Goal: Task Accomplishment & Management: Use online tool/utility

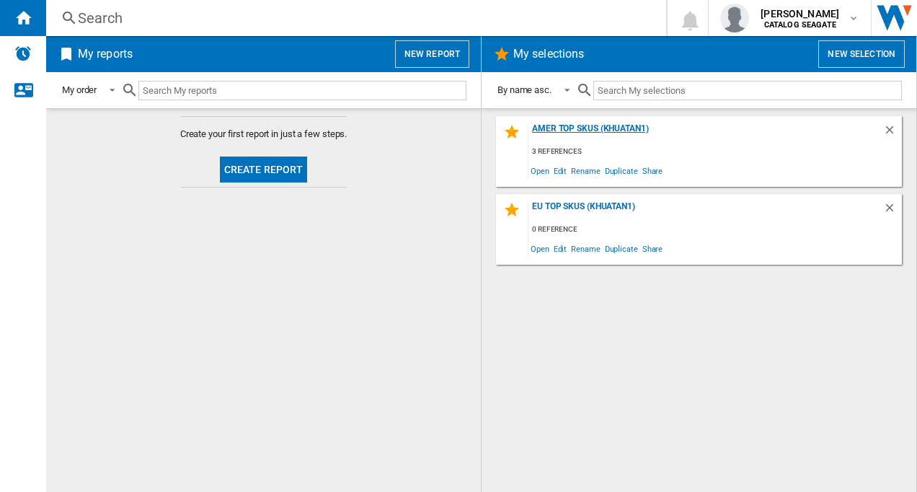
click at [578, 125] on div "AMER TOP SKUS (khuatan1)" at bounding box center [706, 132] width 355 height 19
click at [559, 172] on span "Edit" at bounding box center [561, 170] width 18 height 19
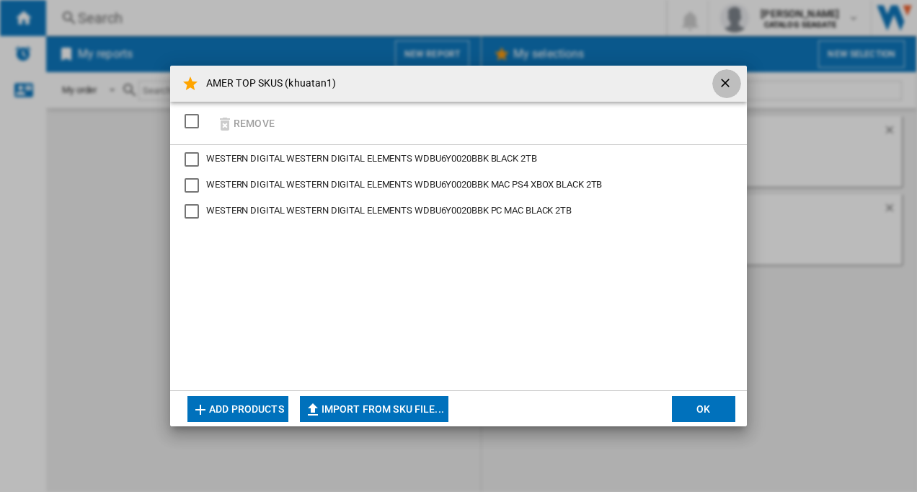
click at [719, 83] on ng-md-icon "getI18NText('BUTTONS.CLOSE_DIALOG')" at bounding box center [726, 84] width 17 height 17
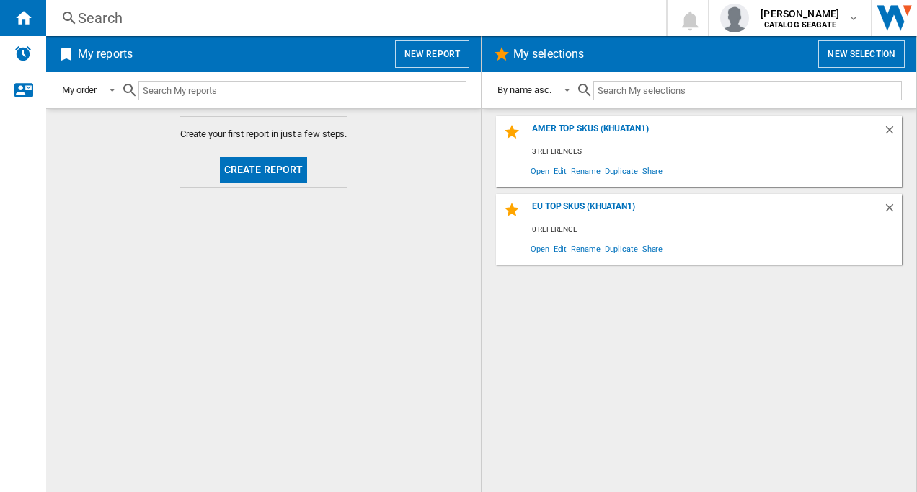
click at [560, 172] on span "Edit" at bounding box center [561, 170] width 18 height 19
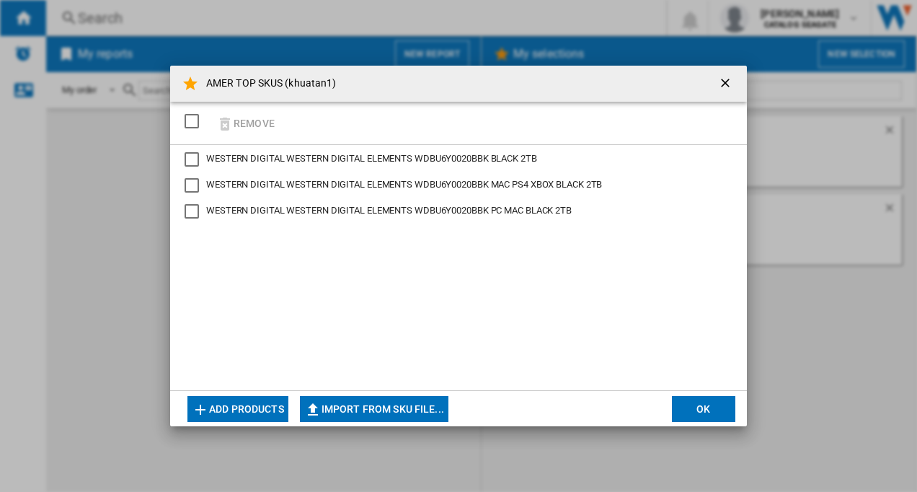
click at [834, 216] on div "AMER TOP SKUS (khuatan1) Remove WESTERN DIGITAL WESTERN DIGITAL ELEMENTS WDBU6Y…" at bounding box center [458, 246] width 917 height 492
click at [727, 88] on ng-md-icon "getI18NText('BUTTONS.CLOSE_DIALOG')" at bounding box center [726, 84] width 17 height 17
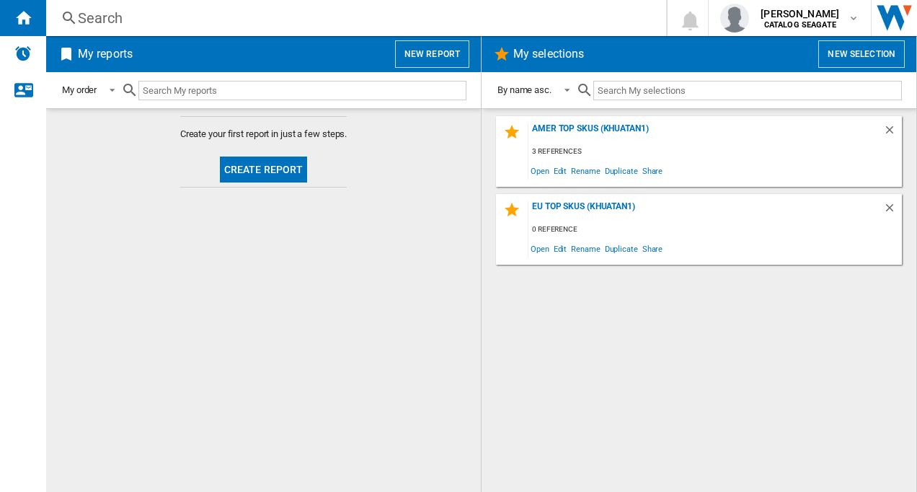
click at [725, 81] on input "text" at bounding box center [747, 90] width 309 height 19
click at [559, 172] on span "Edit" at bounding box center [561, 170] width 18 height 19
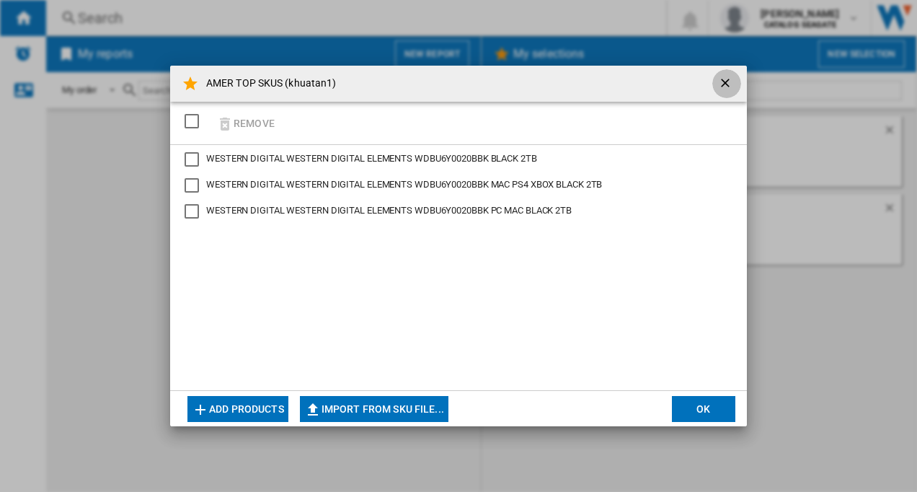
click at [722, 84] on ng-md-icon "getI18NText('BUTTONS.CLOSE_DIALOG')" at bounding box center [726, 84] width 17 height 17
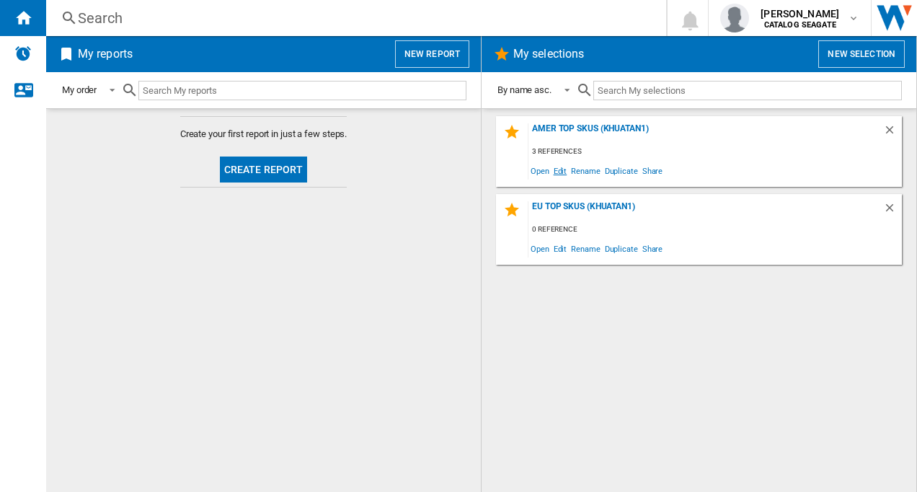
click at [560, 172] on span "Edit" at bounding box center [561, 170] width 18 height 19
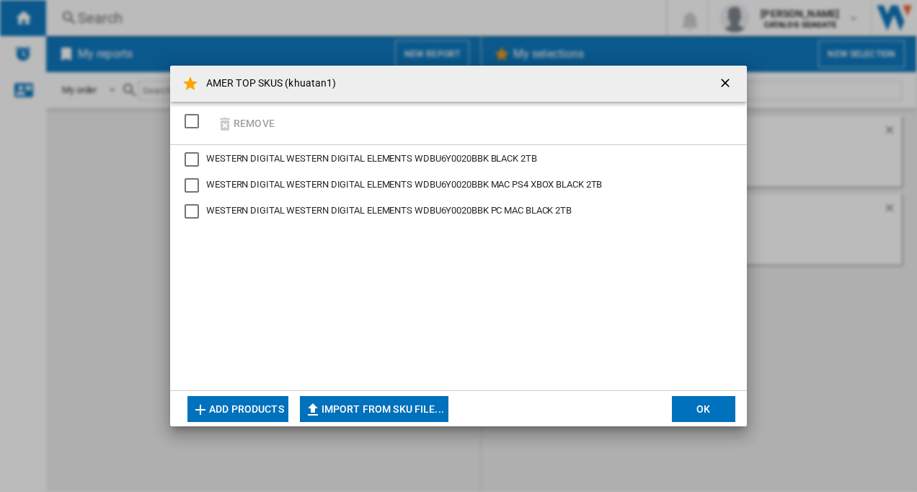
click at [239, 407] on button "Add products" at bounding box center [237, 409] width 101 height 26
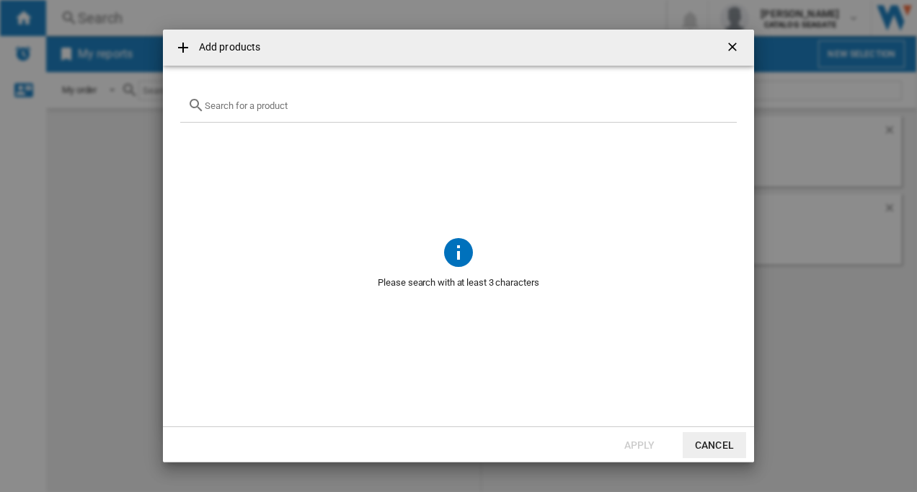
click at [293, 107] on input "text" at bounding box center [467, 105] width 525 height 11
paste input "STGX2000400"
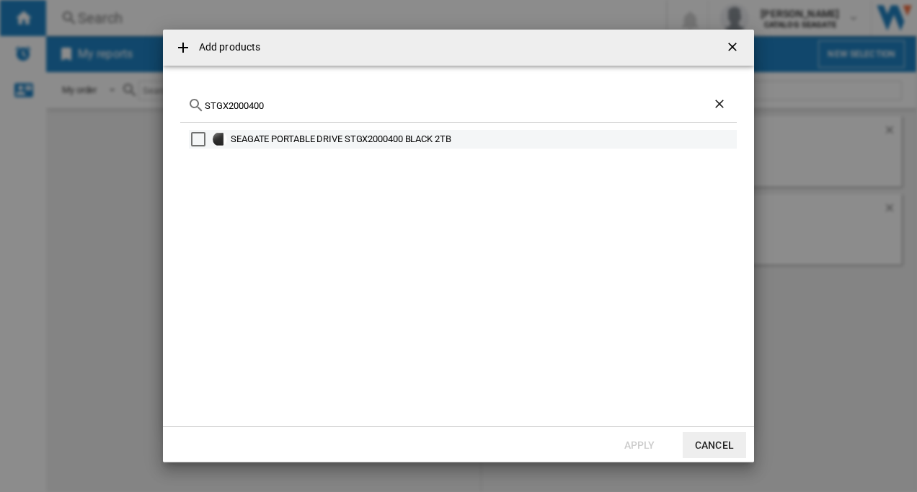
type input "STGX2000400"
click at [203, 136] on div "Select" at bounding box center [198, 139] width 14 height 14
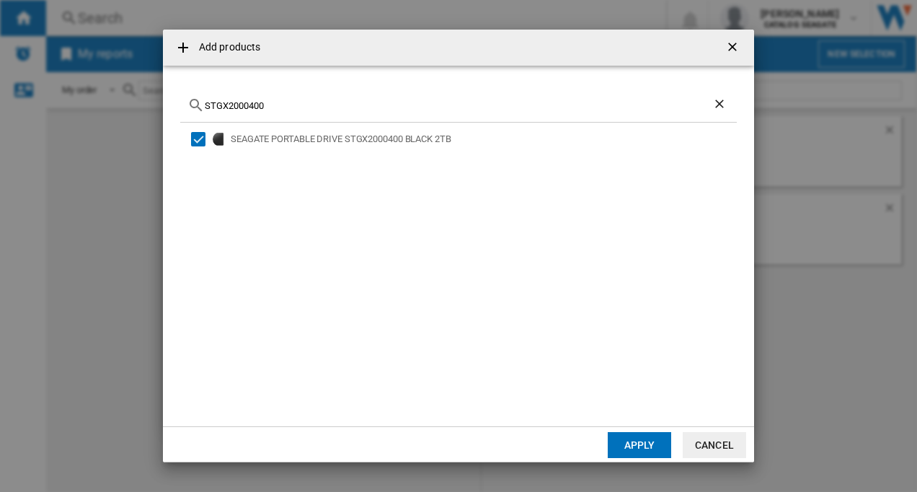
click at [643, 441] on button "Apply" at bounding box center [639, 445] width 63 height 26
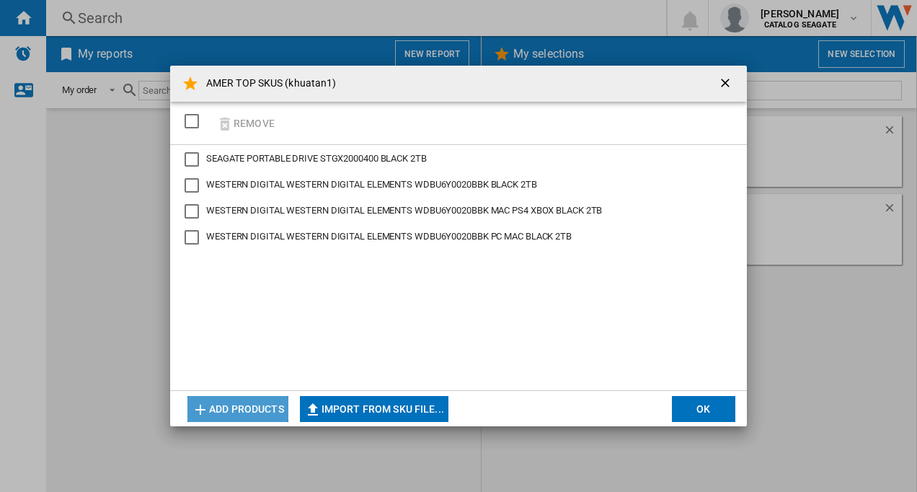
click at [252, 399] on button "Add products" at bounding box center [237, 409] width 101 height 26
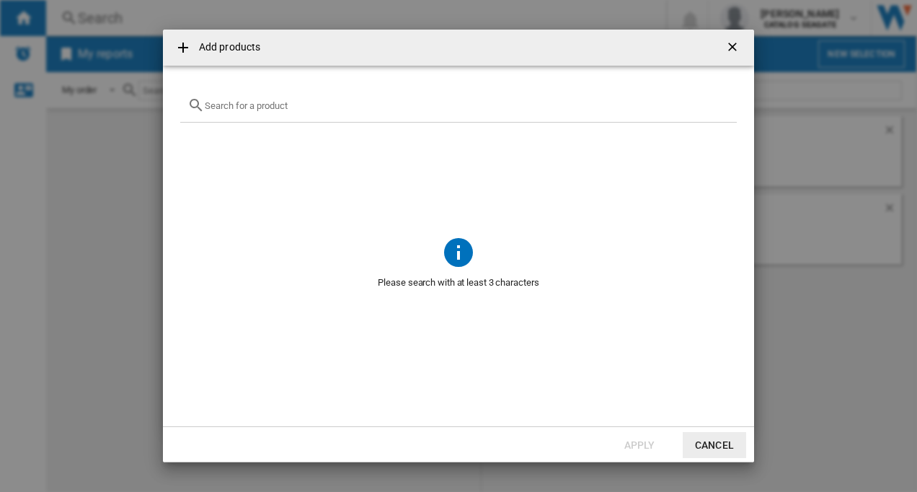
click at [233, 108] on input "{{getI18NText('SELECTIONS.EDITION_POPUP.OPEN_PRODUCTS_POPUP')}} {{::getI18NText…" at bounding box center [467, 105] width 525 height 11
paste input "WD Elements SE 2TB"
type input "WD Elements"
click at [715, 443] on button "Cancel" at bounding box center [714, 445] width 63 height 26
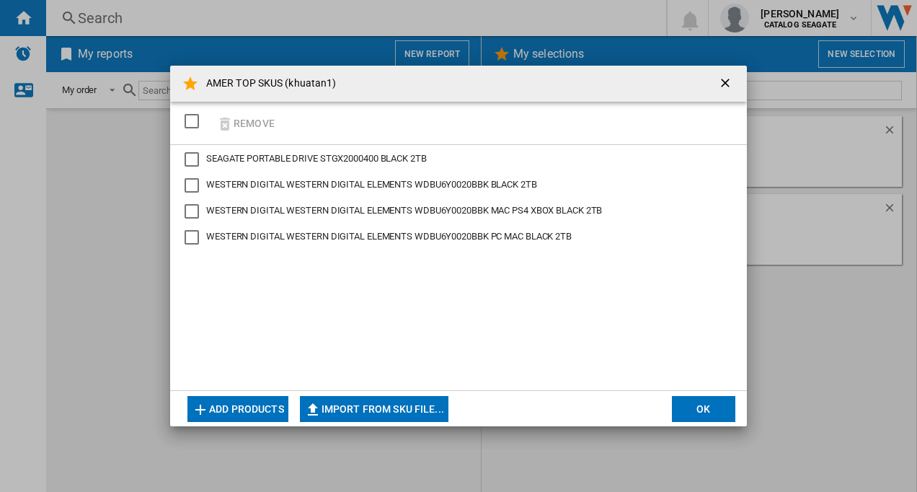
click at [707, 410] on button "OK" at bounding box center [703, 409] width 63 height 26
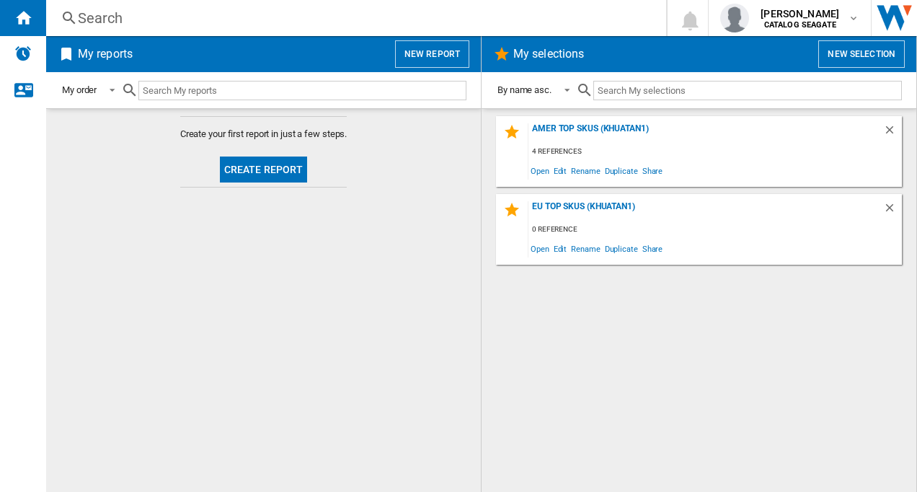
click at [601, 382] on div "AMER TOP SKUS (khuatan1) 4 references Open Edit Rename Duplicate Share EU Top S…" at bounding box center [699, 300] width 406 height 368
click at [428, 53] on button "New report" at bounding box center [432, 53] width 74 height 27
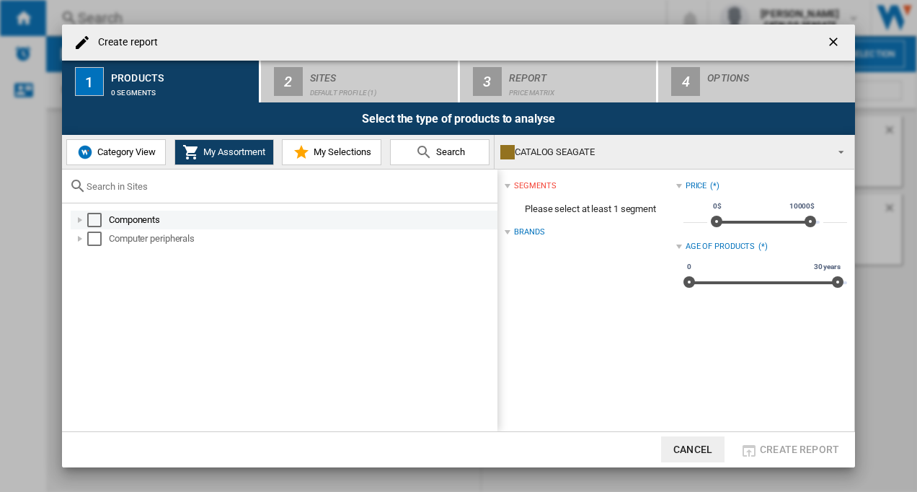
click at [91, 217] on div "Select" at bounding box center [94, 220] width 14 height 14
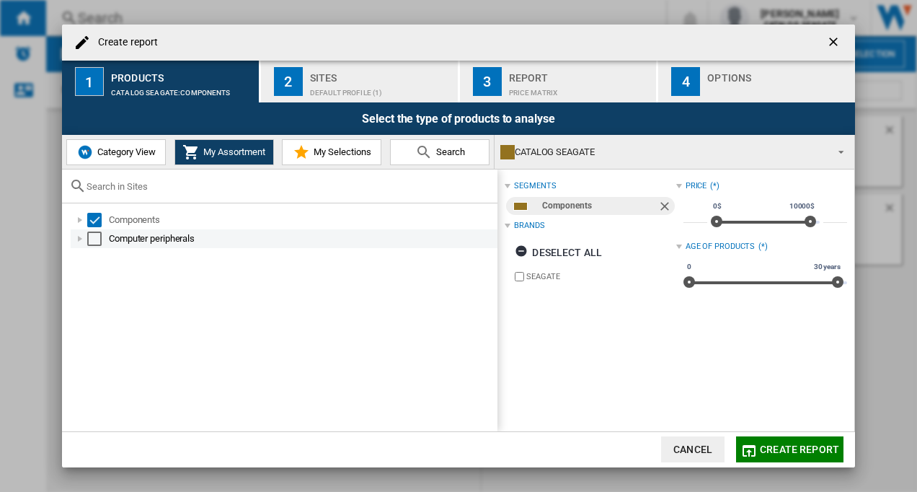
click at [96, 241] on div "Select" at bounding box center [94, 238] width 14 height 14
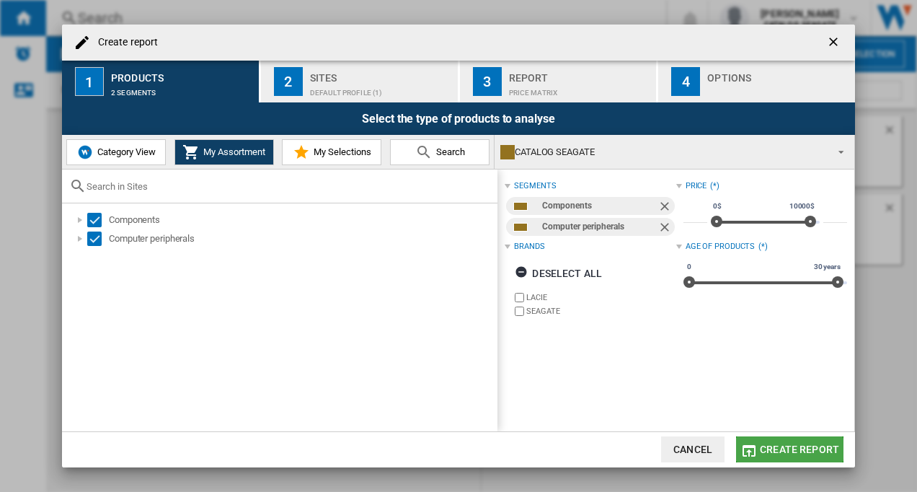
drag, startPoint x: 746, startPoint y: 449, endPoint x: 388, endPoint y: 294, distance: 389.8
click at [388, 294] on md-dialog-content "Create report 1 Products 2 segments 2 Sites Default profile (1) 3 Report Price …" at bounding box center [458, 246] width 793 height 443
click at [337, 83] on div "Default profile (1)" at bounding box center [381, 88] width 142 height 15
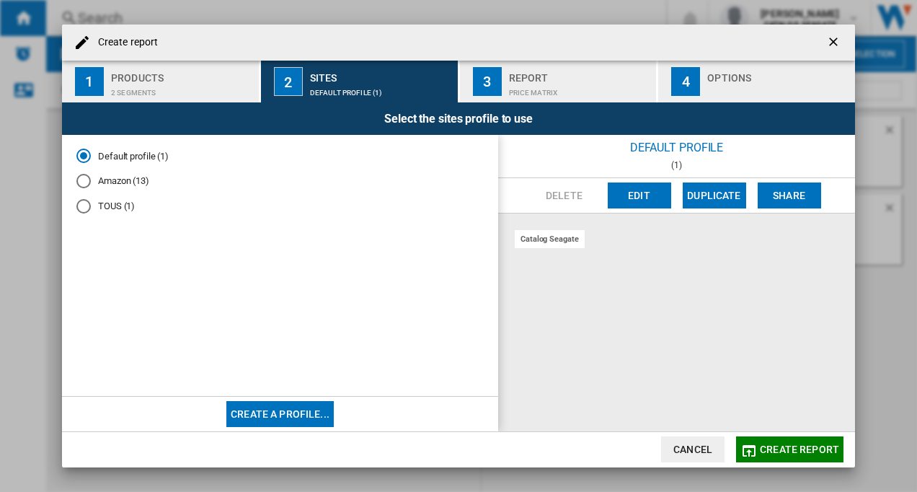
click at [88, 182] on div "Amazon (13)" at bounding box center [83, 181] width 14 height 14
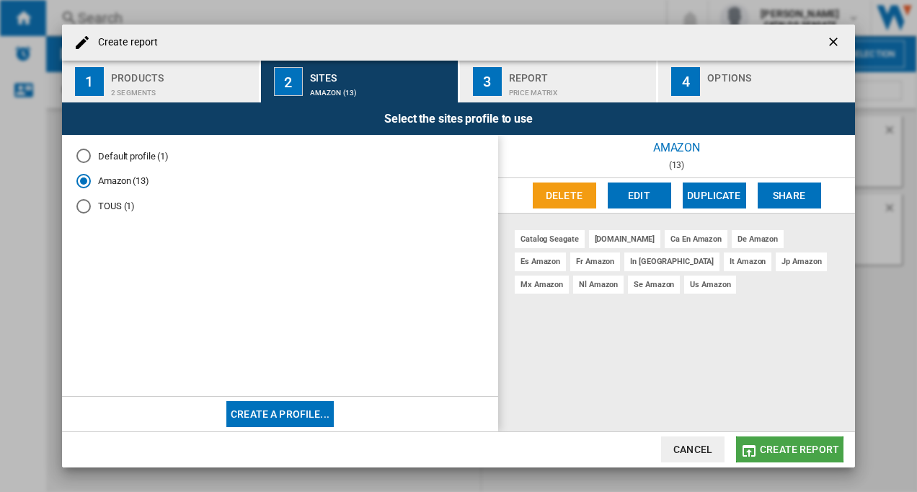
click at [751, 449] on md-icon "button" at bounding box center [749, 450] width 17 height 17
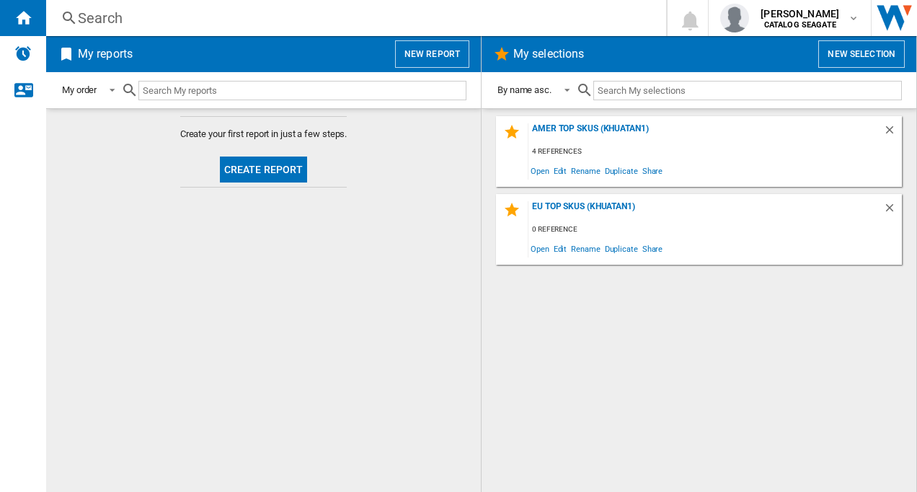
click at [258, 167] on button "Create report" at bounding box center [264, 169] width 88 height 26
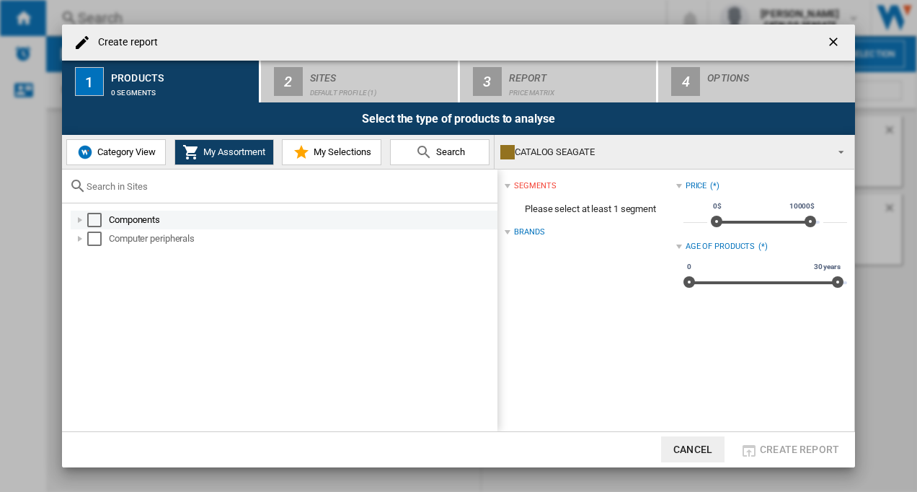
click at [92, 211] on div "Components" at bounding box center [284, 220] width 427 height 19
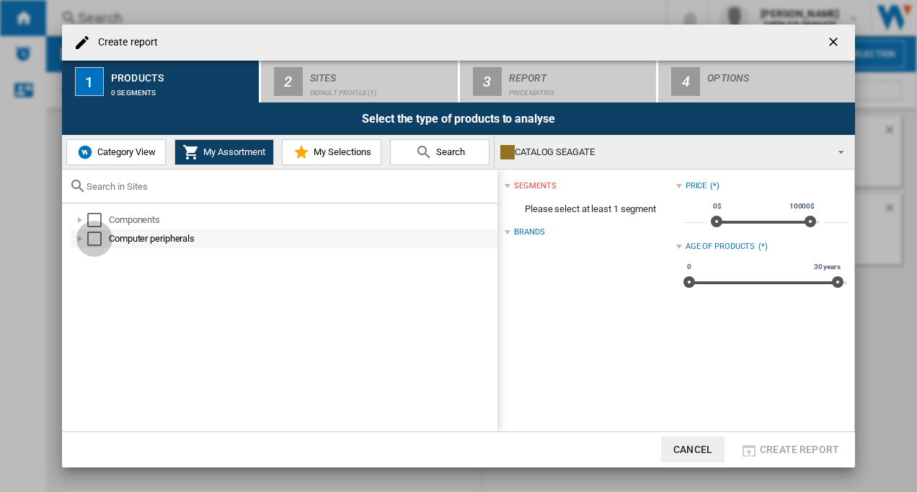
click at [92, 237] on div "Select" at bounding box center [94, 238] width 14 height 14
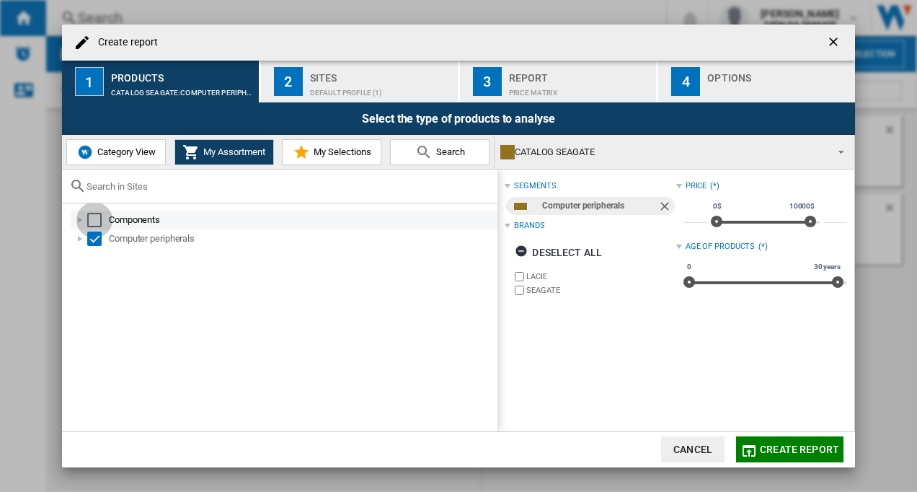
click at [94, 219] on div "Select" at bounding box center [94, 220] width 14 height 14
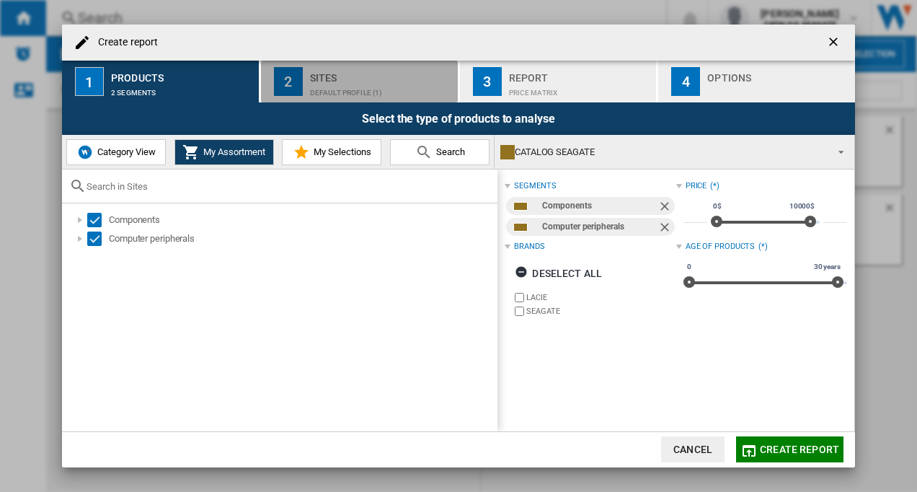
click at [313, 87] on div "Default profile (1)" at bounding box center [381, 88] width 142 height 15
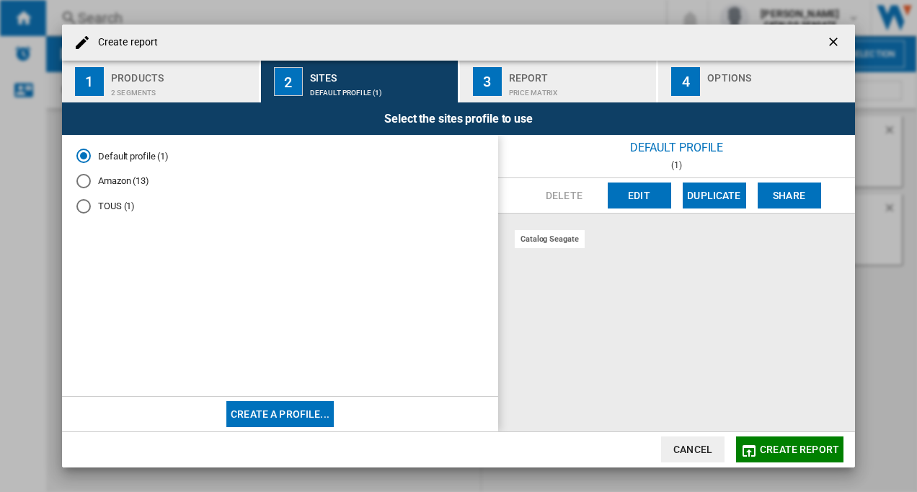
click at [85, 184] on div "Amazon (13)" at bounding box center [83, 181] width 14 height 14
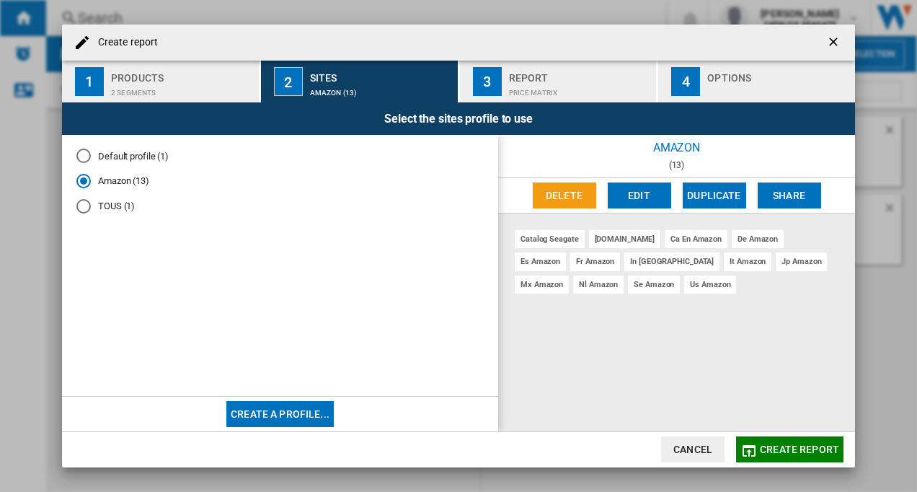
click at [774, 446] on span "Create report" at bounding box center [799, 449] width 79 height 12
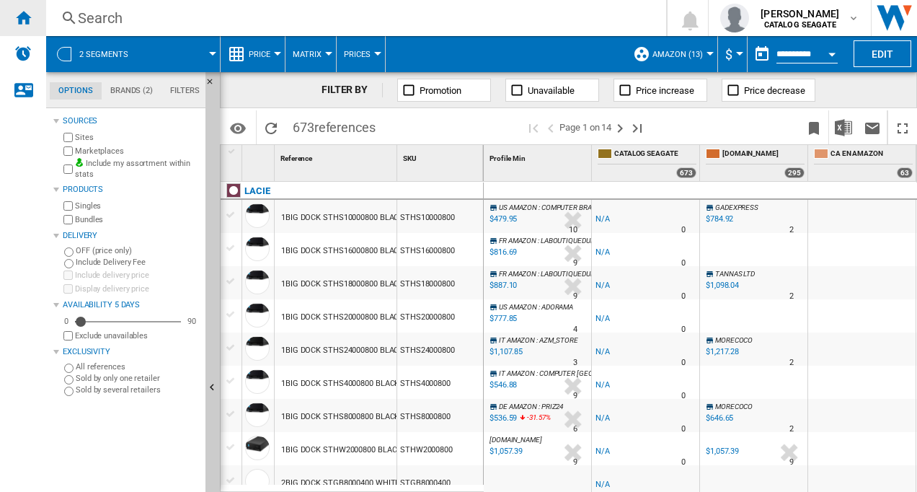
click at [26, 14] on ng-md-icon "Home" at bounding box center [22, 17] width 17 height 17
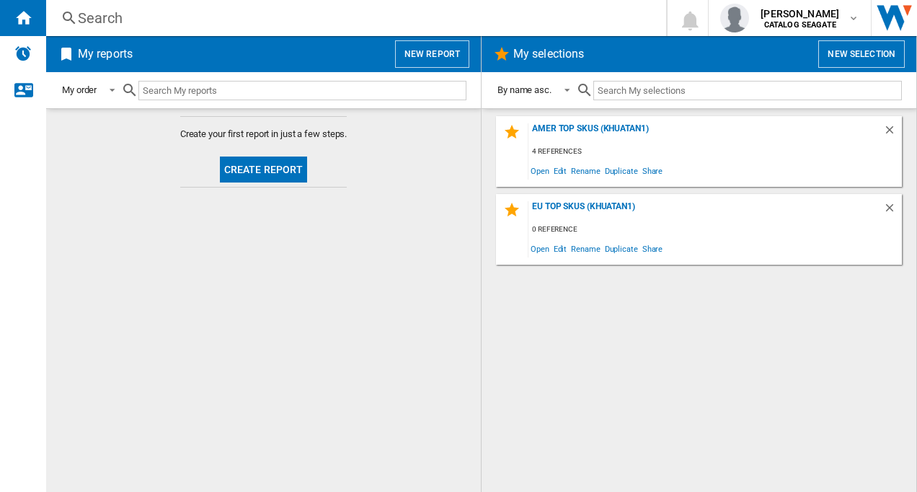
click at [622, 93] on input "text" at bounding box center [747, 90] width 309 height 19
click at [266, 166] on button "Create report" at bounding box center [264, 169] width 88 height 26
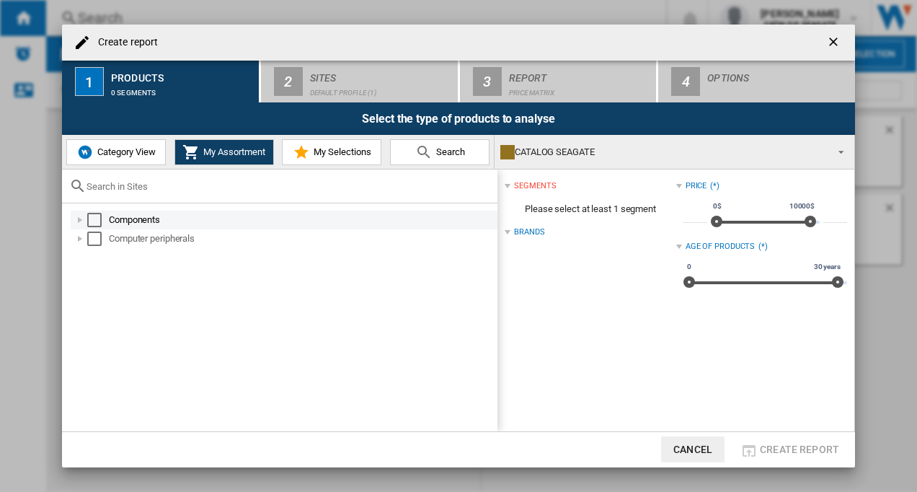
click at [101, 217] on md-checkbox "Select" at bounding box center [98, 220] width 22 height 14
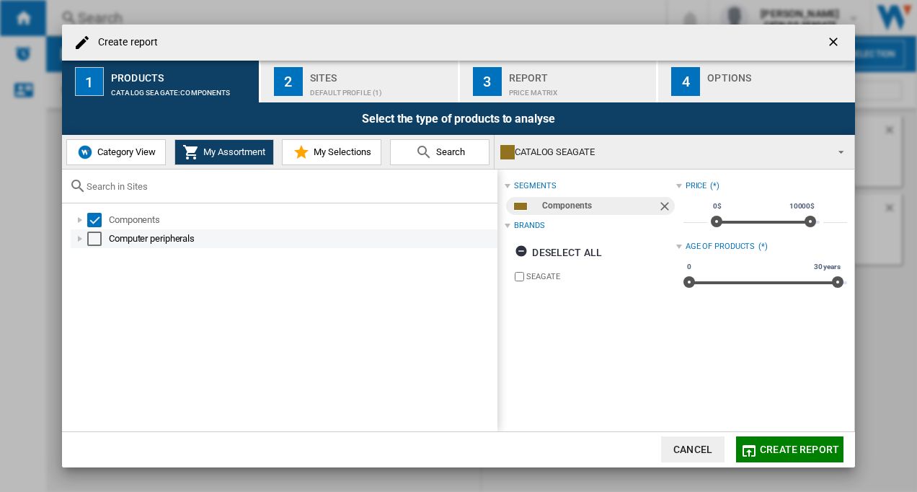
click at [93, 237] on div "Select" at bounding box center [94, 238] width 14 height 14
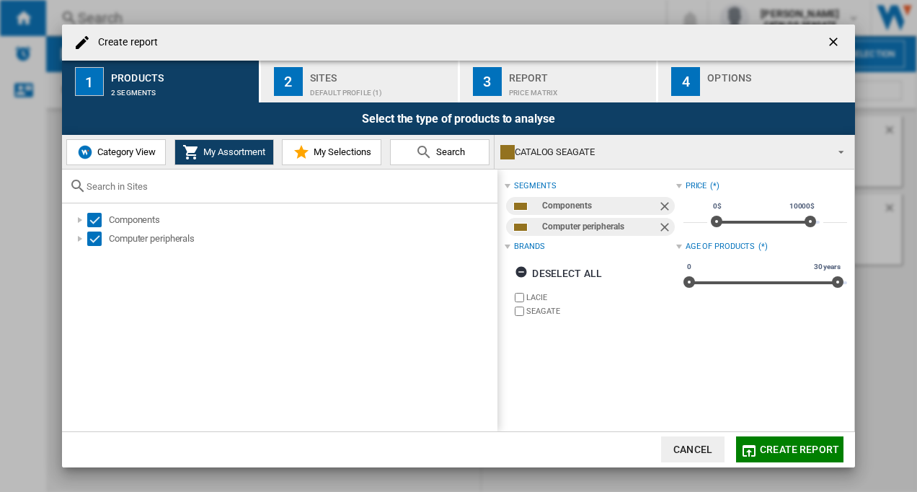
click at [355, 81] on div "Default profile (1)" at bounding box center [381, 88] width 142 height 15
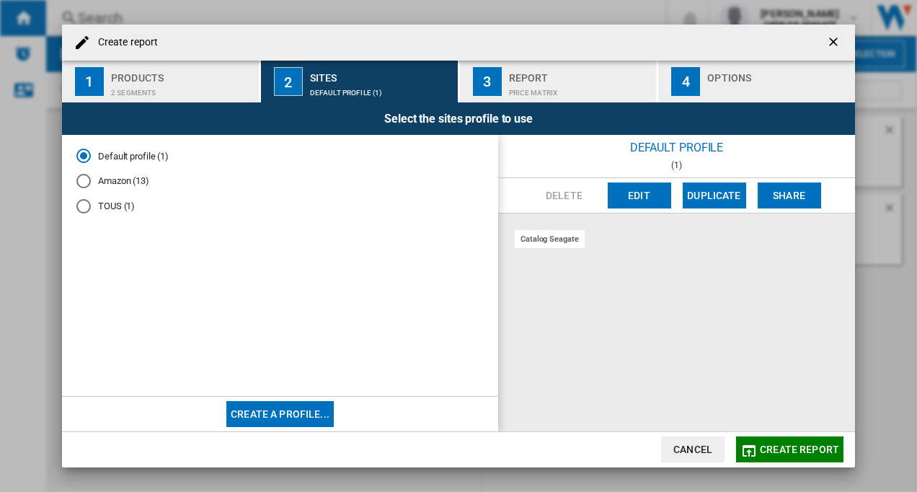
click at [79, 180] on div "Amazon (13)" at bounding box center [83, 181] width 14 height 14
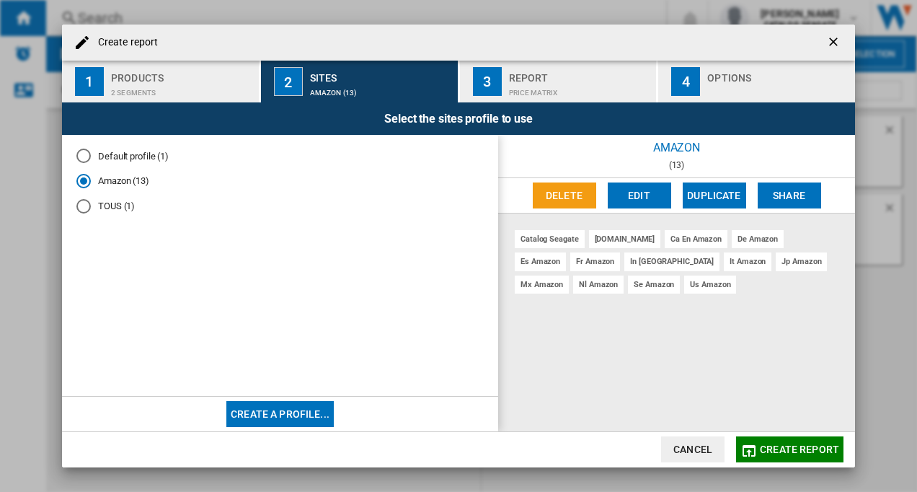
click at [85, 156] on div "Default profile (1)" at bounding box center [83, 156] width 14 height 14
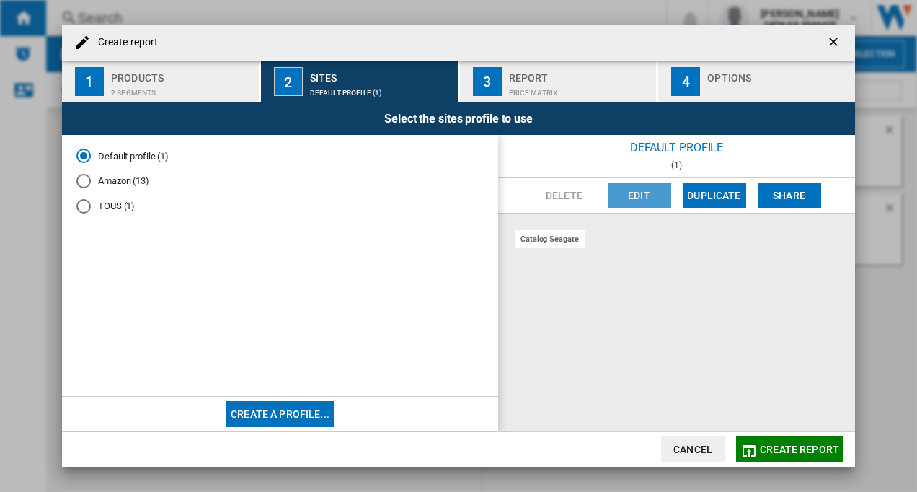
click at [637, 194] on button "Edit" at bounding box center [639, 195] width 63 height 26
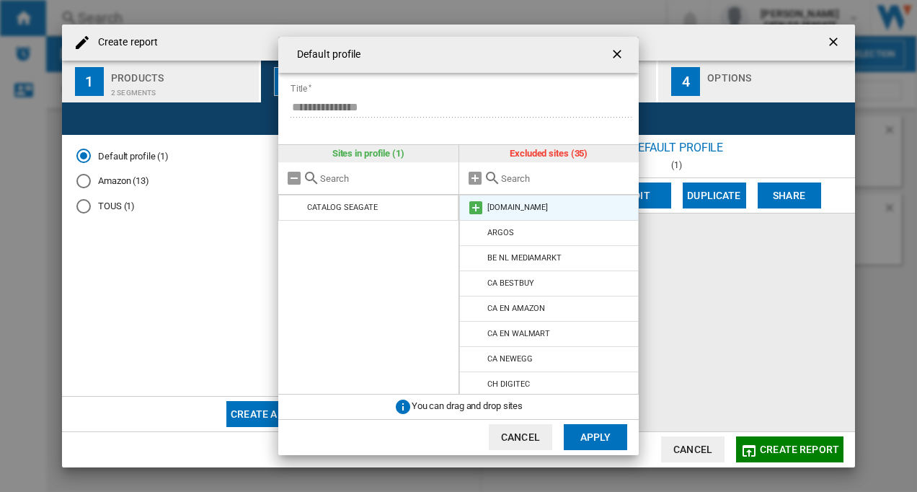
click at [521, 209] on div "[DOMAIN_NAME]" at bounding box center [517, 207] width 61 height 9
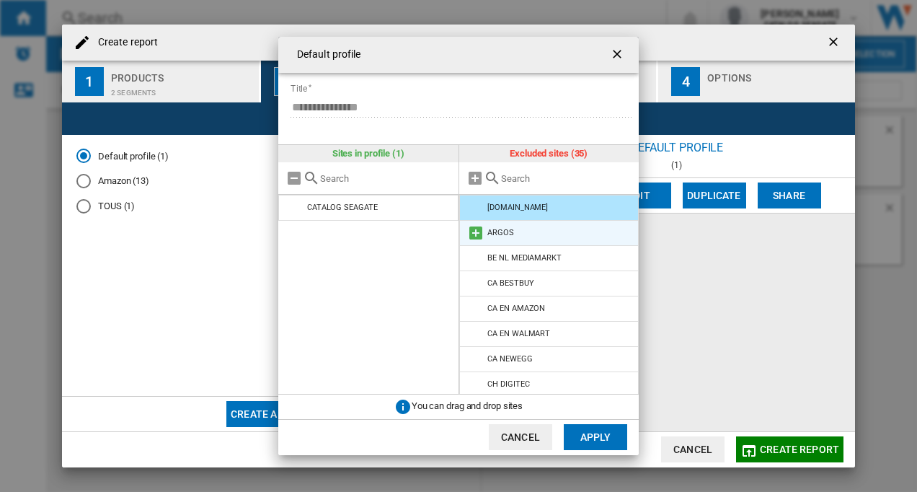
click at [508, 231] on div "ARGOS" at bounding box center [500, 232] width 27 height 9
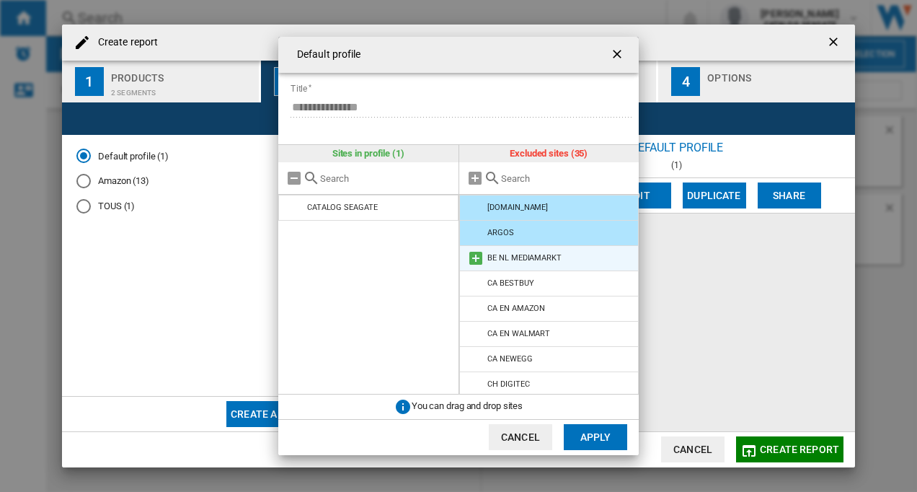
click at [505, 259] on div "BE NL MEDIAMARKT" at bounding box center [524, 257] width 74 height 9
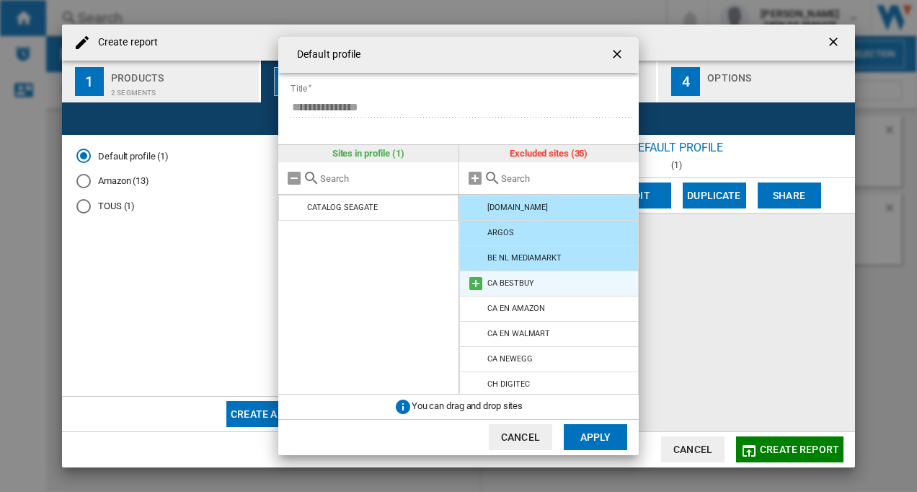
click at [498, 284] on div "CA BESTBUY" at bounding box center [510, 282] width 46 height 9
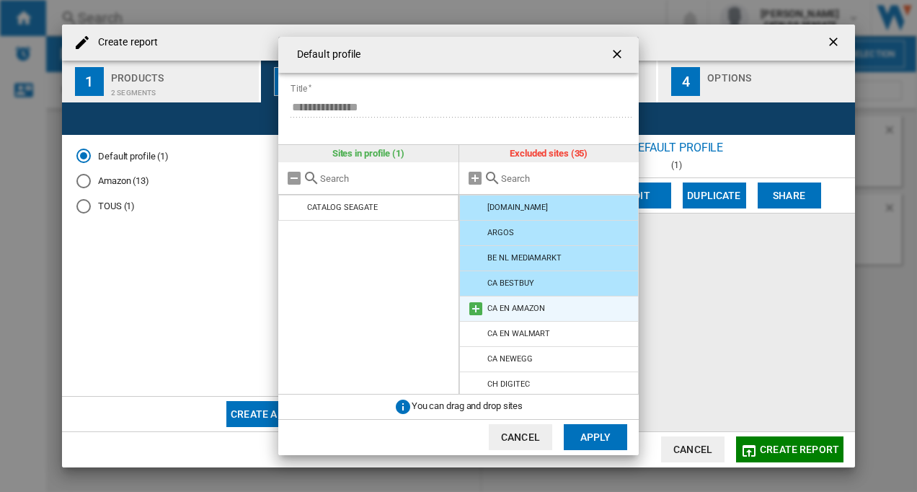
click at [502, 312] on div "CA EN AMAZON" at bounding box center [516, 308] width 58 height 9
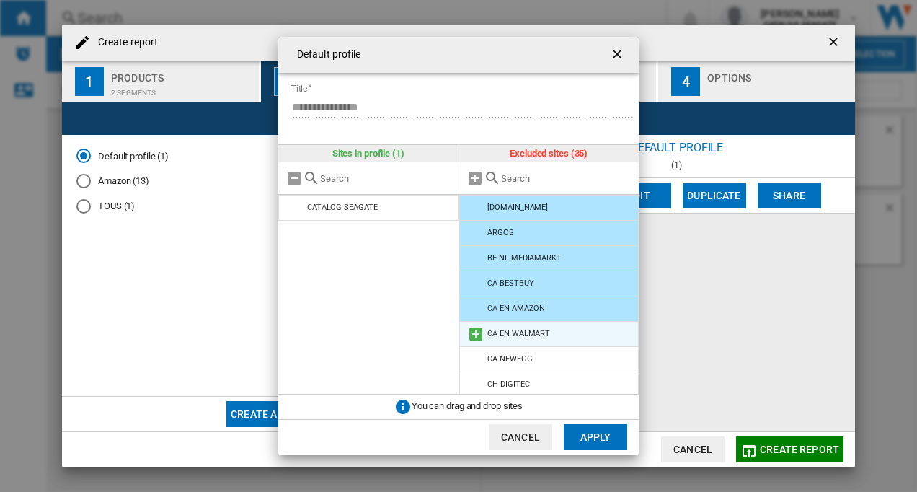
click at [508, 332] on div "CA EN WALMART" at bounding box center [518, 333] width 63 height 9
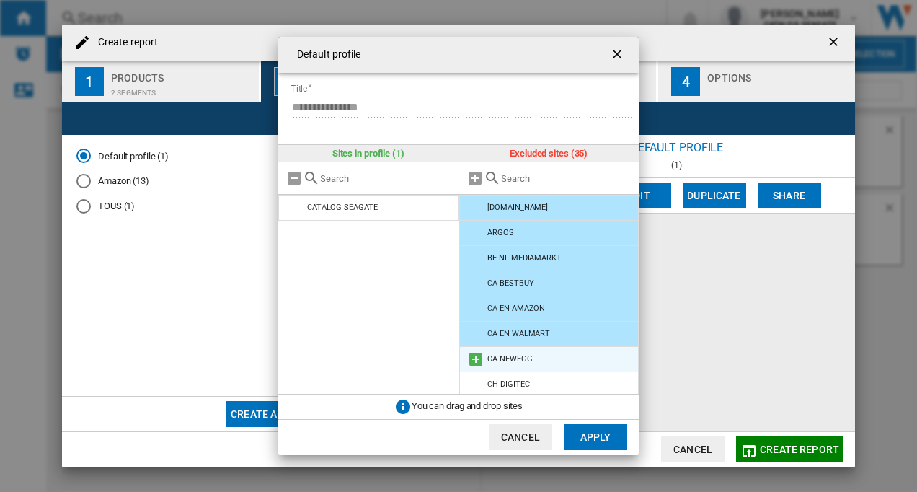
click at [505, 353] on li "CA NEWEGG" at bounding box center [549, 359] width 180 height 26
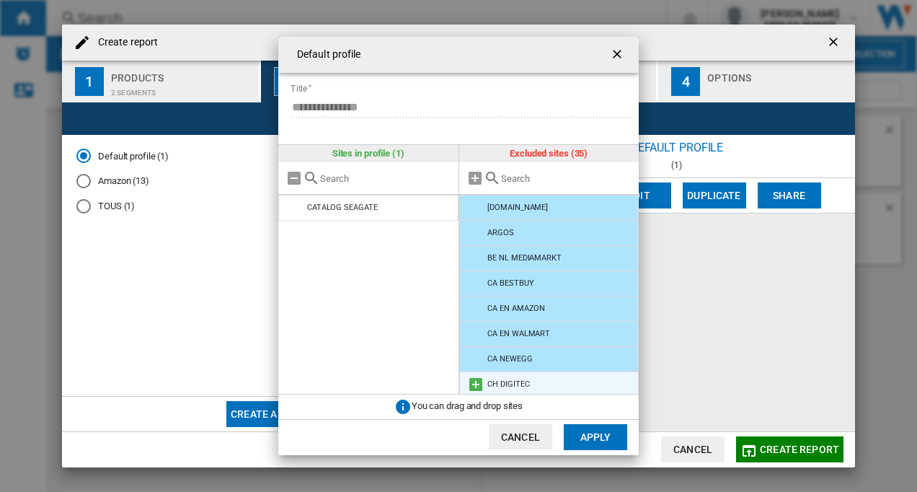
click at [505, 383] on div "CH DIGITEC" at bounding box center [508, 383] width 42 height 9
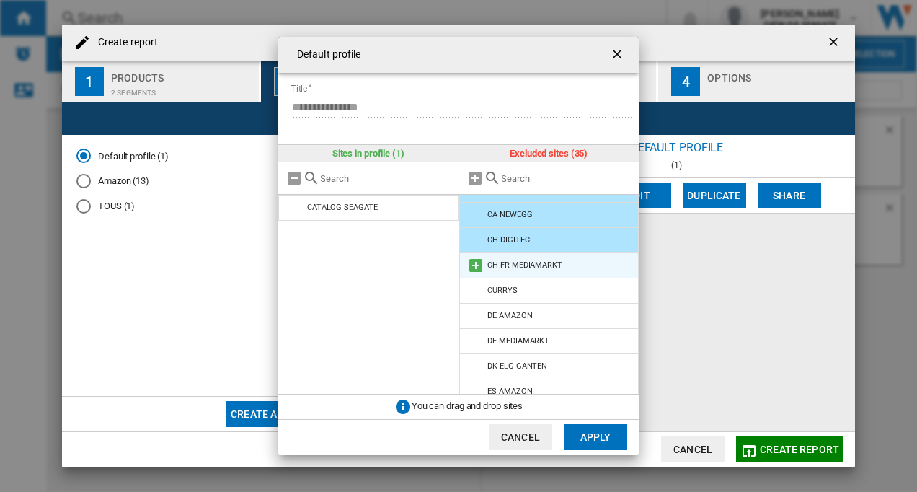
click at [477, 263] on md-icon at bounding box center [475, 265] width 17 height 17
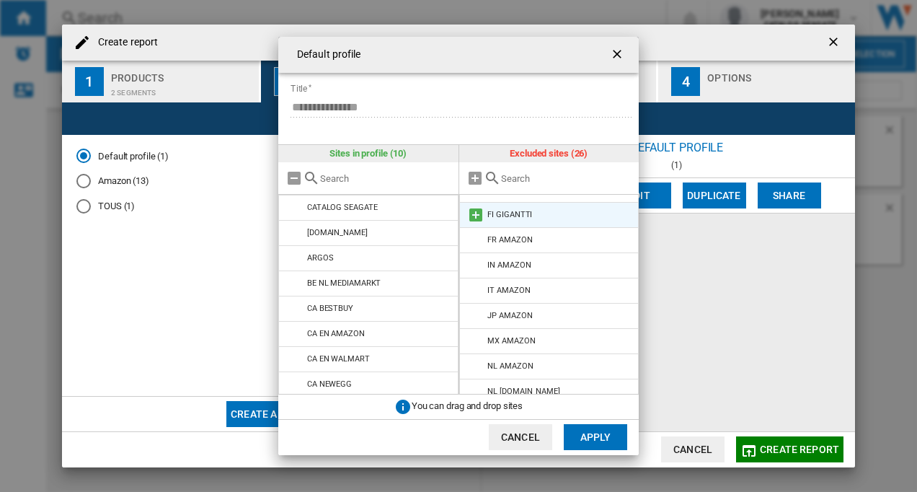
click at [490, 215] on div "FI GIGANTTI" at bounding box center [509, 214] width 45 height 9
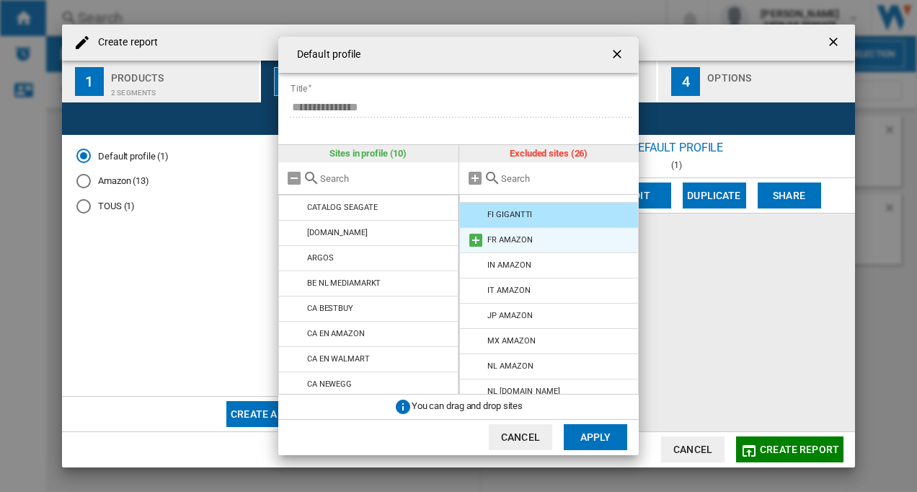
click at [475, 237] on md-icon at bounding box center [475, 239] width 17 height 17
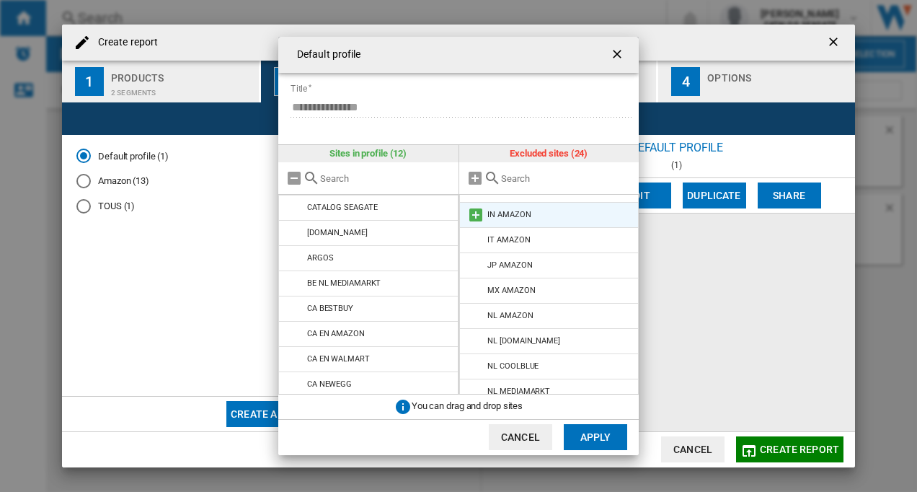
click at [475, 213] on md-icon at bounding box center [475, 214] width 17 height 17
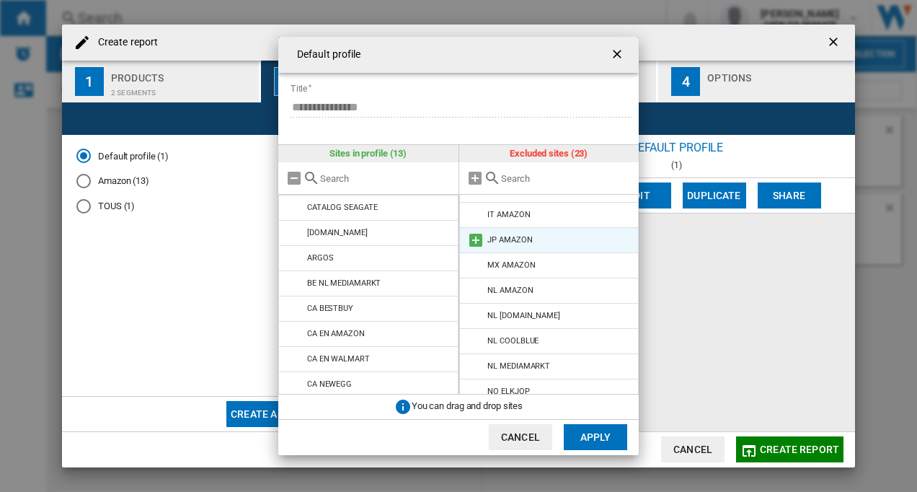
click at [476, 242] on md-icon at bounding box center [475, 239] width 17 height 17
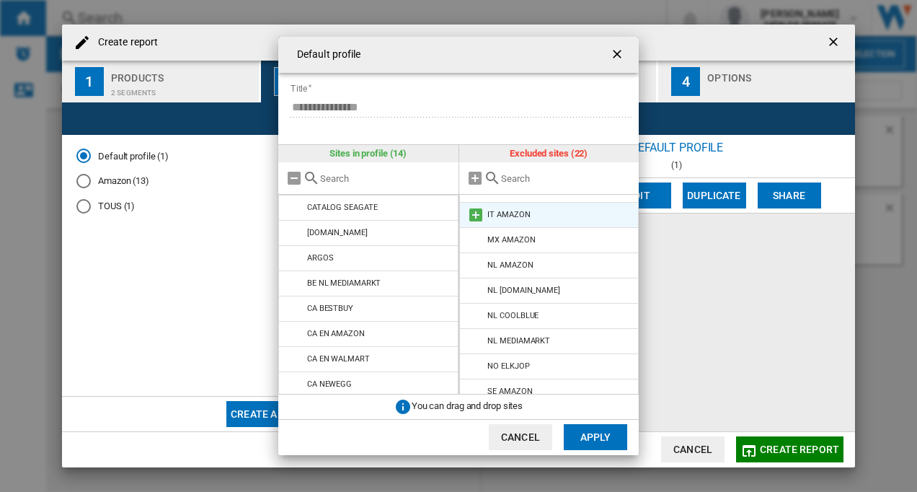
click at [471, 216] on md-icon at bounding box center [475, 214] width 17 height 17
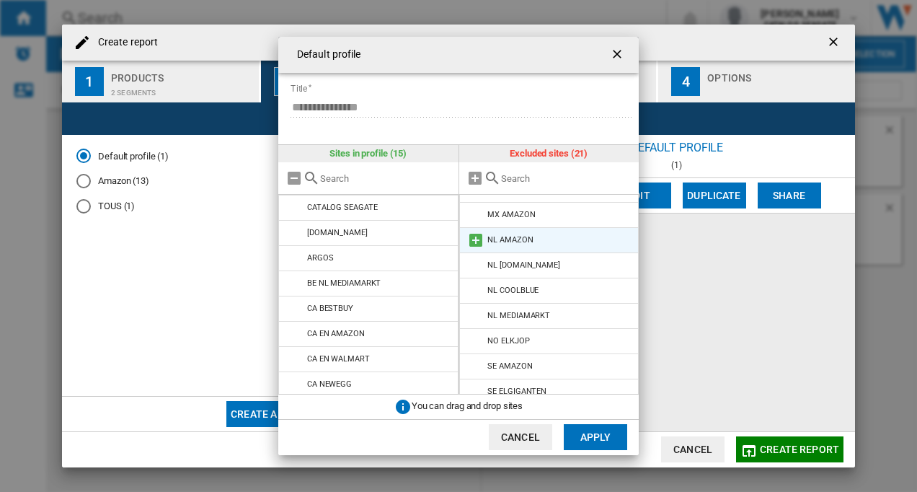
click at [480, 239] on md-icon at bounding box center [475, 239] width 17 height 17
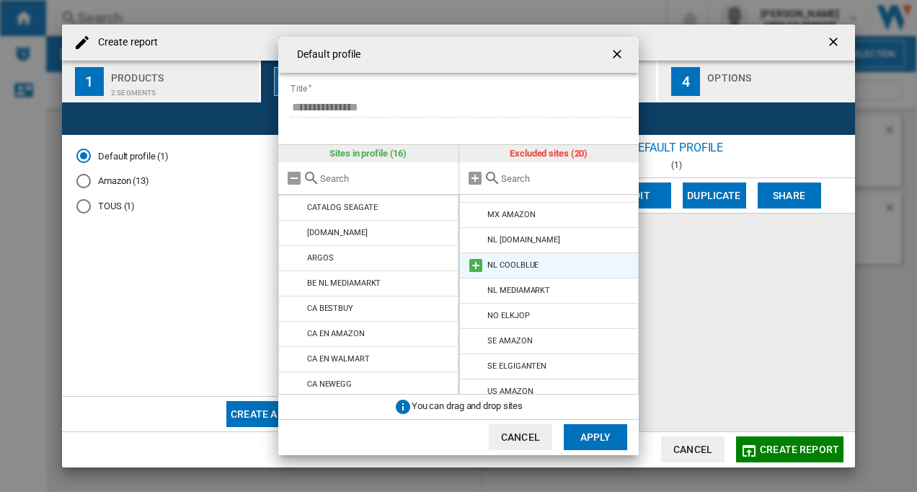
click at [473, 260] on md-icon at bounding box center [475, 265] width 17 height 17
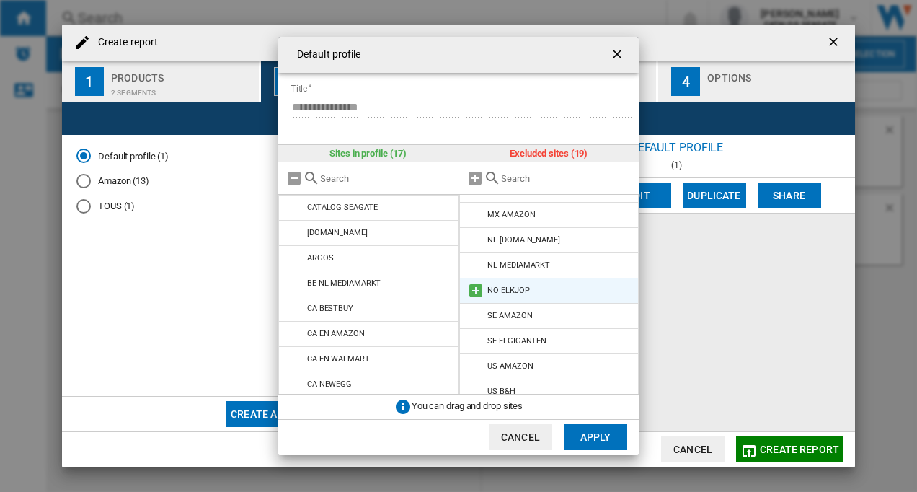
click at [472, 280] on li "NO ELKJOP" at bounding box center [549, 291] width 180 height 26
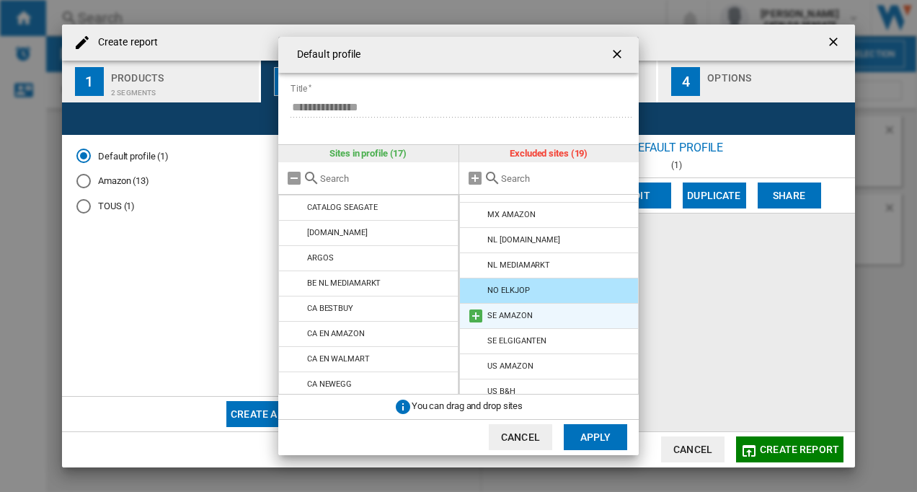
click at [475, 313] on md-icon at bounding box center [475, 315] width 17 height 17
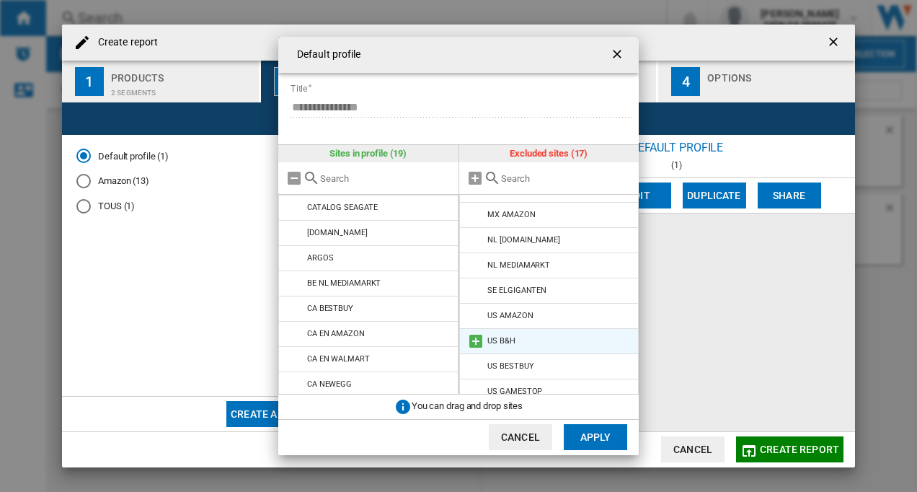
click at [474, 335] on md-icon at bounding box center [475, 340] width 17 height 17
click at [477, 351] on li "US BESTBUY" at bounding box center [549, 341] width 180 height 26
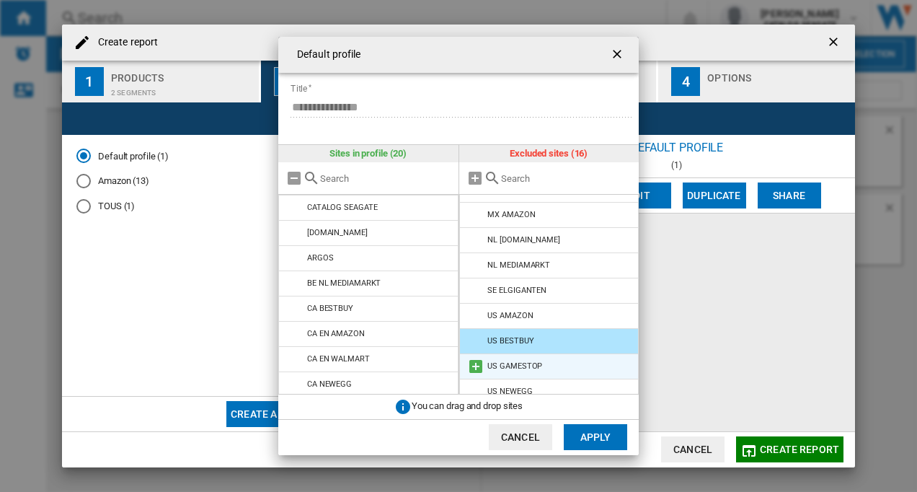
click at [476, 362] on md-icon at bounding box center [475, 366] width 17 height 17
click at [479, 376] on li "US WALMART" at bounding box center [549, 366] width 180 height 26
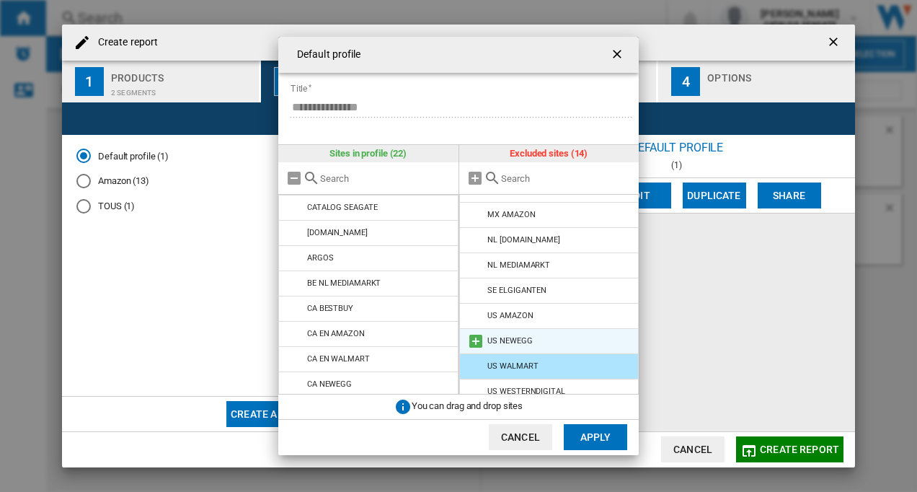
click at [477, 342] on md-icon at bounding box center [475, 340] width 17 height 17
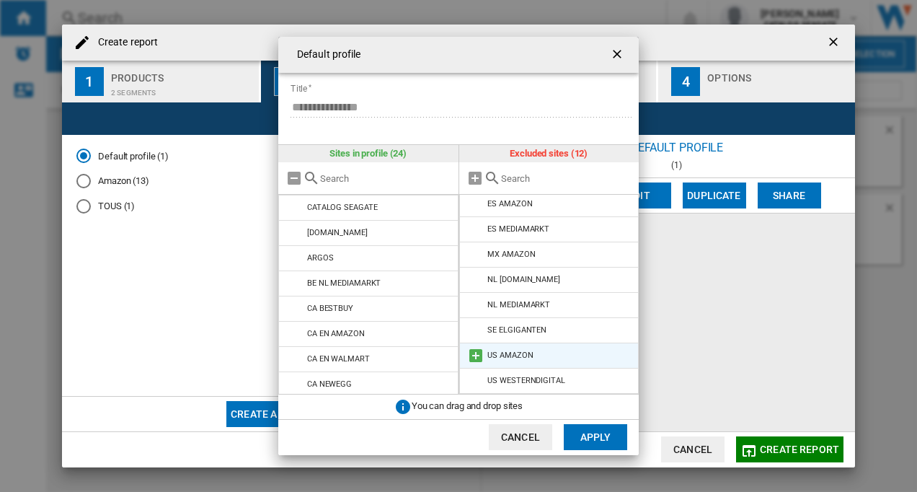
scroll to position [105, 0]
click at [475, 355] on md-icon at bounding box center [475, 355] width 17 height 17
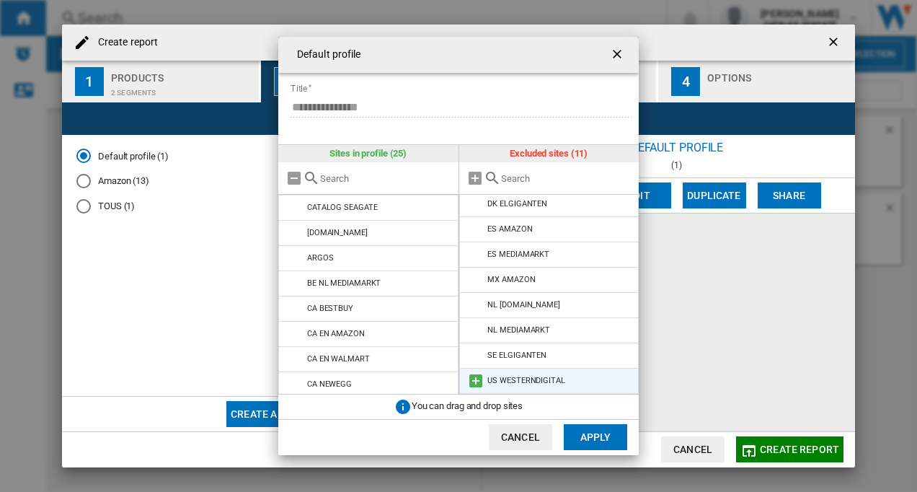
click at [479, 381] on md-icon at bounding box center [475, 380] width 17 height 17
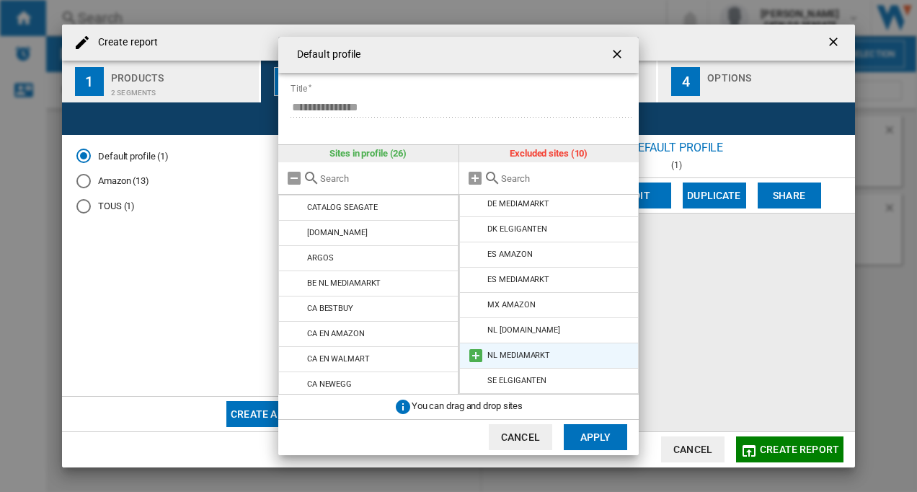
click at [474, 351] on md-icon at bounding box center [475, 355] width 17 height 17
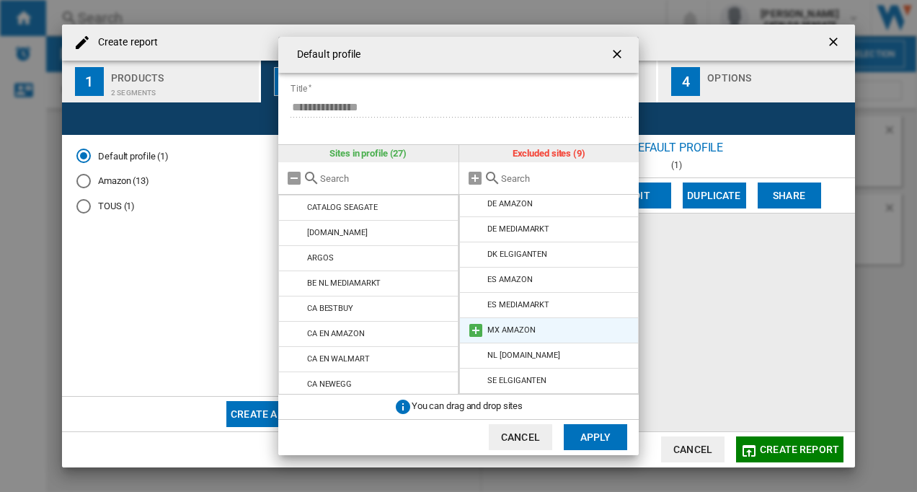
click at [472, 323] on md-icon at bounding box center [475, 330] width 17 height 17
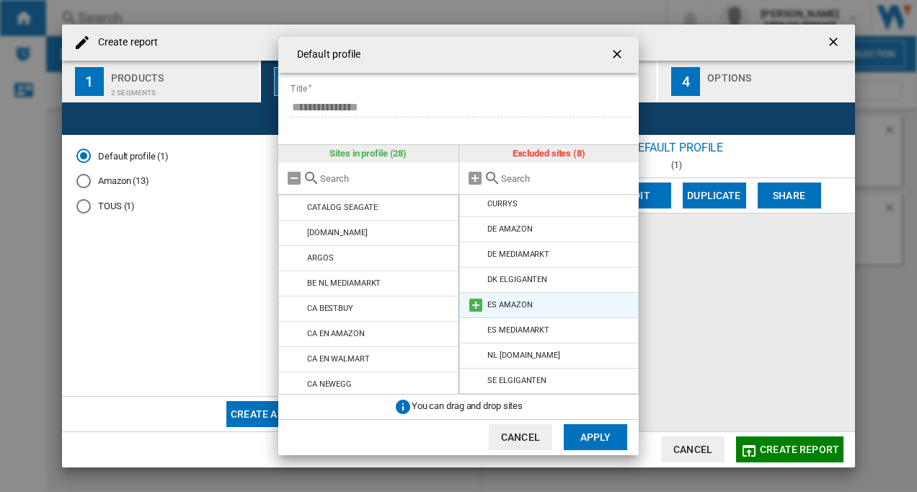
scroll to position [4, 0]
click at [477, 300] on md-icon at bounding box center [475, 304] width 17 height 17
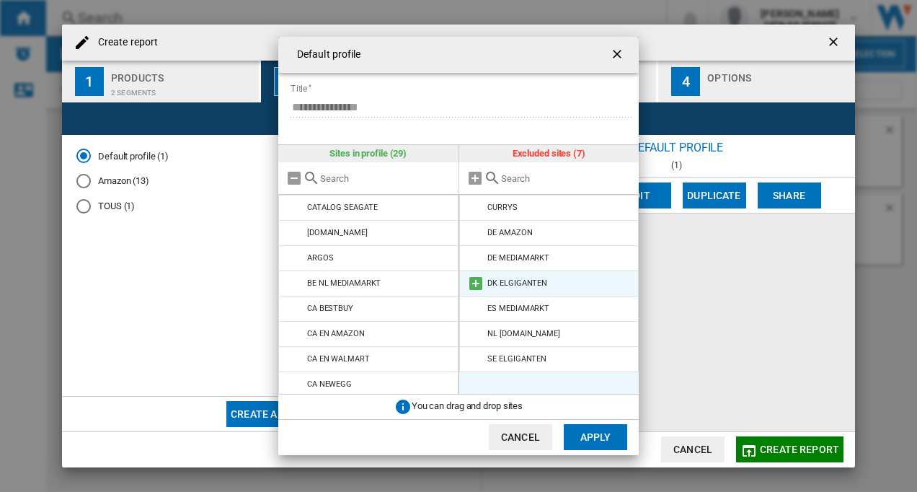
scroll to position [0, 0]
click at [476, 280] on md-icon at bounding box center [475, 283] width 17 height 17
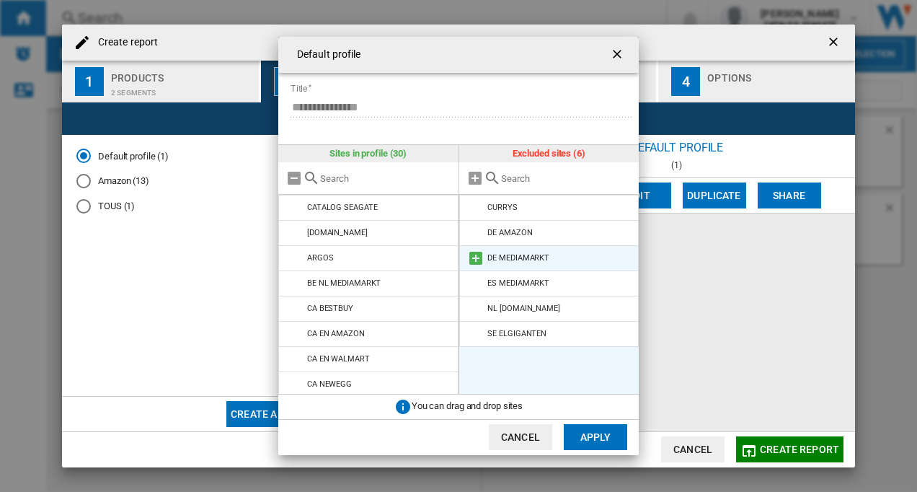
click at [474, 260] on md-icon at bounding box center [475, 257] width 17 height 17
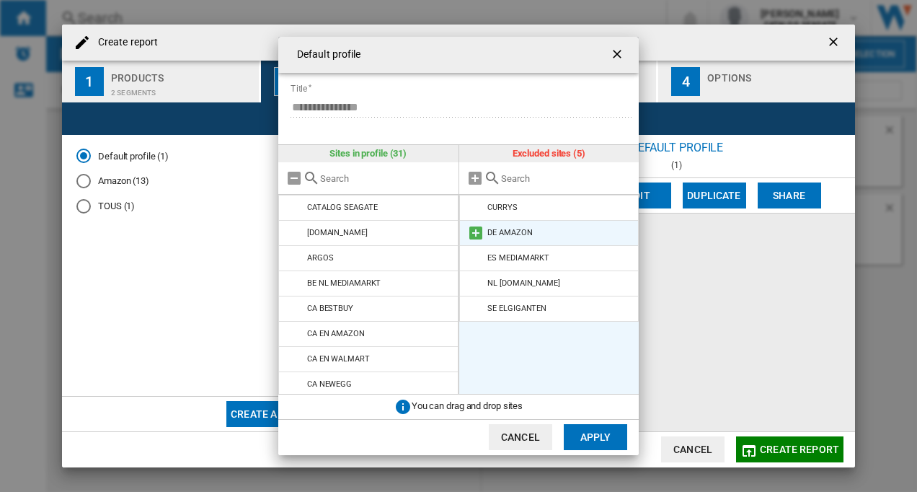
click at [474, 237] on md-icon at bounding box center [475, 232] width 17 height 17
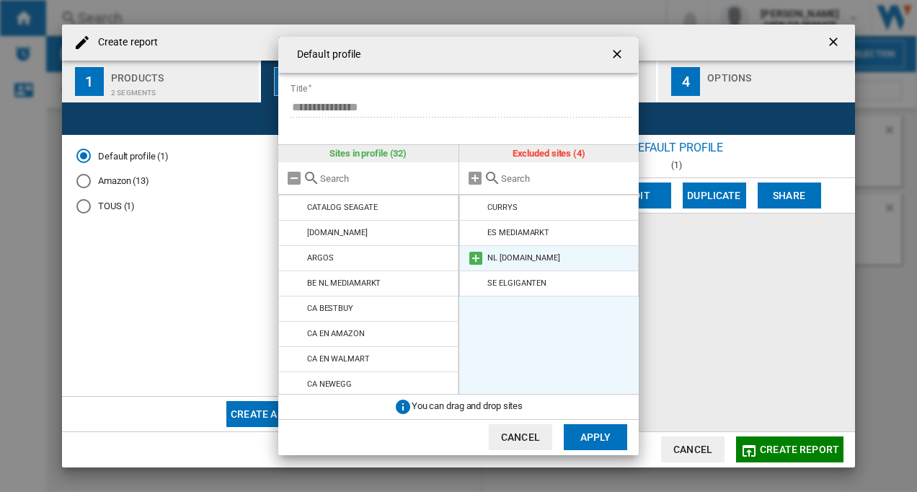
click at [476, 259] on md-icon at bounding box center [475, 257] width 17 height 17
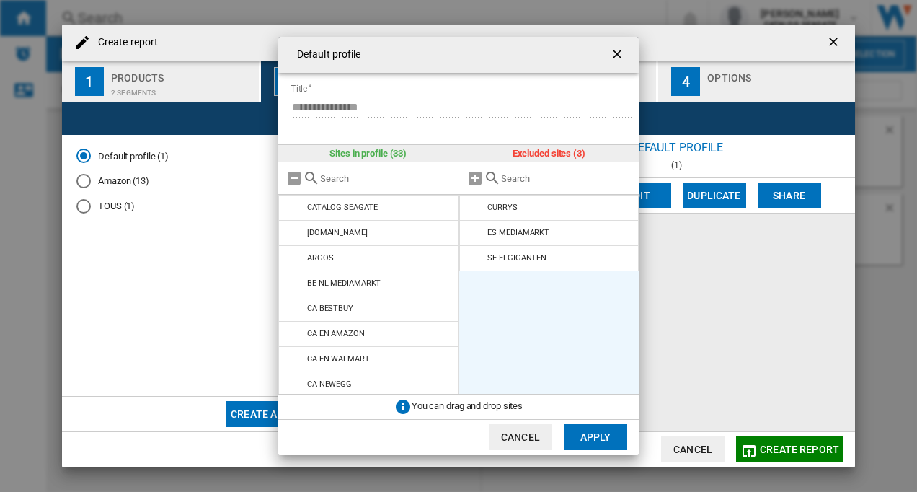
click at [478, 261] on md-icon at bounding box center [475, 257] width 17 height 17
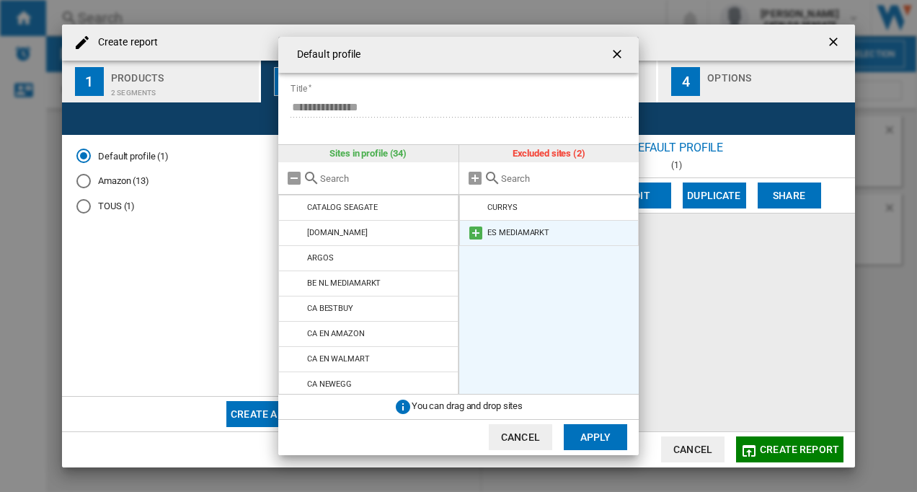
click at [475, 233] on md-icon at bounding box center [475, 232] width 17 height 17
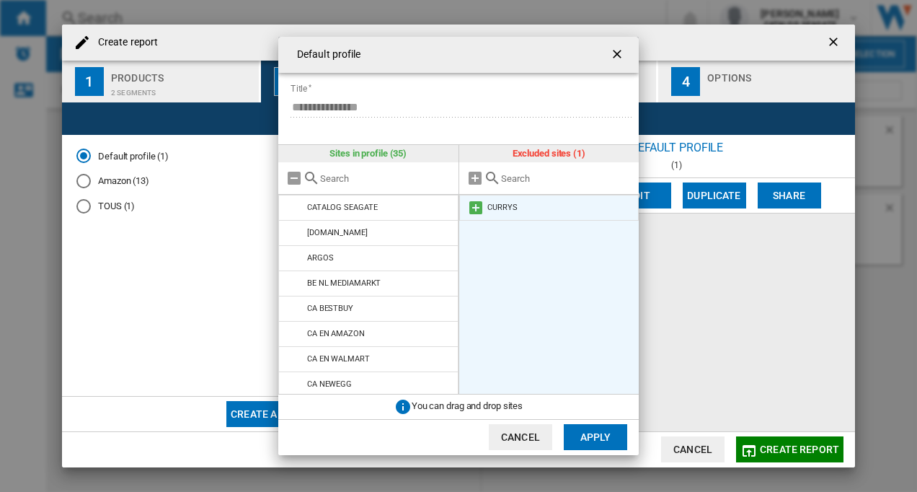
click at [479, 203] on md-icon at bounding box center [475, 207] width 17 height 17
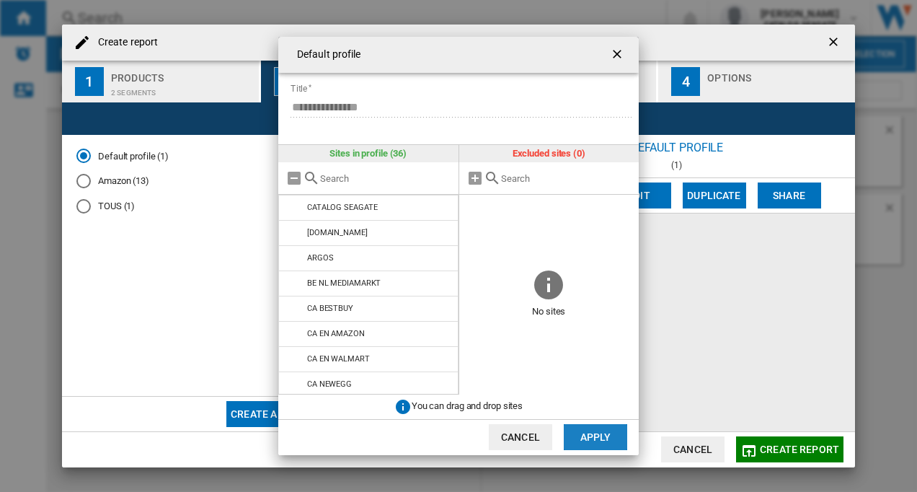
click at [585, 438] on button "Apply" at bounding box center [595, 437] width 63 height 26
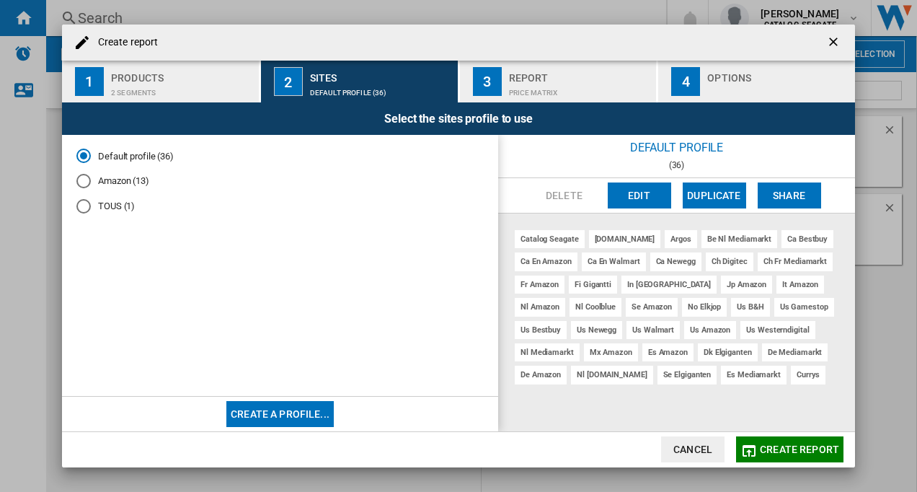
click at [800, 456] on button "Create report" at bounding box center [789, 449] width 107 height 26
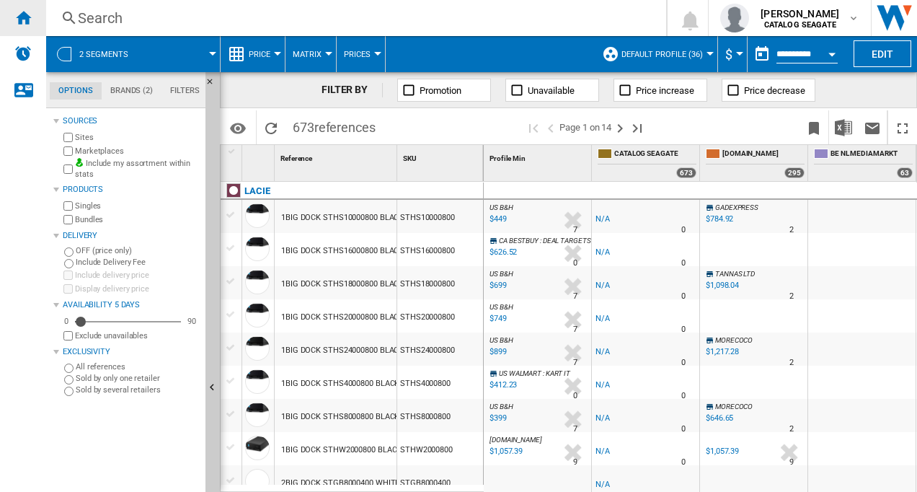
click at [27, 19] on ng-md-icon "Home" at bounding box center [22, 17] width 17 height 17
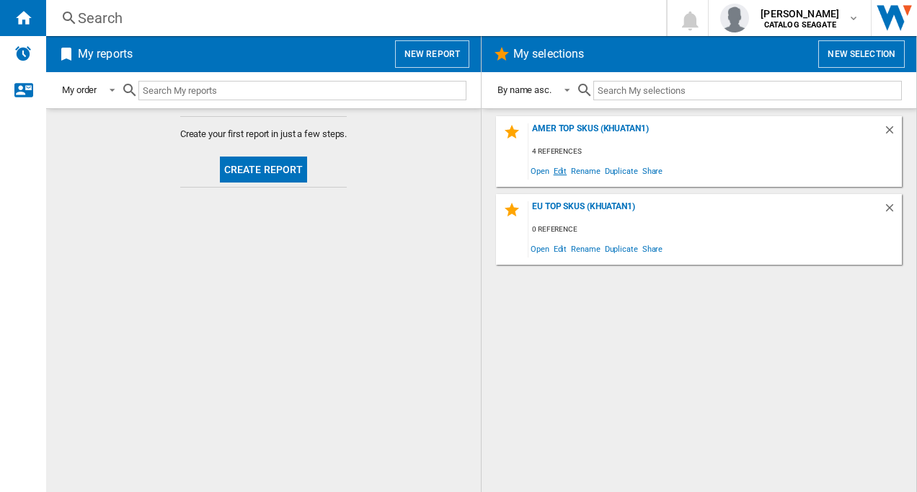
click at [561, 167] on span "Edit" at bounding box center [561, 170] width 18 height 19
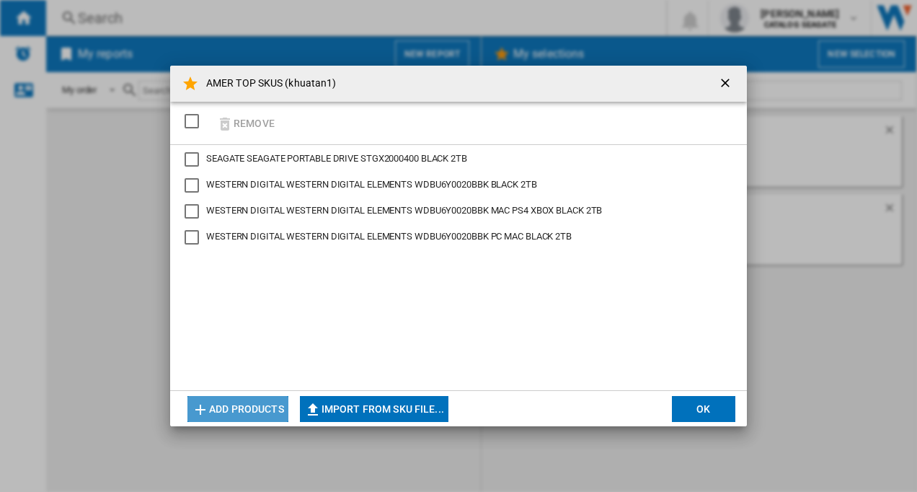
click at [249, 403] on button "Add products" at bounding box center [237, 409] width 101 height 26
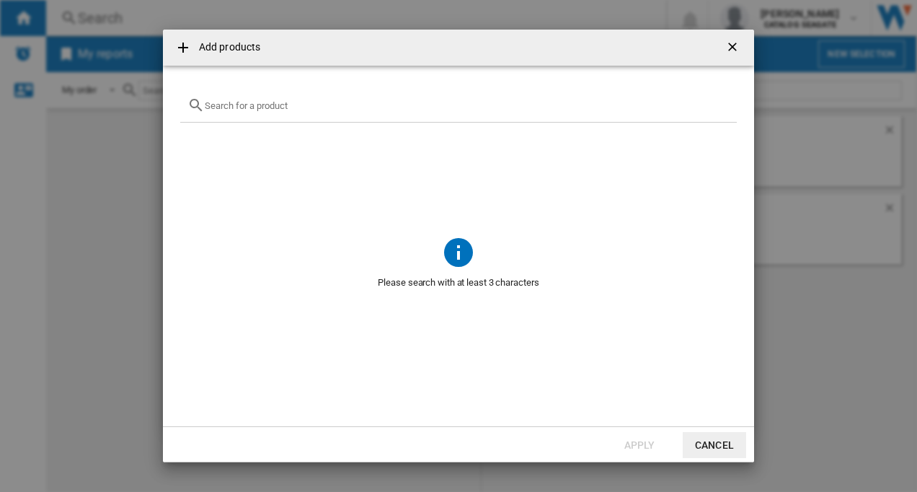
click at [254, 97] on div "{{getI18NText('SELECTIONS.EDITION_POPUP.OPEN_PRODUCTS_POPUP')}} {{::getI18NText…" at bounding box center [458, 106] width 557 height 34
click at [206, 105] on input "{{getI18NText('SELECTIONS.EDITION_POPUP.OPEN_PRODUCTS_POPUP')}} {{::getI18NText…" at bounding box center [467, 105] width 525 height 11
click at [213, 107] on input "{{getI18NText('SELECTIONS.EDITION_POPUP.OPEN_PRODUCTS_POPUP')}} {{::getI18NText…" at bounding box center [467, 105] width 525 height 11
paste input "WD Elements SE 2TB"
click at [283, 107] on input "WD Elements" at bounding box center [459, 105] width 508 height 11
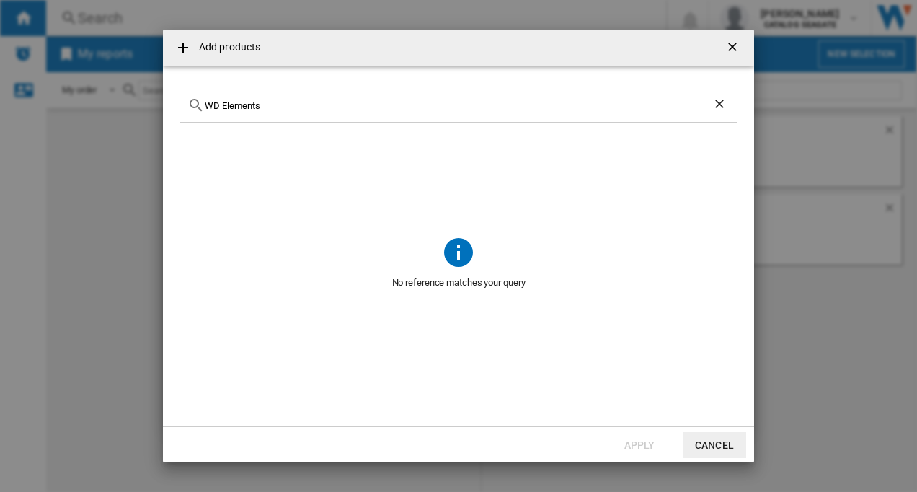
drag, startPoint x: 275, startPoint y: 105, endPoint x: 203, endPoint y: 107, distance: 72.1
click at [203, 107] on div "WD Elements" at bounding box center [458, 106] width 557 height 34
paste input "SE 2TB"
type input "WD Elements SE 2TB"
click at [718, 103] on ng-md-icon "Clear search" at bounding box center [720, 105] width 17 height 17
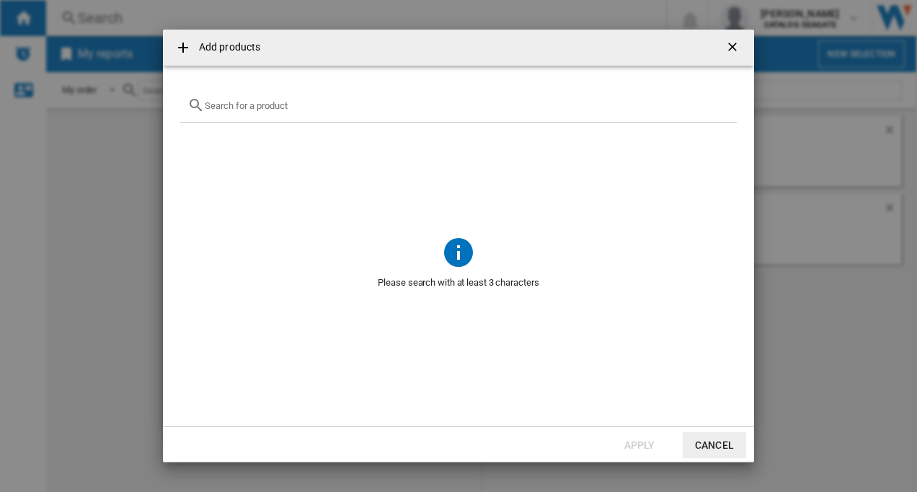
click at [730, 46] on ng-md-icon "getI18NText('BUTTONS.CLOSE_DIALOG')" at bounding box center [733, 48] width 17 height 17
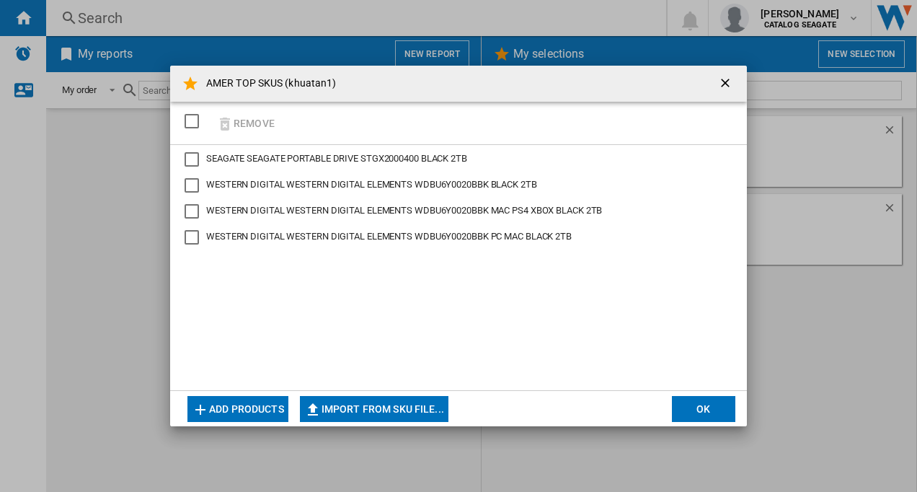
click at [733, 48] on div "AMER TOP SKUS (khuatan1) Remove SEAGATE SEAGATE PORTABLE DRIVE STGX2000400 BLAC…" at bounding box center [458, 246] width 917 height 492
click at [247, 405] on button "Add products" at bounding box center [237, 409] width 101 height 26
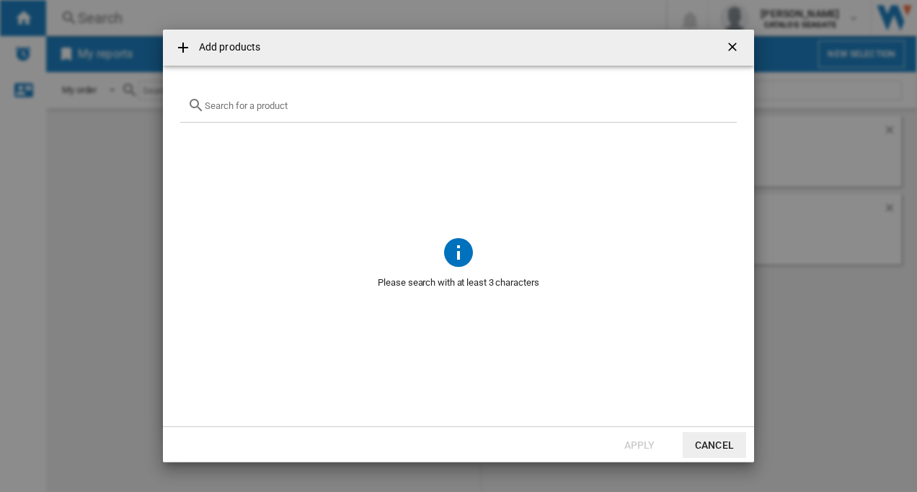
click at [274, 109] on input "{{getI18NText('SELECTIONS.EDITION_POPUP.OPEN_PRODUCTS_POPUP')}} {{::getI18NText…" at bounding box center [467, 105] width 525 height 11
paste input "WD Elements SE 2TB"
type input "WD Elements SE"
click at [733, 48] on ng-md-icon "getI18NText('BUTTONS.CLOSE_DIALOG')" at bounding box center [733, 48] width 17 height 17
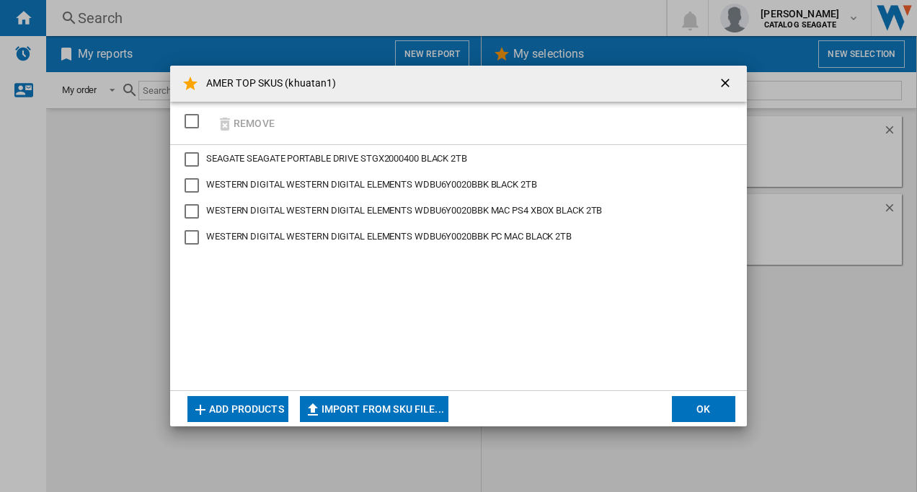
click at [27, 23] on div "AMER TOP SKUS (khuatan1) Remove SEAGATE SEAGATE PORTABLE DRIVE STGX2000400 BLAC…" at bounding box center [458, 246] width 917 height 492
click at [690, 407] on button "OK" at bounding box center [703, 409] width 63 height 26
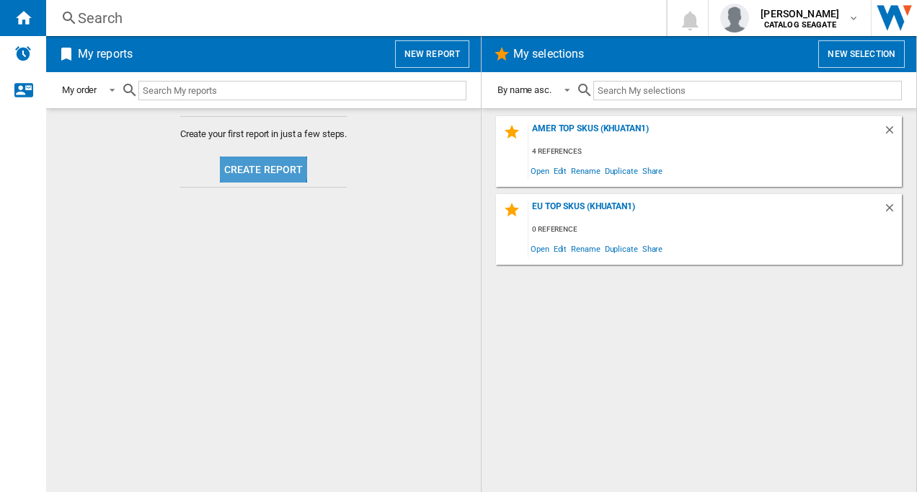
click at [257, 169] on button "Create report" at bounding box center [264, 169] width 88 height 26
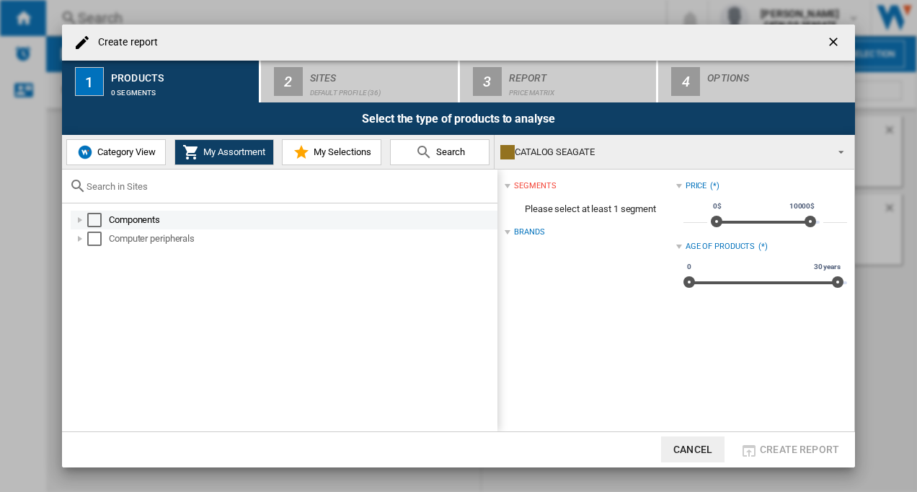
click at [93, 217] on div "Select" at bounding box center [94, 220] width 14 height 14
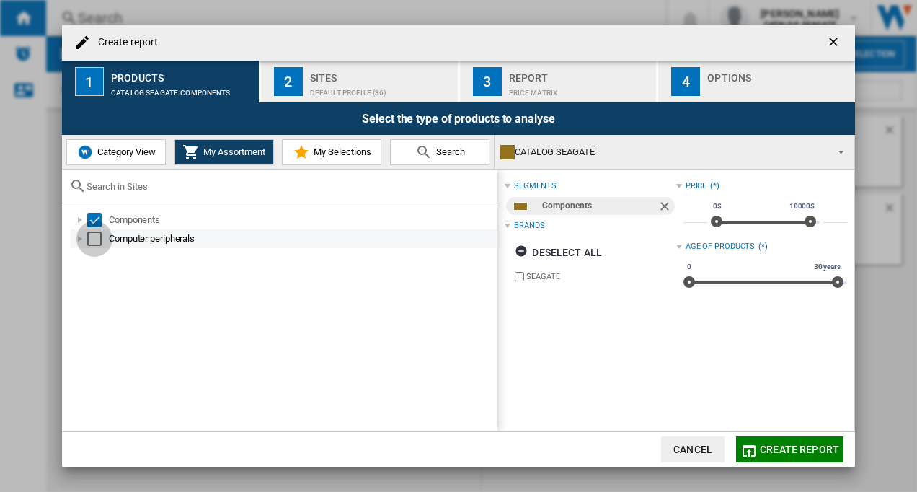
click at [96, 237] on div "Select" at bounding box center [94, 238] width 14 height 14
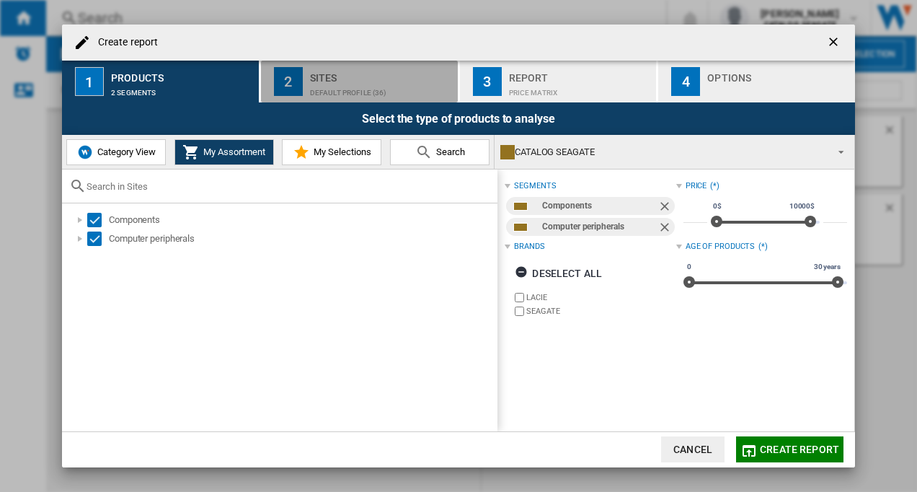
click at [324, 89] on div "Default profile (36)" at bounding box center [381, 88] width 142 height 15
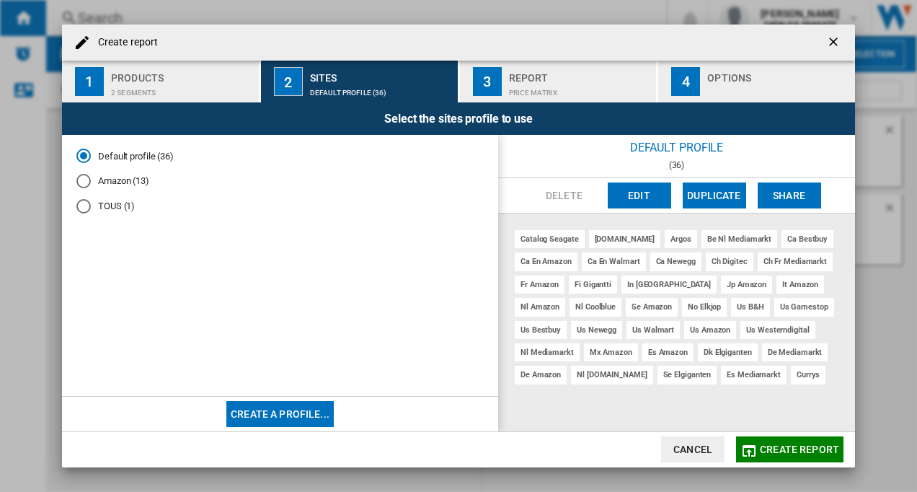
click at [799, 456] on button "Create report" at bounding box center [789, 449] width 107 height 26
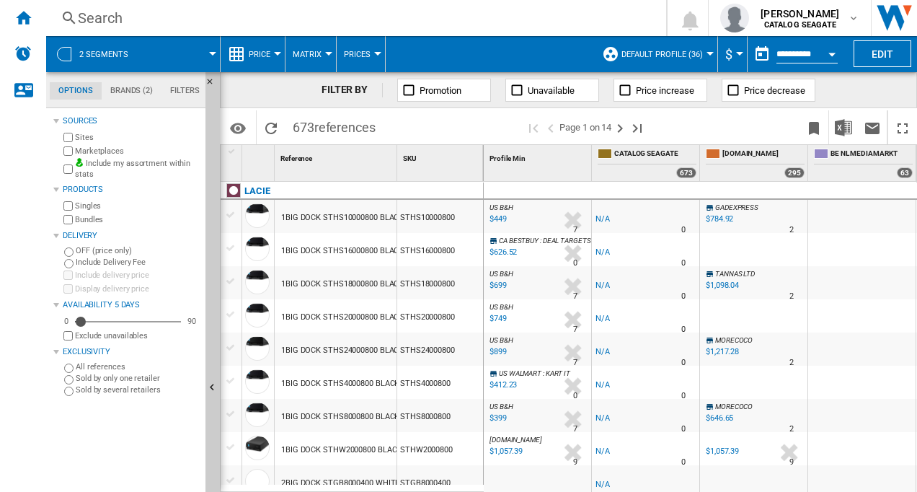
scroll to position [649, 0]
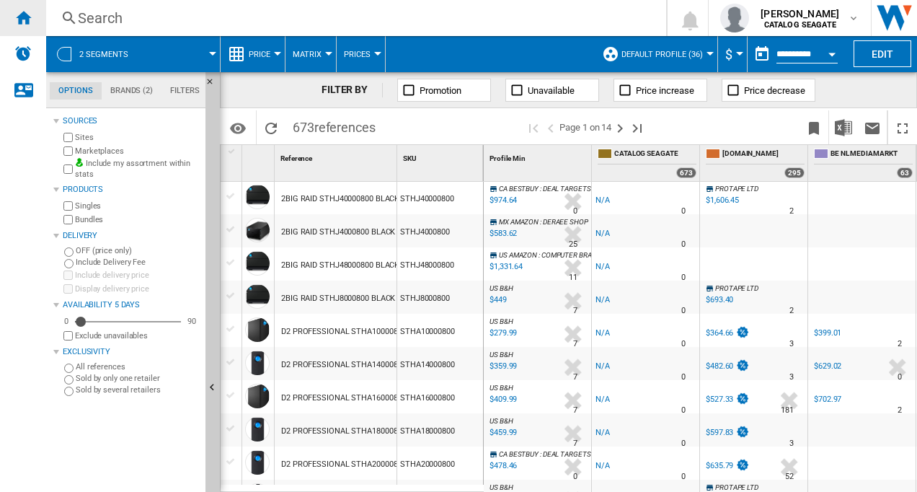
click at [20, 19] on ng-md-icon "Home" at bounding box center [22, 17] width 17 height 17
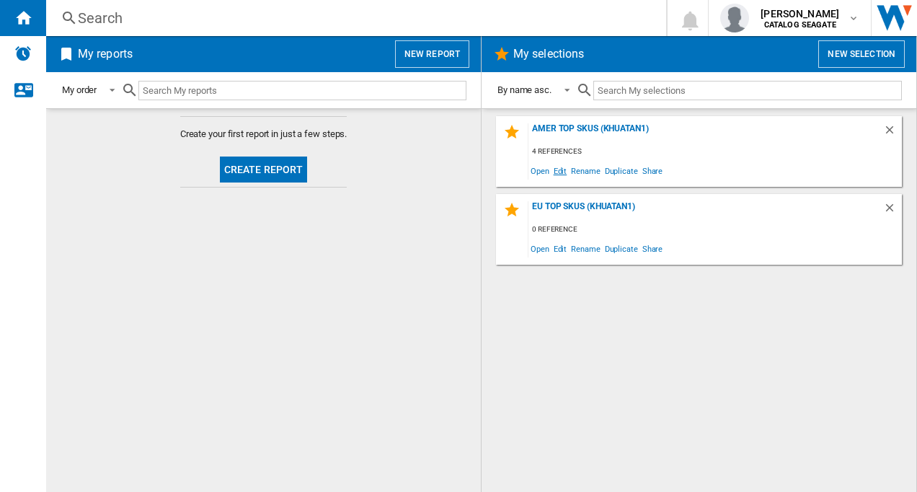
click at [562, 169] on span "Edit" at bounding box center [561, 170] width 18 height 19
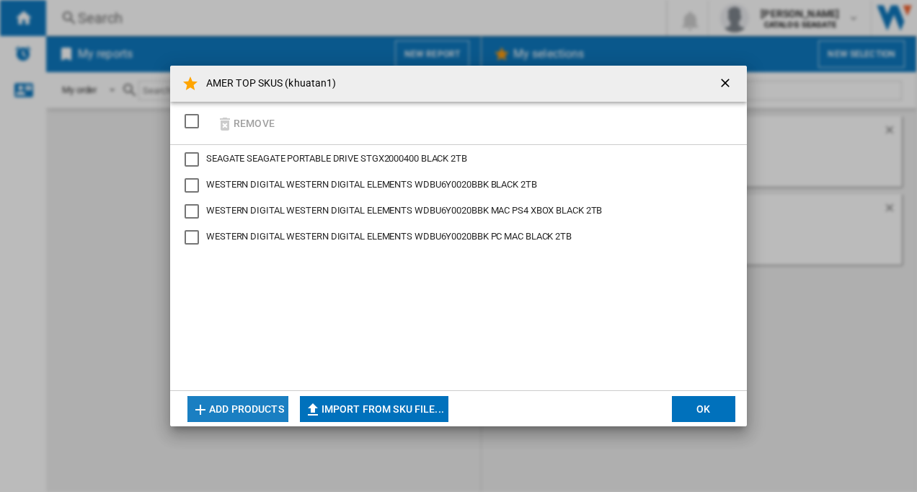
click at [235, 407] on button "Add products" at bounding box center [237, 409] width 101 height 26
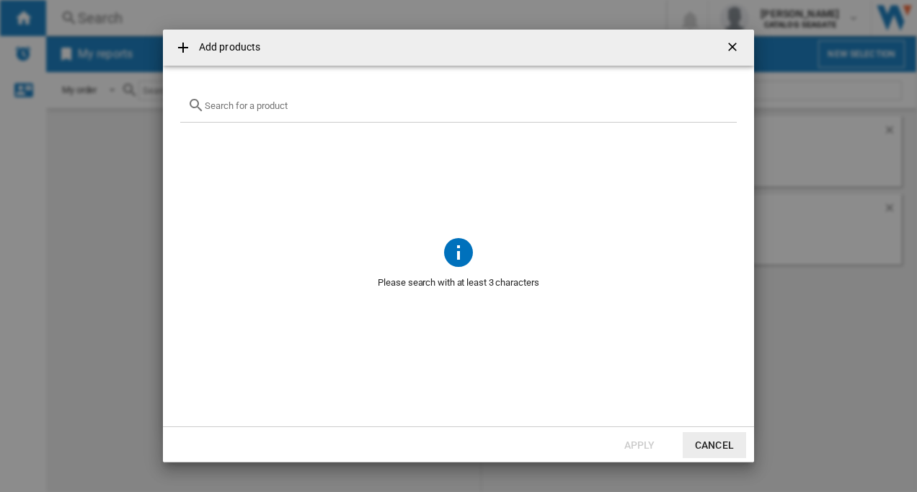
click at [242, 109] on input "{{getI18NText('SELECTIONS.EDITION_POPUP.OPEN_PRODUCTS_POPUP')}} {{::getI18NText…" at bounding box center [467, 105] width 525 height 11
paste input "WD Elements SE 2TB"
drag, startPoint x: 320, startPoint y: 107, endPoint x: 203, endPoint y: 109, distance: 117.5
click at [203, 109] on div "WD Elements" at bounding box center [458, 106] width 557 height 34
paste input "Toshiba Canvio Basics Portable HDD"
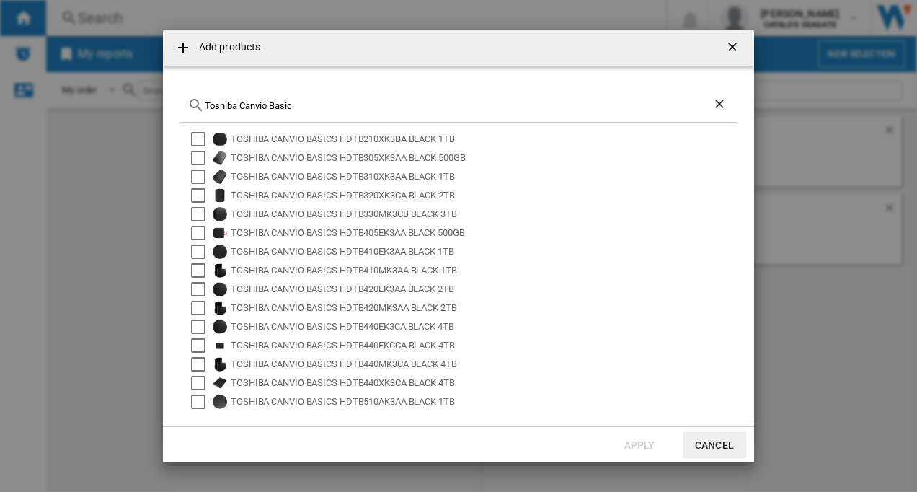
type input "Toshiba Canvio Basic"
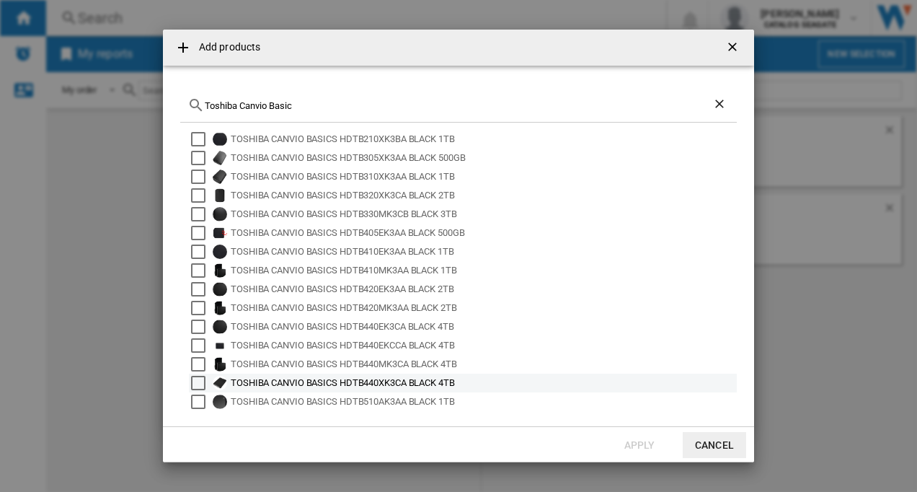
scroll to position [96, 0]
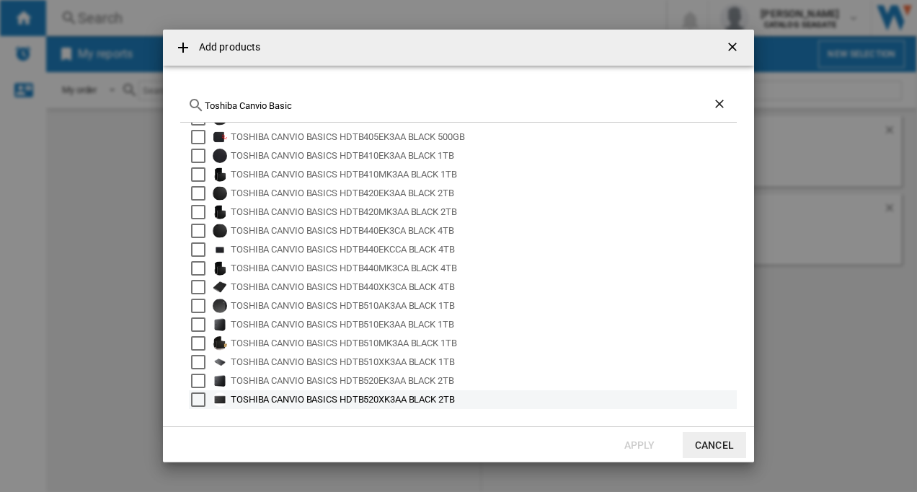
click at [201, 399] on div "Select" at bounding box center [198, 399] width 14 height 14
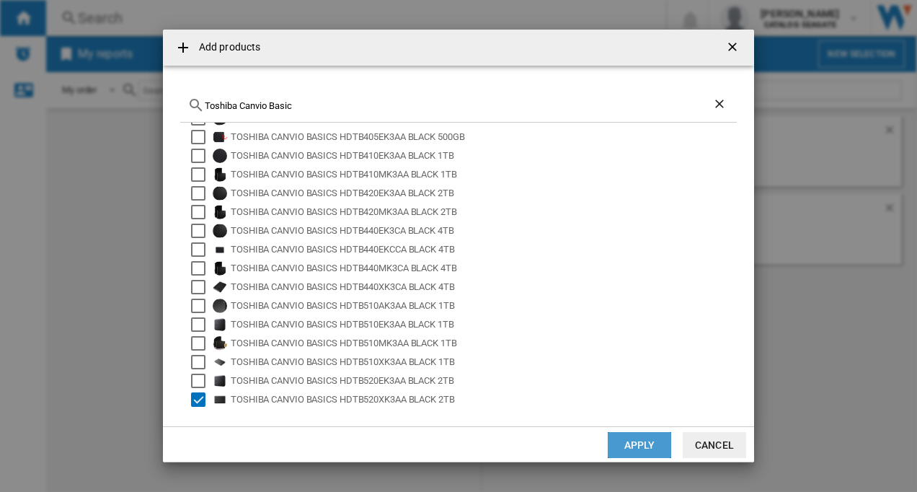
click at [640, 448] on button "Apply" at bounding box center [639, 445] width 63 height 26
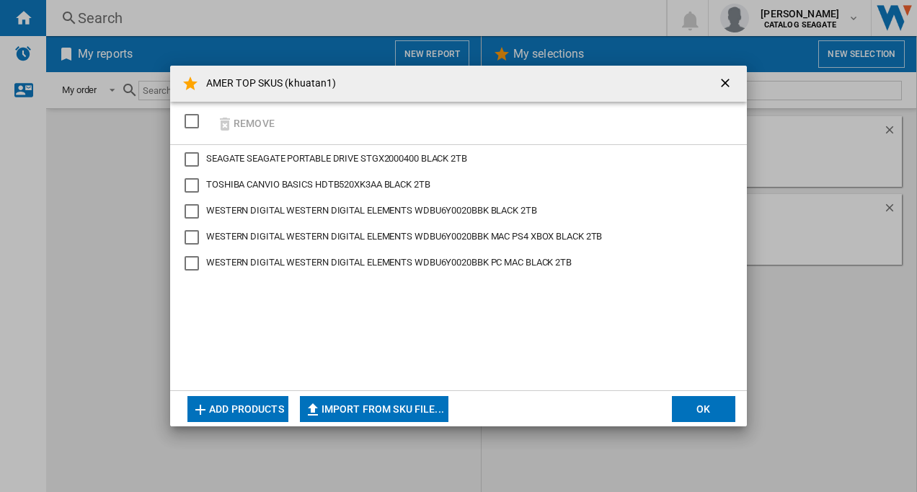
click at [233, 410] on button "Add products" at bounding box center [237, 409] width 101 height 26
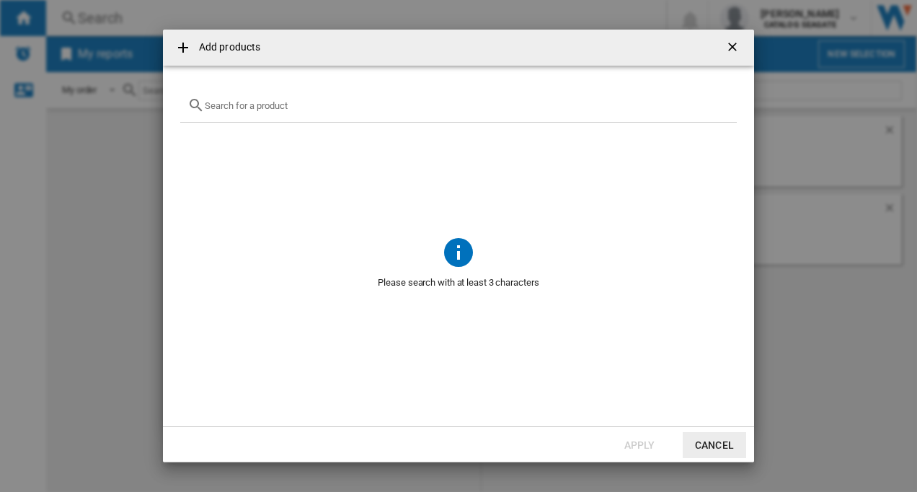
click at [284, 108] on input "{{getI18NText('SELECTIONS.EDITION_POPUP.OPEN_PRODUCTS_POPUP')}} {{::getI18NText…" at bounding box center [467, 105] width 525 height 11
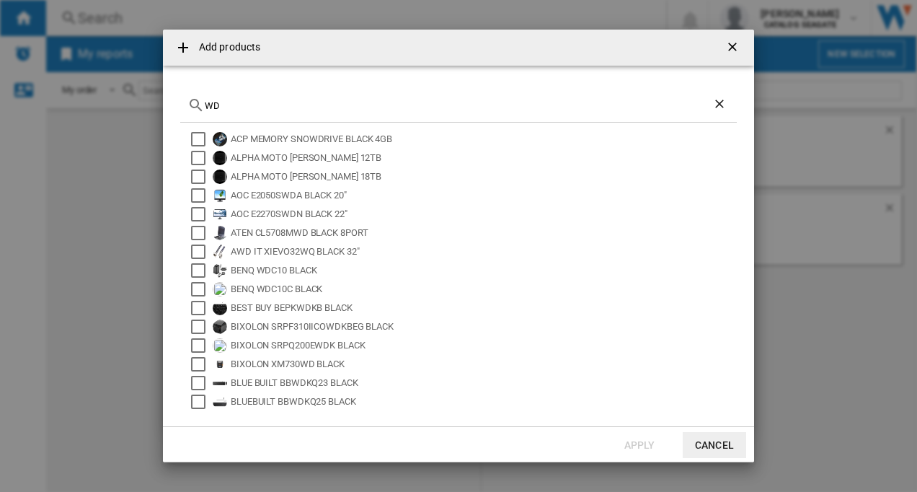
type input "W"
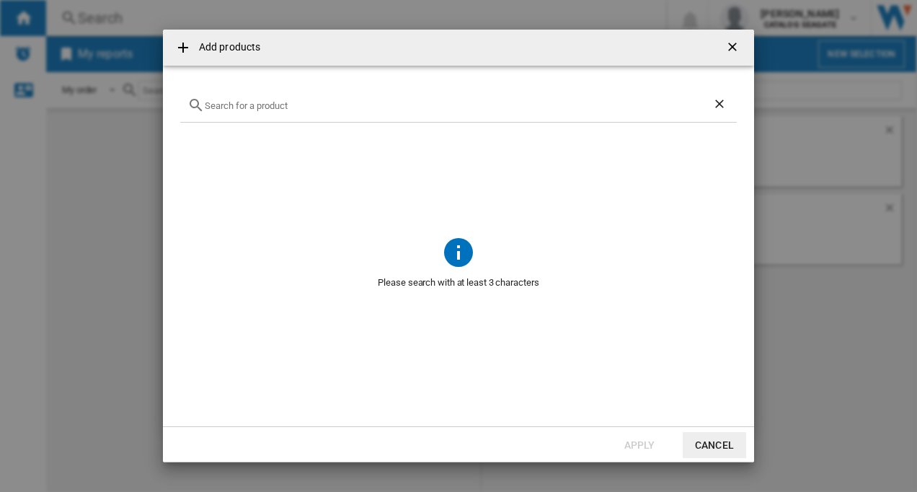
type input "D"
type input "WD ELEMENTS"
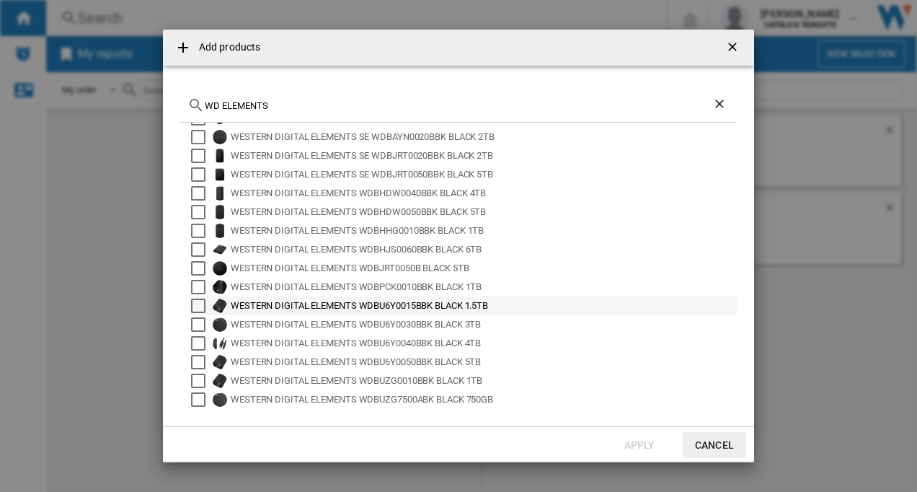
scroll to position [0, 0]
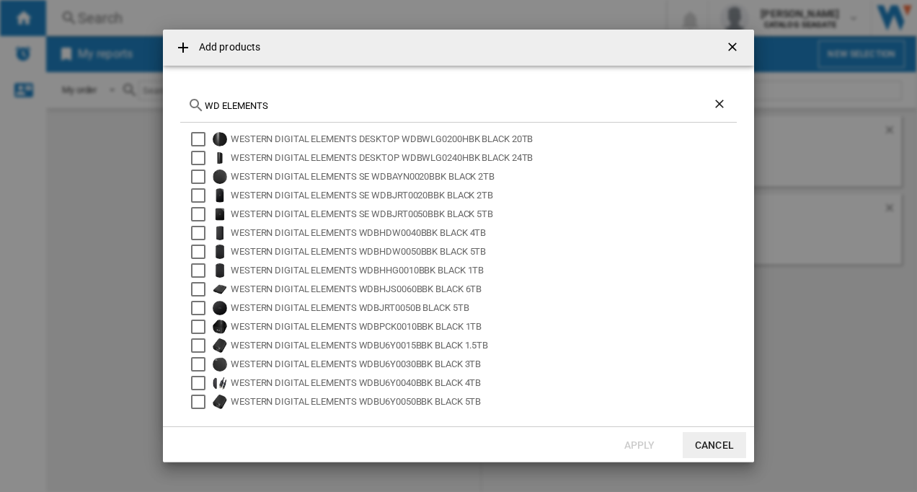
click at [732, 45] on ng-md-icon "getI18NText('BUTTONS.CLOSE_DIALOG')" at bounding box center [733, 48] width 17 height 17
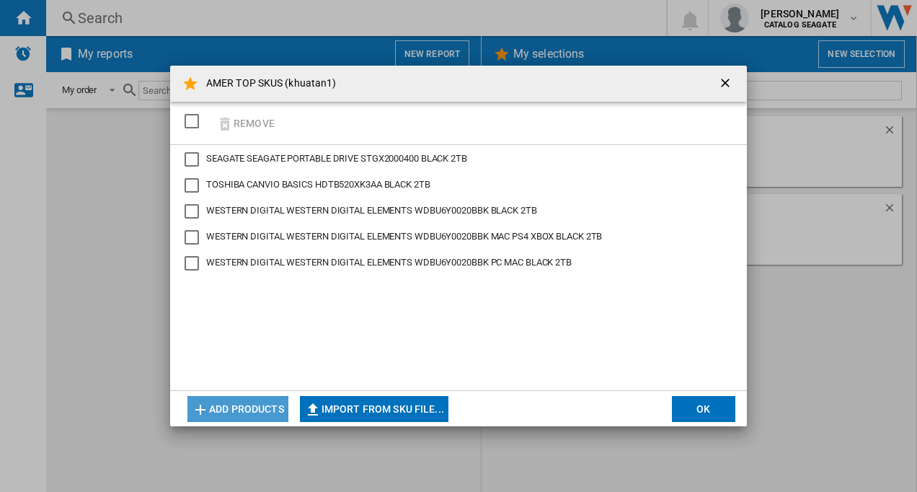
click at [239, 410] on button "Add products" at bounding box center [237, 409] width 101 height 26
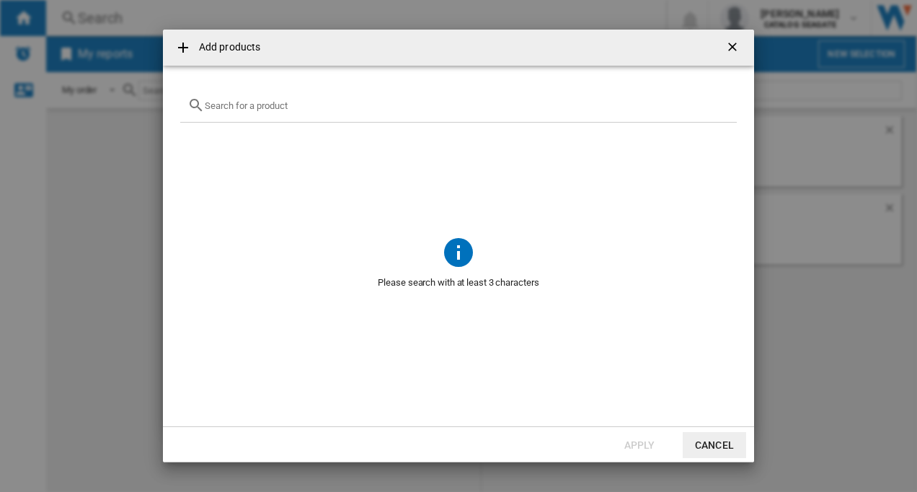
click at [251, 108] on input "{{getI18NText('SELECTIONS.EDITION_POPUP.OPEN_PRODUCTS_POPUP')}} {{::getI18NText…" at bounding box center [467, 105] width 525 height 11
drag, startPoint x: 223, startPoint y: 102, endPoint x: 203, endPoint y: 97, distance: 20.8
click at [203, 97] on div "SE" at bounding box center [458, 106] width 557 height 34
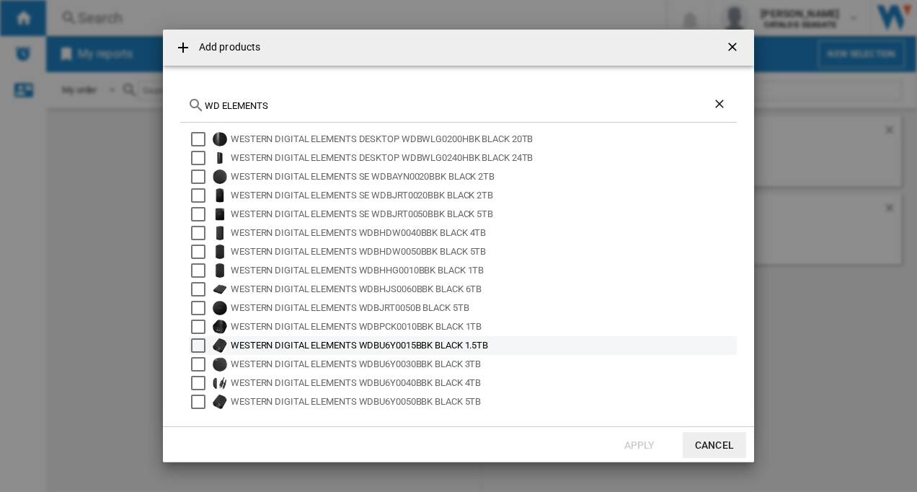
scroll to position [40, 0]
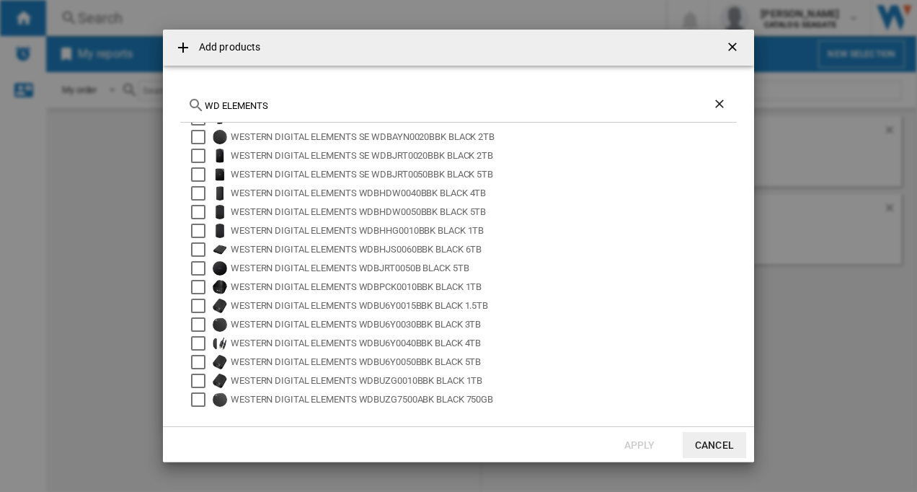
drag, startPoint x: 286, startPoint y: 102, endPoint x: 202, endPoint y: 99, distance: 83.7
click at [202, 99] on div "WD ELEMENTS" at bounding box center [458, 106] width 557 height 34
type input "WDBEPK"
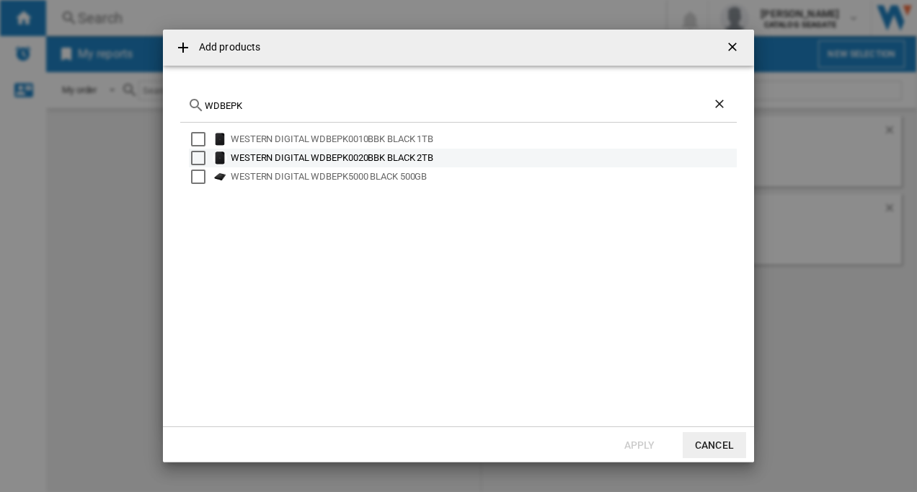
click at [197, 159] on div "Select" at bounding box center [198, 158] width 14 height 14
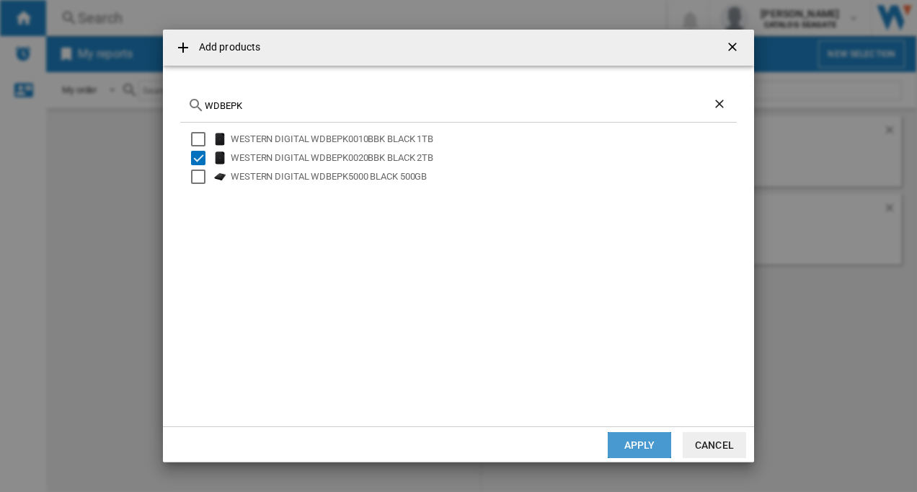
click at [644, 442] on button "Apply" at bounding box center [639, 445] width 63 height 26
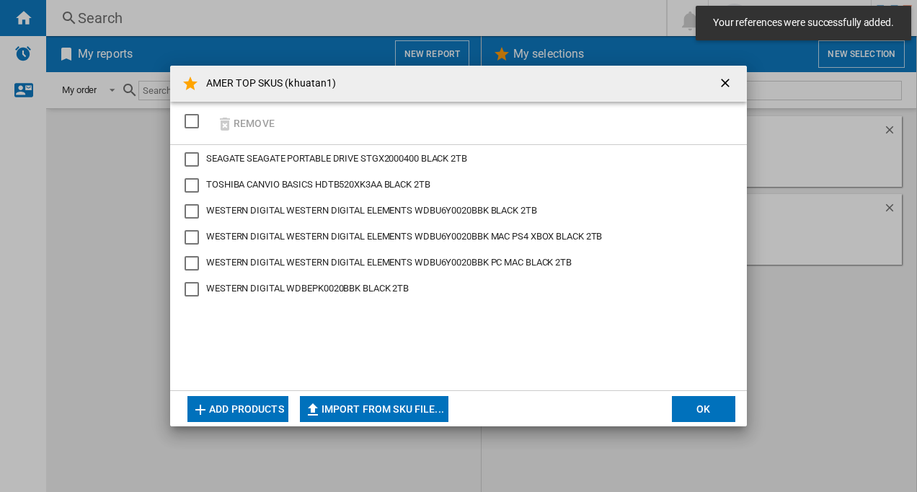
drag, startPoint x: 710, startPoint y: 408, endPoint x: 662, endPoint y: 175, distance: 237.9
click at [710, 407] on button "OK" at bounding box center [703, 409] width 63 height 26
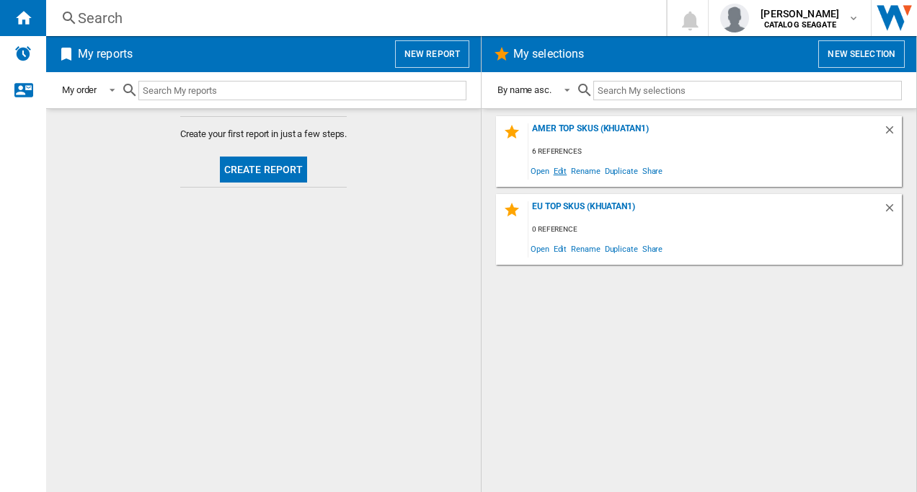
click at [560, 169] on span "Edit" at bounding box center [561, 170] width 18 height 19
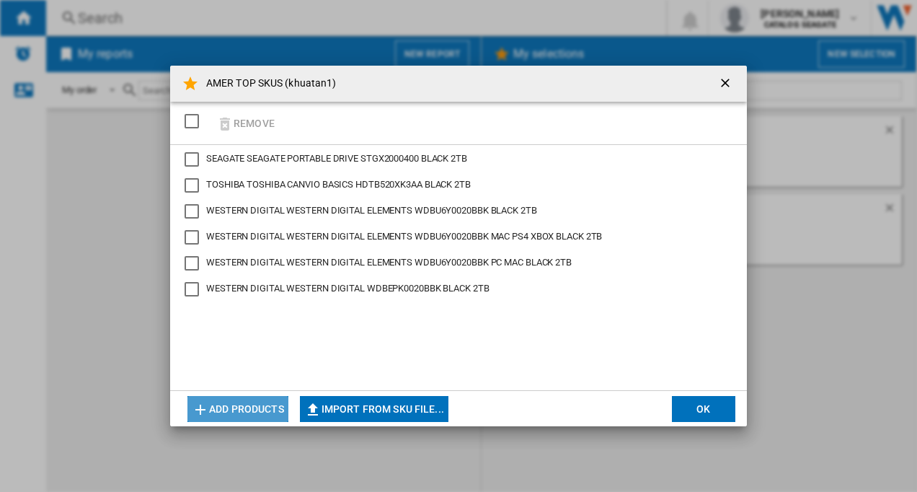
click at [249, 411] on button "Add products" at bounding box center [237, 409] width 101 height 26
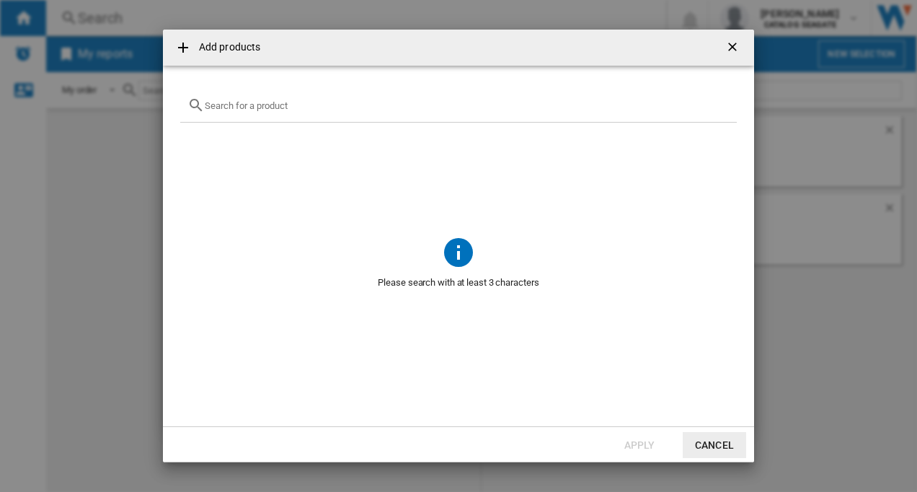
click at [222, 107] on input "{{getI18NText('SELECTIONS.EDITION_POPUP.OPEN_PRODUCTS_POPUP')}} {{::getI18NText…" at bounding box center [467, 105] width 525 height 11
paste input "HDTB520AK3AB"
drag, startPoint x: 290, startPoint y: 107, endPoint x: 201, endPoint y: 107, distance: 88.7
click at [201, 107] on div "HDTB520AK3AB" at bounding box center [458, 106] width 557 height 34
paste input "Toshiba Canvio Partner Portable HDD"
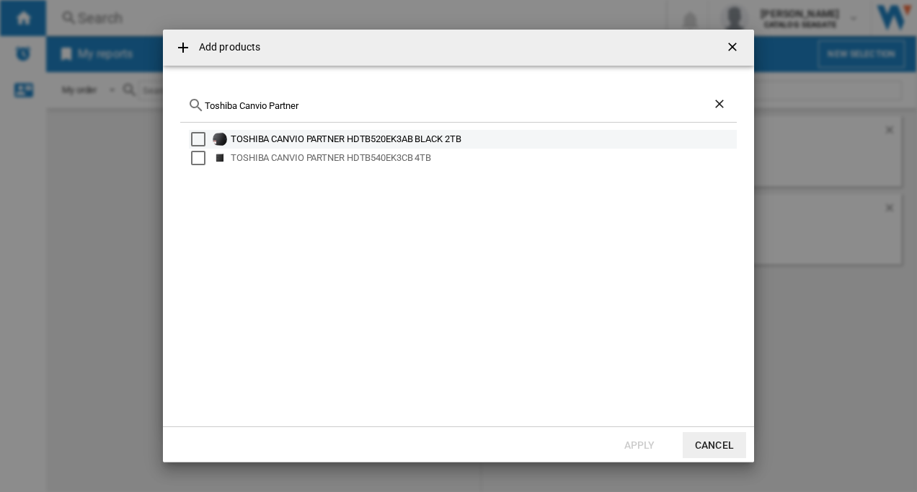
type input "Toshiba Canvio Partner"
click at [200, 137] on div "Select" at bounding box center [198, 139] width 14 height 14
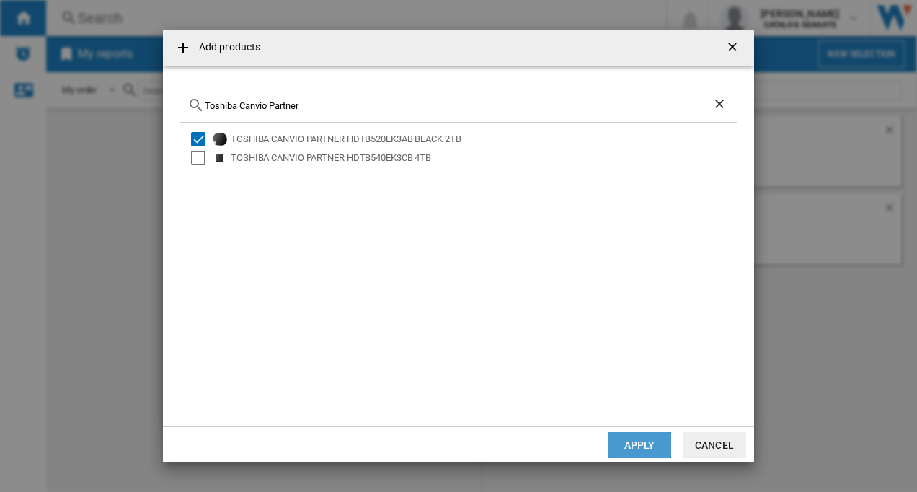
click at [619, 444] on button "Apply" at bounding box center [639, 445] width 63 height 26
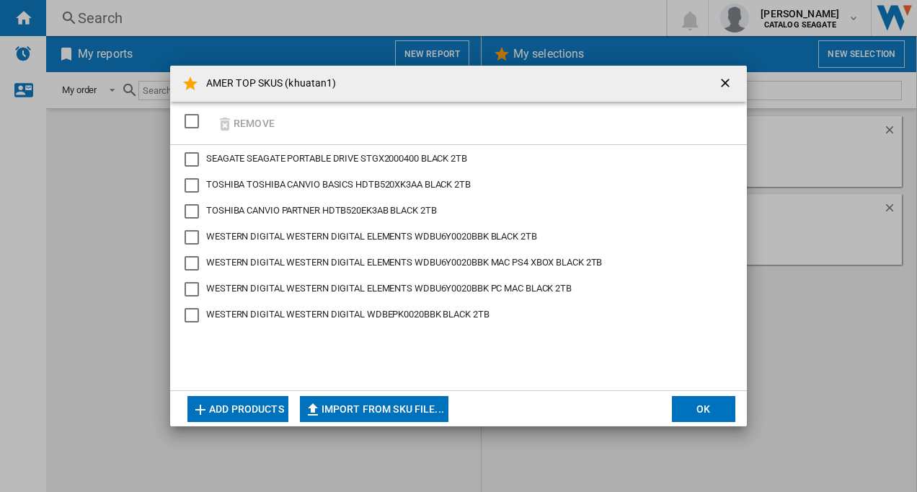
click at [695, 408] on button "OK" at bounding box center [703, 409] width 63 height 26
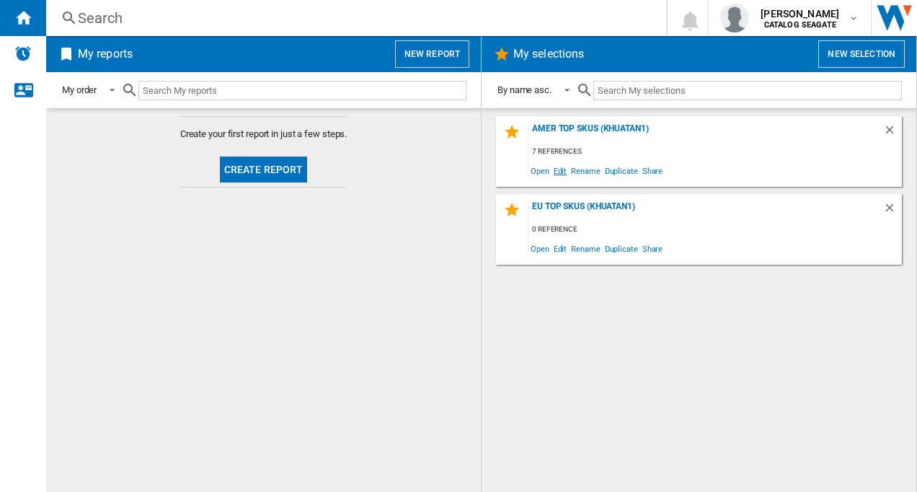
click at [559, 171] on span "Edit" at bounding box center [561, 170] width 18 height 19
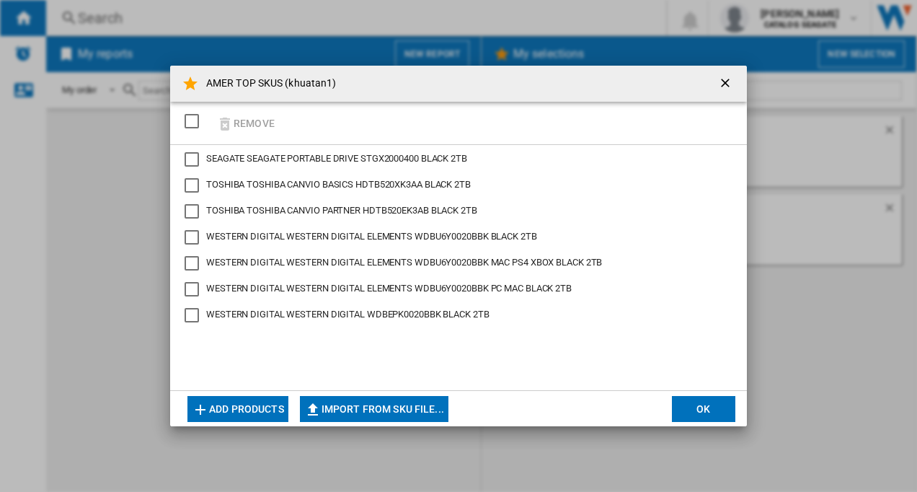
click at [240, 407] on button "Add products" at bounding box center [237, 409] width 101 height 26
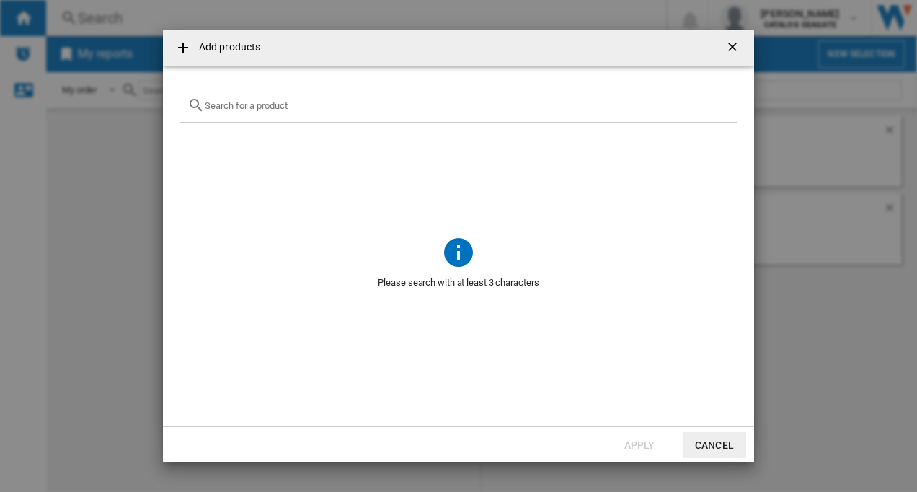
click at [286, 106] on input "{{getI18NText('SELECTIONS.EDITION_POPUP.OPEN_PRODUCTS_POPUP')}} {{::getI18NText…" at bounding box center [467, 105] width 525 height 11
paste input "STJR1000400"
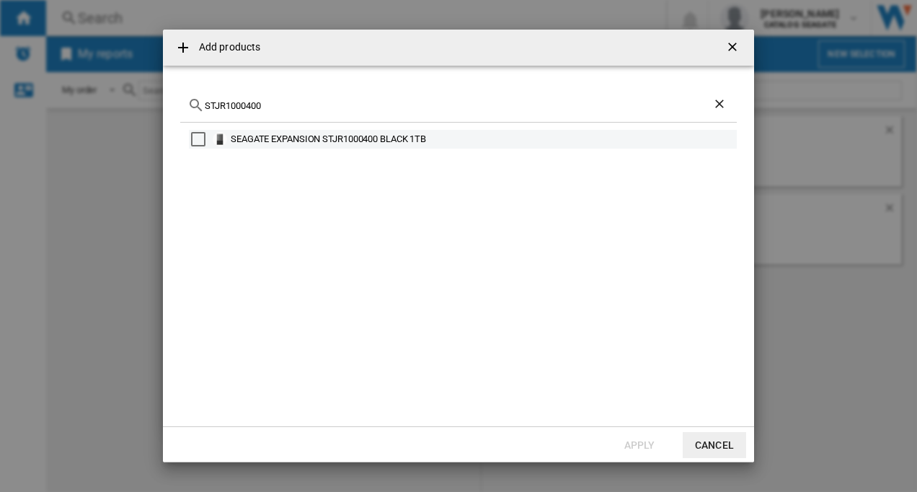
type input "STJR1000400"
click at [197, 139] on div "Select" at bounding box center [198, 139] width 14 height 14
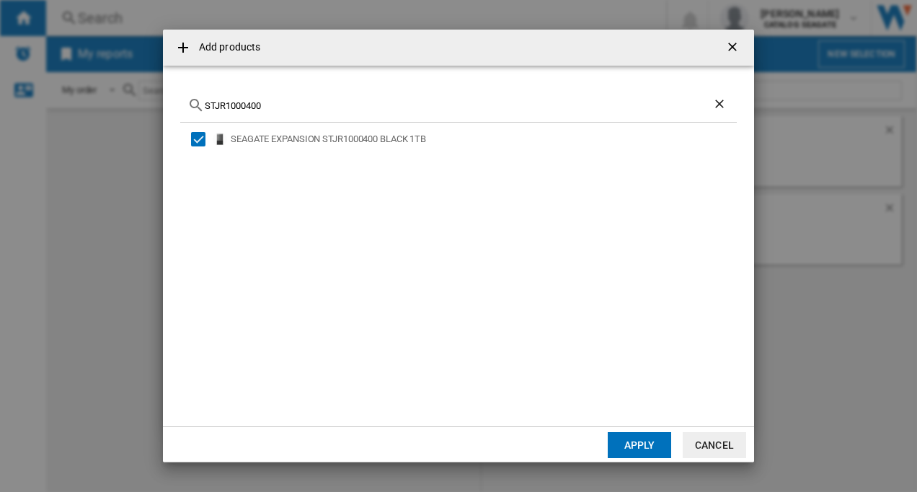
click at [640, 447] on button "Apply" at bounding box center [639, 445] width 63 height 26
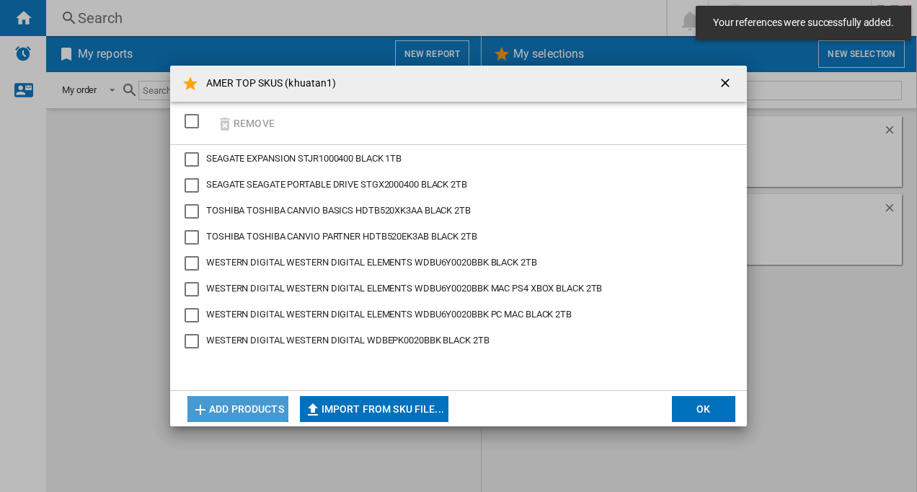
click at [248, 405] on button "Add products" at bounding box center [237, 409] width 101 height 26
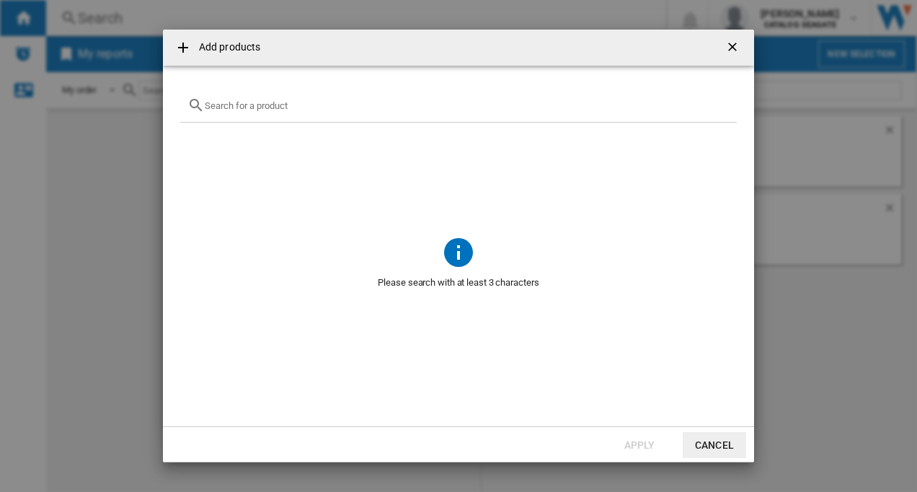
click at [273, 110] on input "{{getI18NText('SELECTIONS.EDITION_POPUP.OPEN_PRODUCTS_POPUP')}} {{::getI18NText…" at bounding box center [467, 105] width 525 height 11
paste input "WD_BLACK C50 1TB"
drag, startPoint x: 222, startPoint y: 108, endPoint x: 213, endPoint y: 105, distance: 9.1
click at [213, 105] on input "WD_BLACK C5" at bounding box center [459, 105] width 508 height 11
type input "Wester digital BLACK C5"
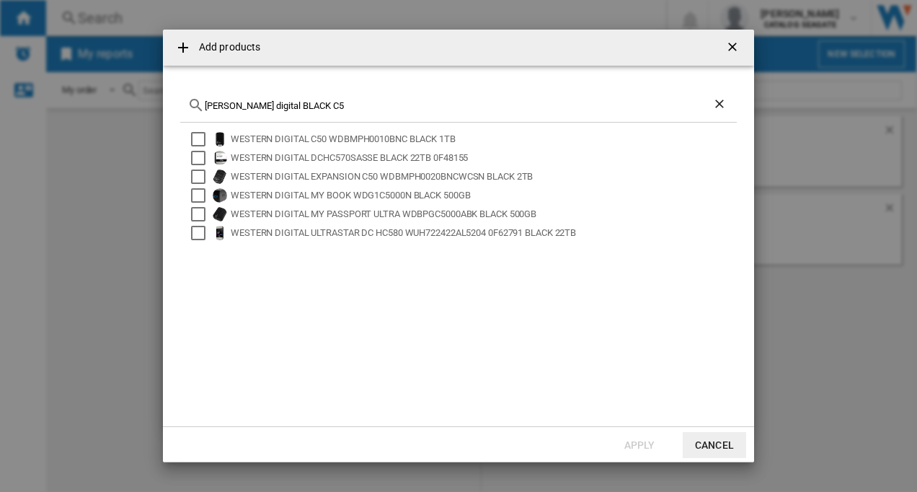
click at [363, 310] on div "WESTERN DIGITAL C50 WDBMPH0010BNC BLACK 1TB WESTERN DIGITAL DCHC570SASSE BLACK …" at bounding box center [458, 266] width 557 height 286
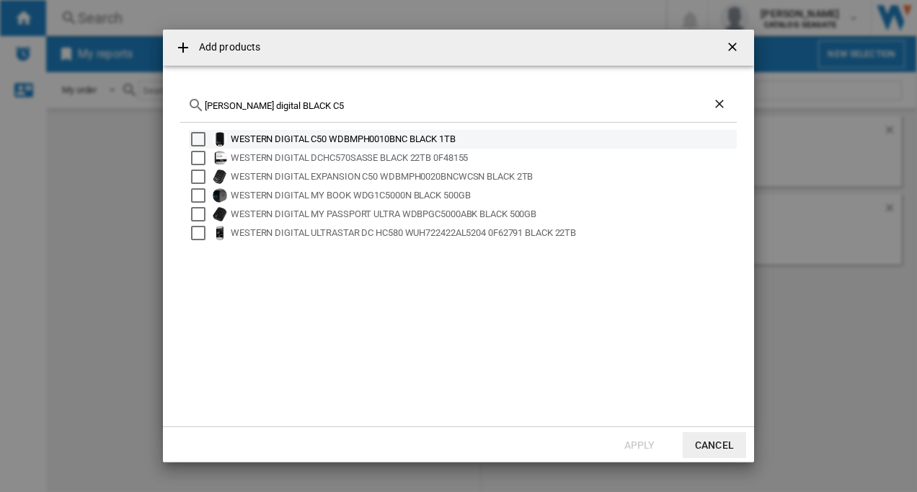
click at [198, 139] on div "Select" at bounding box center [198, 139] width 14 height 14
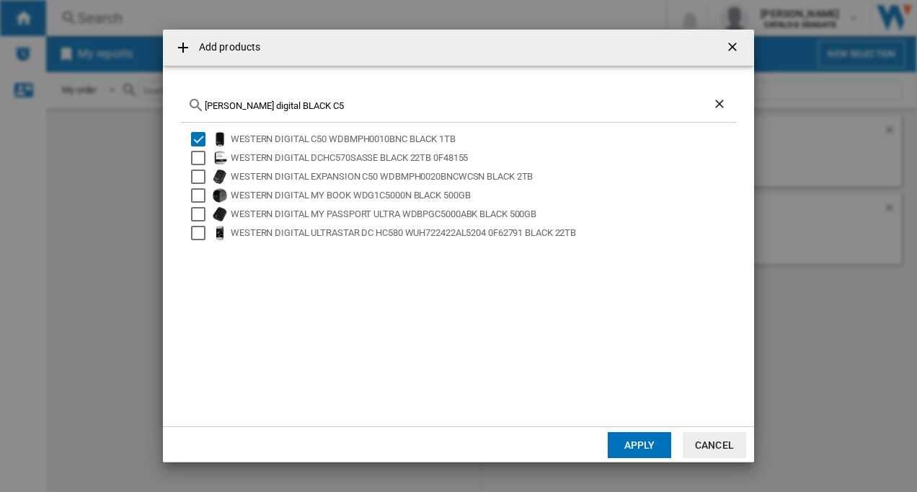
click at [629, 447] on button "Apply" at bounding box center [639, 445] width 63 height 26
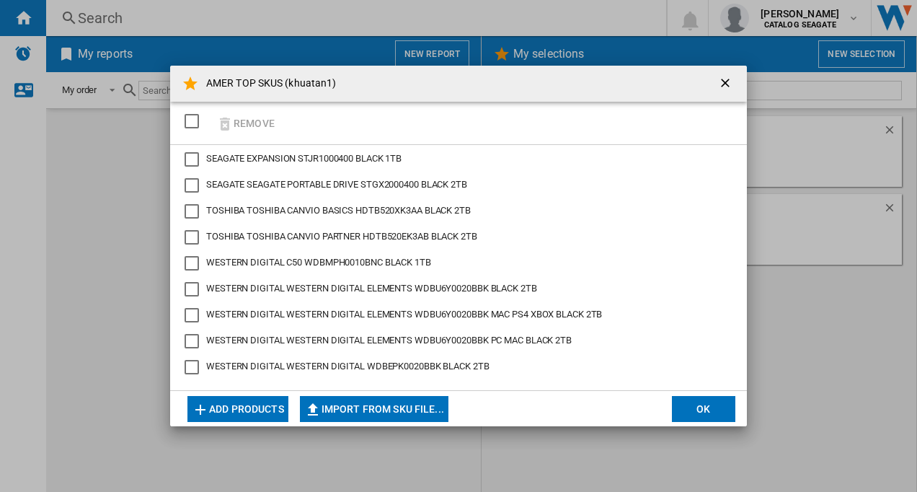
click at [262, 404] on button "Add products" at bounding box center [237, 409] width 101 height 26
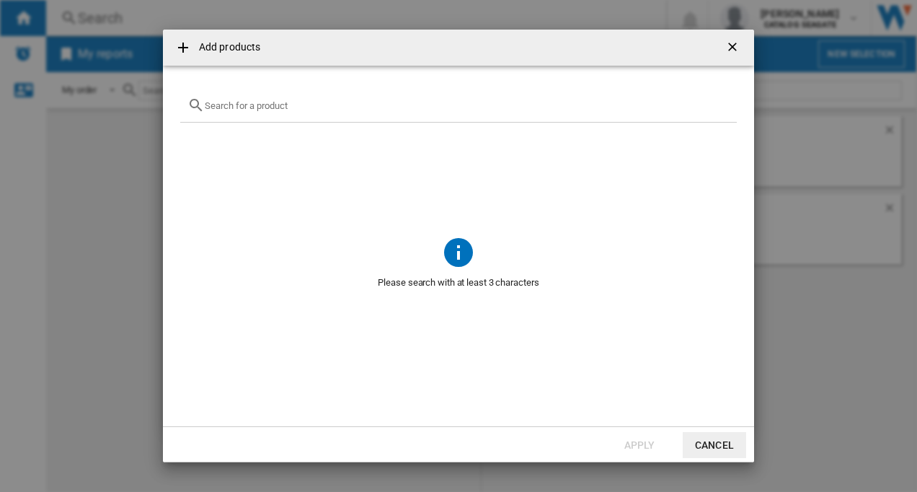
click at [286, 107] on input "{{getI18NText('SELECTIONS.EDITION_POPUP.OPEN_PRODUCTS_POPUP')}} {{::getI18NText…" at bounding box center [467, 105] width 525 height 11
paste input "STGX5000400"
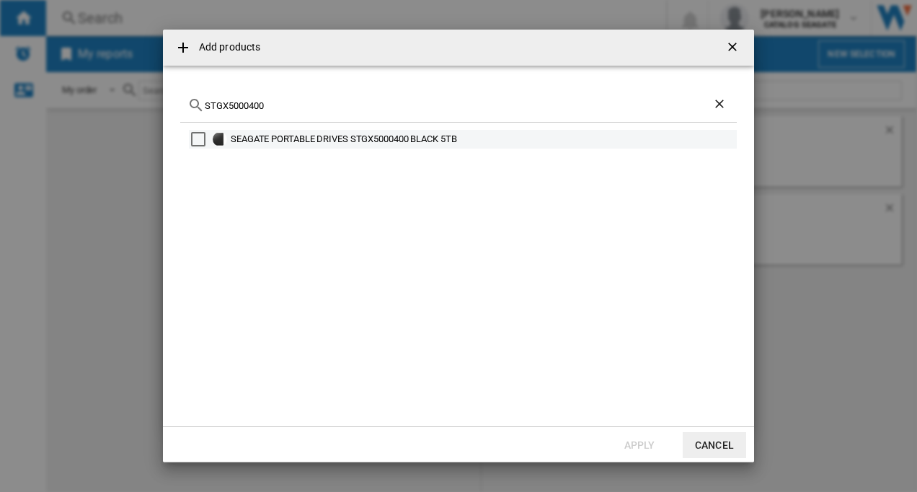
type input "STGX5000400"
click at [196, 139] on div "Select" at bounding box center [198, 139] width 14 height 14
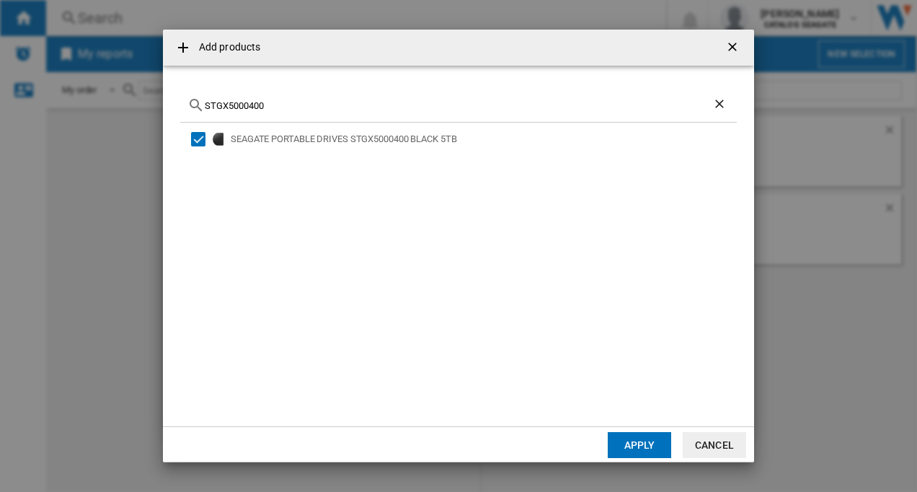
click at [652, 449] on button "Apply" at bounding box center [639, 445] width 63 height 26
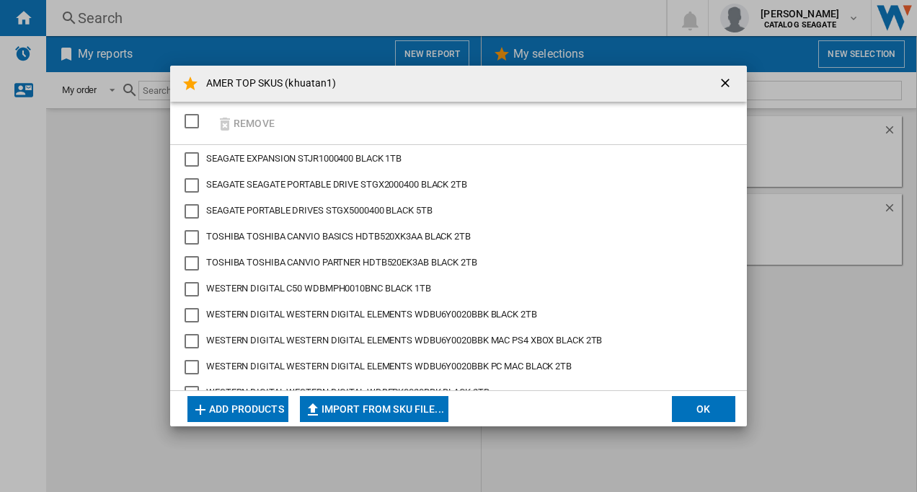
click at [243, 410] on button "Add products" at bounding box center [237, 409] width 101 height 26
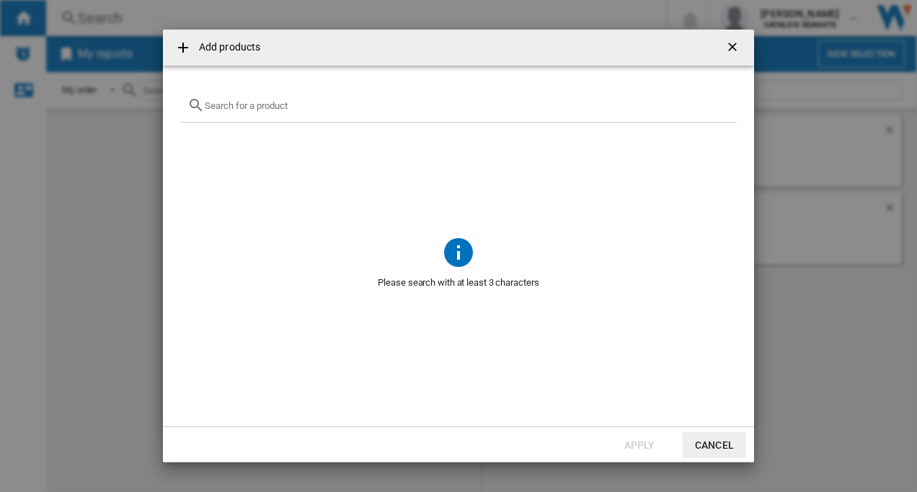
click at [221, 110] on input "{{getI18NText('SELECTIONS.EDITION_POPUP.OPEN_PRODUCTS_POPUP')}} {{::getI18NText…" at bounding box center [467, 105] width 525 height 11
paste input "WD Elements 5TB"
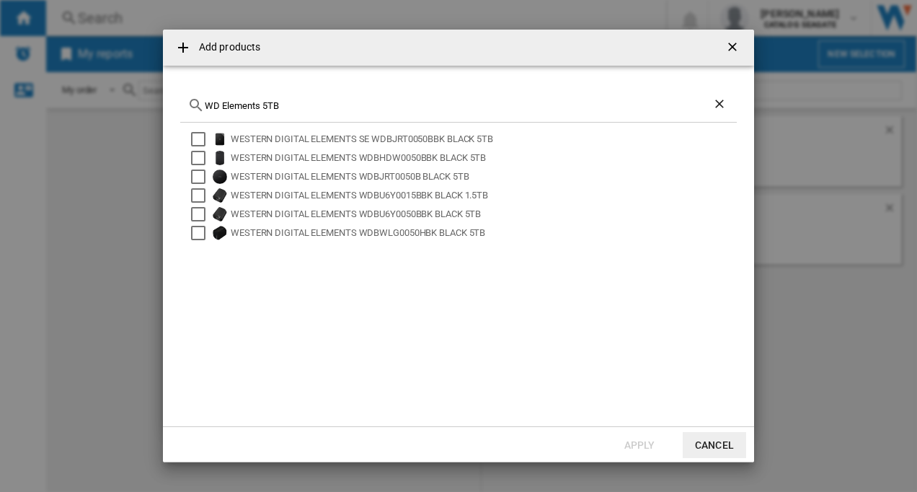
type input "WD Elements 5TB"
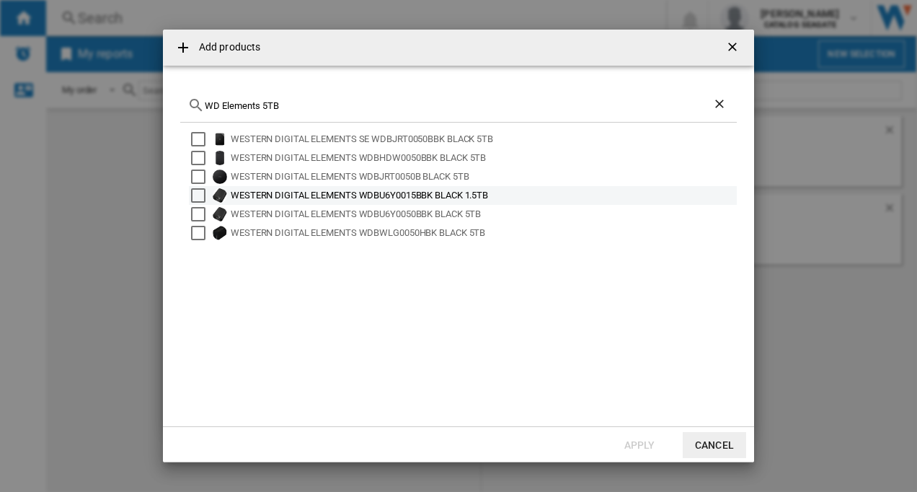
click at [195, 194] on div "Select" at bounding box center [198, 195] width 14 height 14
click at [195, 196] on div "Select" at bounding box center [198, 195] width 14 height 14
click at [200, 196] on div "Select" at bounding box center [198, 195] width 14 height 14
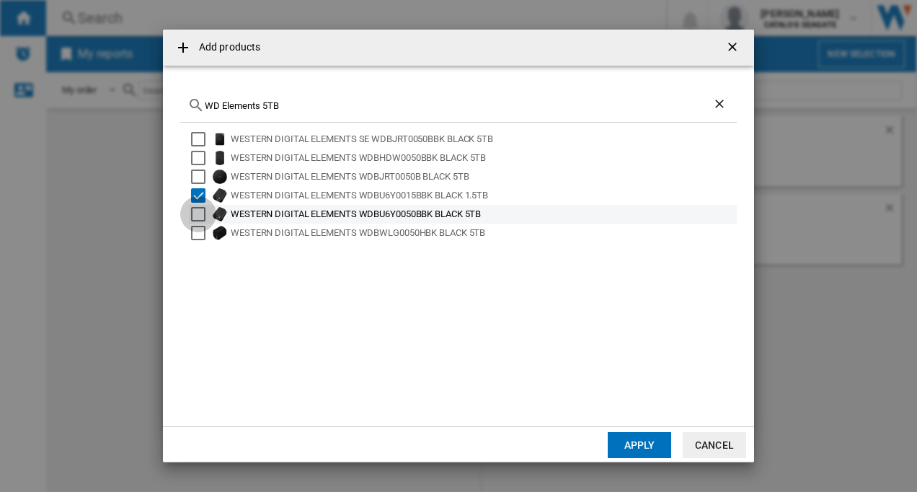
click at [199, 208] on div "Select" at bounding box center [198, 214] width 14 height 14
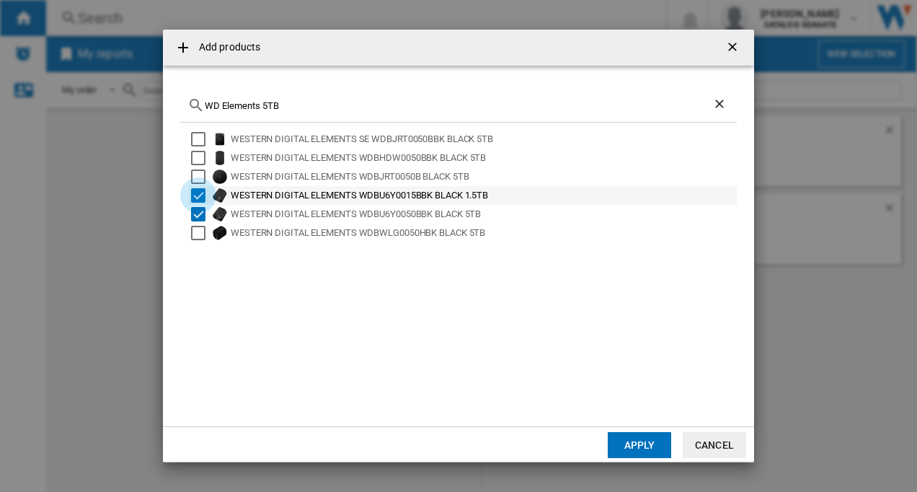
click at [198, 196] on div "Select" at bounding box center [198, 195] width 14 height 14
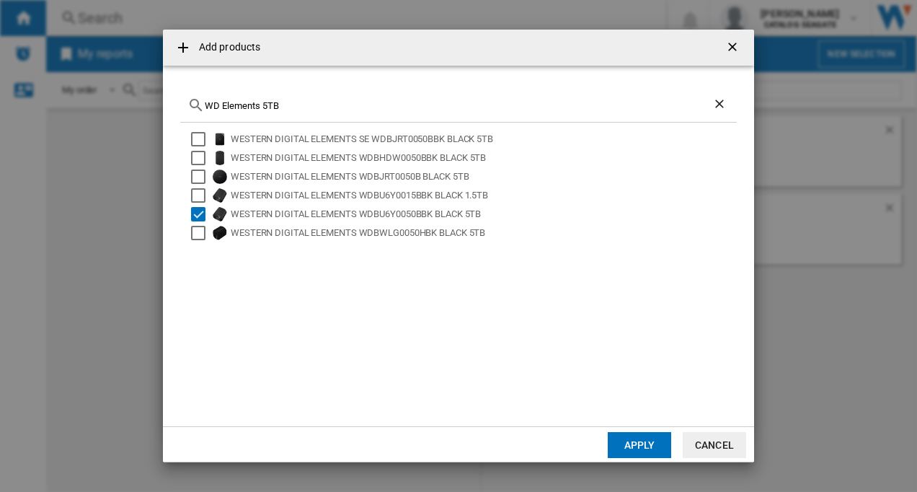
click at [631, 445] on button "Apply" at bounding box center [639, 445] width 63 height 26
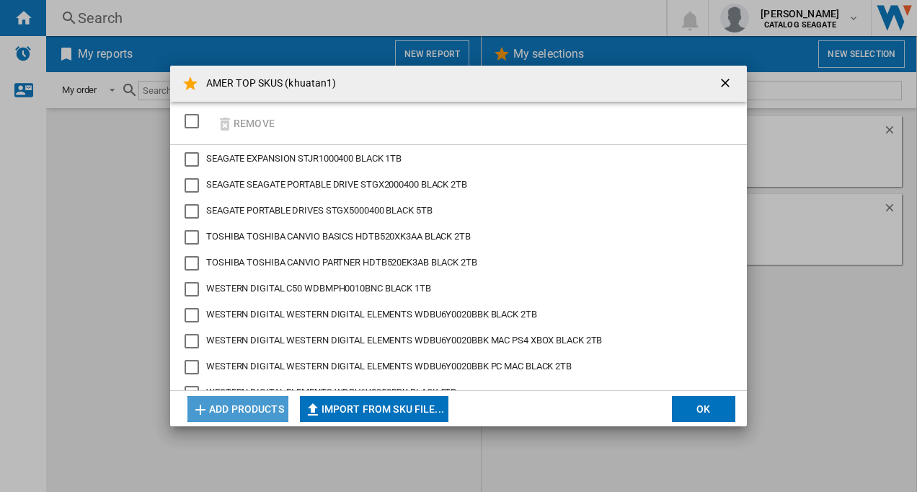
click at [250, 404] on button "Add products" at bounding box center [237, 409] width 101 height 26
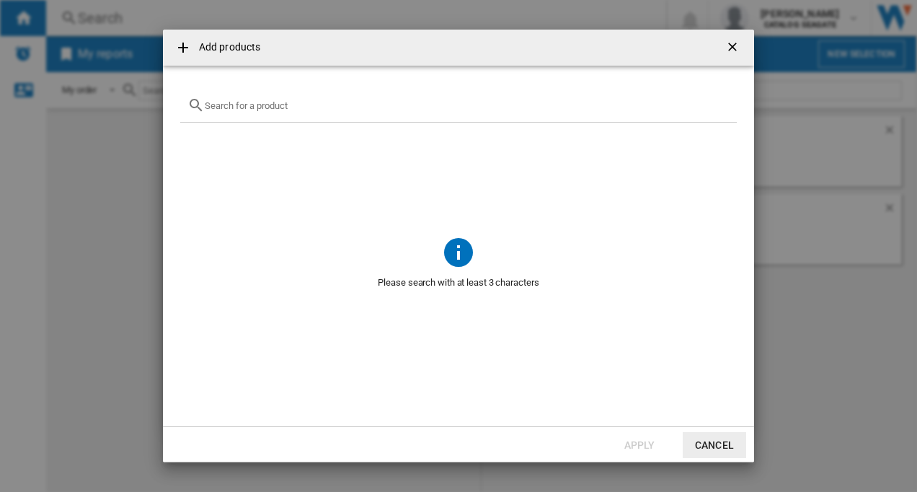
click at [283, 107] on input "{{getI18NText('SELECTIONS.EDITION_POPUP.OPEN_PRODUCTS_POPUP')}} {{::getI18NText…" at bounding box center [467, 105] width 525 height 11
paste input "WD Elements SE 5TB"
click at [218, 103] on input "WD Elements SE" at bounding box center [459, 105] width 508 height 11
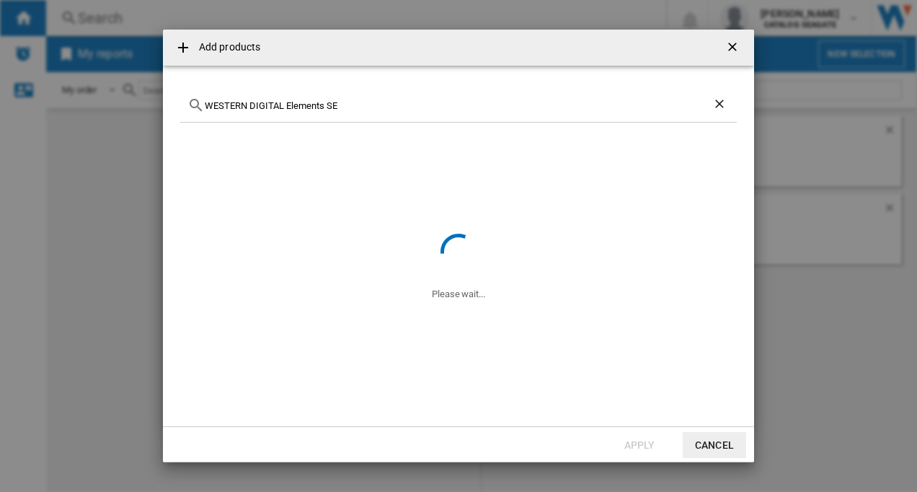
type input "WESTERN DIGITAL Elements SE"
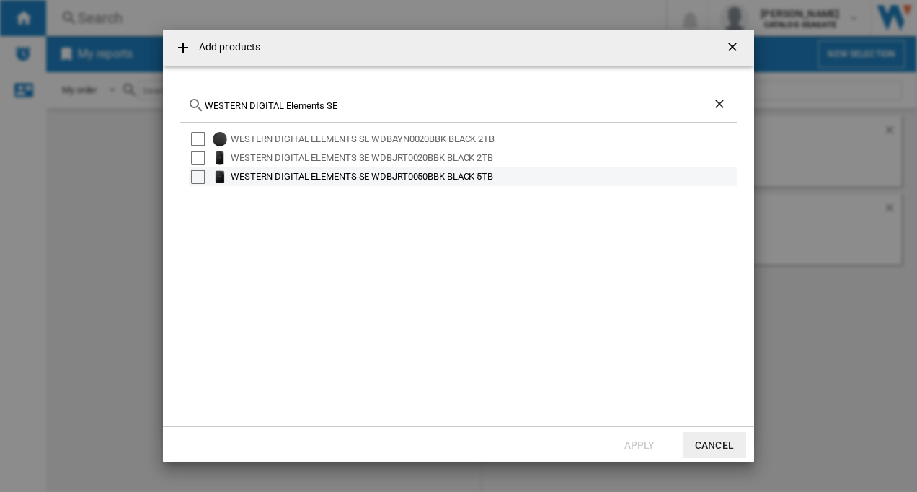
click at [196, 176] on div "Select" at bounding box center [198, 176] width 14 height 14
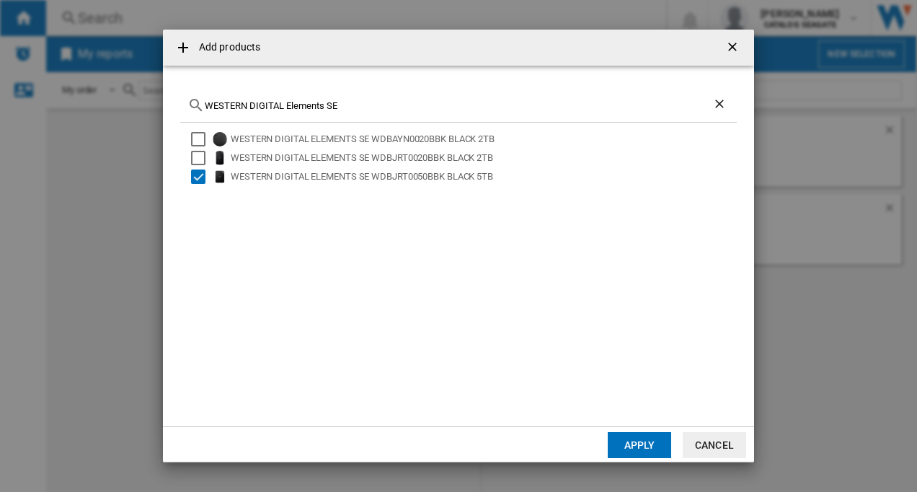
click at [624, 441] on button "Apply" at bounding box center [639, 445] width 63 height 26
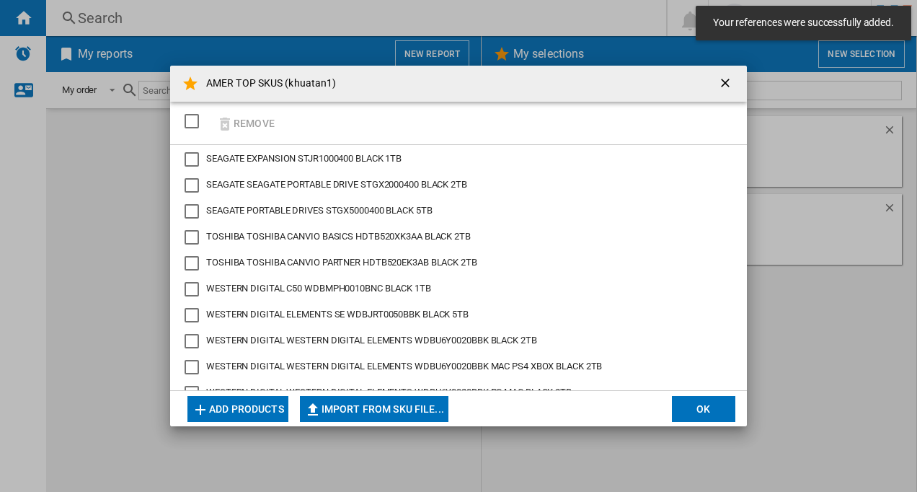
click at [690, 406] on button "OK" at bounding box center [703, 409] width 63 height 26
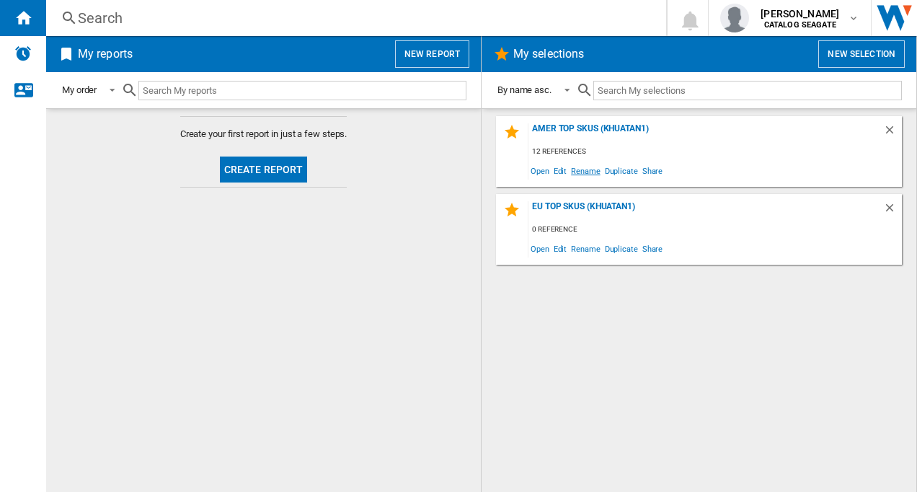
click at [592, 172] on span "Rename" at bounding box center [585, 170] width 33 height 19
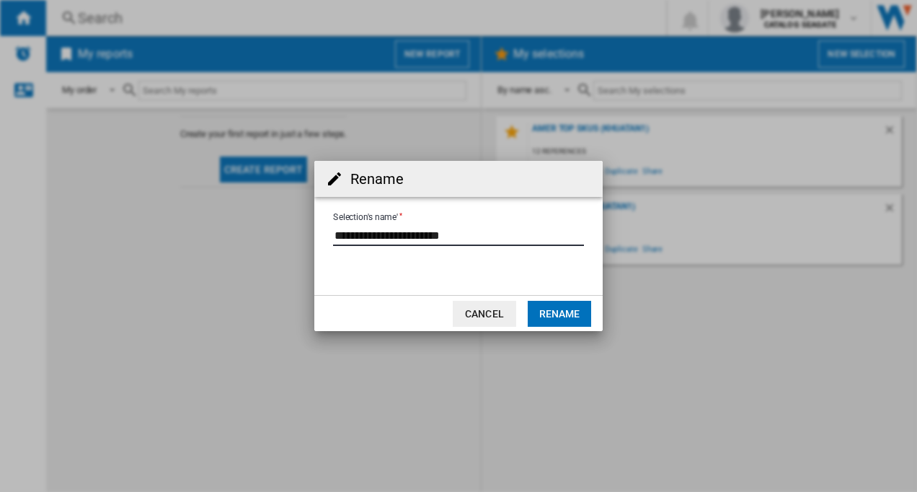
drag, startPoint x: 486, startPoint y: 233, endPoint x: 426, endPoint y: 236, distance: 59.9
click at [426, 236] on input "Selection's name'" at bounding box center [458, 235] width 251 height 22
type input "**********"
click at [549, 313] on button "Rename" at bounding box center [559, 314] width 63 height 26
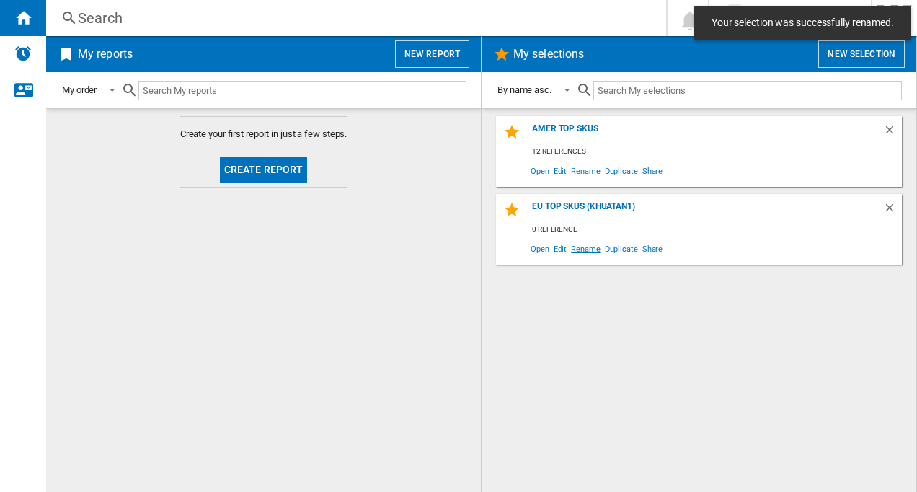
click at [577, 250] on span "Rename" at bounding box center [585, 248] width 33 height 19
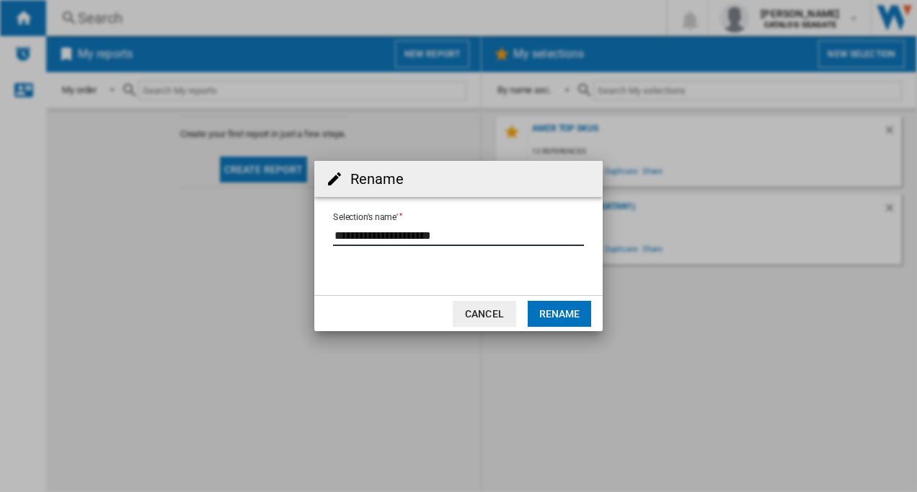
drag, startPoint x: 478, startPoint y: 236, endPoint x: 395, endPoint y: 237, distance: 82.9
click at [395, 237] on input "Selection's name'" at bounding box center [458, 235] width 251 height 22
type input "**********"
click at [547, 316] on button "Rename" at bounding box center [559, 314] width 63 height 26
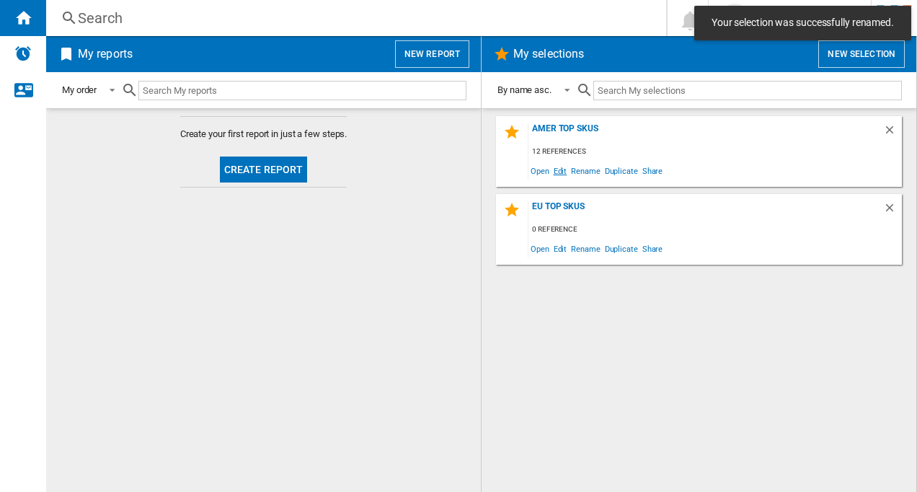
click at [562, 169] on span "Edit" at bounding box center [561, 170] width 18 height 19
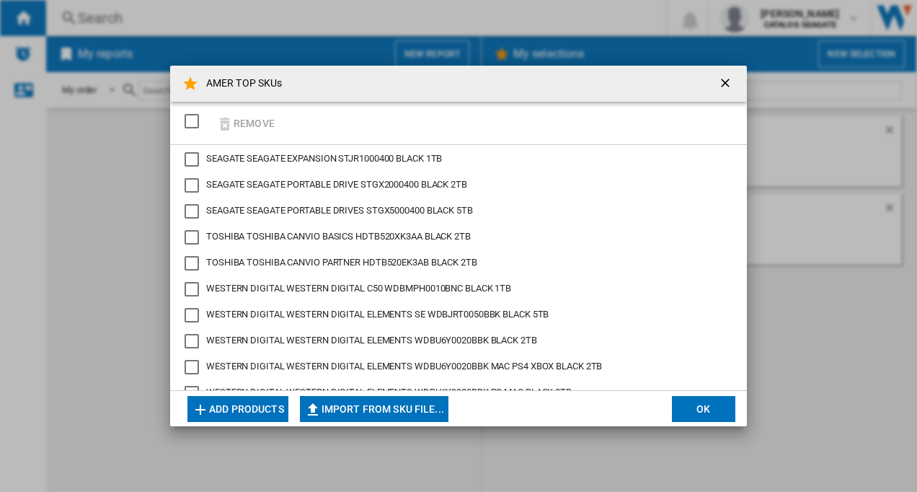
click at [241, 412] on button "Add products" at bounding box center [237, 409] width 101 height 26
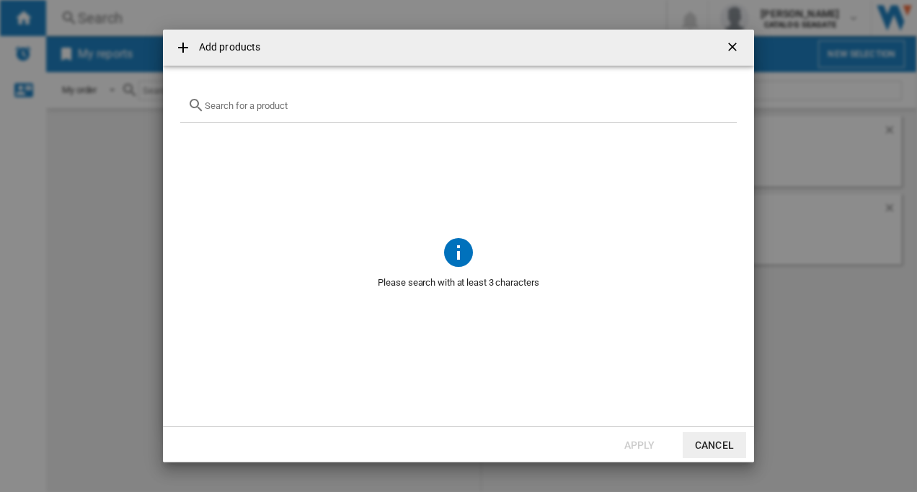
click at [241, 110] on input "Add products ..." at bounding box center [467, 105] width 525 height 11
paste input "STGX1000400"
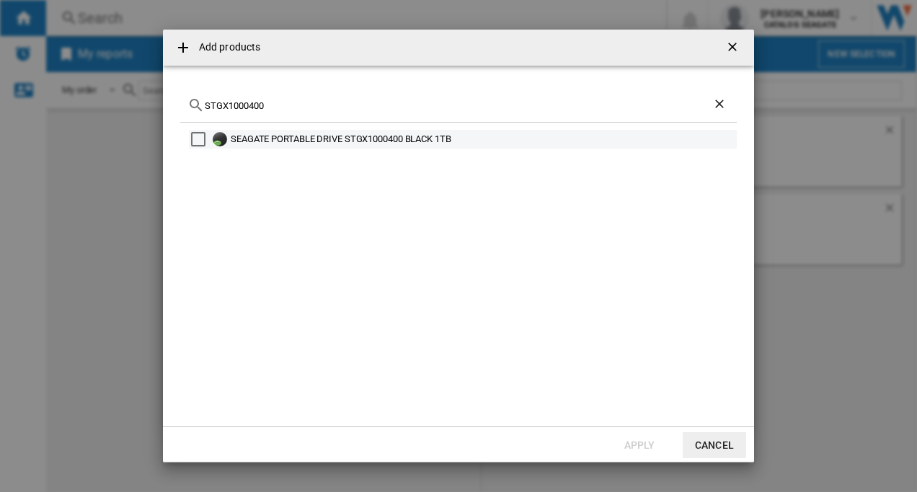
type input "STGX1000400"
click at [193, 137] on div "Select" at bounding box center [198, 139] width 14 height 14
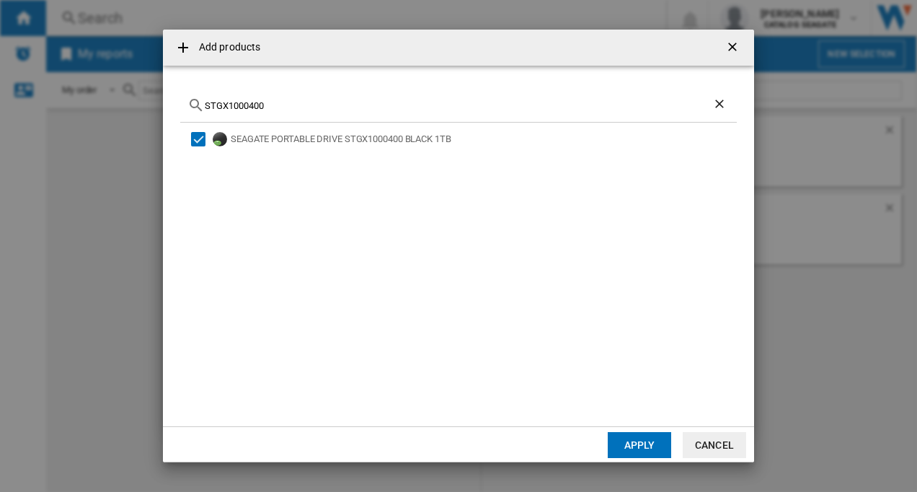
click at [644, 448] on button "Apply" at bounding box center [639, 445] width 63 height 26
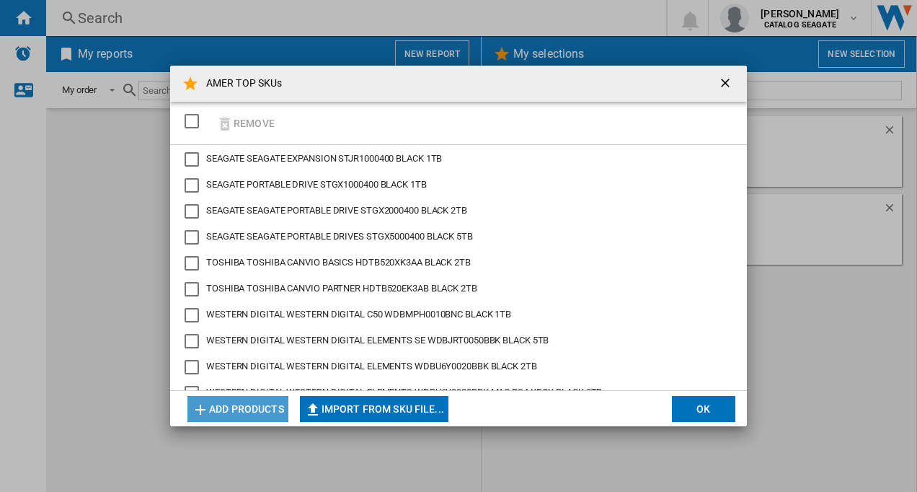
click at [255, 405] on button "Add products" at bounding box center [237, 409] width 101 height 26
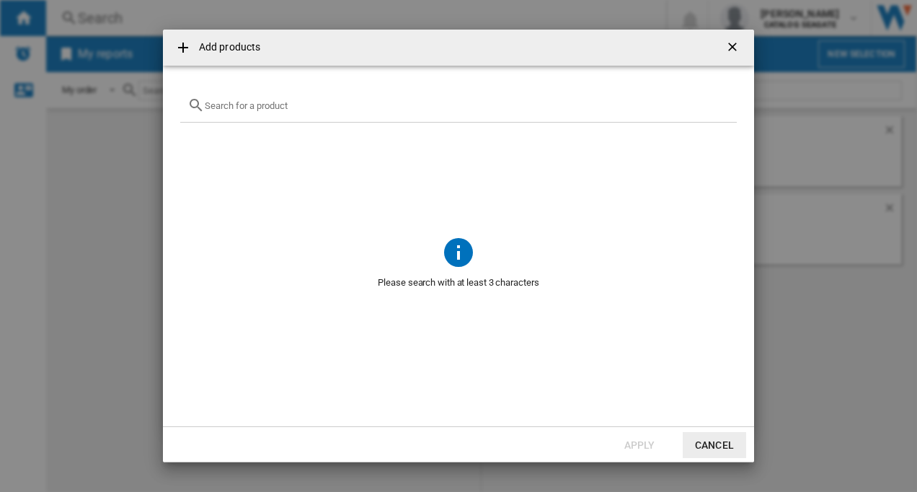
click at [224, 109] on input "{{getI18NText('SELECTIONS.EDITION_POPUP.OPEN_PRODUCTS_POPUP')}} {{::getI18NText…" at bounding box center [467, 105] width 525 height 11
paste input "WD Elements 1TB"
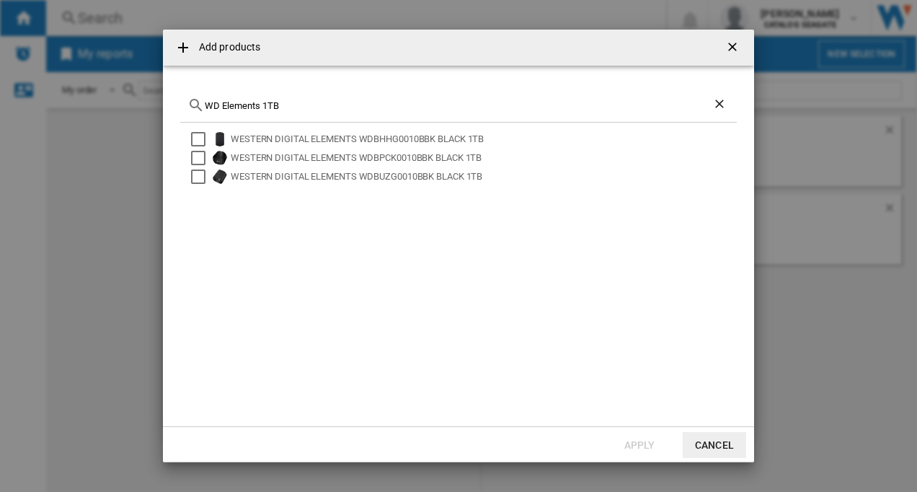
type input "WD Elements 1TB"
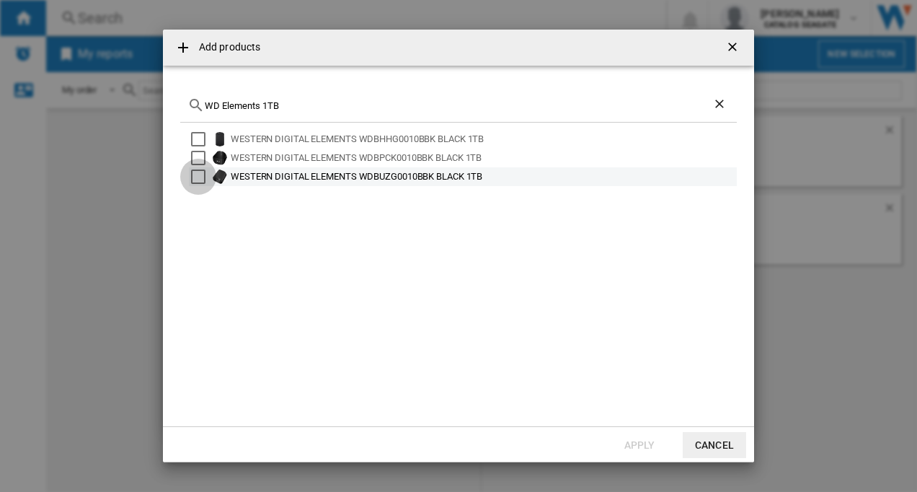
click at [197, 174] on div "Select" at bounding box center [198, 176] width 14 height 14
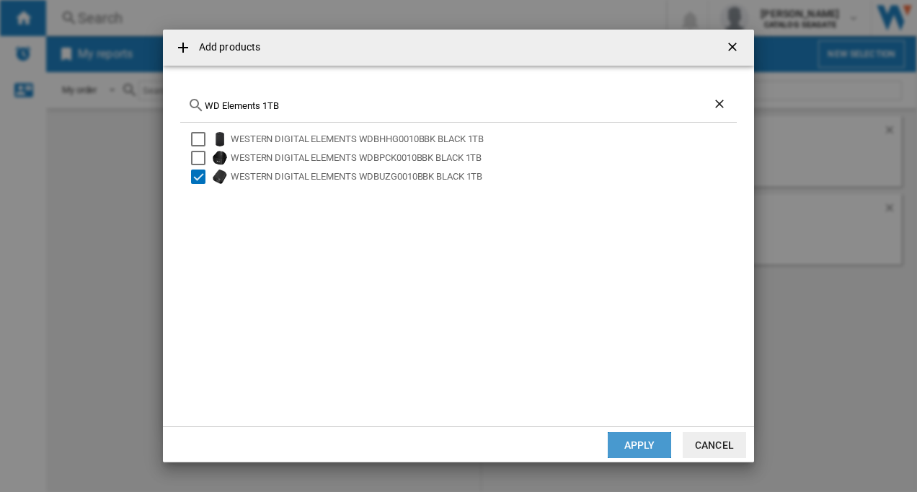
click at [640, 443] on button "Apply" at bounding box center [639, 445] width 63 height 26
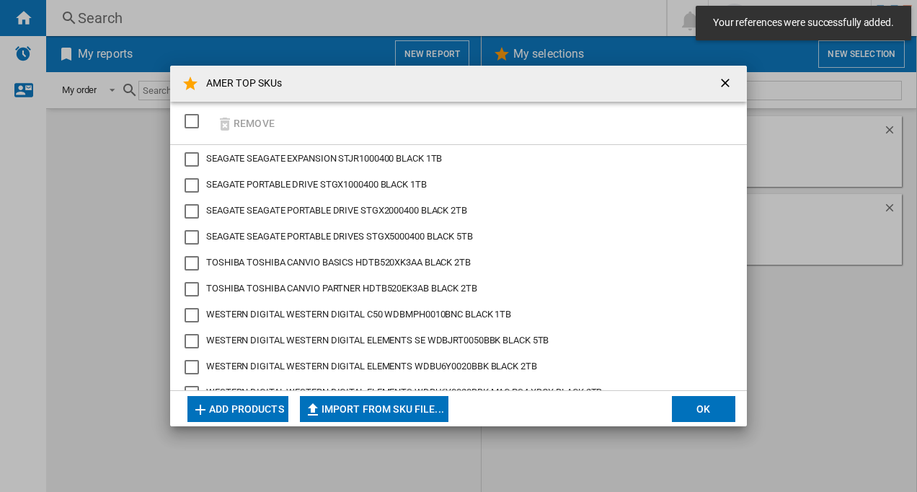
click at [246, 412] on button "Add products" at bounding box center [237, 409] width 101 height 26
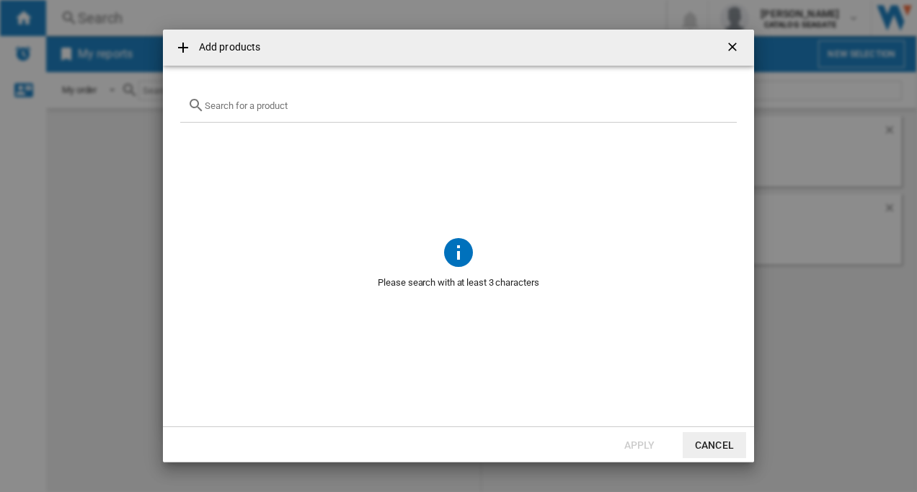
click at [257, 106] on input "{{getI18NText('SELECTIONS.EDITION_POPUP.OPEN_PRODUCTS_POPUP')}} {{::getI18NText…" at bounding box center [467, 105] width 525 height 11
paste input "WD Elements SE 1TB"
click at [213, 107] on input "WD Elements SE" at bounding box center [459, 105] width 508 height 11
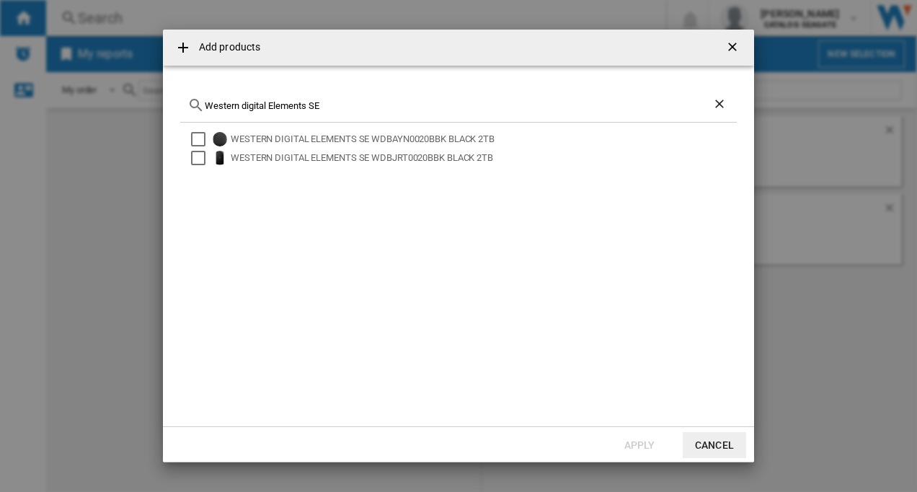
click at [337, 107] on input "Western digital Elements SE" at bounding box center [459, 105] width 508 height 11
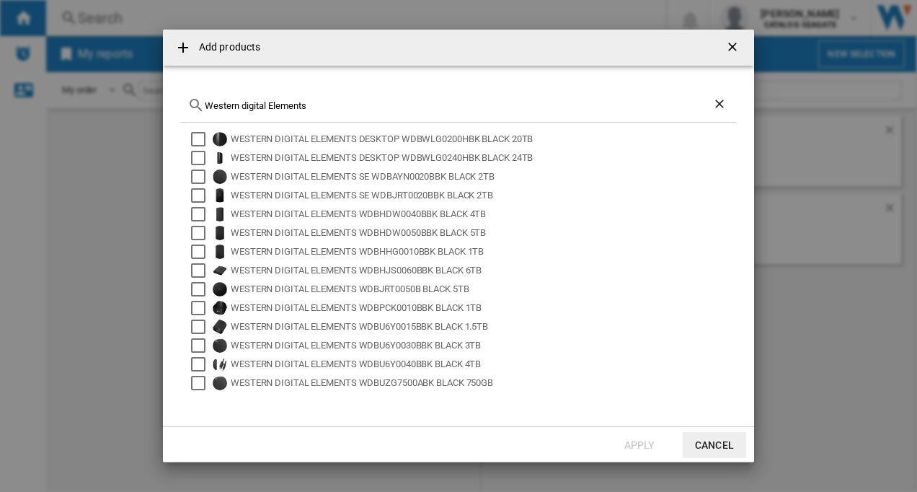
drag, startPoint x: 306, startPoint y: 106, endPoint x: 204, endPoint y: 112, distance: 102.6
click at [204, 112] on div "Western digital Elements" at bounding box center [458, 106] width 557 height 34
paste input "Toshiba Canvio Basics Portable HDD"
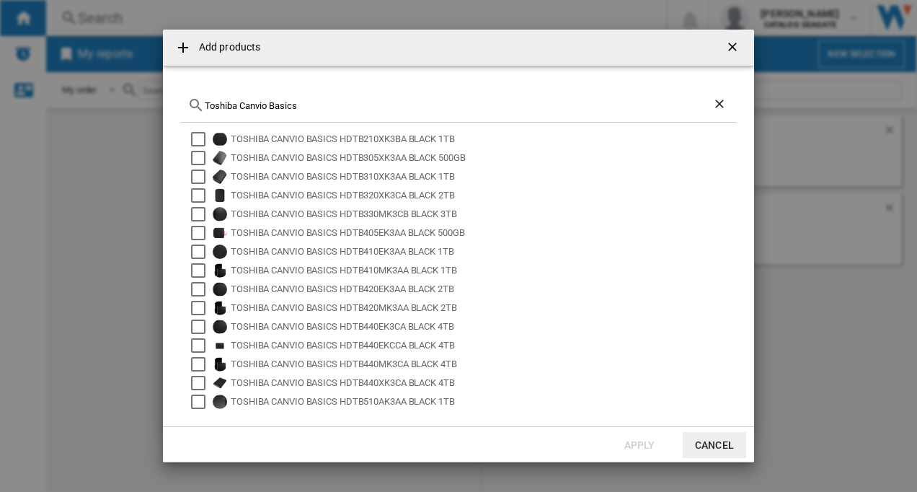
type input "Toshiba Canvio Basics"
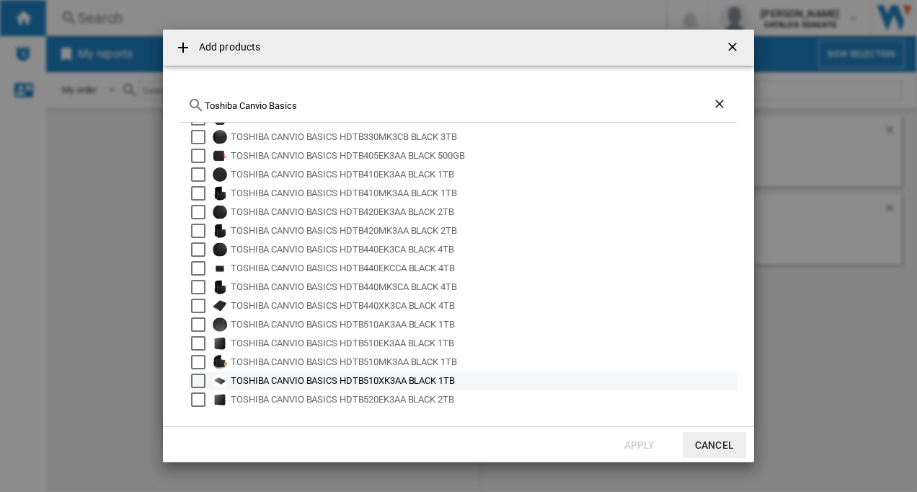
click at [195, 379] on div "Select" at bounding box center [198, 381] width 14 height 14
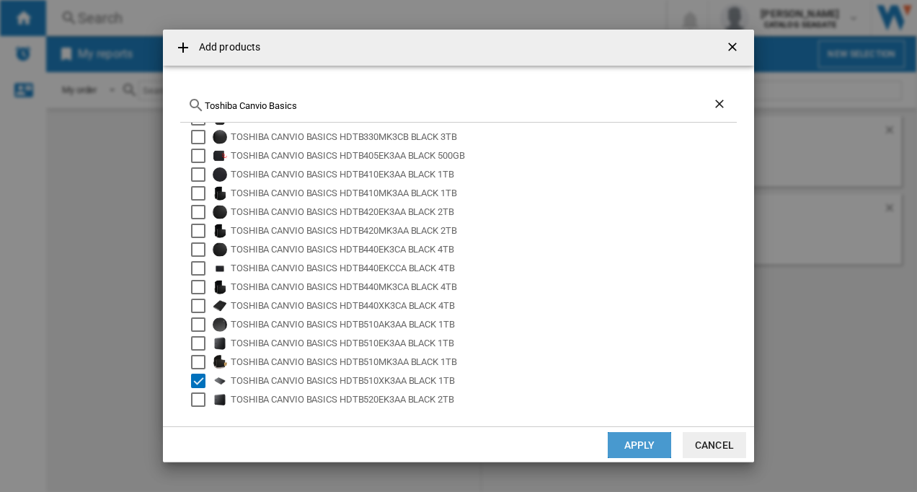
click at [629, 444] on button "Apply" at bounding box center [639, 445] width 63 height 26
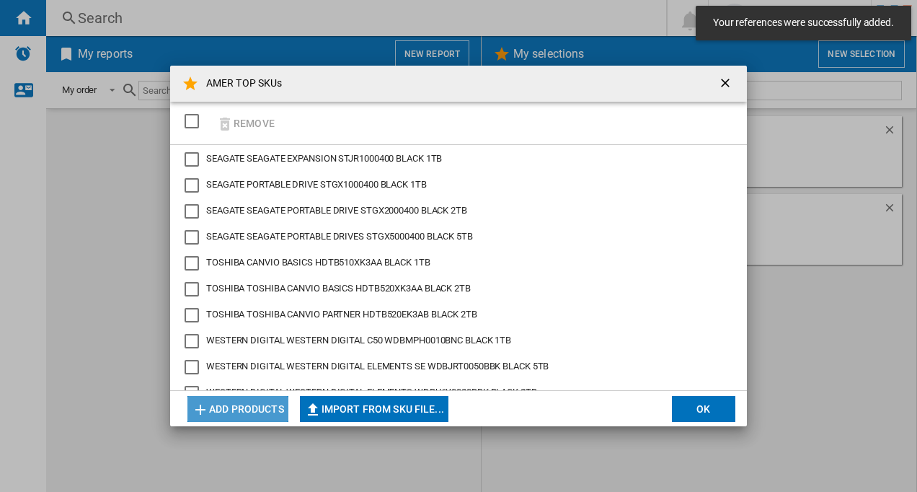
click at [266, 408] on button "Add products" at bounding box center [237, 409] width 101 height 26
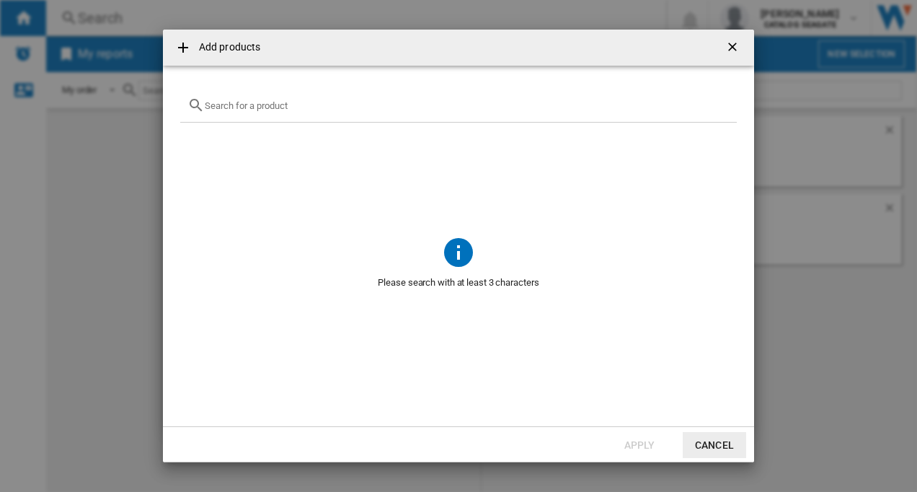
click at [267, 105] on input "{{getI18NText('SELECTIONS.EDITION_POPUP.OPEN_PRODUCTS_POPUP')}} {{::getI18NText…" at bounding box center [467, 105] width 525 height 11
paste input "Toshiba Canvio Partner Portable HDD"
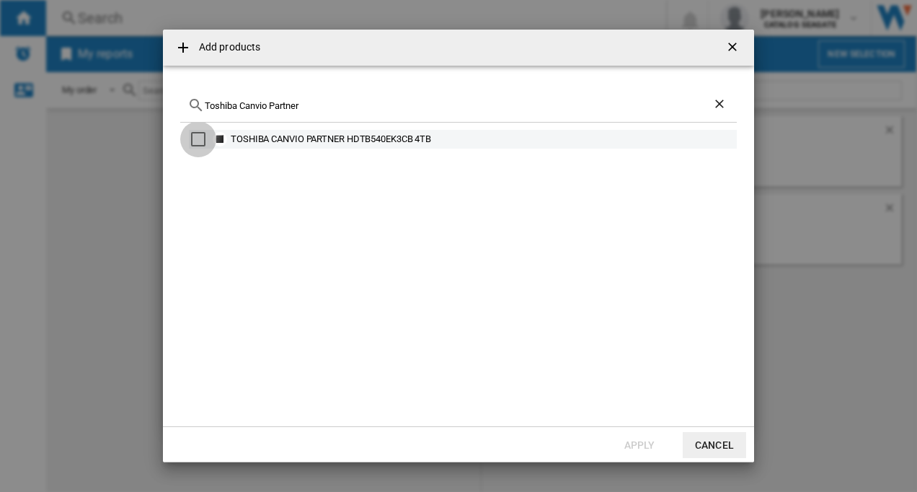
click at [201, 135] on div "Select" at bounding box center [198, 139] width 14 height 14
drag, startPoint x: 198, startPoint y: 139, endPoint x: 225, endPoint y: 105, distance: 43.6
click at [198, 141] on div "Select" at bounding box center [198, 139] width 14 height 14
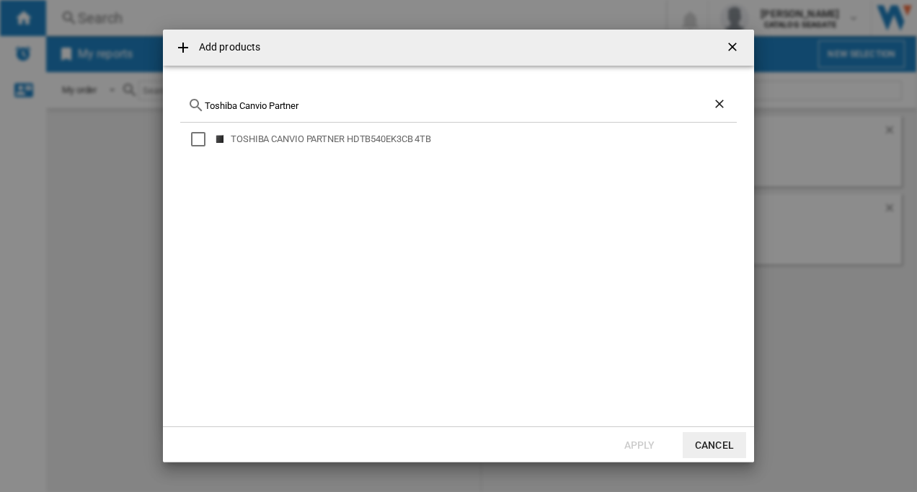
click at [330, 113] on div "Toshiba Canvio Partner" at bounding box center [458, 106] width 557 height 34
drag, startPoint x: 309, startPoint y: 108, endPoint x: 202, endPoint y: 117, distance: 107.1
click at [202, 117] on div "Toshiba Canvio Partner" at bounding box center [458, 106] width 557 height 34
paste input "HDTB510AK3AB"
drag, startPoint x: 280, startPoint y: 103, endPoint x: 221, endPoint y: 107, distance: 58.6
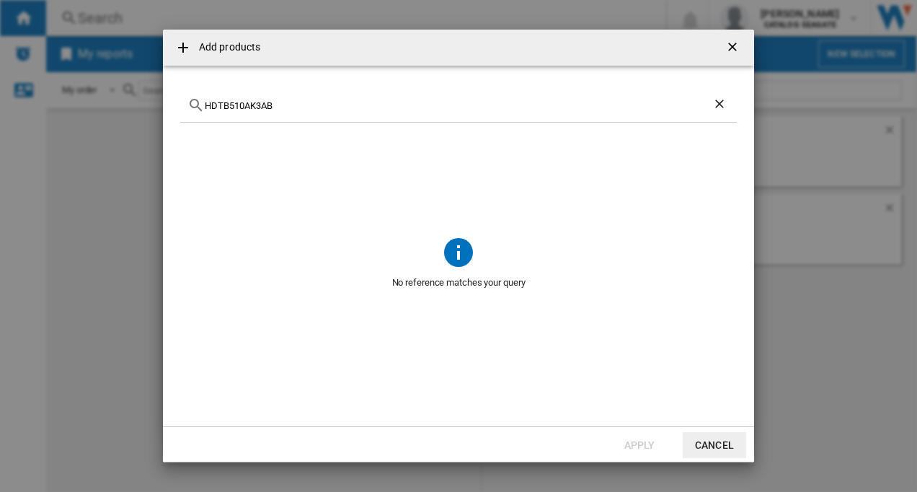
click at [205, 108] on input "HDTB510AK3AB" at bounding box center [459, 105] width 508 height 11
paste input "STGX4000400"
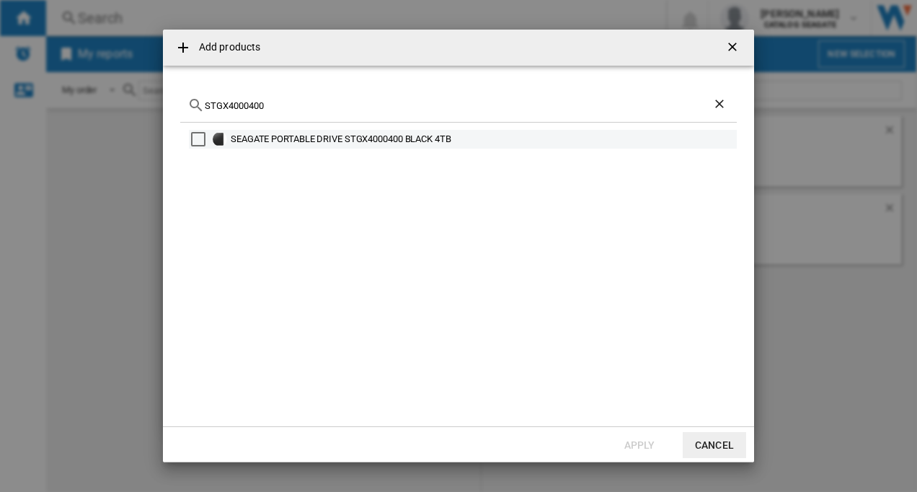
type input "STGX4000400"
click at [199, 141] on div "Select" at bounding box center [198, 139] width 14 height 14
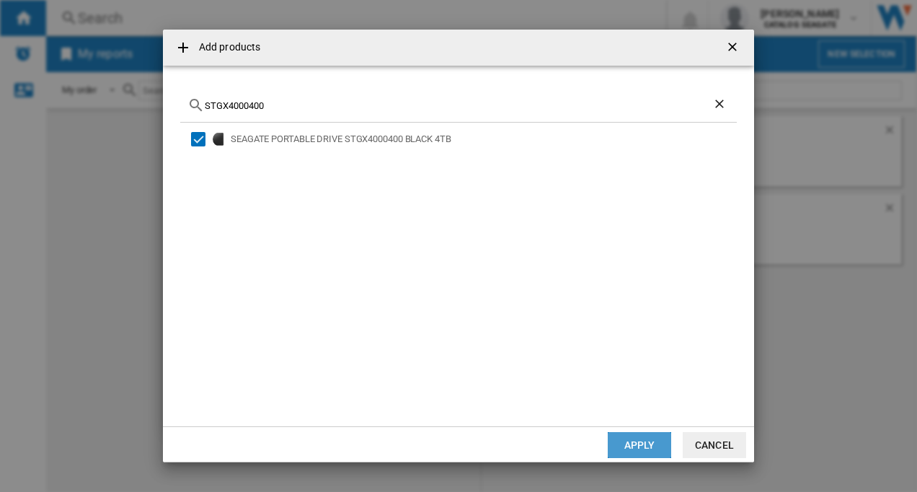
click at [633, 441] on button "Apply" at bounding box center [639, 445] width 63 height 26
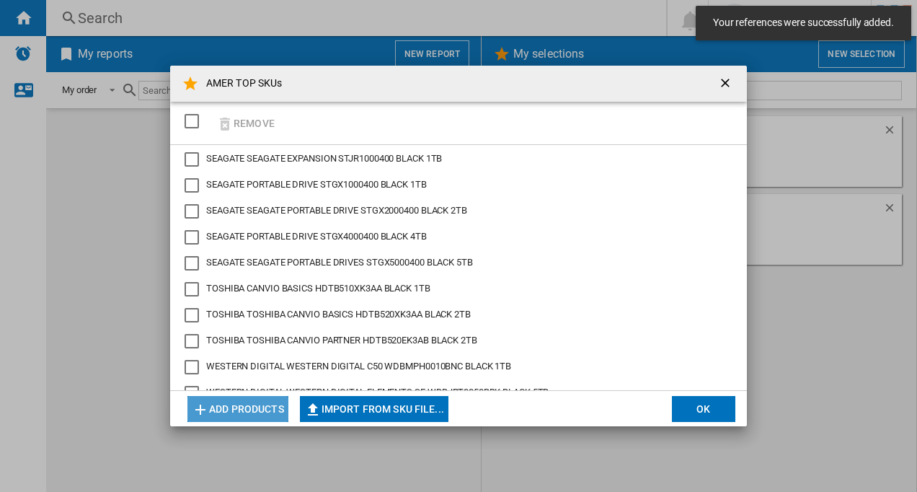
click at [249, 408] on button "Add products" at bounding box center [237, 409] width 101 height 26
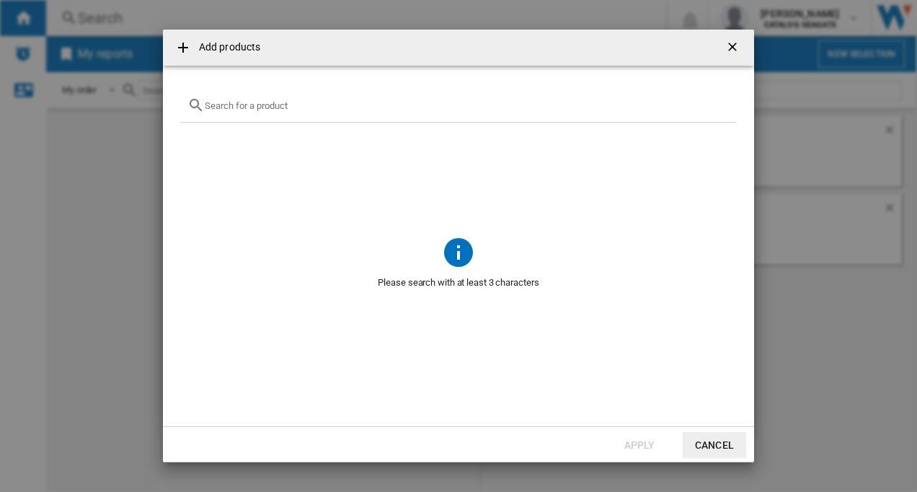
click at [233, 110] on input "{{getI18NText('SELECTIONS.EDITION_POPUP.OPEN_PRODUCTS_POPUP')}} {{::getI18NText…" at bounding box center [467, 105] width 525 height 11
paste input "WD Elements 4TB"
click at [213, 108] on input "WD Elements" at bounding box center [459, 105] width 508 height 11
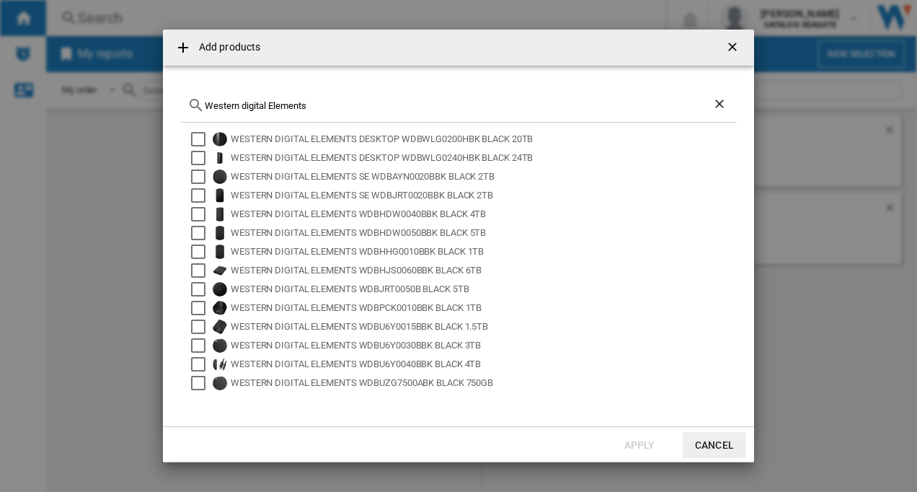
type input "Western digital Elements"
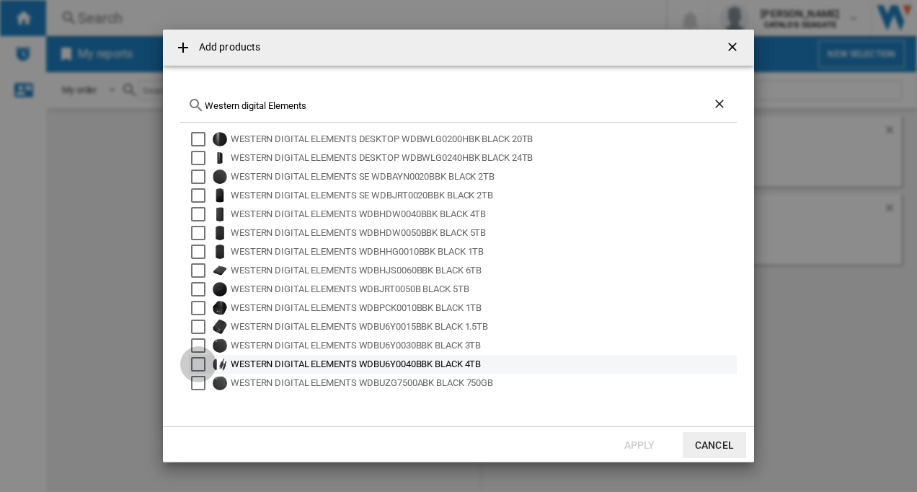
click at [195, 361] on div "Select" at bounding box center [198, 364] width 14 height 14
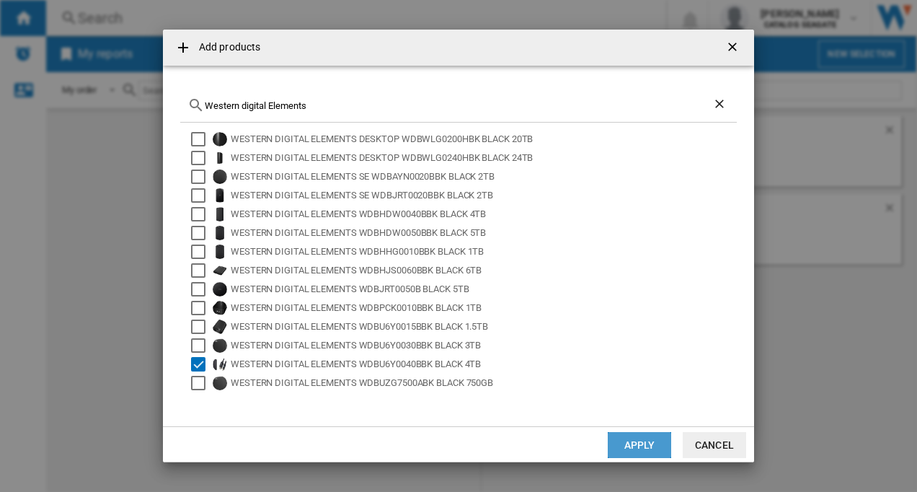
click at [622, 446] on button "Apply" at bounding box center [639, 445] width 63 height 26
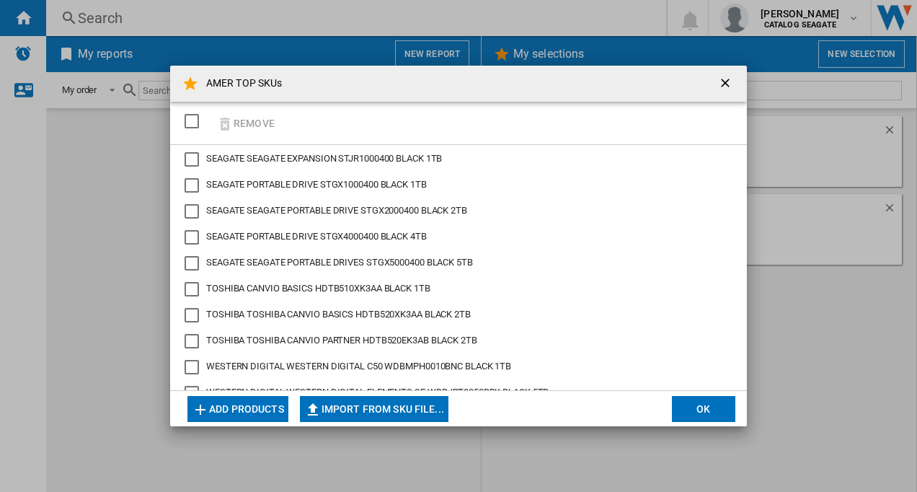
click at [244, 407] on button "Add products" at bounding box center [237, 409] width 101 height 26
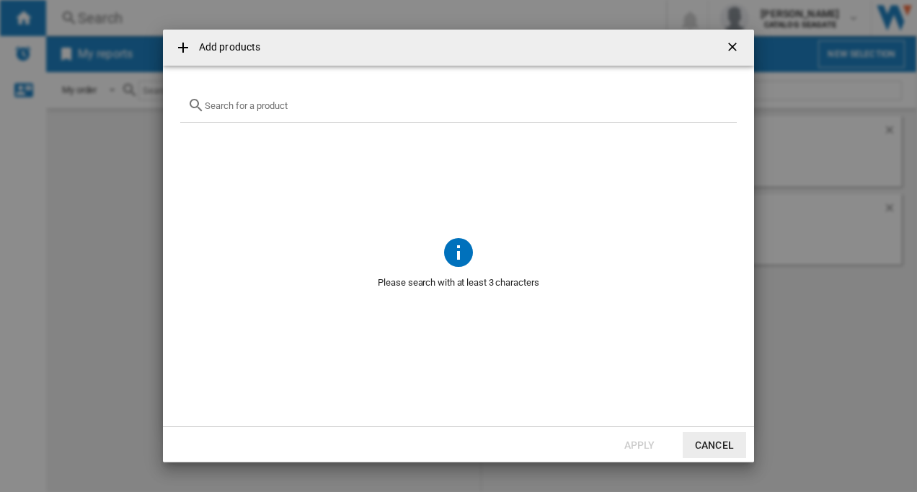
drag, startPoint x: 285, startPoint y: 105, endPoint x: 292, endPoint y: 107, distance: 7.8
click at [292, 107] on input "{{getI18NText('SELECTIONS.EDITION_POPUP.OPEN_PRODUCTS_POPUP')}} {{::getI18NText…" at bounding box center [467, 105] width 525 height 11
paste input "WD Elements SE 4TB"
click at [214, 105] on input "WD Elements SE 4TB" at bounding box center [459, 105] width 508 height 11
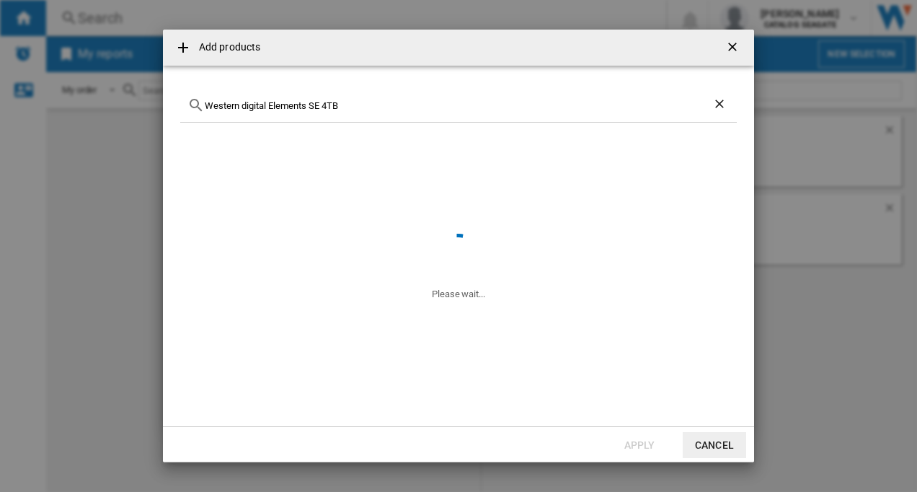
drag, startPoint x: 350, startPoint y: 103, endPoint x: 324, endPoint y: 110, distance: 27.5
click at [324, 110] on input "Western digital Elements SE 4TB" at bounding box center [459, 105] width 508 height 11
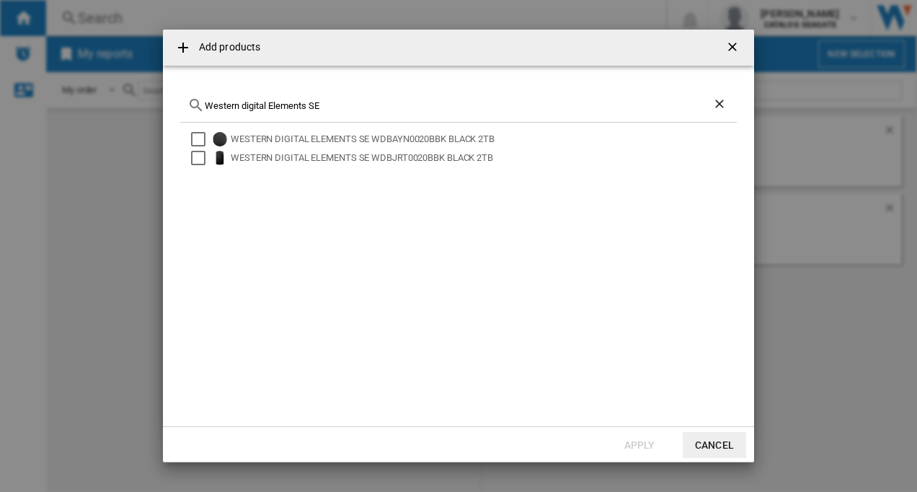
drag, startPoint x: 323, startPoint y: 106, endPoint x: 203, endPoint y: 102, distance: 120.5
click at [203, 102] on div "Western digital Elements SE" at bounding box center [458, 106] width 557 height 34
paste input "DBJRT0040BBK"
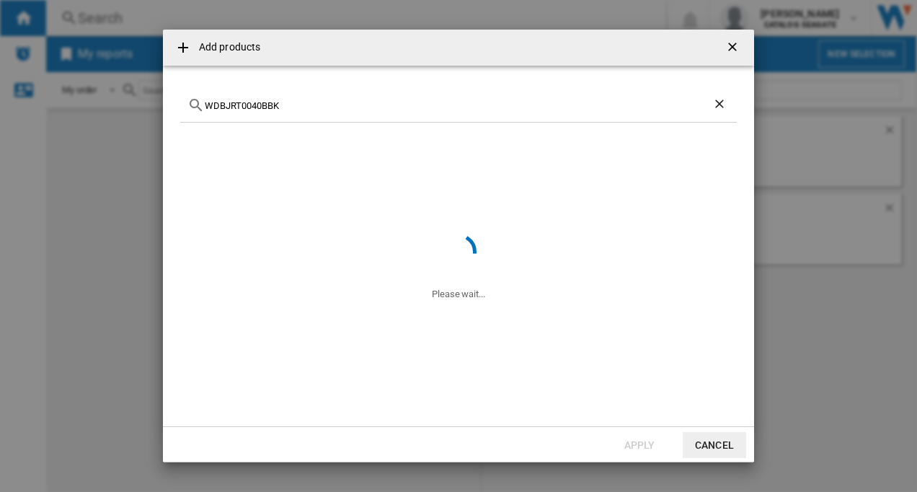
click at [428, 110] on input "WDBJRT0040BBK" at bounding box center [459, 105] width 508 height 11
click at [456, 281] on span "No reference matches your query" at bounding box center [458, 282] width 557 height 27
drag, startPoint x: 283, startPoint y: 109, endPoint x: 204, endPoint y: 109, distance: 78.6
click at [204, 109] on div "WDBJRT0040BBK" at bounding box center [458, 106] width 557 height 34
paste input "HDTB540XK3CA"
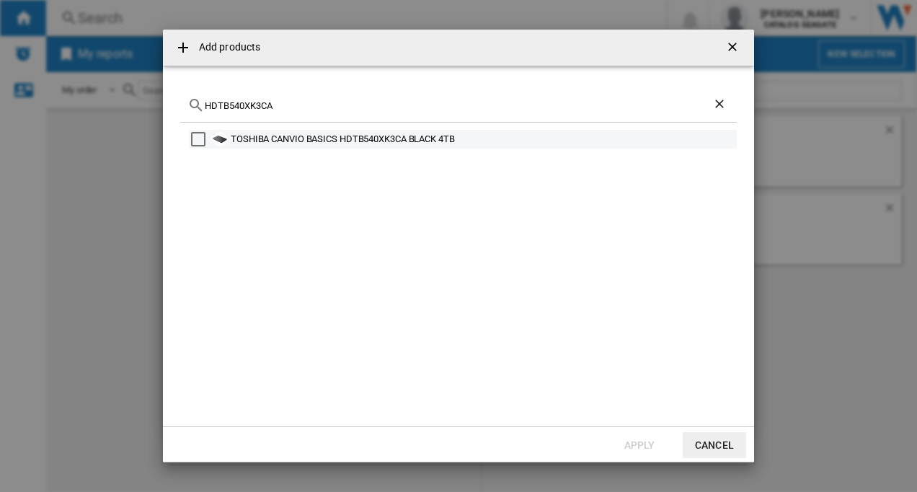
type input "HDTB540XK3CA"
click at [196, 141] on div "Select" at bounding box center [198, 139] width 14 height 14
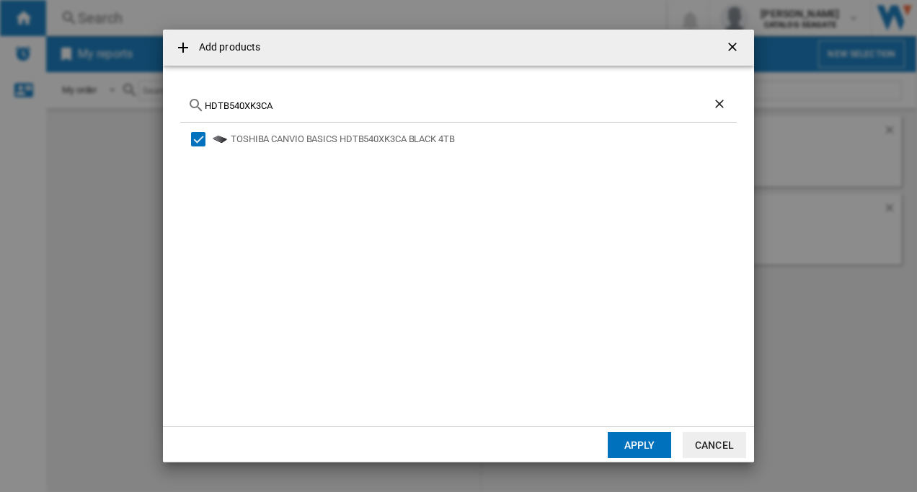
click at [607, 439] on md-dialog-actions "Apply Cancel" at bounding box center [458, 444] width 591 height 36
click at [629, 444] on button "Apply" at bounding box center [639, 445] width 63 height 26
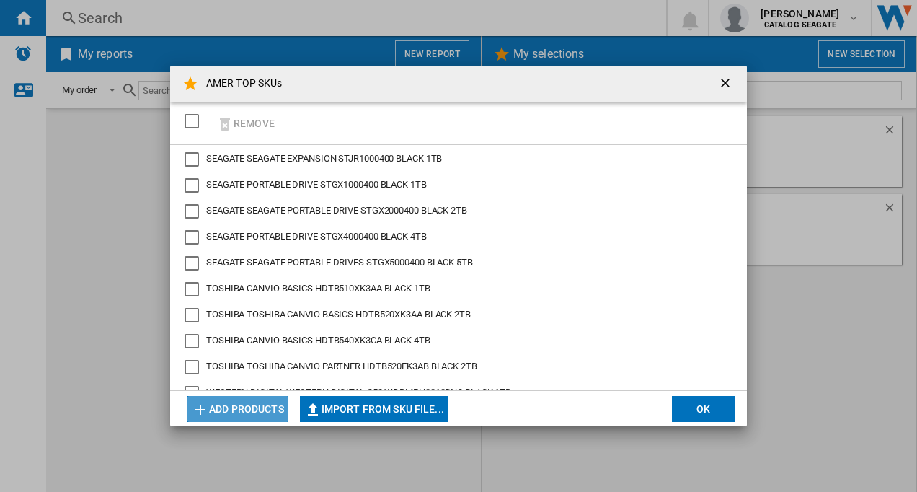
click at [230, 411] on button "Add products" at bounding box center [237, 409] width 101 height 26
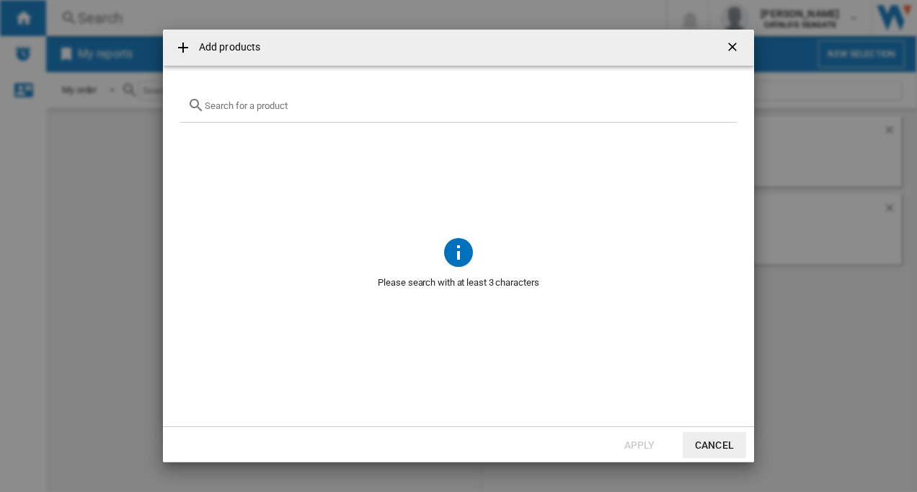
click at [241, 106] on input "{{getI18NText('SELECTIONS.EDITION_POPUP.OPEN_PRODUCTS_POPUP')}} {{::getI18NText…" at bounding box center [467, 105] width 525 height 11
paste input "HDTB540AK3CB"
click at [101, 231] on div "Add products HDTB540AK3CB No reference matches your query Apply Cancel" at bounding box center [458, 246] width 917 height 492
click at [278, 105] on input "HDTB540AK3CB" at bounding box center [459, 105] width 508 height 11
drag, startPoint x: 278, startPoint y: 105, endPoint x: 199, endPoint y: 105, distance: 78.6
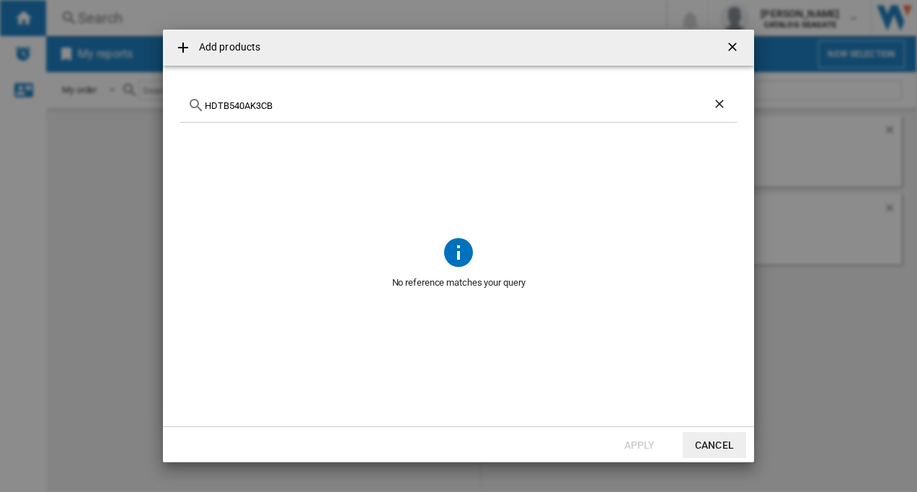
click at [199, 105] on div "HDTB540AK3CB" at bounding box center [458, 106] width 557 height 34
paste input "Toshiba Canvio Partner Portable HDD"
drag, startPoint x: 299, startPoint y: 106, endPoint x: 434, endPoint y: 112, distance: 135.7
click at [434, 112] on div "Toshiba Canvio Partner Portable HDD" at bounding box center [458, 106] width 557 height 34
click at [323, 105] on input "Toshiba Canvio Partner" at bounding box center [459, 105] width 508 height 11
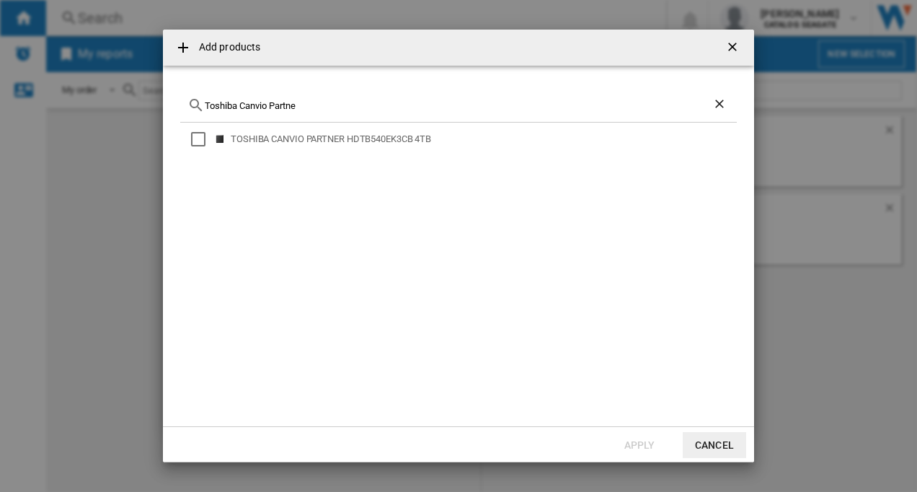
type input "Toshiba Canvio Partne"
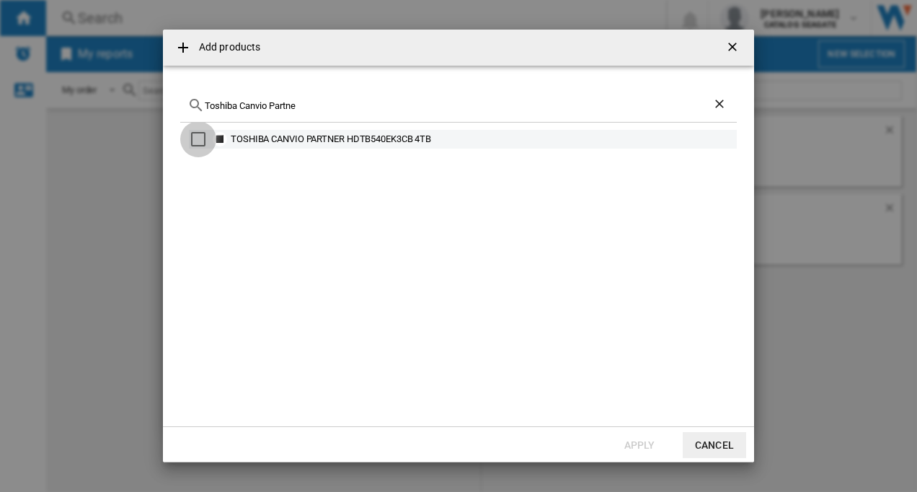
click at [203, 134] on div "Select" at bounding box center [198, 139] width 14 height 14
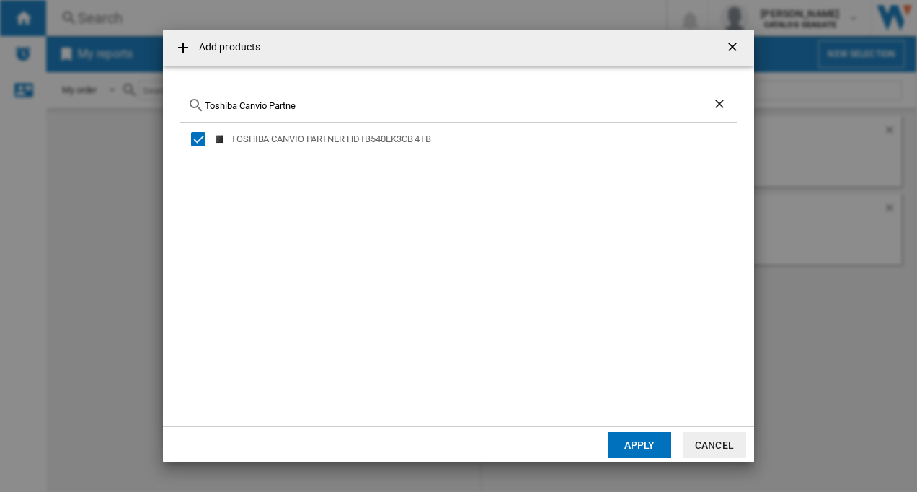
drag, startPoint x: 645, startPoint y: 446, endPoint x: 642, endPoint y: 405, distance: 41.3
click at [646, 446] on button "Apply" at bounding box center [639, 445] width 63 height 26
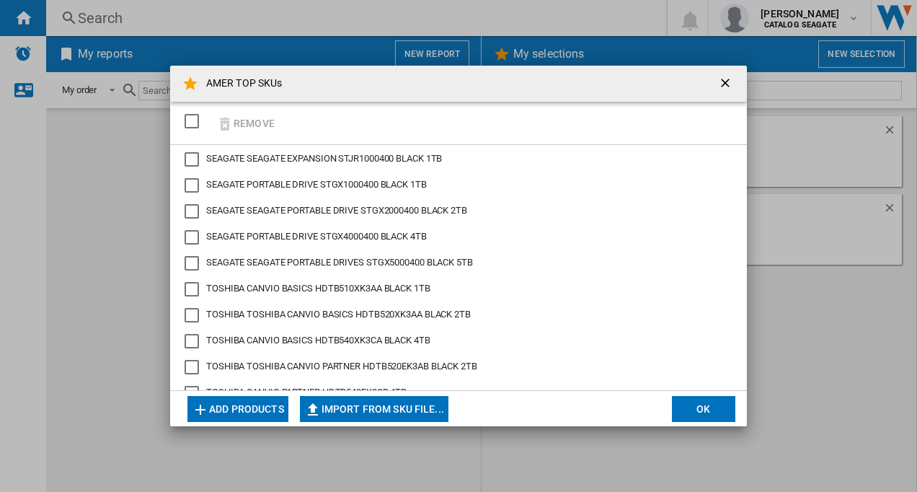
click at [698, 407] on button "OK" at bounding box center [703, 409] width 63 height 26
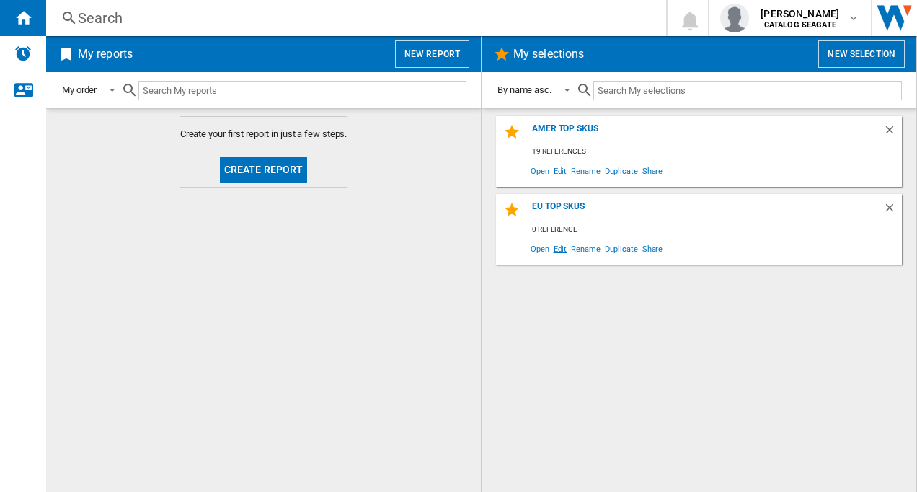
click at [557, 247] on span "Edit" at bounding box center [561, 248] width 18 height 19
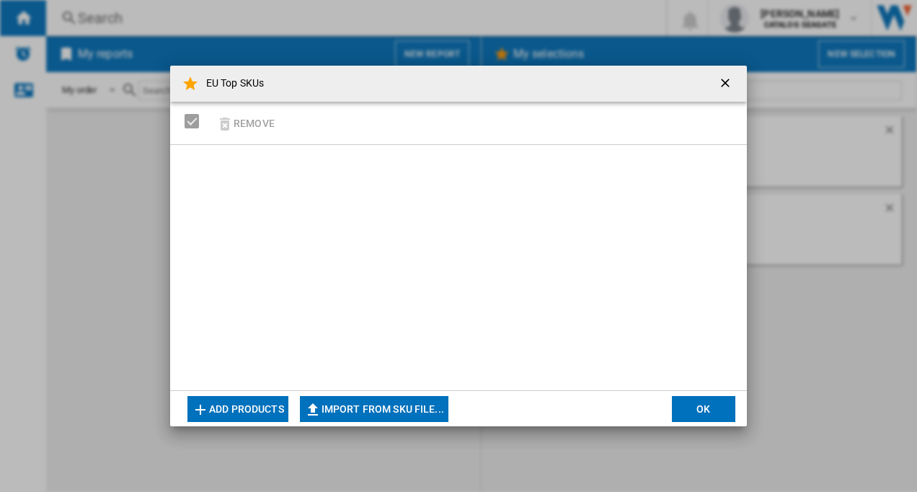
click at [224, 405] on button "Add products" at bounding box center [237, 409] width 101 height 26
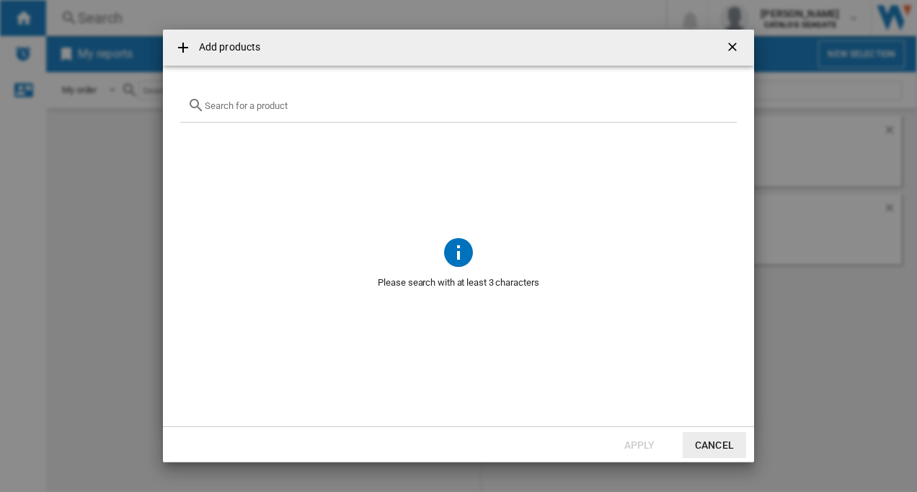
click at [233, 107] on input "{{getI18NText('SELECTIONS.EDITION_POPUP.OPEN_PRODUCTS_POPUP')}} {{::getI18NText…" at bounding box center [467, 105] width 525 height 11
paste input "STGX2000400"
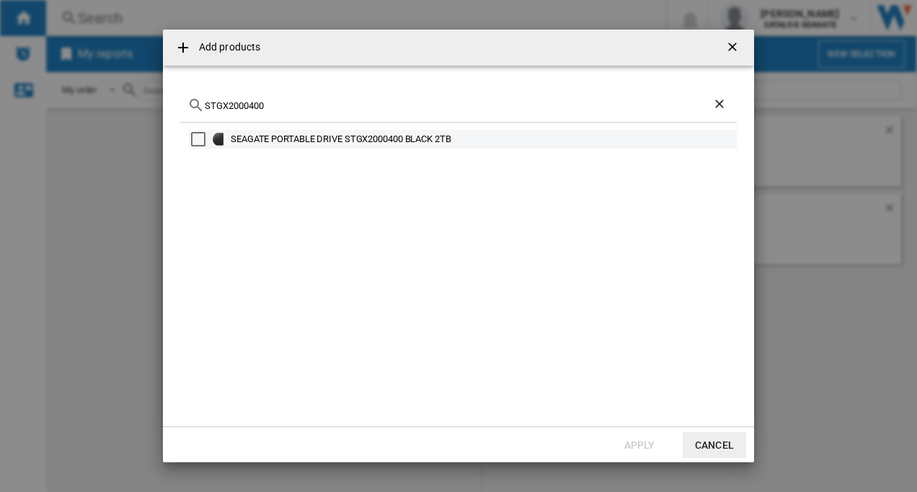
type input "STGX2000400"
click at [195, 139] on div "Select" at bounding box center [198, 139] width 14 height 14
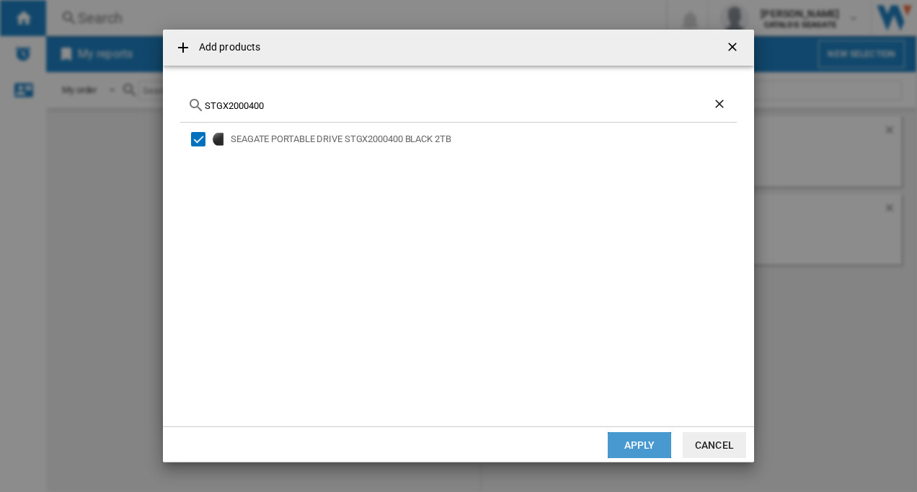
click at [621, 443] on button "Apply" at bounding box center [639, 445] width 63 height 26
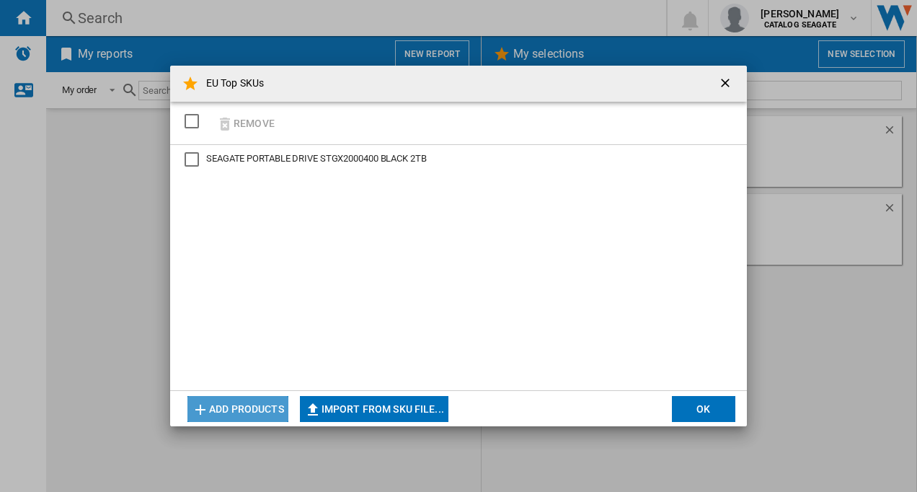
click at [231, 404] on button "Add products" at bounding box center [237, 409] width 101 height 26
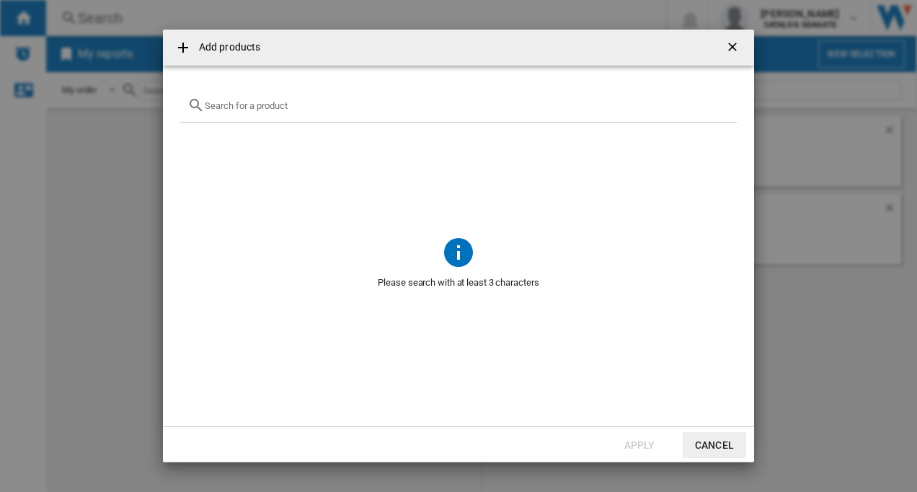
click at [262, 105] on input "{{getI18NText('SELECTIONS.EDITION_POPUP.OPEN_PRODUCTS_POPUP')}} {{::getI18NText…" at bounding box center [467, 105] width 525 height 11
paste input "WDBU6Y0020BBK"
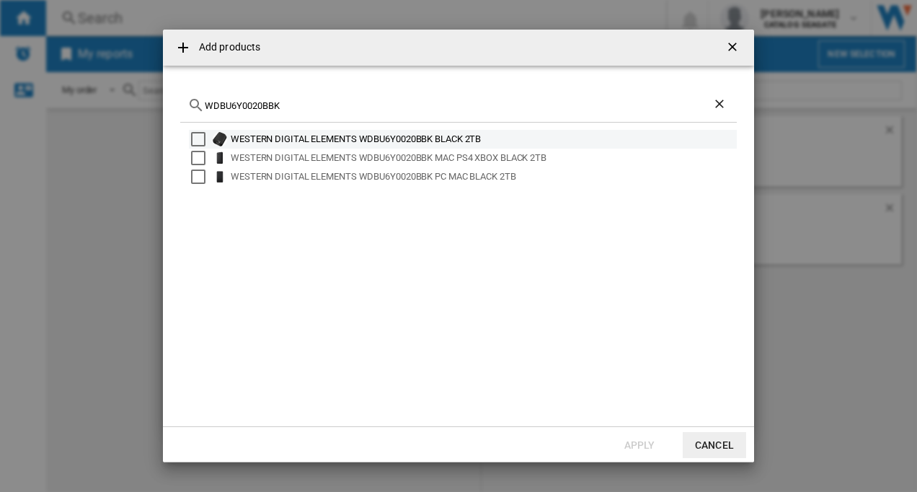
type input "WDBU6Y0020BBK"
click at [195, 136] on div "Select" at bounding box center [198, 139] width 14 height 14
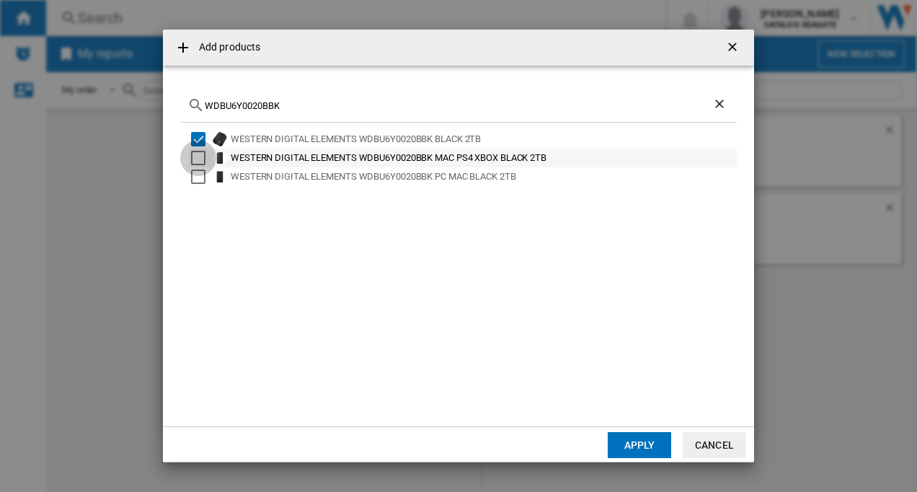
click at [198, 156] on div "Select" at bounding box center [198, 158] width 14 height 14
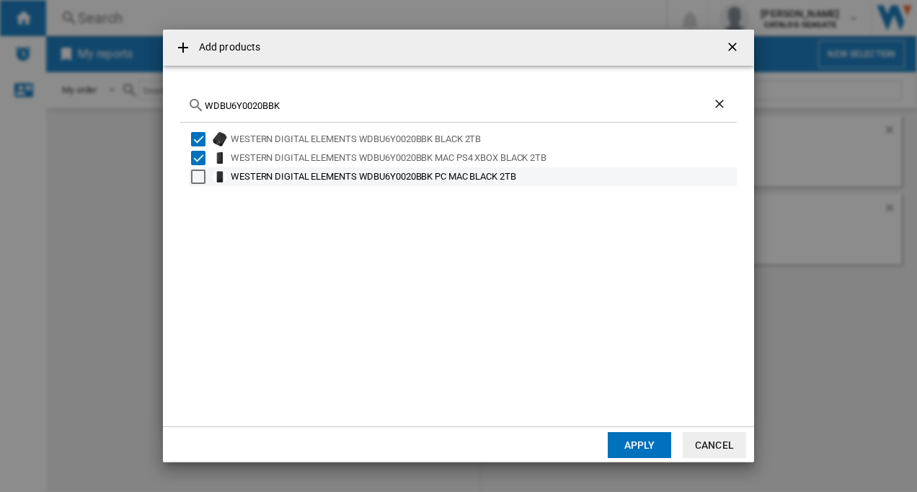
click at [198, 174] on div "Select" at bounding box center [198, 176] width 14 height 14
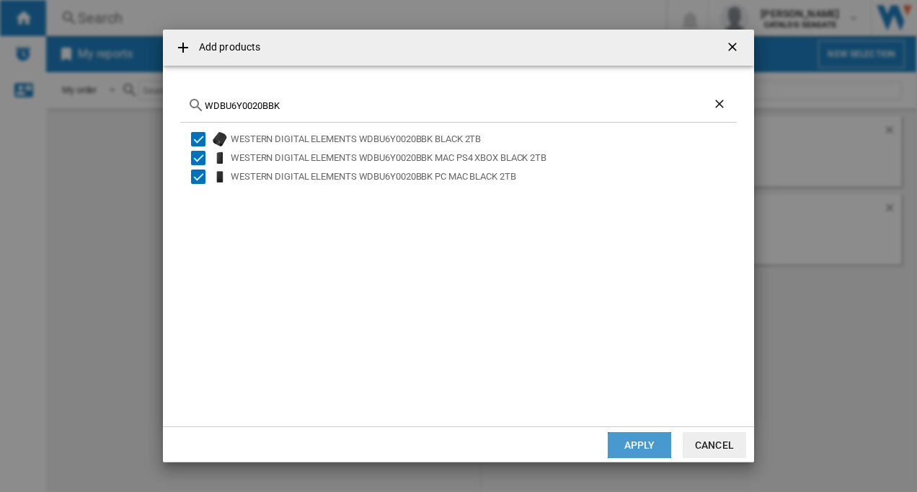
click at [624, 442] on button "Apply" at bounding box center [639, 445] width 63 height 26
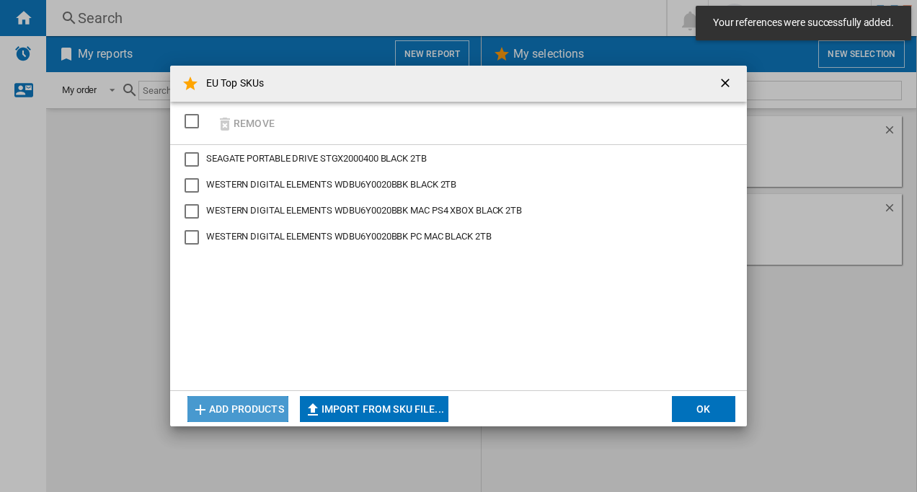
click at [233, 406] on button "Add products" at bounding box center [237, 409] width 101 height 26
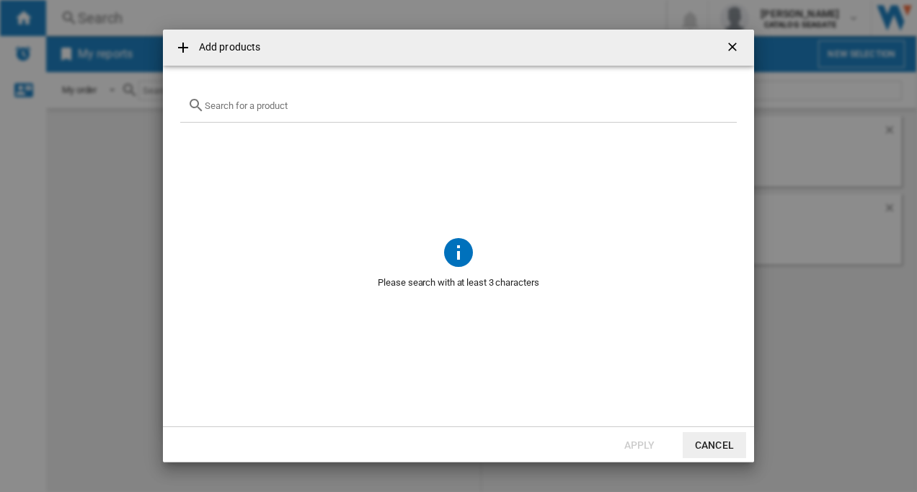
click at [288, 109] on input "{{getI18NText('SELECTIONS.EDITION_POPUP.OPEN_PRODUCTS_POPUP')}} {{::getI18NText…" at bounding box center [467, 105] width 525 height 11
paste input "WDBEPK0020BBK"
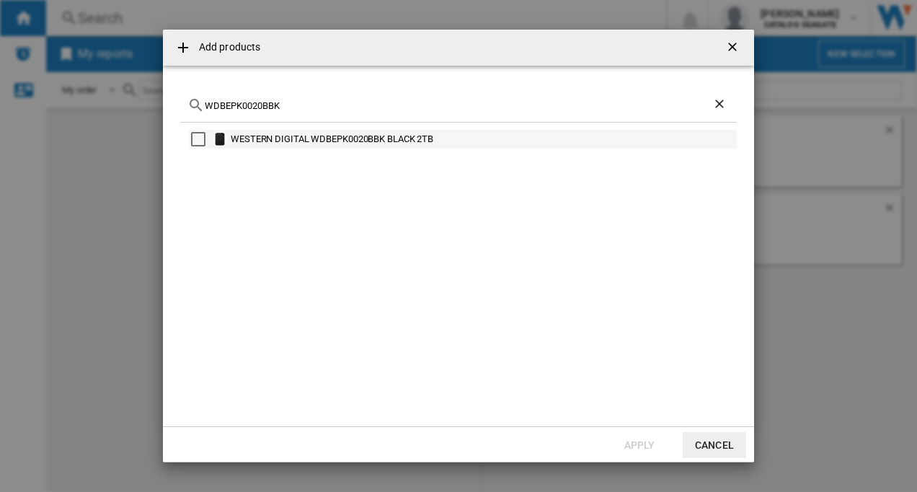
type input "WDBEPK0020BBK"
click at [200, 143] on div "Select" at bounding box center [198, 139] width 14 height 14
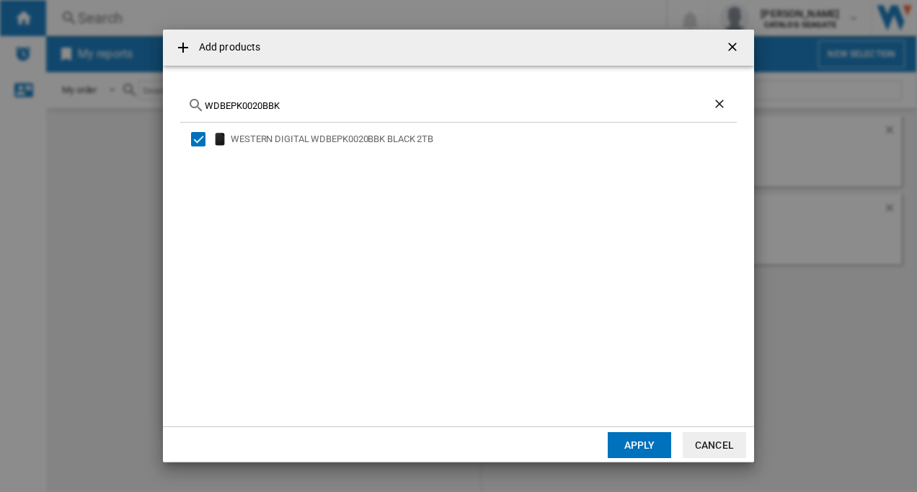
click at [630, 443] on button "Apply" at bounding box center [639, 445] width 63 height 26
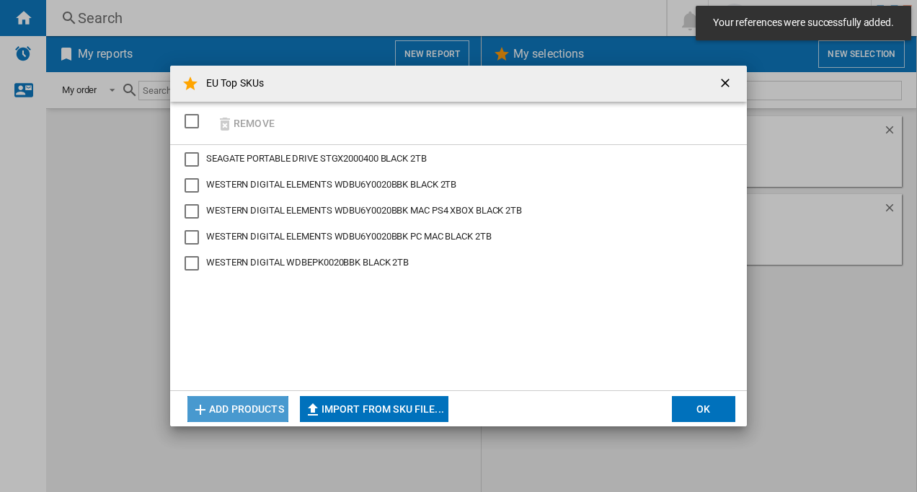
click at [235, 407] on button "Add products" at bounding box center [237, 409] width 101 height 26
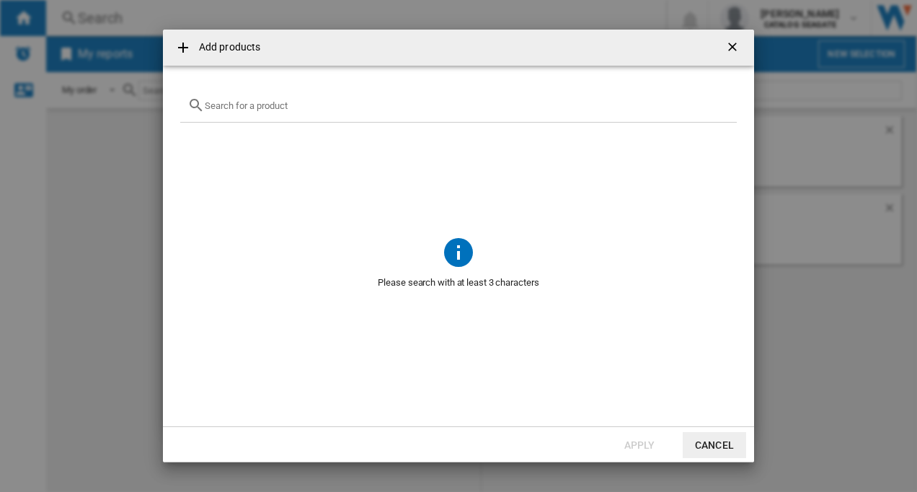
click at [276, 102] on input "{{getI18NText('SELECTIONS.EDITION_POPUP.OPEN_PRODUCTS_POPUP')}} {{::getI18NText…" at bounding box center [467, 105] width 525 height 11
paste input "HDTB520XK3AA"
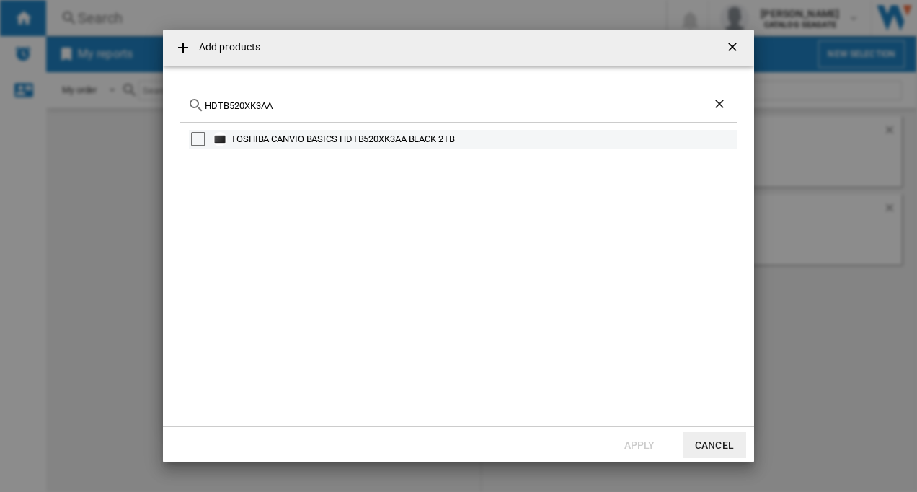
type input "HDTB520XK3AA"
click at [200, 141] on div "Select" at bounding box center [198, 139] width 14 height 14
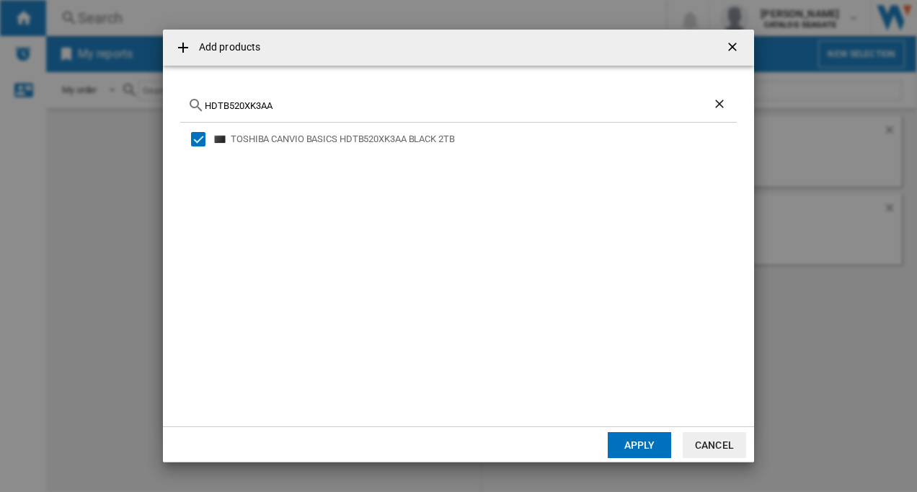
click at [640, 448] on button "Apply" at bounding box center [639, 445] width 63 height 26
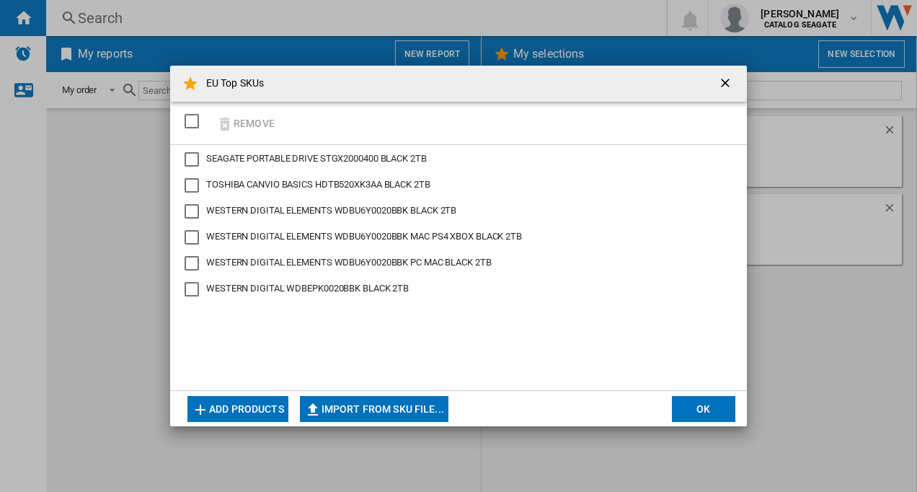
click at [259, 410] on button "Add products" at bounding box center [237, 409] width 101 height 26
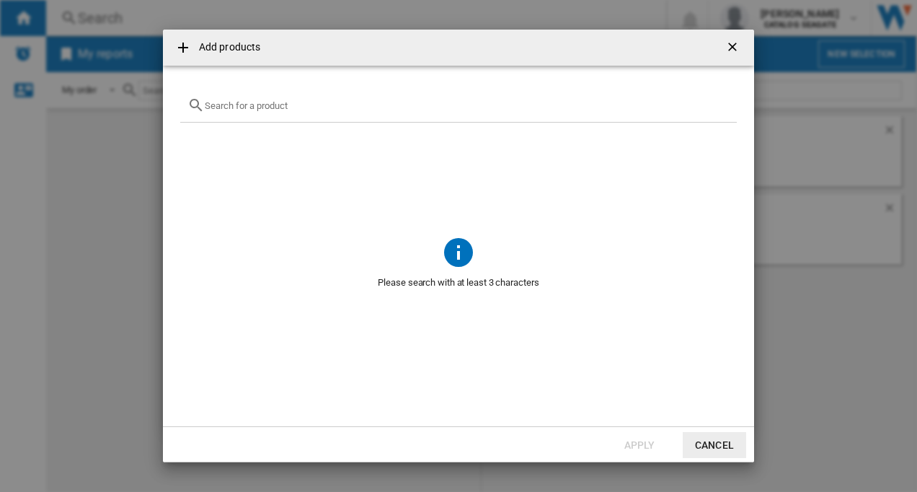
click at [247, 108] on input "{{getI18NText('SELECTIONS.EDITION_POPUP.OPEN_PRODUCTS_POPUP')}} {{::getI18NText…" at bounding box center [467, 105] width 525 height 11
paste input "HDTB520AK3AB"
drag, startPoint x: 281, startPoint y: 104, endPoint x: 205, endPoint y: 109, distance: 76.6
click at [205, 109] on input "HDTB520AK3AB" at bounding box center [459, 105] width 508 height 11
paste input "Toshiba Canvio Partner Portable HDD"
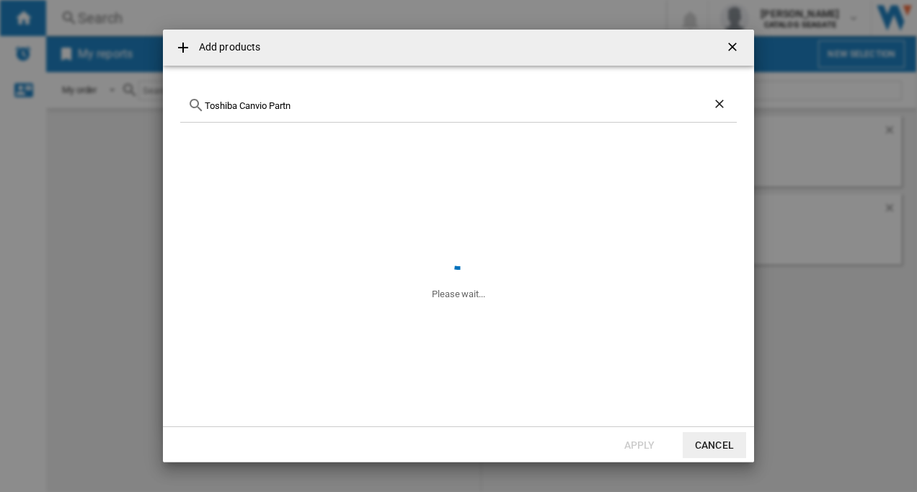
type input "Toshiba Canvio Partn"
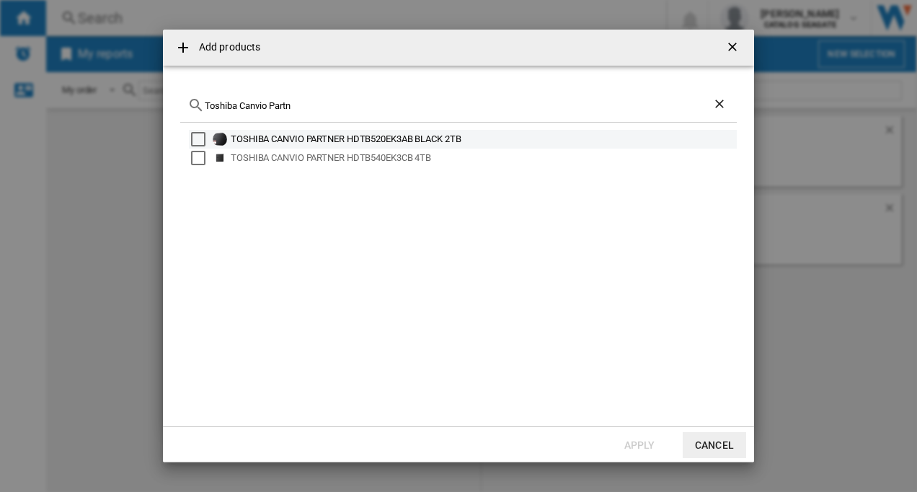
click at [198, 140] on div "Select" at bounding box center [198, 139] width 14 height 14
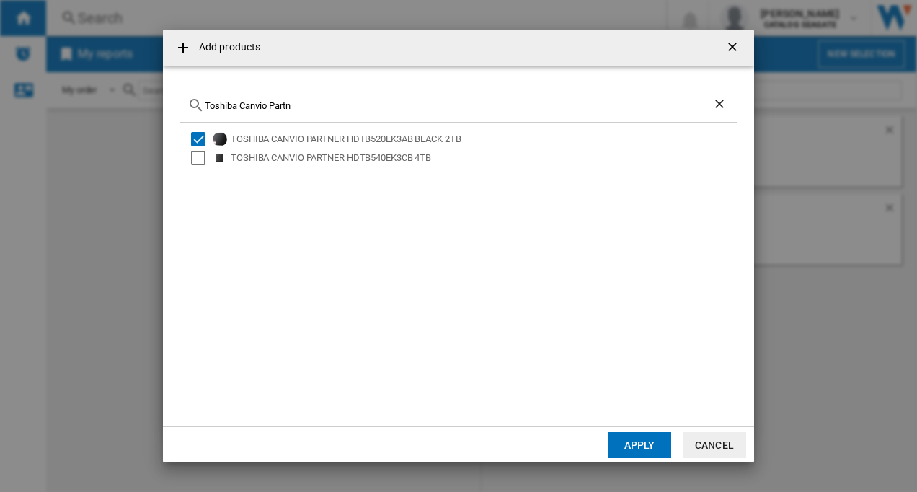
click at [642, 444] on button "Apply" at bounding box center [639, 445] width 63 height 26
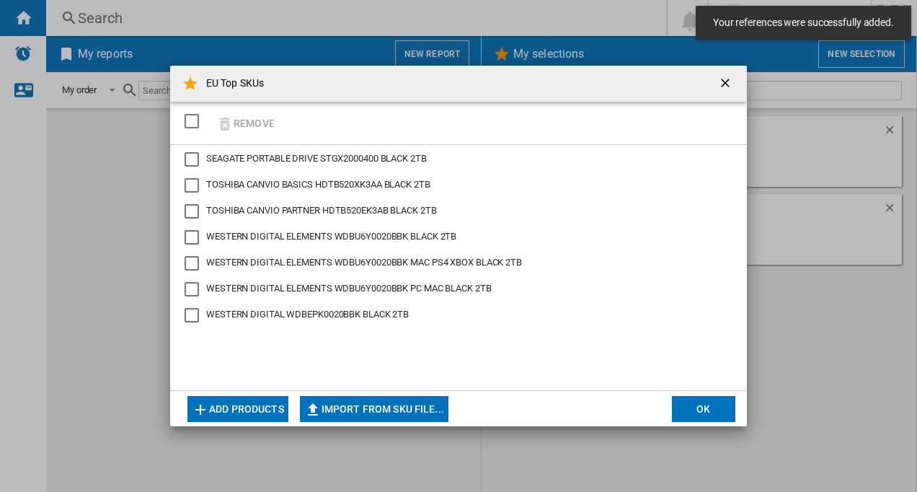
click at [257, 405] on button "Add products" at bounding box center [237, 409] width 101 height 26
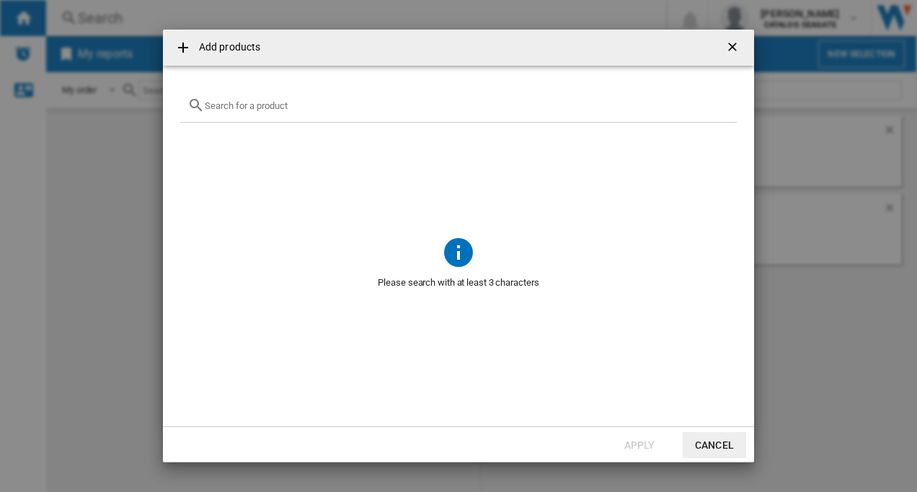
click at [245, 110] on input "{{getI18NText('SELECTIONS.EDITION_POPUP.OPEN_PRODUCTS_POPUP')}} {{::getI18NText…" at bounding box center [467, 105] width 525 height 11
paste input "STKN1000400"
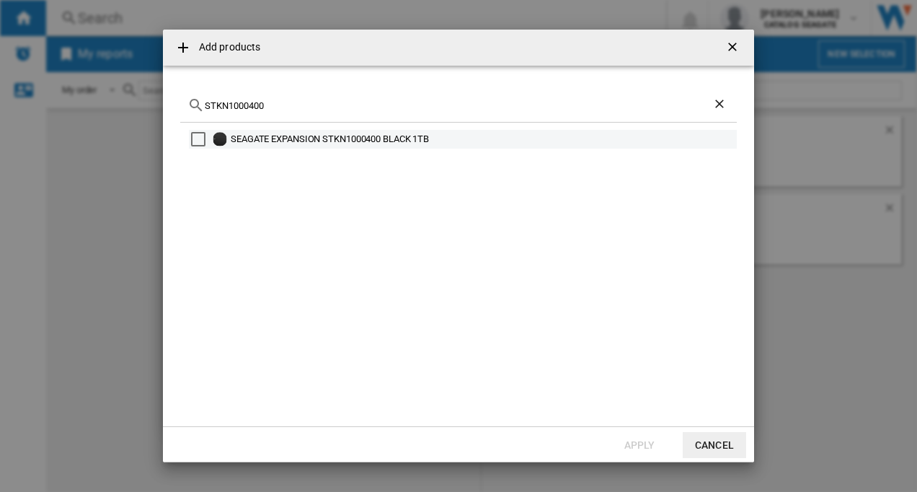
type input "STKN1000400"
click at [200, 139] on div "Select" at bounding box center [198, 139] width 14 height 14
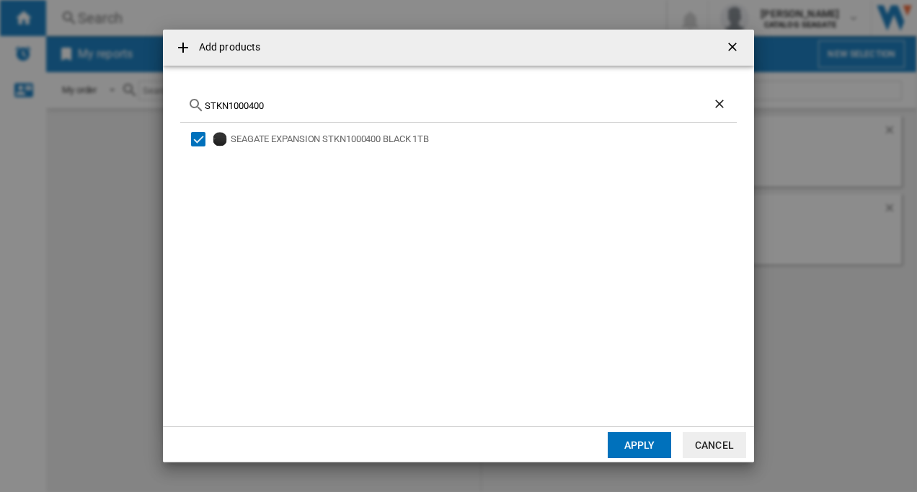
click at [627, 441] on button "Apply" at bounding box center [639, 445] width 63 height 26
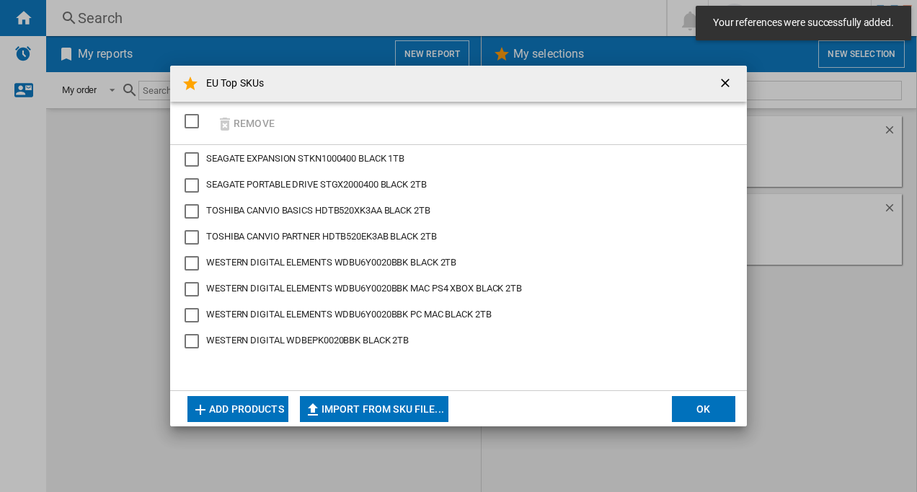
click at [249, 410] on button "Add products" at bounding box center [237, 409] width 101 height 26
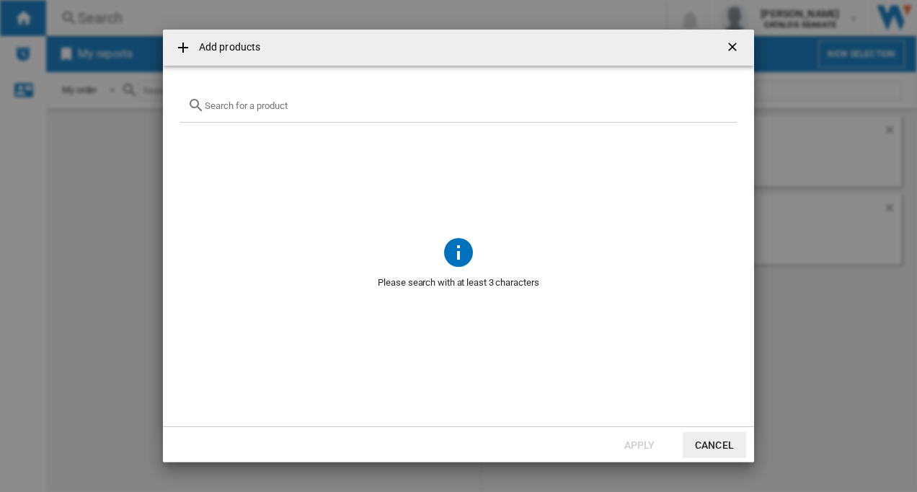
click at [222, 105] on input "{{getI18NText('SELECTIONS.EDITION_POPUP.OPEN_PRODUCTS_POPUP')}} {{::getI18NText…" at bounding box center [467, 105] width 525 height 11
paste input "STKN2000400"
type input "STKN2000400"
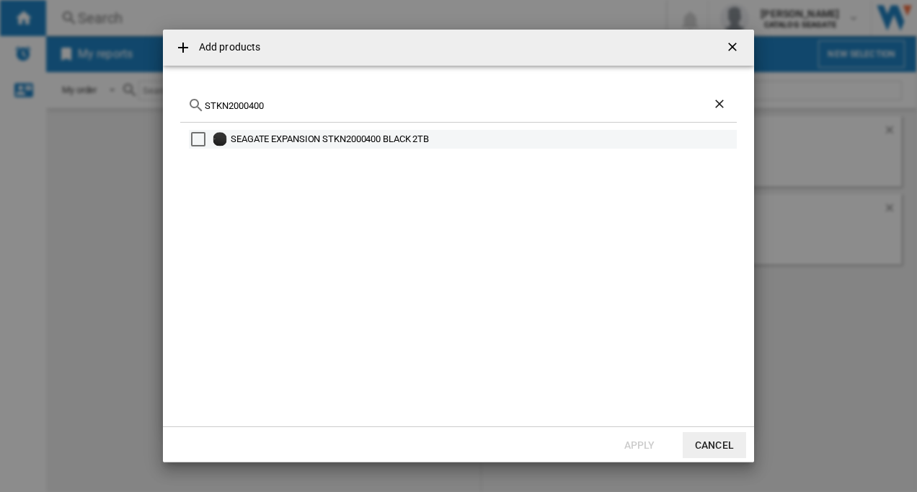
type input "STKN2000400"
click at [201, 138] on div "Select" at bounding box center [198, 139] width 14 height 14
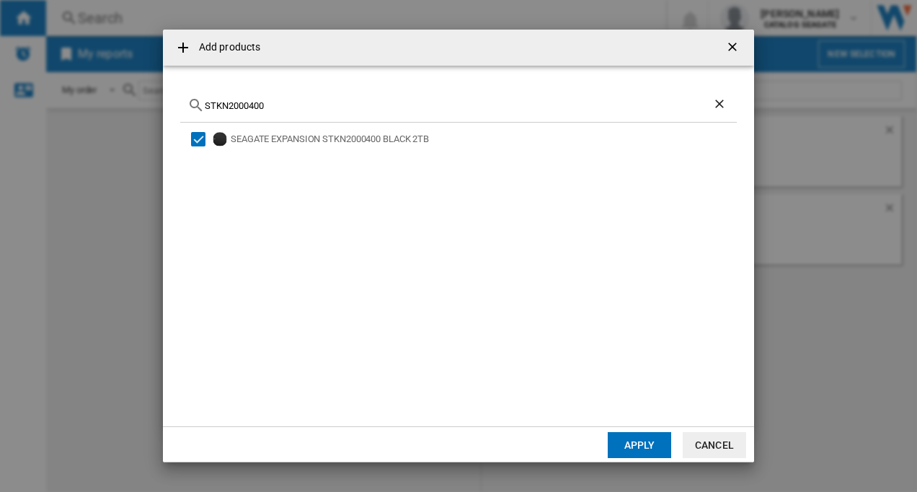
click at [626, 441] on button "Apply" at bounding box center [639, 445] width 63 height 26
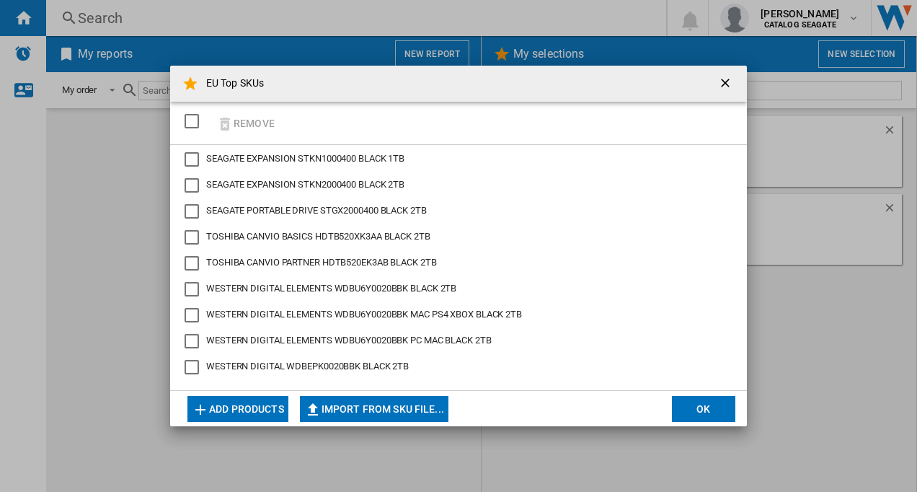
click at [234, 405] on button "Add products" at bounding box center [237, 409] width 101 height 26
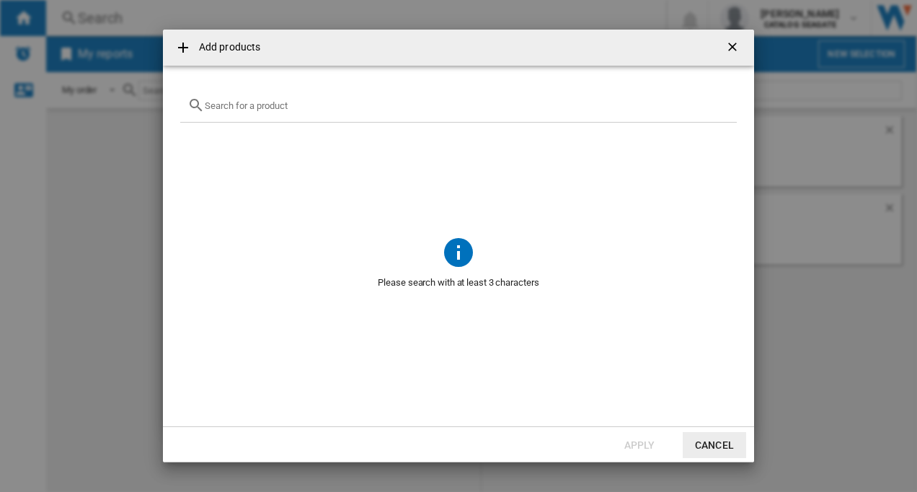
click at [227, 106] on input "{{getI18NText('SELECTIONS.EDITION_POPUP.OPEN_PRODUCTS_POPUP')}} {{::getI18NText…" at bounding box center [467, 105] width 525 height 11
paste input "ST4000VNZ06"
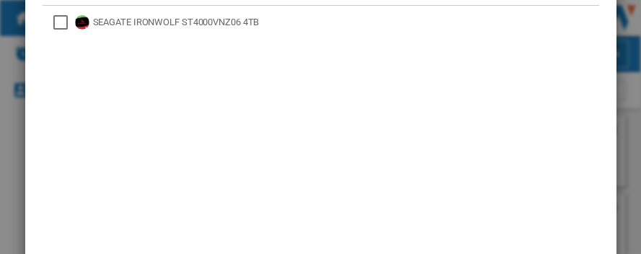
type input "ST4000VNZ06"
click at [420, 257] on div "SEAGATE IRONWOLF ST4000VNZ06 4TB" at bounding box center [321, 149] width 557 height 286
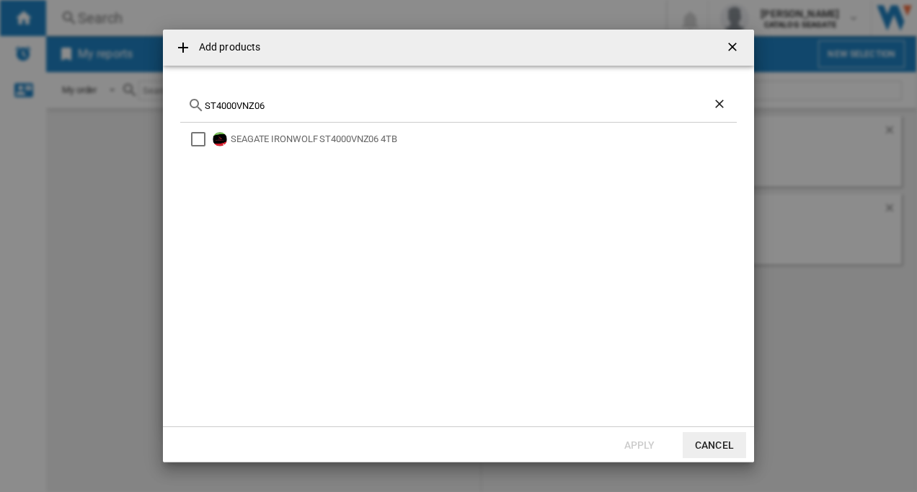
click at [384, 257] on div "SEAGATE IRONWOLF ST4000VNZ06 4TB" at bounding box center [458, 266] width 557 height 286
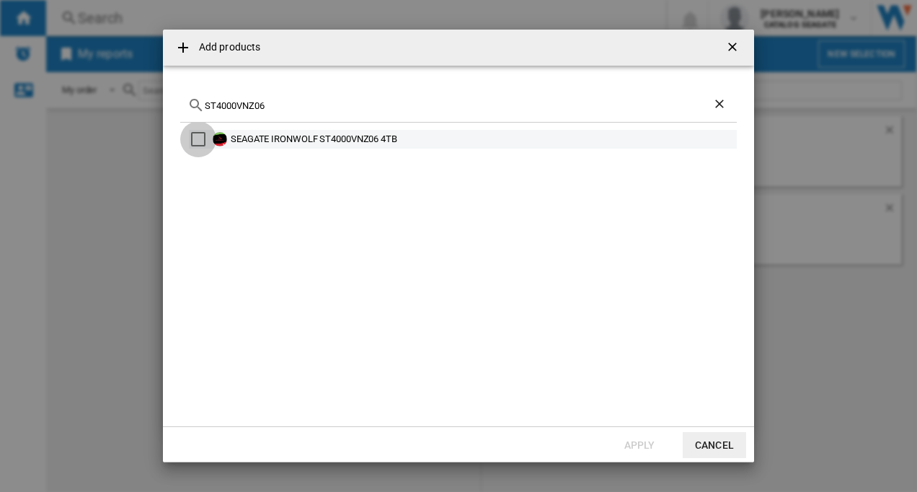
click at [199, 139] on div "Select" at bounding box center [198, 139] width 14 height 14
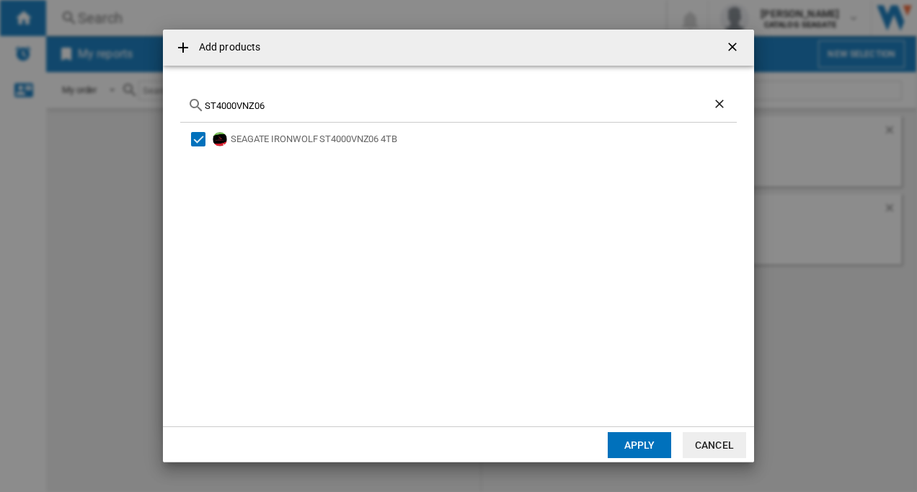
click at [624, 449] on button "Apply" at bounding box center [639, 445] width 63 height 26
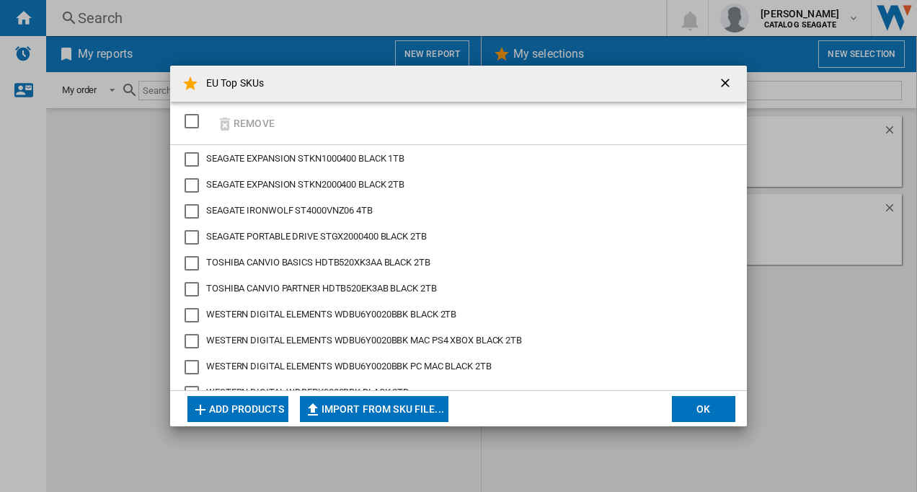
click at [241, 407] on button "Add products" at bounding box center [237, 409] width 101 height 26
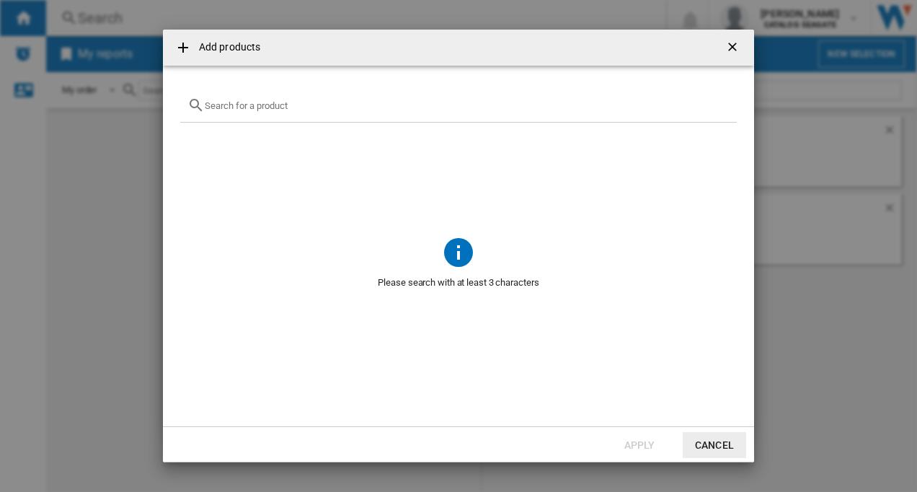
click at [310, 106] on input "{{getI18NText('SELECTIONS.EDITION_POPUP.OPEN_PRODUCTS_POPUP')}} {{::getI18NText…" at bounding box center [467, 105] width 525 height 11
paste input "STKM1000400"
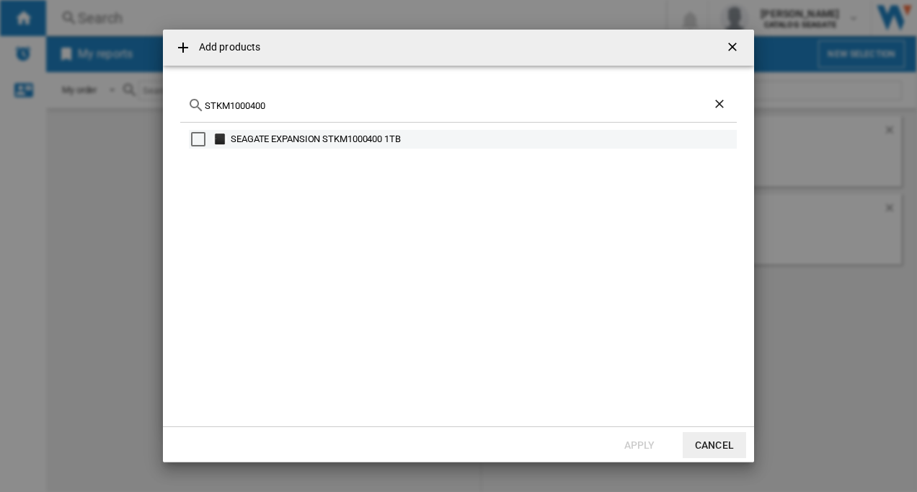
type input "STKM1000400"
click at [198, 136] on div "Select" at bounding box center [198, 139] width 14 height 14
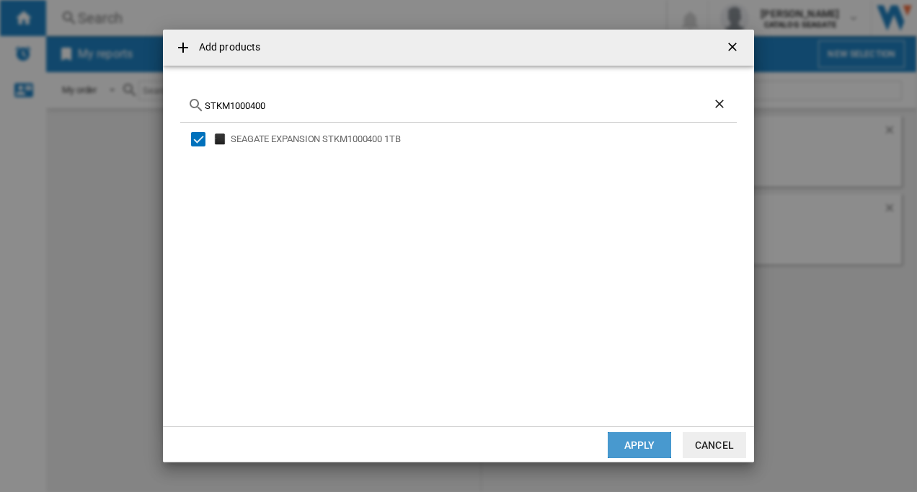
click at [653, 443] on button "Apply" at bounding box center [639, 445] width 63 height 26
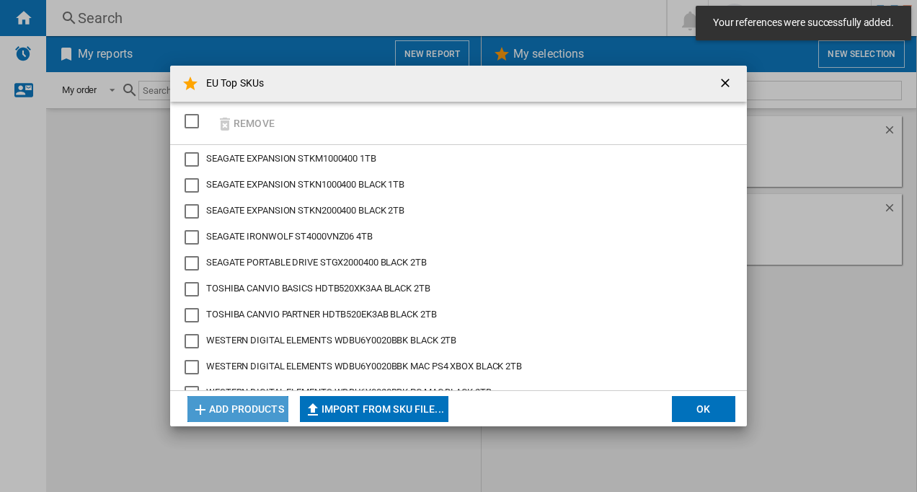
click at [245, 412] on button "Add products" at bounding box center [237, 409] width 101 height 26
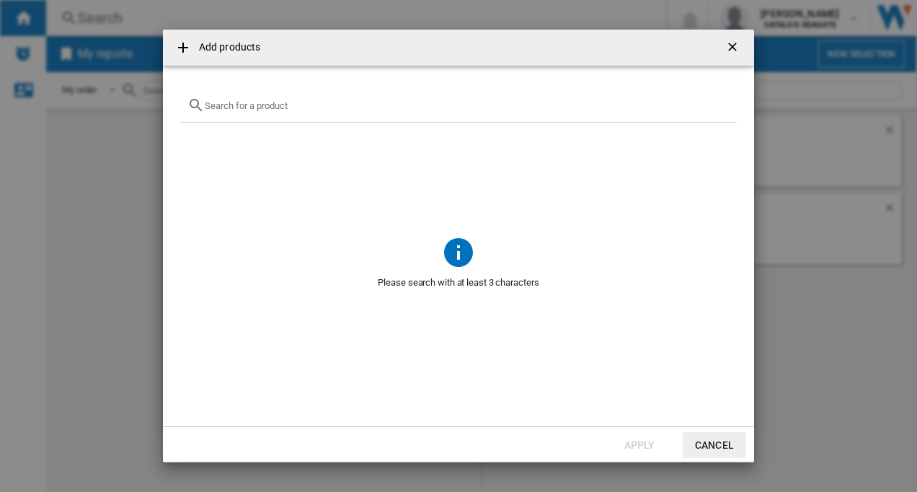
click at [249, 100] on input "{{getI18NText('SELECTIONS.EDITION_POPUP.OPEN_PRODUCTS_POPUP')}} {{::getI18NText…" at bounding box center [467, 105] width 525 height 11
paste input "WDBUZG0010BBK"
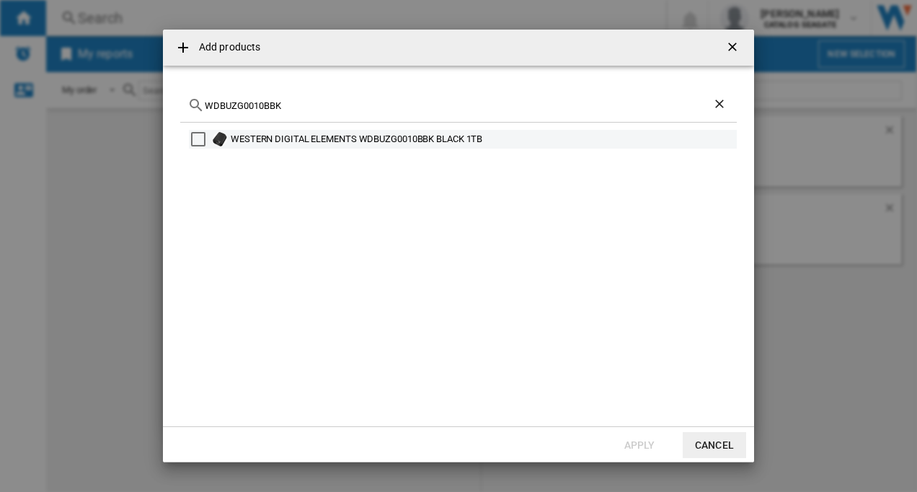
type input "WDBUZG0010BBK"
click at [199, 139] on div "Select" at bounding box center [198, 139] width 14 height 14
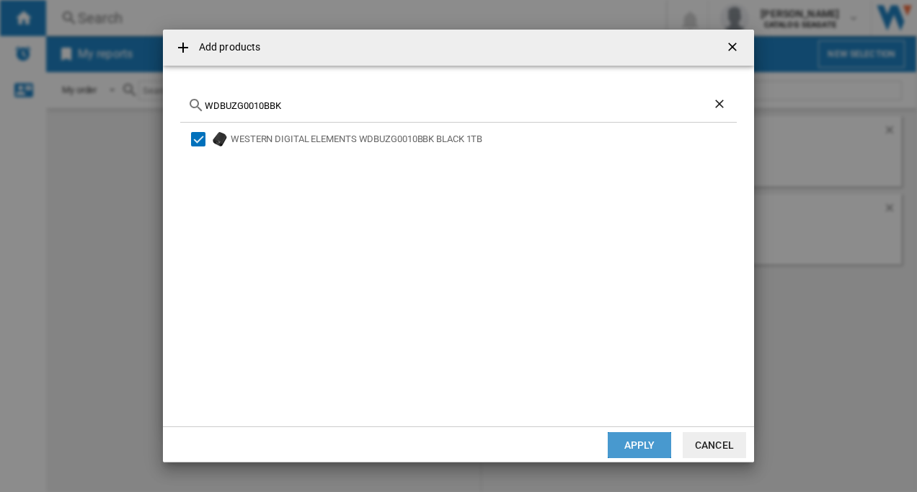
click at [639, 447] on button "Apply" at bounding box center [639, 445] width 63 height 26
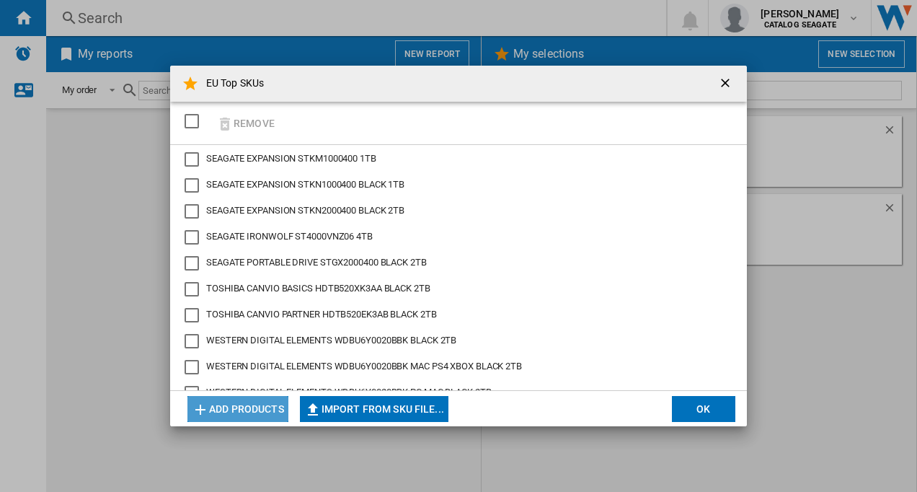
click at [219, 409] on button "Add products" at bounding box center [237, 409] width 101 height 26
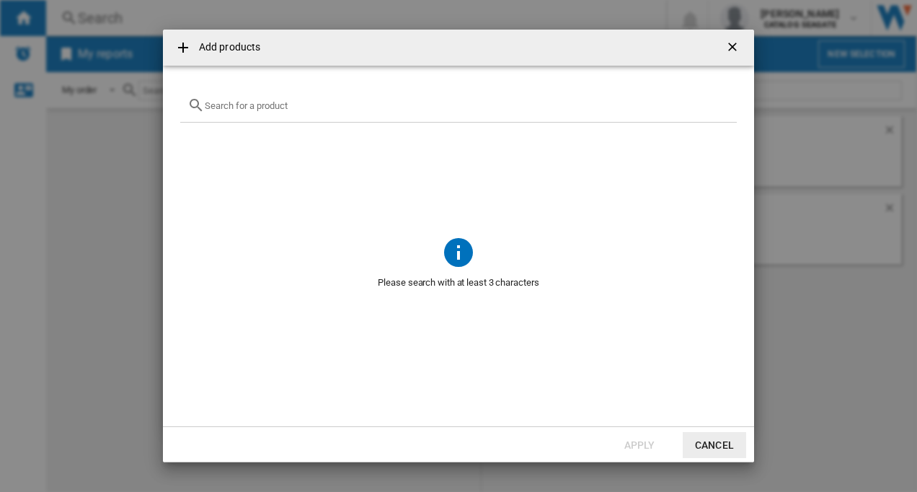
click at [229, 110] on input "{{getI18NText('SELECTIONS.EDITION_POPUP.OPEN_PRODUCTS_POPUP')}} {{::getI18NText…" at bounding box center [467, 105] width 525 height 11
paste input "WDBEPK0010BBK"
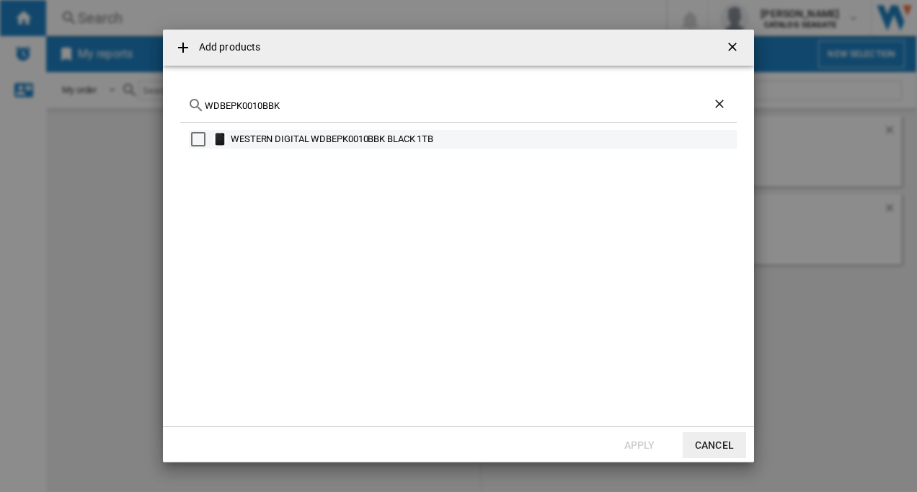
type input "WDBEPK0010BBK"
click at [199, 138] on div "Select" at bounding box center [198, 139] width 14 height 14
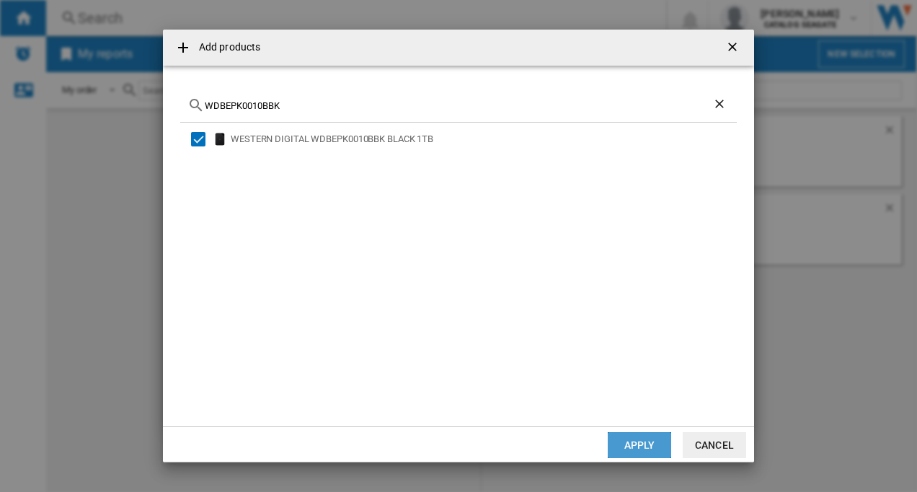
click at [621, 436] on button "Apply" at bounding box center [639, 445] width 63 height 26
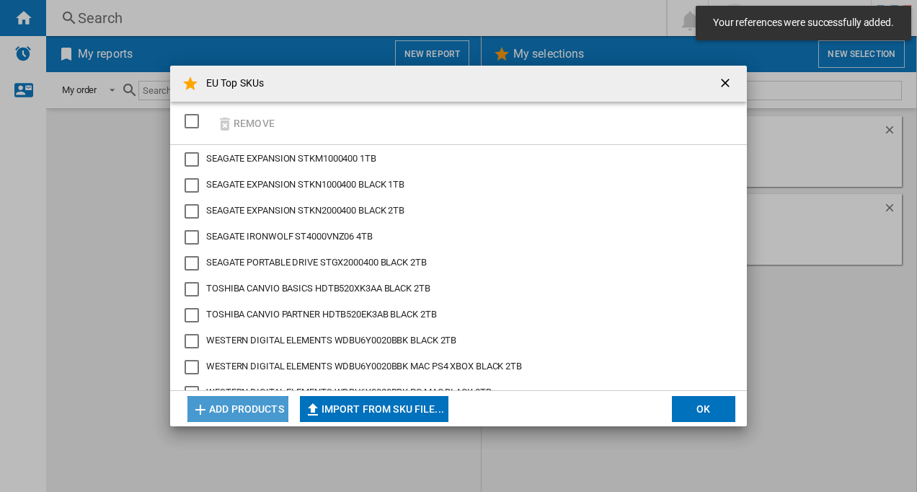
click at [239, 410] on button "Add products" at bounding box center [237, 409] width 101 height 26
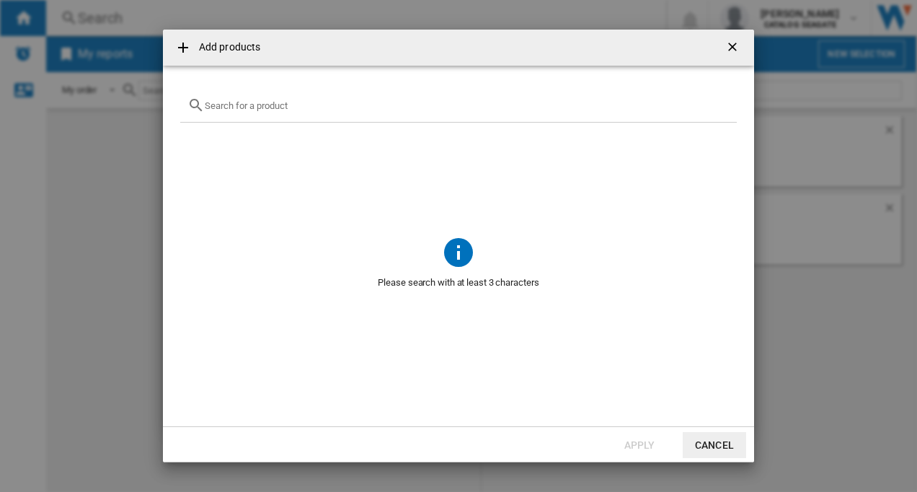
click at [241, 107] on input "{{getI18NText('SELECTIONS.EDITION_POPUP.OPEN_PRODUCTS_POPUP')}} {{::getI18NText…" at bounding box center [467, 105] width 525 height 11
paste input "HDTB510XK3AA"
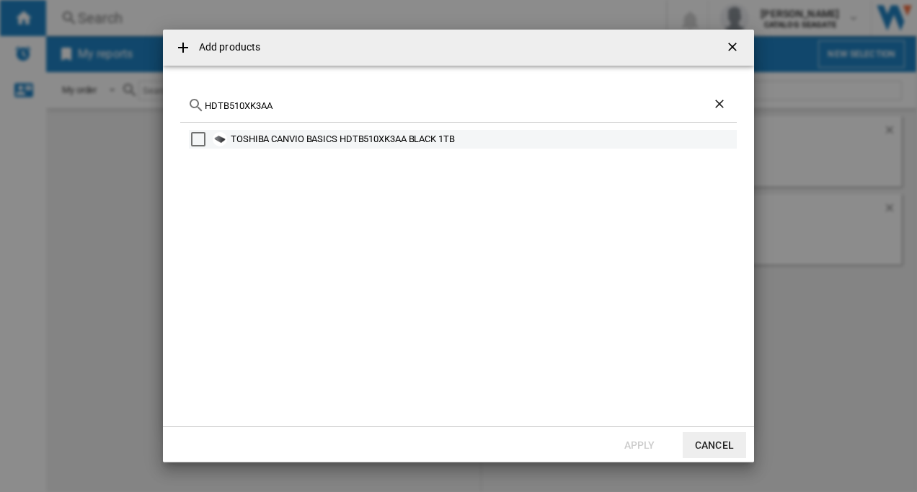
type input "HDTB510XK3AA"
click at [200, 138] on div "Select" at bounding box center [198, 139] width 14 height 14
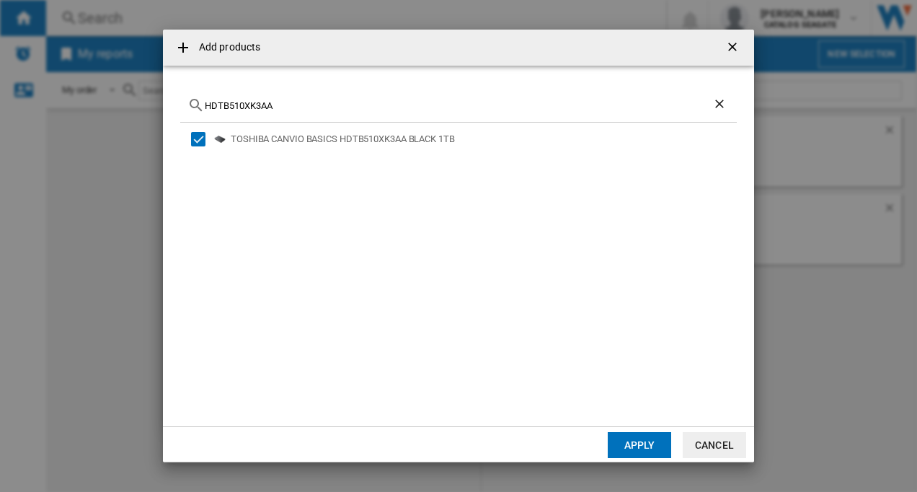
click at [615, 448] on button "Apply" at bounding box center [639, 445] width 63 height 26
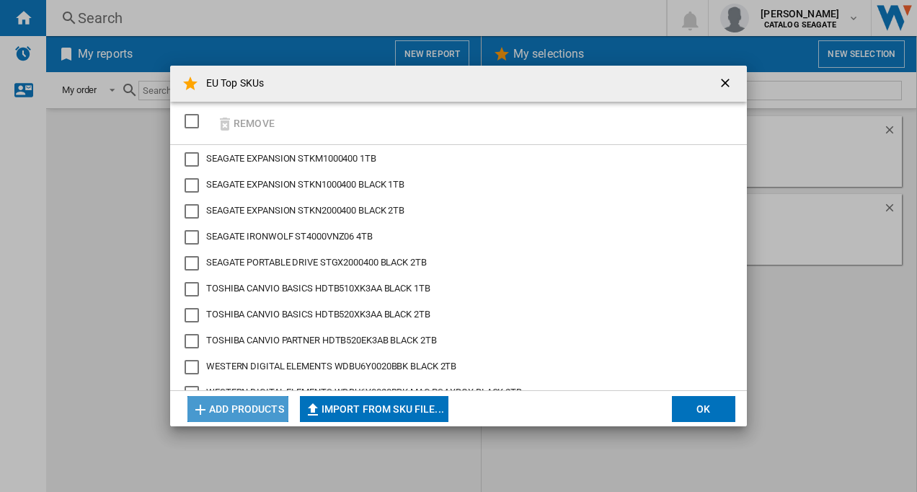
click at [226, 415] on button "Add products" at bounding box center [237, 409] width 101 height 26
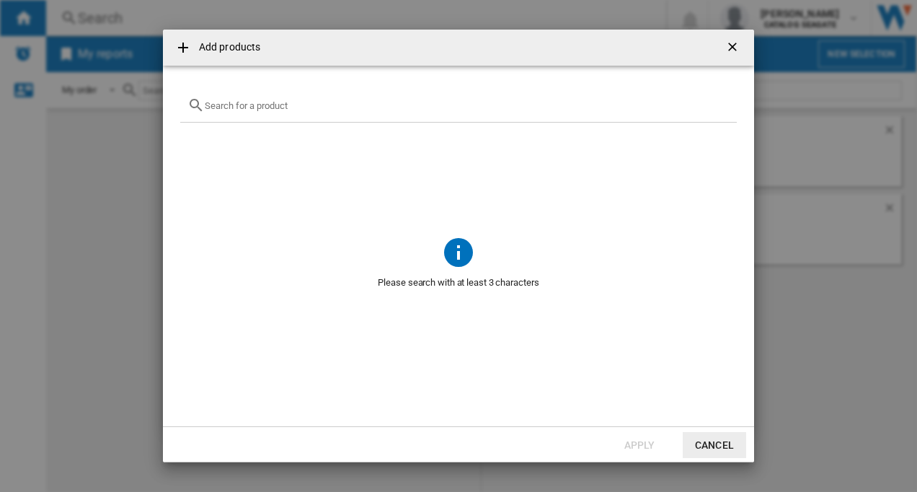
click at [241, 107] on input "{{getI18NText('SELECTIONS.EDITION_POPUP.OPEN_PRODUCTS_POPUP')}} {{::getI18NText…" at bounding box center [467, 105] width 525 height 11
paste input "HDTB510AK3AB"
click at [250, 105] on input "HDTB510AK3AB" at bounding box center [459, 105] width 508 height 11
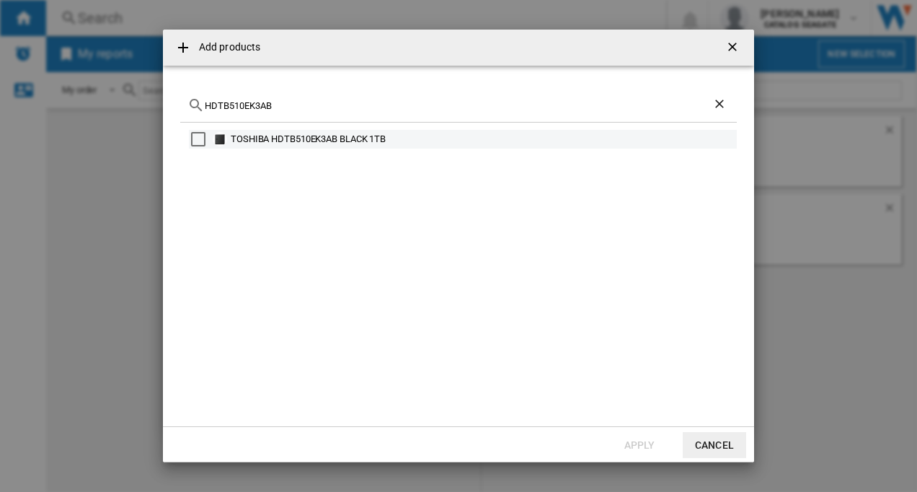
type input "HDTB510EK3AB"
click at [195, 138] on div "Select" at bounding box center [198, 139] width 14 height 14
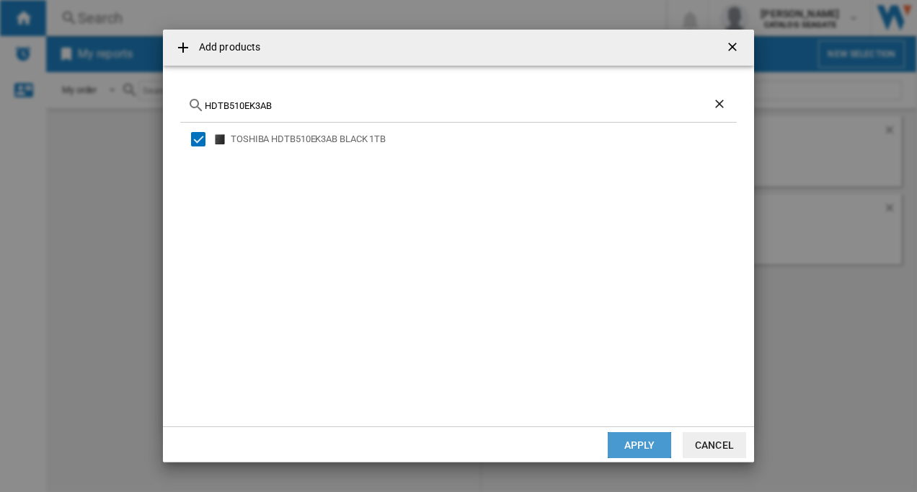
click at [635, 448] on button "Apply" at bounding box center [639, 445] width 63 height 26
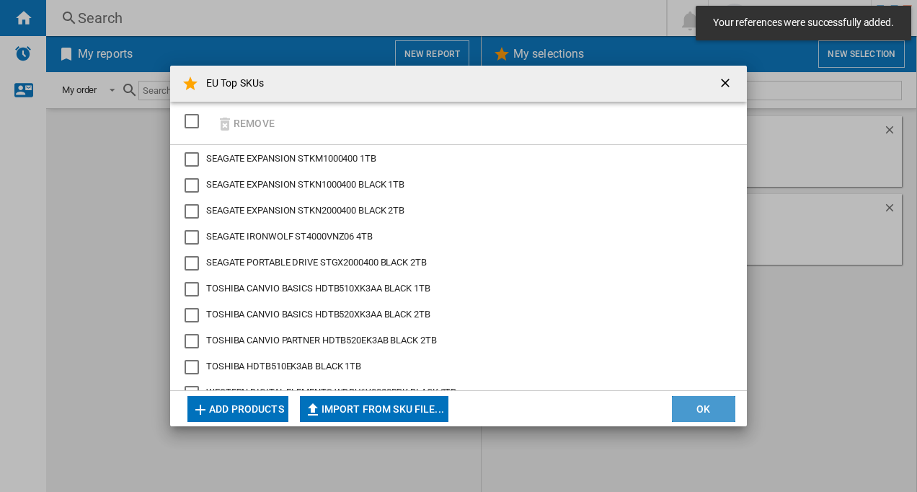
click at [682, 410] on button "OK" at bounding box center [703, 409] width 63 height 26
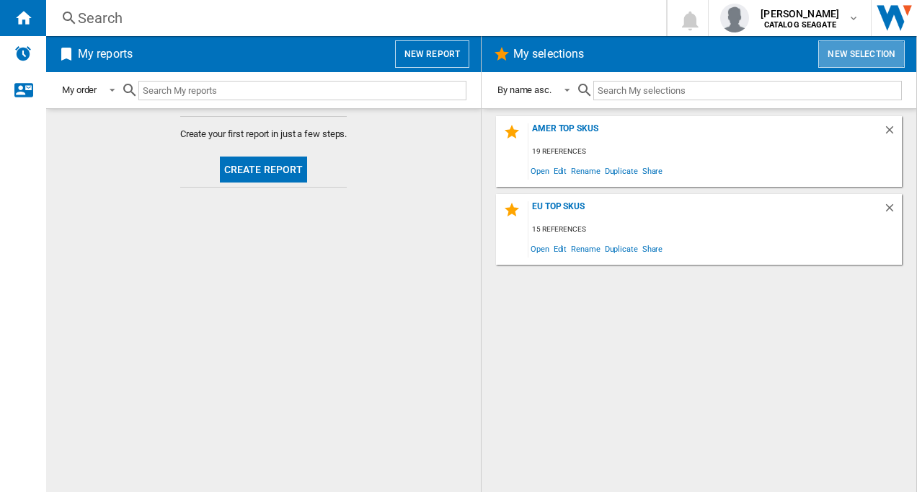
click at [854, 50] on button "New selection" at bounding box center [861, 53] width 87 height 27
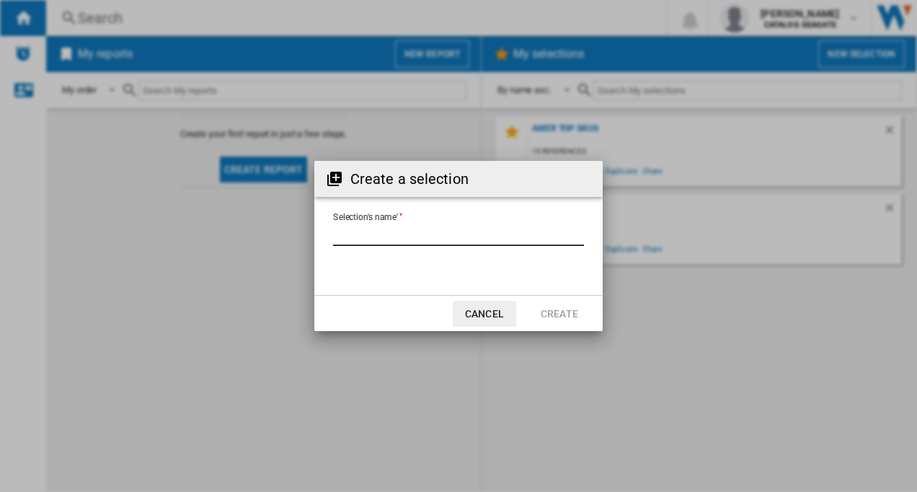
click at [464, 229] on input "Selection's name'" at bounding box center [458, 235] width 251 height 22
type input "**********"
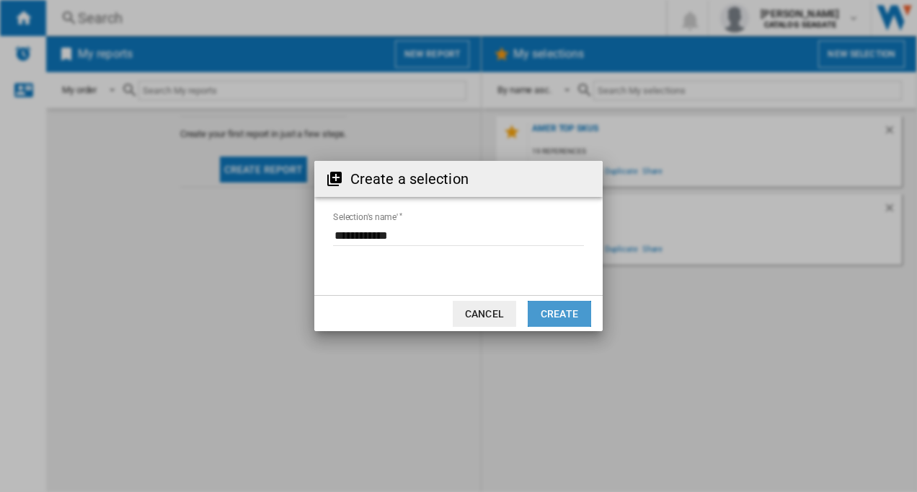
click at [563, 316] on button "Create" at bounding box center [559, 314] width 63 height 26
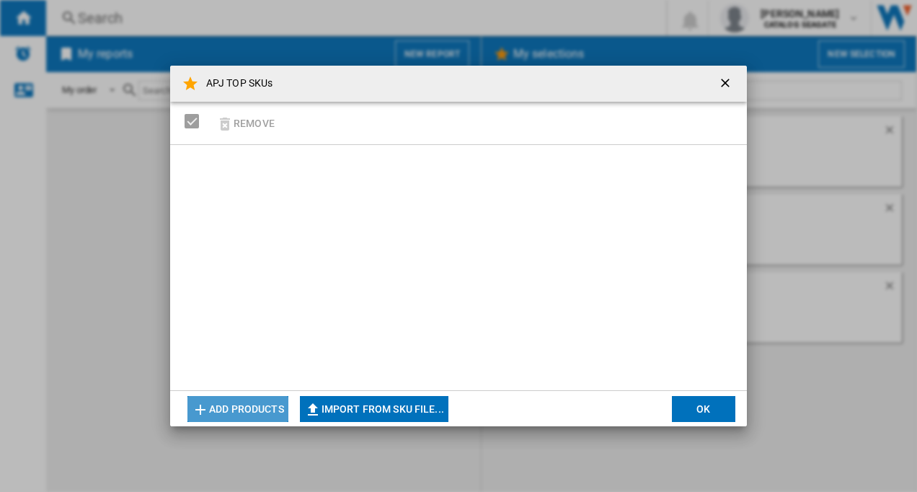
click at [249, 412] on button "Add products" at bounding box center [237, 409] width 101 height 26
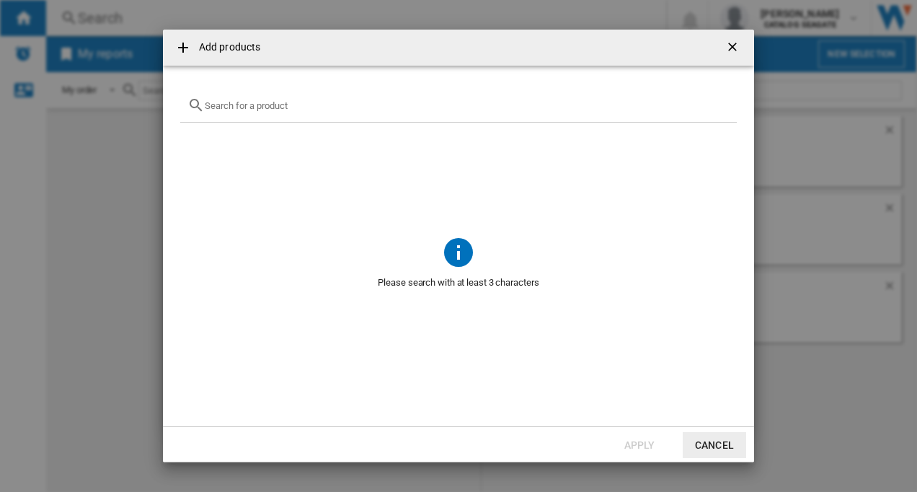
click at [238, 106] on input "{{getI18NText('SELECTIONS.EDITION_POPUP.OPEN_PRODUCTS_POPUP')}} {{::getI18NText…" at bounding box center [467, 105] width 525 height 11
paste input "ST8000DM004"
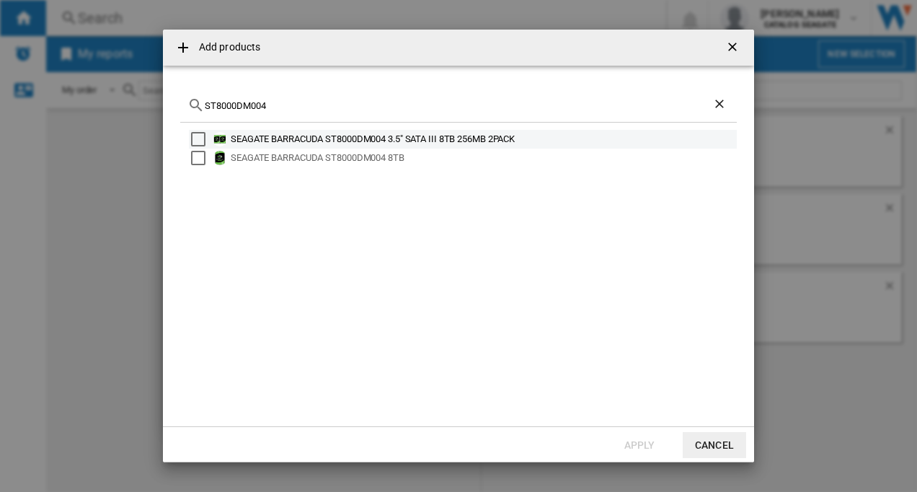
type input "ST8000DM004"
click at [199, 137] on div "Select" at bounding box center [198, 139] width 14 height 14
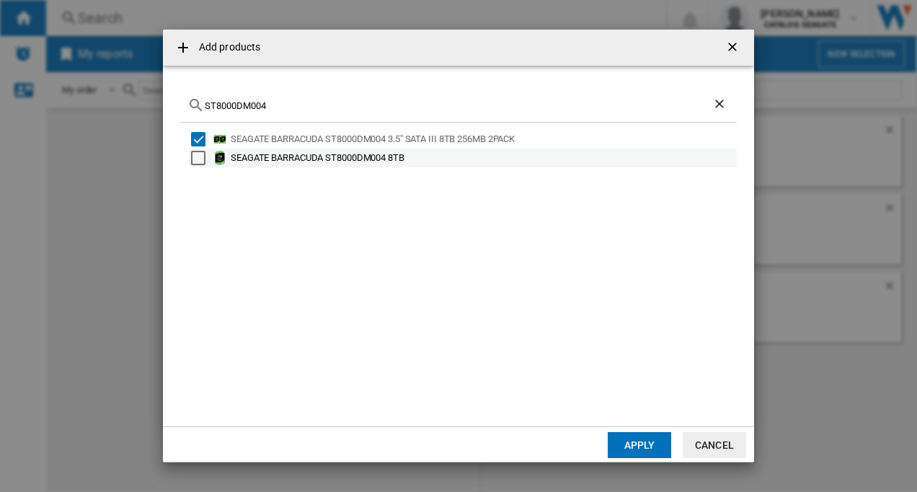
click at [200, 156] on div "Select" at bounding box center [198, 158] width 14 height 14
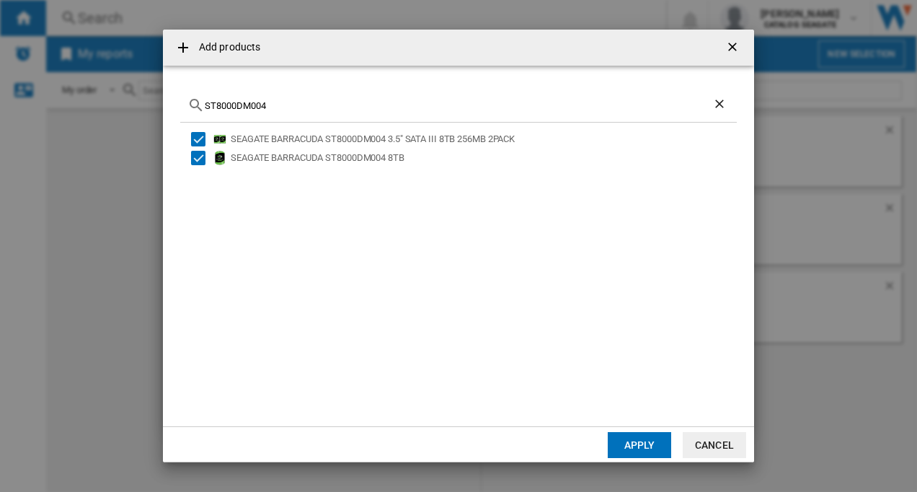
click at [633, 442] on button "Apply" at bounding box center [639, 445] width 63 height 26
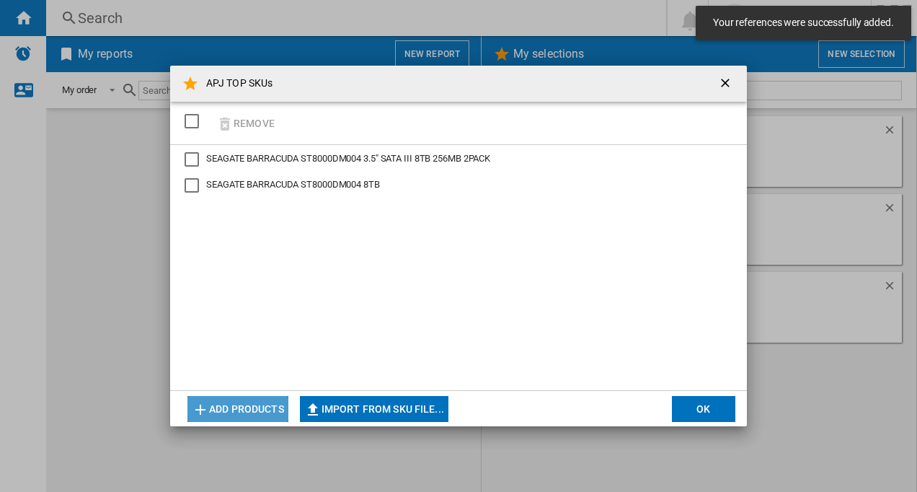
click at [251, 409] on button "Add products" at bounding box center [237, 409] width 101 height 26
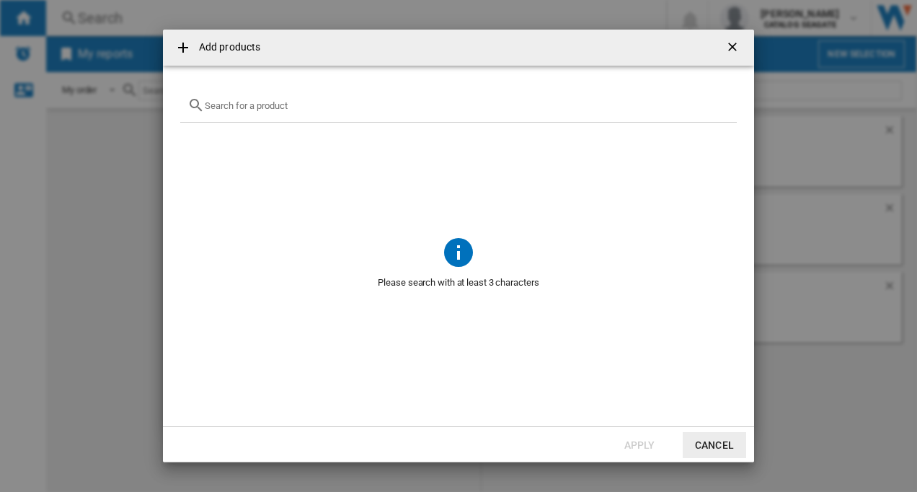
click at [234, 104] on input "{{getI18NText('SELECTIONS.EDITION_POPUP.OPEN_PRODUCTS_POPUP')}} {{::getI18NText…" at bounding box center [467, 105] width 525 height 11
paste input "WD80EAAZ"
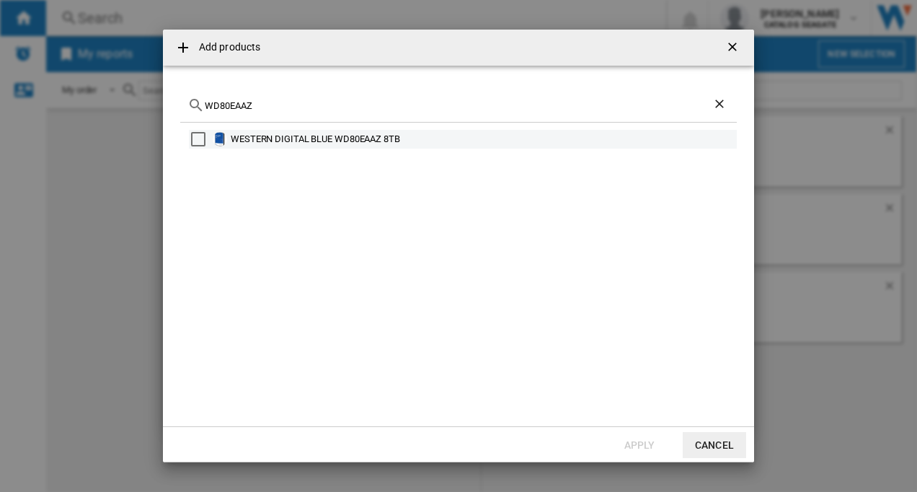
type input "WD80EAAZ"
click at [201, 138] on div "Select" at bounding box center [198, 139] width 14 height 14
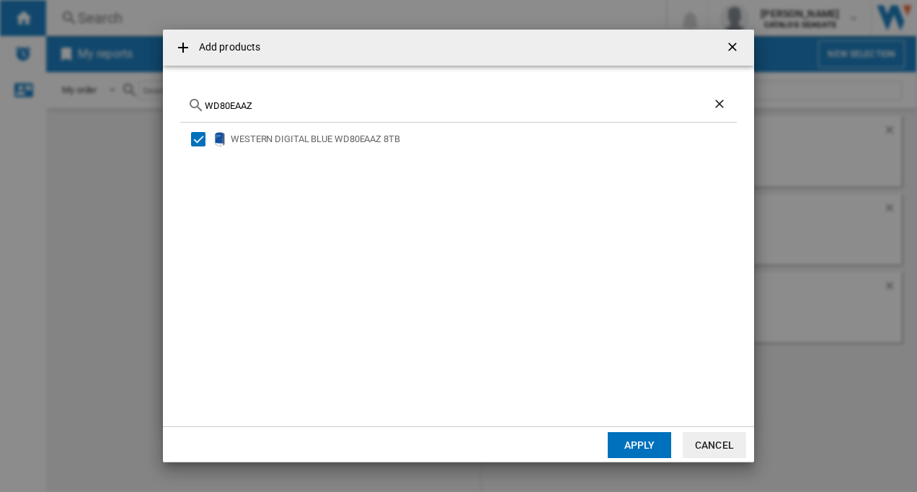
click at [628, 444] on button "Apply" at bounding box center [639, 445] width 63 height 26
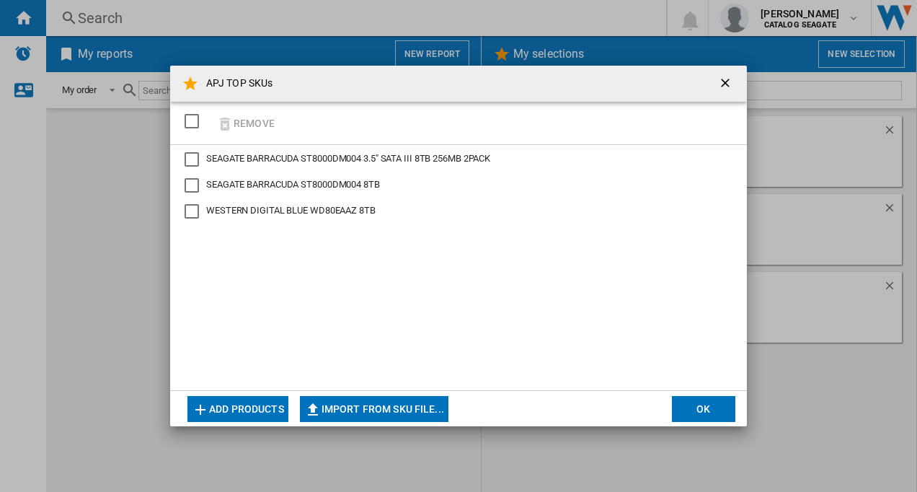
click at [252, 409] on button "Add products" at bounding box center [237, 409] width 101 height 26
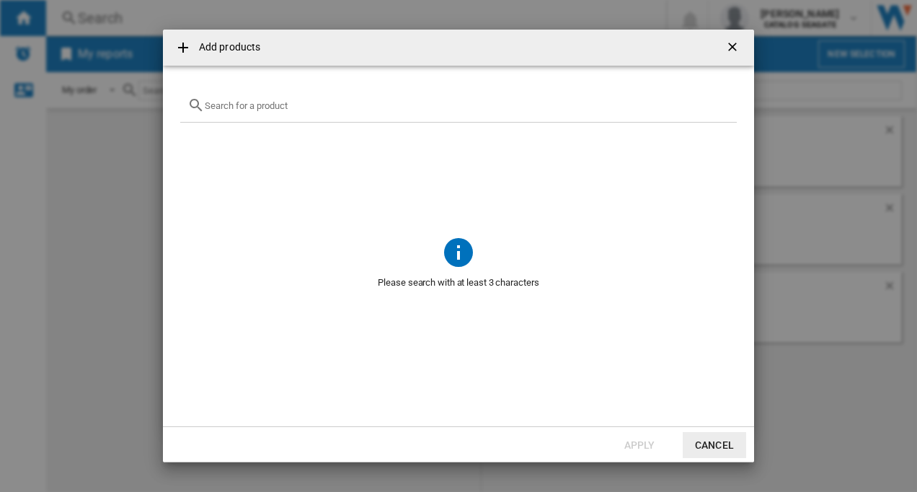
click at [253, 112] on div "{{getI18NText('SELECTIONS.EDITION_POPUP.OPEN_PRODUCTS_POPUP')}} {{::getI18NText…" at bounding box center [458, 106] width 557 height 34
click at [255, 101] on input "{{getI18NText('SELECTIONS.EDITION_POPUP.OPEN_PRODUCTS_POPUP')}} {{::getI18NText…" at bounding box center [467, 105] width 525 height 11
paste input "STKM2000400"
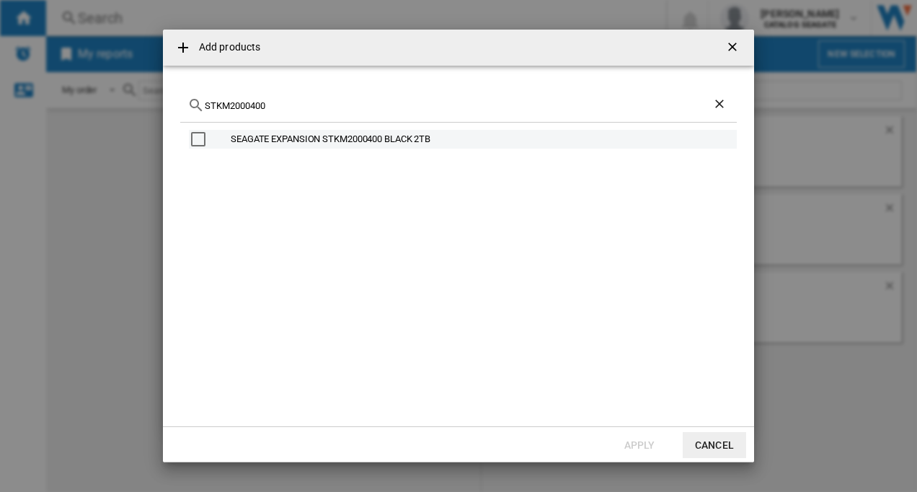
type input "STKM2000400"
click at [196, 136] on div "Select" at bounding box center [198, 139] width 14 height 14
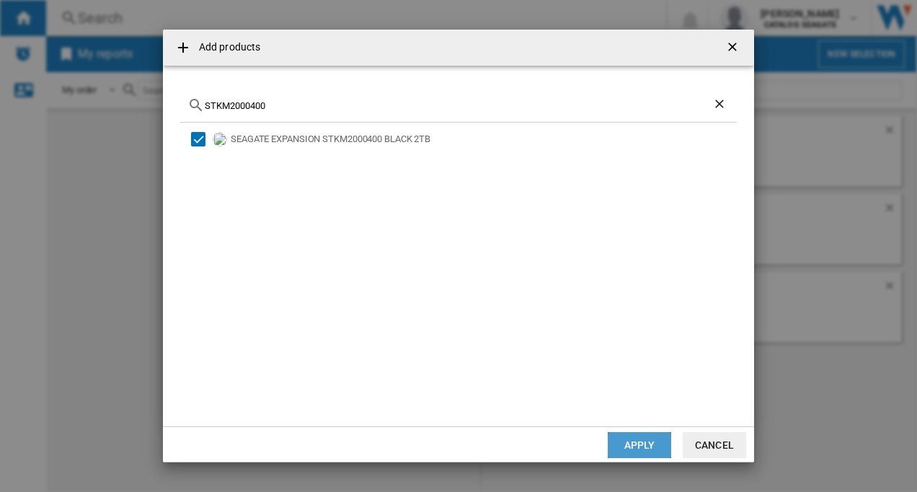
click at [619, 443] on button "Apply" at bounding box center [639, 445] width 63 height 26
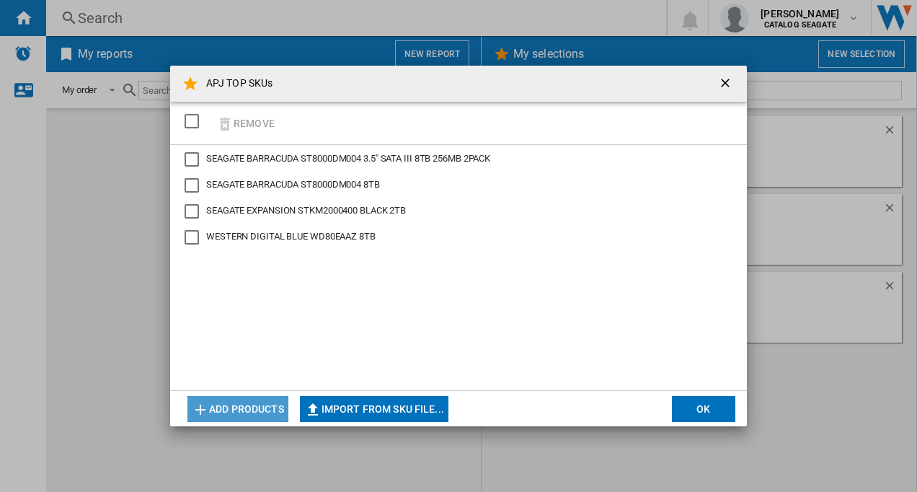
click at [251, 412] on button "Add products" at bounding box center [237, 409] width 101 height 26
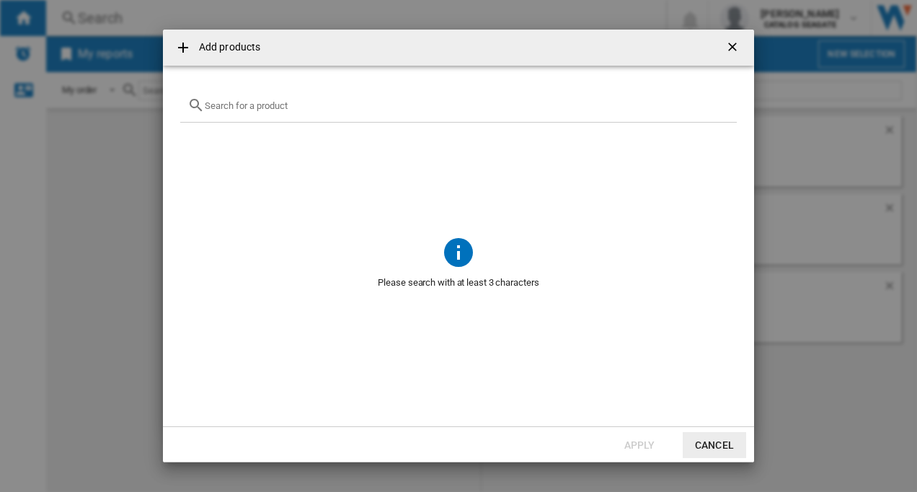
click at [229, 110] on input "{{getI18NText('SELECTIONS.EDITION_POPUP.OPEN_PRODUCTS_POPUP')}} {{::getI18NText…" at bounding box center [467, 105] width 525 height 11
paste input "WDBU6Y0020BBK"
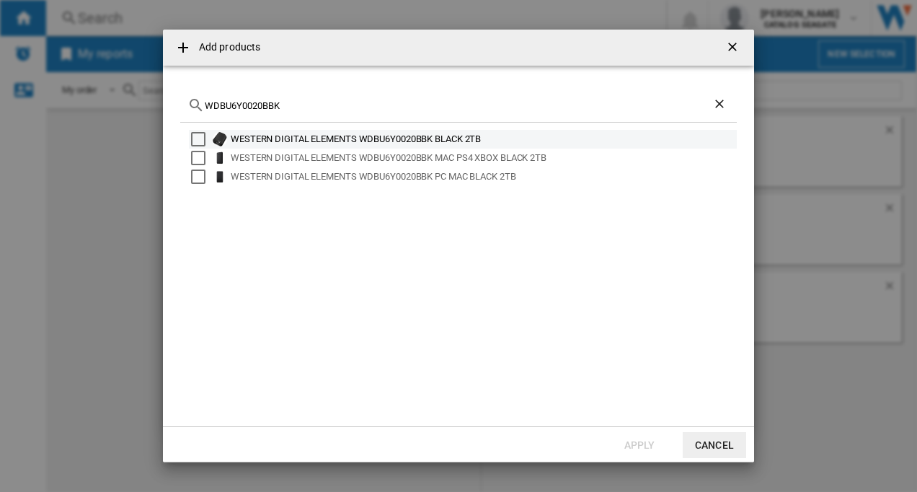
type input "WDBU6Y0020BBK"
click at [194, 139] on div "Select" at bounding box center [198, 139] width 14 height 14
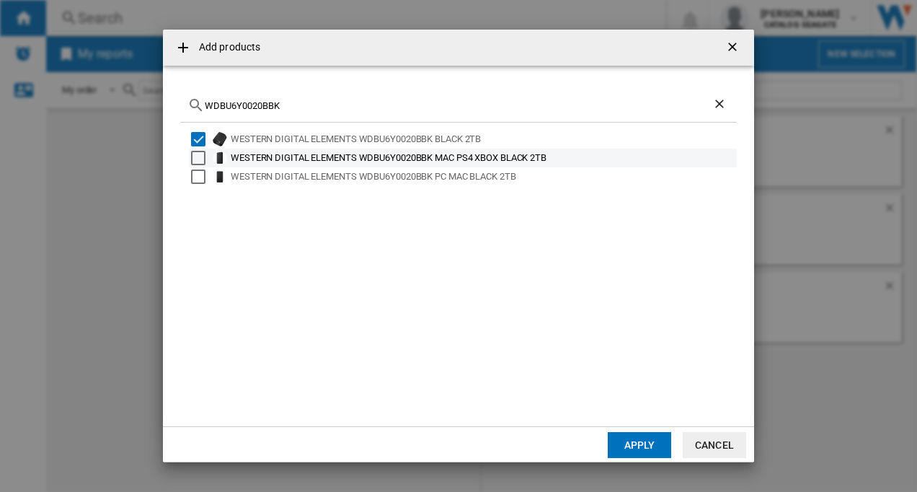
click at [198, 156] on div "Select" at bounding box center [198, 158] width 14 height 14
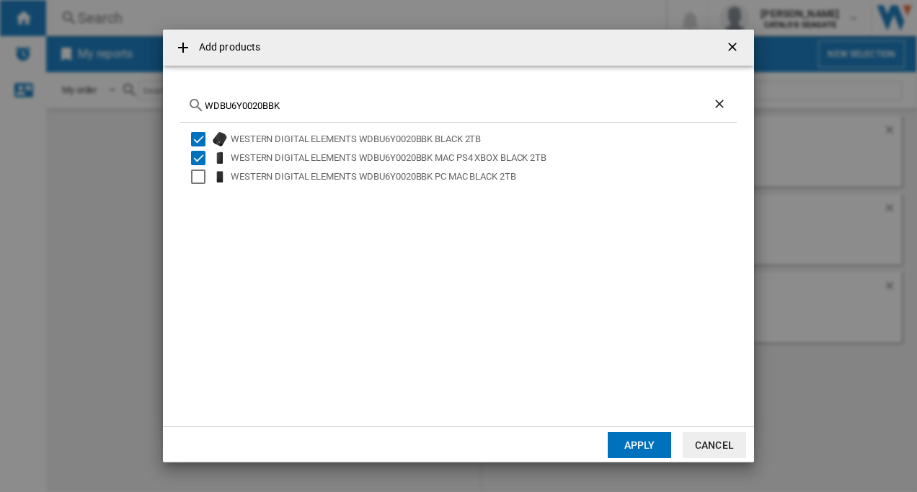
drag, startPoint x: 199, startPoint y: 177, endPoint x: 260, endPoint y: 211, distance: 70.4
click at [199, 177] on div "Select" at bounding box center [198, 176] width 14 height 14
click at [629, 441] on button "Apply" at bounding box center [639, 445] width 63 height 26
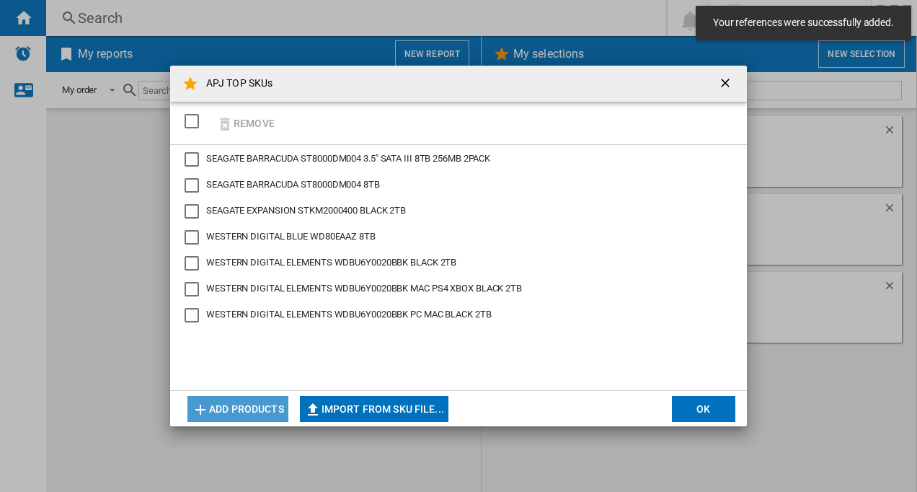
click at [270, 401] on button "Add products" at bounding box center [237, 409] width 101 height 26
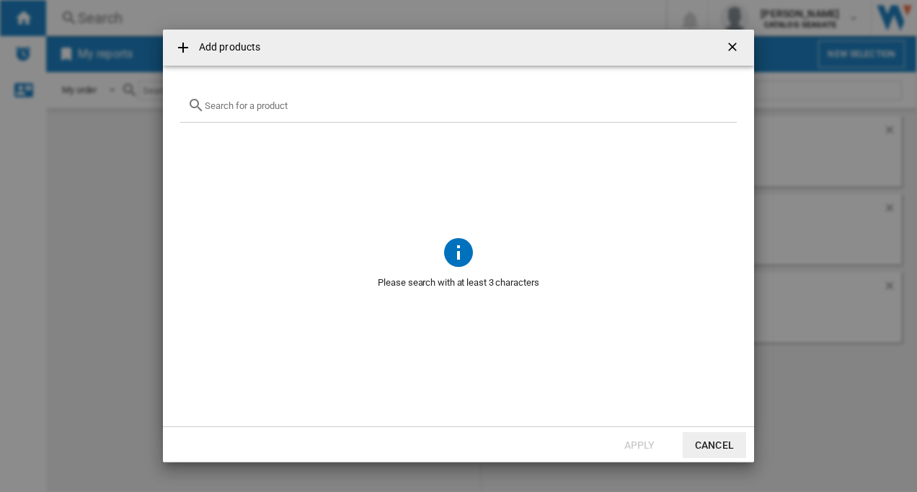
click at [232, 101] on input "{{getI18NText('SELECTIONS.EDITION_POPUP.OPEN_PRODUCTS_POPUP')}} {{::getI18NText…" at bounding box center [467, 105] width 525 height 11
paste input "WDBEPK0020BBK"
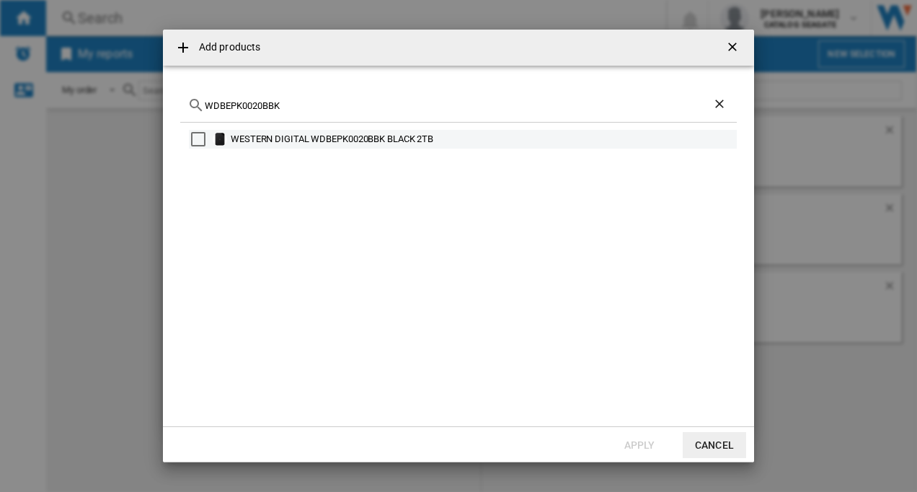
type input "WDBEPK0020BBK"
click at [194, 140] on div "Select" at bounding box center [198, 139] width 14 height 14
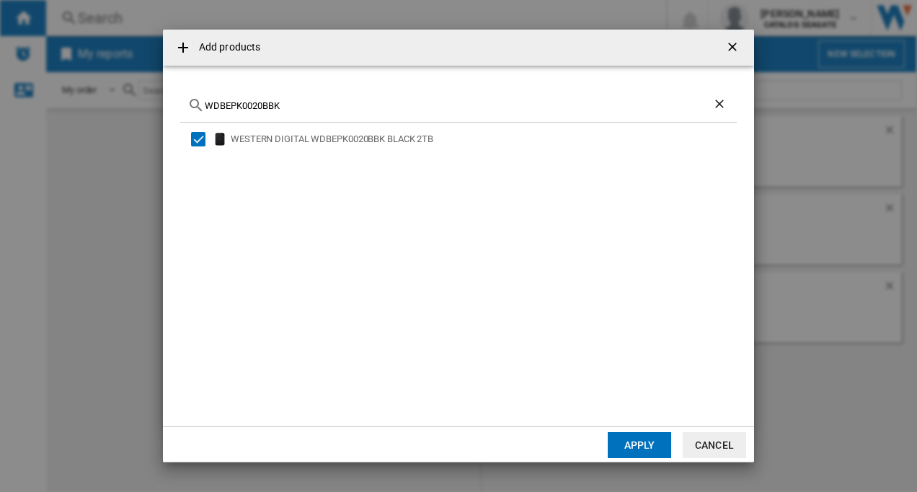
click at [629, 443] on button "Apply" at bounding box center [639, 445] width 63 height 26
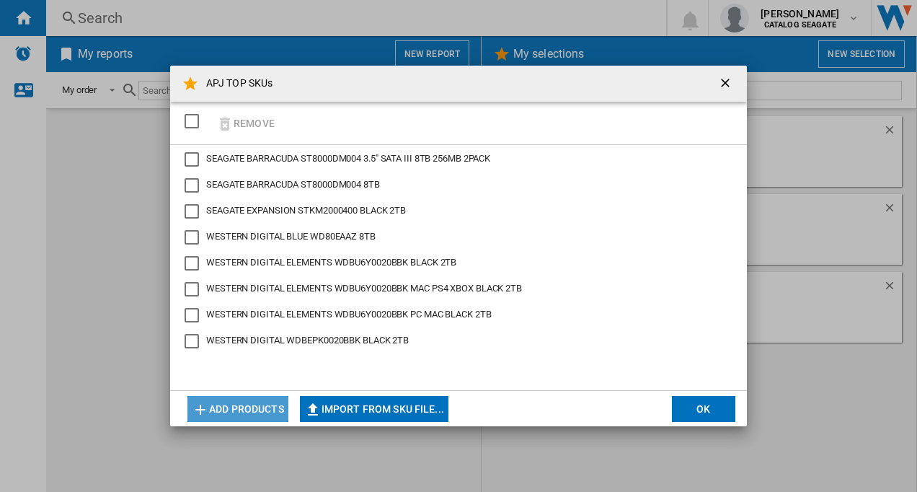
click at [229, 400] on button "Add products" at bounding box center [237, 409] width 101 height 26
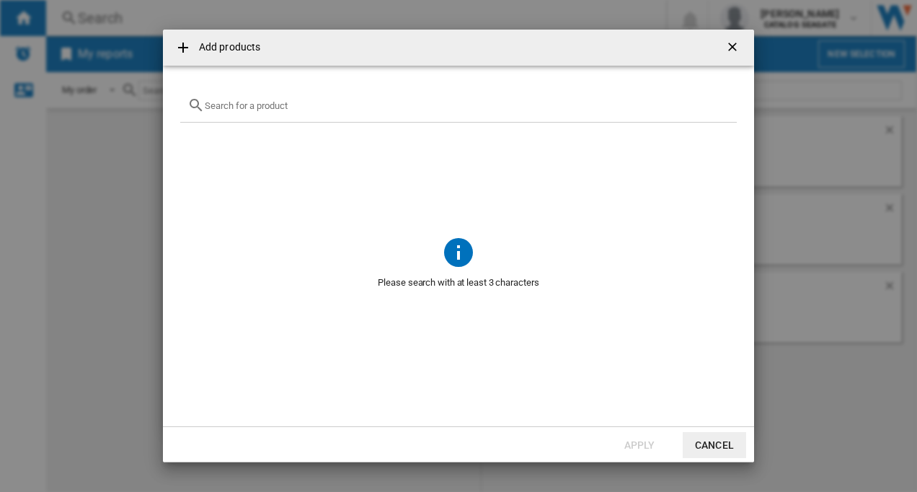
click at [219, 104] on input "{{getI18NText('SELECTIONS.EDITION_POPUP.OPEN_PRODUCTS_POPUP')}} {{::getI18NText…" at bounding box center [467, 105] width 525 height 11
paste input "HDTB520XK3AA"
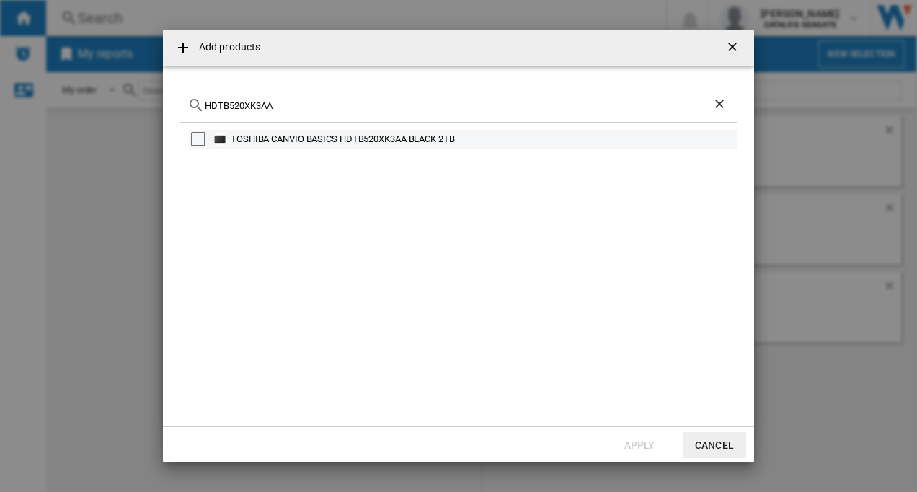
type input "HDTB520XK3AA"
click at [199, 141] on div "Select" at bounding box center [198, 139] width 14 height 14
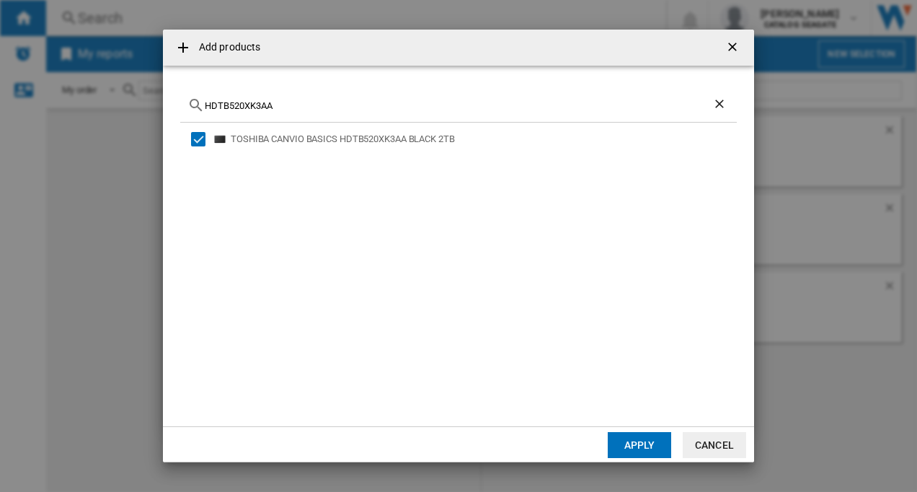
click at [626, 450] on button "Apply" at bounding box center [639, 445] width 63 height 26
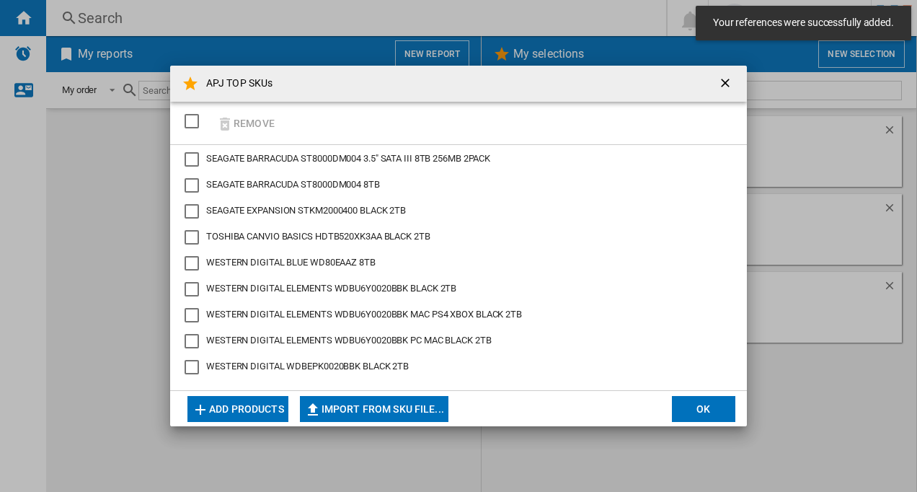
click at [249, 414] on button "Add products" at bounding box center [237, 409] width 101 height 26
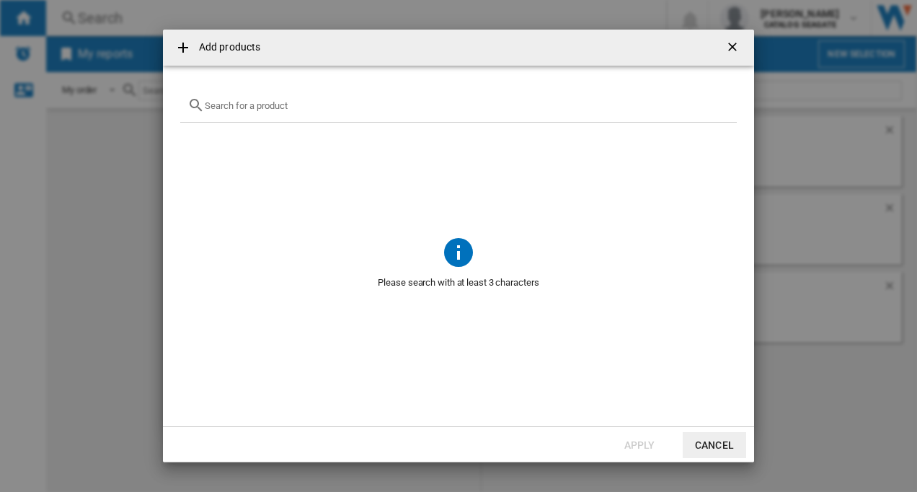
click at [248, 102] on input "{{getI18NText('SELECTIONS.EDITION_POPUP.OPEN_PRODUCTS_POPUP')}} {{::getI18NText…" at bounding box center [467, 105] width 525 height 11
paste input "HDTB520AK3AB"
click at [247, 108] on input "HDTB520AK3AB" at bounding box center [459, 105] width 508 height 11
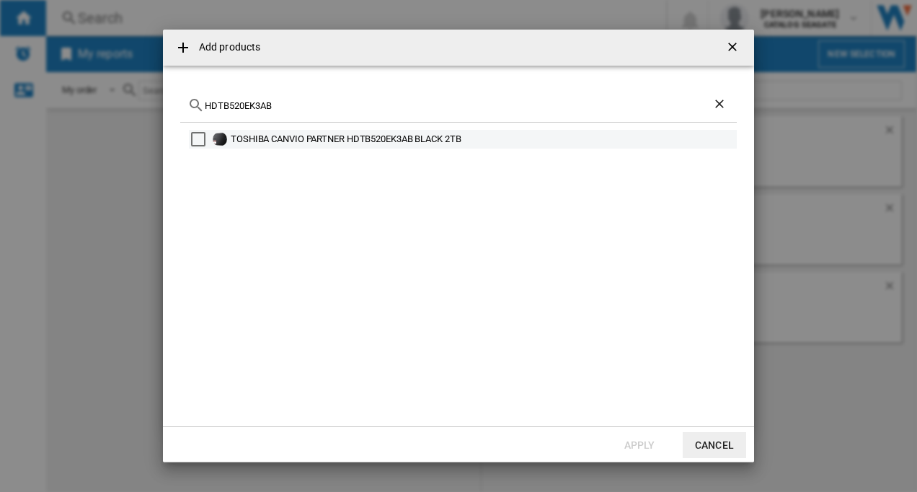
type input "HDTB520EK3AB"
click at [202, 139] on div "Select" at bounding box center [198, 139] width 14 height 14
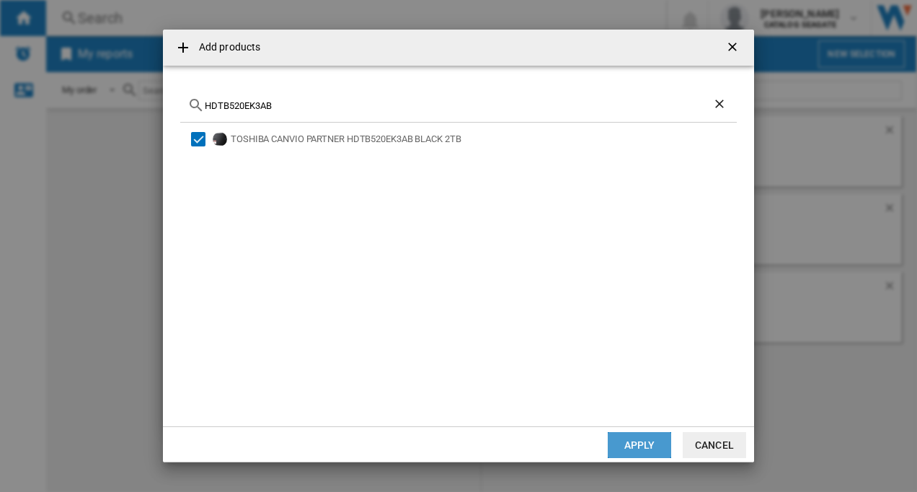
click at [648, 444] on button "Apply" at bounding box center [639, 445] width 63 height 26
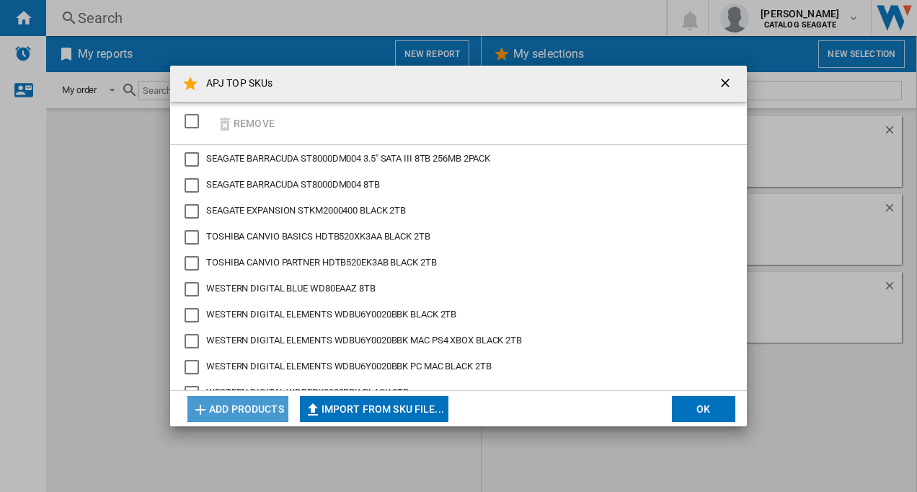
click at [238, 404] on button "Add products" at bounding box center [237, 409] width 101 height 26
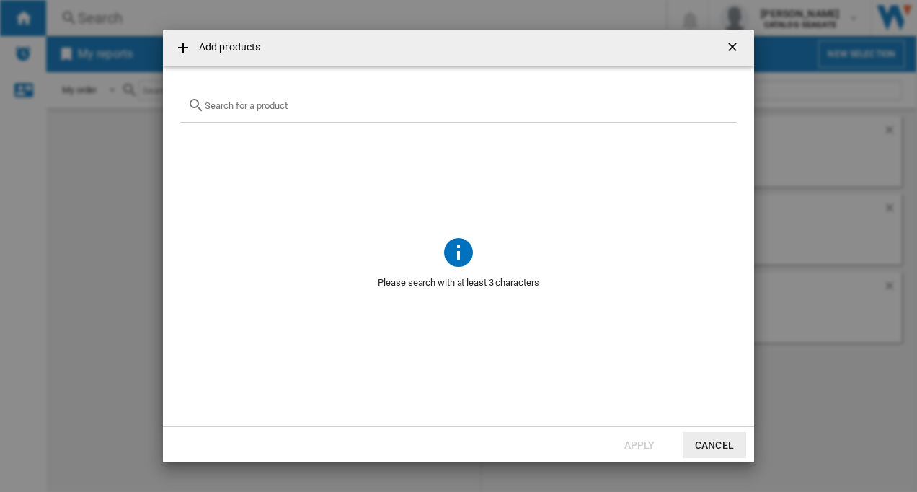
click at [262, 110] on input "{{getI18NText('SELECTIONS.EDITION_POPUP.OPEN_PRODUCTS_POPUP')}} {{::getI18NText…" at bounding box center [467, 105] width 525 height 11
paste input "ST24000DM001"
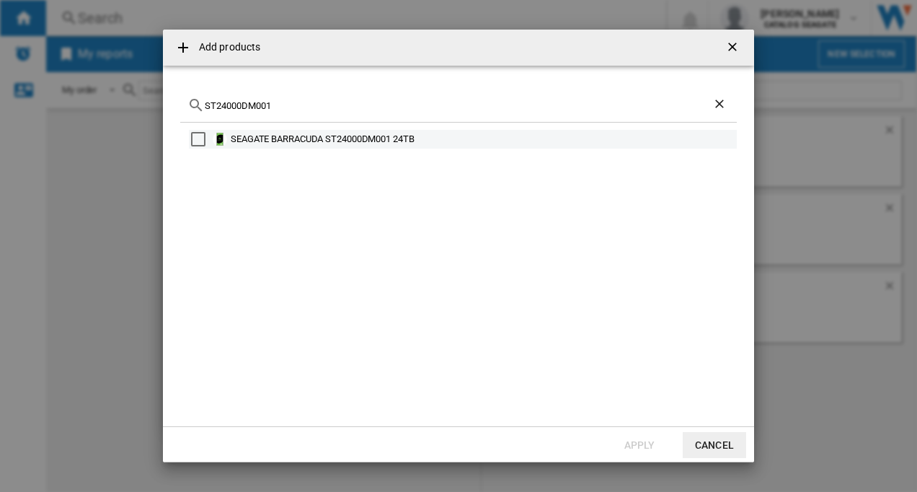
type input "ST24000DM001"
click at [196, 142] on div "Select" at bounding box center [198, 139] width 14 height 14
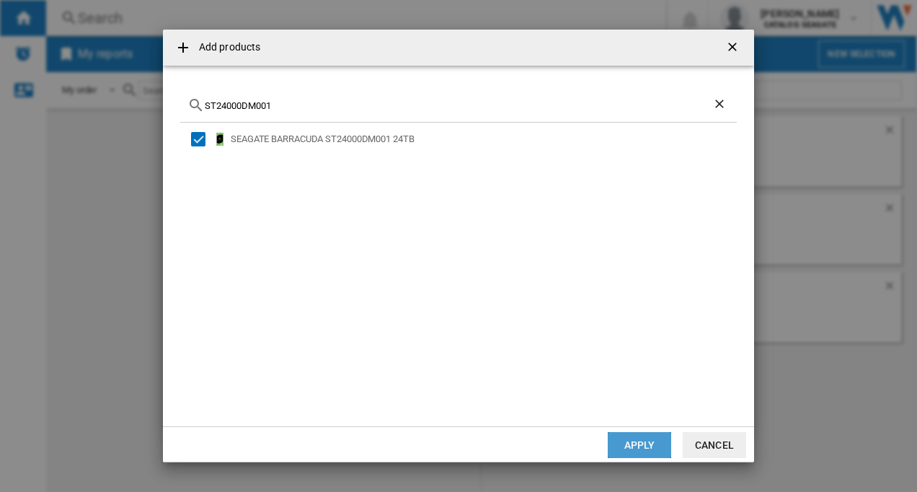
click at [630, 436] on button "Apply" at bounding box center [639, 445] width 63 height 26
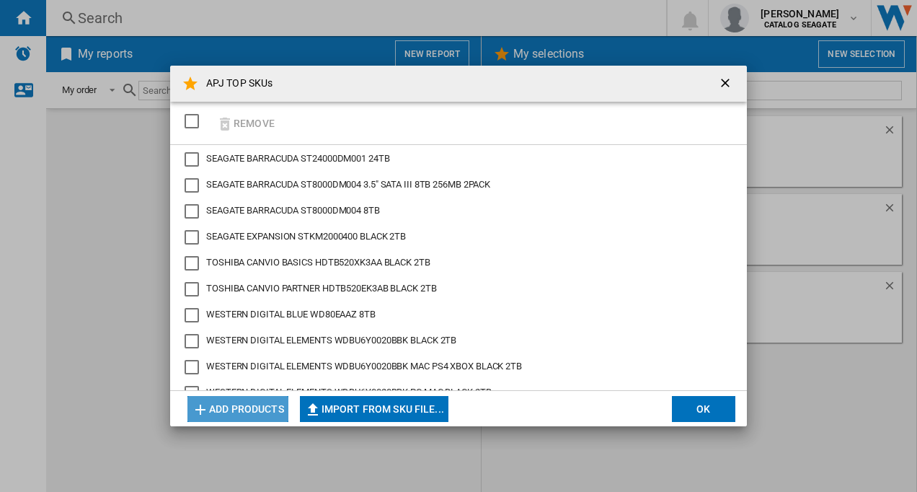
click at [240, 410] on button "Add products" at bounding box center [237, 409] width 101 height 26
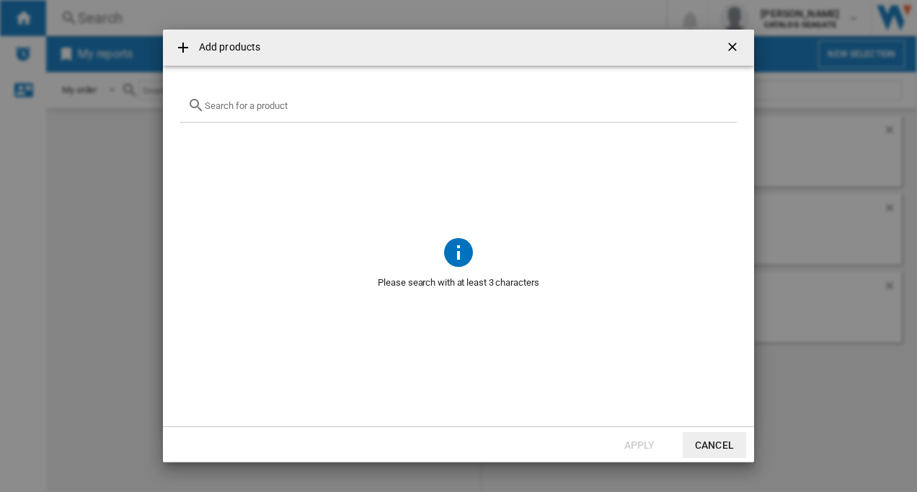
click at [227, 105] on input "{{getI18NText('SELECTIONS.EDITION_POPUP.OPEN_PRODUCTS_POPUP')}} {{::getI18NText…" at bounding box center [467, 105] width 525 height 11
paste input "STKM5000400"
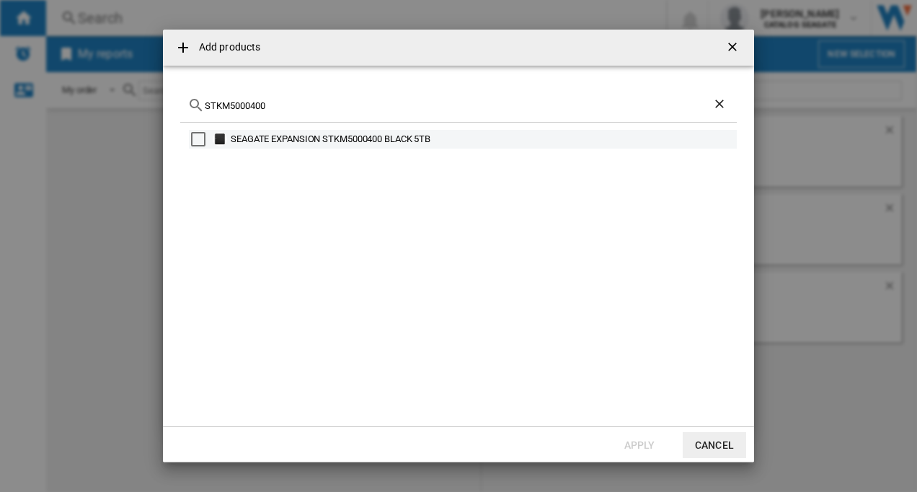
type input "STKM5000400"
click at [195, 139] on div "Select" at bounding box center [198, 139] width 14 height 14
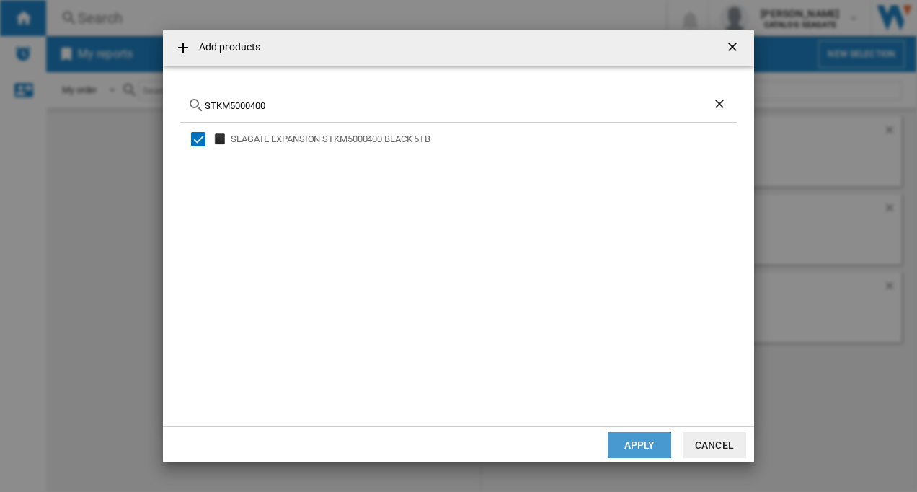
click at [635, 446] on button "Apply" at bounding box center [639, 445] width 63 height 26
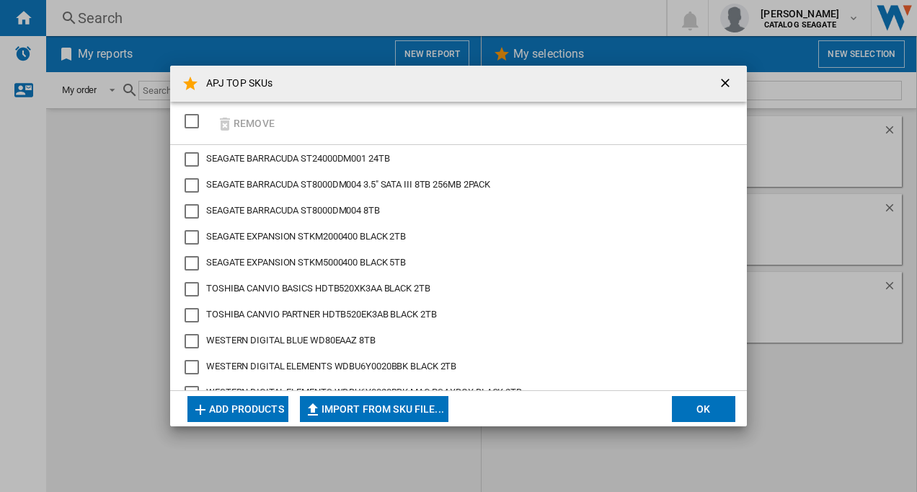
click at [242, 410] on button "Add products" at bounding box center [237, 409] width 101 height 26
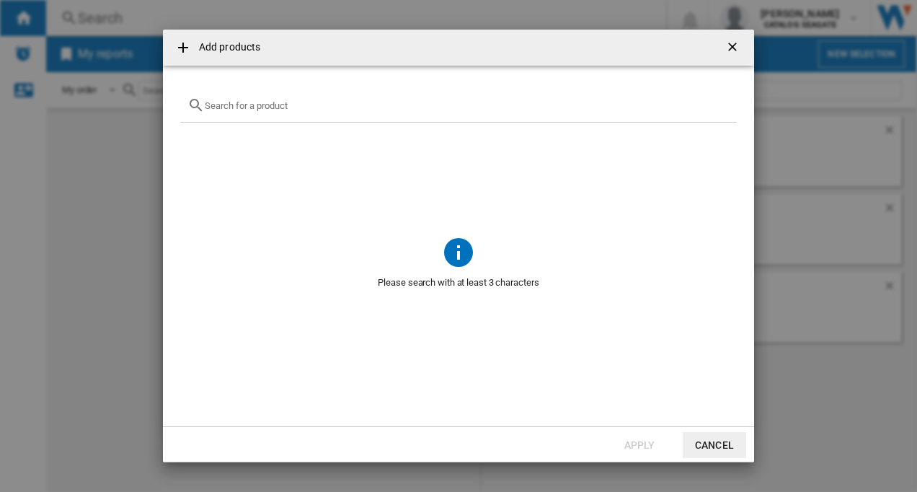
click at [251, 105] on input "{{getI18NText('SELECTIONS.EDITION_POPUP.OPEN_PRODUCTS_POPUP')}} {{::getI18NText…" at bounding box center [467, 105] width 525 height 11
paste input "WDBU6Y0050BBK"
type input "WDBU6Y0050BBK"
click at [309, 111] on div "WDBU6Y0050BBK" at bounding box center [458, 106] width 557 height 34
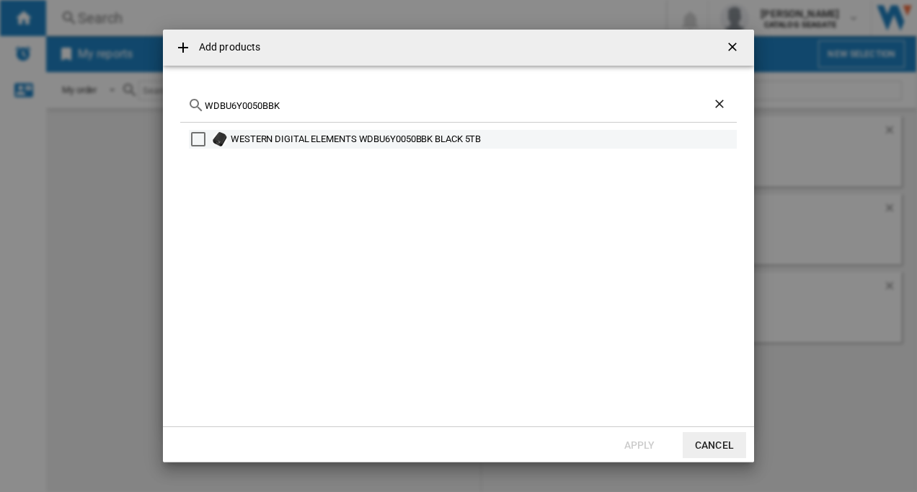
click at [199, 141] on div "Select" at bounding box center [198, 139] width 14 height 14
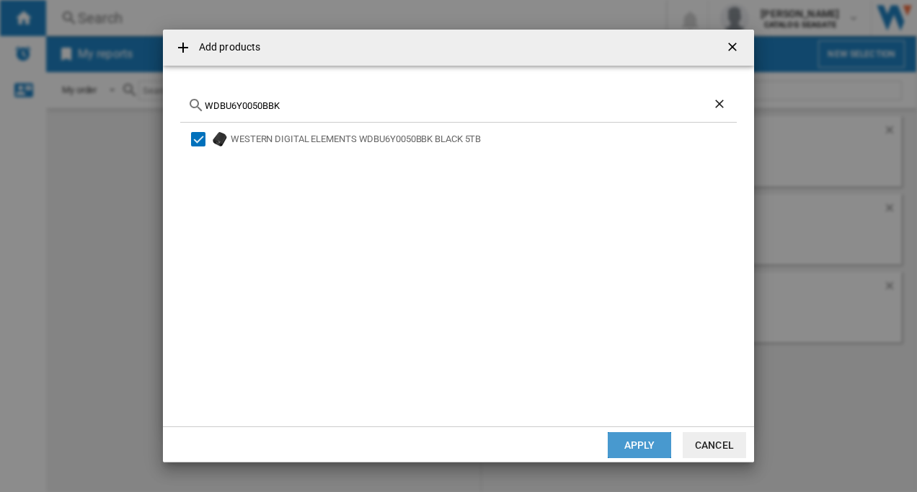
click at [624, 443] on button "Apply" at bounding box center [639, 445] width 63 height 26
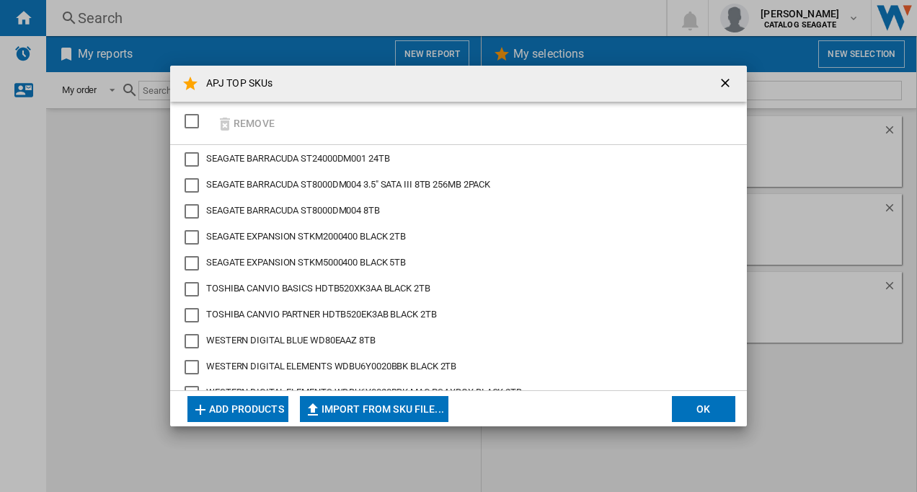
click at [244, 405] on button "Add products" at bounding box center [237, 409] width 101 height 26
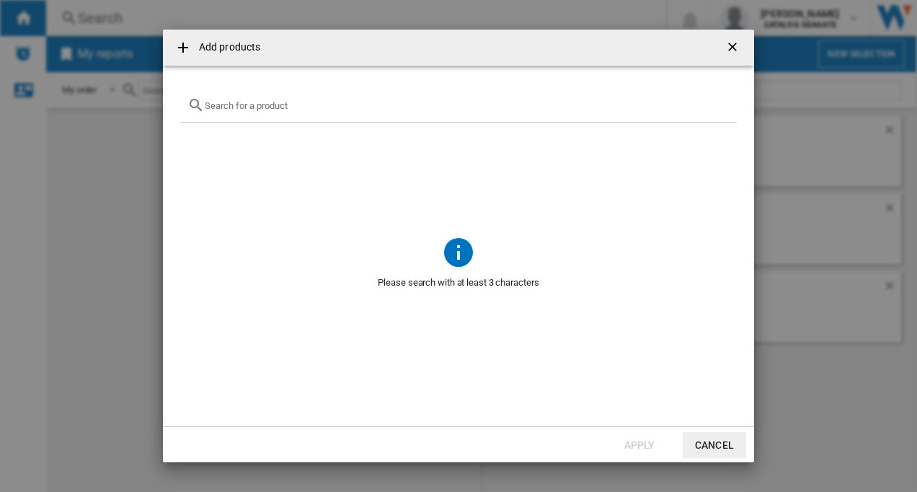
click at [234, 105] on input "{{getI18NText('SELECTIONS.EDITION_POPUP.OPEN_PRODUCTS_POPUP')}} {{::getI18NText…" at bounding box center [467, 105] width 525 height 11
paste input "WDBJRT0050BBK"
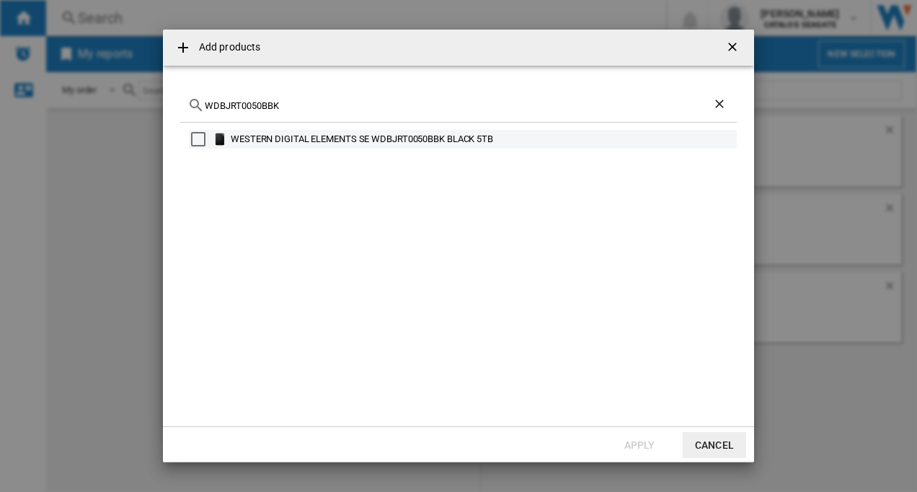
type input "WDBJRT0050BBK"
click at [197, 139] on div "Select" at bounding box center [198, 139] width 14 height 14
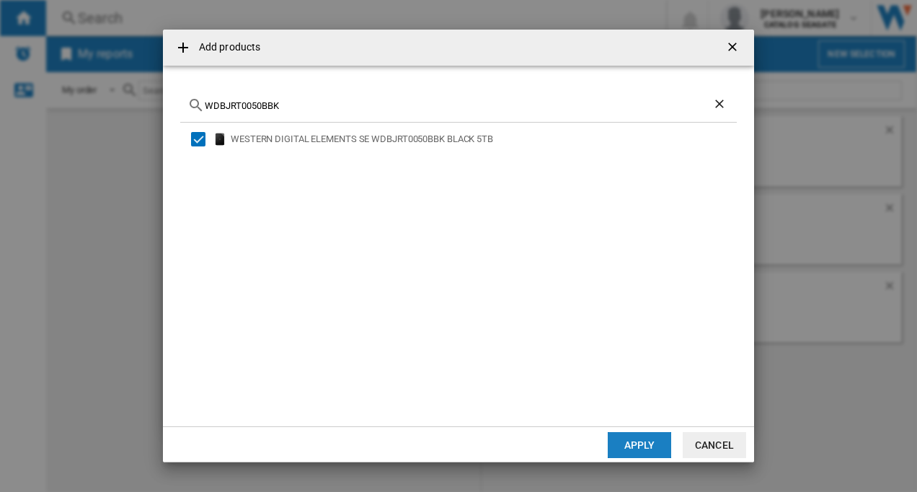
click at [626, 442] on button "Apply" at bounding box center [639, 445] width 63 height 26
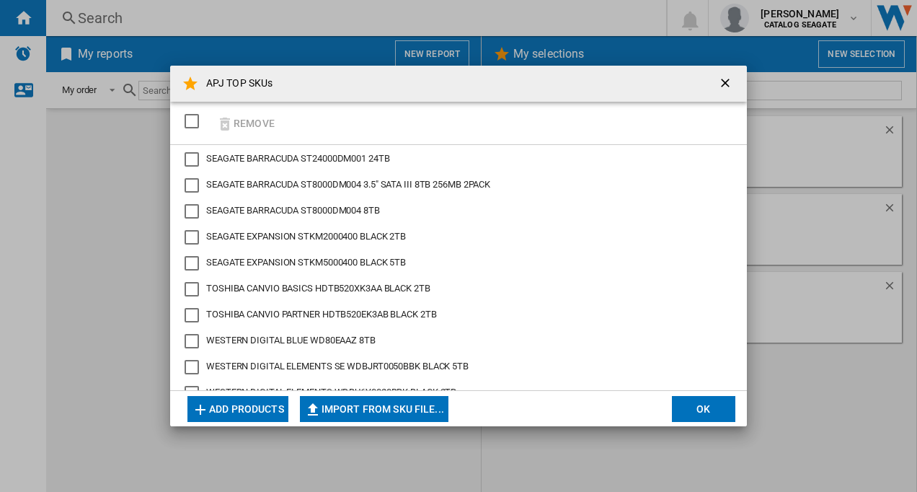
click at [252, 405] on button "Add products" at bounding box center [237, 409] width 101 height 26
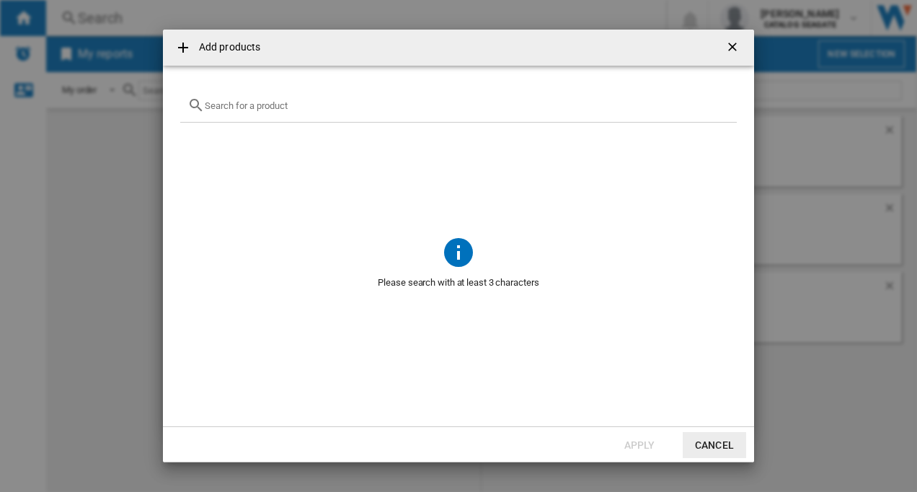
click at [232, 107] on input "{{getI18NText('SELECTIONS.EDITION_POPUP.OPEN_PRODUCTS_POPUP')}} {{::getI18NText…" at bounding box center [467, 105] width 525 height 11
paste input "STKM4000400"
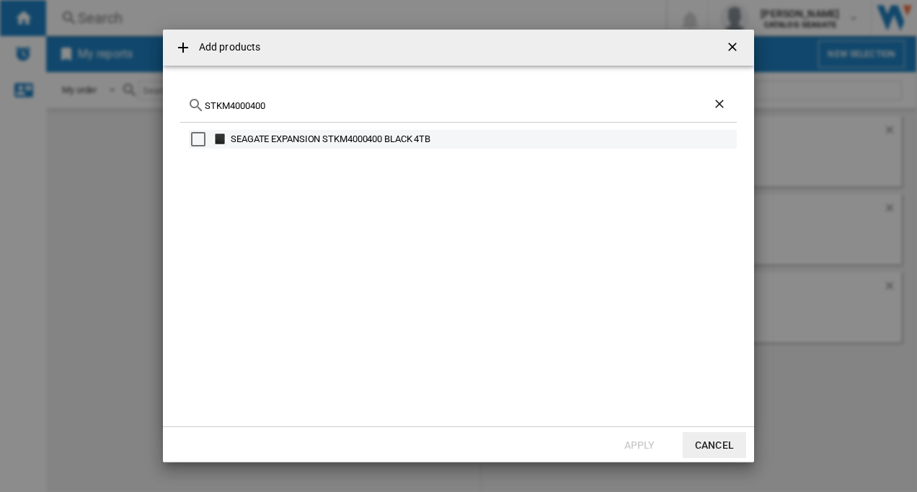
type input "STKM4000400"
click at [194, 137] on div "Select" at bounding box center [198, 139] width 14 height 14
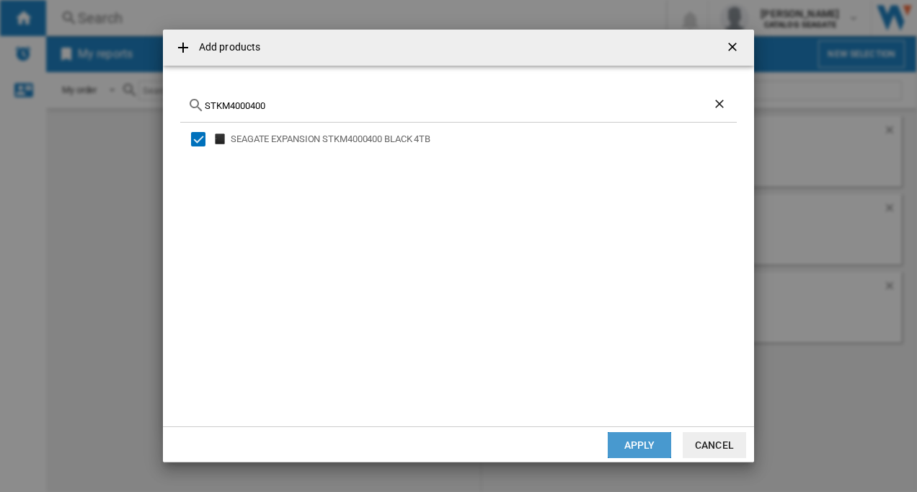
click at [636, 434] on button "Apply" at bounding box center [639, 445] width 63 height 26
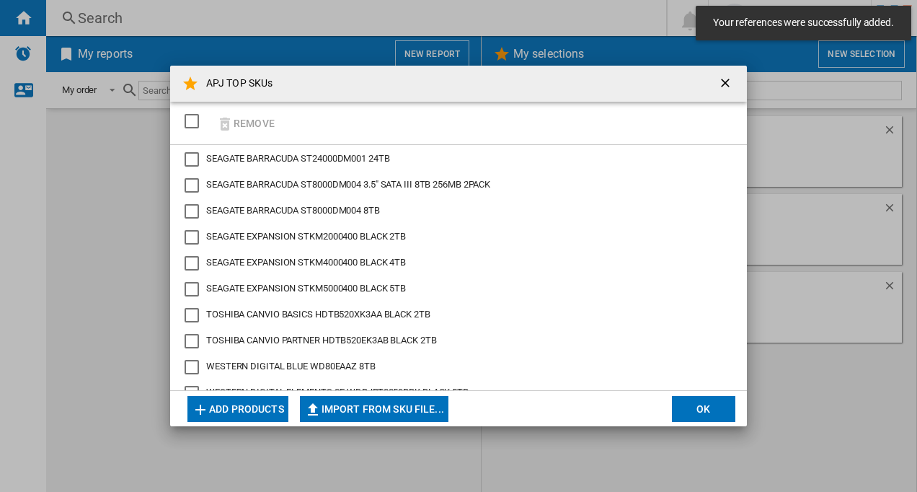
click at [248, 409] on button "Add products" at bounding box center [237, 409] width 101 height 26
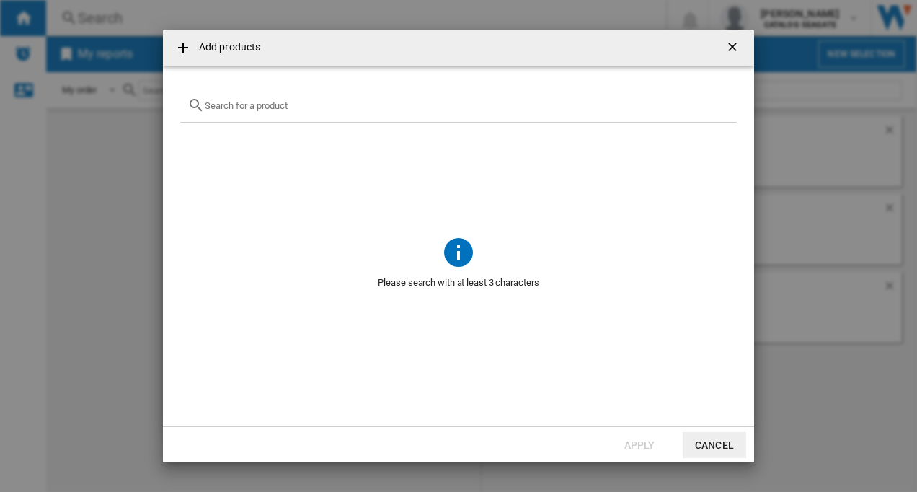
click at [244, 105] on input "{{getI18NText('SELECTIONS.EDITION_POPUP.OPEN_PRODUCTS_POPUP')}} {{::getI18NText…" at bounding box center [467, 105] width 525 height 11
paste input "WDBU6Y0040BBK"
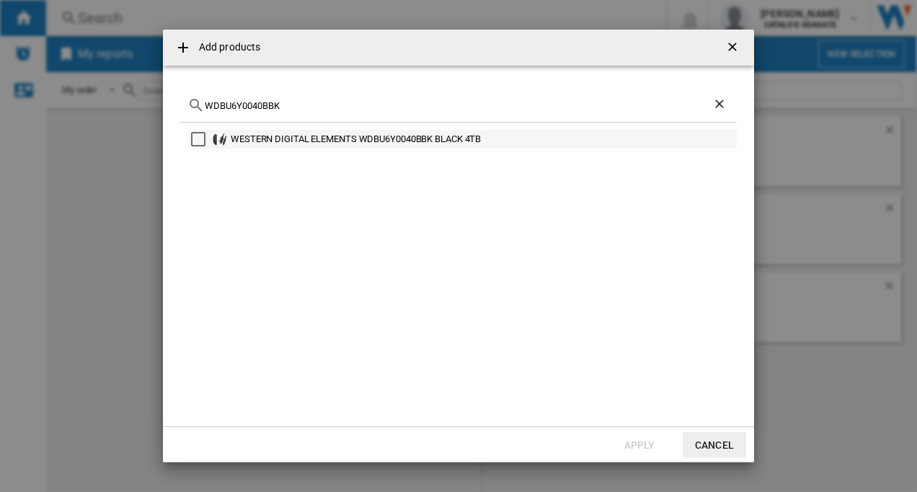
type input "WDBU6Y0040BBK"
click at [197, 136] on div "Select" at bounding box center [198, 139] width 14 height 14
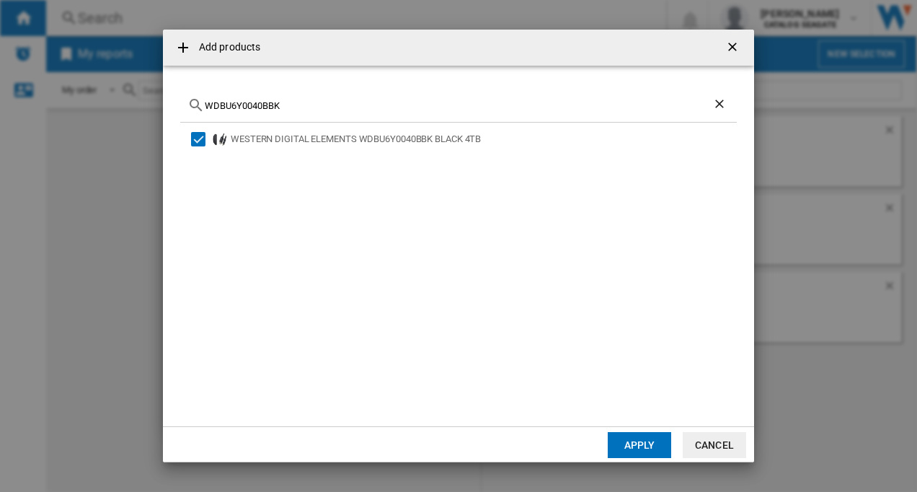
click at [621, 446] on button "Apply" at bounding box center [639, 445] width 63 height 26
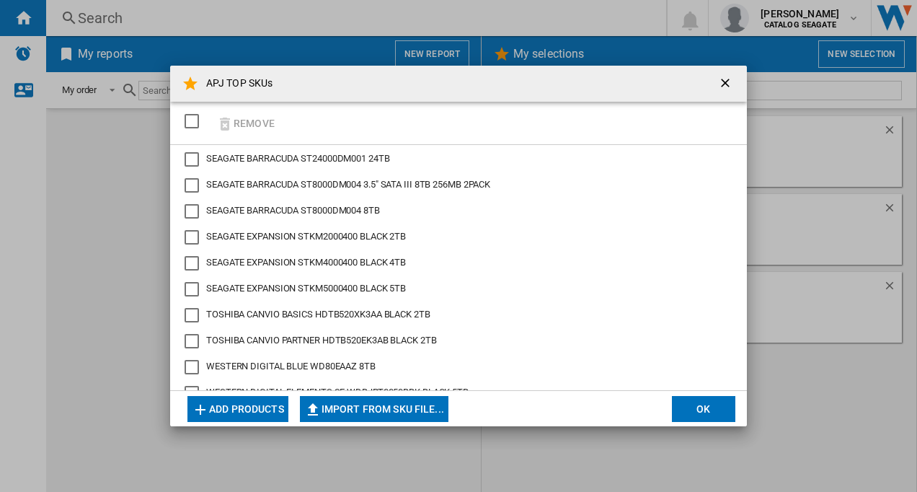
click at [263, 407] on button "Add products" at bounding box center [237, 409] width 101 height 26
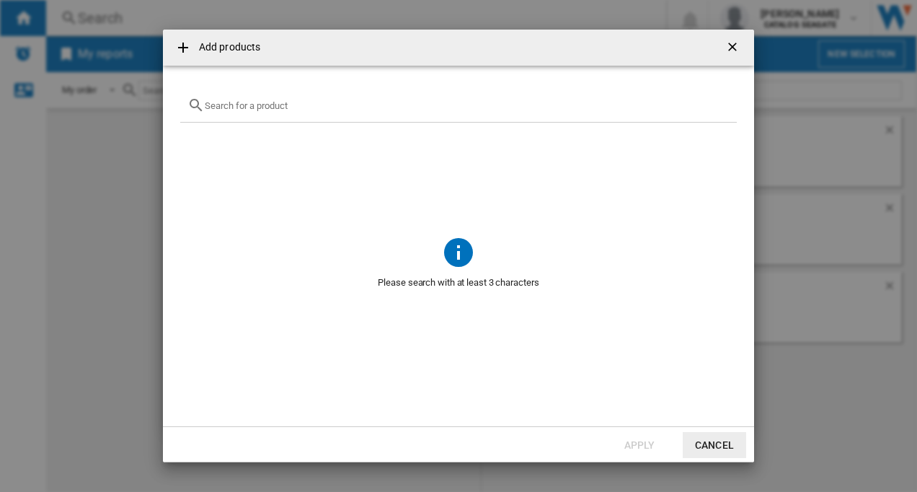
click at [242, 109] on input "{{getI18NText('SELECTIONS.EDITION_POPUP.OPEN_PRODUCTS_POPUP')}} {{::getI18NText…" at bounding box center [467, 105] width 525 height 11
paste input "WDBJRT0040BBK"
click at [311, 109] on input "WDBJRT0040BBK" at bounding box center [459, 105] width 508 height 11
click at [299, 102] on input "WDBJRT0040BBK" at bounding box center [459, 105] width 508 height 11
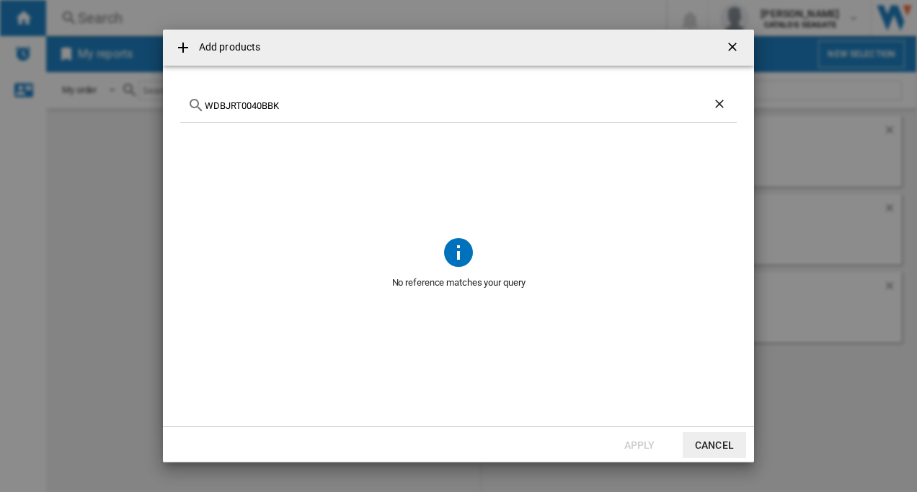
drag, startPoint x: 286, startPoint y: 106, endPoint x: 202, endPoint y: 100, distance: 84.6
click at [202, 100] on div "WDBJRT0040BBK" at bounding box center [458, 106] width 557 height 34
paste input "Elements SE 4TB"
click at [214, 104] on input "WD Elements SE" at bounding box center [459, 105] width 508 height 11
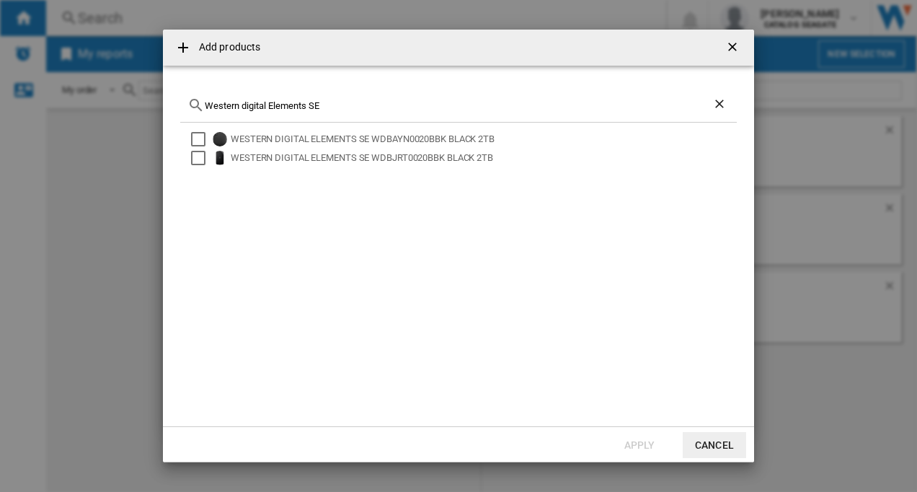
click at [334, 105] on input "Western digital Elements SE" at bounding box center [459, 105] width 508 height 11
drag, startPoint x: 317, startPoint y: 103, endPoint x: 206, endPoint y: 103, distance: 111.8
click at [206, 103] on input "Western digital Elements SE" at bounding box center [459, 105] width 508 height 11
paste input "HDTB540XK3CA"
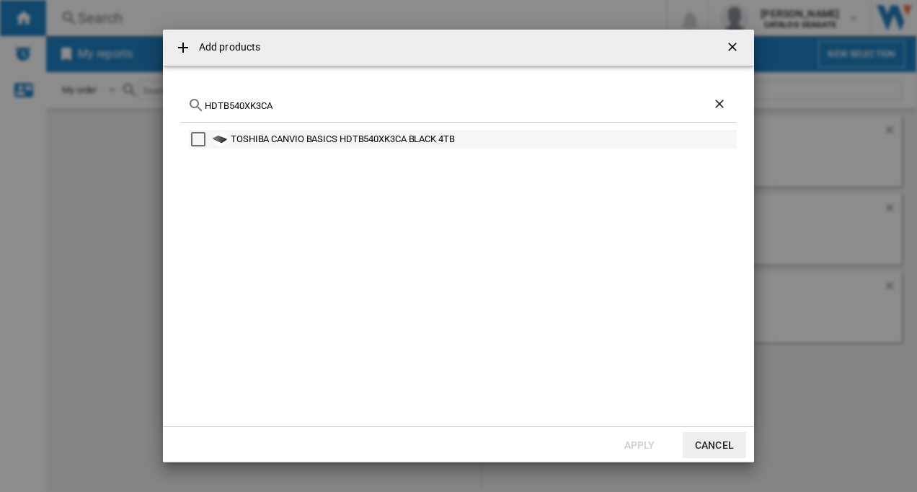
type input "HDTB540XK3CA"
click at [201, 137] on div "Select" at bounding box center [198, 139] width 14 height 14
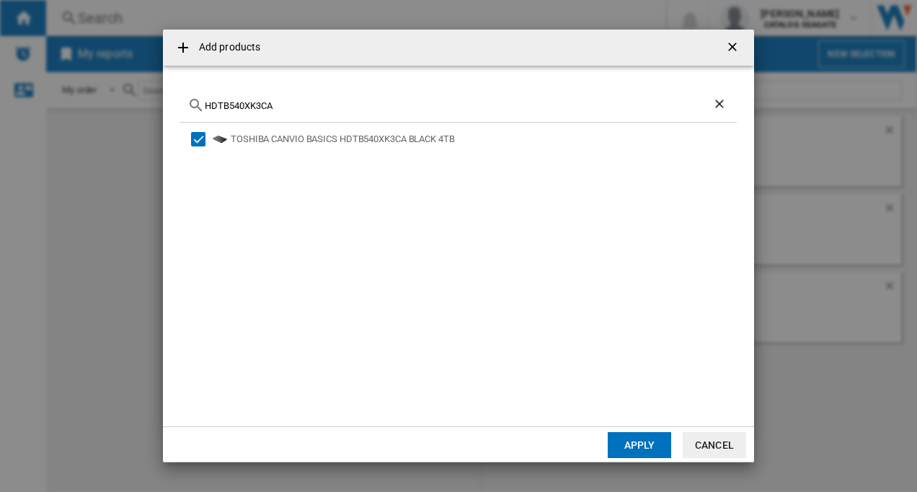
click at [637, 443] on button "Apply" at bounding box center [639, 445] width 63 height 26
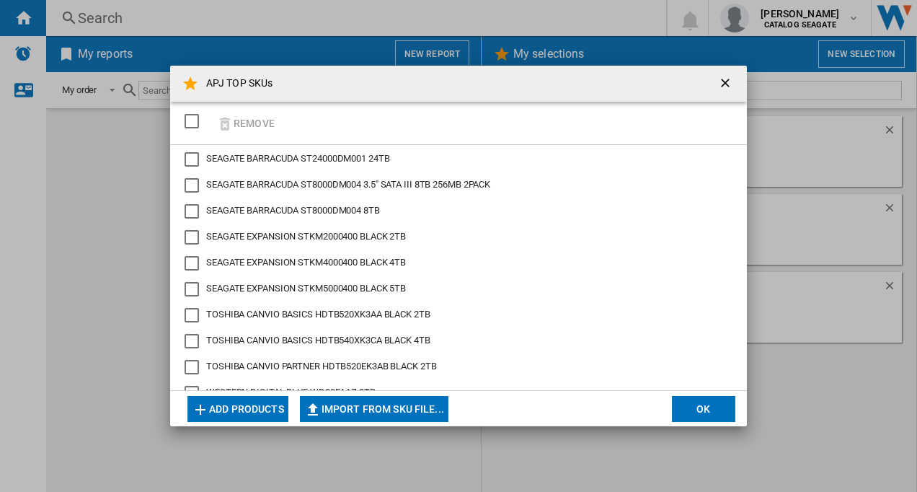
click at [233, 405] on button "Add products" at bounding box center [237, 409] width 101 height 26
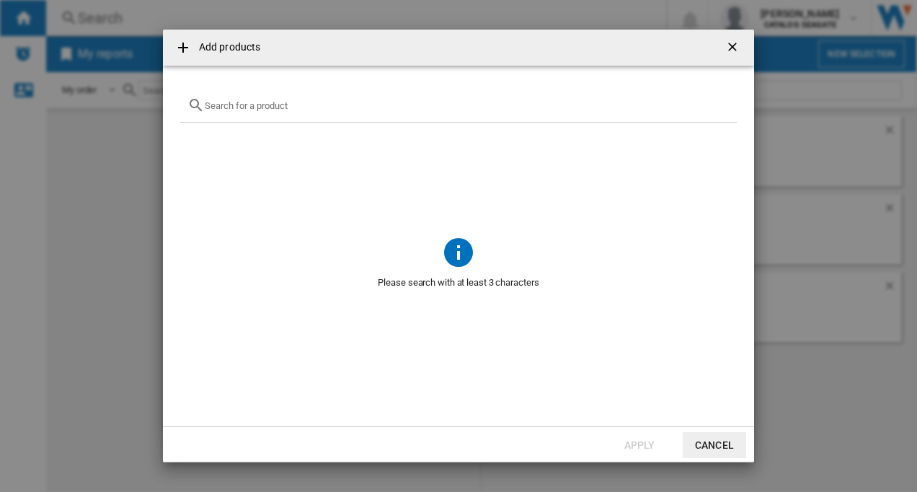
click at [239, 112] on div "{{getI18NText('SELECTIONS.EDITION_POPUP.OPEN_PRODUCTS_POPUP')}} {{::getI18NText…" at bounding box center [458, 106] width 557 height 34
click at [259, 100] on input "{{getI18NText('SELECTIONS.EDITION_POPUP.OPEN_PRODUCTS_POPUP')}} {{::getI18NText…" at bounding box center [467, 105] width 525 height 11
paste input "HDTB540AK3CB"
click at [246, 105] on input "HDTB540AK3CB" at bounding box center [459, 105] width 508 height 11
type input "HDTB540eK3CB"
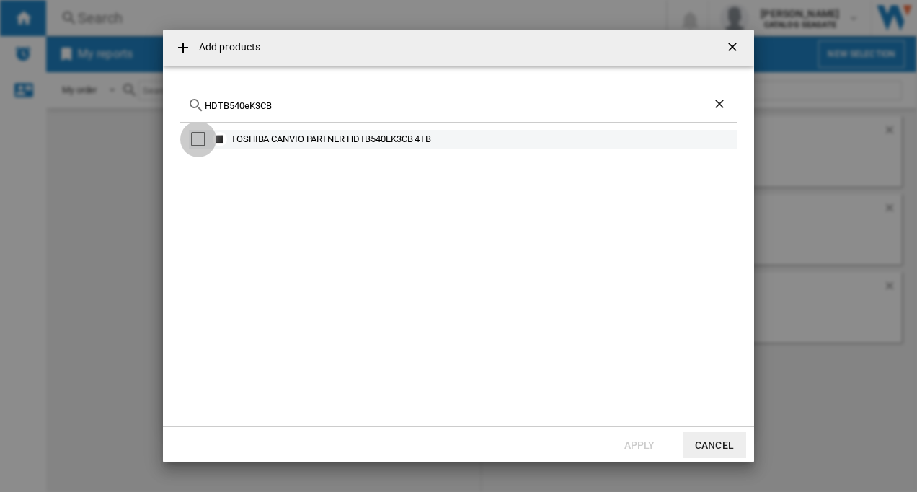
click at [193, 141] on div "Select" at bounding box center [198, 139] width 14 height 14
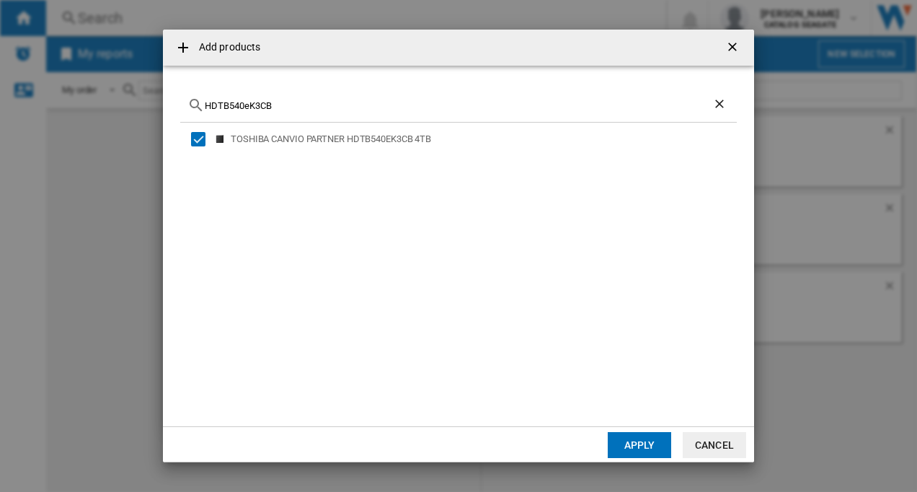
click at [636, 446] on button "Apply" at bounding box center [639, 445] width 63 height 26
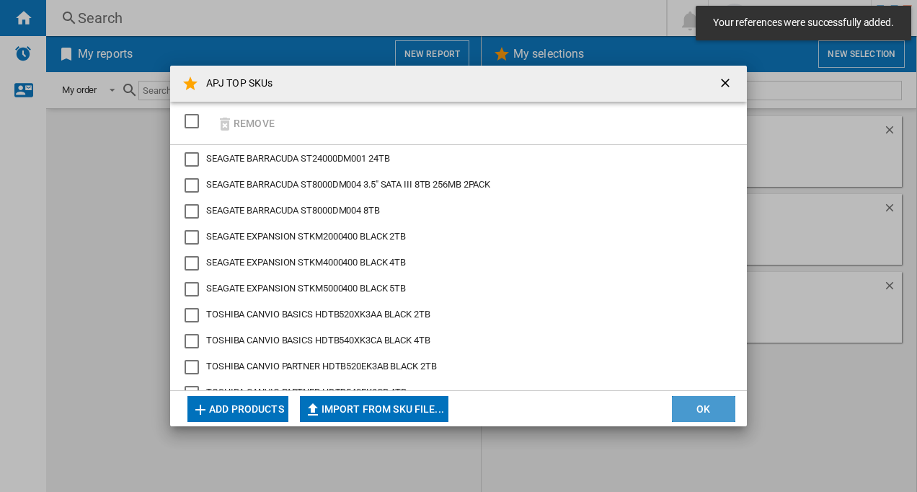
click at [691, 409] on button "OK" at bounding box center [703, 409] width 63 height 26
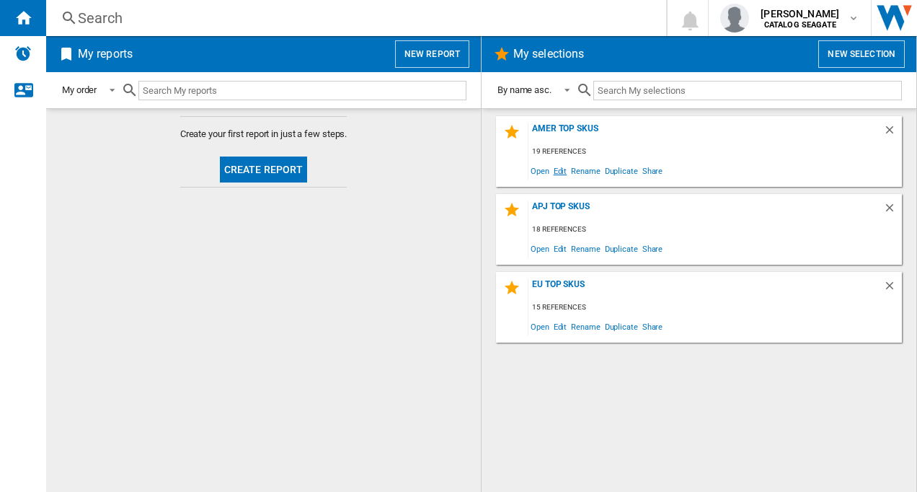
click at [557, 171] on span "Edit" at bounding box center [561, 170] width 18 height 19
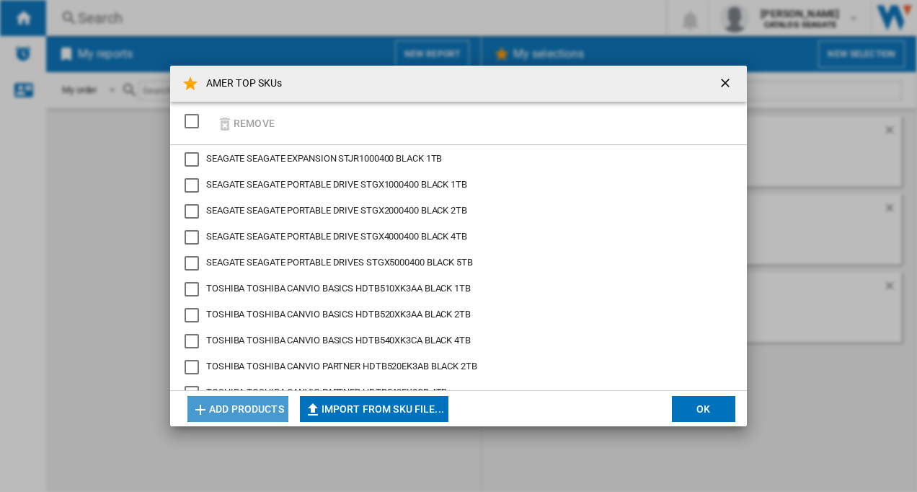
click at [231, 411] on button "Add products" at bounding box center [237, 409] width 101 height 26
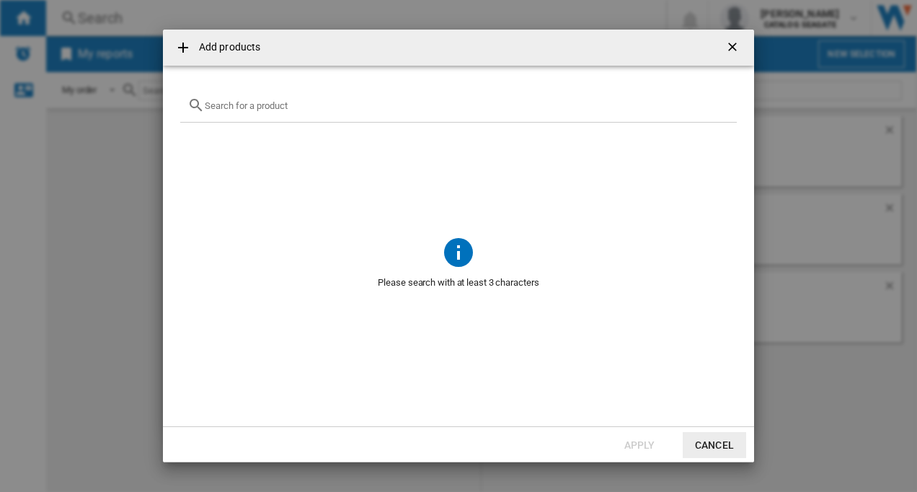
click at [255, 108] on input "{{getI18NText('SELECTIONS.EDITION_POPUP.OPEN_PRODUCTS_POPUP')}} {{::getI18NText…" at bounding box center [467, 105] width 525 height 11
paste input "HDTB510AK3AB"
click at [245, 105] on input "HDTB510AK3AB" at bounding box center [459, 105] width 508 height 11
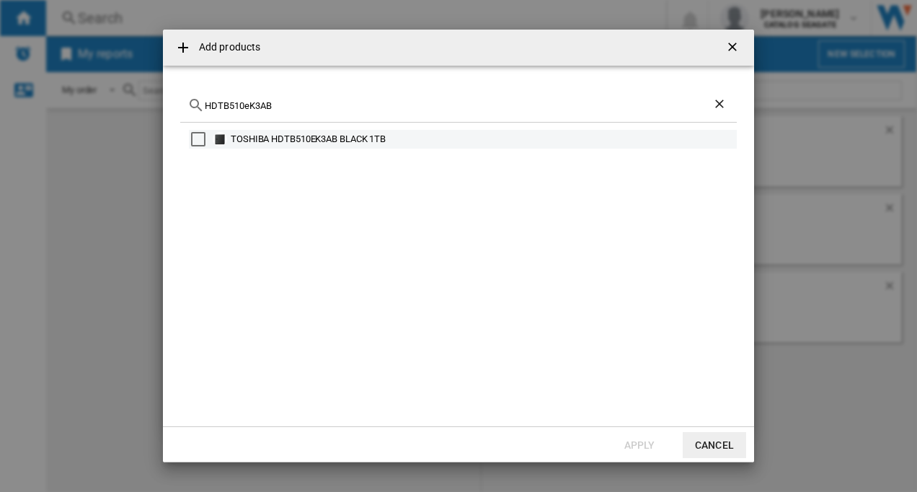
type input "HDTB510eK3AB"
click at [195, 139] on div "Select" at bounding box center [198, 139] width 14 height 14
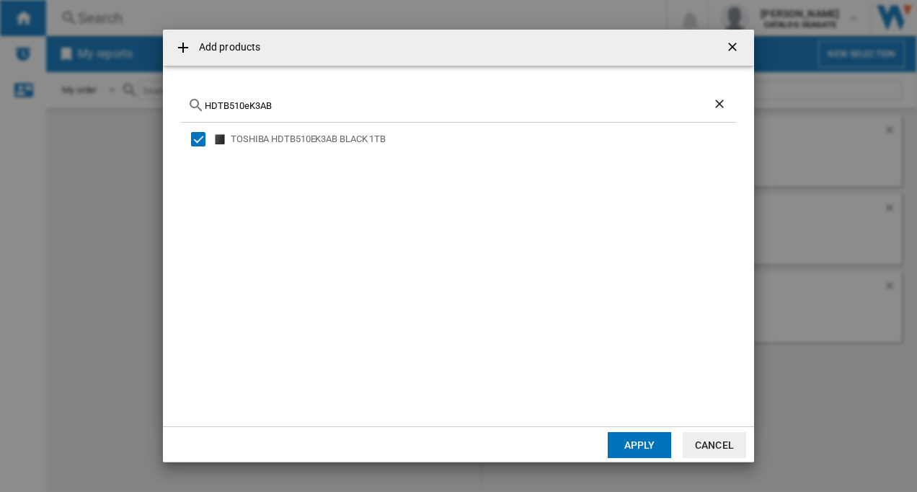
click at [642, 446] on button "Apply" at bounding box center [639, 445] width 63 height 26
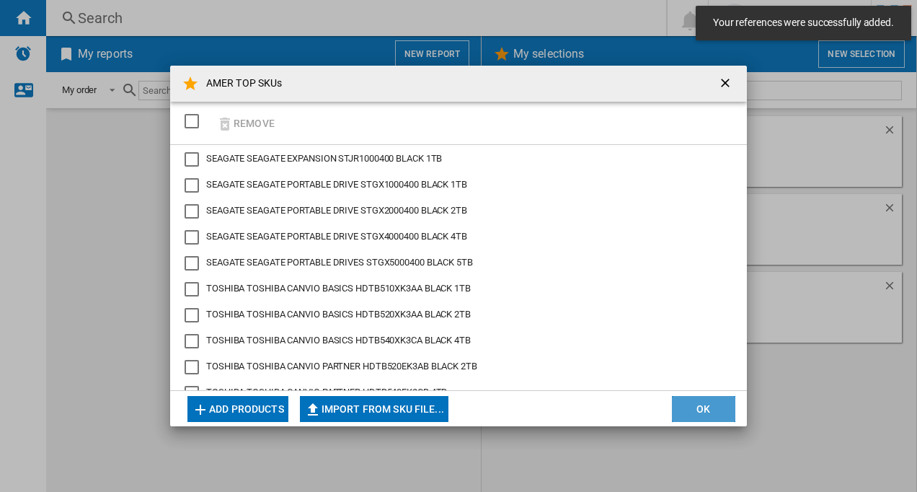
drag, startPoint x: 685, startPoint y: 405, endPoint x: 681, endPoint y: 358, distance: 47.7
click at [685, 405] on button "OK" at bounding box center [703, 409] width 63 height 26
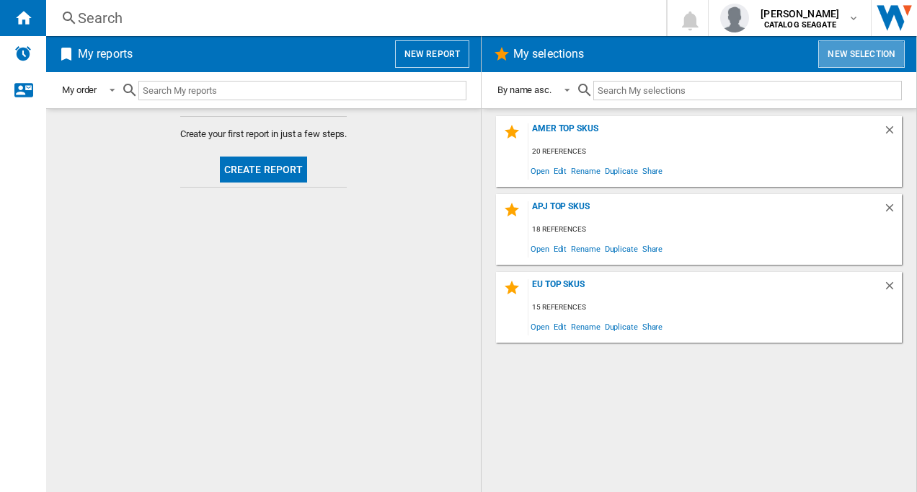
click at [849, 60] on button "New selection" at bounding box center [861, 53] width 87 height 27
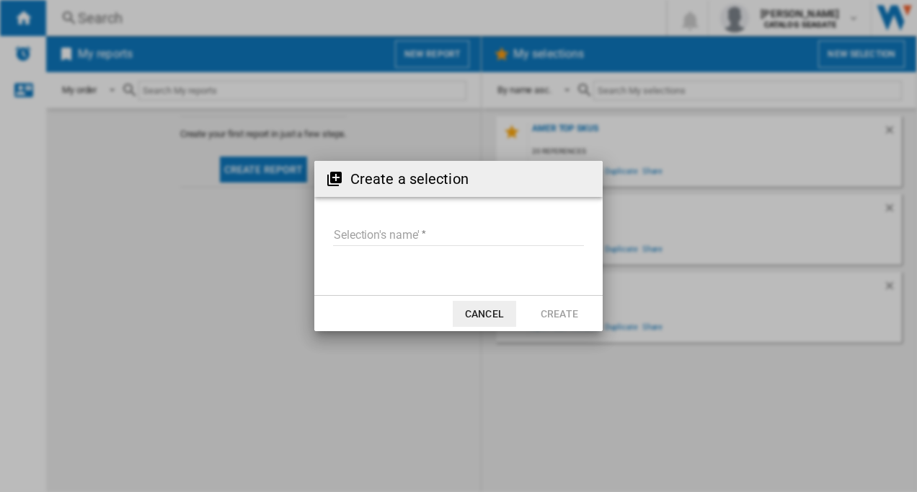
click at [364, 226] on input "Selection's name'" at bounding box center [458, 235] width 251 height 22
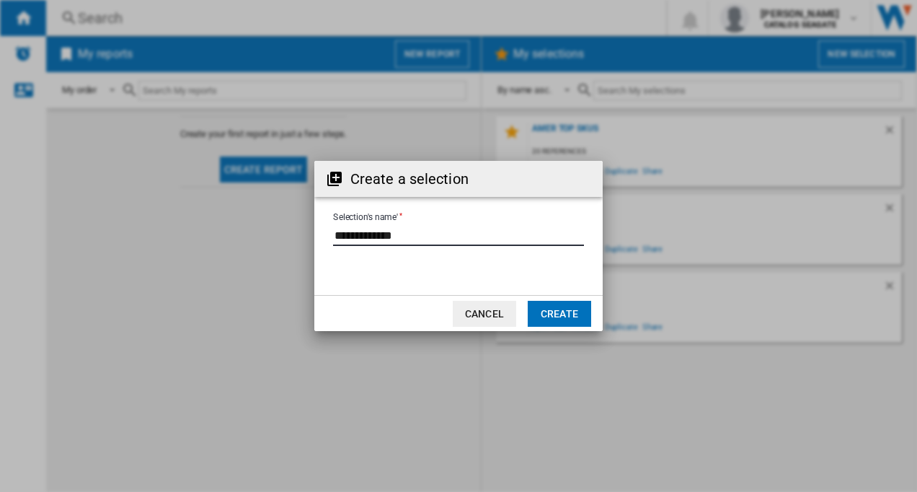
type input "**********"
click at [564, 320] on button "Create" at bounding box center [559, 314] width 63 height 26
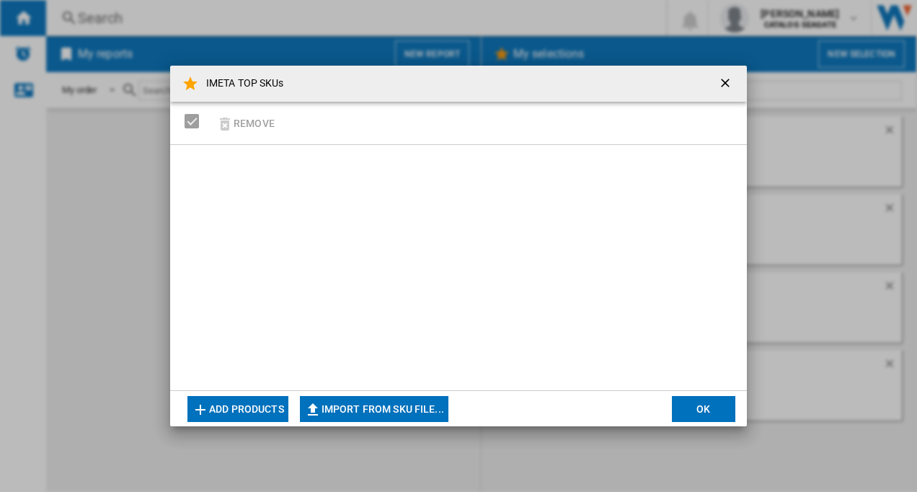
click at [241, 411] on button "Add products" at bounding box center [237, 409] width 101 height 26
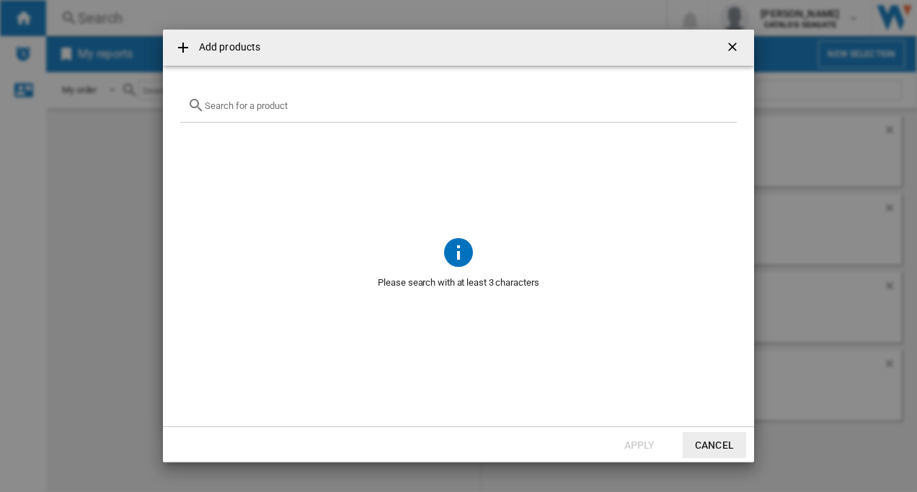
click at [237, 108] on input "Add products ..." at bounding box center [467, 105] width 525 height 11
paste input "STKM2000400"
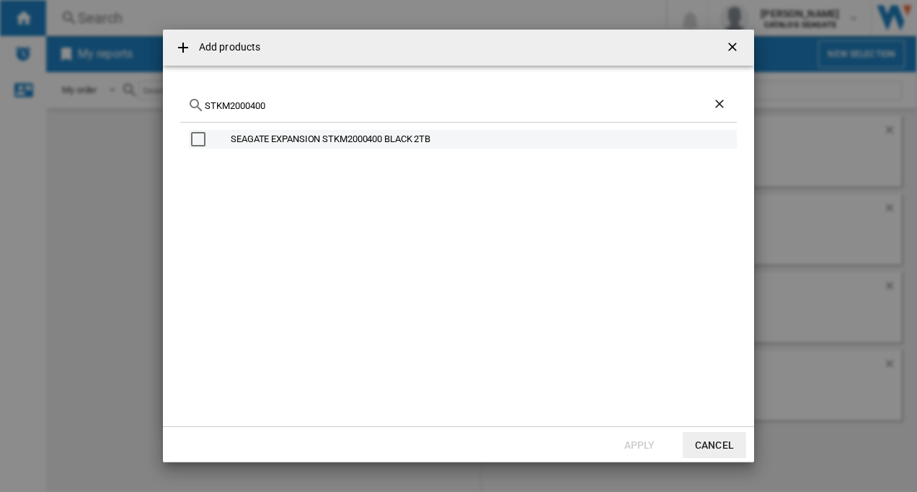
type input "STKM2000400"
click at [197, 138] on div "Select" at bounding box center [198, 139] width 14 height 14
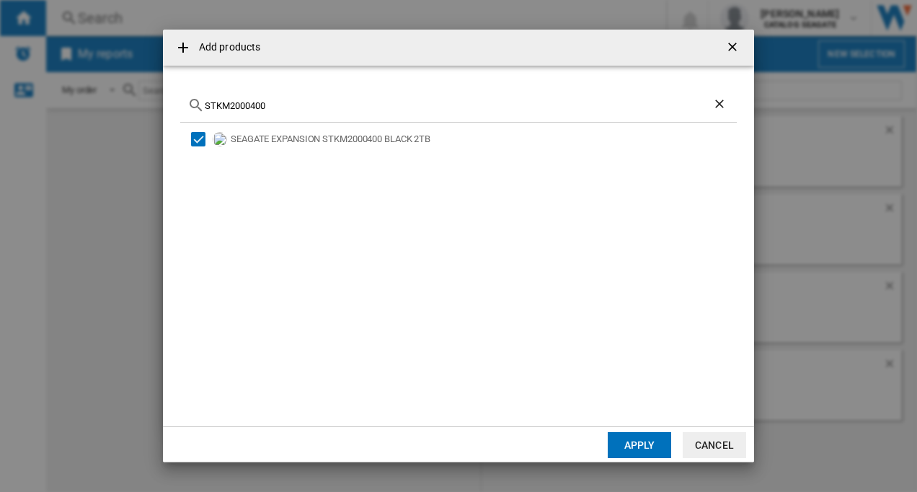
click at [638, 444] on button "Apply" at bounding box center [639, 445] width 63 height 26
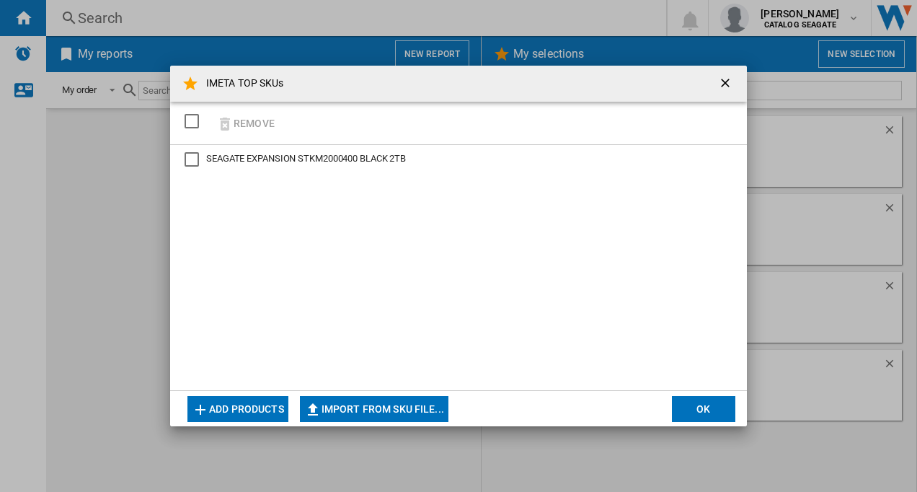
click at [235, 407] on button "Add products" at bounding box center [237, 409] width 101 height 26
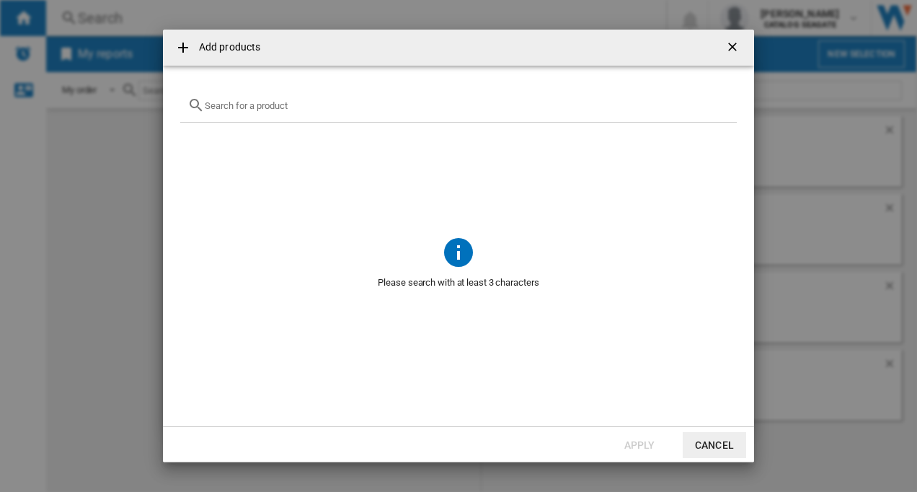
click at [275, 112] on div "{{getI18NText('SELECTIONS.EDITION_POPUP.OPEN_PRODUCTS_POPUP')}} {{::getI18NText…" at bounding box center [458, 106] width 557 height 34
click at [270, 103] on input "{{getI18NText('SELECTIONS.EDITION_POPUP.OPEN_PRODUCTS_POPUP')}} {{::getI18NText…" at bounding box center [467, 105] width 525 height 11
paste input "WDBU6Y0020BBK"
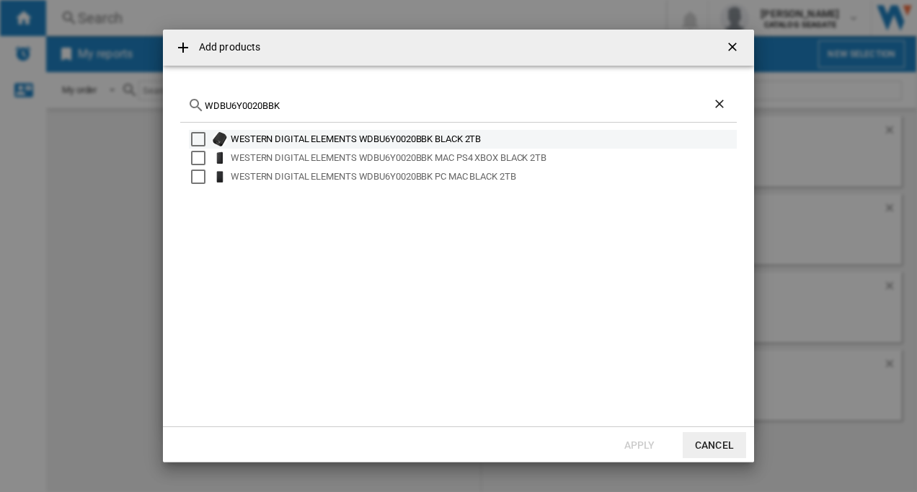
type input "WDBU6Y0020BBK"
click at [195, 135] on div "Select" at bounding box center [198, 139] width 14 height 14
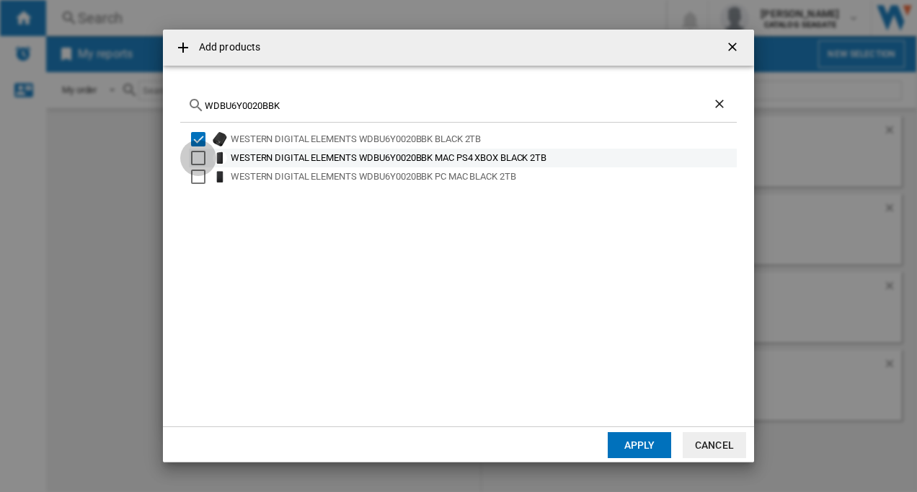
click at [198, 153] on div "Select" at bounding box center [198, 158] width 14 height 14
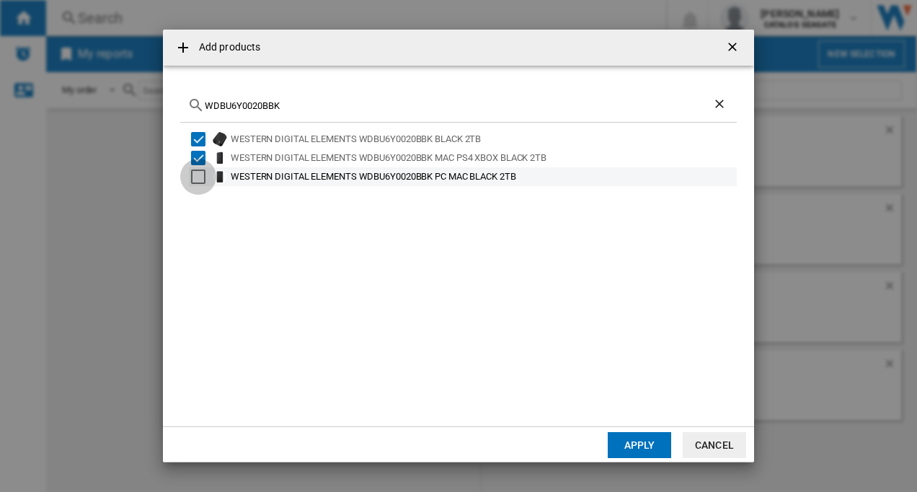
click at [200, 177] on div "Select" at bounding box center [198, 176] width 14 height 14
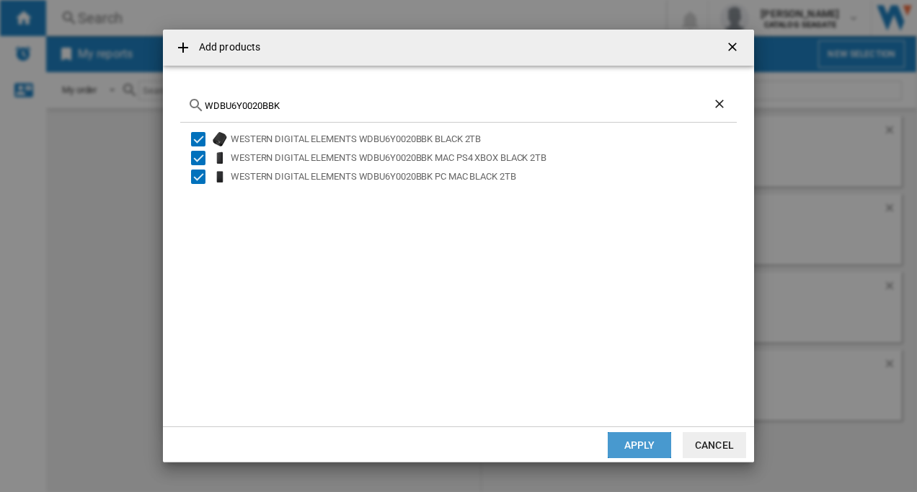
drag, startPoint x: 622, startPoint y: 444, endPoint x: 511, endPoint y: 27, distance: 431.1
click at [622, 443] on button "Apply" at bounding box center [639, 445] width 63 height 26
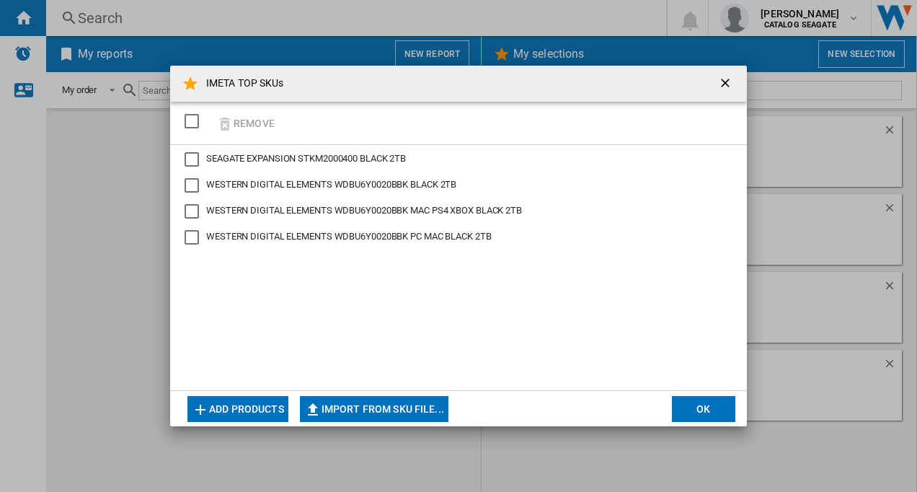
click at [692, 407] on button "OK" at bounding box center [703, 409] width 63 height 26
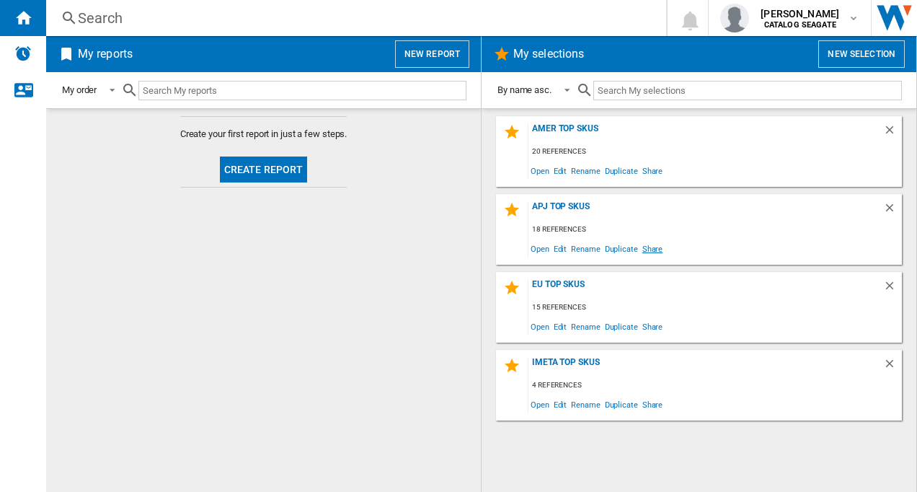
click at [651, 250] on span "Share" at bounding box center [652, 248] width 25 height 19
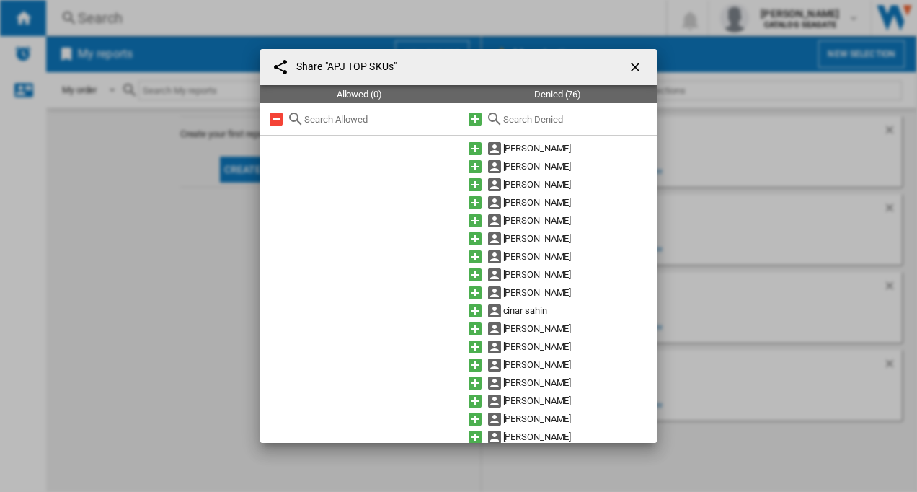
click at [630, 65] on ng-md-icon "getI18NText('BUTTONS.CLOSE_DIALOG')" at bounding box center [636, 68] width 17 height 17
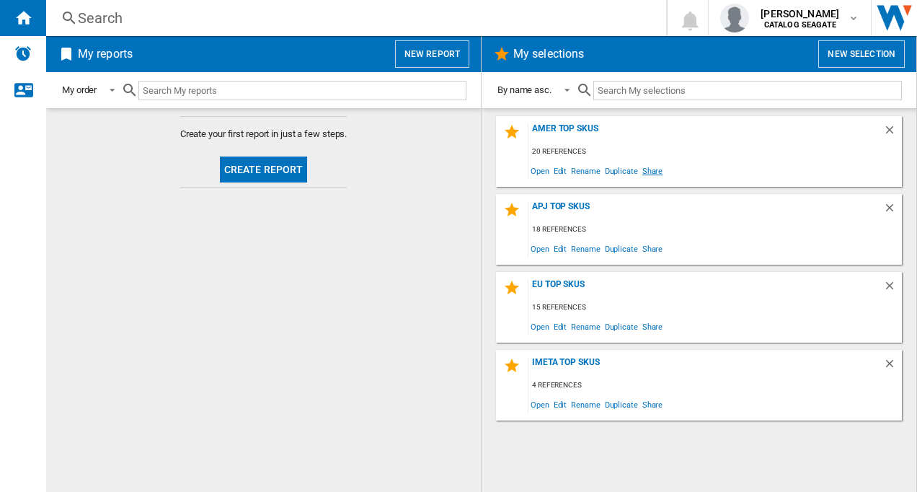
click at [648, 172] on span "Share" at bounding box center [652, 170] width 25 height 19
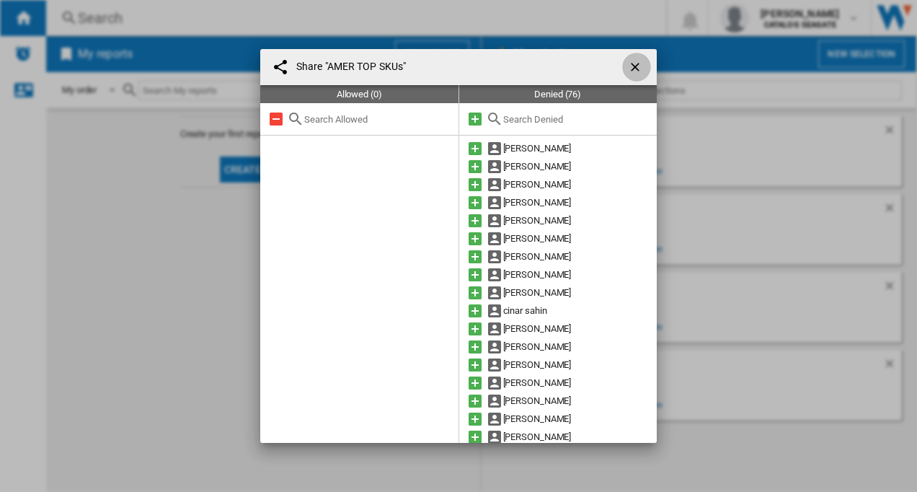
click at [629, 65] on ng-md-icon "getI18NText('BUTTONS.CLOSE_DIALOG')" at bounding box center [636, 68] width 17 height 17
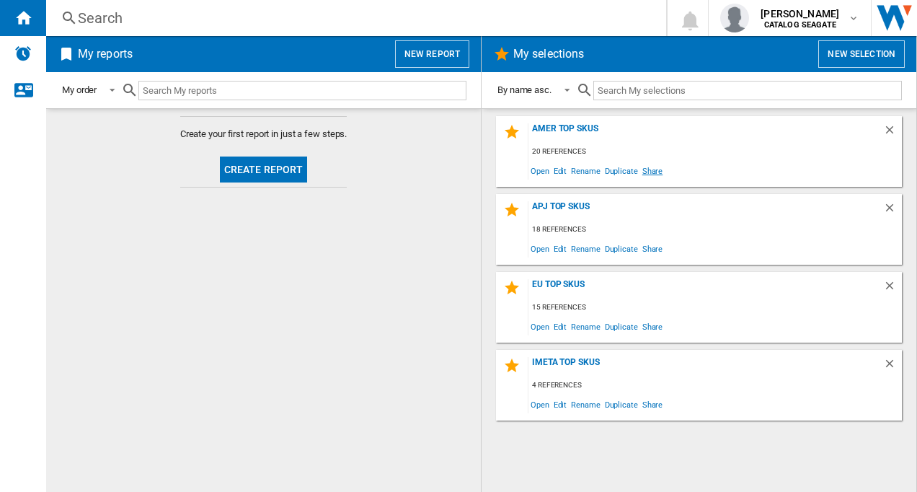
click at [655, 172] on span "Share" at bounding box center [652, 170] width 25 height 19
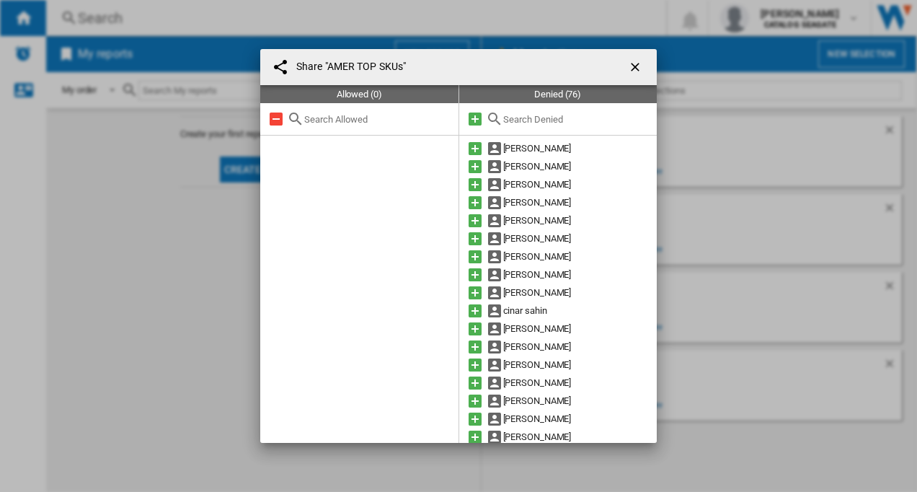
click at [526, 120] on input "text" at bounding box center [576, 119] width 147 height 11
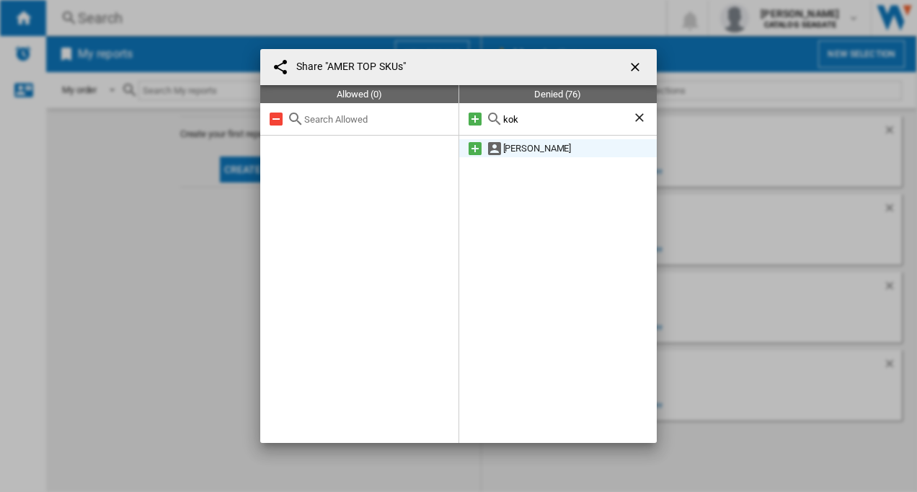
type input "kok"
click at [471, 146] on md-icon at bounding box center [475, 148] width 17 height 17
click at [631, 66] on ng-md-icon "getI18NText('BUTTONS.CLOSE_DIALOG')" at bounding box center [636, 68] width 17 height 17
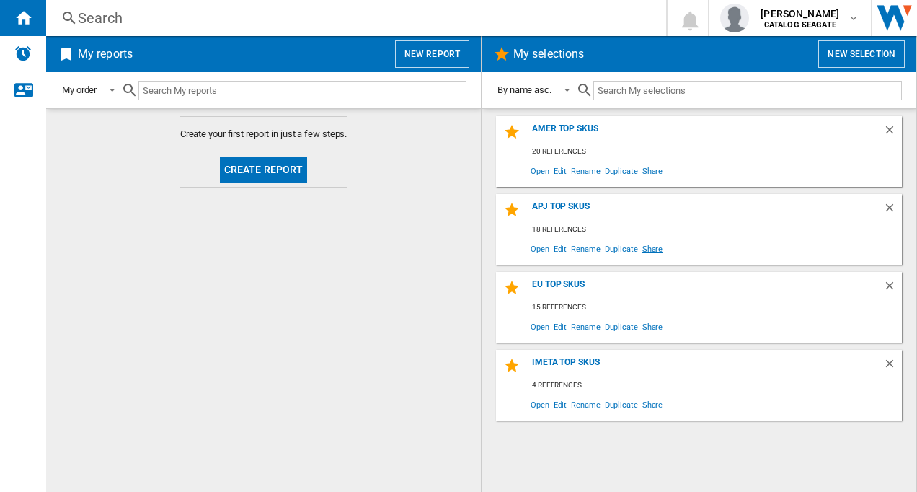
click at [653, 249] on span "Share" at bounding box center [652, 248] width 25 height 19
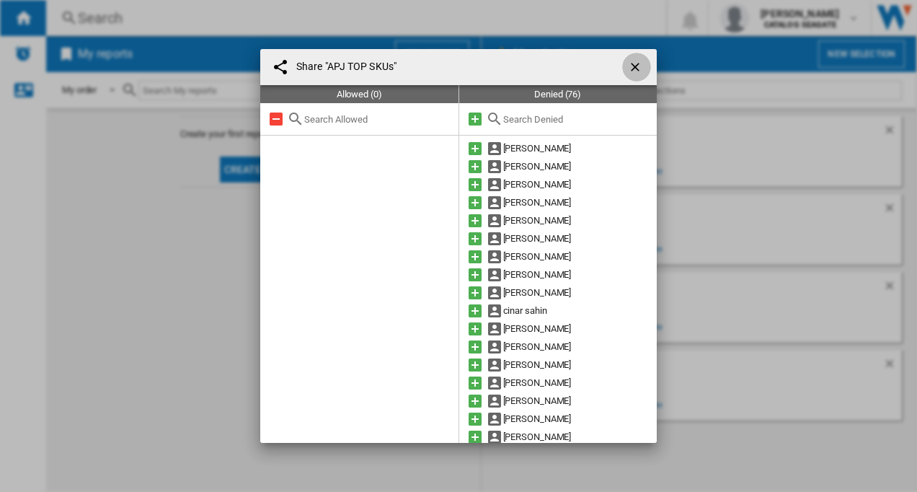
drag, startPoint x: 630, startPoint y: 66, endPoint x: 637, endPoint y: 75, distance: 10.8
click at [631, 66] on ng-md-icon "getI18NText('BUTTONS.CLOSE_DIALOG')" at bounding box center [636, 68] width 17 height 17
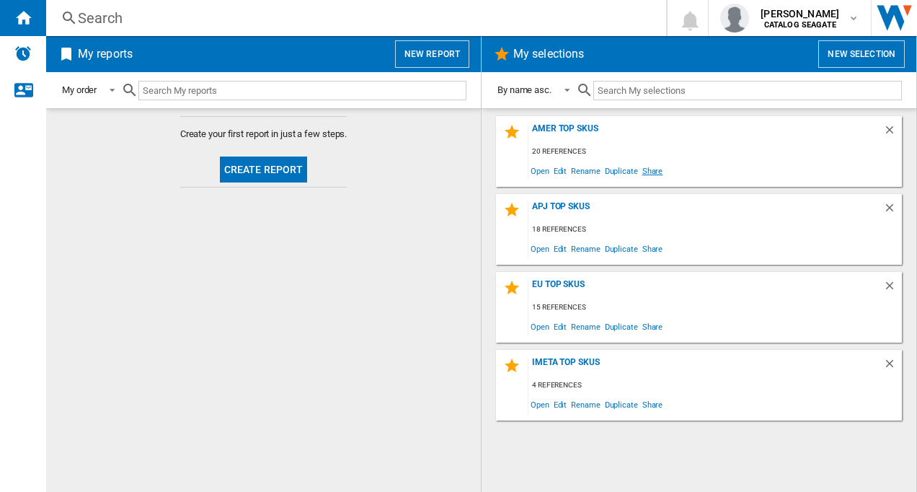
click at [648, 168] on span "Share" at bounding box center [652, 170] width 25 height 19
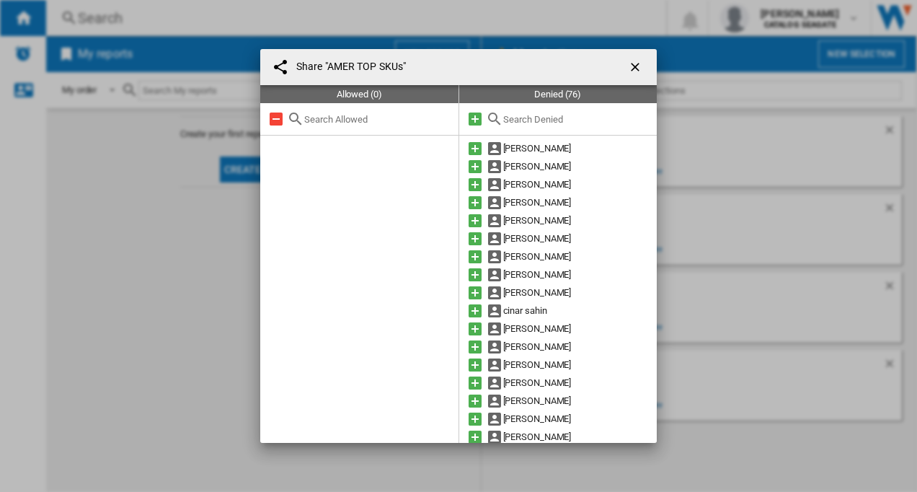
click at [545, 118] on input "text" at bounding box center [576, 119] width 147 height 11
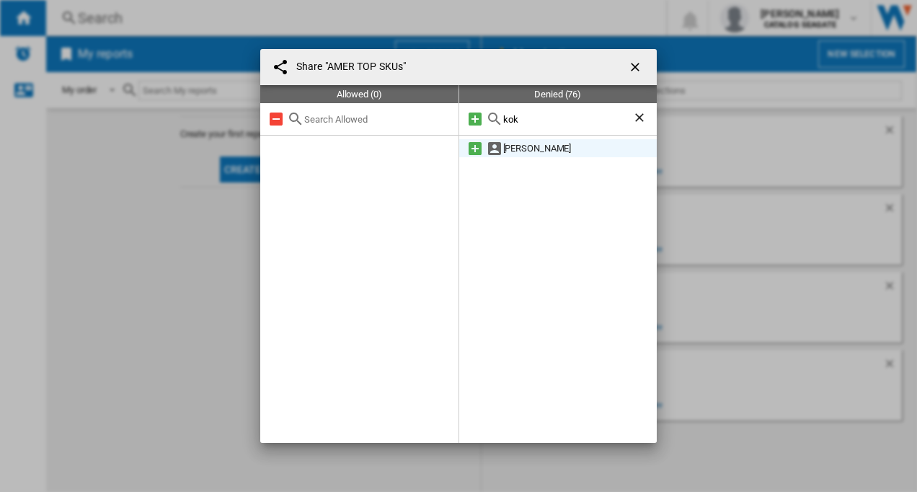
type input "kok"
click at [503, 150] on div "[PERSON_NAME]" at bounding box center [580, 148] width 154 height 18
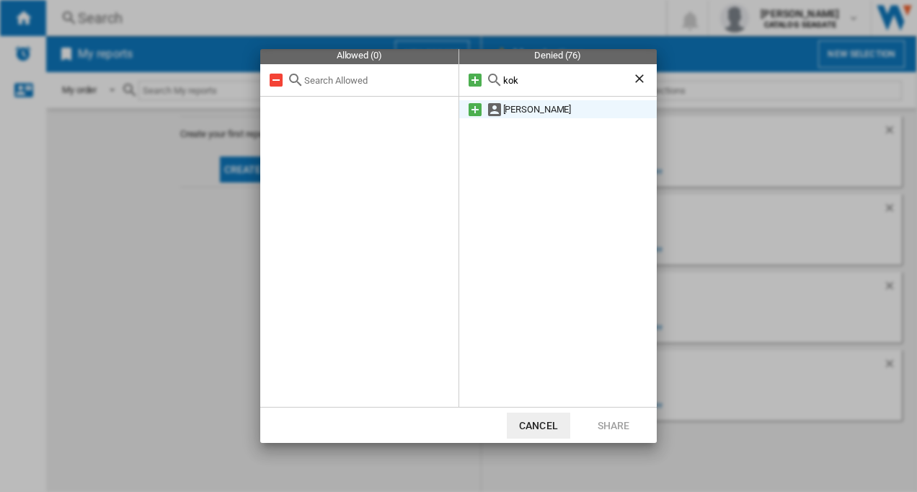
click at [503, 107] on div "[PERSON_NAME]" at bounding box center [580, 109] width 154 height 18
click at [472, 109] on md-icon at bounding box center [475, 109] width 17 height 17
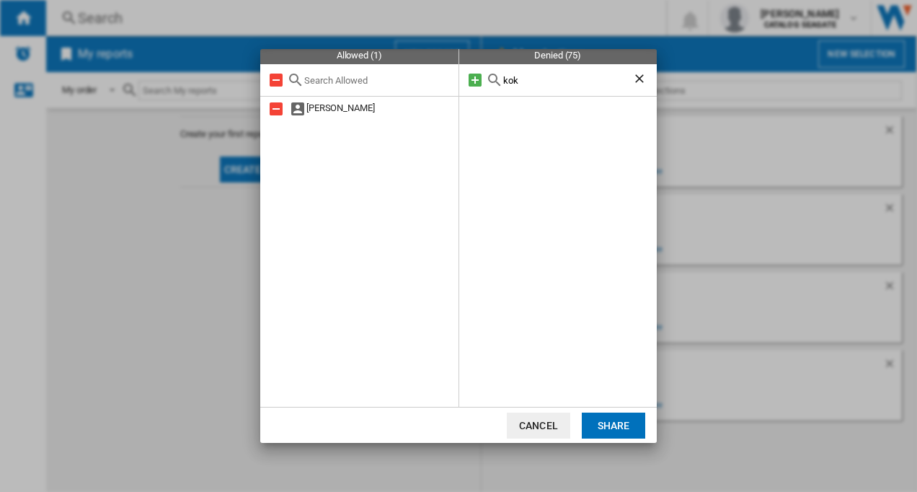
click at [599, 424] on button "Share" at bounding box center [613, 425] width 63 height 26
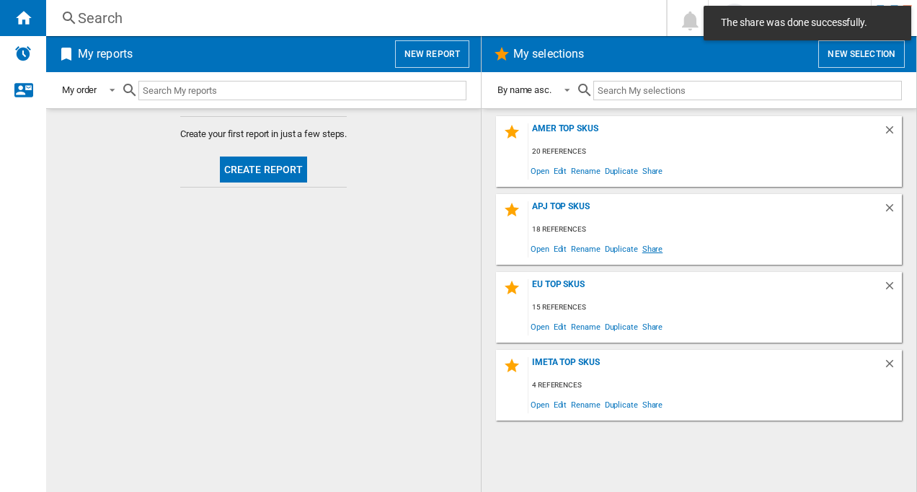
click at [655, 251] on span "Share" at bounding box center [652, 248] width 25 height 19
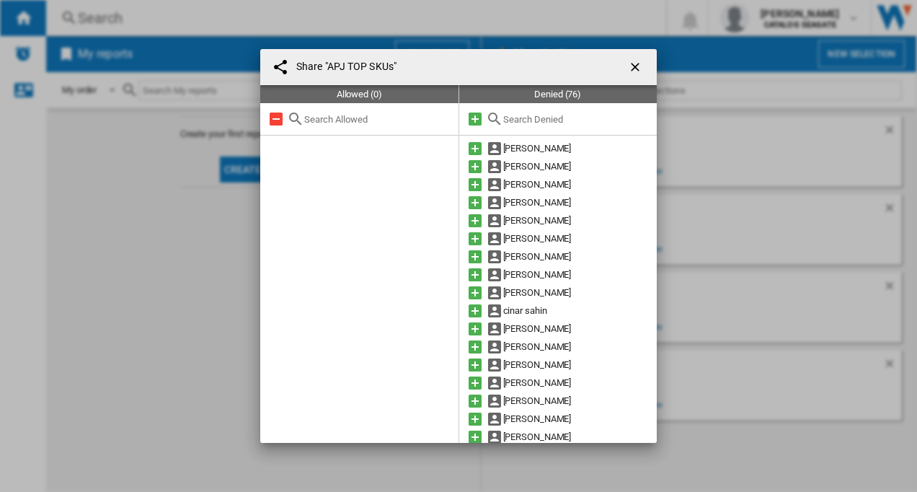
click at [521, 117] on input "text" at bounding box center [576, 119] width 147 height 11
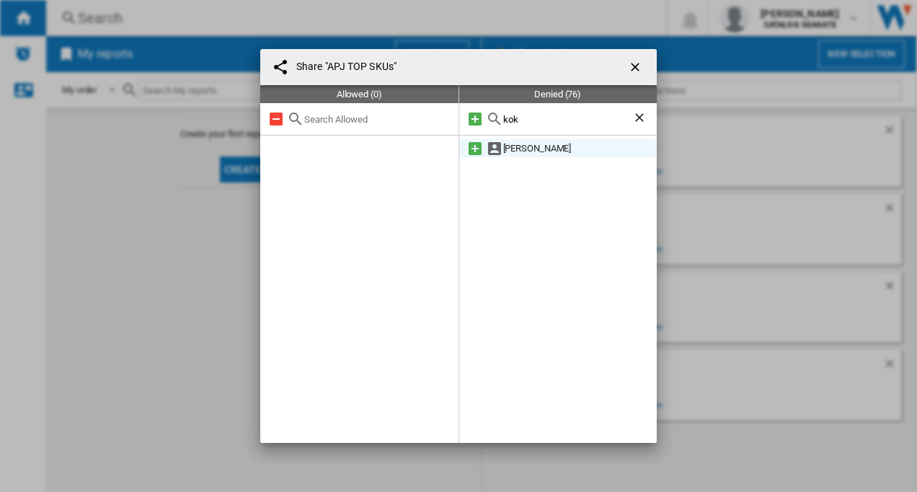
type input "kok"
click at [473, 149] on md-icon at bounding box center [475, 148] width 17 height 17
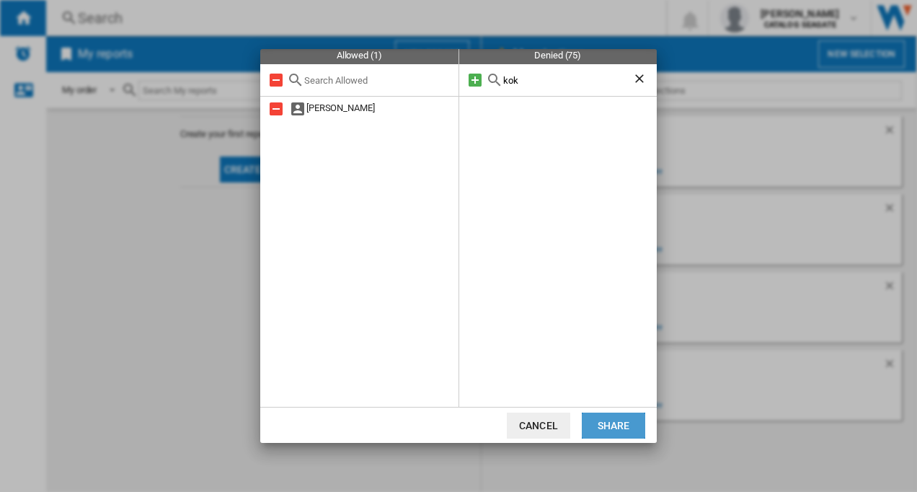
click at [598, 423] on button "Share" at bounding box center [613, 425] width 63 height 26
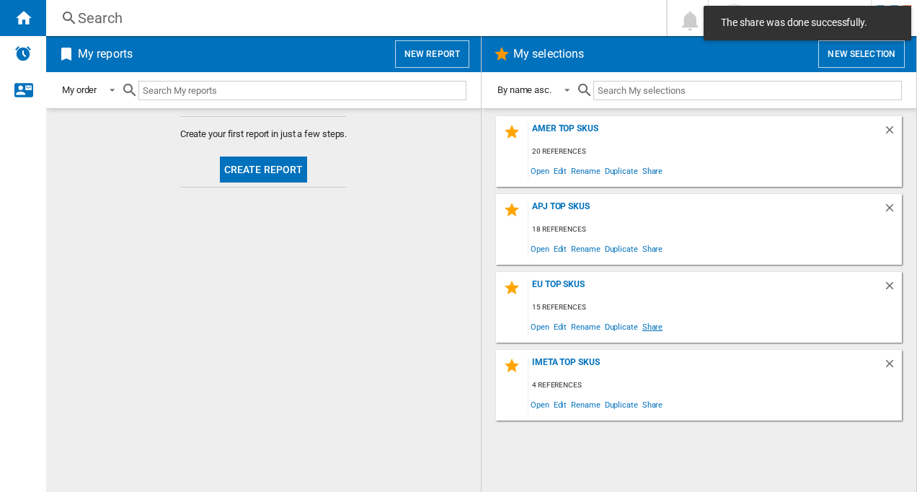
click at [648, 327] on span "Share" at bounding box center [652, 326] width 25 height 19
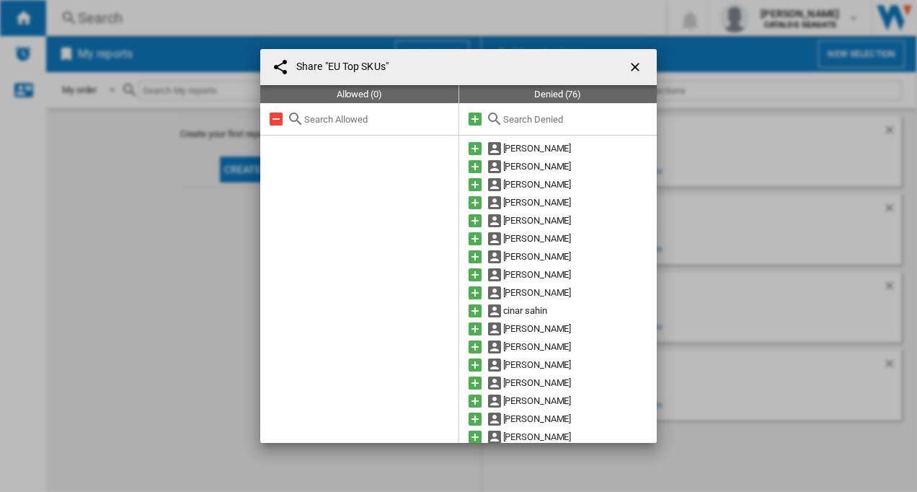
click at [504, 121] on input "text" at bounding box center [576, 119] width 147 height 11
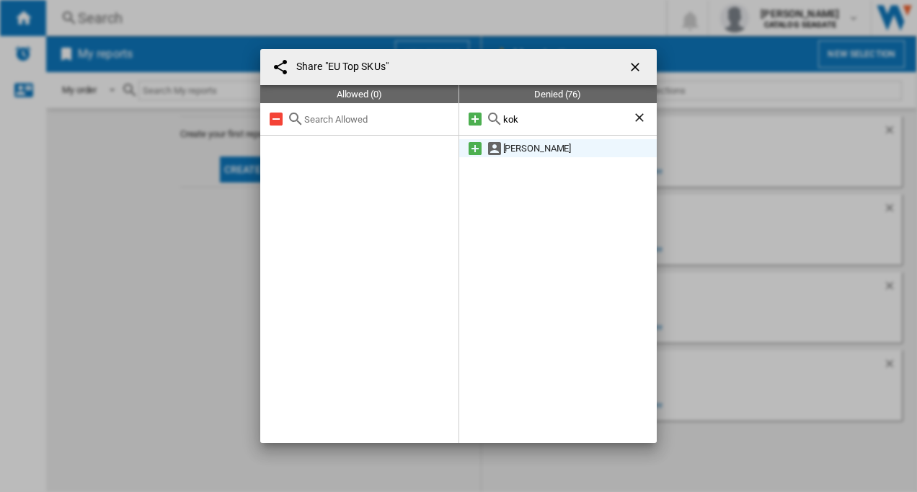
type input "kok"
click at [472, 151] on md-icon at bounding box center [475, 148] width 17 height 17
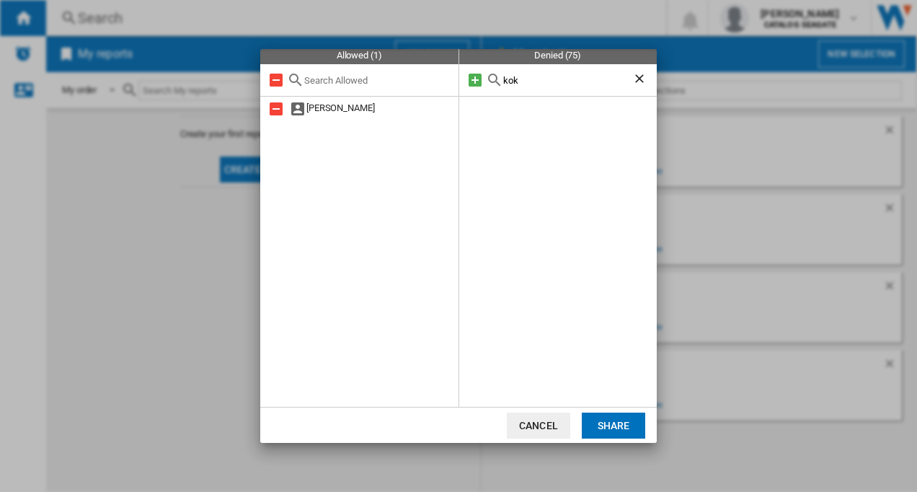
click at [618, 423] on button "Share" at bounding box center [613, 425] width 63 height 26
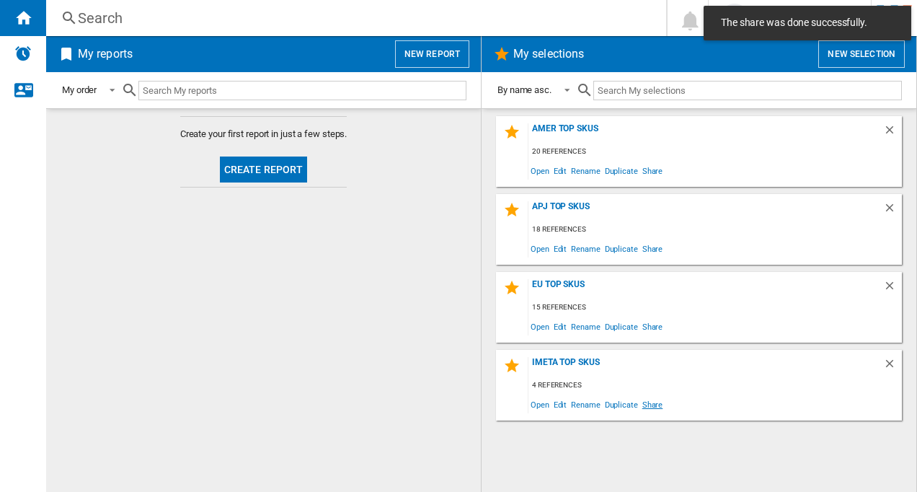
click at [651, 403] on span "Share" at bounding box center [652, 403] width 25 height 19
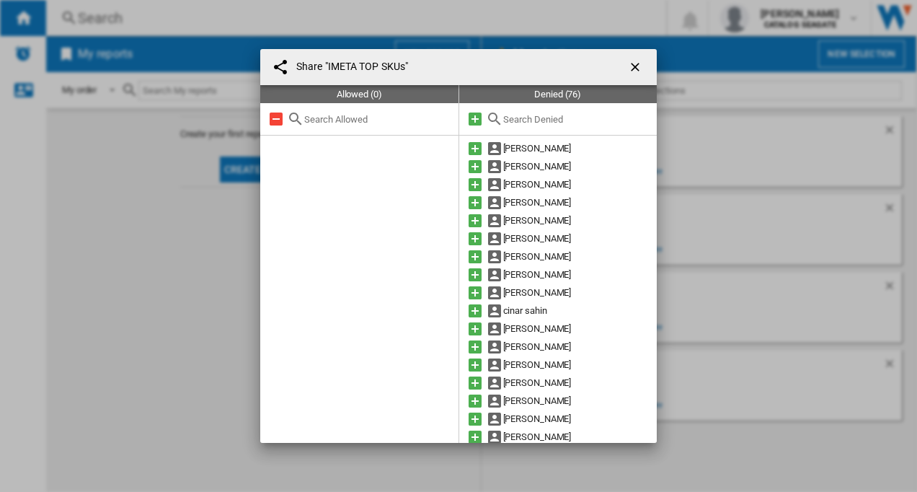
click at [517, 116] on input "text" at bounding box center [576, 119] width 147 height 11
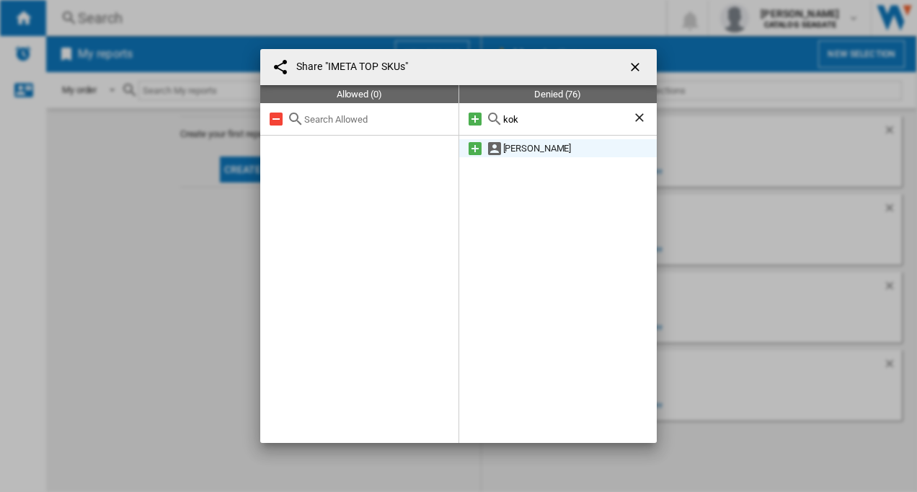
type input "kok"
drag, startPoint x: 472, startPoint y: 146, endPoint x: 481, endPoint y: 145, distance: 8.7
click at [474, 145] on md-icon at bounding box center [475, 148] width 17 height 17
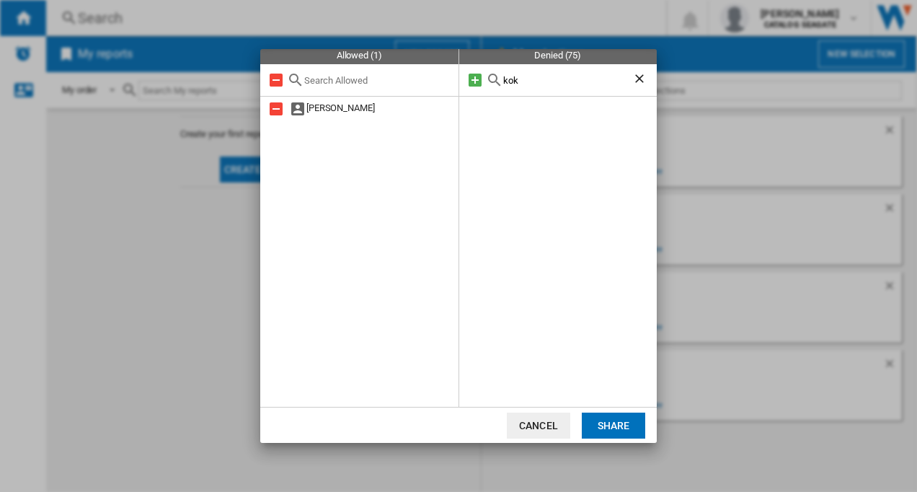
click at [604, 423] on button "Share" at bounding box center [613, 425] width 63 height 26
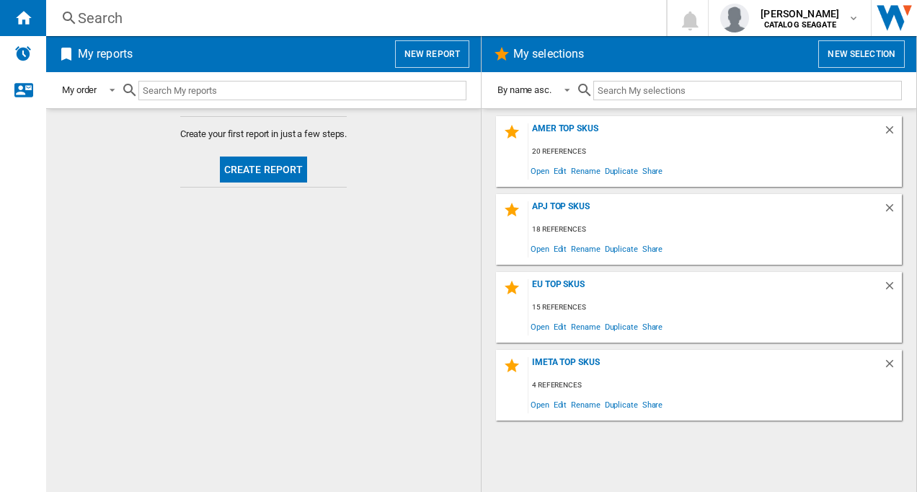
click at [539, 9] on div "Search" at bounding box center [353, 18] width 551 height 20
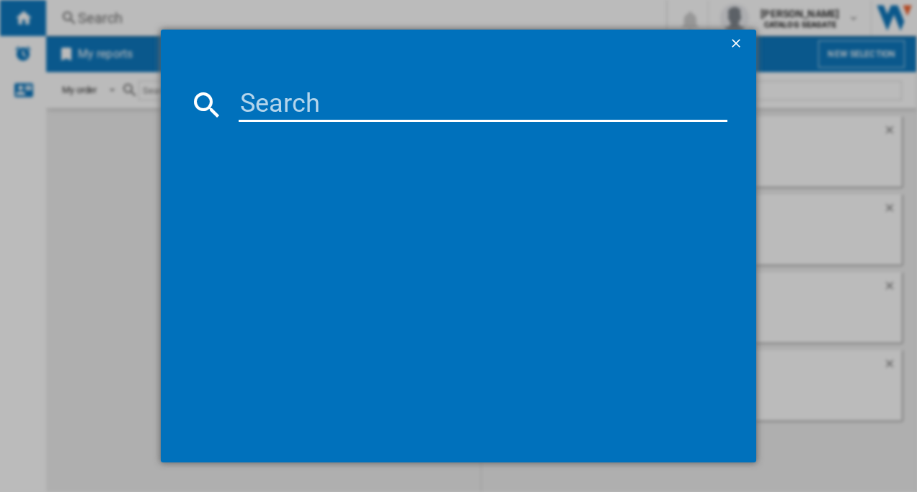
click at [737, 45] on ng-md-icon "getI18NText('BUTTONS.CLOSE_DIALOG')" at bounding box center [737, 44] width 17 height 17
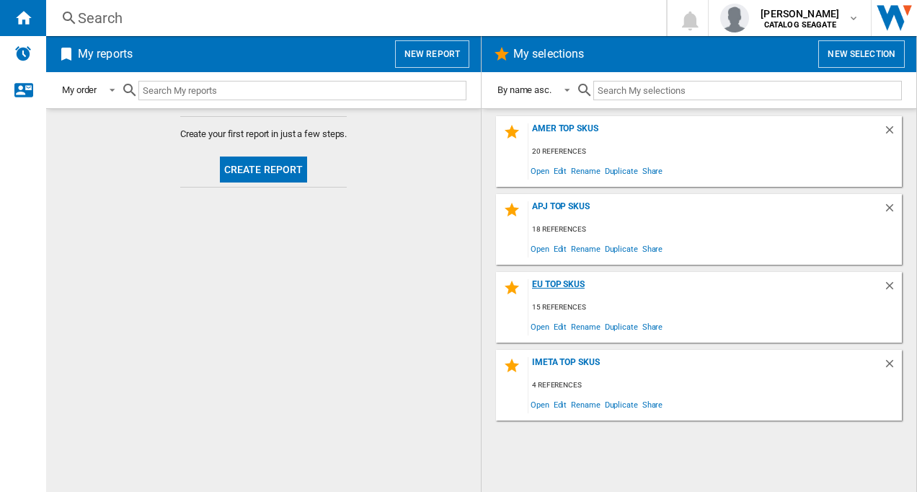
click at [562, 286] on div "EU Top SKUs" at bounding box center [706, 288] width 355 height 19
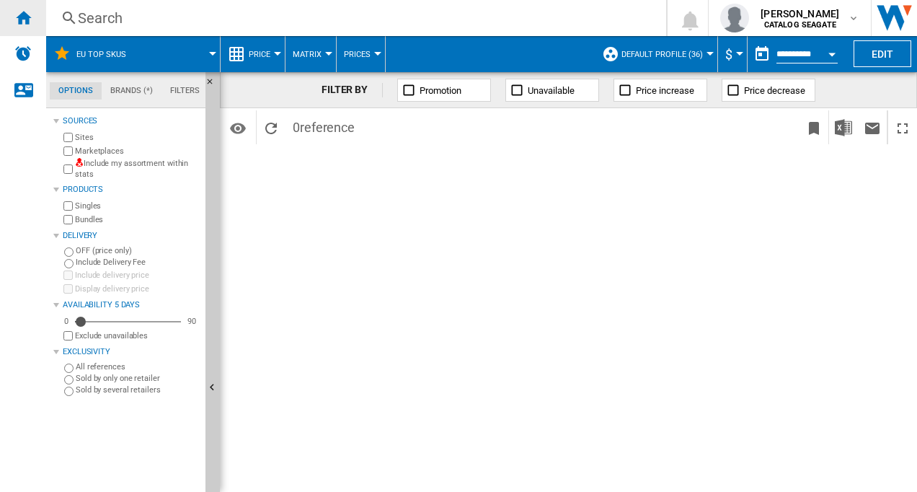
drag, startPoint x: 26, startPoint y: 23, endPoint x: 32, endPoint y: 30, distance: 9.2
click at [28, 25] on ng-md-icon "Home" at bounding box center [22, 17] width 17 height 17
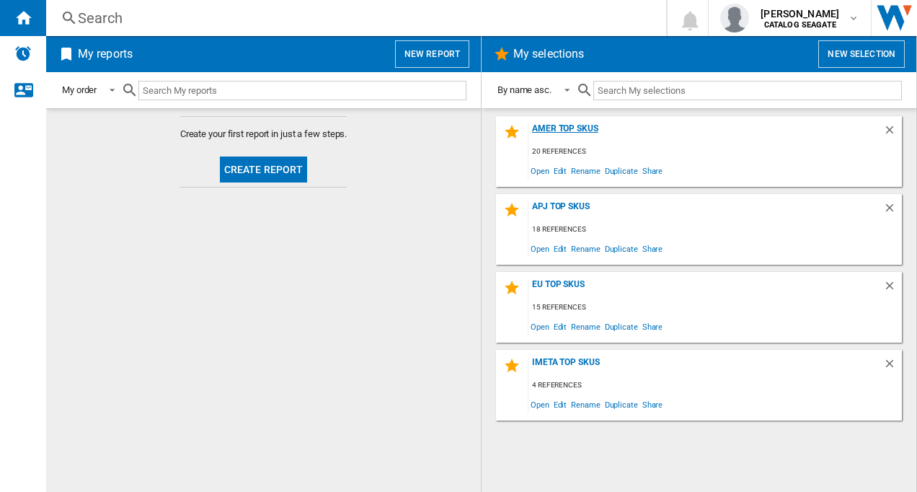
click at [567, 126] on div "AMER TOP SKUs" at bounding box center [706, 132] width 355 height 19
click at [558, 169] on span "Edit" at bounding box center [561, 170] width 18 height 19
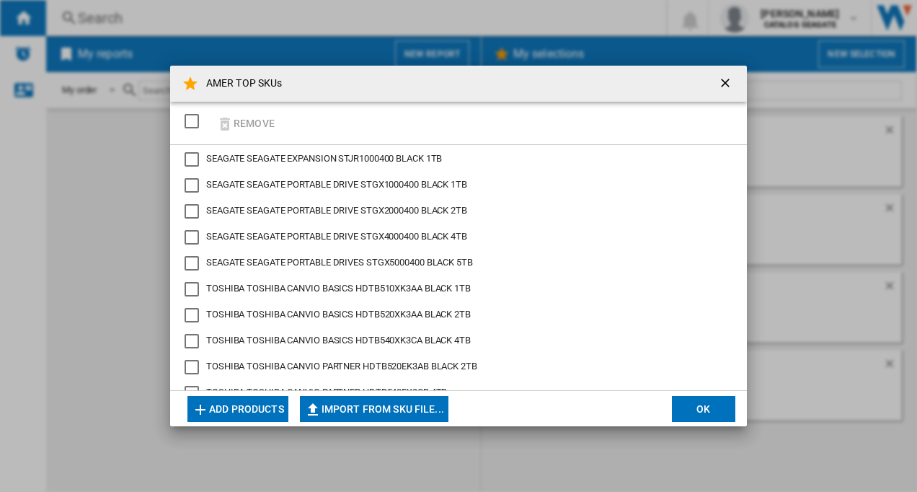
click at [227, 408] on button "Add products" at bounding box center [237, 409] width 101 height 26
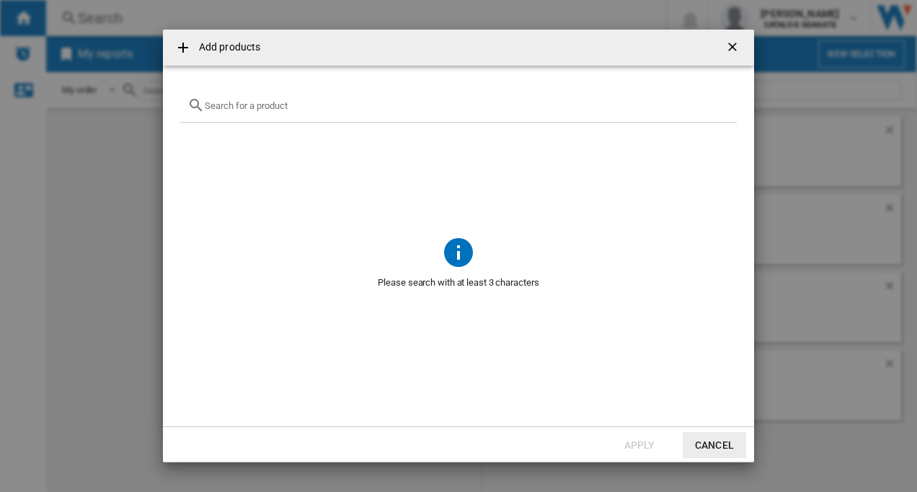
click at [273, 110] on input "{{getI18NText('SELECTIONS.EDITION_POPUP.OPEN_PRODUCTS_POPUP')}} {{::getI18NText…" at bounding box center [467, 105] width 525 height 11
paste input "WD Elements SE 1TB"
type input "WD Elements SE 1TB"
click at [730, 42] on ng-md-icon "getI18NText('BUTTONS.CLOSE_DIALOG')" at bounding box center [733, 48] width 17 height 17
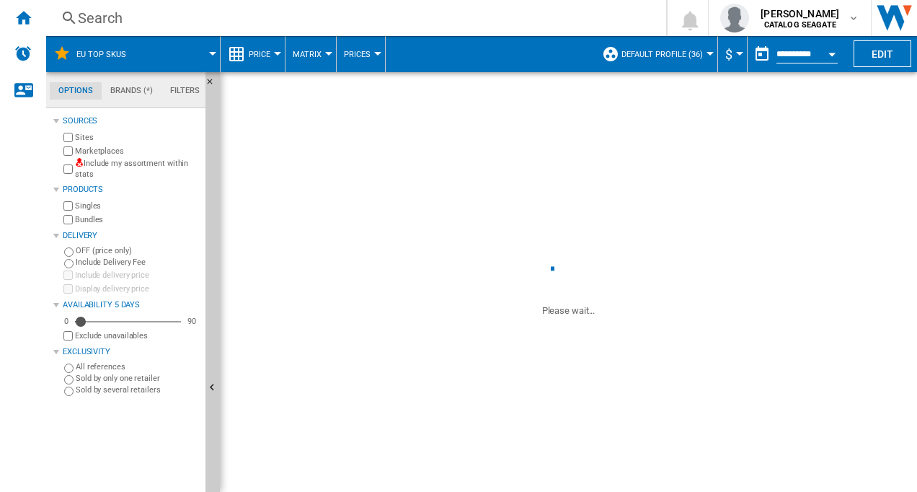
click at [722, 84] on span at bounding box center [568, 159] width 697 height 174
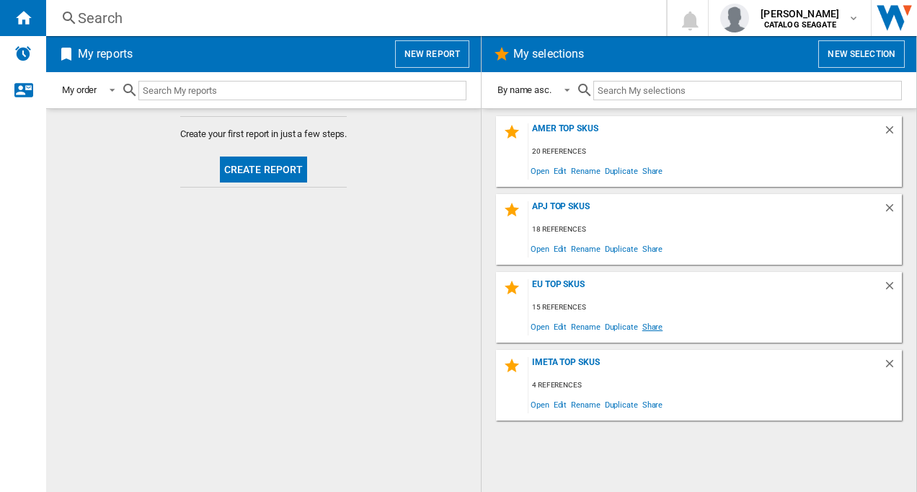
click at [645, 325] on span "Share" at bounding box center [652, 326] width 25 height 19
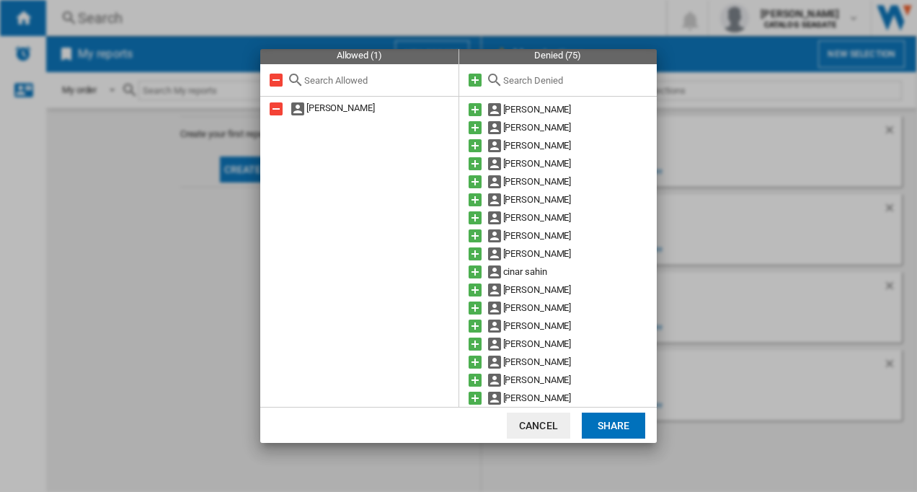
scroll to position [288, 0]
click at [591, 410] on md-dialog-actions "Cancel Share" at bounding box center [458, 425] width 397 height 36
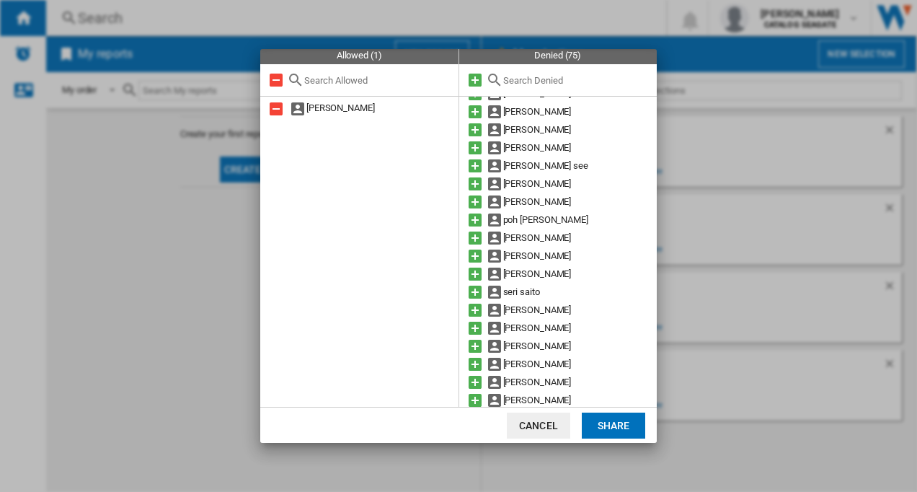
scroll to position [999, 0]
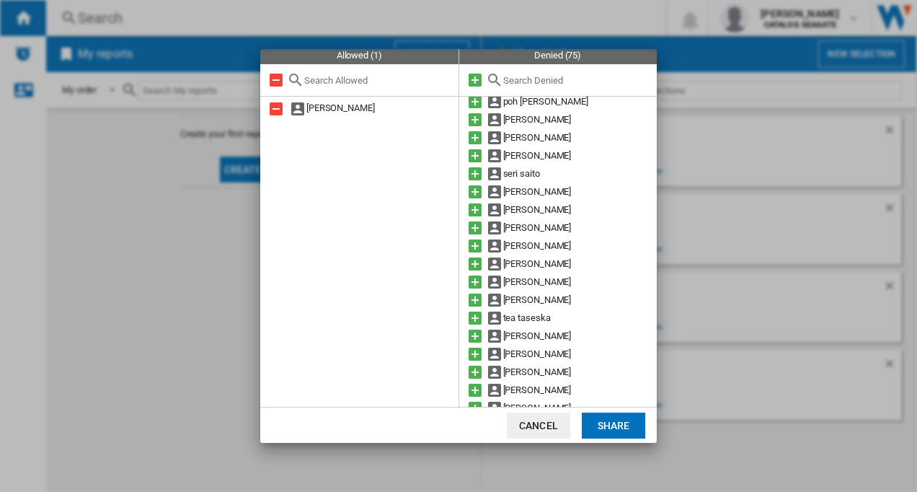
click at [591, 426] on button "Share" at bounding box center [613, 425] width 63 height 26
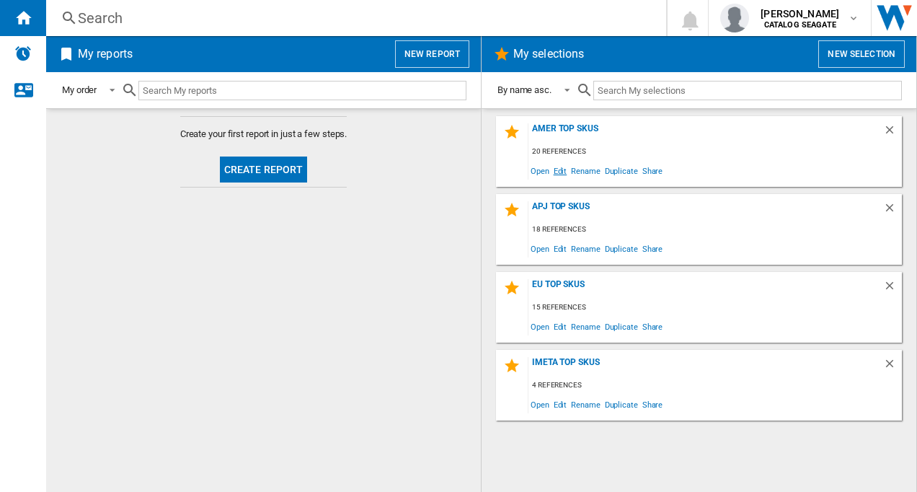
click at [557, 170] on span "Edit" at bounding box center [561, 170] width 18 height 19
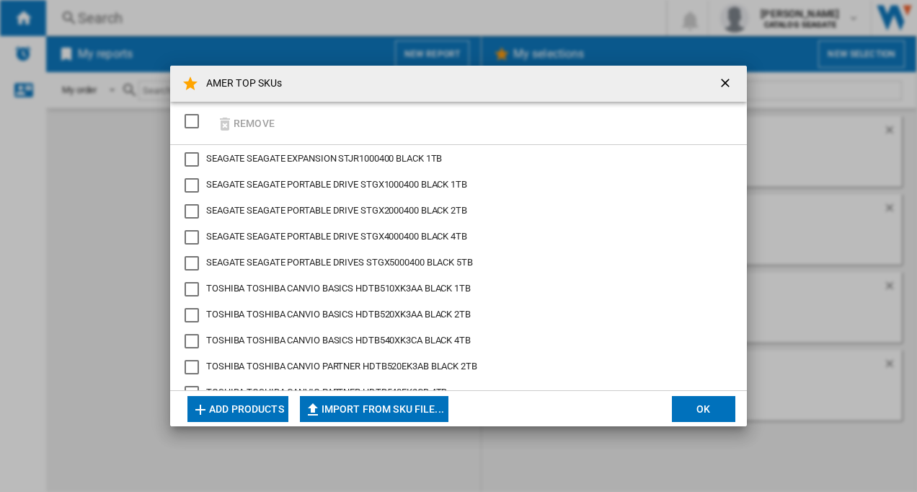
click at [213, 408] on button "Add products" at bounding box center [237, 409] width 101 height 26
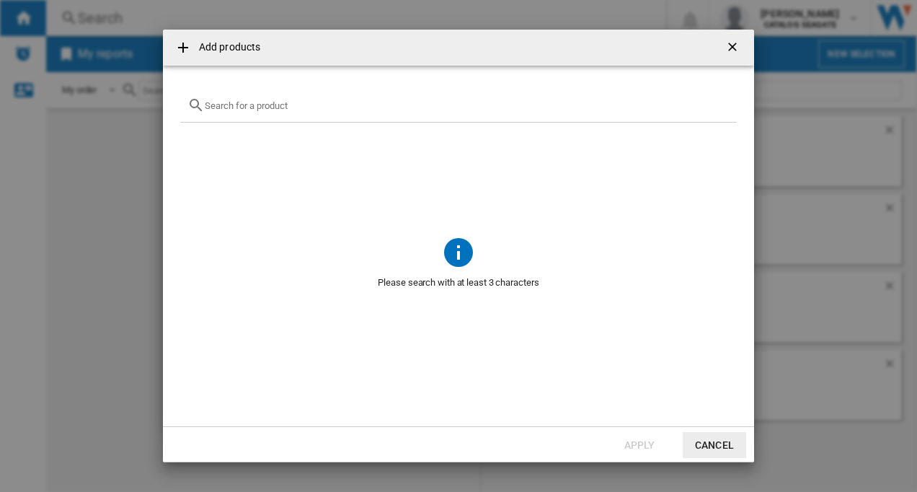
click at [270, 105] on input "{{getI18NText('SELECTIONS.EDITION_POPUP.OPEN_PRODUCTS_POPUP')}} {{::getI18NText…" at bounding box center [467, 105] width 525 height 11
paste input "WD Elements SE 1TB"
type input "WD Elements SE"
click at [211, 103] on input "WD Elements SE" at bounding box center [459, 105] width 508 height 11
click at [736, 49] on ng-md-icon "getI18NText('BUTTONS.CLOSE_DIALOG')" at bounding box center [733, 48] width 17 height 17
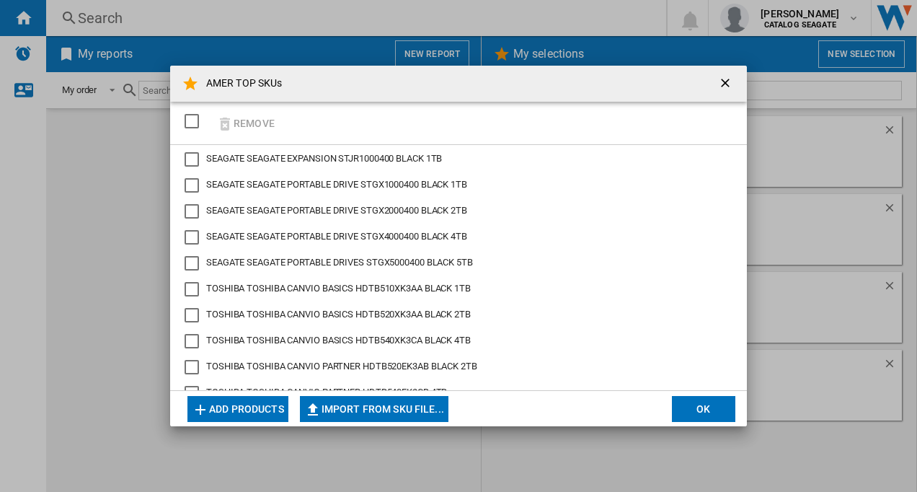
click at [722, 80] on ng-md-icon "getI18NText('BUTTONS.CLOSE_DIALOG')" at bounding box center [726, 84] width 17 height 17
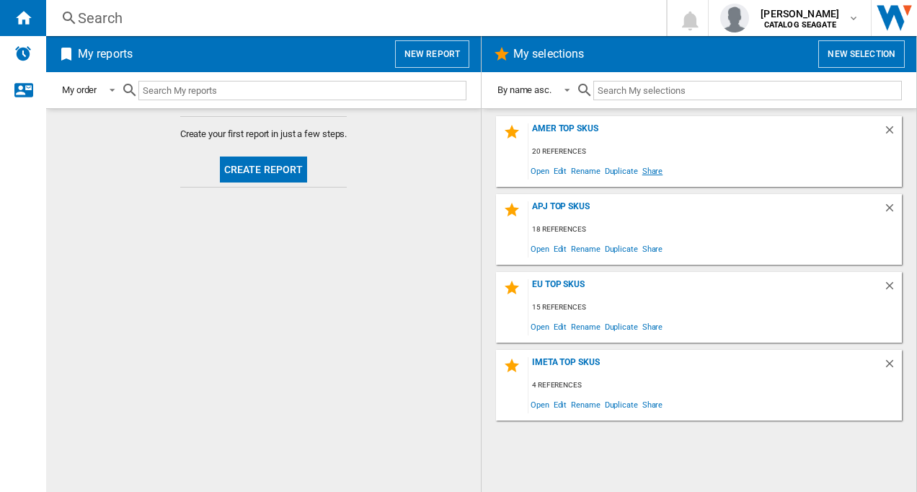
click at [648, 169] on span "Share" at bounding box center [652, 170] width 25 height 19
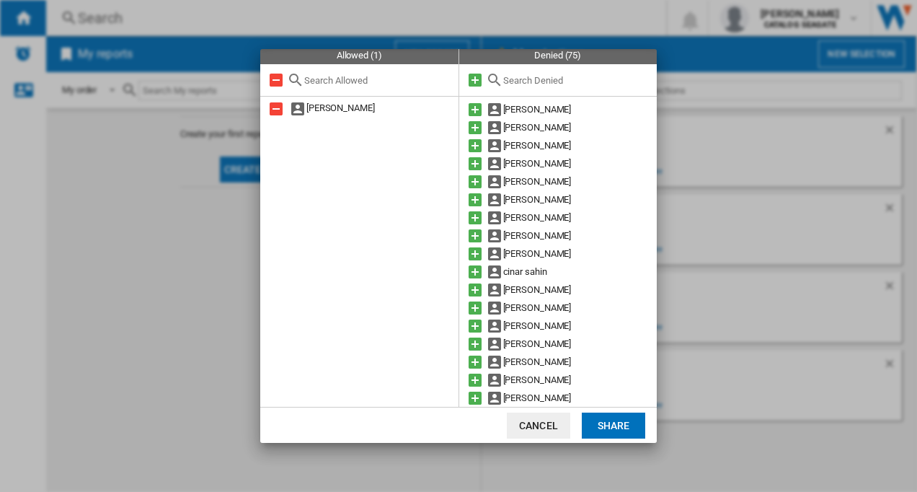
scroll to position [216, 0]
click at [604, 422] on button "Share" at bounding box center [613, 425] width 63 height 26
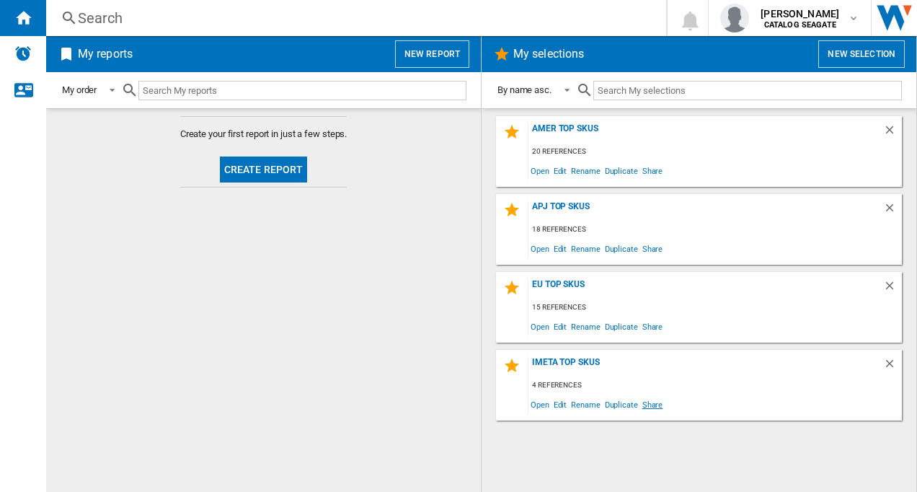
click at [653, 407] on span "Share" at bounding box center [652, 403] width 25 height 19
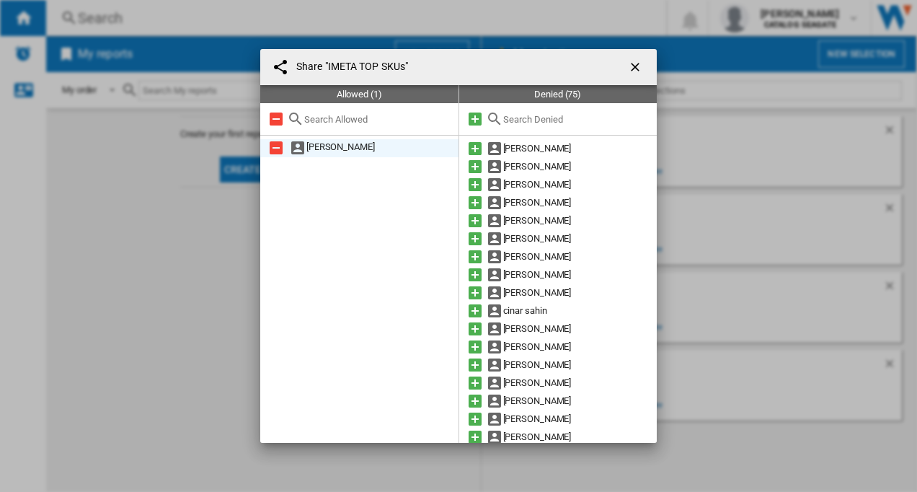
click at [338, 146] on div "[PERSON_NAME]" at bounding box center [359, 148] width 198 height 18
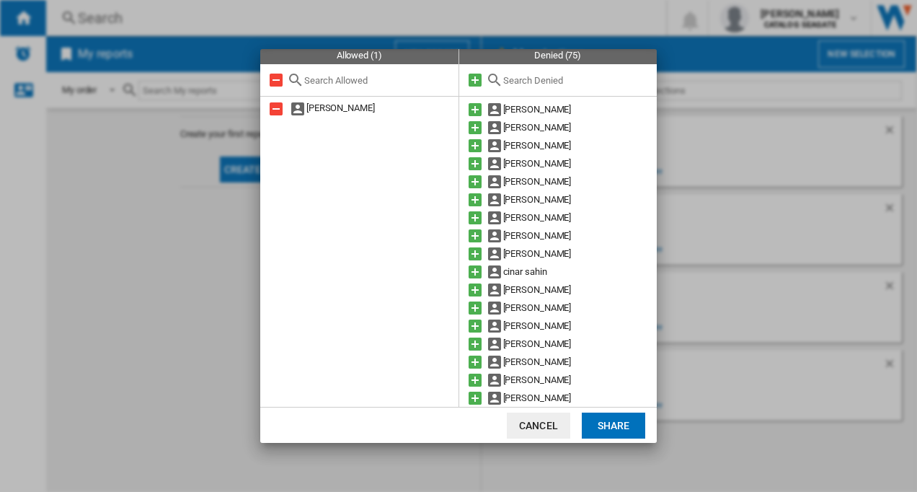
click at [614, 422] on button "Share" at bounding box center [613, 425] width 63 height 26
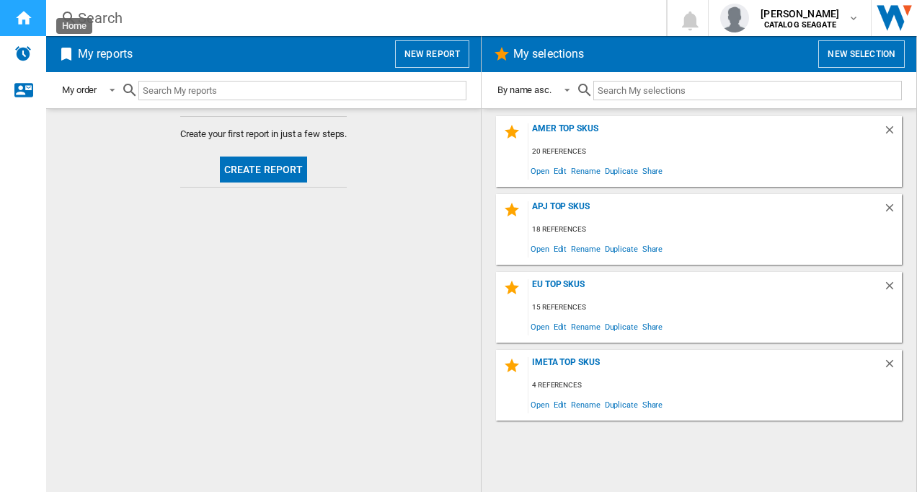
click at [25, 20] on ng-md-icon "Home" at bounding box center [22, 17] width 17 height 17
click at [25, 21] on ng-md-icon "Home" at bounding box center [22, 17] width 17 height 17
click at [557, 50] on h2 "My selections" at bounding box center [549, 53] width 76 height 27
click at [546, 170] on span "Open" at bounding box center [540, 170] width 23 height 19
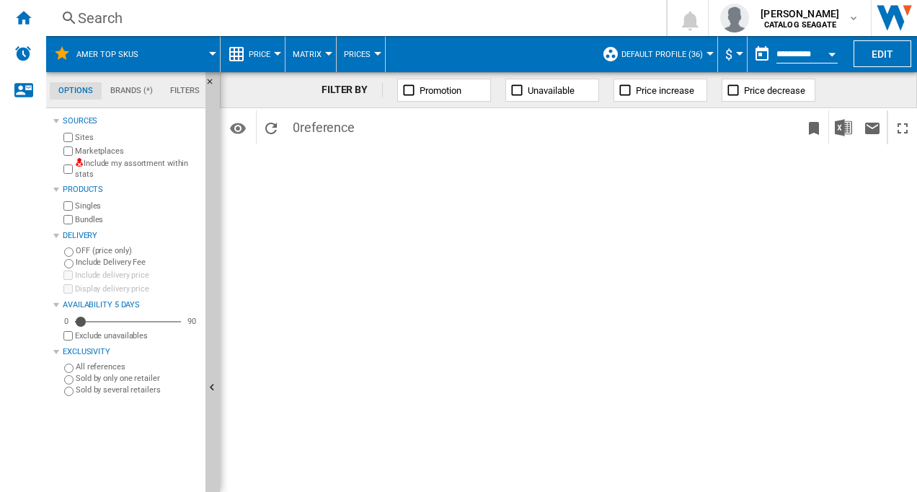
click at [531, 186] on div "FILTER BY Promotion Unavailable Price increase Price decrease Identifiers SKU -…" at bounding box center [568, 282] width 697 height 420
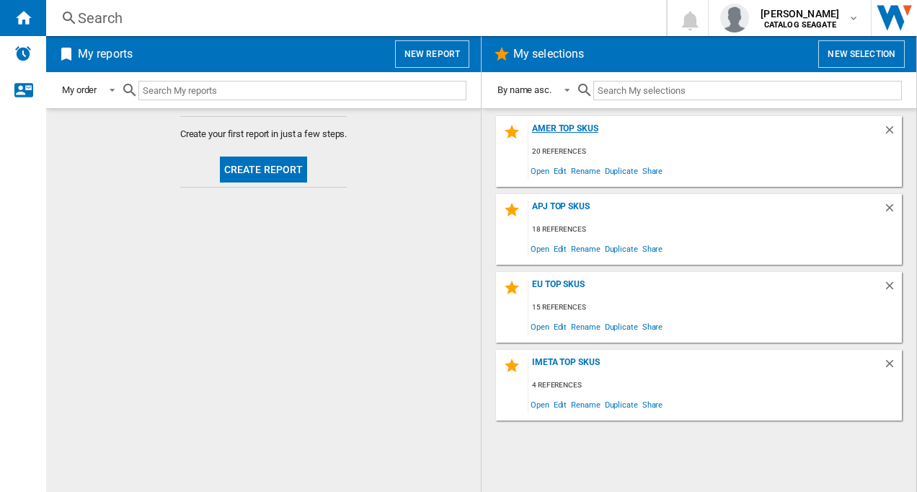
click at [568, 131] on div "AMER TOP SKUs" at bounding box center [706, 132] width 355 height 19
click at [565, 282] on div "EU Top SKUs" at bounding box center [706, 288] width 355 height 19
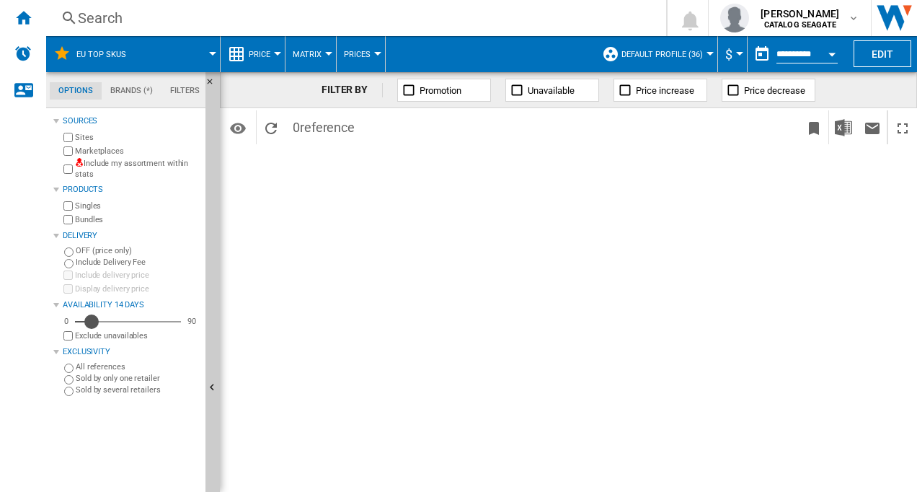
click at [92, 319] on div "14" at bounding box center [128, 321] width 106 height 14
drag, startPoint x: 4, startPoint y: 17, endPoint x: 545, endPoint y: 318, distance: 619.1
click at [545, 318] on div "FILTER BY Promotion Unavailable Price increase Price decrease Identifiers SKU -…" at bounding box center [568, 282] width 697 height 420
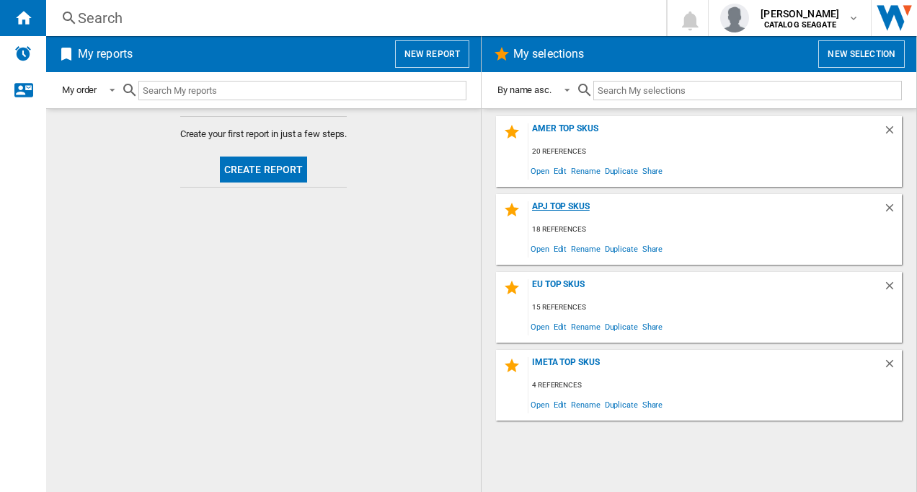
click at [558, 205] on div "APJ TOP SKUs" at bounding box center [706, 210] width 355 height 19
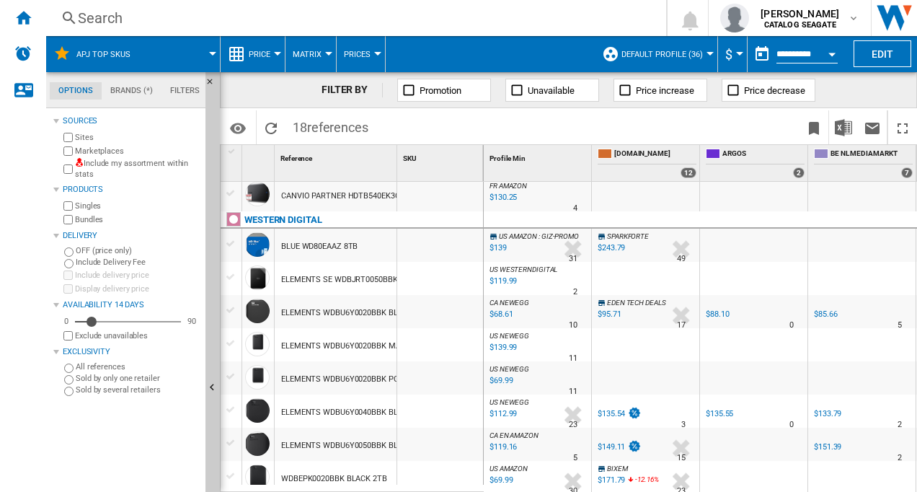
scroll to position [49, 0]
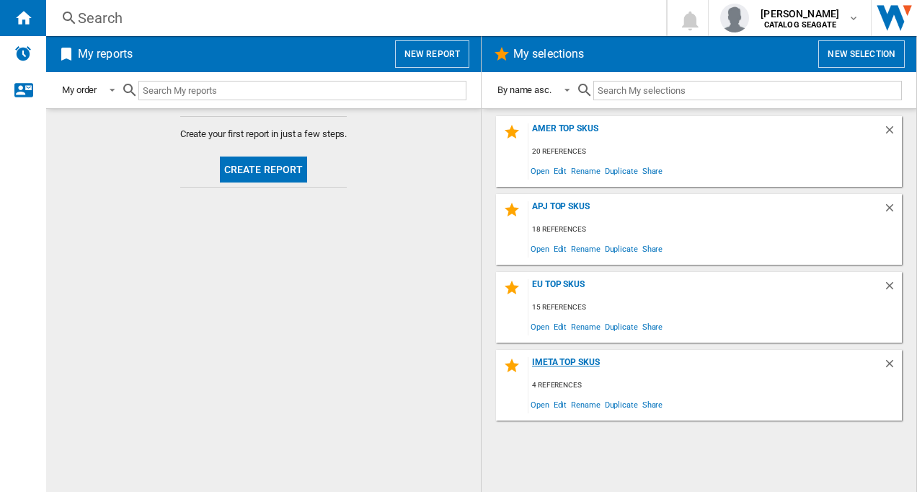
click at [565, 362] on div "IMETA TOP SKUs" at bounding box center [706, 366] width 355 height 19
click at [549, 128] on div "AMER TOP SKUs" at bounding box center [706, 132] width 355 height 19
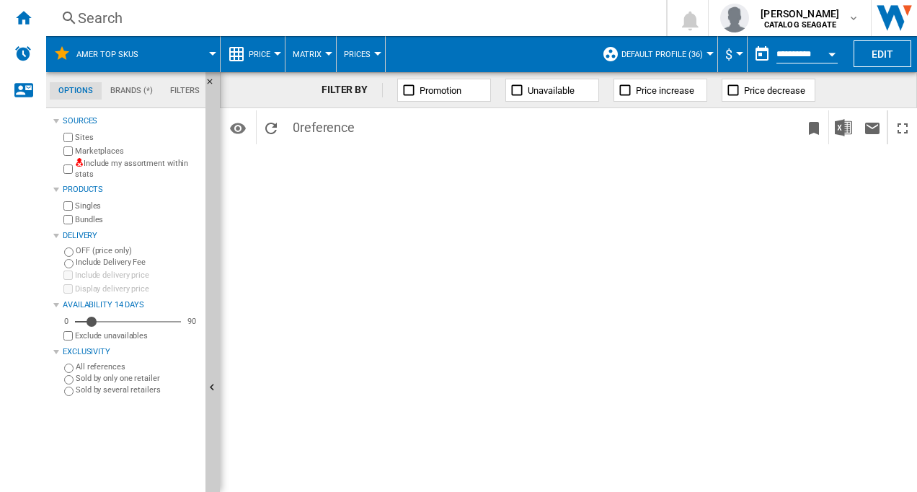
click at [488, 203] on div "FILTER BY Promotion Unavailable Price increase Price decrease Identifiers SKU -…" at bounding box center [568, 282] width 697 height 420
click at [487, 204] on div "FILTER BY Promotion Unavailable Price increase Price decrease Identifiers SKU -…" at bounding box center [568, 282] width 697 height 420
click at [270, 123] on ng-md-icon "Reload" at bounding box center [270, 128] width 17 height 17
click at [270, 125] on ng-md-icon "Reload" at bounding box center [270, 128] width 17 height 17
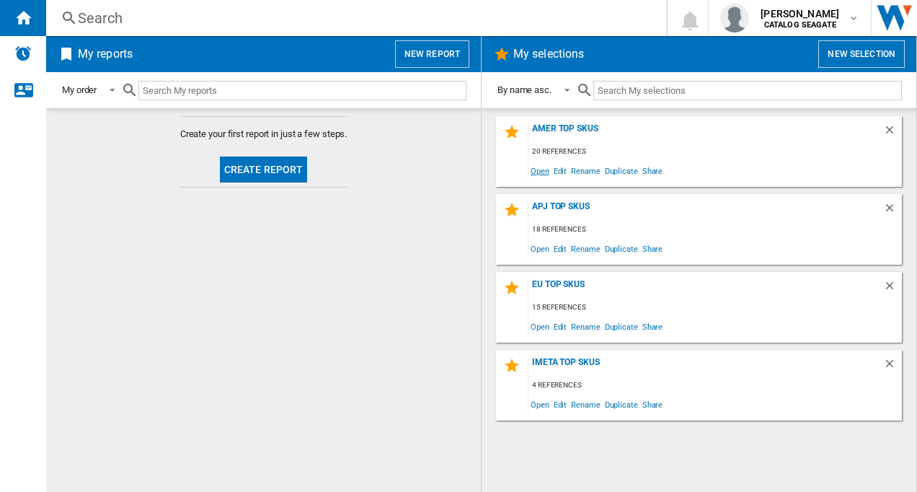
click at [537, 171] on span "Open" at bounding box center [540, 170] width 23 height 19
click at [614, 171] on span "Duplicate" at bounding box center [621, 170] width 37 height 19
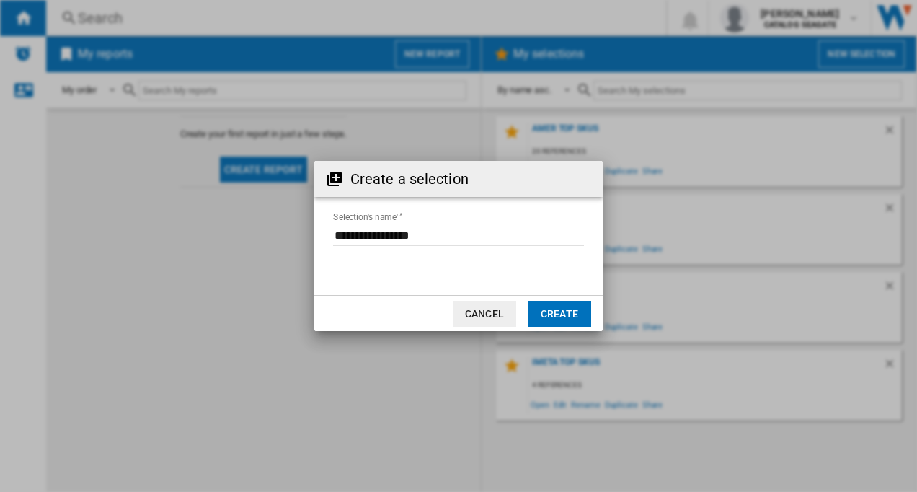
click at [553, 311] on button "Create" at bounding box center [559, 314] width 63 height 26
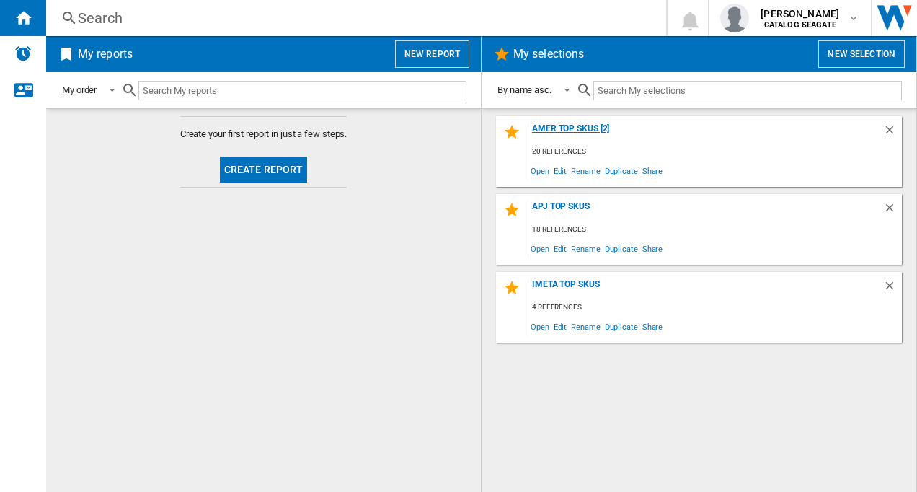
click at [584, 128] on div "AMER TOP SKUs [2]" at bounding box center [706, 132] width 355 height 19
click at [621, 377] on div "AMER TOP SKUs [2] 20 references Open Edit Rename Duplicate Share APJ TOP SKUs 1…" at bounding box center [699, 300] width 406 height 368
drag, startPoint x: 594, startPoint y: 133, endPoint x: 508, endPoint y: 167, distance: 92.9
click at [508, 167] on div at bounding box center [515, 170] width 25 height 19
click at [583, 168] on span "Rename" at bounding box center [585, 170] width 33 height 19
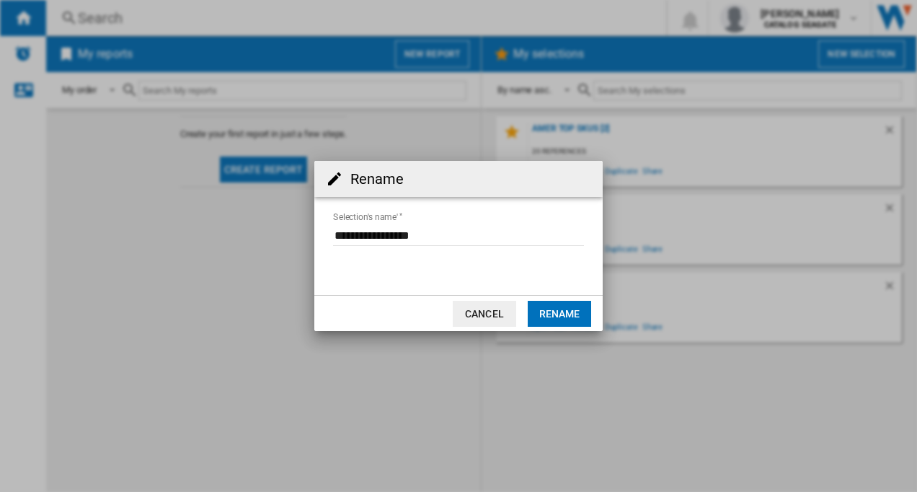
click at [438, 229] on input "Selection's name'" at bounding box center [458, 235] width 251 height 22
type input "**********"
click at [570, 309] on button "Rename" at bounding box center [559, 314] width 63 height 26
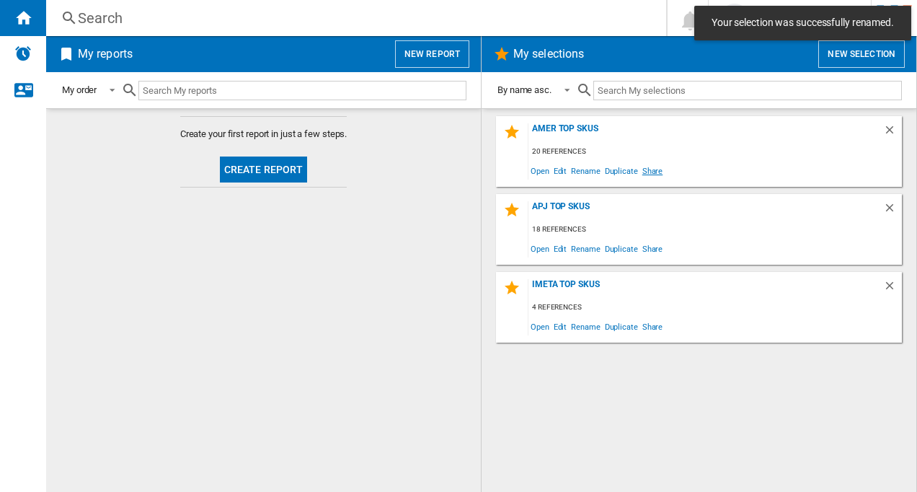
click at [645, 172] on span "Share" at bounding box center [652, 170] width 25 height 19
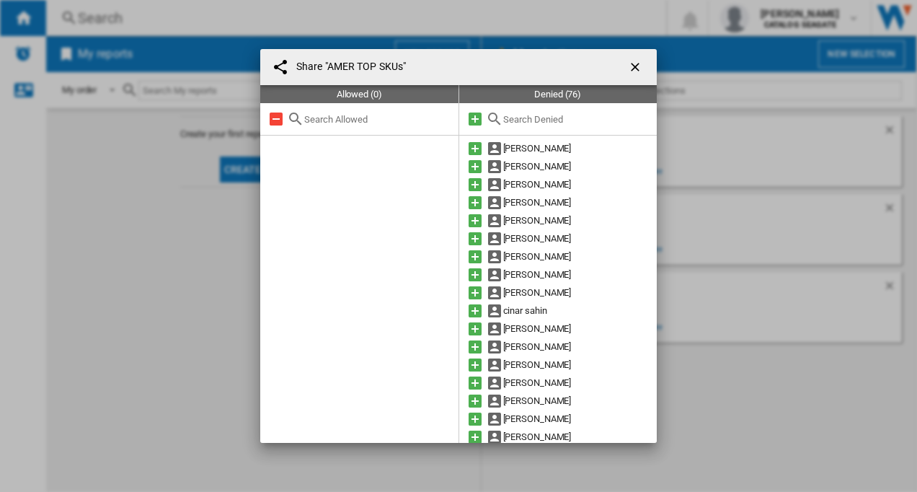
click at [515, 117] on input "text" at bounding box center [576, 119] width 147 height 11
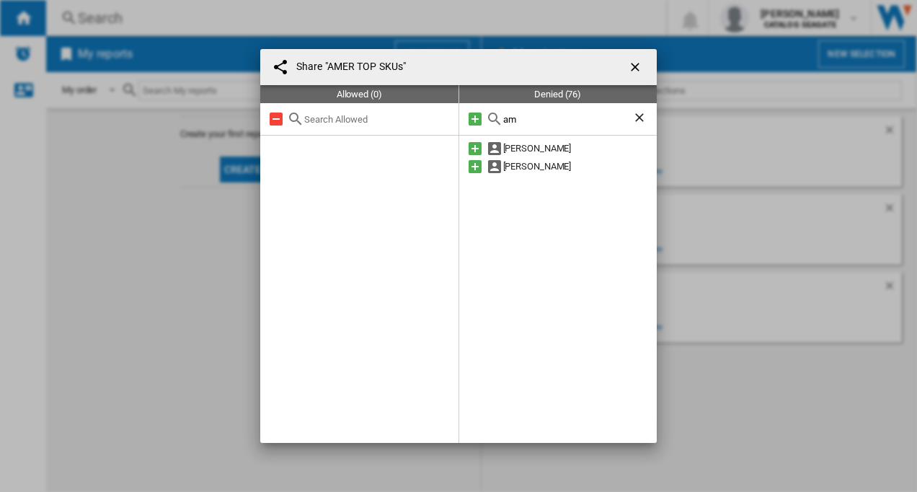
type input "a"
type input "kok"
click at [471, 149] on md-icon at bounding box center [475, 148] width 17 height 17
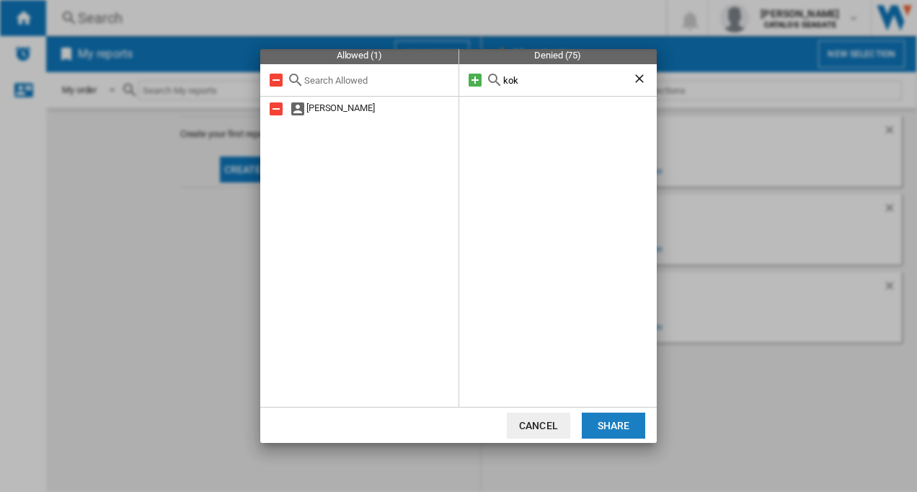
click at [604, 423] on button "Share" at bounding box center [613, 425] width 63 height 26
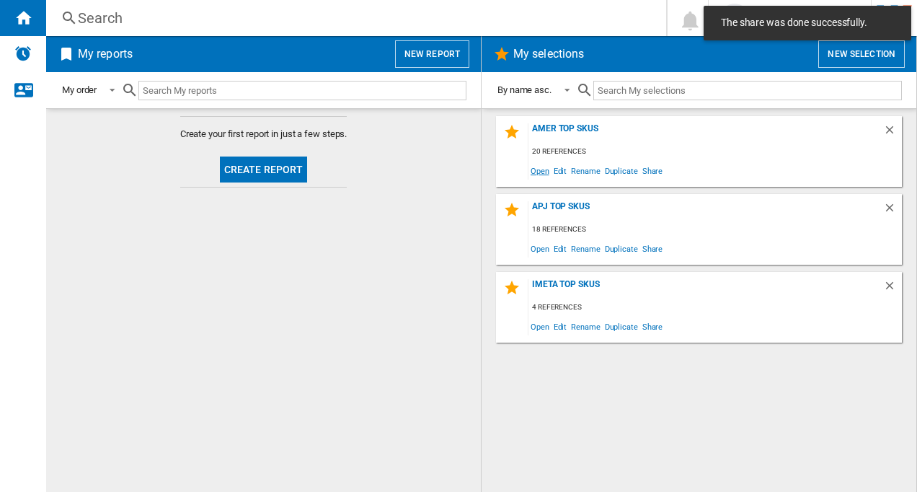
click at [541, 172] on span "Open" at bounding box center [540, 170] width 23 height 19
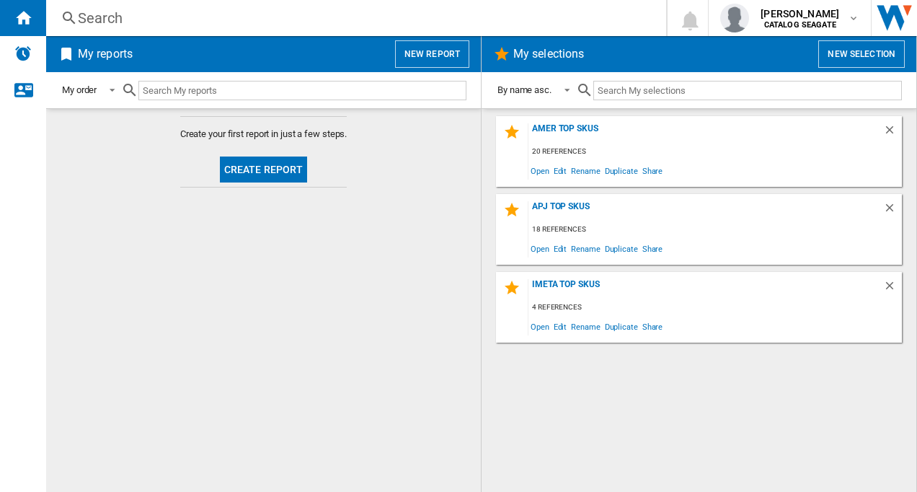
click at [642, 88] on input "text" at bounding box center [747, 90] width 309 height 19
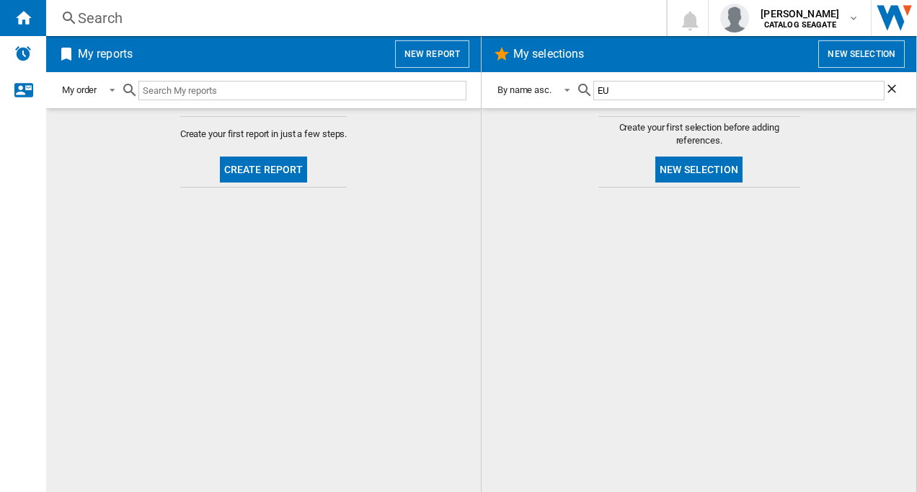
type input "E"
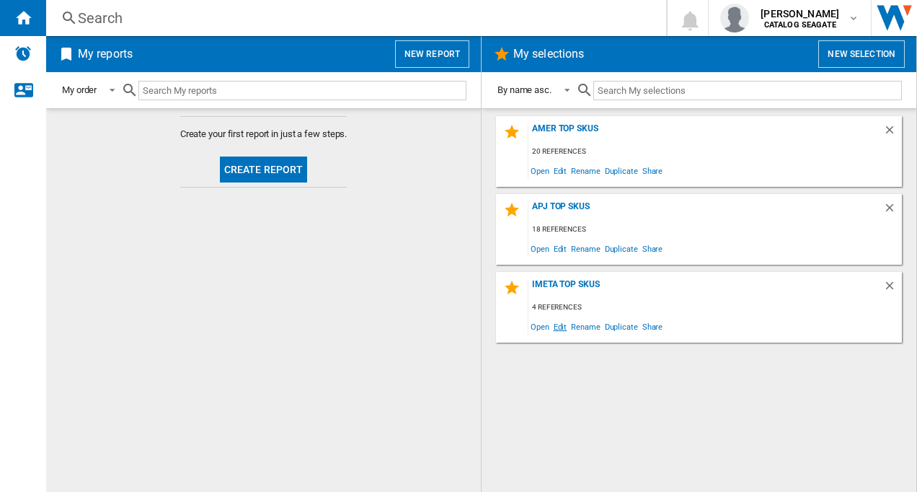
click at [560, 329] on span "Edit" at bounding box center [561, 326] width 18 height 19
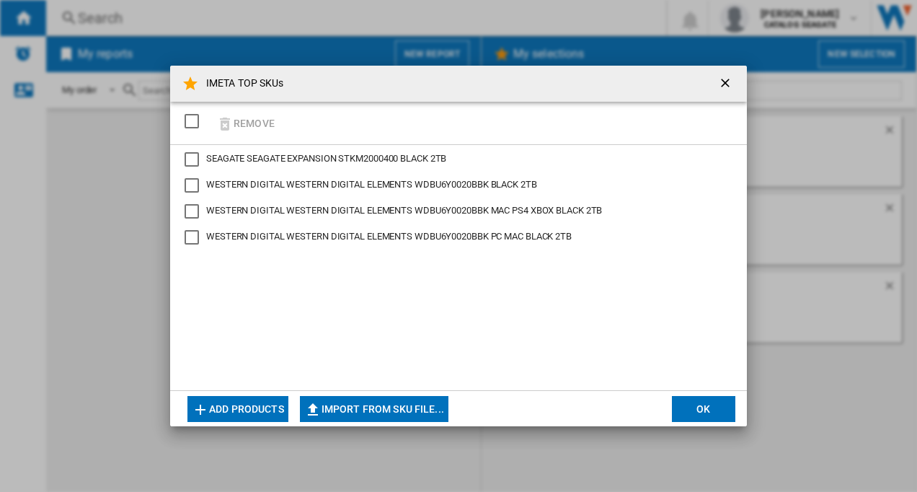
click at [249, 405] on button "Add products" at bounding box center [237, 409] width 101 height 26
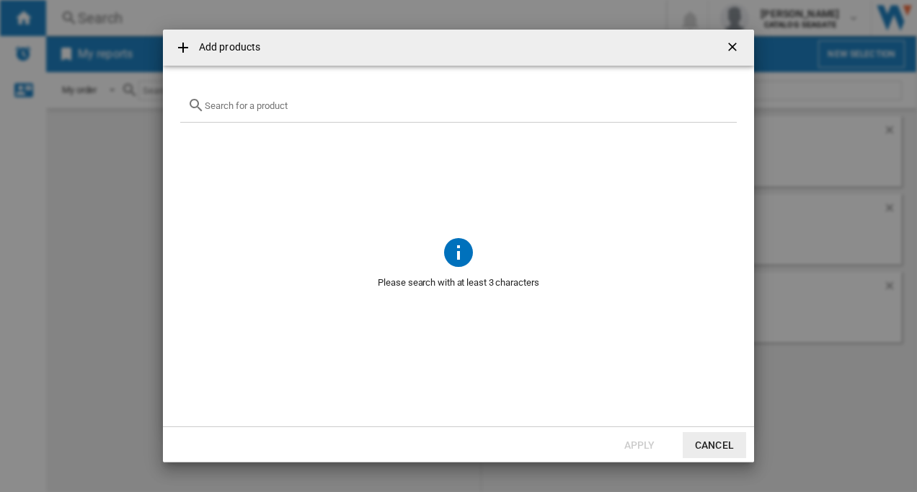
click at [278, 102] on input "{{getI18NText('SELECTIONS.EDITION_POPUP.OPEN_PRODUCTS_POPUP')}} {{::getI18NText…" at bounding box center [467, 105] width 525 height 11
paste input "WDBEPK0020BBK"
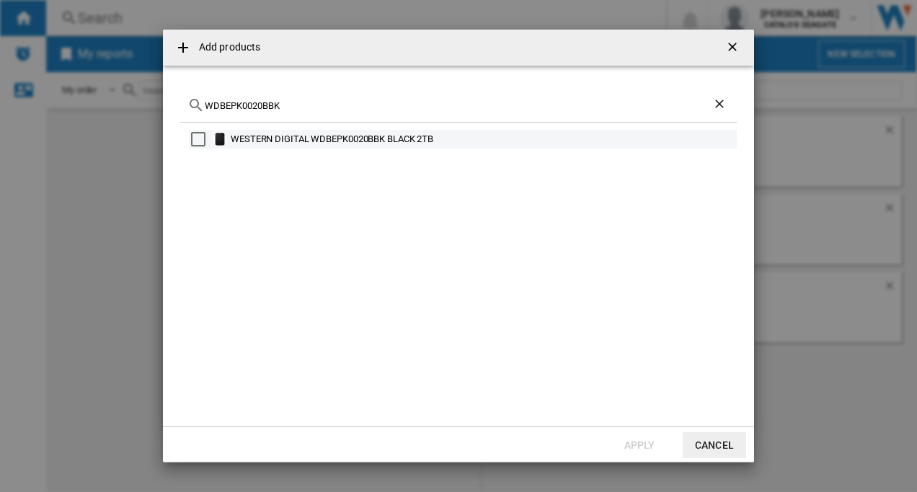
type input "WDBEPK0020BBK"
click at [197, 136] on div "Select" at bounding box center [198, 139] width 14 height 14
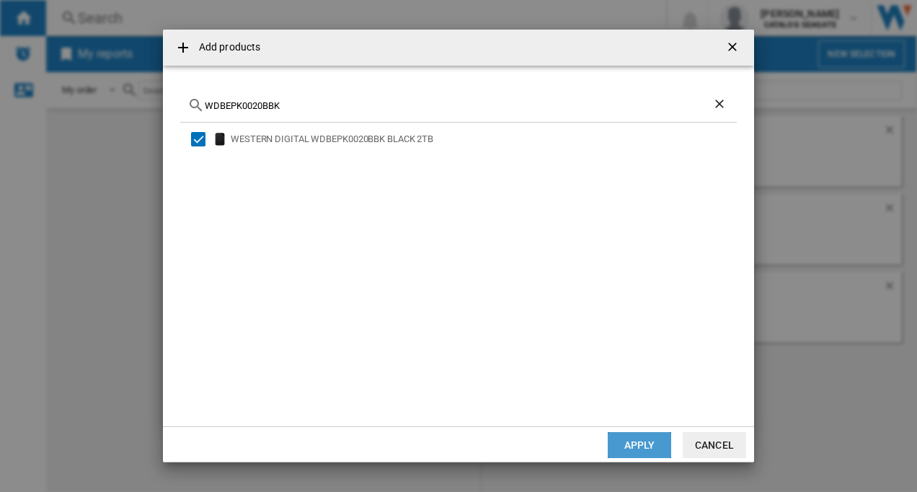
click at [622, 443] on button "Apply" at bounding box center [639, 445] width 63 height 26
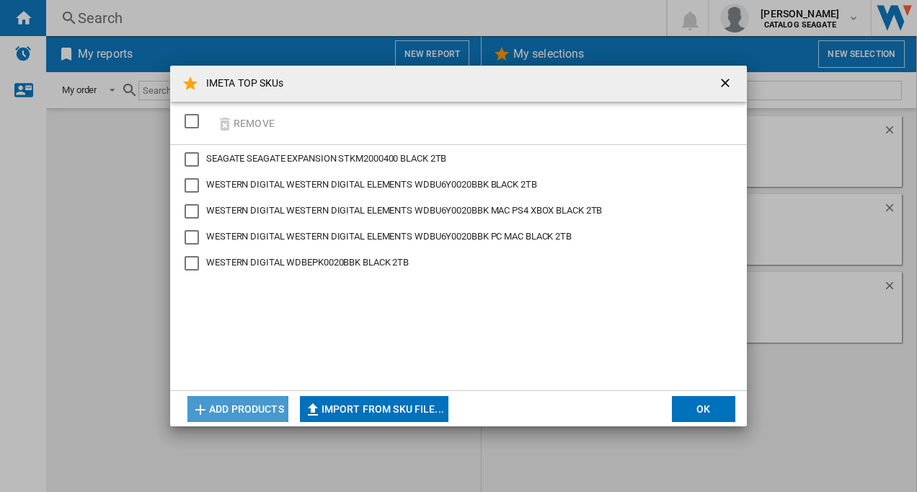
click at [237, 402] on button "Add products" at bounding box center [237, 409] width 101 height 26
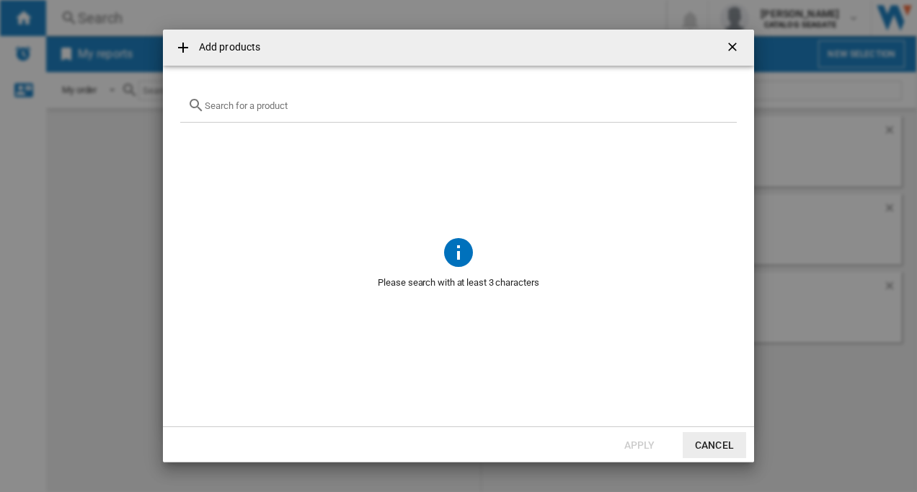
click at [233, 109] on input "{{getI18NText('SELECTIONS.EDITION_POPUP.OPEN_PRODUCTS_POPUP')}} {{::getI18NText…" at bounding box center [467, 105] width 525 height 11
paste input "HDTB520XK3AA"
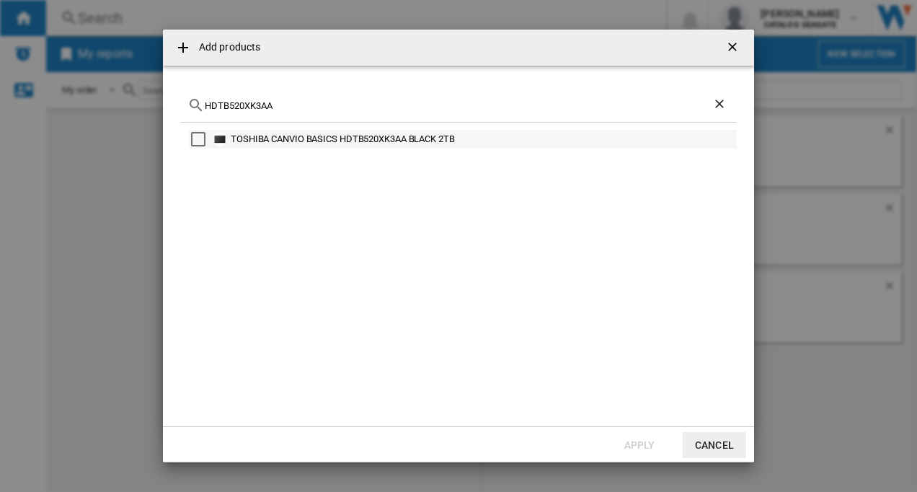
type input "HDTB520XK3AA"
click at [197, 136] on div "Select" at bounding box center [198, 139] width 14 height 14
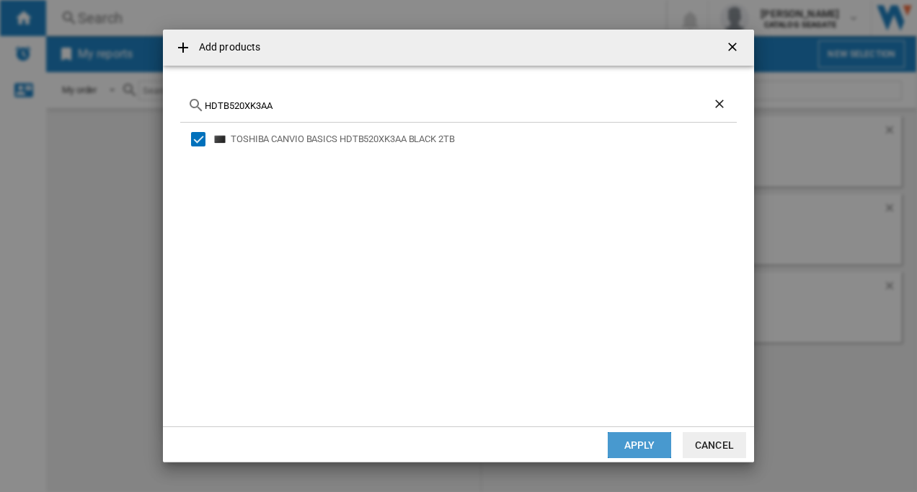
click at [629, 446] on button "Apply" at bounding box center [639, 445] width 63 height 26
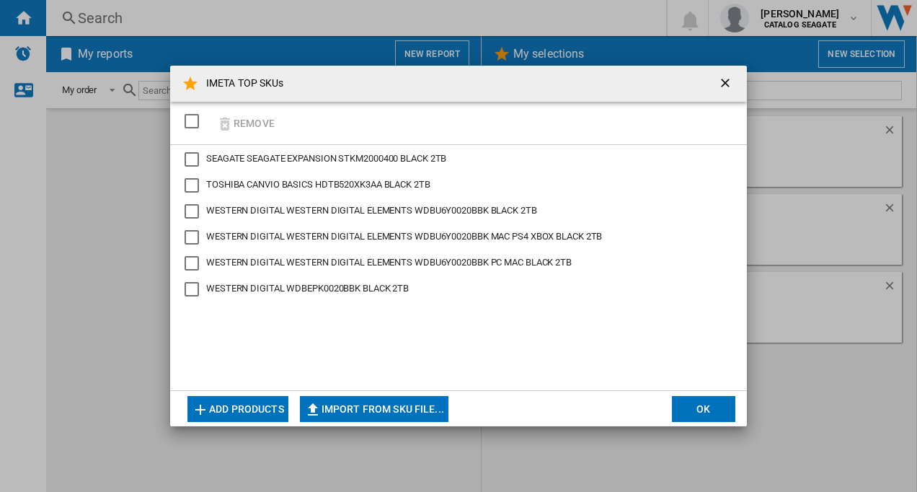
click at [242, 410] on button "Add products" at bounding box center [237, 409] width 101 height 26
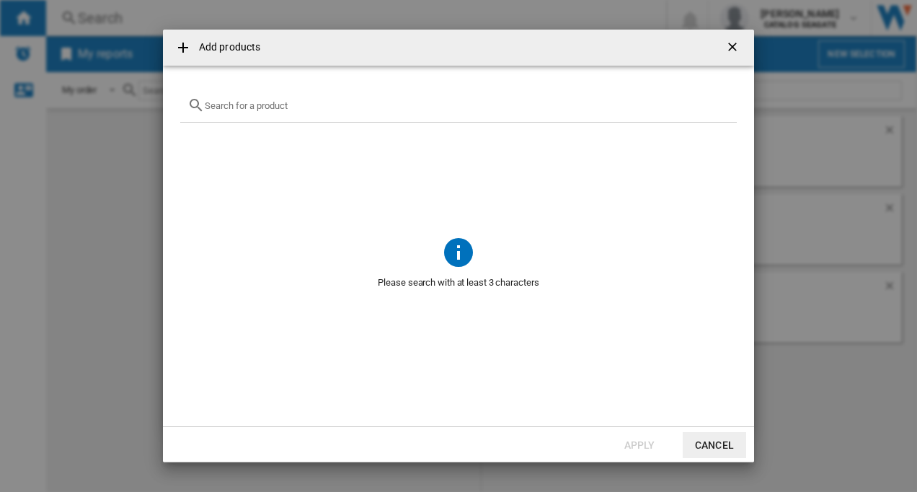
click at [242, 107] on input "{{getI18NText('SELECTIONS.EDITION_POPUP.OPEN_PRODUCTS_POPUP')}} {{::getI18NText…" at bounding box center [467, 105] width 525 height 11
paste input "HDTB520AK3AB"
click at [244, 106] on input "HDTB520AK3AB" at bounding box center [459, 105] width 508 height 11
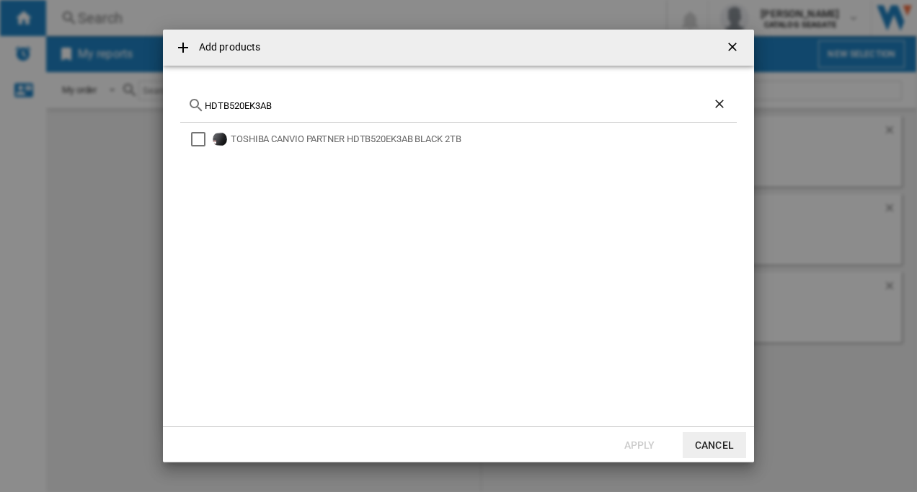
type input "HDTB520EK3AB"
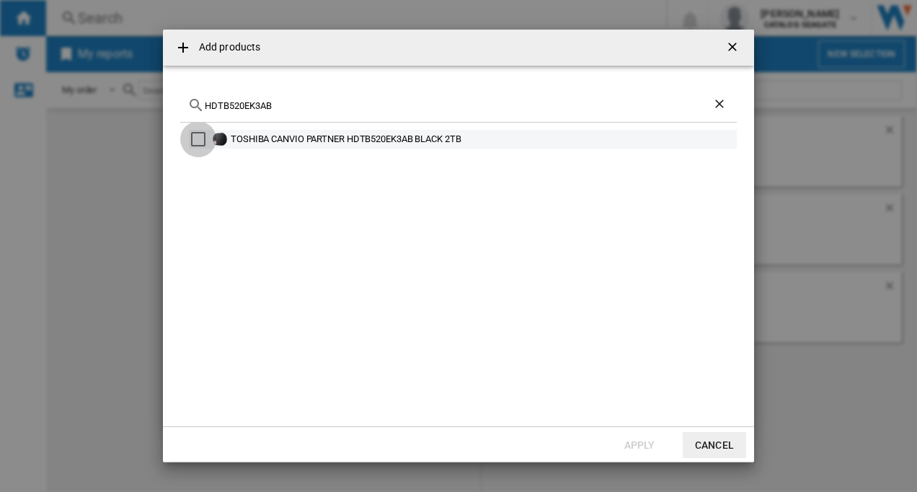
click at [194, 136] on div "Select" at bounding box center [198, 139] width 14 height 14
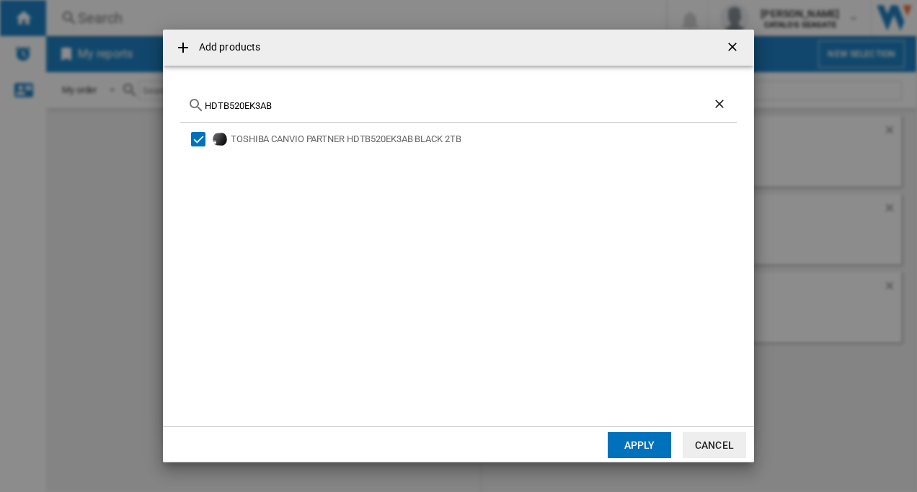
click at [643, 443] on button "Apply" at bounding box center [639, 445] width 63 height 26
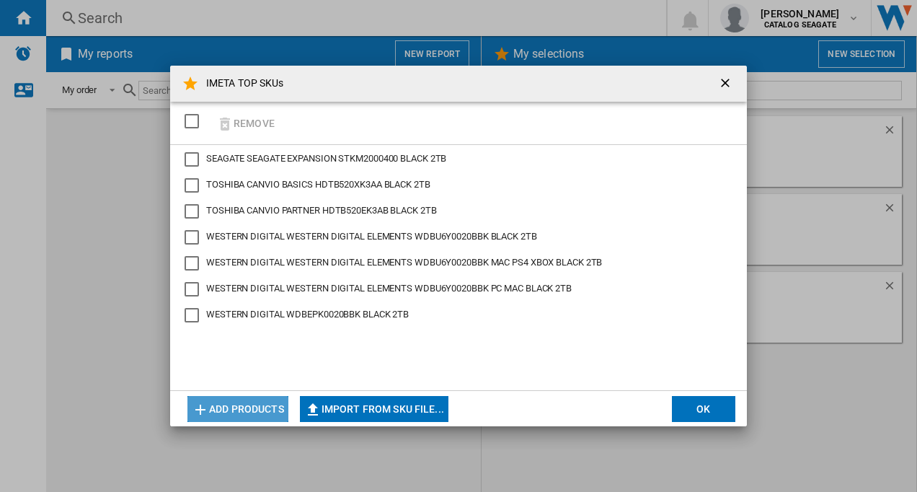
click at [239, 412] on button "Add products" at bounding box center [237, 409] width 101 height 26
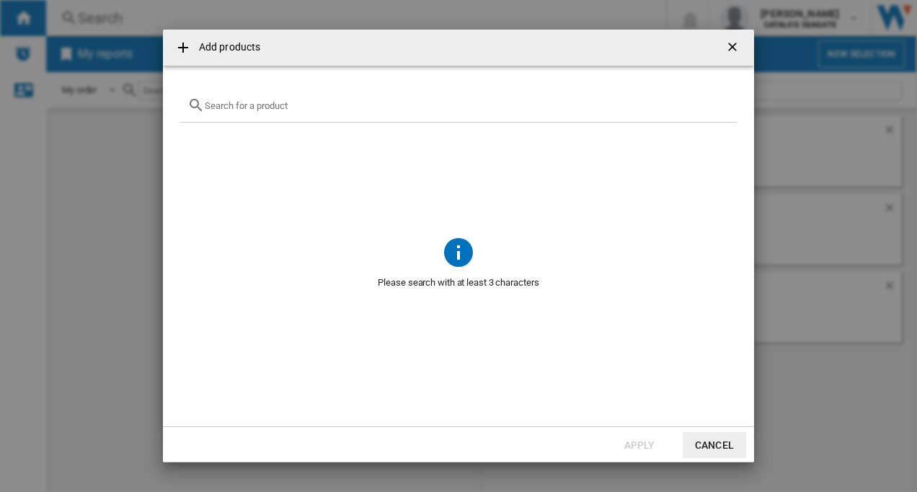
click at [214, 108] on input "{{getI18NText('SELECTIONS.EDITION_POPUP.OPEN_PRODUCTS_POPUP')}} {{::getI18NText…" at bounding box center [467, 105] width 525 height 11
paste input "STKM1000400"
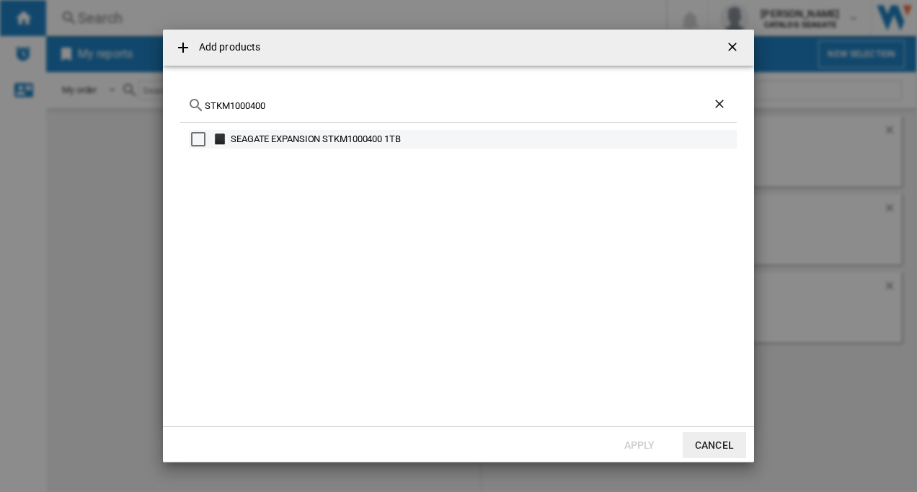
type input "STKM1000400"
click at [192, 138] on div "Select" at bounding box center [198, 139] width 14 height 14
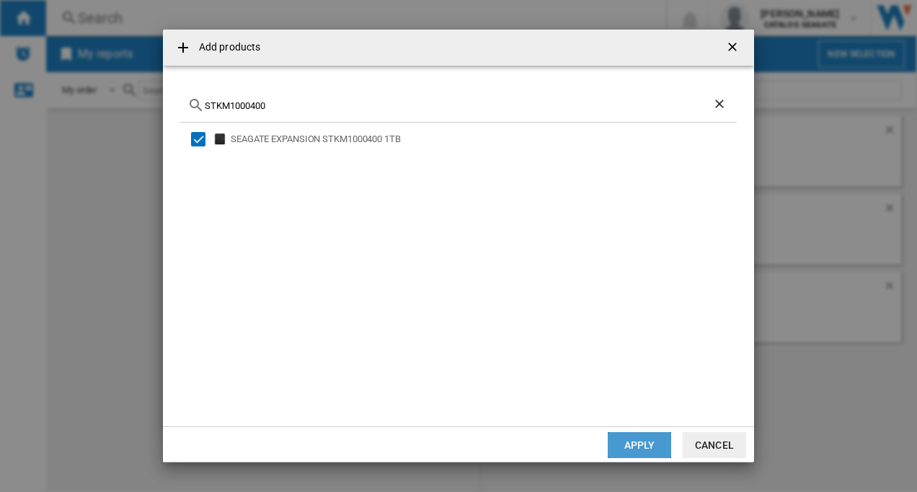
click at [626, 443] on button "Apply" at bounding box center [639, 445] width 63 height 26
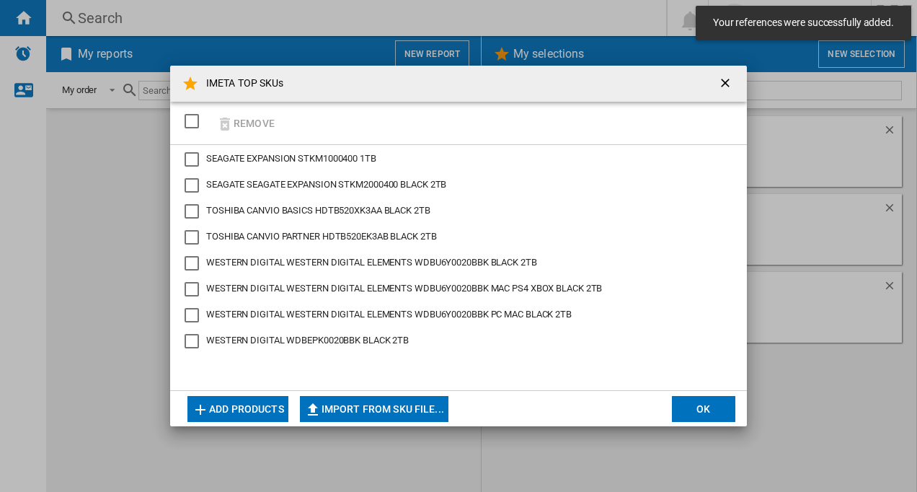
click at [242, 416] on button "Add products" at bounding box center [237, 409] width 101 height 26
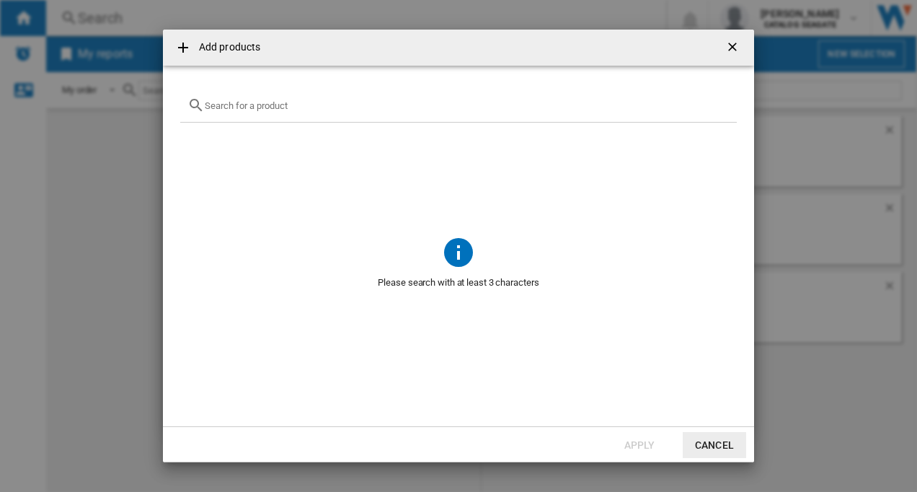
click at [234, 103] on input "{{getI18NText('SELECTIONS.EDITION_POPUP.OPEN_PRODUCTS_POPUP')}} {{::getI18NText…" at bounding box center [467, 105] width 525 height 11
paste input "WDBUZG0010BBK"
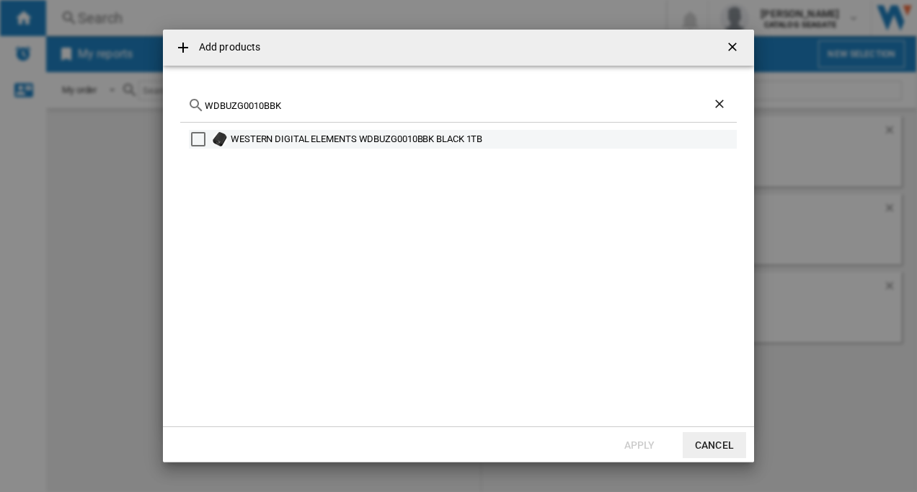
type input "WDBUZG0010BBK"
click at [197, 137] on div "Select" at bounding box center [198, 139] width 14 height 14
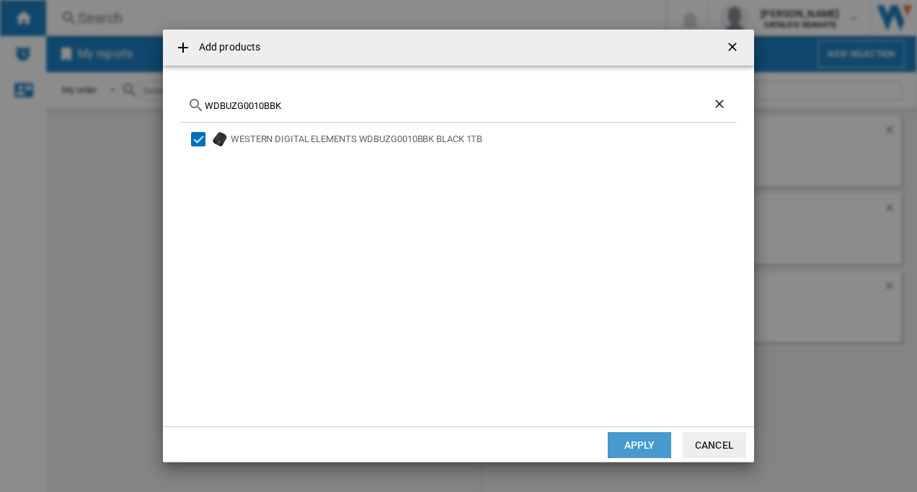
click at [637, 443] on button "Apply" at bounding box center [639, 445] width 63 height 26
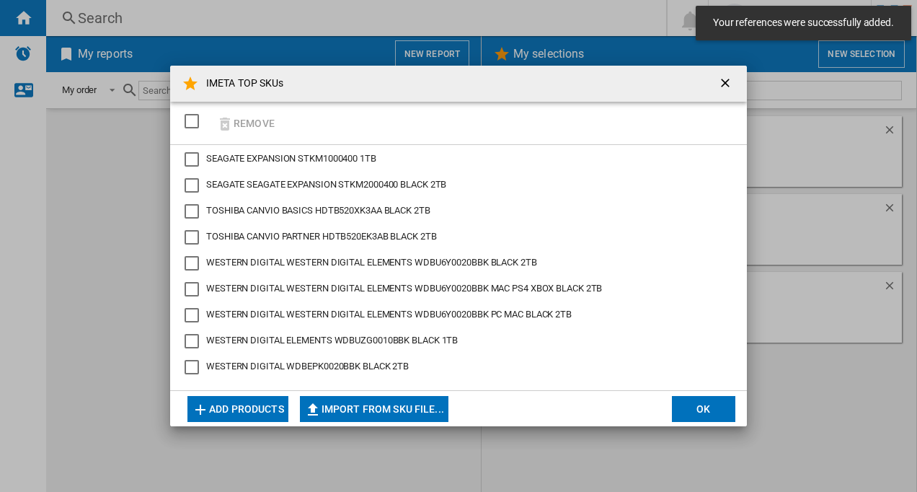
click at [240, 409] on button "Add products" at bounding box center [237, 409] width 101 height 26
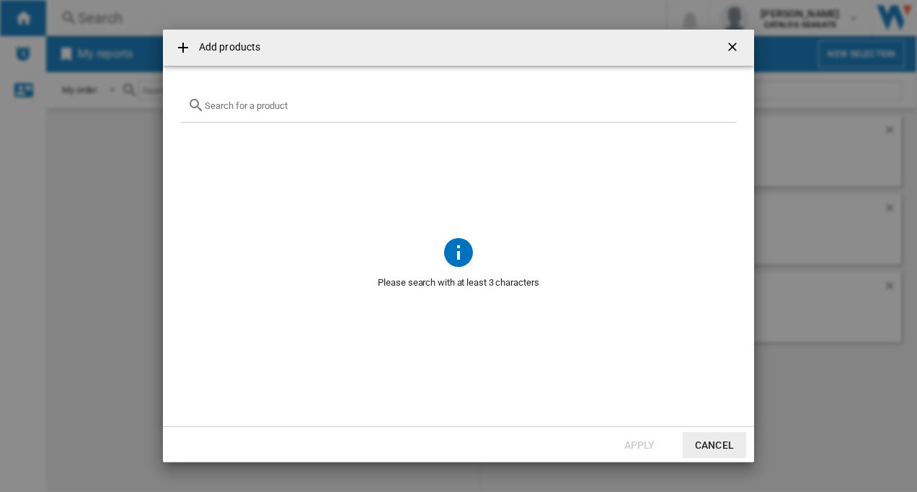
click at [255, 106] on input "{{getI18NText('SELECTIONS.EDITION_POPUP.OPEN_PRODUCTS_POPUP')}} {{::getI18NText…" at bounding box center [467, 105] width 525 height 11
paste input "WDBEPK0010BBK"
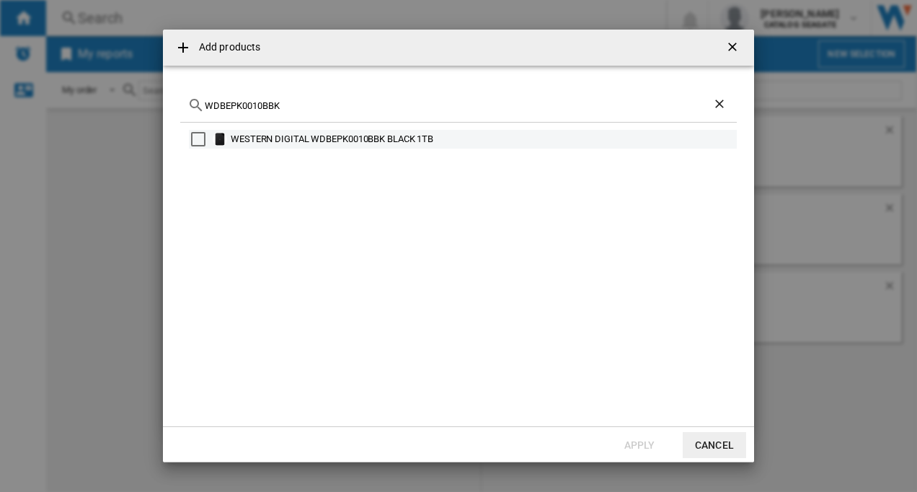
type input "WDBEPK0010BBK"
click at [199, 141] on div "Select" at bounding box center [198, 139] width 14 height 14
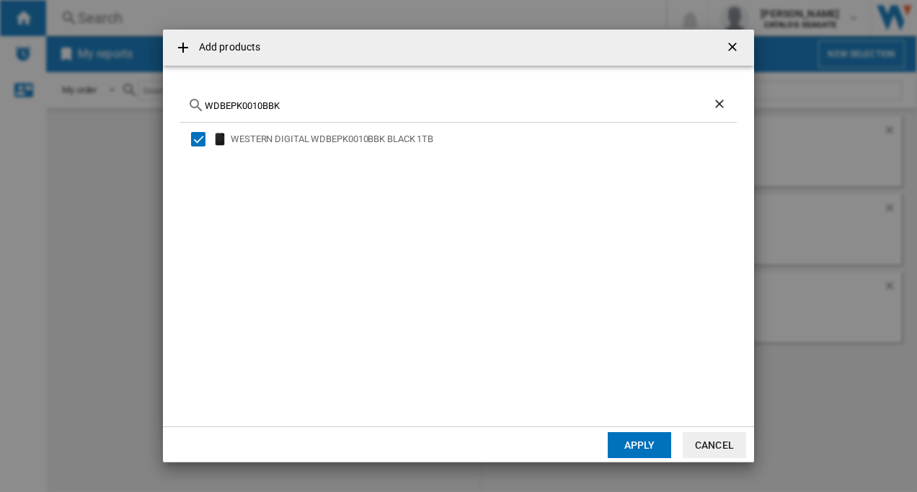
click at [646, 443] on button "Apply" at bounding box center [639, 445] width 63 height 26
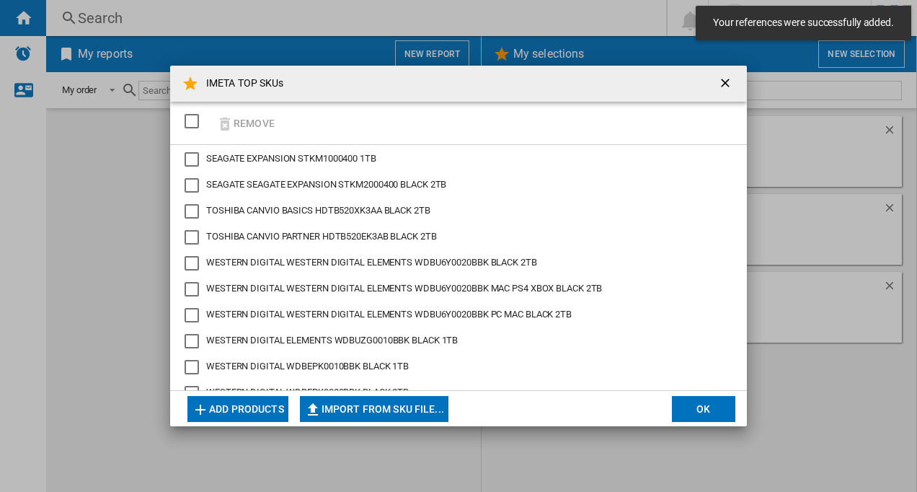
click at [267, 405] on button "Add products" at bounding box center [237, 409] width 101 height 26
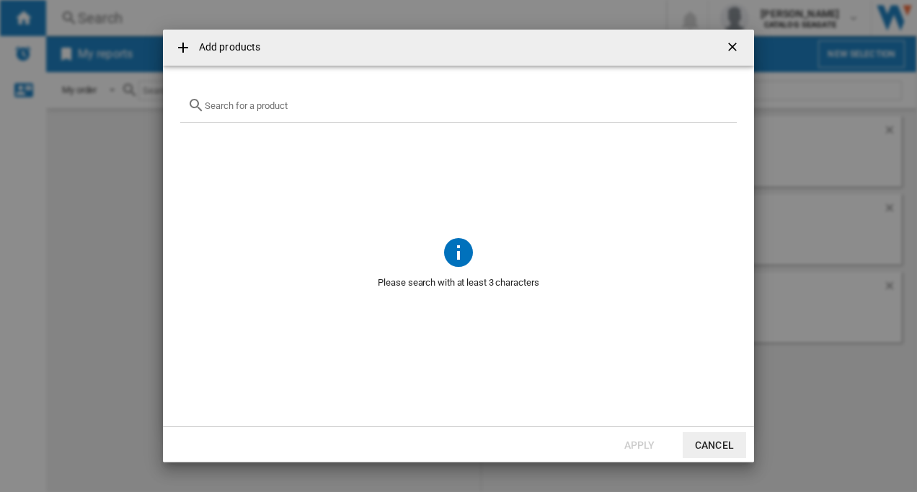
click at [237, 107] on input "{{getI18NText('SELECTIONS.EDITION_POPUP.OPEN_PRODUCTS_POPUP')}} {{::getI18NText…" at bounding box center [467, 105] width 525 height 11
paste input "HDTB510XK3AA"
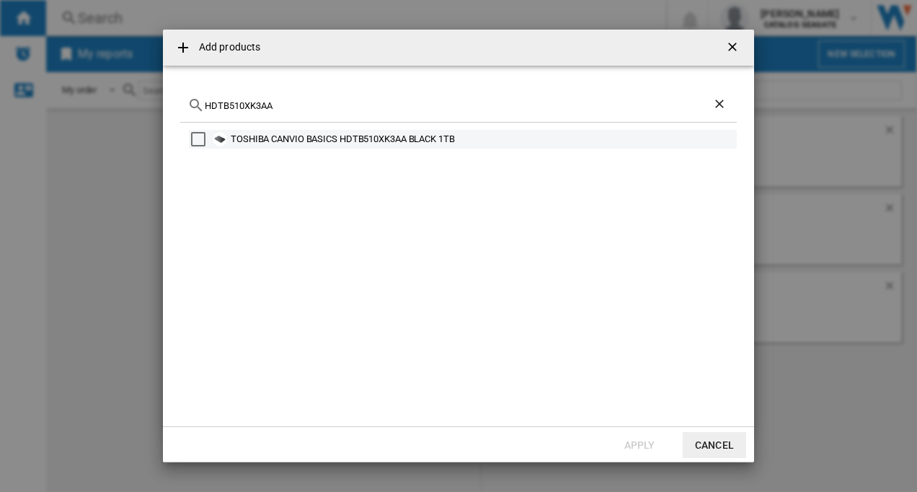
type input "HDTB510XK3AA"
click at [200, 135] on div "Select" at bounding box center [198, 139] width 14 height 14
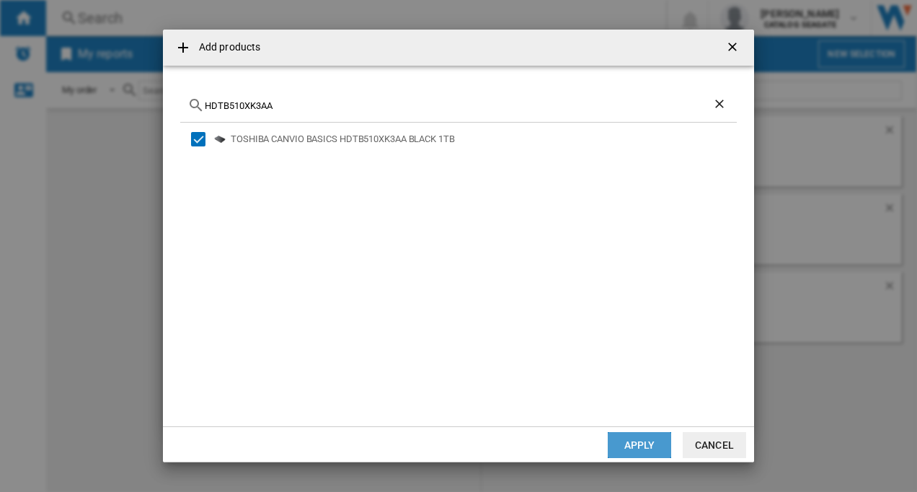
click at [629, 444] on button "Apply" at bounding box center [639, 445] width 63 height 26
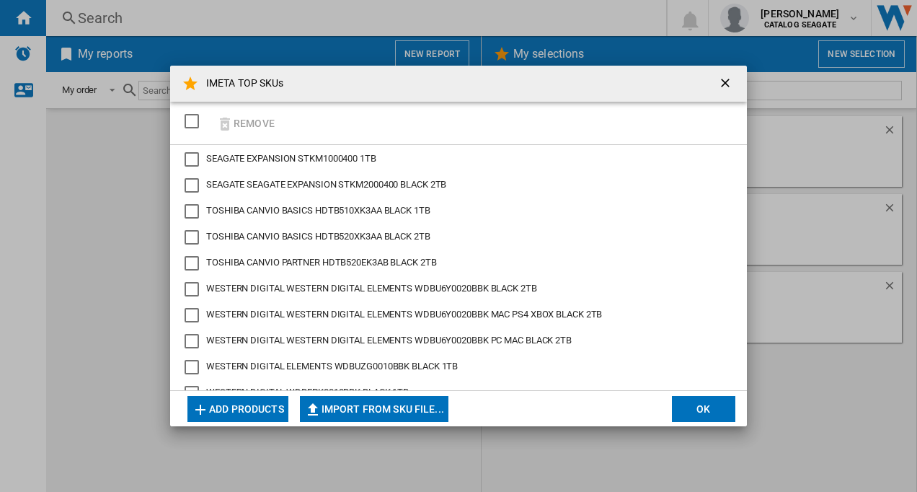
click at [247, 405] on button "Add products" at bounding box center [237, 409] width 101 height 26
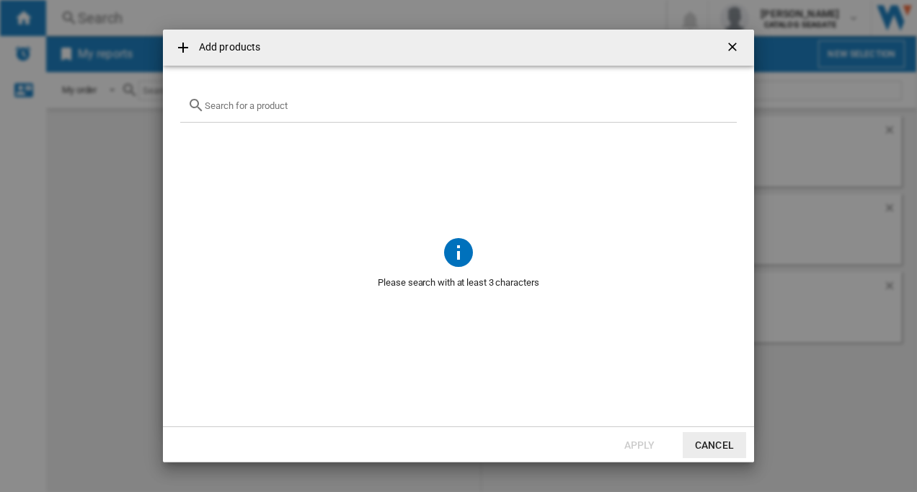
click at [252, 110] on input "{{getI18NText('SELECTIONS.EDITION_POPUP.OPEN_PRODUCTS_POPUP')}} {{::getI18NText…" at bounding box center [467, 105] width 525 height 11
paste input "HDTB510AK3AB"
click at [244, 107] on input "HDTB510AK3AB" at bounding box center [459, 105] width 508 height 11
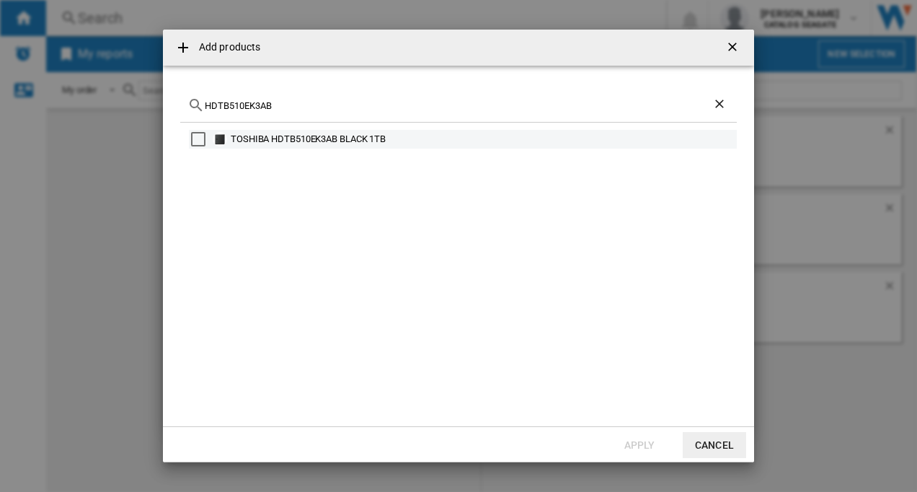
type input "HDTB510EK3AB"
click at [195, 135] on div "Select" at bounding box center [198, 139] width 14 height 14
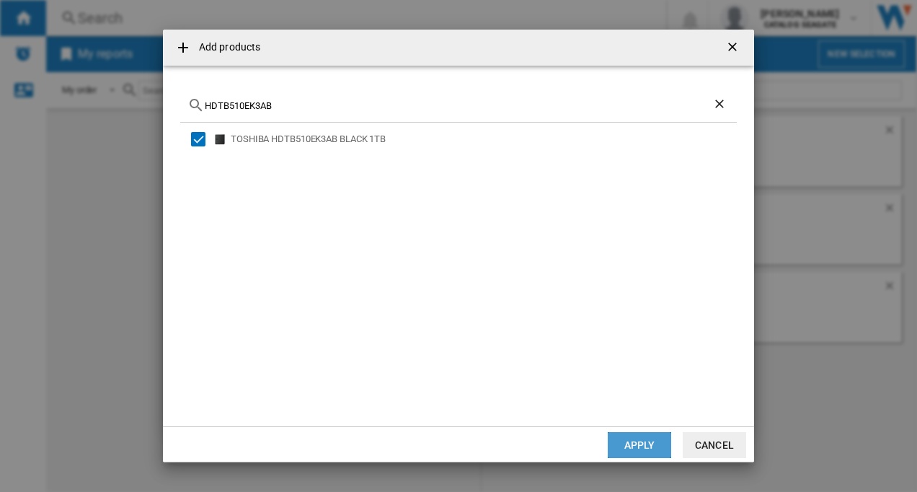
click at [619, 445] on button "Apply" at bounding box center [639, 445] width 63 height 26
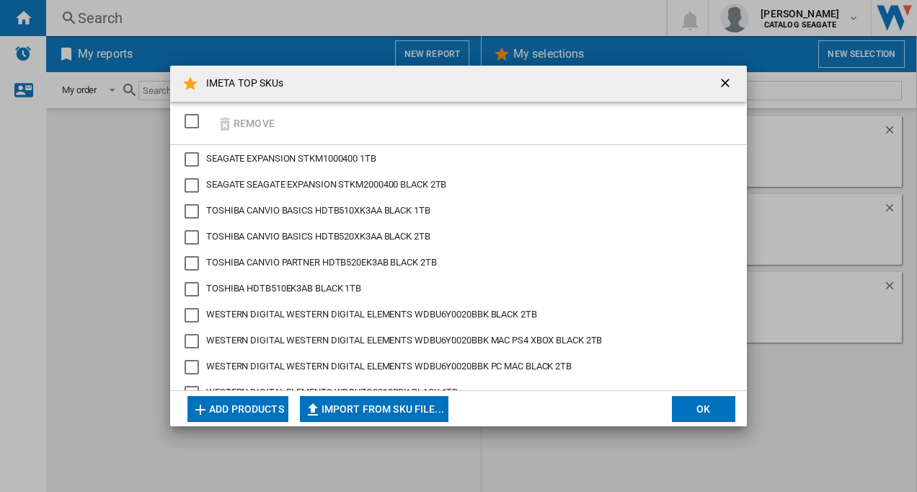
click at [252, 408] on button "Add products" at bounding box center [237, 409] width 101 height 26
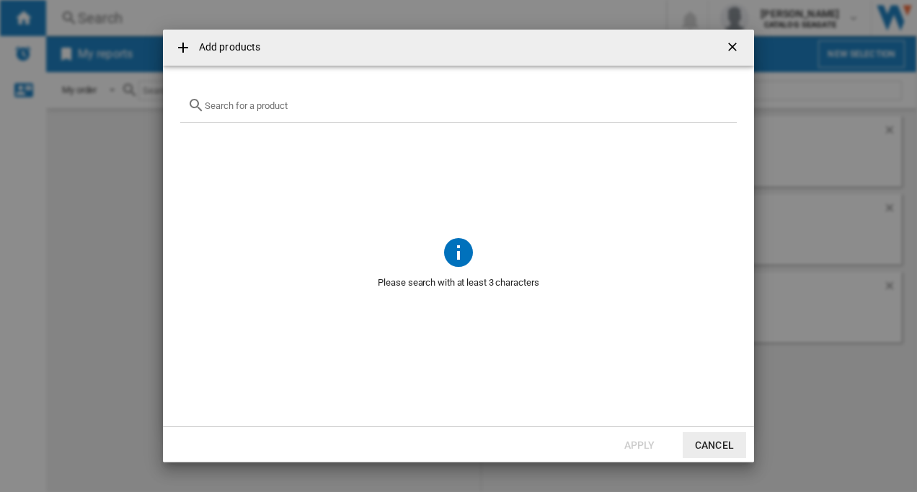
click at [242, 105] on input "{{getI18NText('SELECTIONS.EDITION_POPUP.OPEN_PRODUCTS_POPUP')}} {{::getI18NText…" at bounding box center [467, 105] width 525 height 11
paste input "STKY2000400"
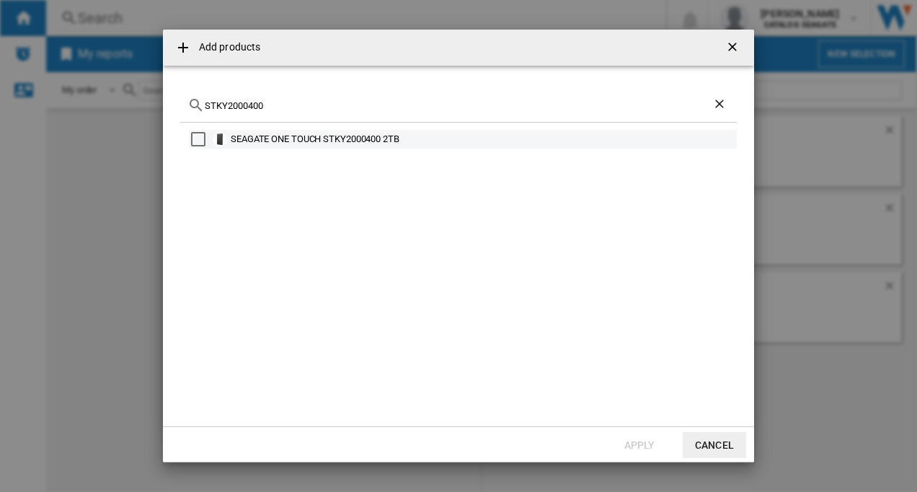
type input "STKY2000400"
click at [202, 135] on div "Select" at bounding box center [198, 139] width 14 height 14
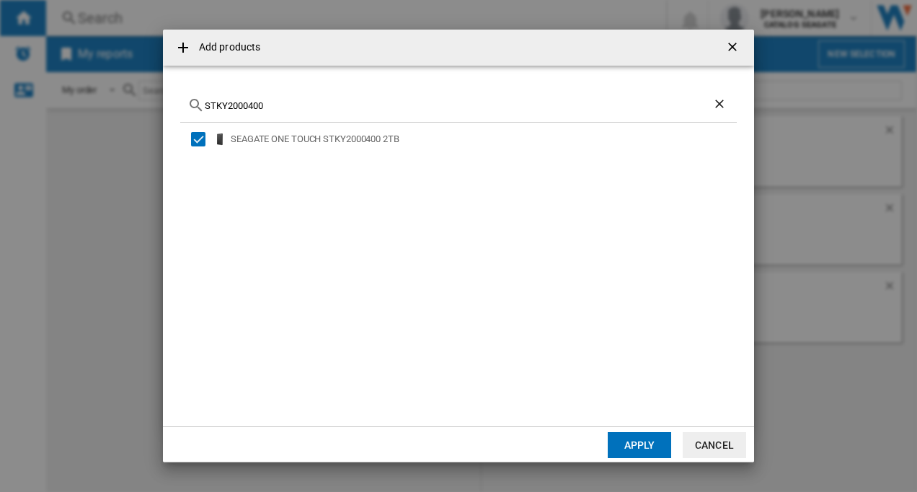
click at [624, 440] on button "Apply" at bounding box center [639, 445] width 63 height 26
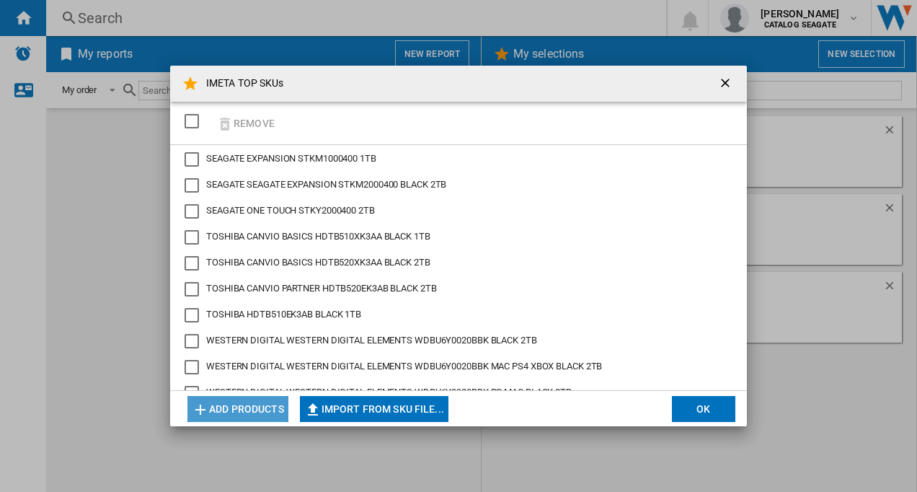
click at [237, 408] on button "Add products" at bounding box center [237, 409] width 101 height 26
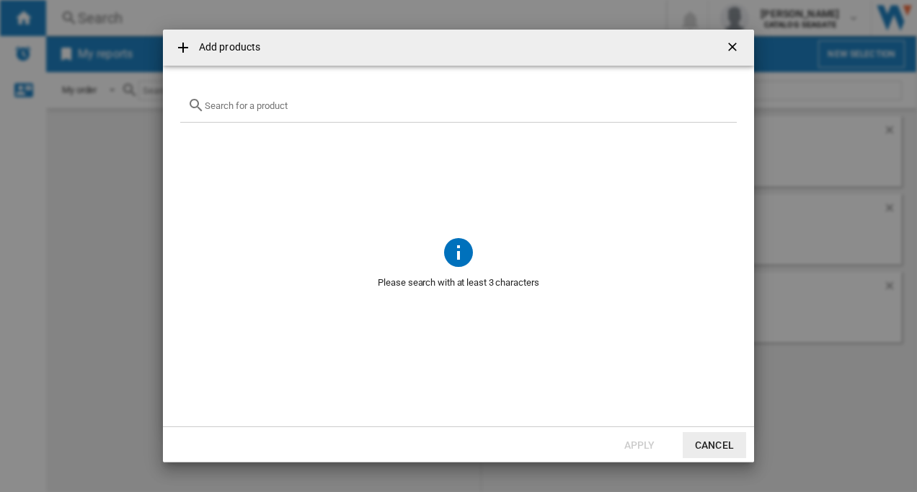
click at [255, 107] on input "{{getI18NText('SELECTIONS.EDITION_POPUP.OPEN_PRODUCTS_POPUP')}} {{::getI18NText…" at bounding box center [467, 105] width 525 height 11
paste input "WDBYVG0020BBK"
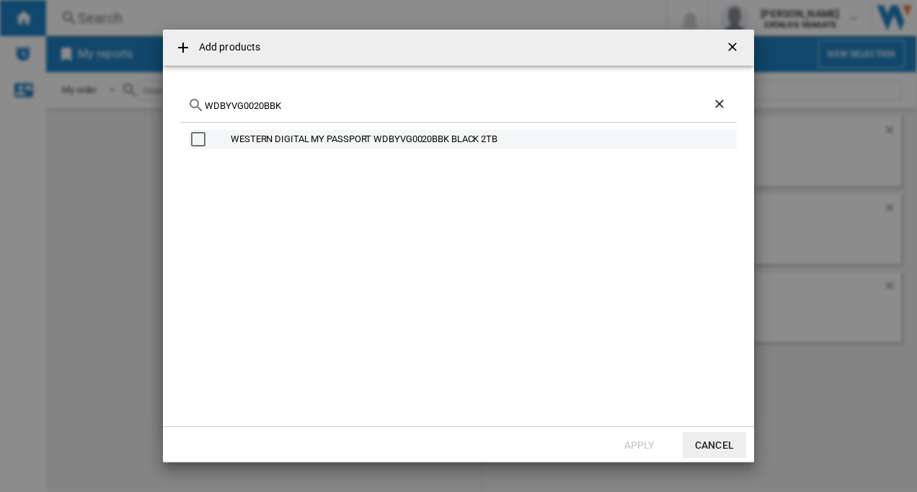
type input "WDBYVG0020BBK"
click at [197, 136] on div "Select" at bounding box center [198, 139] width 14 height 14
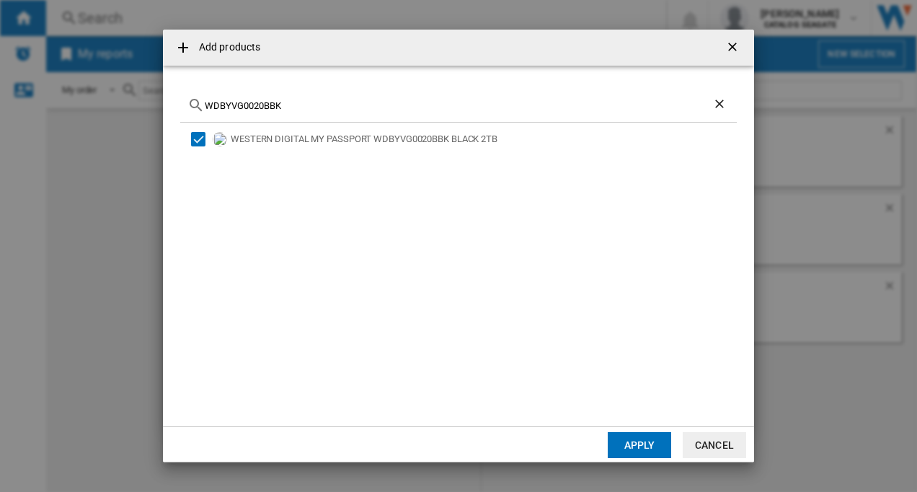
click at [636, 444] on button "Apply" at bounding box center [639, 445] width 63 height 26
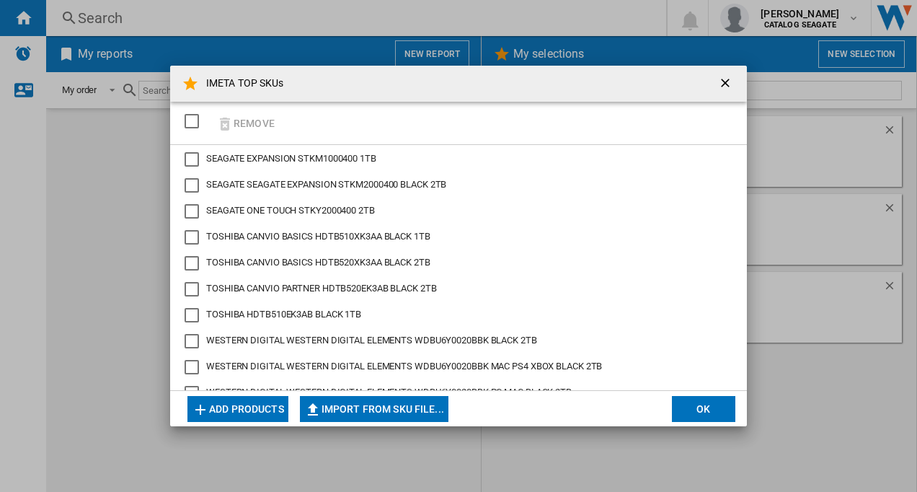
click at [237, 405] on button "Add products" at bounding box center [237, 409] width 101 height 26
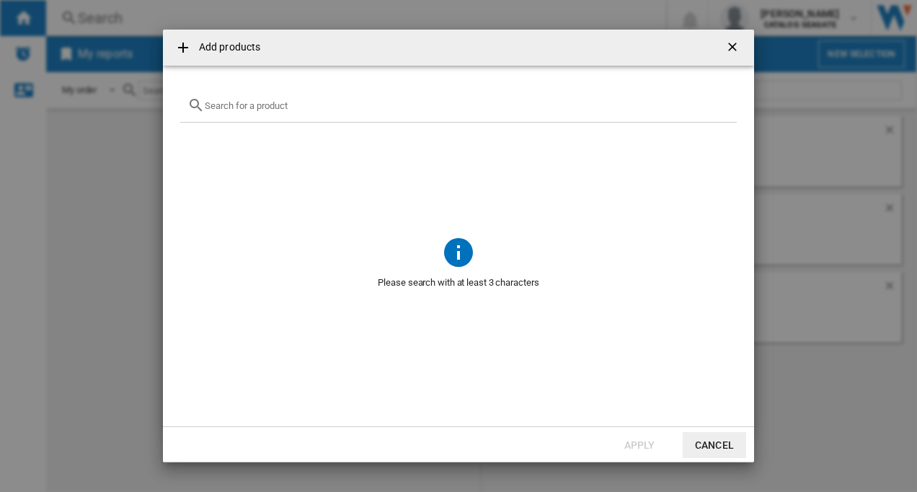
click at [224, 107] on input "{{getI18NText('SELECTIONS.EDITION_POPUP.OPEN_PRODUCTS_POPUP')}} {{::getI18NText…" at bounding box center [467, 105] width 525 height 11
paste input "HDTCA20XK3AA"
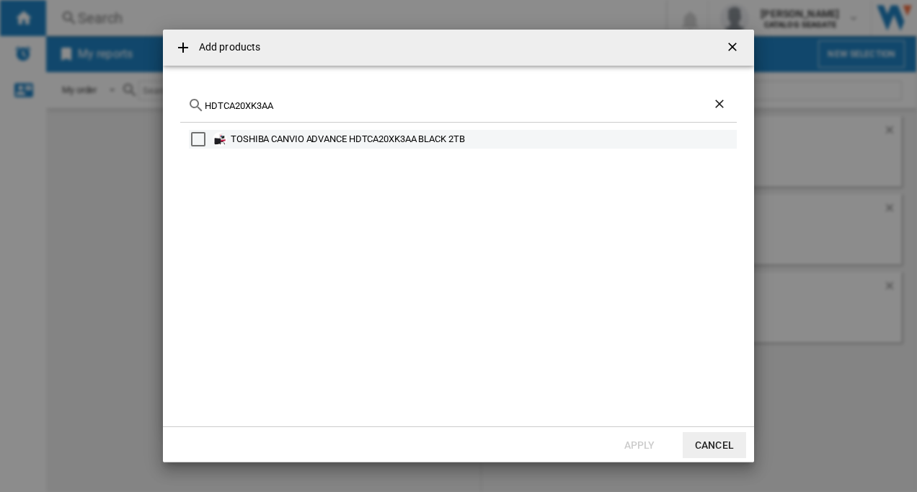
type input "HDTCA20XK3AA"
click at [193, 138] on div "Select" at bounding box center [198, 139] width 14 height 14
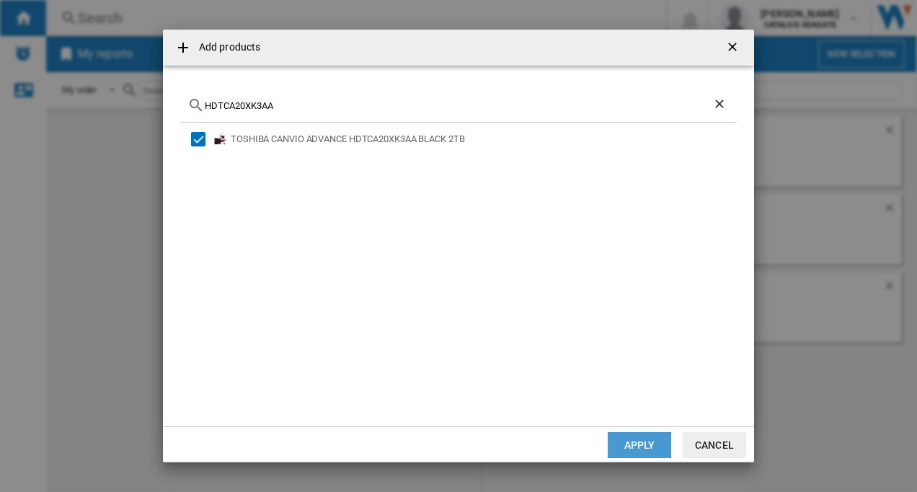
click at [616, 442] on button "Apply" at bounding box center [639, 445] width 63 height 26
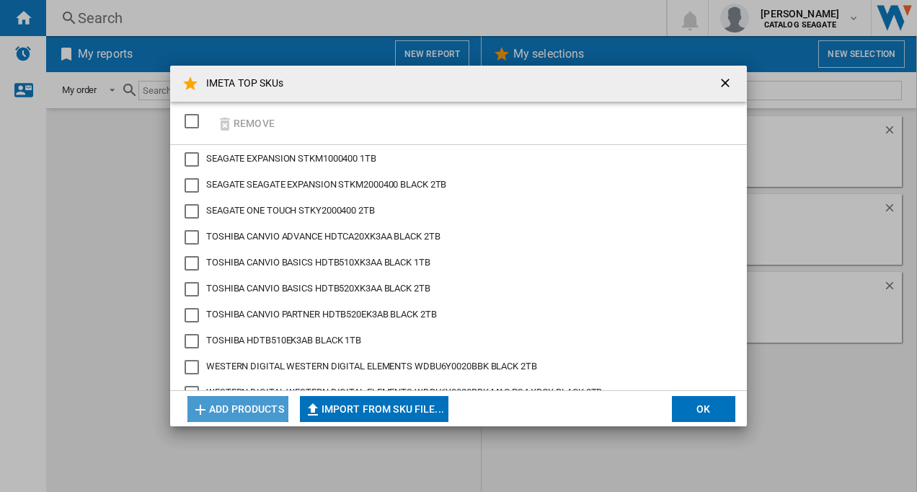
click at [241, 405] on button "Add products" at bounding box center [237, 409] width 101 height 26
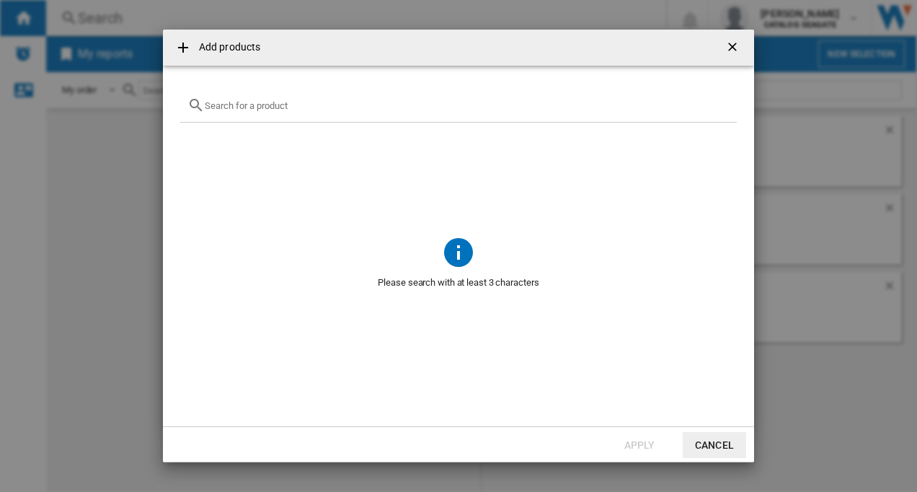
click at [243, 107] on input "{{getI18NText('SELECTIONS.EDITION_POPUP.OPEN_PRODUCTS_POPUP')}} {{::getI18NText…" at bounding box center [467, 105] width 525 height 11
paste input "STKZ5000400"
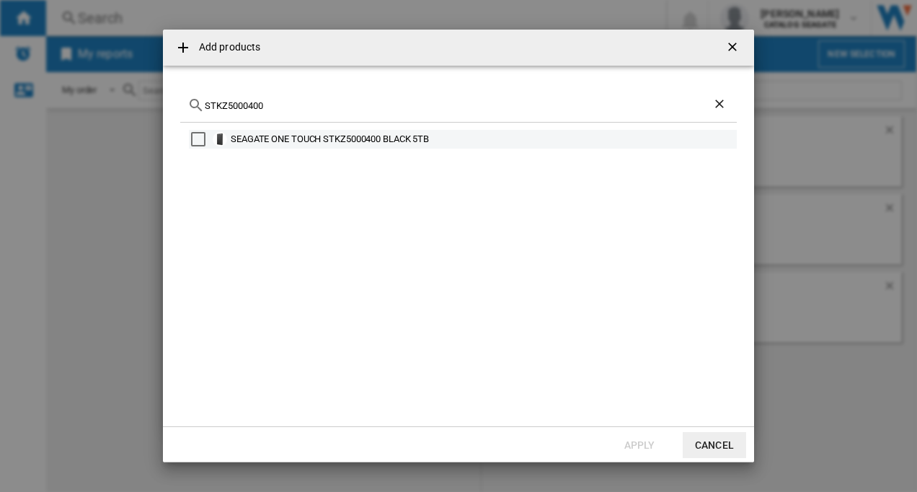
type input "STKZ5000400"
click at [194, 133] on div "Select" at bounding box center [198, 139] width 14 height 14
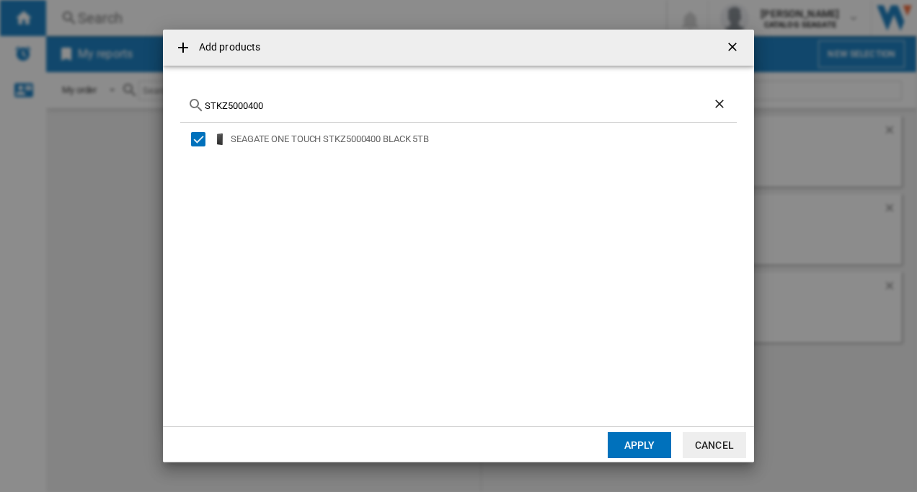
click at [628, 442] on button "Apply" at bounding box center [639, 445] width 63 height 26
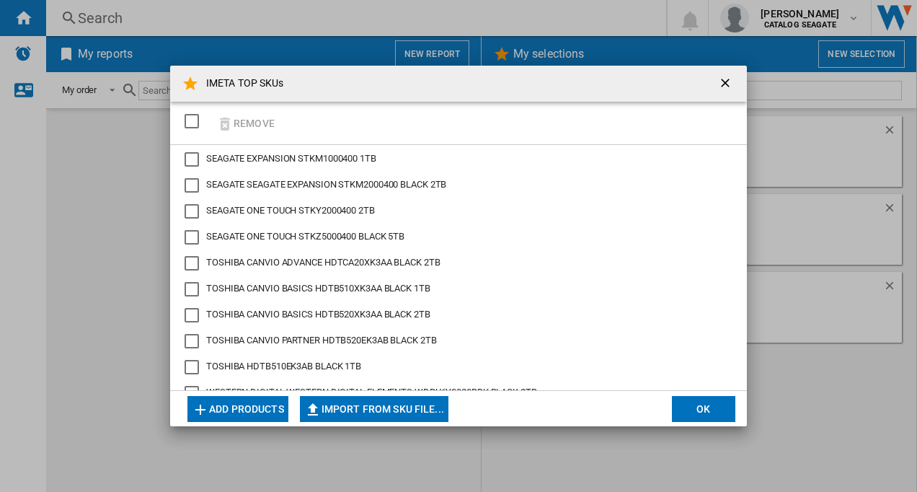
click at [253, 405] on button "Add products" at bounding box center [237, 409] width 101 height 26
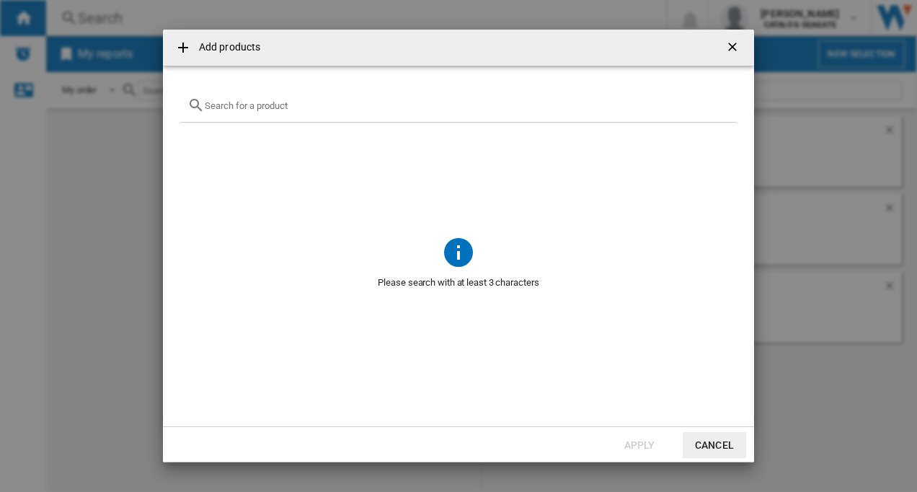
click at [281, 110] on input "{{getI18NText('SELECTIONS.EDITION_POPUP.OPEN_PRODUCTS_POPUP')}} {{::getI18NText…" at bounding box center [467, 105] width 525 height 11
paste input "WDBPKJ0050BBK"
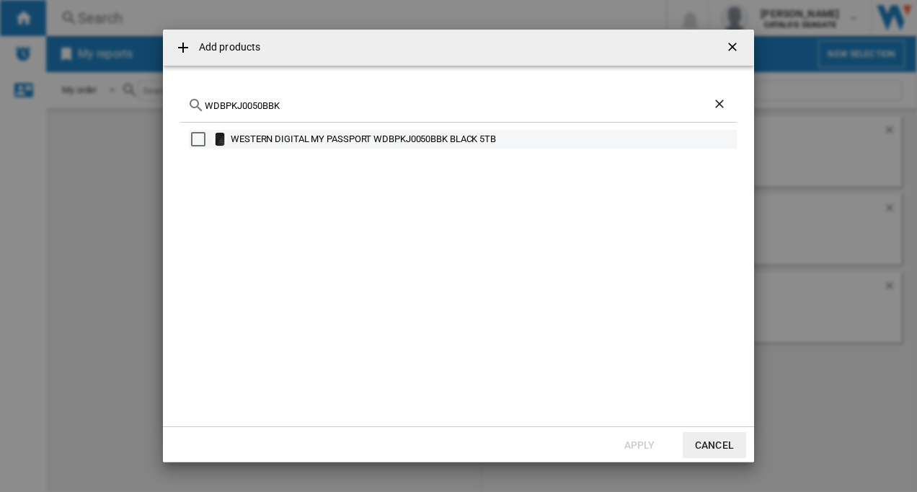
type input "WDBPKJ0050BBK"
click at [199, 143] on div "Select" at bounding box center [198, 139] width 14 height 14
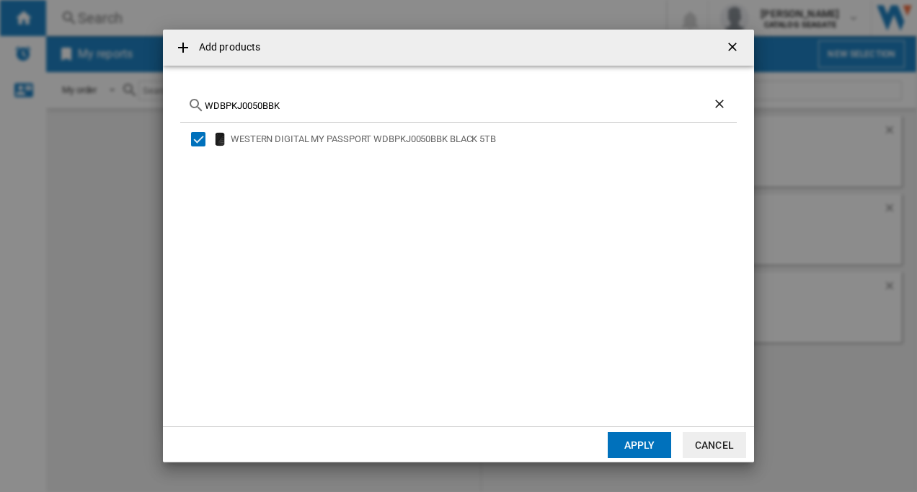
drag, startPoint x: 627, startPoint y: 446, endPoint x: 627, endPoint y: 430, distance: 16.6
click at [627, 445] on button "Apply" at bounding box center [639, 445] width 63 height 26
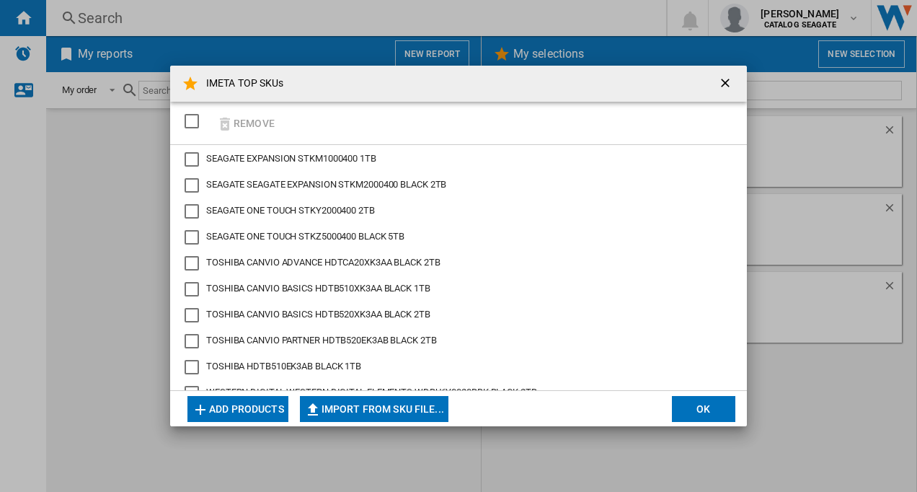
click at [236, 407] on button "Add products" at bounding box center [237, 409] width 101 height 26
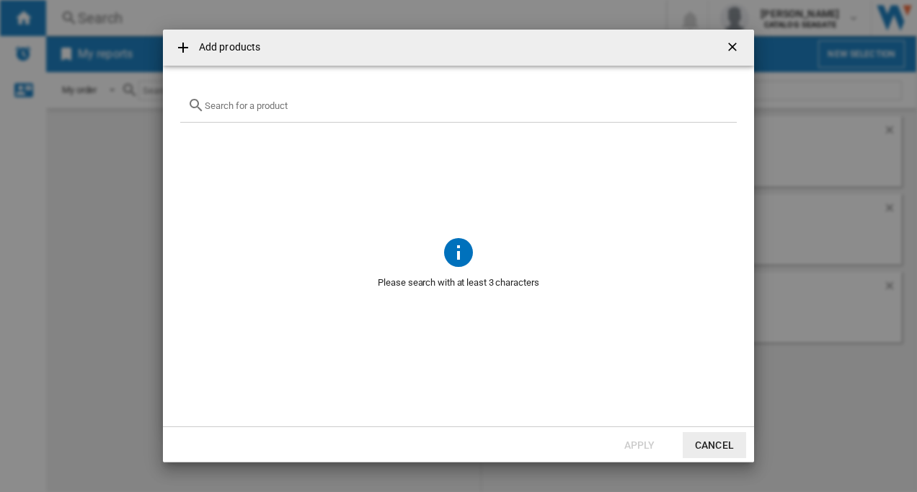
click at [274, 110] on input "{{getI18NText('SELECTIONS.EDITION_POPUP.OPEN_PRODUCTS_POPUP')}} {{::getI18NText…" at bounding box center [467, 105] width 525 height 11
paste input "STKP20000400"
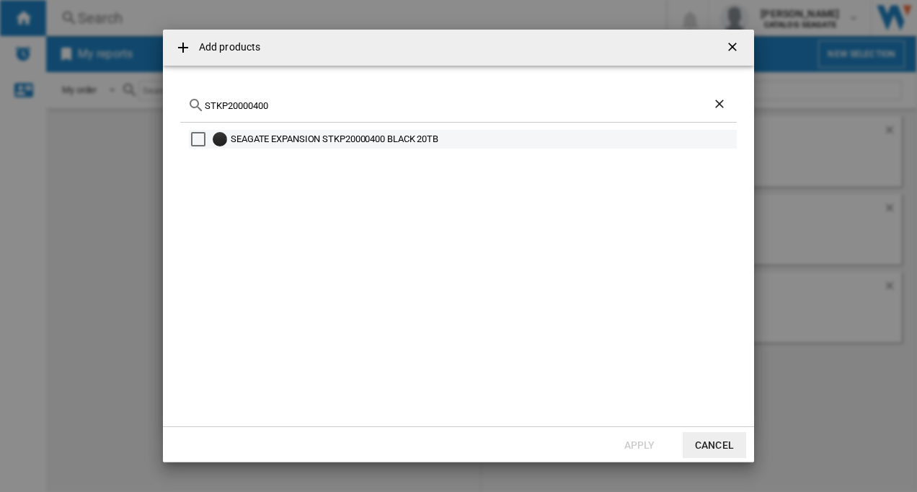
type input "STKP20000400"
click at [200, 137] on div "Select" at bounding box center [198, 139] width 14 height 14
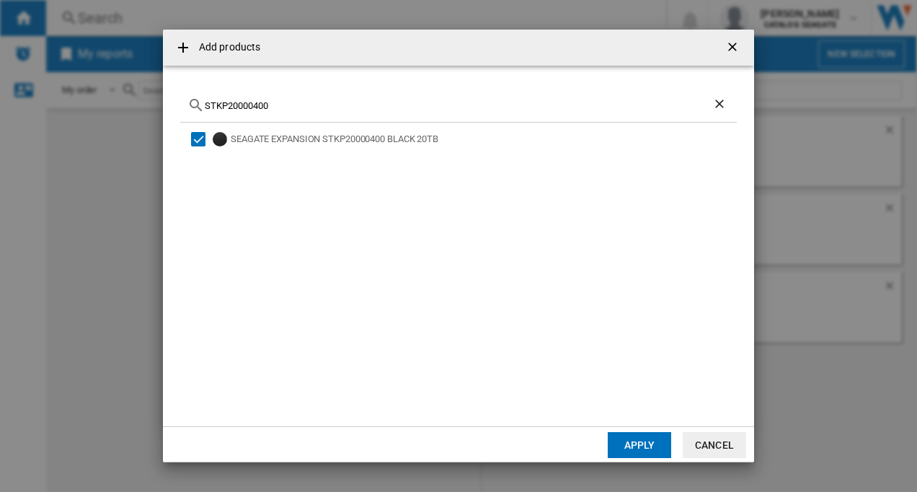
click at [632, 450] on button "Apply" at bounding box center [639, 445] width 63 height 26
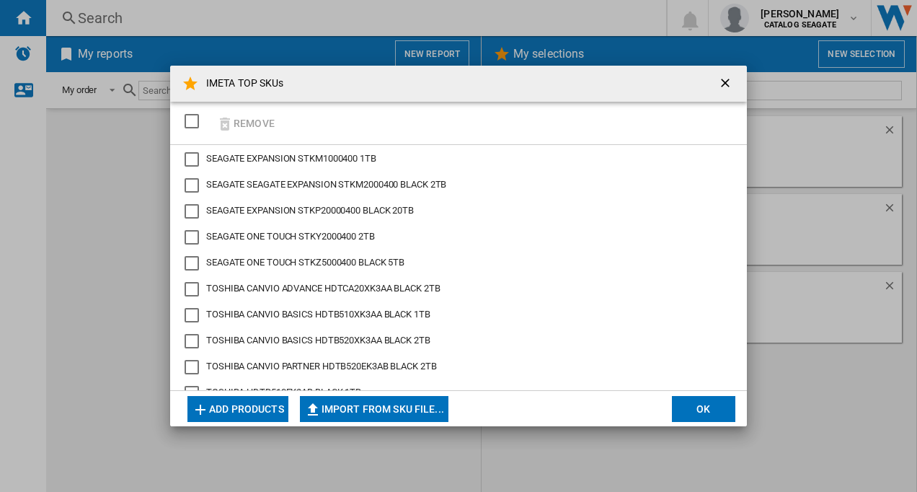
click at [234, 404] on button "Add products" at bounding box center [237, 409] width 101 height 26
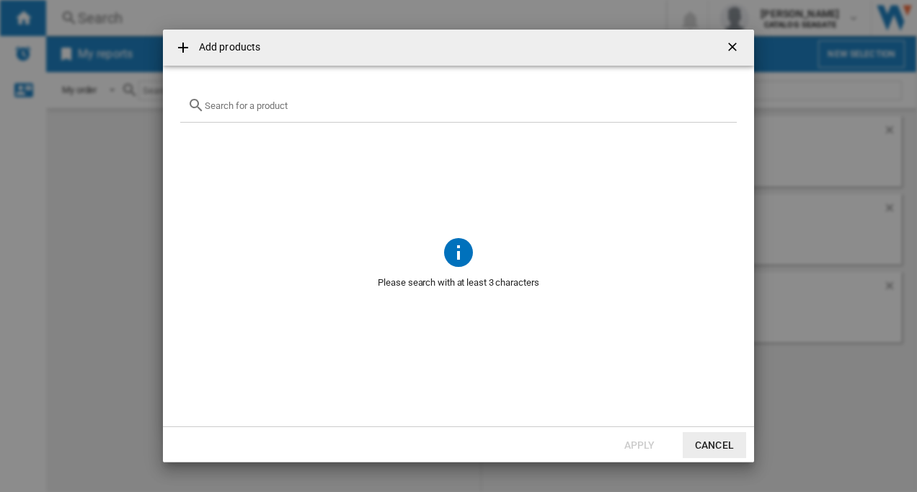
click at [244, 111] on div "{{getI18NText('SELECTIONS.EDITION_POPUP.OPEN_PRODUCTS_POPUP')}} {{::getI18NText…" at bounding box center [458, 106] width 557 height 34
click at [243, 111] on div "{{getI18NText('SELECTIONS.EDITION_POPUP.OPEN_PRODUCTS_POPUP')}} {{::getI18NText…" at bounding box center [458, 106] width 557 height 34
paste input "WDBBKG0200HBK"
drag, startPoint x: 306, startPoint y: 106, endPoint x: 198, endPoint y: 104, distance: 107.5
click at [198, 104] on div "WDBBKG0200HBK" at bounding box center [458, 106] width 557 height 34
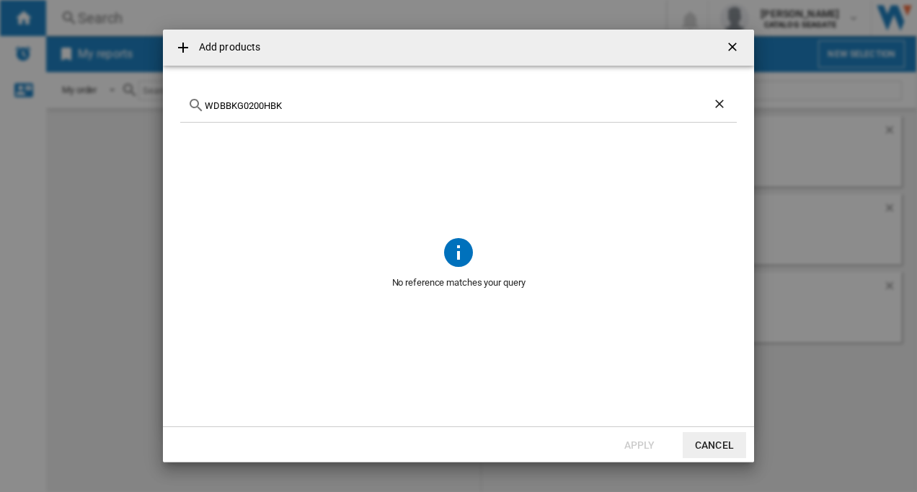
paste input "Elements desktop 20TB"
drag, startPoint x: 218, startPoint y: 107, endPoint x: 210, endPoint y: 107, distance: 7.9
click at [210, 107] on input "WD Elements desktoP" at bounding box center [459, 105] width 508 height 11
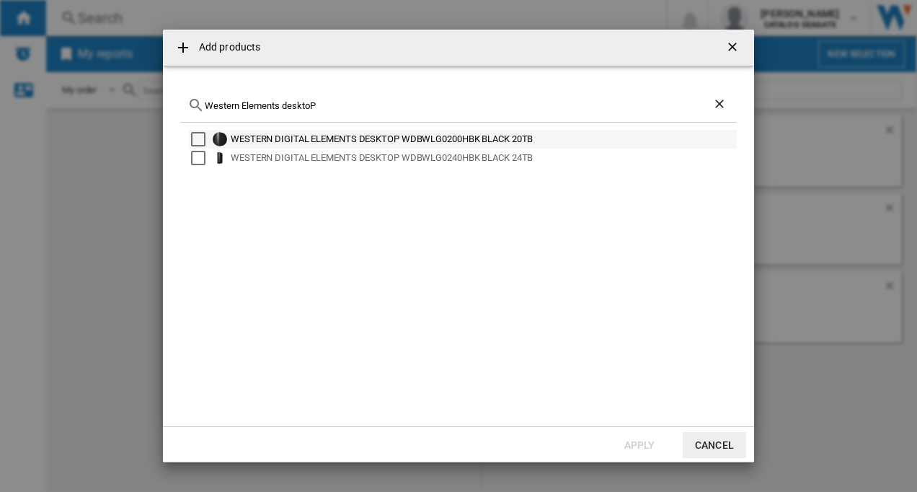
type input "Western Elements desktoP"
click at [199, 137] on div "Select" at bounding box center [198, 139] width 14 height 14
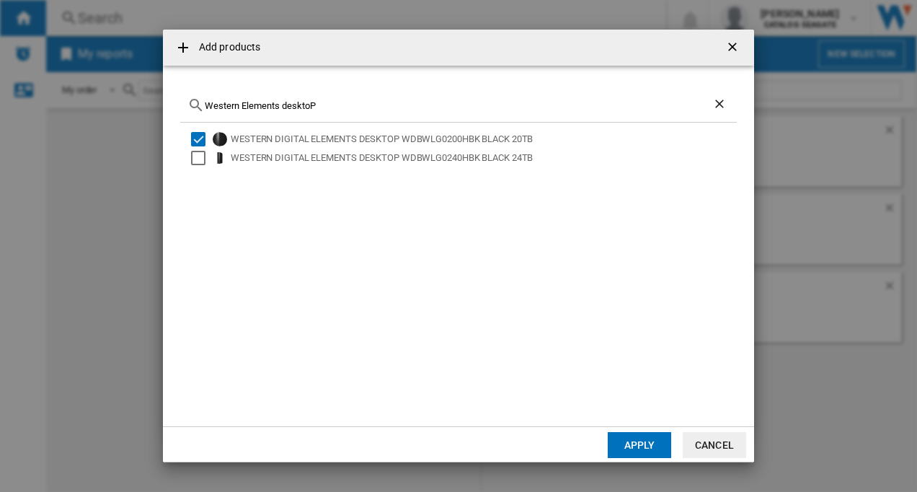
click at [631, 448] on button "Apply" at bounding box center [639, 445] width 63 height 26
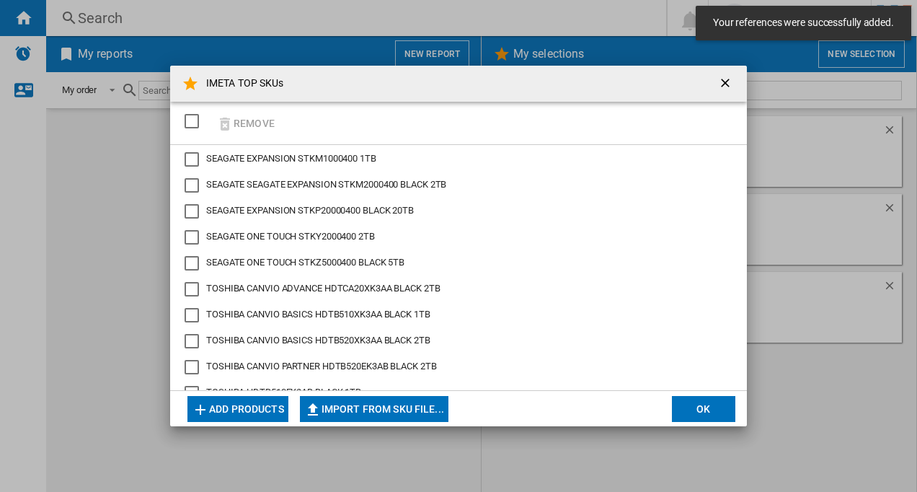
click at [704, 410] on button "OK" at bounding box center [703, 409] width 63 height 26
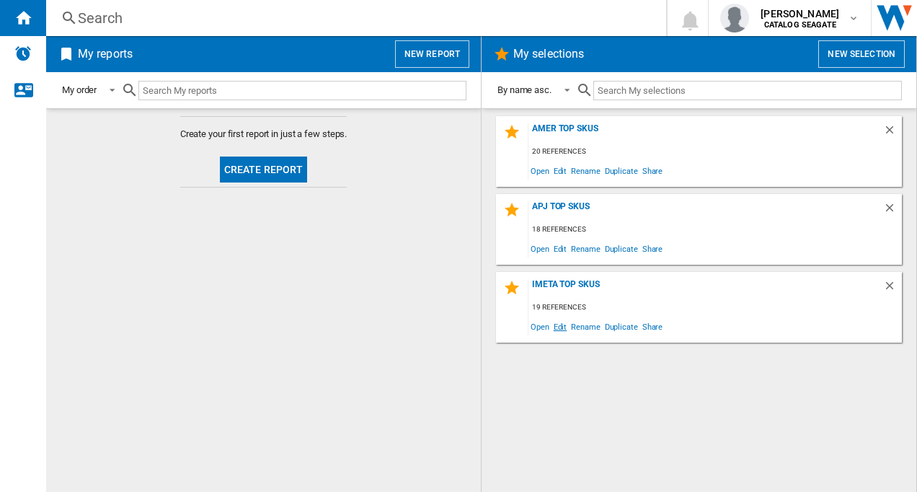
click at [559, 328] on span "Edit" at bounding box center [561, 326] width 18 height 19
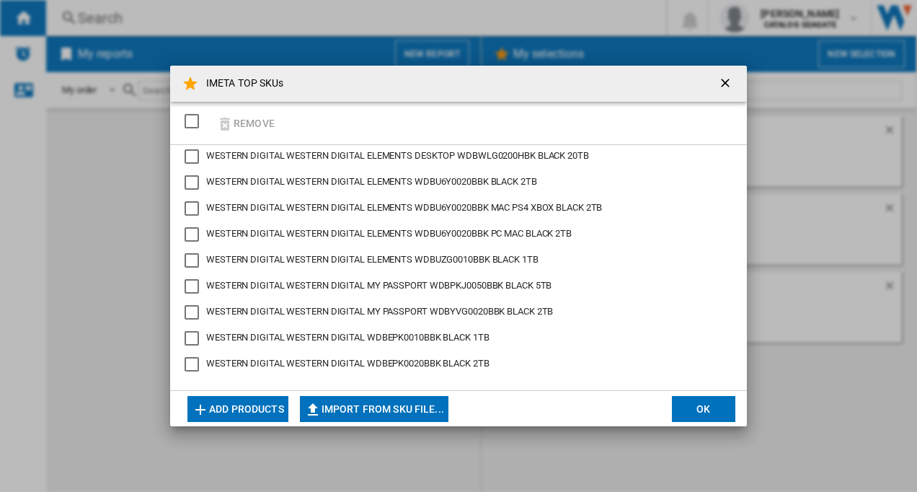
scroll to position [118, 0]
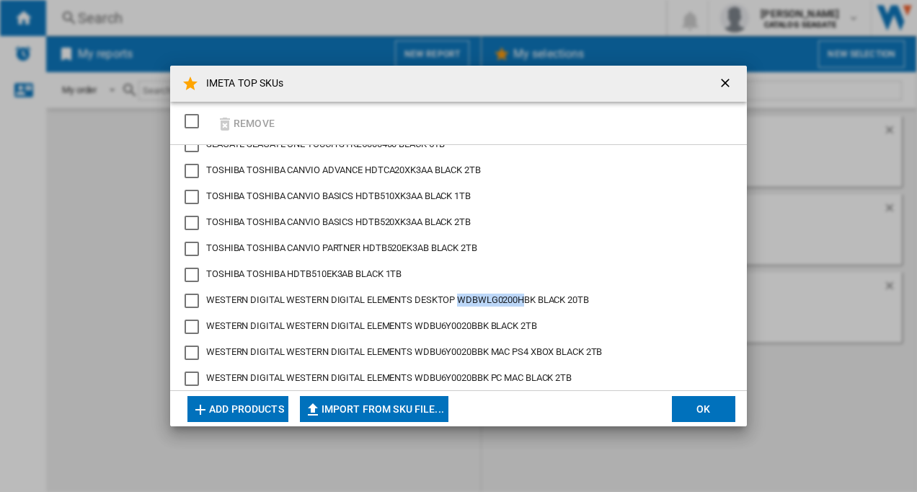
drag, startPoint x: 459, startPoint y: 301, endPoint x: 523, endPoint y: 304, distance: 63.5
click at [523, 304] on span "WESTERN DIGITAL WESTERN DIGITAL ELEMENTS DESKTOP WDBWLG0200HBK BLACK 20TB" at bounding box center [397, 299] width 383 height 11
drag, startPoint x: 523, startPoint y: 304, endPoint x: 534, endPoint y: 305, distance: 11.6
click at [534, 305] on span "WESTERN DIGITAL WESTERN DIGITAL ELEMENTS DESKTOP WDBWLG0200HBK BLACK 20TB" at bounding box center [397, 299] width 383 height 11
drag, startPoint x: 535, startPoint y: 303, endPoint x: 460, endPoint y: 302, distance: 75.0
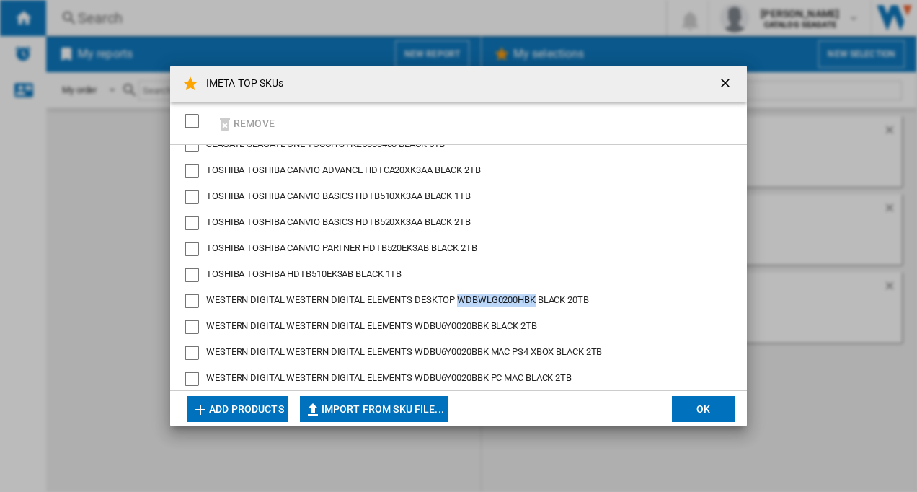
click at [460, 302] on span "WESTERN DIGITAL WESTERN DIGITAL ELEMENTS DESKTOP WDBWLG0200HBK BLACK 20TB" at bounding box center [397, 299] width 383 height 11
copy span "WDBWLG0200HBK"
click at [708, 407] on button "OK" at bounding box center [703, 409] width 63 height 26
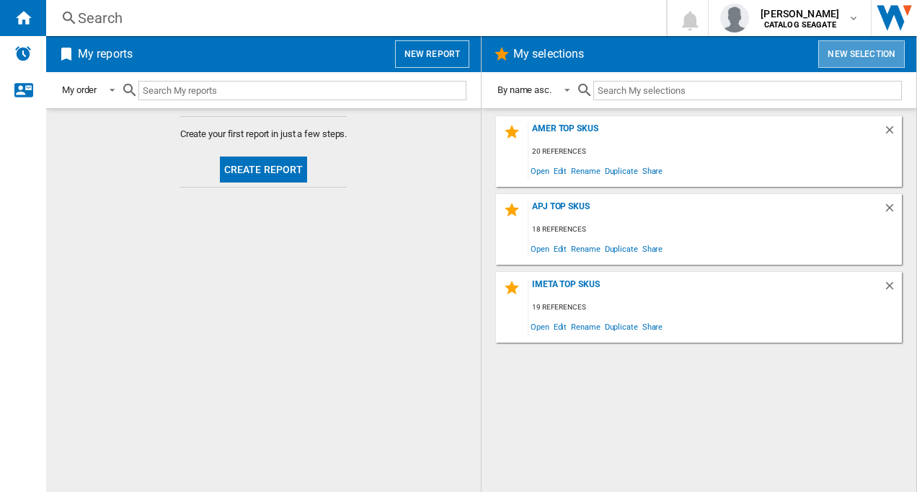
click at [845, 50] on button "New selection" at bounding box center [861, 53] width 87 height 27
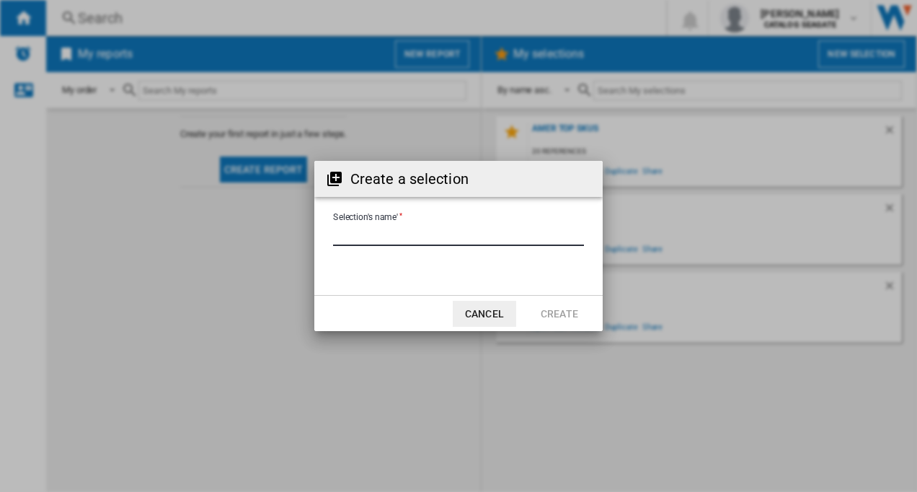
click at [391, 230] on input "Selection's name'" at bounding box center [458, 235] width 251 height 22
type input "****"
type input "**********"
click at [551, 316] on button "Create" at bounding box center [559, 314] width 63 height 26
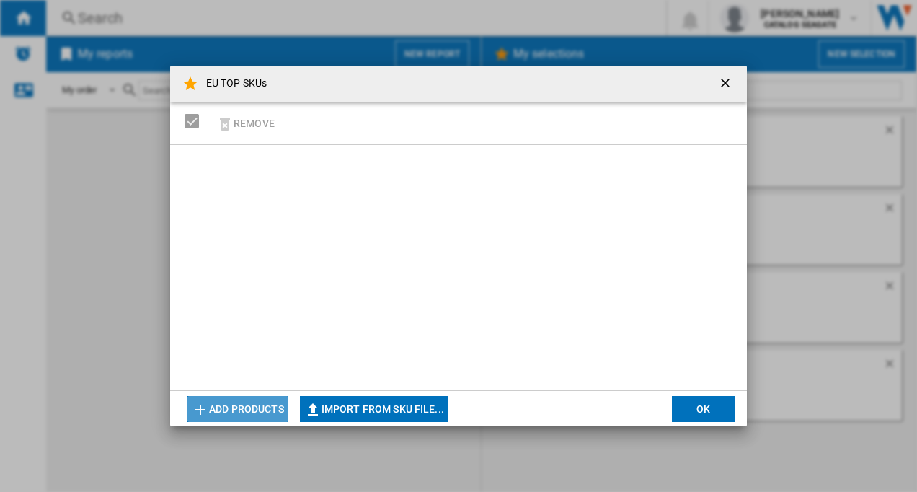
click at [240, 407] on button "Add products" at bounding box center [237, 409] width 101 height 26
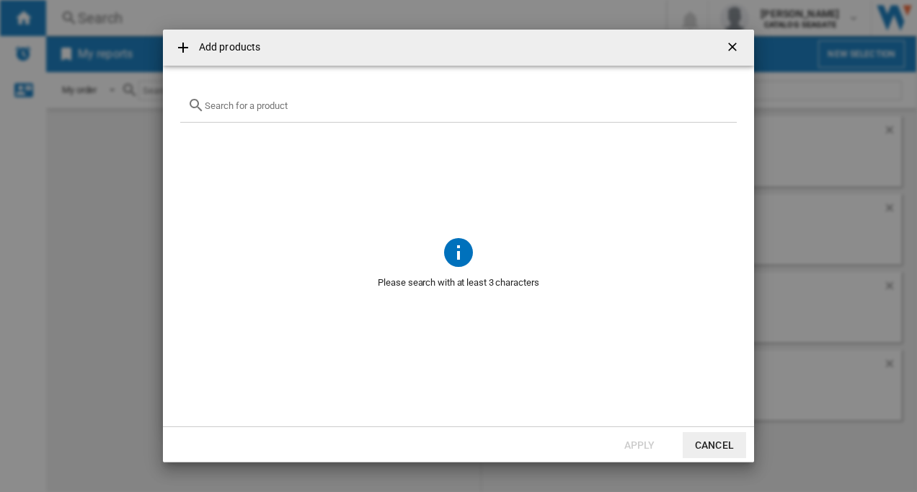
click at [267, 107] on input "Add products ..." at bounding box center [467, 105] width 525 height 11
paste input "STGX2000400"
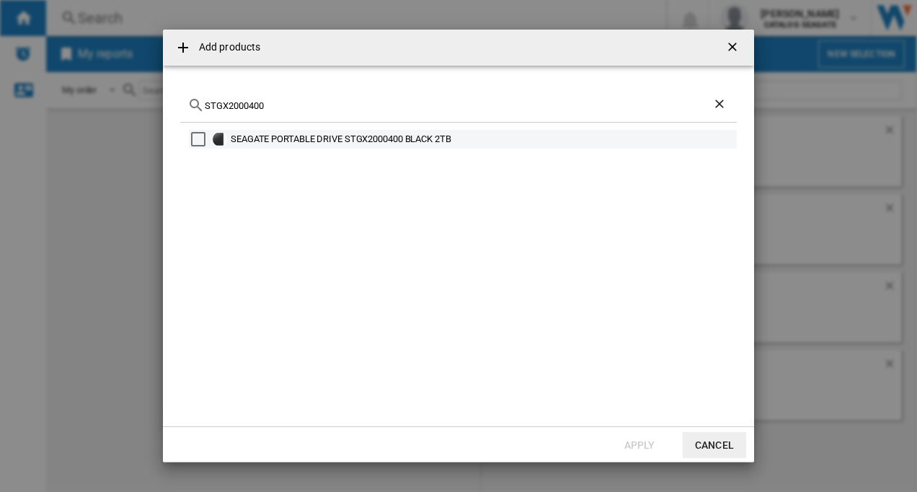
type input "STGX2000400"
click at [192, 136] on div "Select" at bounding box center [198, 139] width 14 height 14
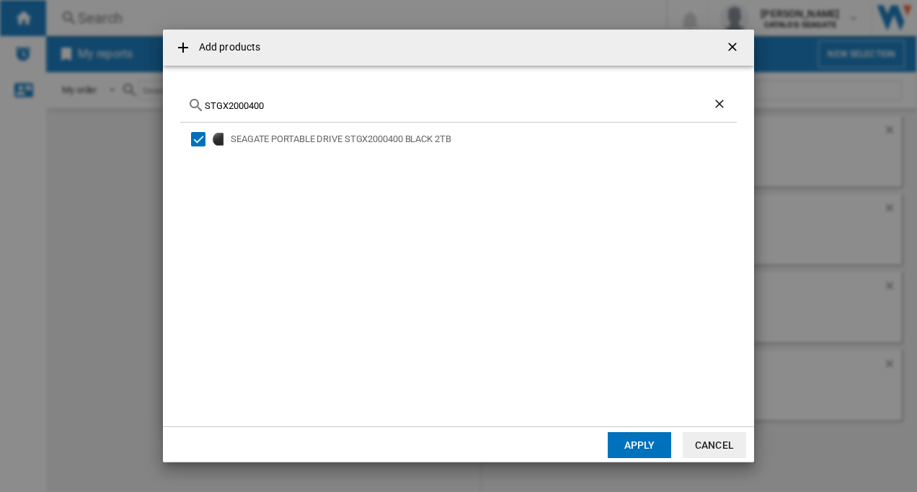
click at [620, 436] on button "Apply" at bounding box center [639, 445] width 63 height 26
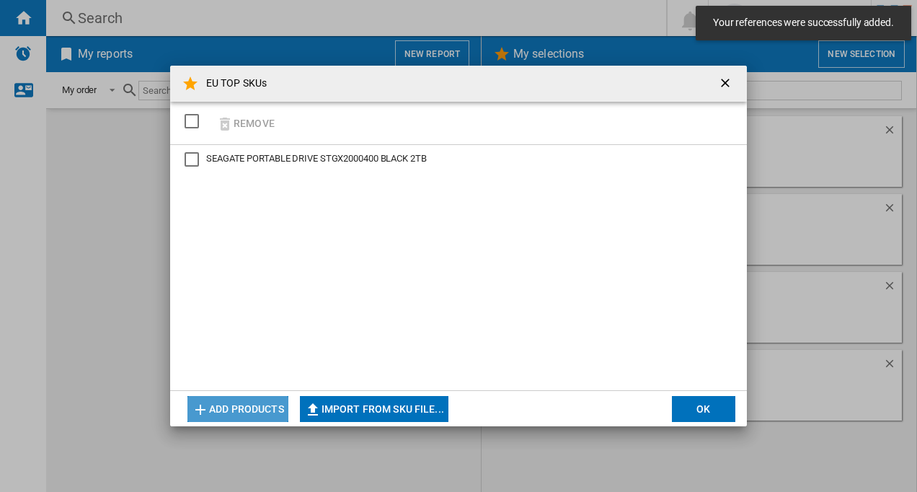
click at [234, 409] on button "Add products" at bounding box center [237, 409] width 101 height 26
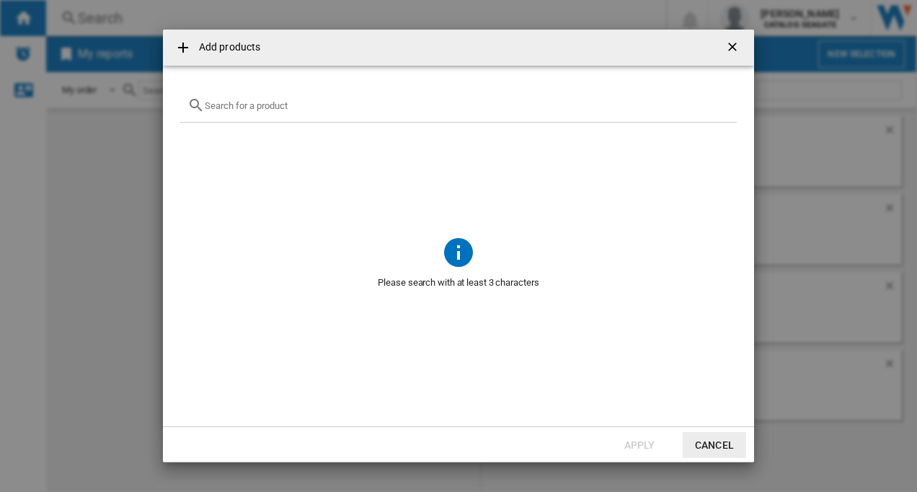
click at [232, 107] on input "{{getI18NText('SELECTIONS.EDITION_POPUP.OPEN_PRODUCTS_POPUP')}} {{::getI18NText…" at bounding box center [467, 105] width 525 height 11
paste input "WDBU6Y0020BBK"
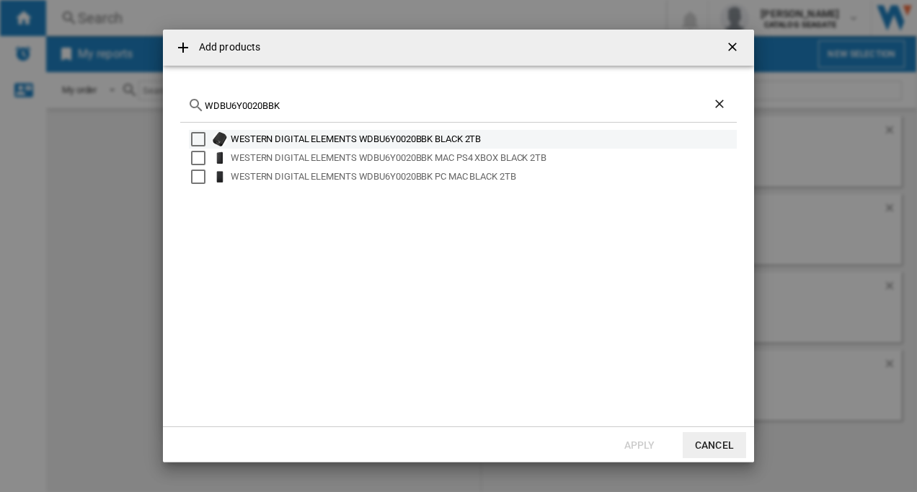
type input "WDBU6Y0020BBK"
click at [196, 136] on div "Select" at bounding box center [198, 139] width 14 height 14
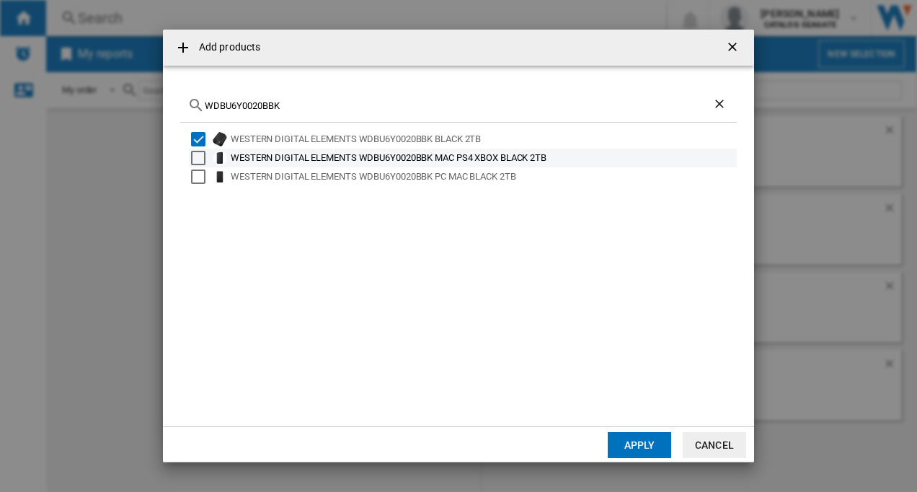
click at [197, 159] on div "Select" at bounding box center [198, 158] width 14 height 14
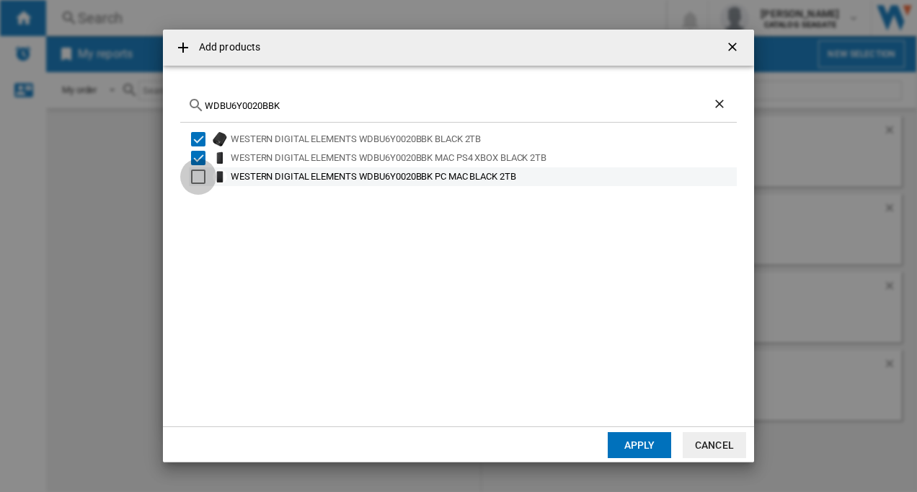
click at [198, 173] on div "Select" at bounding box center [198, 176] width 14 height 14
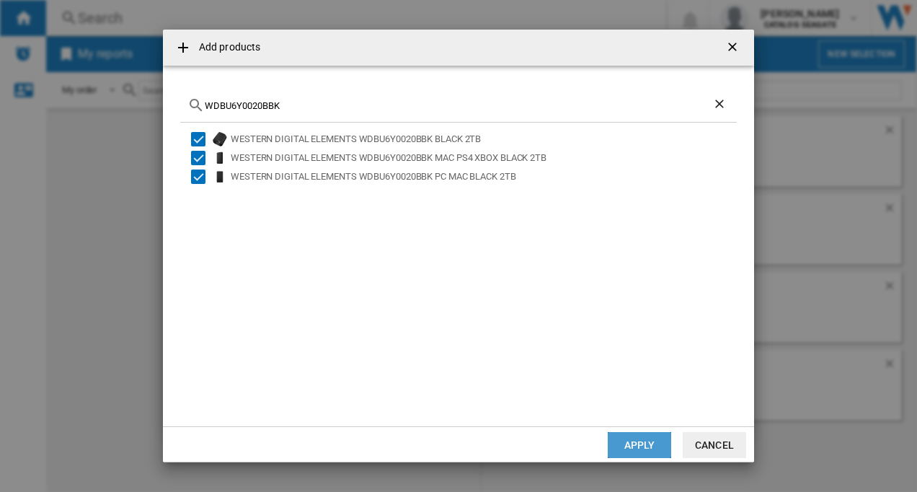
click at [640, 438] on button "Apply" at bounding box center [639, 445] width 63 height 26
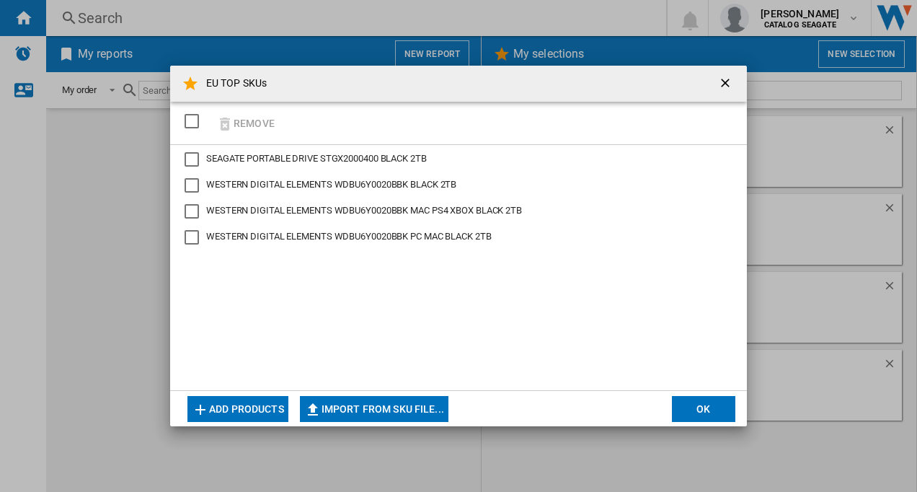
click at [257, 412] on button "Add products" at bounding box center [237, 409] width 101 height 26
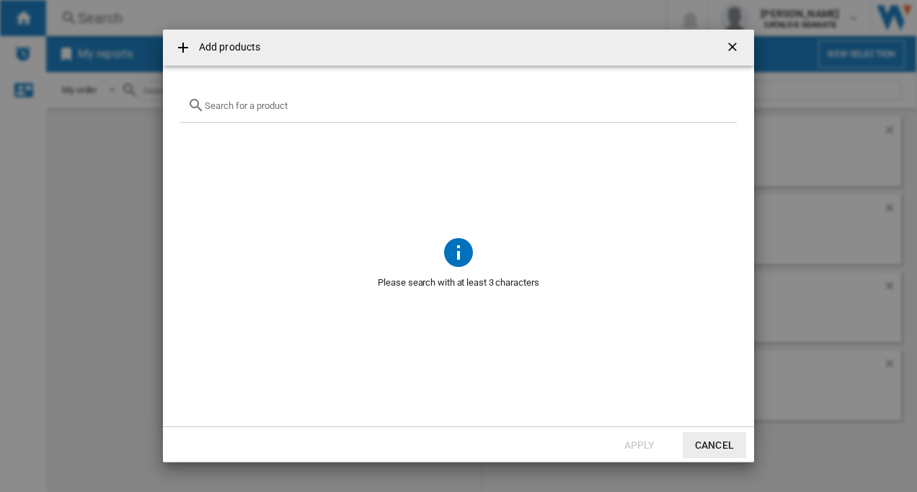
click at [240, 106] on input "{{getI18NText('SELECTIONS.EDITION_POPUP.OPEN_PRODUCTS_POPUP')}} {{::getI18NText…" at bounding box center [467, 105] width 525 height 11
paste input "WDBEPK0020BBK"
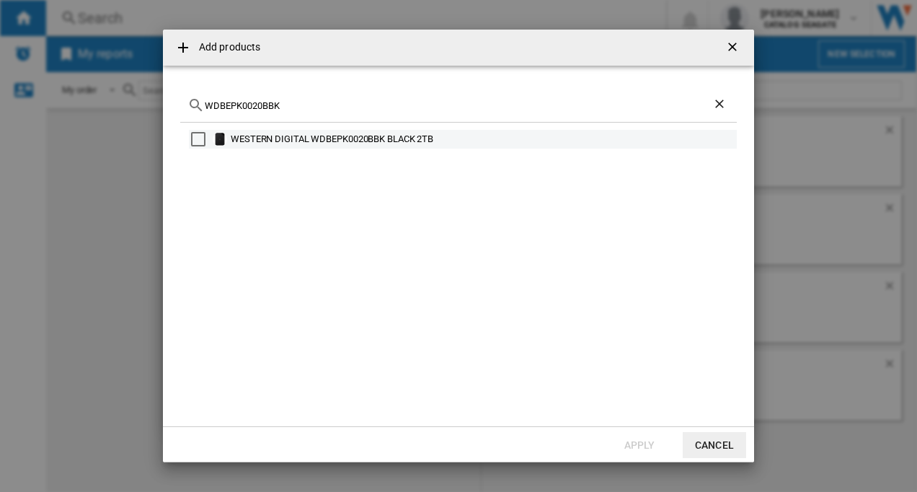
type input "WDBEPK0020BBK"
click at [199, 141] on div "Select" at bounding box center [198, 139] width 14 height 14
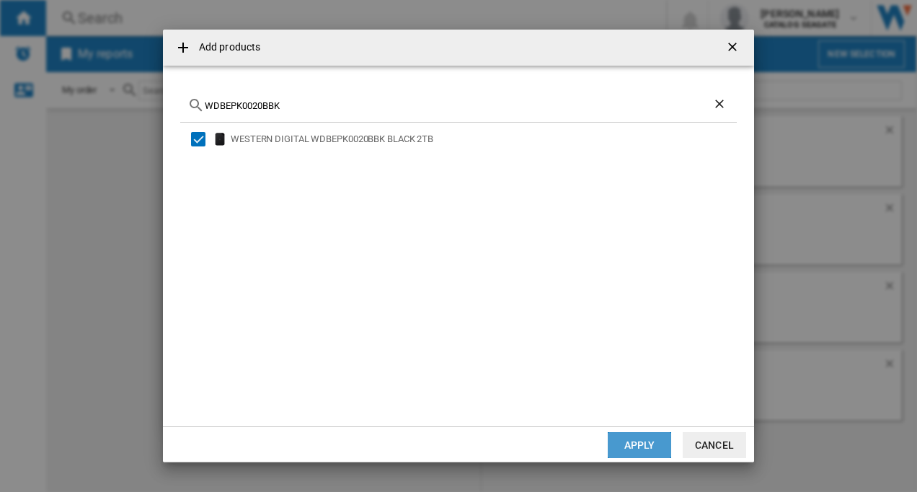
click at [634, 448] on button "Apply" at bounding box center [639, 445] width 63 height 26
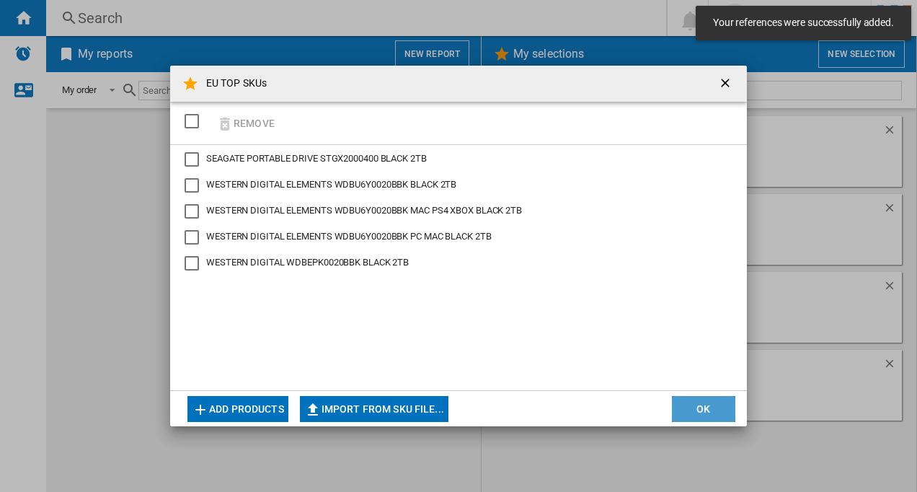
click at [704, 412] on button "OK" at bounding box center [703, 409] width 63 height 26
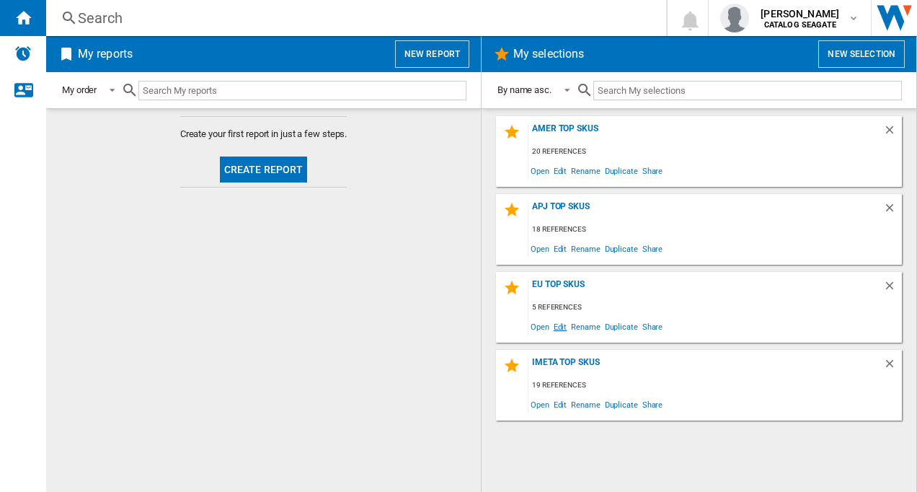
click at [562, 324] on span "Edit" at bounding box center [561, 326] width 18 height 19
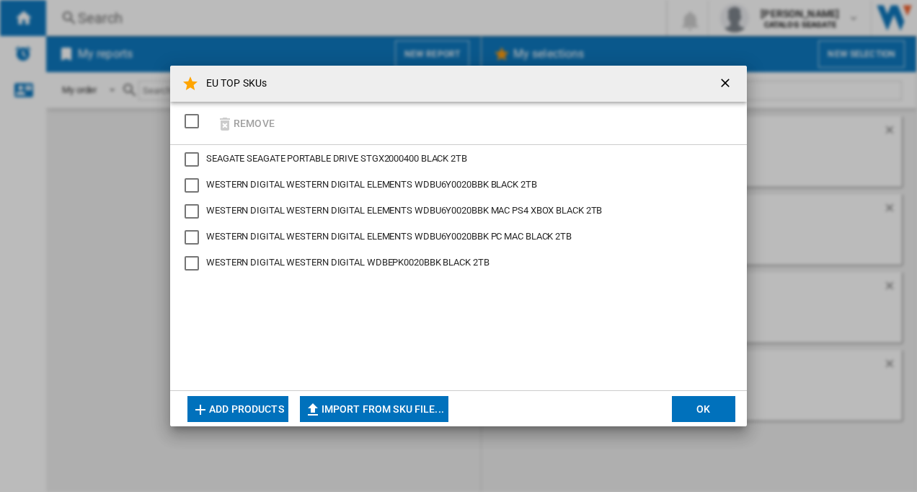
click at [252, 413] on button "Add products" at bounding box center [237, 409] width 101 height 26
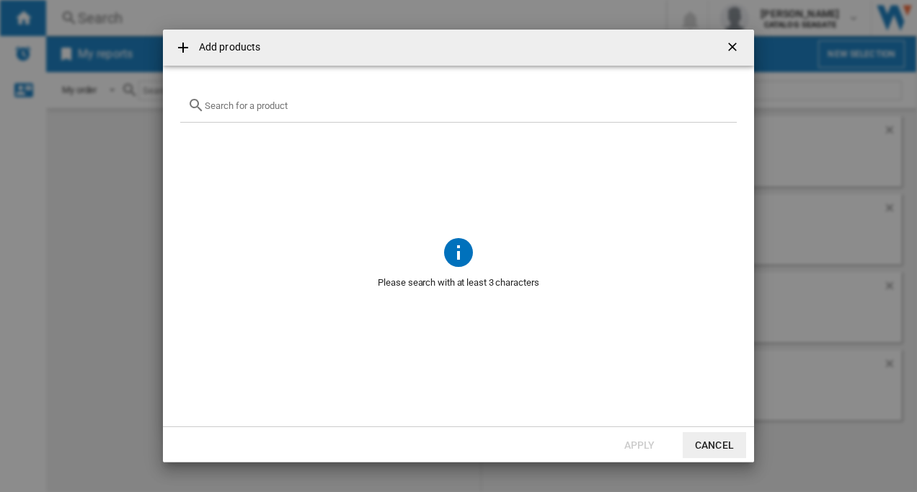
click at [228, 103] on input "{{getI18NText('SELECTIONS.EDITION_POPUP.OPEN_PRODUCTS_POPUP')}} {{::getI18NText…" at bounding box center [467, 105] width 525 height 11
paste input "HDTB520XK3AA"
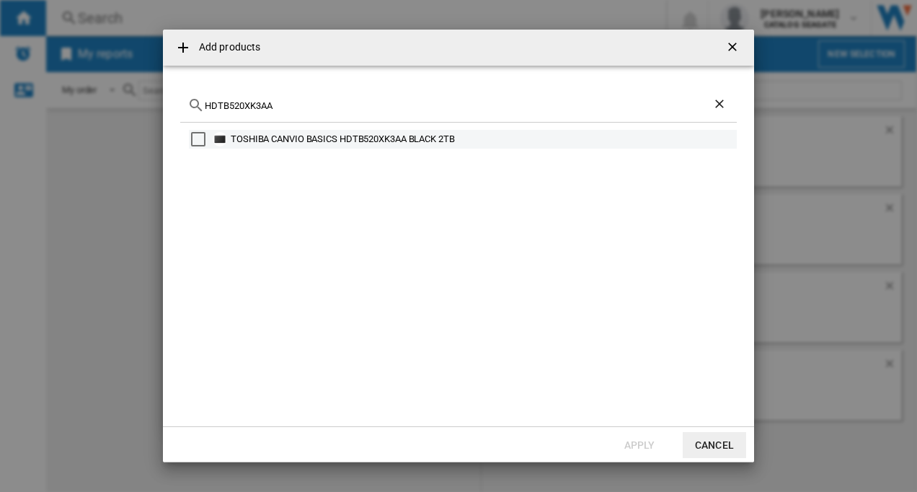
type input "HDTB520XK3AA"
click at [199, 138] on div "Select" at bounding box center [198, 139] width 14 height 14
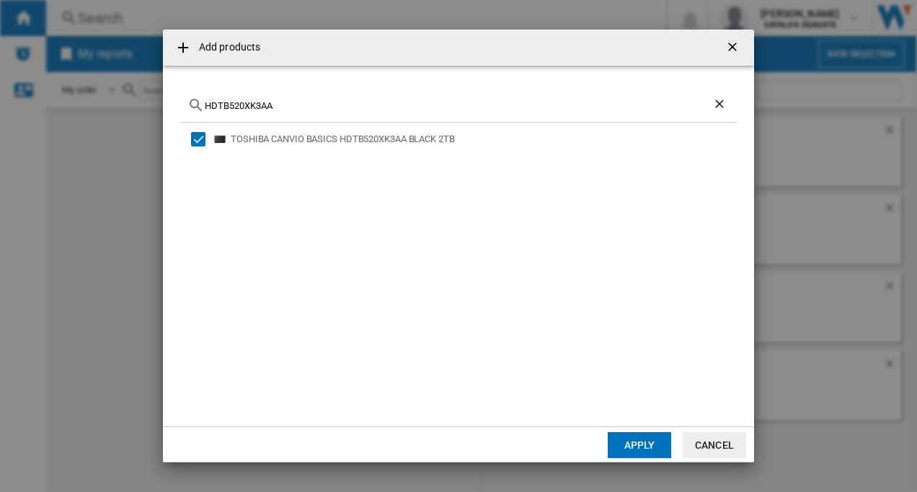
click at [641, 446] on button "Apply" at bounding box center [639, 445] width 63 height 26
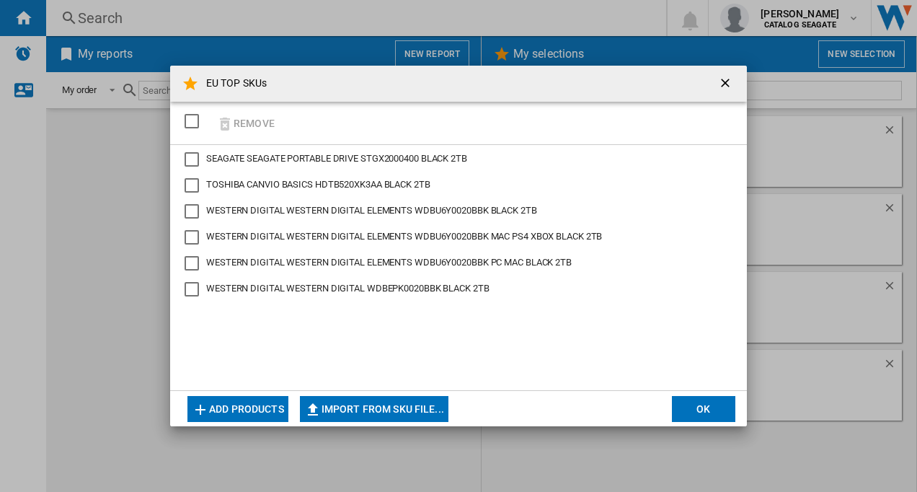
click at [233, 407] on button "Add products" at bounding box center [237, 409] width 101 height 26
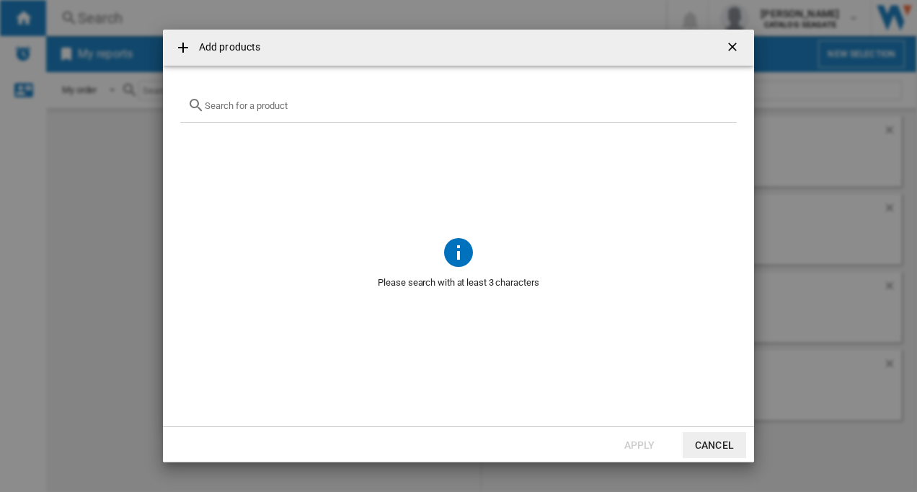
click at [237, 109] on input "{{getI18NText('SELECTIONS.EDITION_POPUP.OPEN_PRODUCTS_POPUP')}} {{::getI18NText…" at bounding box center [467, 105] width 525 height 11
paste input "HDTB520EK3AB"
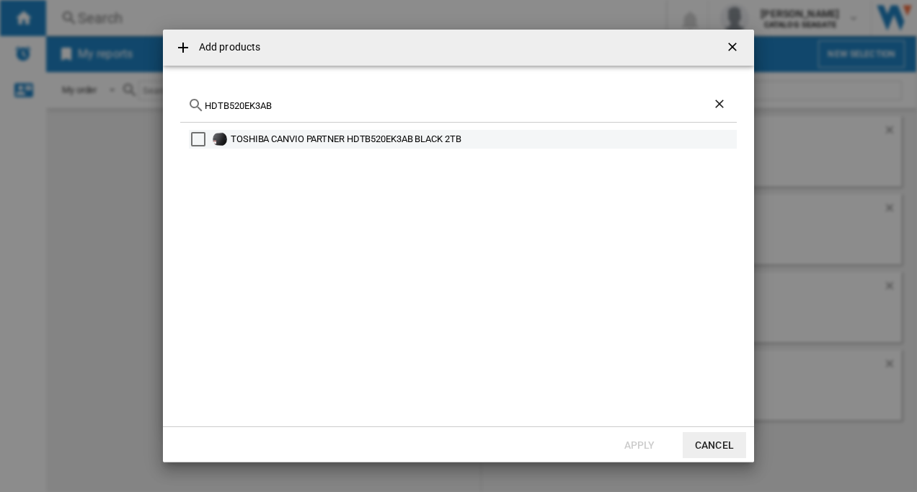
type input "HDTB520EK3AB"
click at [195, 138] on div "Select" at bounding box center [198, 139] width 14 height 14
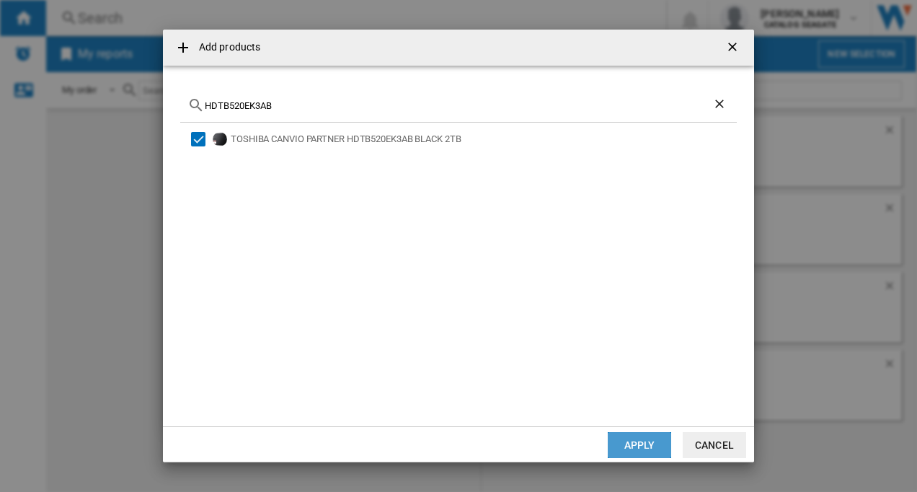
click at [622, 445] on button "Apply" at bounding box center [639, 445] width 63 height 26
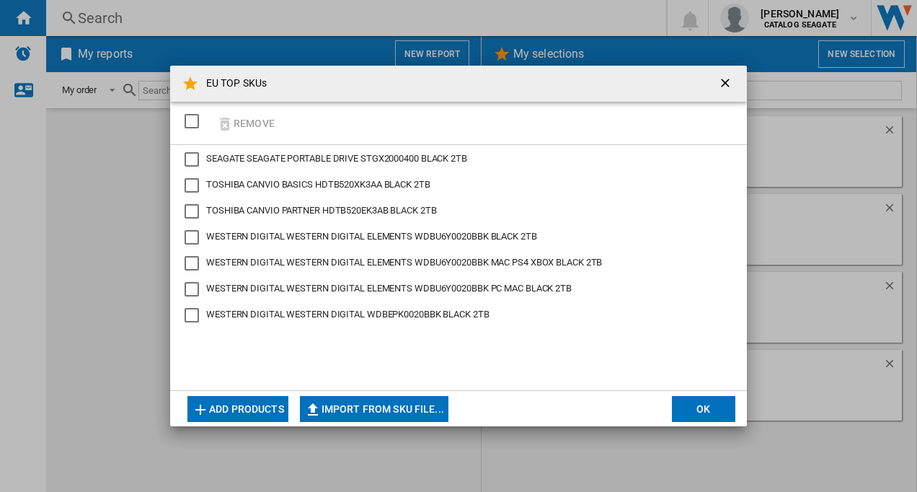
click at [257, 403] on button "Add products" at bounding box center [237, 409] width 101 height 26
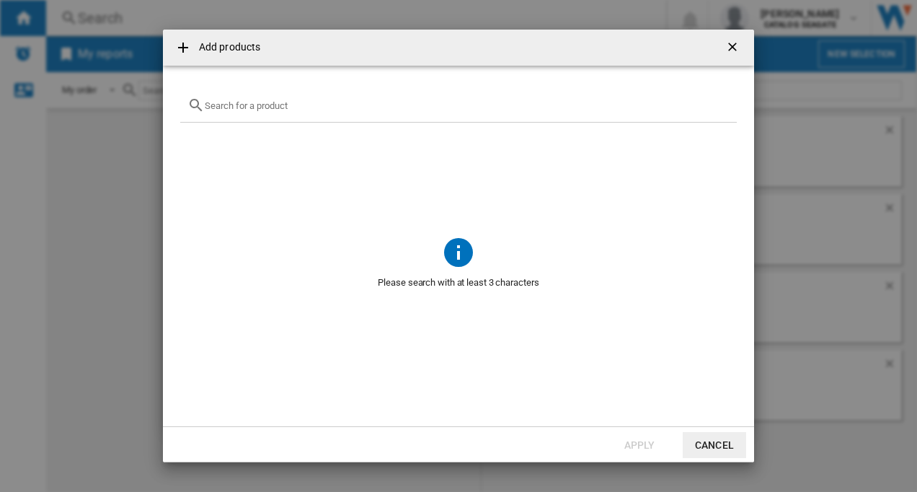
click at [264, 107] on input "{{getI18NText('SELECTIONS.EDITION_POPUP.OPEN_PRODUCTS_POPUP')}} {{::getI18NText…" at bounding box center [467, 105] width 525 height 11
paste input "STKN1000400"
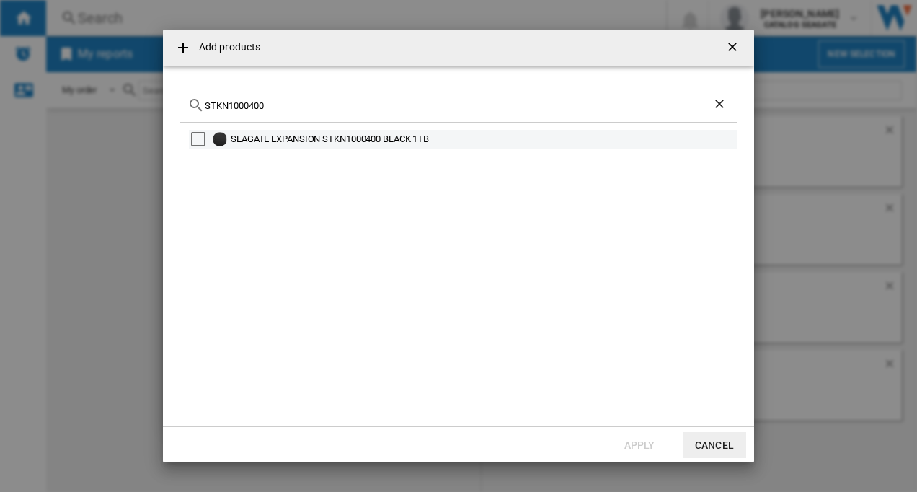
type input "STKN1000400"
click at [195, 138] on div "Select" at bounding box center [198, 139] width 14 height 14
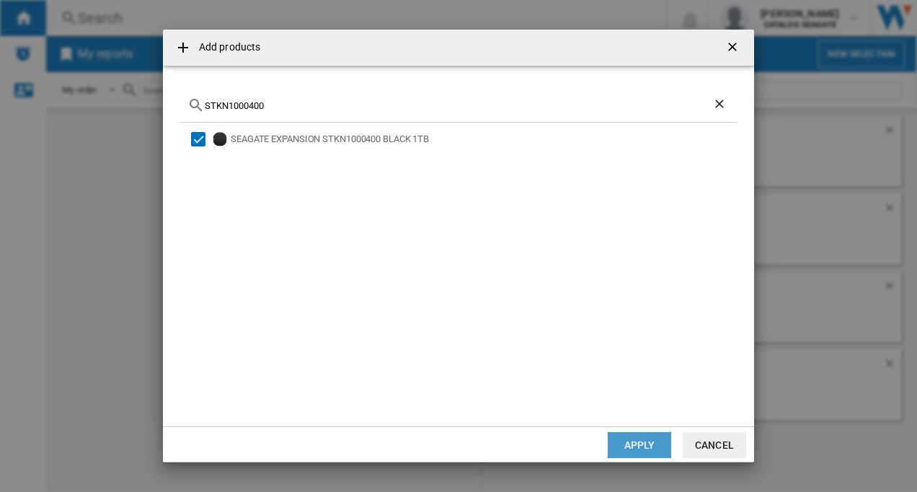
click at [629, 448] on button "Apply" at bounding box center [639, 445] width 63 height 26
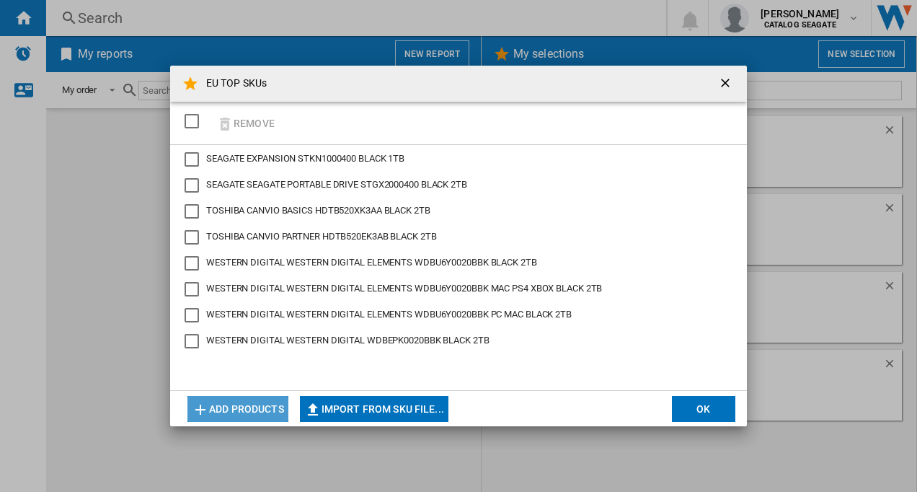
click at [244, 410] on button "Add products" at bounding box center [237, 409] width 101 height 26
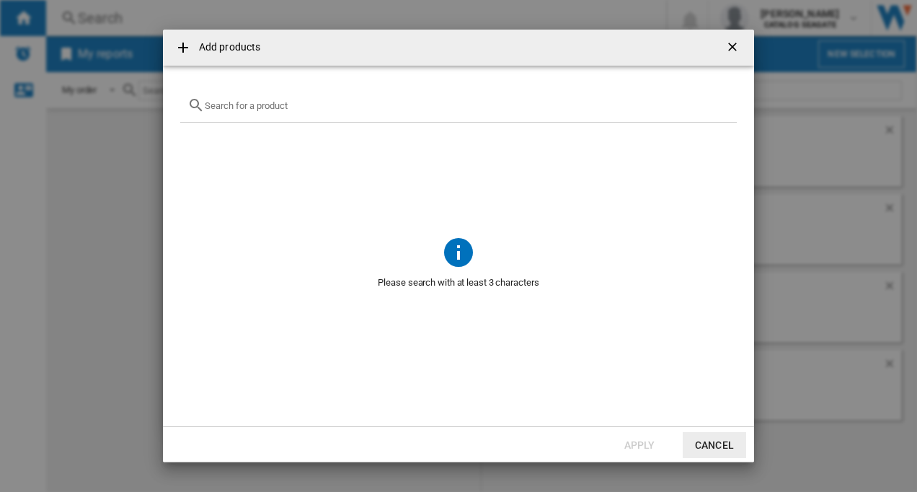
click at [237, 112] on div "{{getI18NText('SELECTIONS.EDITION_POPUP.OPEN_PRODUCTS_POPUP')}} {{::getI18NText…" at bounding box center [458, 106] width 557 height 34
click at [240, 102] on input "{{getI18NText('SELECTIONS.EDITION_POPUP.OPEN_PRODUCTS_POPUP')}} {{::getI18NText…" at bounding box center [467, 105] width 525 height 11
paste input "STKN2000400"
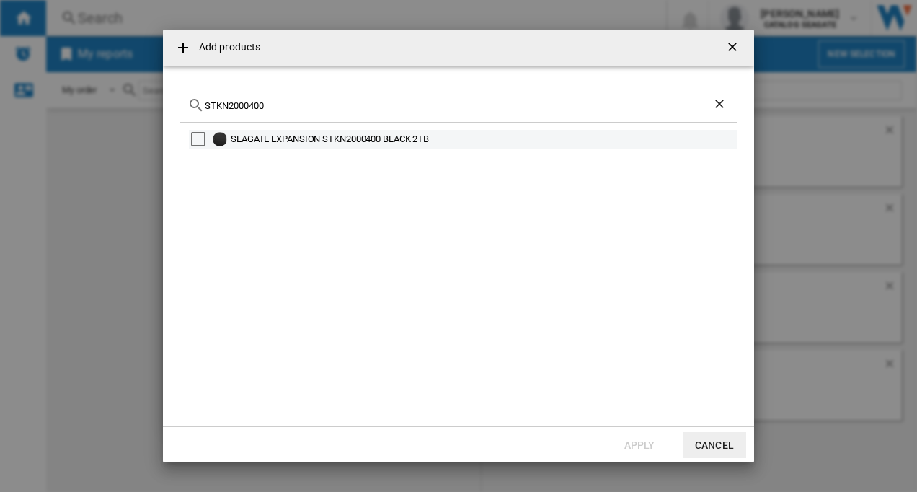
type input "STKN2000400"
click at [199, 138] on div "Select" at bounding box center [198, 139] width 14 height 14
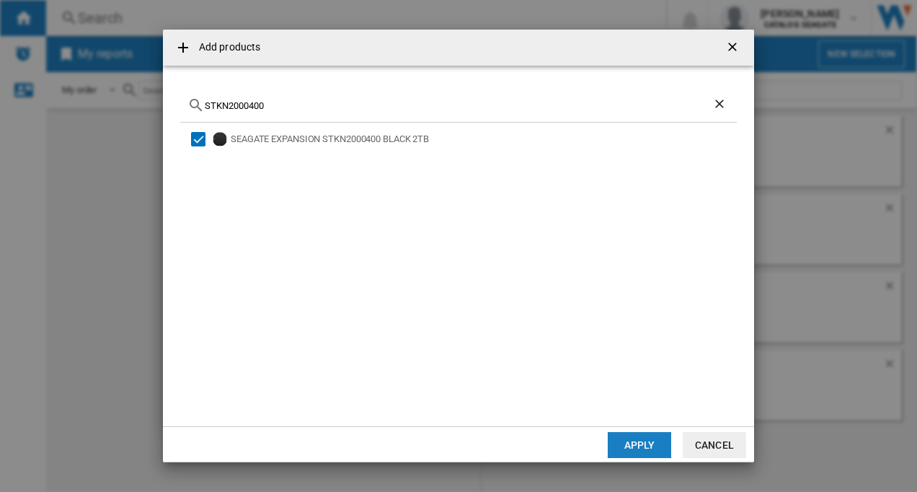
click at [619, 445] on button "Apply" at bounding box center [639, 445] width 63 height 26
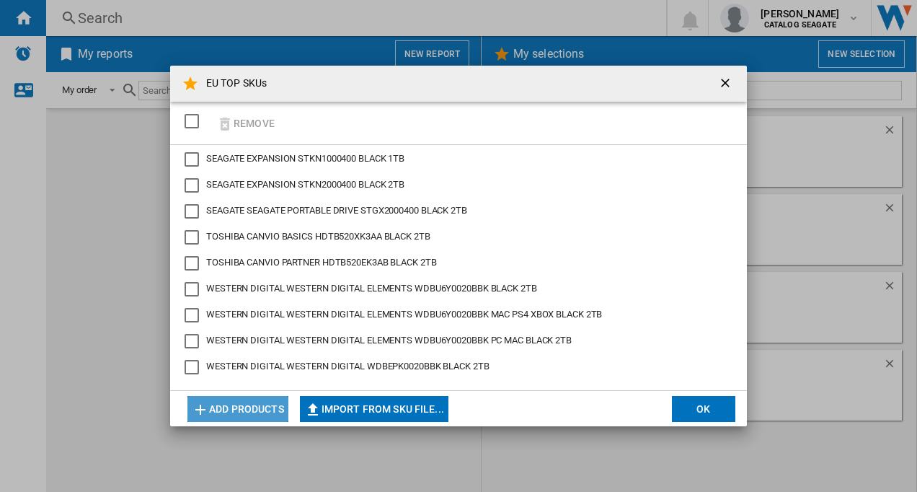
click at [267, 412] on button "Add products" at bounding box center [237, 409] width 101 height 26
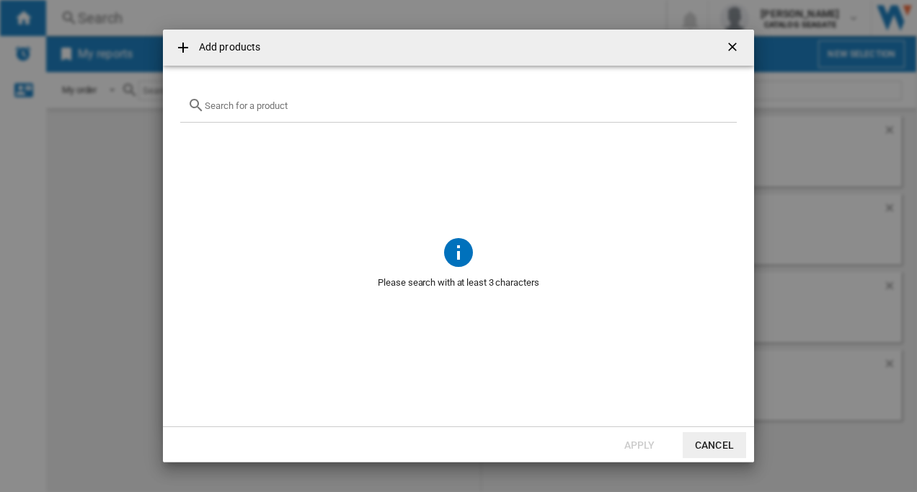
click at [239, 102] on input "{{getI18NText('SELECTIONS.EDITION_POPUP.OPEN_PRODUCTS_POPUP')}} {{::getI18NText…" at bounding box center [467, 105] width 525 height 11
paste input "ST4000VNZ06"
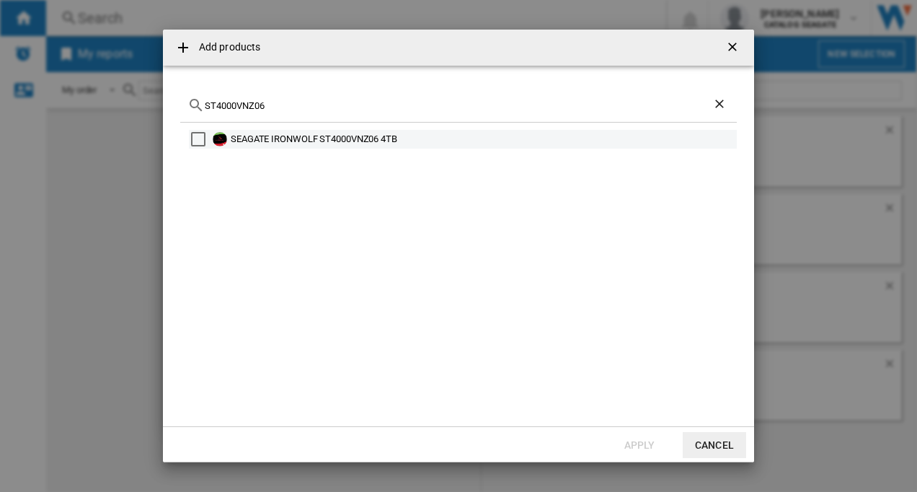
type input "ST4000VNZ06"
click at [197, 136] on div "Select" at bounding box center [198, 139] width 14 height 14
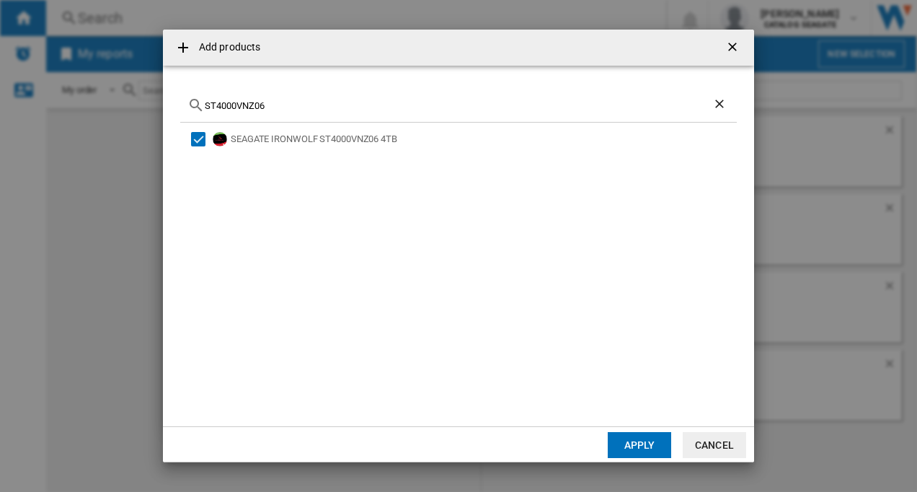
click at [635, 446] on button "Apply" at bounding box center [639, 445] width 63 height 26
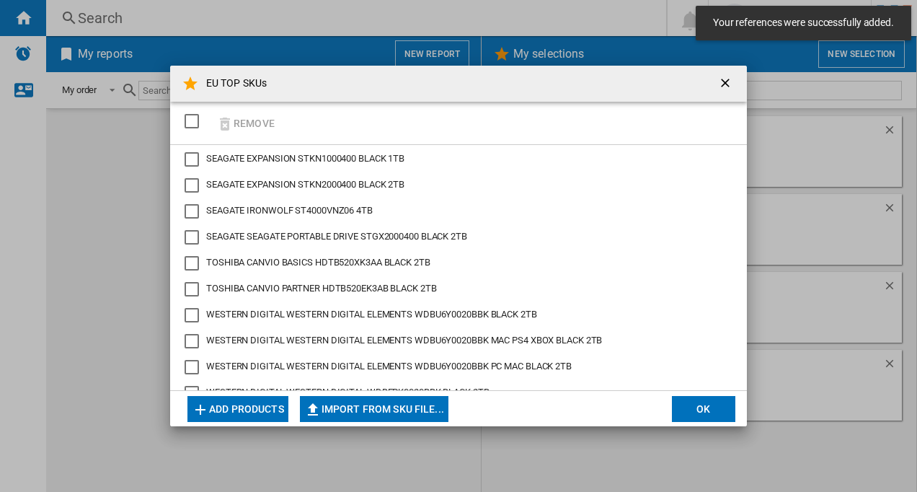
click at [240, 411] on button "Add products" at bounding box center [237, 409] width 101 height 26
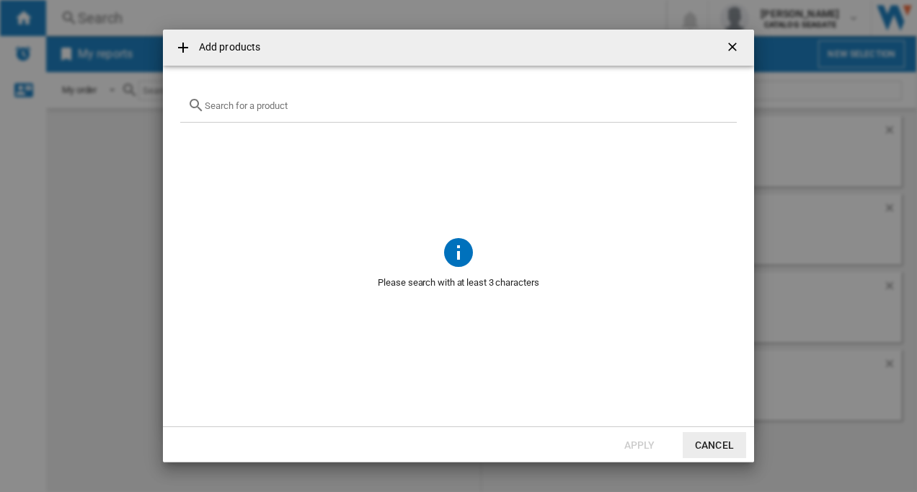
click at [226, 108] on input "{{getI18NText('SELECTIONS.EDITION_POPUP.OPEN_PRODUCTS_POPUP')}} {{::getI18NText…" at bounding box center [467, 105] width 525 height 11
paste input "STKM1000400"
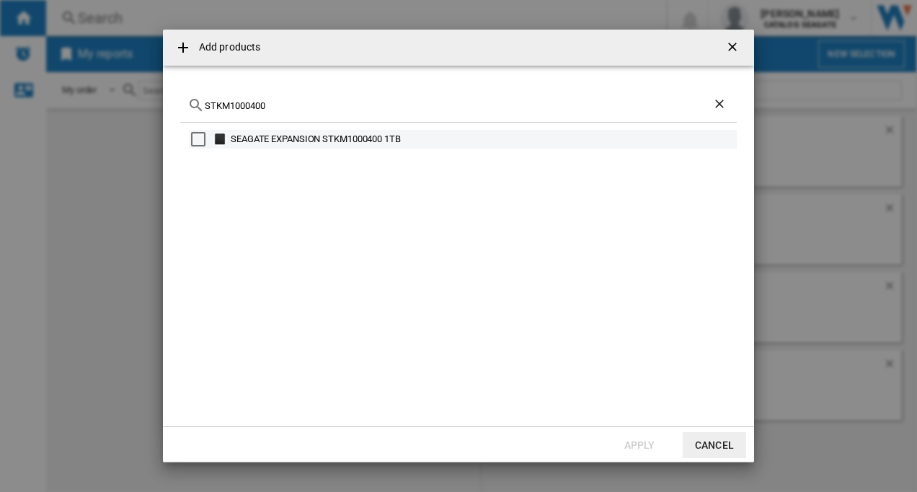
type input "STKM1000400"
click at [197, 138] on div "Select" at bounding box center [198, 139] width 14 height 14
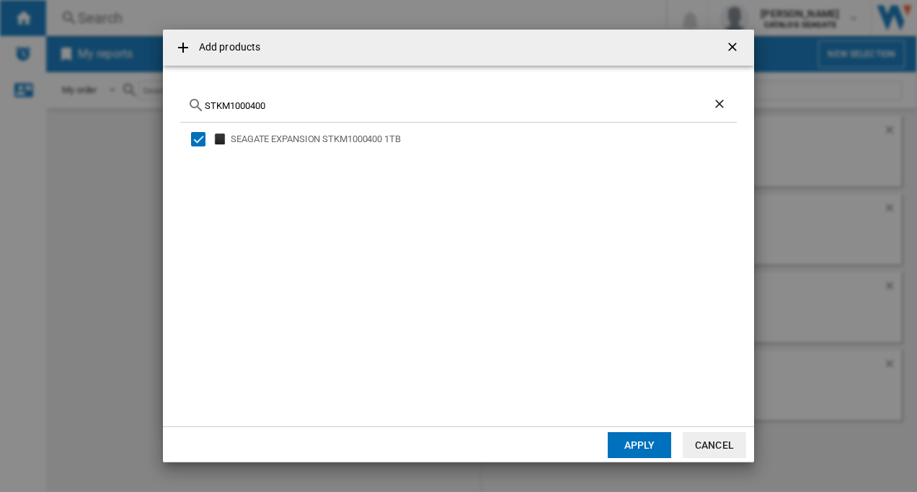
click at [634, 448] on button "Apply" at bounding box center [639, 445] width 63 height 26
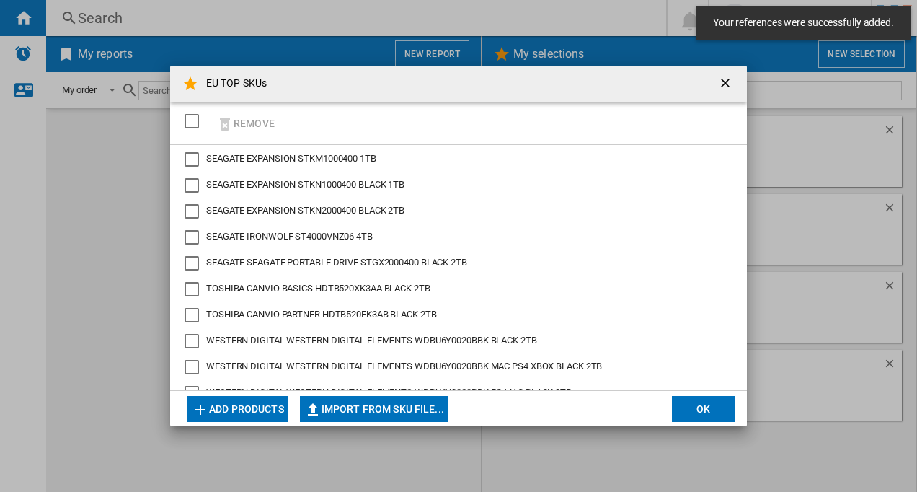
click at [248, 405] on button "Add products" at bounding box center [237, 409] width 101 height 26
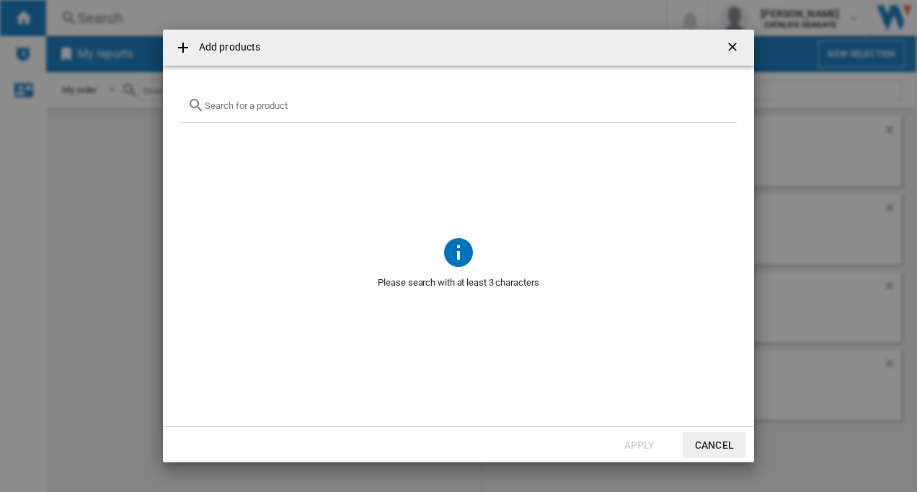
click at [239, 98] on div "{{getI18NText('SELECTIONS.EDITION_POPUP.OPEN_PRODUCTS_POPUP')}} {{::getI18NText…" at bounding box center [458, 106] width 557 height 34
click at [229, 105] on input "{{getI18NText('SELECTIONS.EDITION_POPUP.OPEN_PRODUCTS_POPUP')}} {{::getI18NText…" at bounding box center [467, 105] width 525 height 11
paste input "WDBUZG0010BBK"
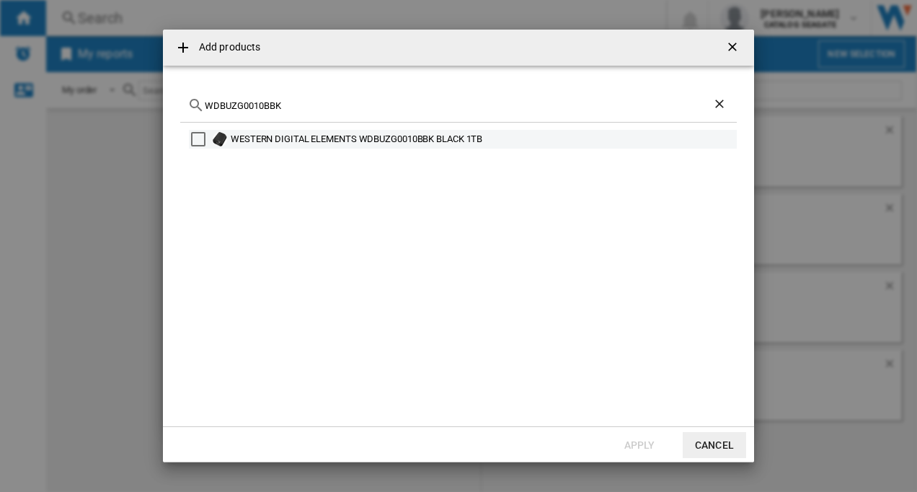
type input "WDBUZG0010BBK"
click at [198, 138] on div "Select" at bounding box center [198, 139] width 14 height 14
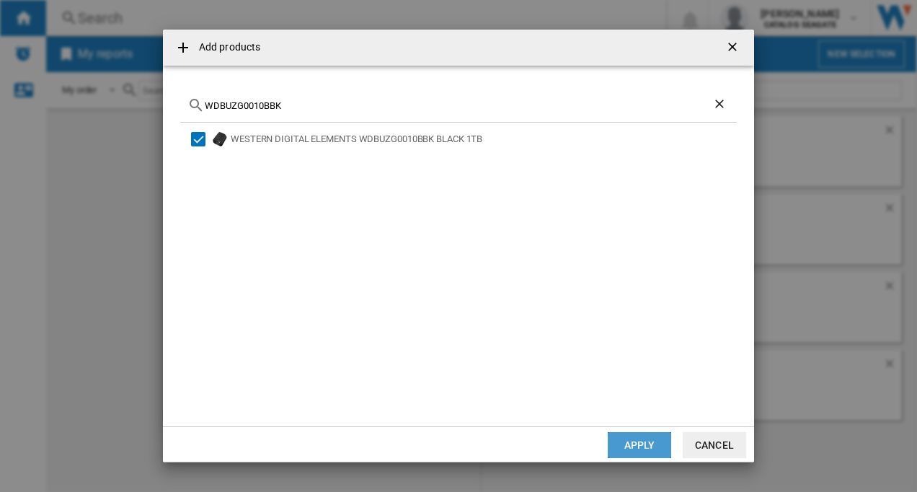
click at [638, 445] on button "Apply" at bounding box center [639, 445] width 63 height 26
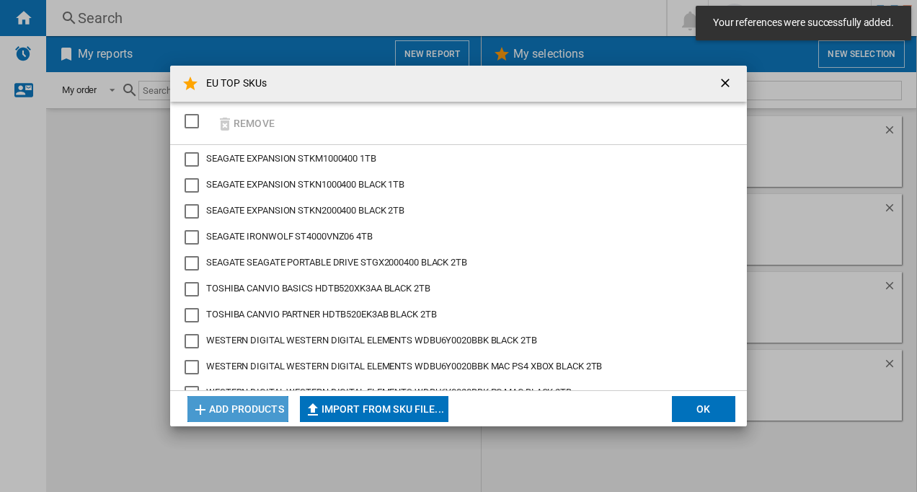
click at [247, 411] on button "Add products" at bounding box center [237, 409] width 101 height 26
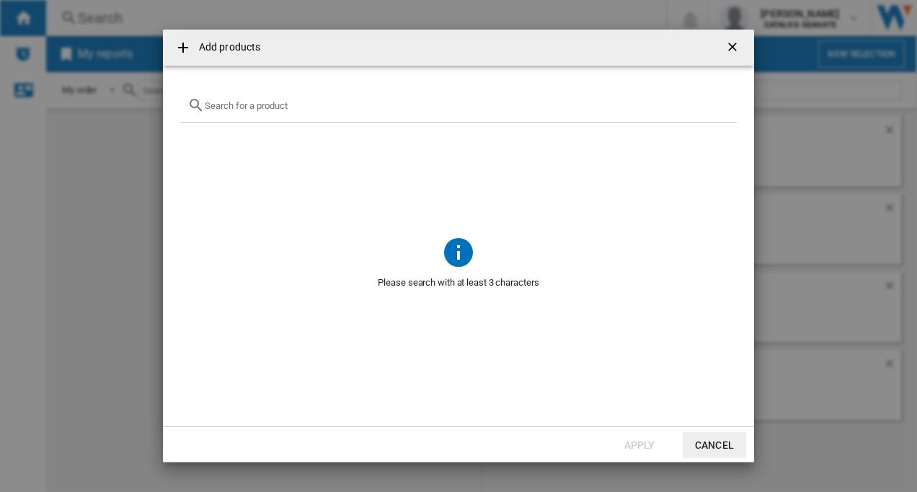
click at [241, 110] on input "{{getI18NText('SELECTIONS.EDITION_POPUP.OPEN_PRODUCTS_POPUP')}} {{::getI18NText…" at bounding box center [467, 105] width 525 height 11
paste input "WDBEPK0010BBK"
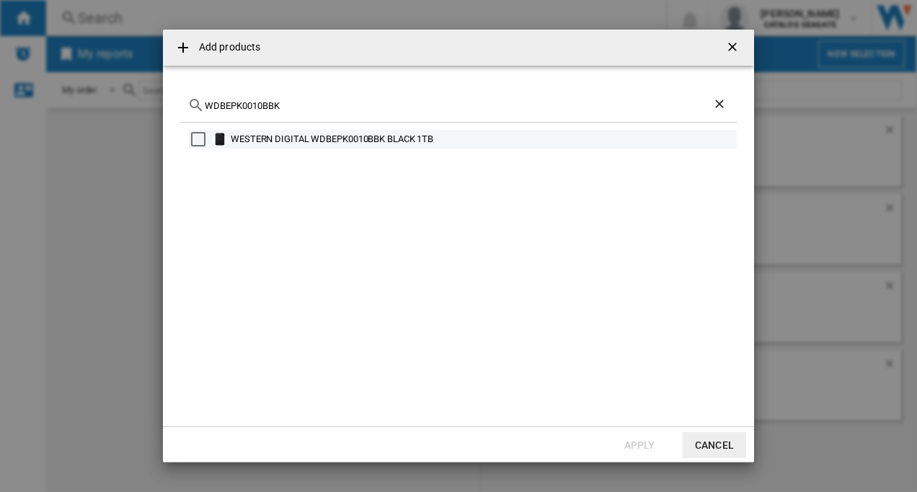
type input "WDBEPK0010BBK"
click at [199, 136] on div "Select" at bounding box center [198, 139] width 14 height 14
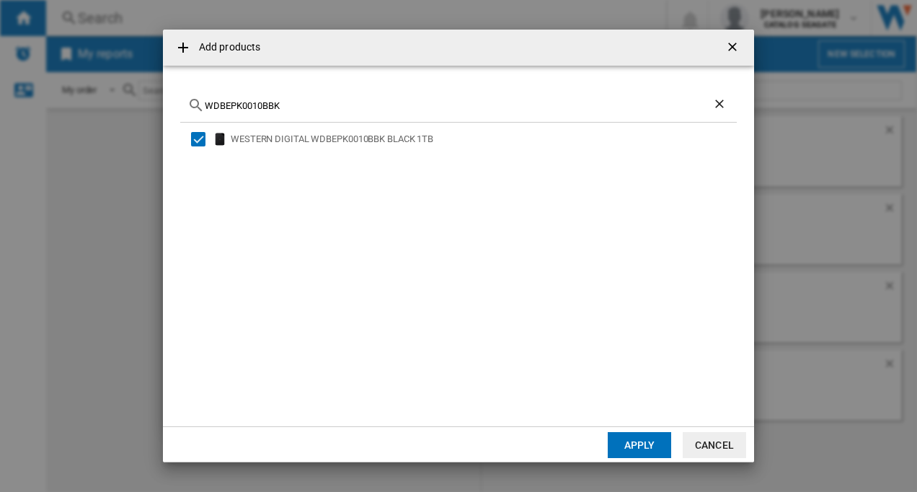
click at [634, 448] on button "Apply" at bounding box center [639, 445] width 63 height 26
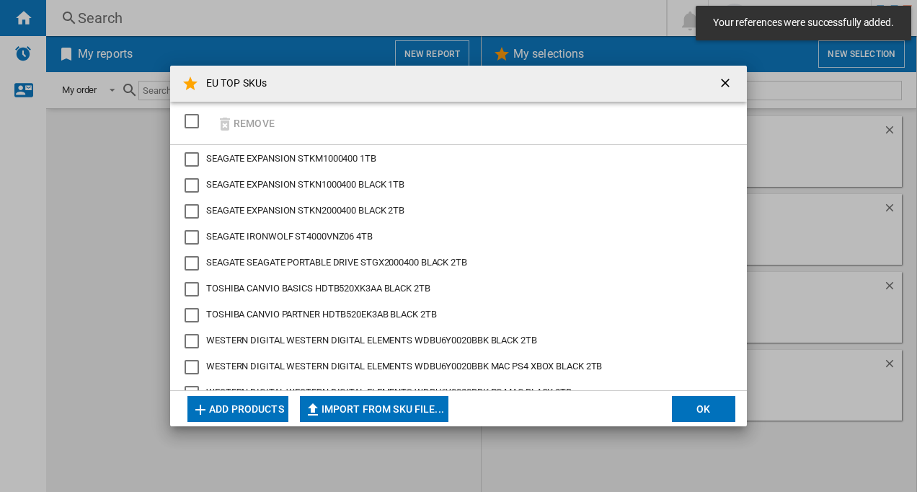
click at [252, 412] on button "Add products" at bounding box center [237, 409] width 101 height 26
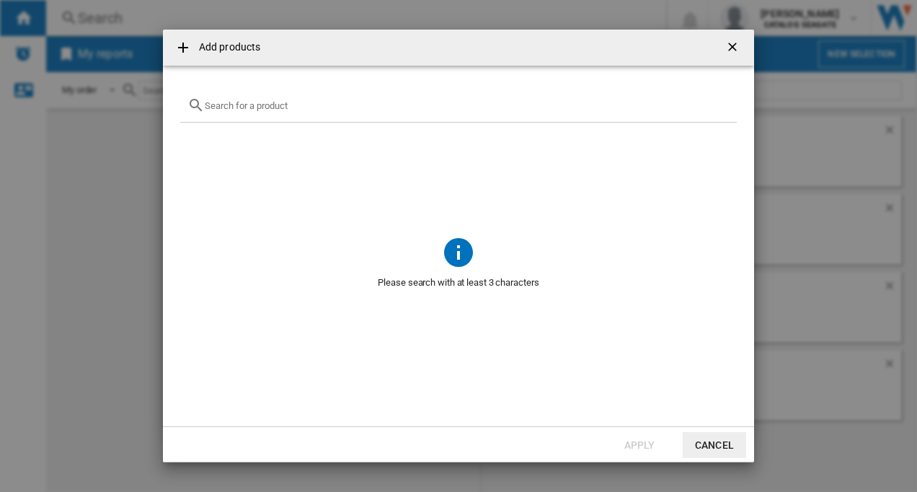
click at [236, 105] on input "{{getI18NText('SELECTIONS.EDITION_POPUP.OPEN_PRODUCTS_POPUP')}} {{::getI18NText…" at bounding box center [467, 105] width 525 height 11
paste input "HDTB510XK3AA"
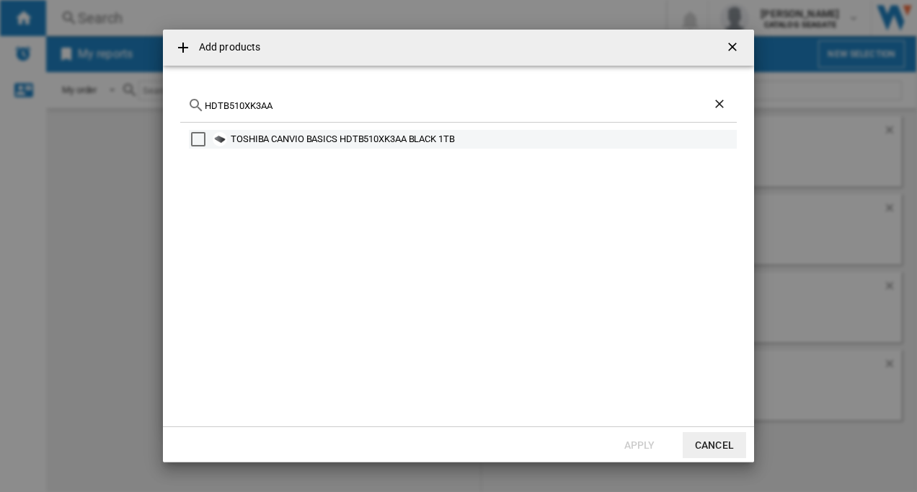
type input "HDTB510XK3AA"
click at [199, 138] on div "Select" at bounding box center [198, 139] width 14 height 14
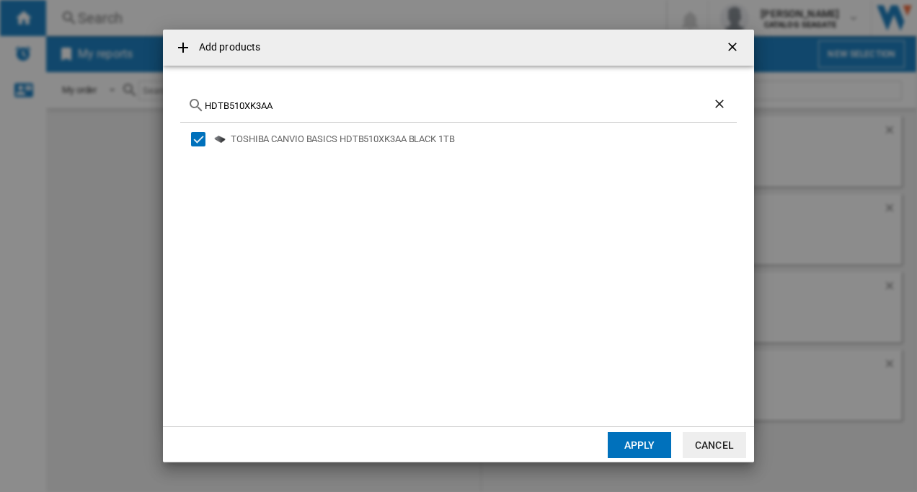
click at [635, 441] on button "Apply" at bounding box center [639, 445] width 63 height 26
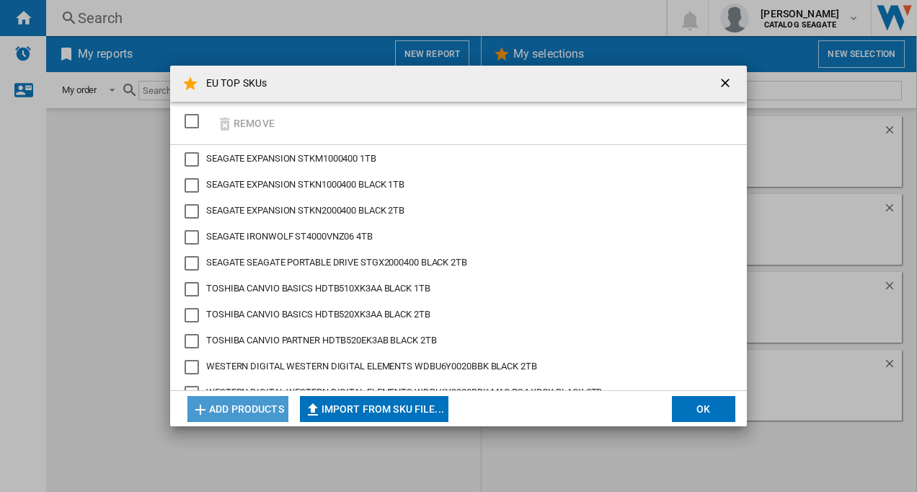
click at [228, 406] on button "Add products" at bounding box center [237, 409] width 101 height 26
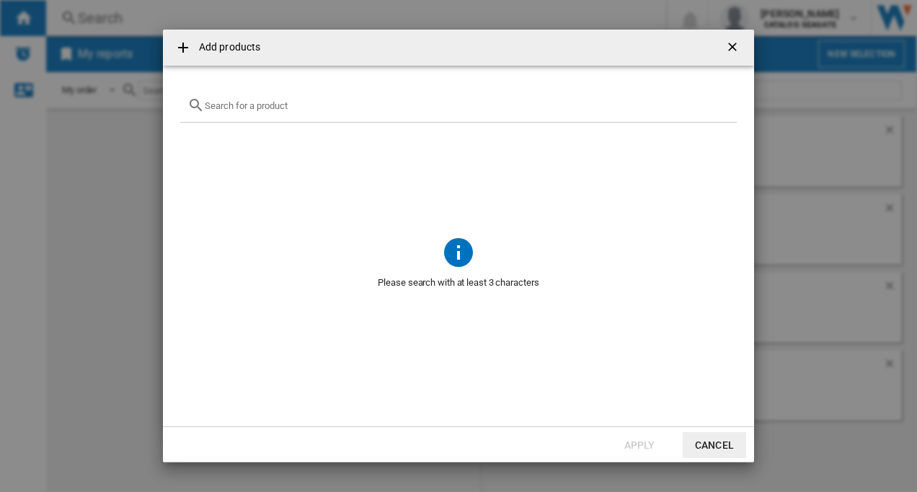
click at [238, 110] on input "{{getI18NText('SELECTIONS.EDITION_POPUP.OPEN_PRODUCTS_POPUP')}} {{::getI18NText…" at bounding box center [467, 105] width 525 height 11
paste input "HDTB510EK3AB"
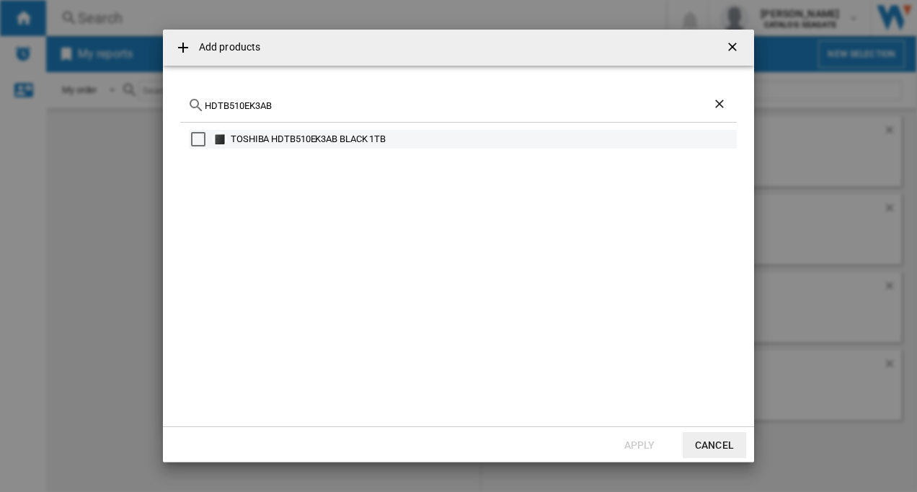
type input "HDTB510EK3AB"
click at [190, 138] on div "TOSHIBA HDTB510EK3AB BLACK 1TB" at bounding box center [463, 139] width 548 height 19
click at [198, 136] on div "Select" at bounding box center [198, 139] width 14 height 14
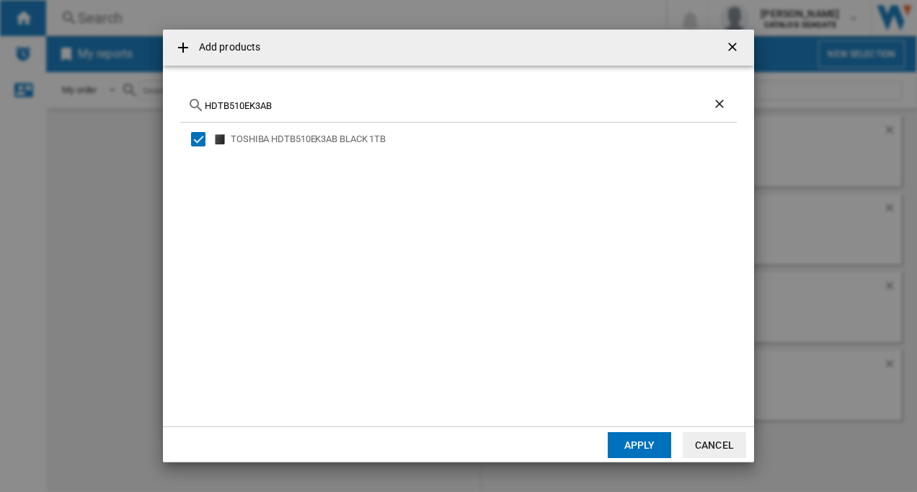
click at [632, 446] on button "Apply" at bounding box center [639, 445] width 63 height 26
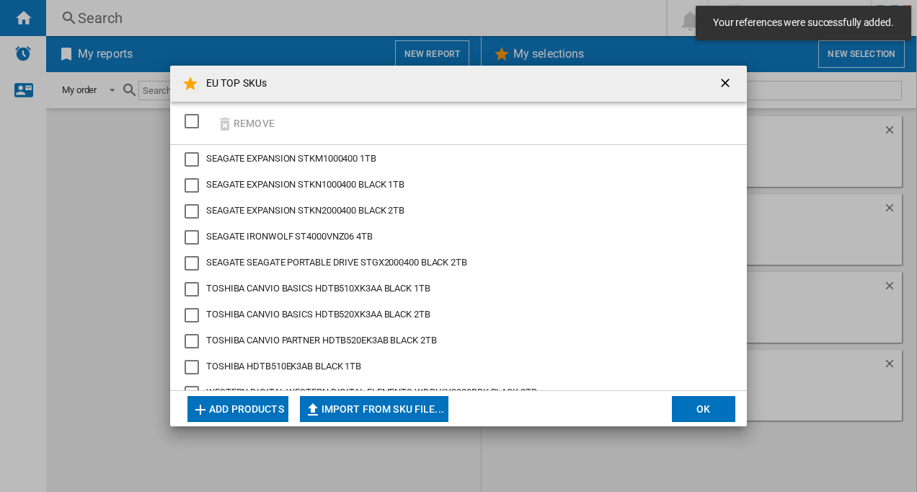
click at [699, 404] on button "OK" at bounding box center [703, 409] width 63 height 26
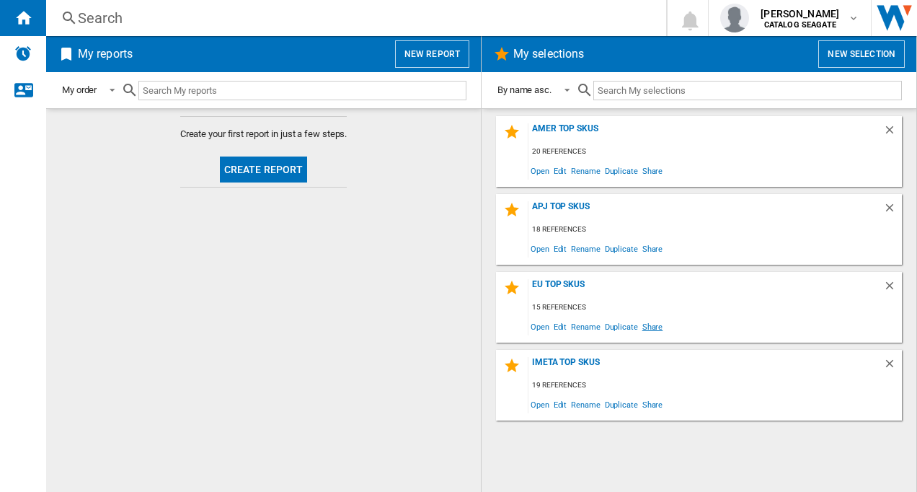
click at [655, 329] on span "Share" at bounding box center [652, 326] width 25 height 19
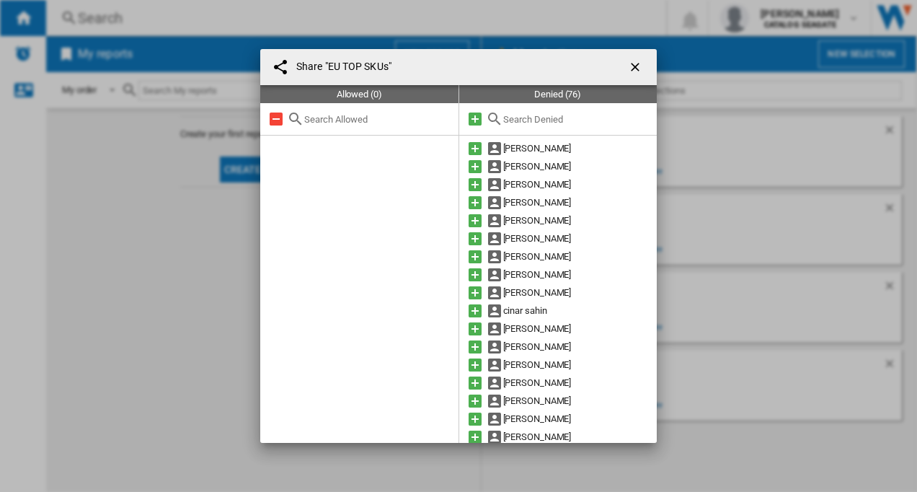
click at [331, 120] on input "text" at bounding box center [377, 119] width 147 height 11
type input "kok"
click at [565, 118] on input "text" at bounding box center [576, 119] width 147 height 11
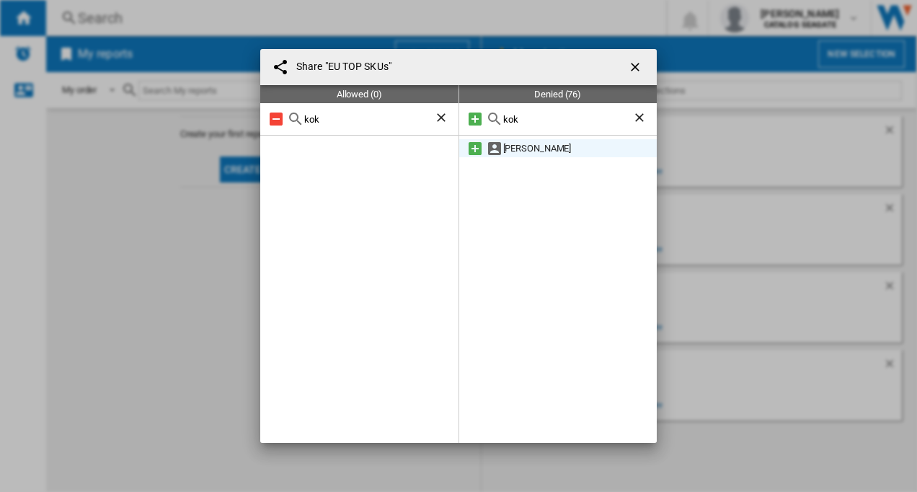
type input "kok"
click at [469, 151] on md-icon at bounding box center [475, 148] width 17 height 17
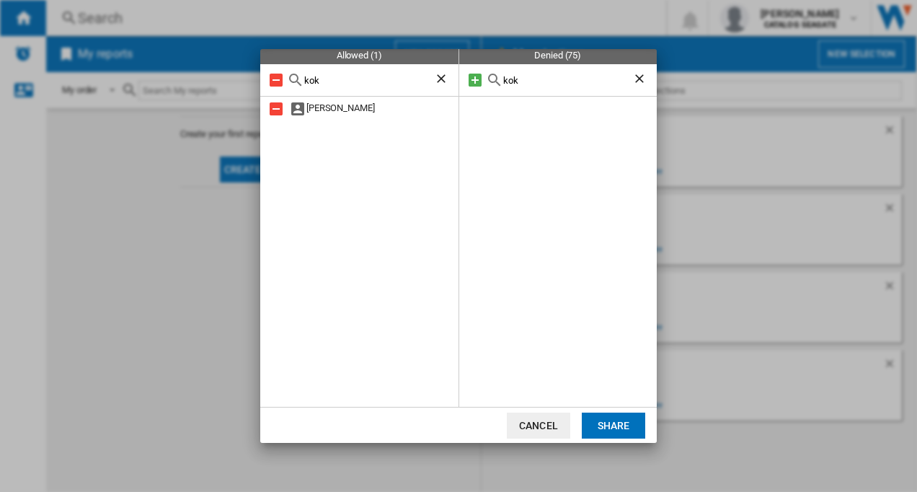
click at [612, 426] on button "Share" at bounding box center [613, 425] width 63 height 26
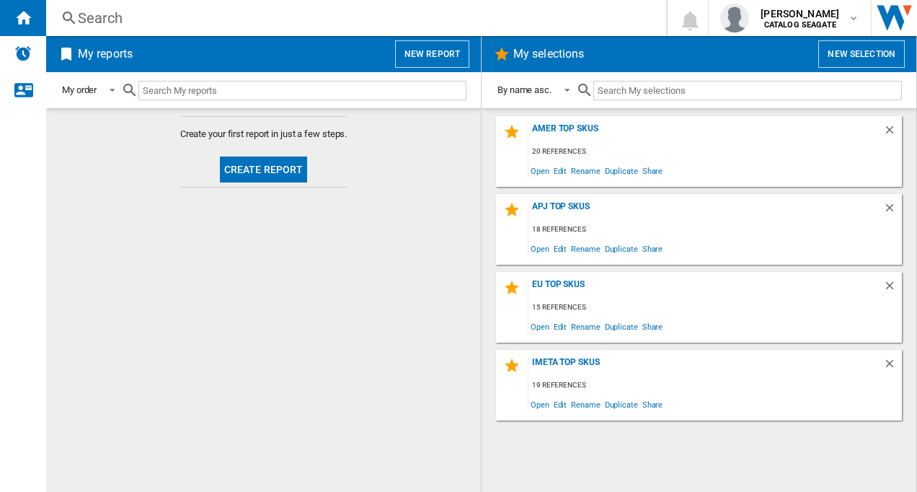
click at [433, 58] on button "New report" at bounding box center [432, 53] width 74 height 27
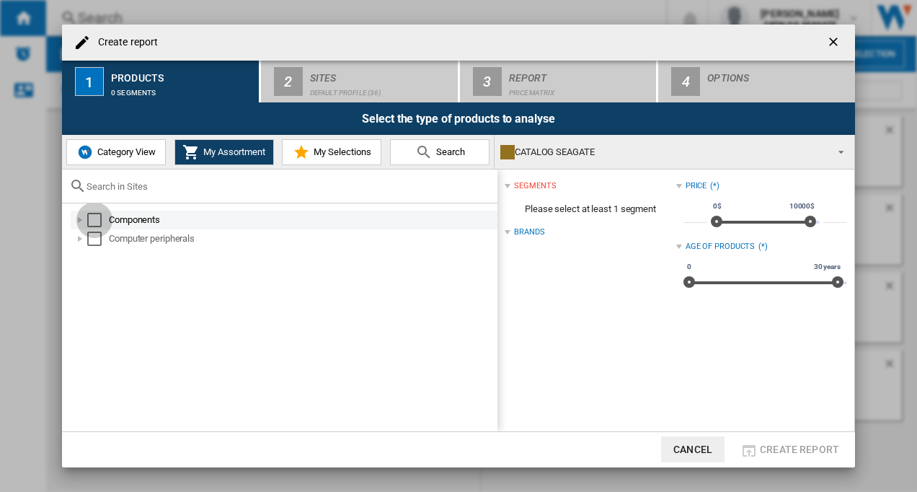
click at [92, 219] on div "Select" at bounding box center [94, 220] width 14 height 14
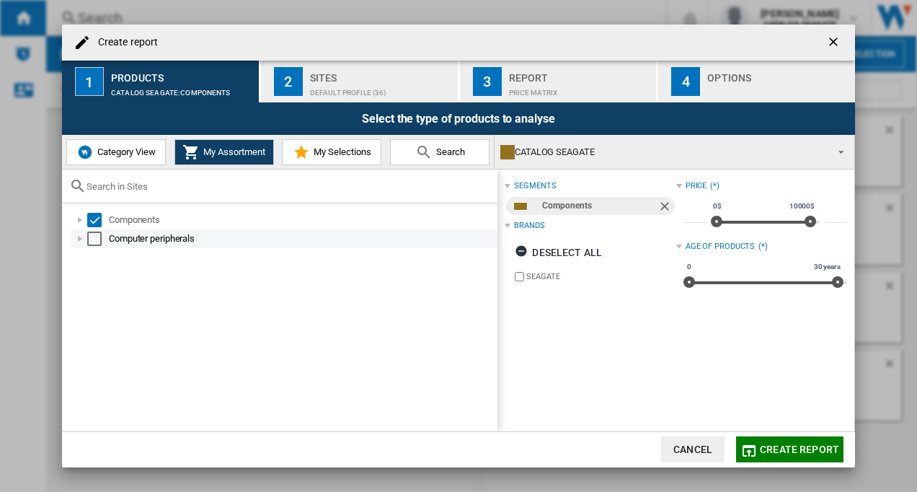
click at [91, 237] on div "Select" at bounding box center [94, 238] width 14 height 14
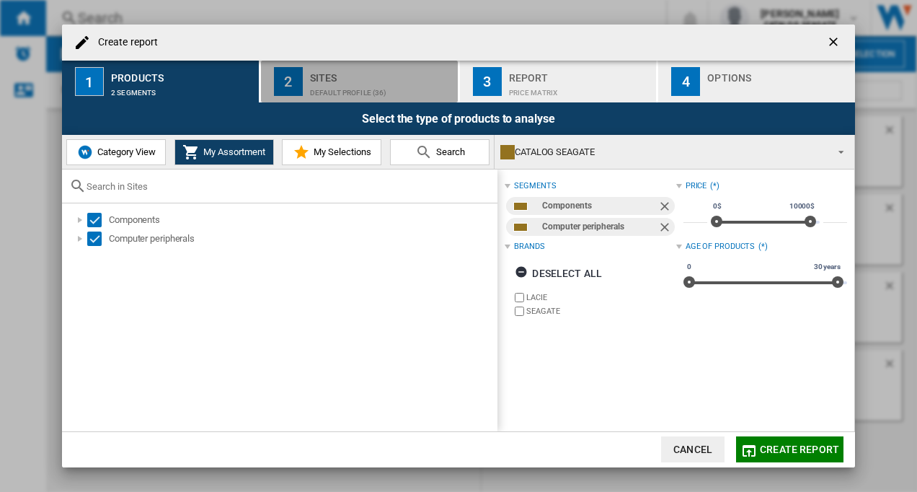
click at [334, 81] on div "Sites" at bounding box center [381, 73] width 142 height 15
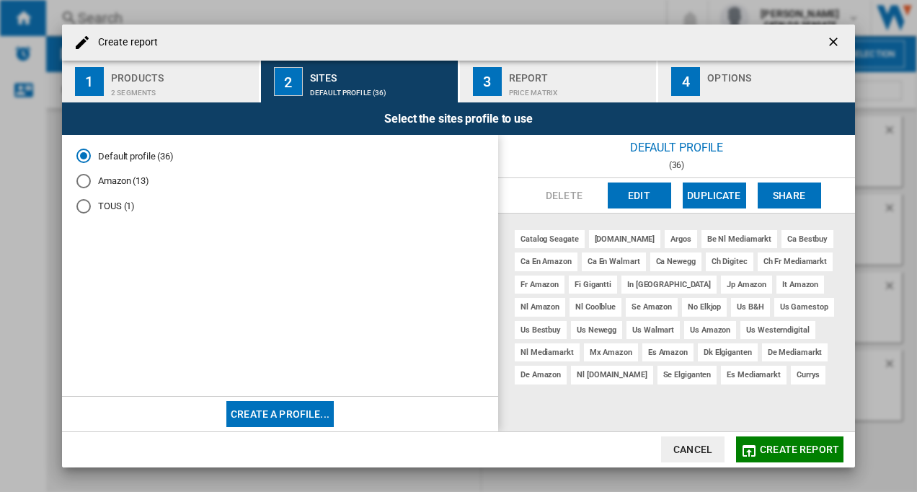
click at [301, 233] on span at bounding box center [279, 302] width 407 height 157
click at [296, 417] on button "Create a profile..." at bounding box center [279, 414] width 107 height 26
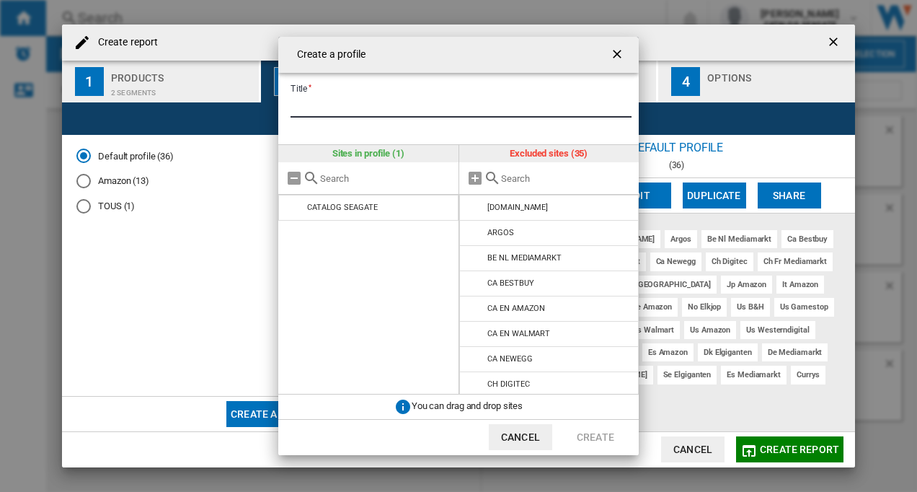
click at [367, 100] on input "Title" at bounding box center [461, 107] width 341 height 22
type input "*"
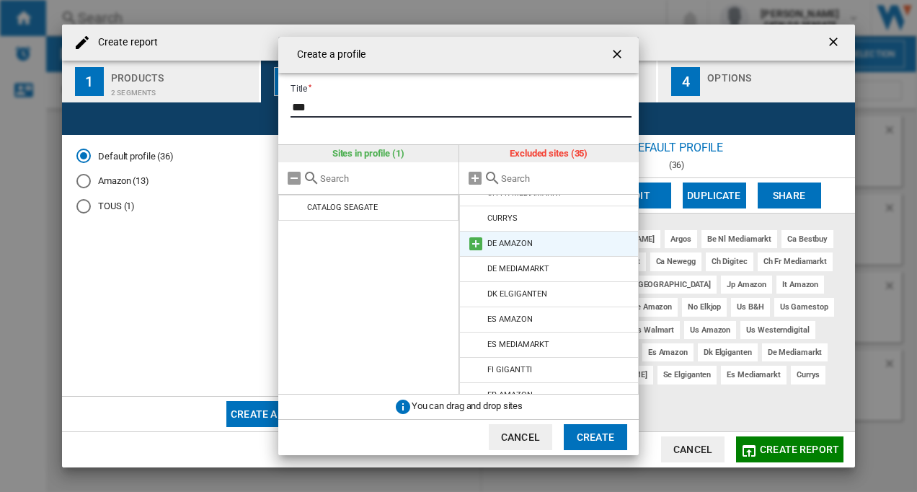
scroll to position [361, 0]
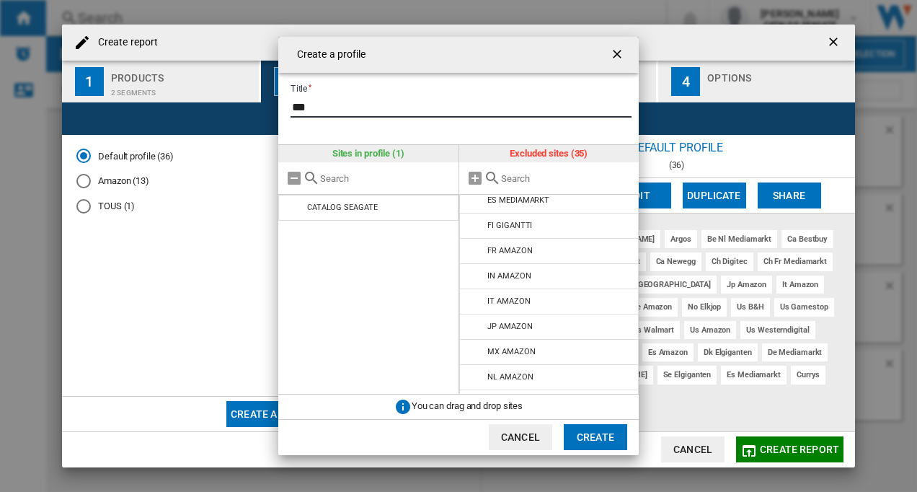
type input "***"
click at [513, 324] on div "JP AMAZON" at bounding box center [509, 326] width 45 height 9
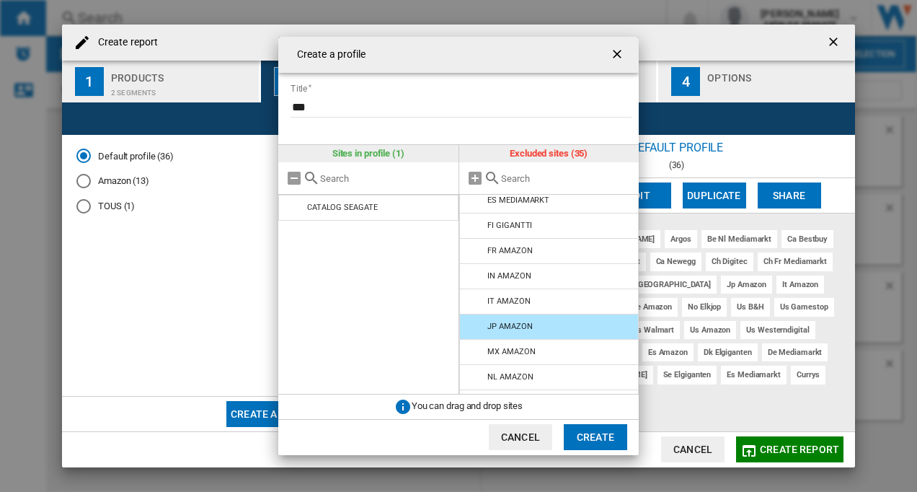
click at [598, 437] on button "Create" at bounding box center [595, 437] width 63 height 26
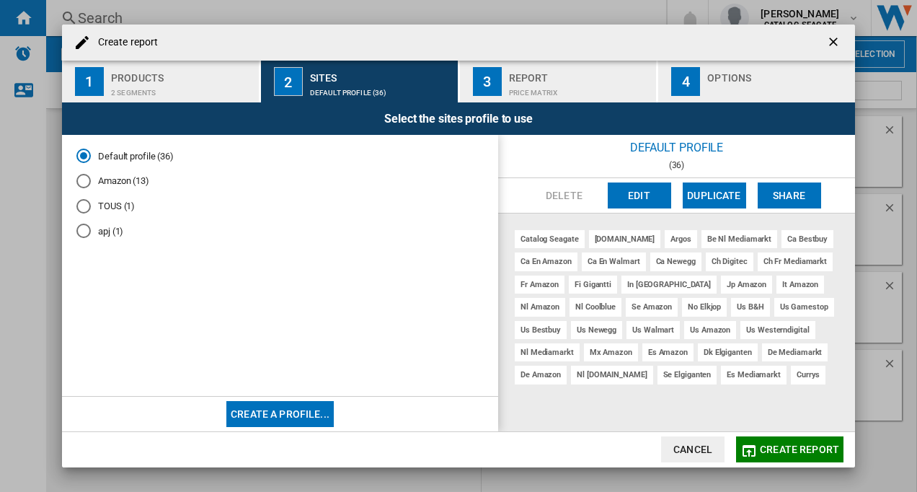
click at [105, 234] on md-radio-button "apj (1)" at bounding box center [279, 231] width 407 height 14
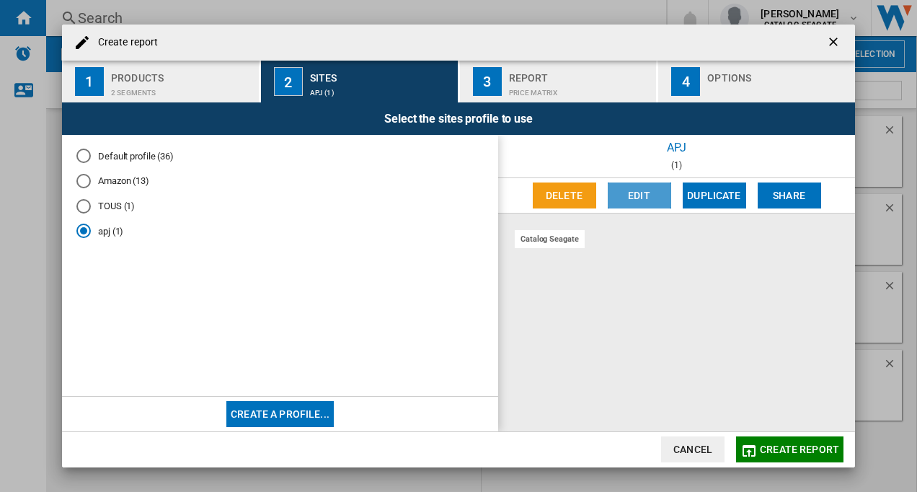
click at [636, 197] on button "Edit" at bounding box center [639, 195] width 63 height 26
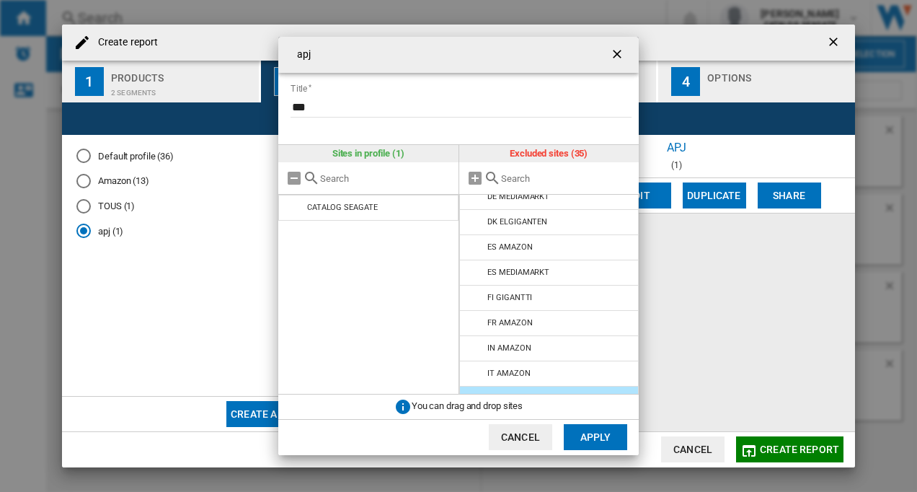
scroll to position [433, 0]
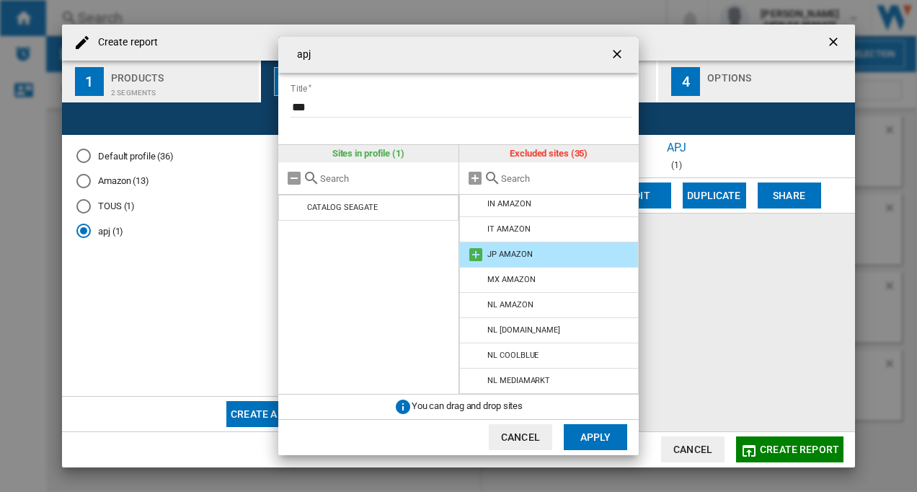
click at [492, 251] on div "JP AMAZON" at bounding box center [509, 253] width 45 height 9
click at [476, 255] on md-icon "{{::title}} {{::getI18NText('BUTTONS.CANCEL')}} ..." at bounding box center [475, 254] width 17 height 17
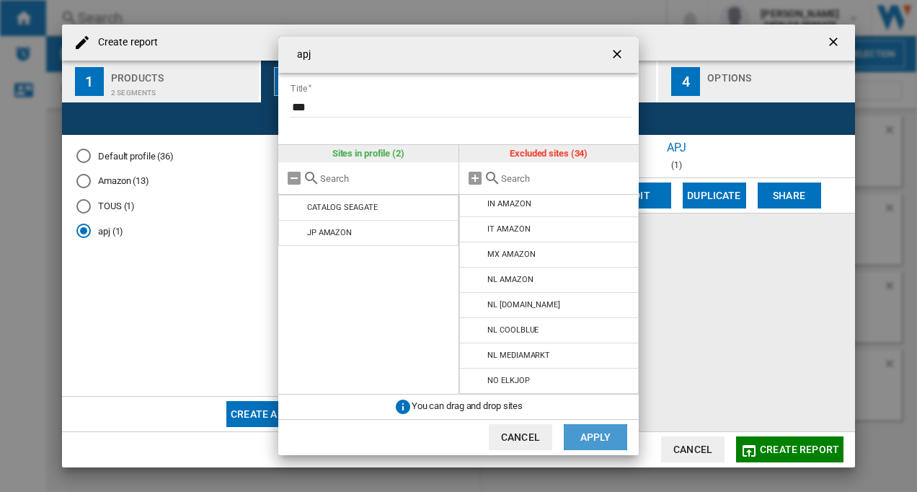
click at [592, 436] on button "Apply" at bounding box center [595, 437] width 63 height 26
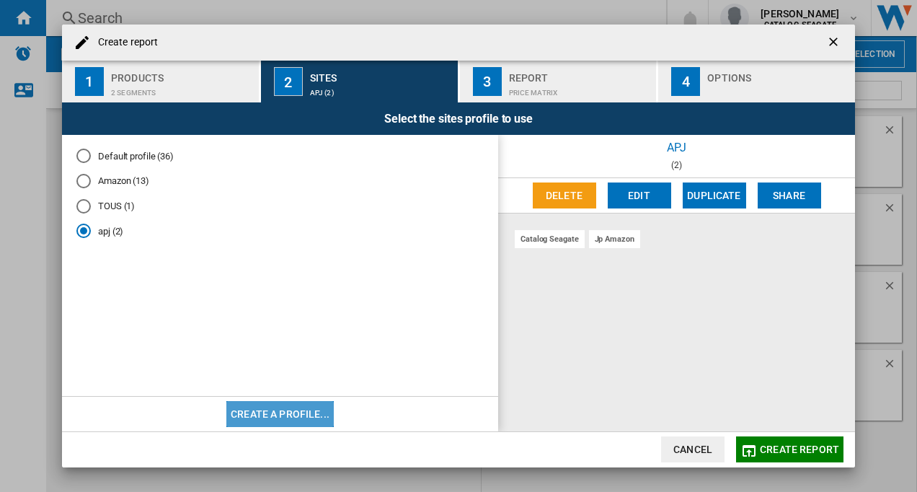
click at [270, 409] on button "Create a profile..." at bounding box center [279, 414] width 107 height 26
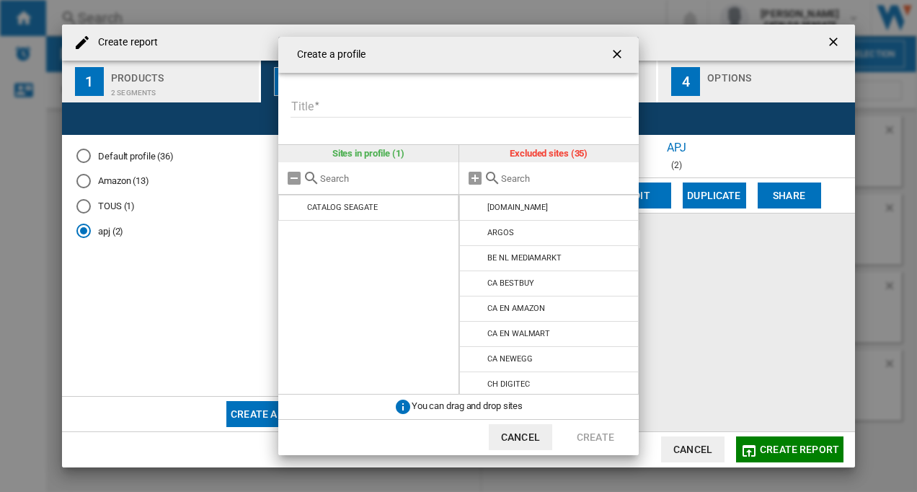
click at [354, 106] on input "Title" at bounding box center [461, 107] width 341 height 22
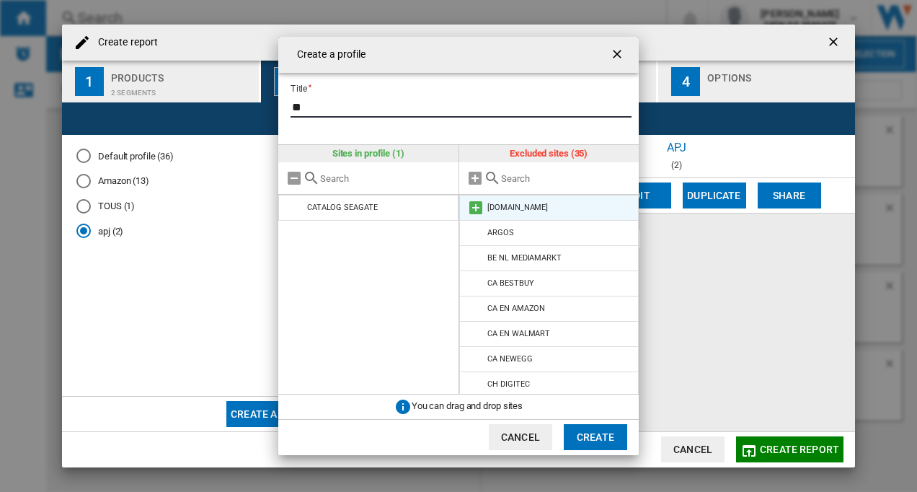
type input "**"
click at [523, 208] on div "[DOMAIN_NAME]" at bounding box center [517, 207] width 61 height 9
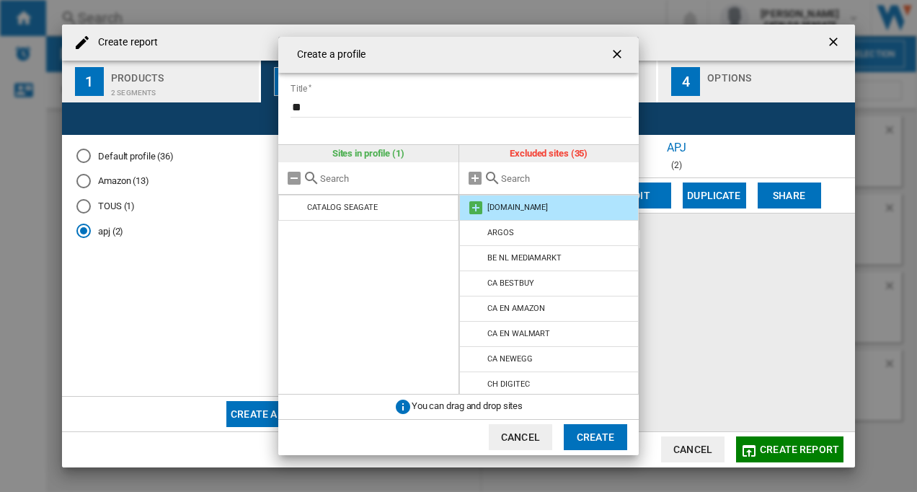
click at [480, 208] on md-icon "{{::title}} {{::getI18NText('BUTTONS.CANCEL')}} ..." at bounding box center [475, 207] width 17 height 17
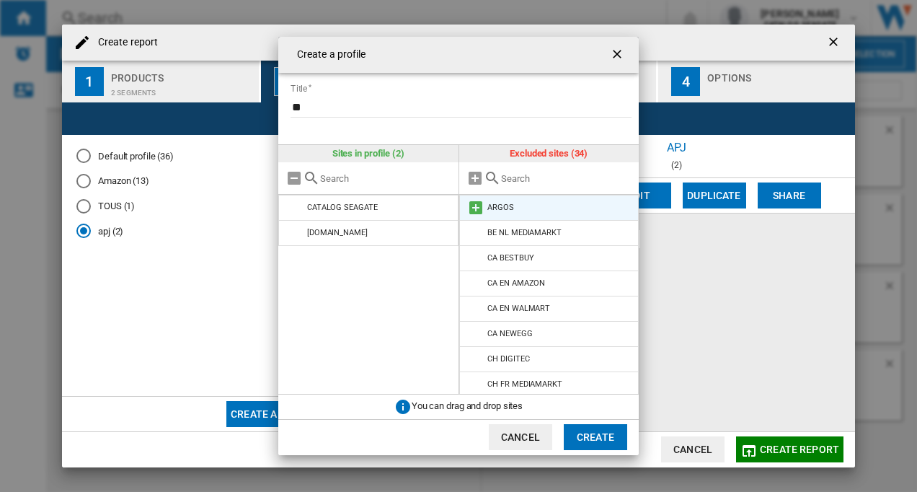
click at [479, 208] on md-icon "{{::title}} {{::getI18NText('BUTTONS.CANCEL')}} ..." at bounding box center [475, 207] width 17 height 17
click at [474, 208] on md-icon "{{::title}} {{::getI18NText('BUTTONS.CANCEL')}} ..." at bounding box center [475, 207] width 17 height 17
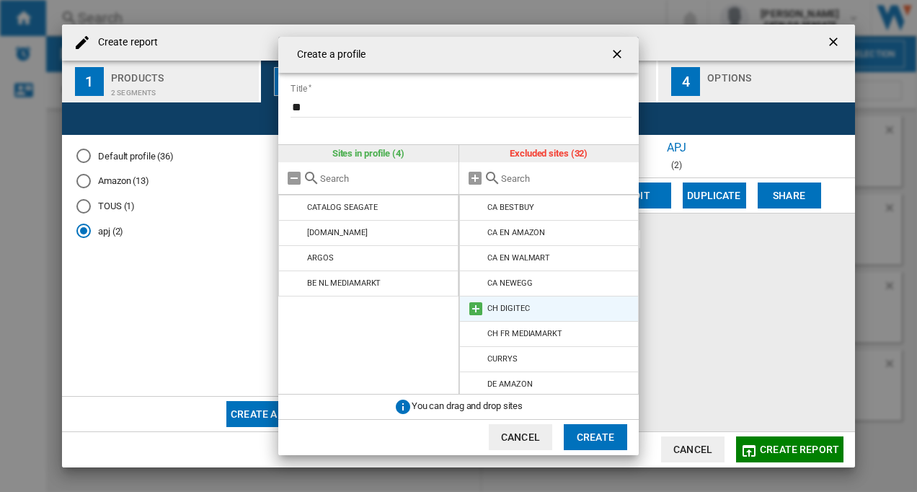
click at [474, 309] on md-icon "{{::title}} {{::getI18NText('BUTTONS.CANCEL')}} ..." at bounding box center [475, 308] width 17 height 17
click at [476, 309] on md-icon "{{::title}} {{::getI18NText('BUTTONS.CANCEL')}} ..." at bounding box center [475, 308] width 17 height 17
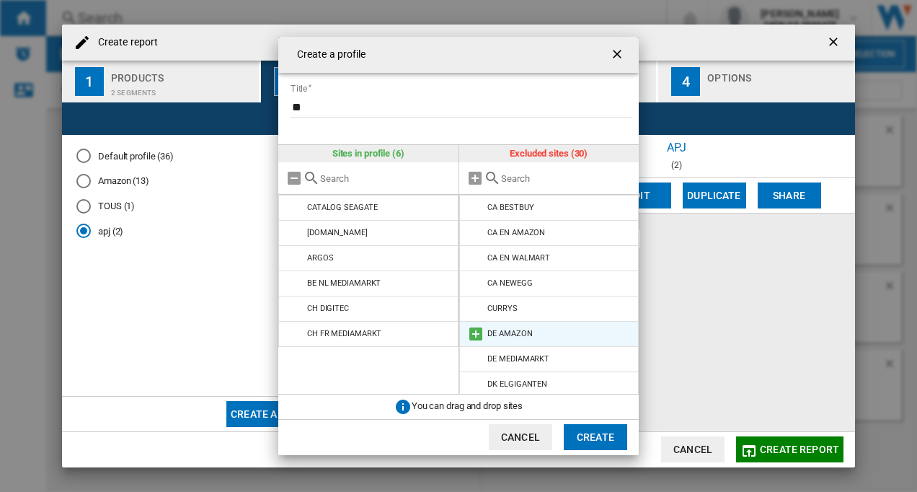
click at [477, 332] on md-icon "{{::title}} {{::getI18NText('BUTTONS.CANCEL')}} ..." at bounding box center [475, 333] width 17 height 17
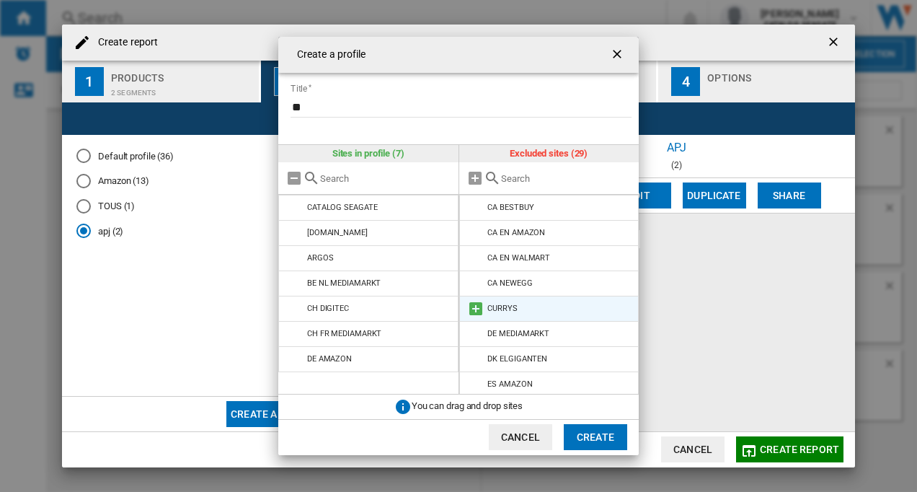
click at [477, 309] on md-icon "{{::title}} {{::getI18NText('BUTTONS.CANCEL')}} ..." at bounding box center [475, 308] width 17 height 17
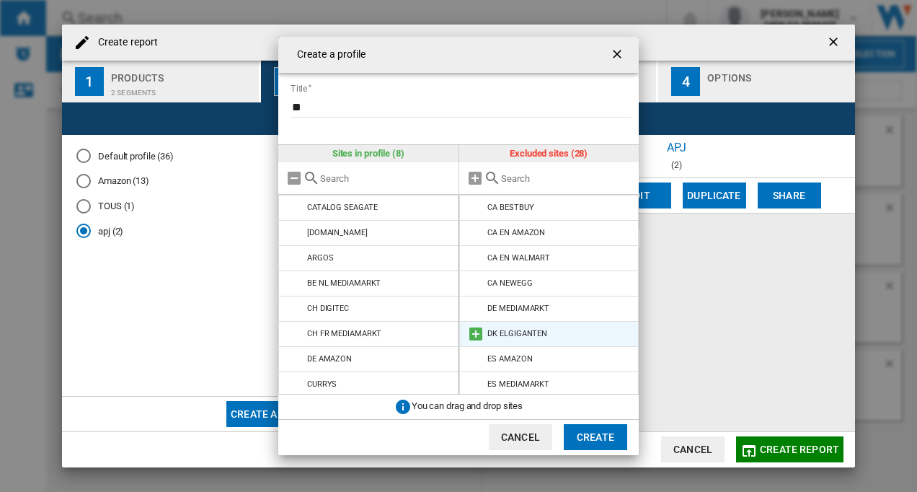
click at [479, 334] on md-icon "{{::title}} {{::getI18NText('BUTTONS.CANCEL')}} ..." at bounding box center [475, 333] width 17 height 17
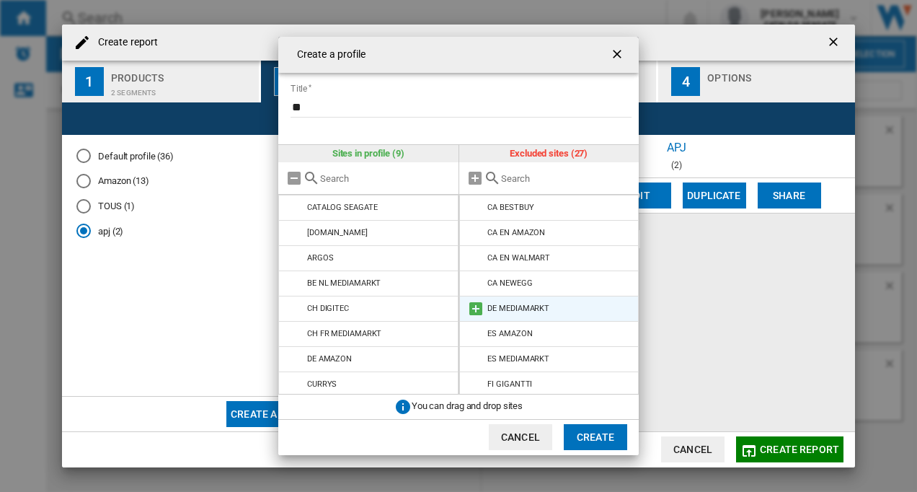
click at [479, 309] on md-icon "{{::title}} {{::getI18NText('BUTTONS.CANCEL')}} ..." at bounding box center [475, 308] width 17 height 17
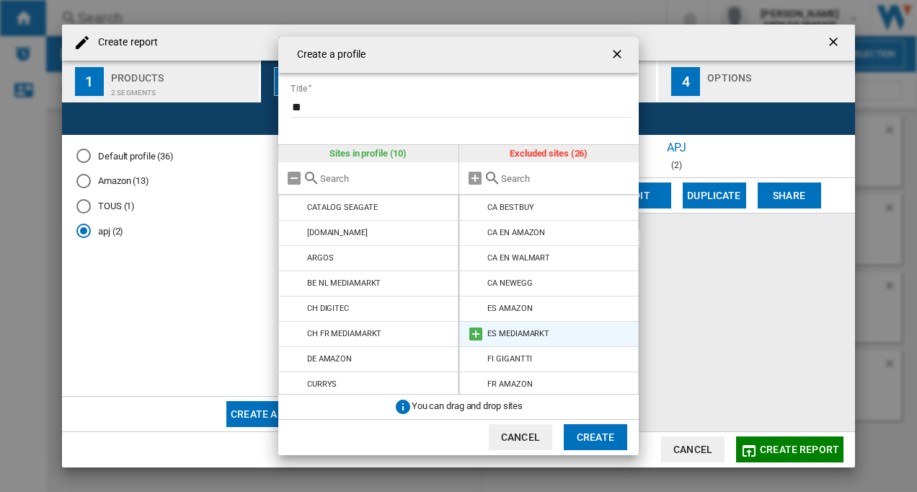
click at [477, 332] on md-icon "{{::title}} {{::getI18NText('BUTTONS.CANCEL')}} ..." at bounding box center [475, 333] width 17 height 17
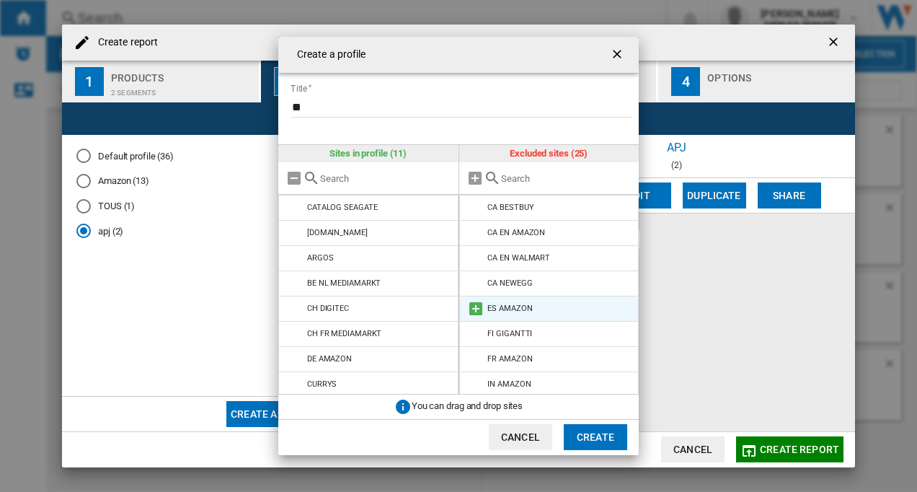
click at [480, 308] on md-icon "{{::title}} {{::getI18NText('BUTTONS.CANCEL')}} ..." at bounding box center [475, 308] width 17 height 17
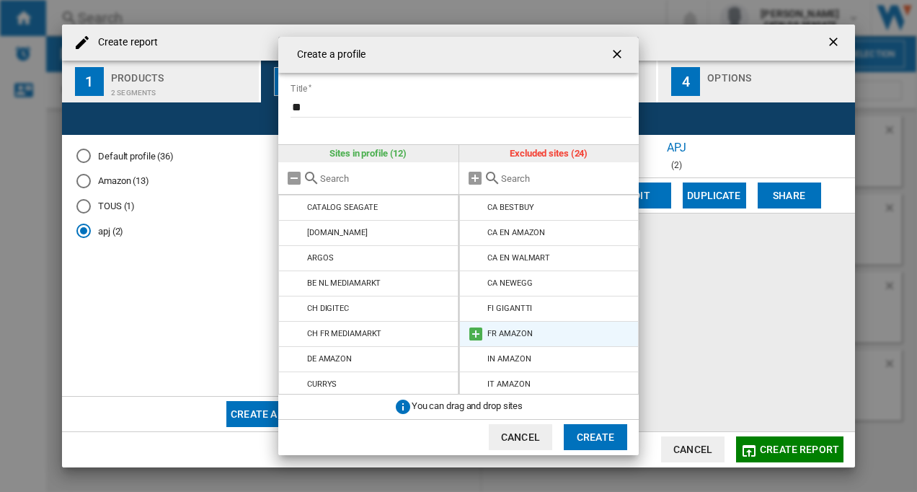
click at [472, 334] on md-icon "{{::title}} {{::getI18NText('BUTTONS.CANCEL')}} ..." at bounding box center [475, 333] width 17 height 17
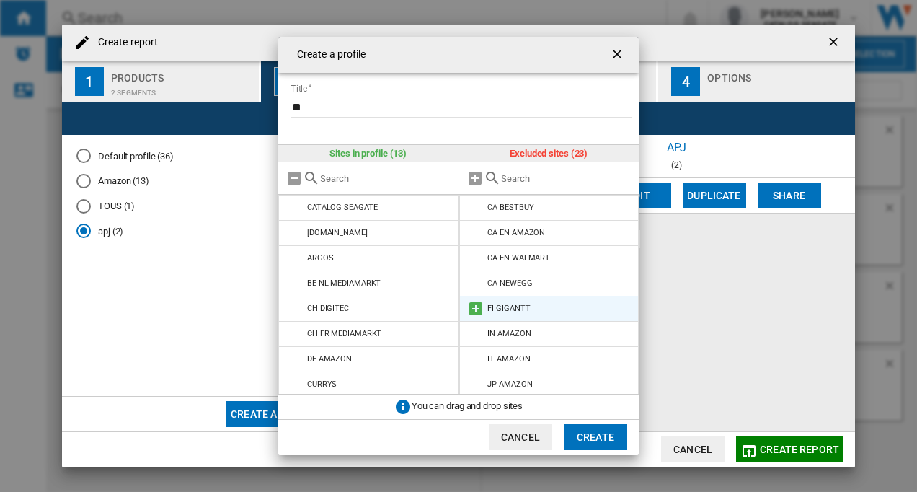
click at [474, 311] on md-icon "{{::title}} {{::getI18NText('BUTTONS.CANCEL')}} ..." at bounding box center [475, 308] width 17 height 17
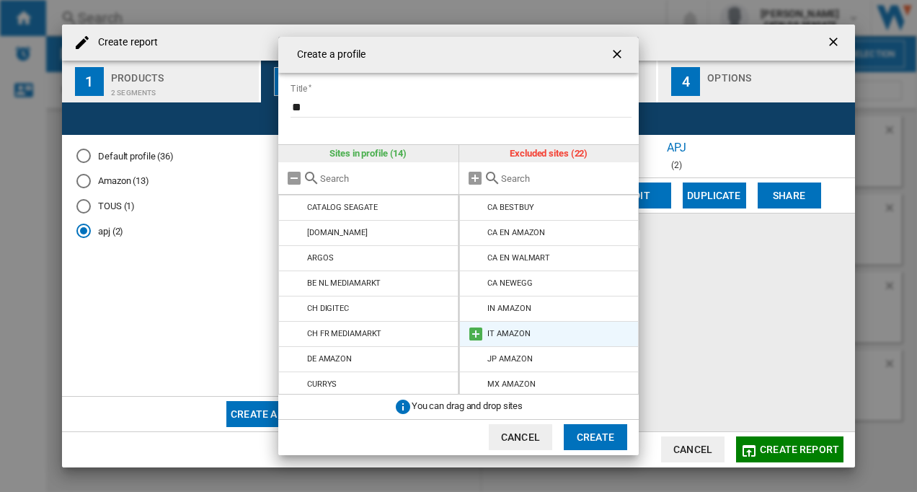
click at [474, 332] on md-icon "{{::title}} {{::getI18NText('BUTTONS.CANCEL')}} ..." at bounding box center [475, 333] width 17 height 17
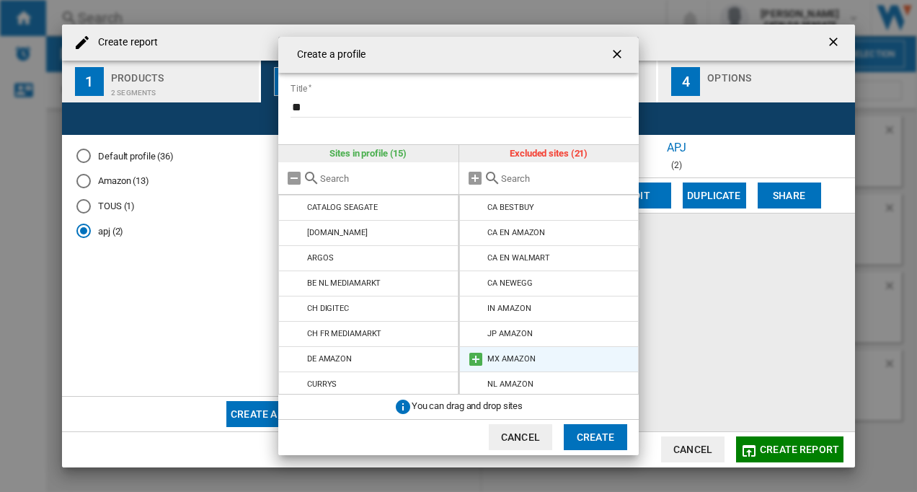
click at [475, 360] on md-icon "{{::title}} {{::getI18NText('BUTTONS.CANCEL')}} ..." at bounding box center [475, 358] width 17 height 17
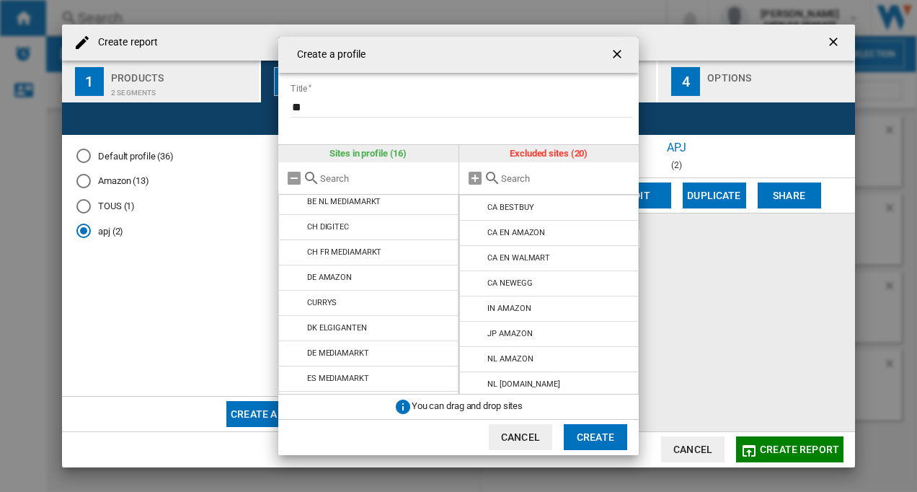
scroll to position [206, 0]
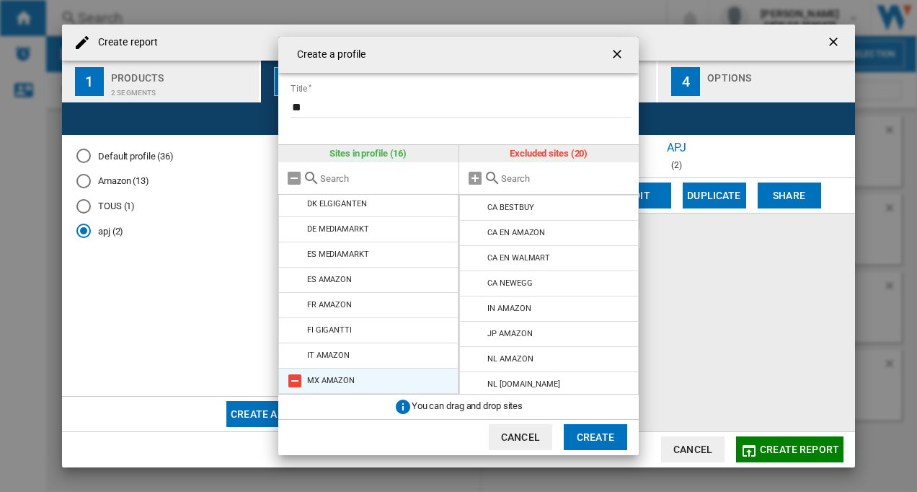
click at [293, 381] on md-icon "{{::title}} {{::getI18NText('BUTTONS.CANCEL')}} ..." at bounding box center [294, 380] width 17 height 17
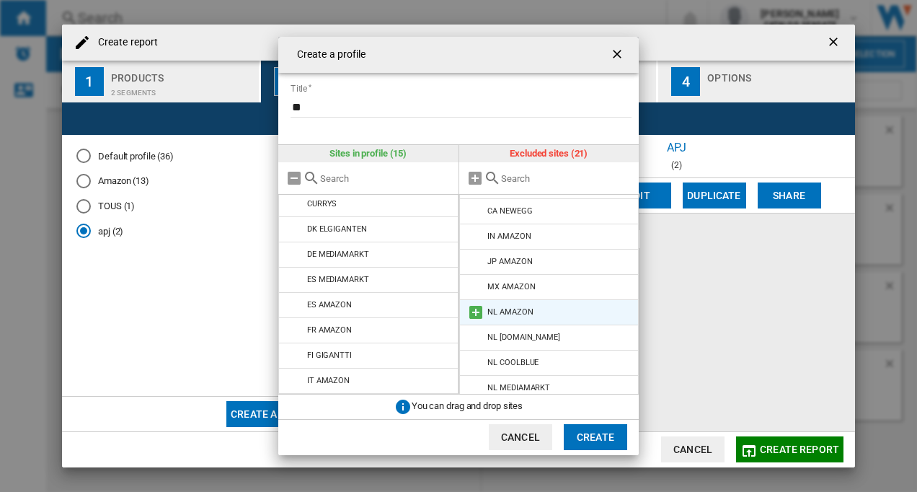
click at [509, 317] on div "NL AMAZON" at bounding box center [509, 311] width 45 height 9
click at [474, 311] on md-icon "{{::title}} {{::getI18NText('BUTTONS.CANCEL')}} ..." at bounding box center [475, 312] width 17 height 17
click at [477, 313] on md-icon "{{::title}} {{::getI18NText('BUTTONS.CANCEL')}} ..." at bounding box center [475, 312] width 17 height 17
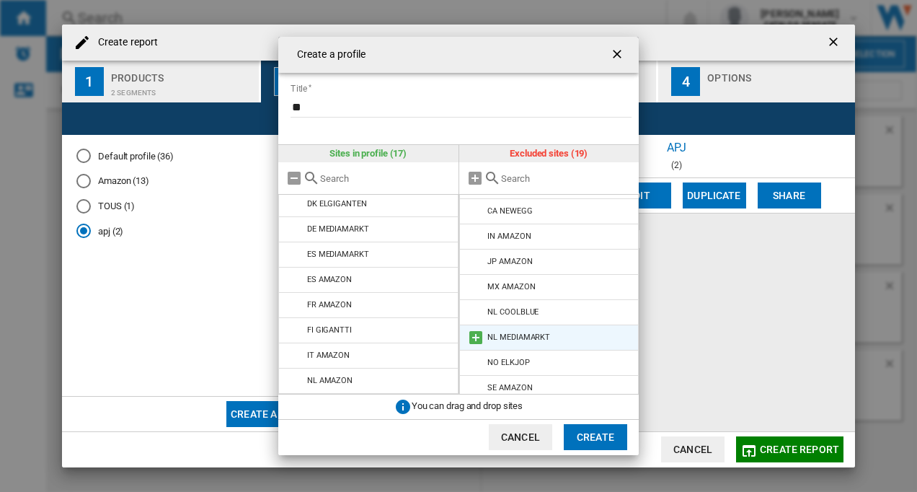
click at [479, 339] on md-icon "{{::title}} {{::getI18NText('BUTTONS.CANCEL')}} ..." at bounding box center [475, 337] width 17 height 17
click at [474, 337] on md-icon "{{::title}} {{::getI18NText('BUTTONS.CANCEL')}} ..." at bounding box center [475, 337] width 17 height 17
click at [474, 340] on md-icon "{{::title}} {{::getI18NText('BUTTONS.CANCEL')}} ..." at bounding box center [475, 337] width 17 height 17
click at [475, 332] on md-icon "{{::title}} {{::getI18NText('BUTTONS.CANCEL')}} ..." at bounding box center [475, 337] width 17 height 17
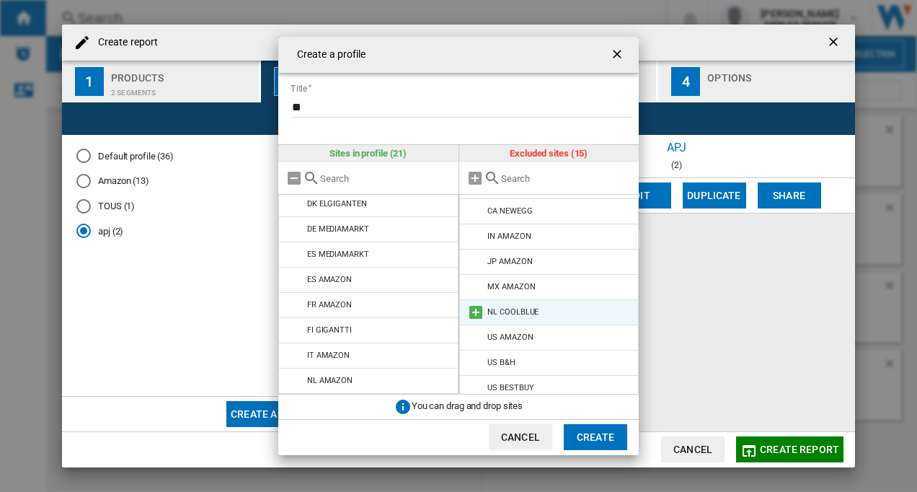
click at [475, 315] on md-icon "{{::title}} {{::getI18NText('BUTTONS.CANCEL')}} ..." at bounding box center [475, 312] width 17 height 17
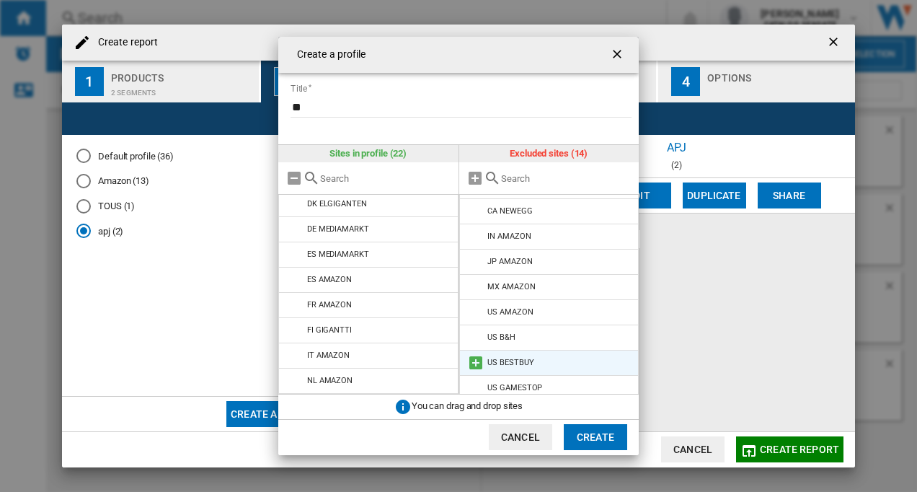
scroll to position [155, 0]
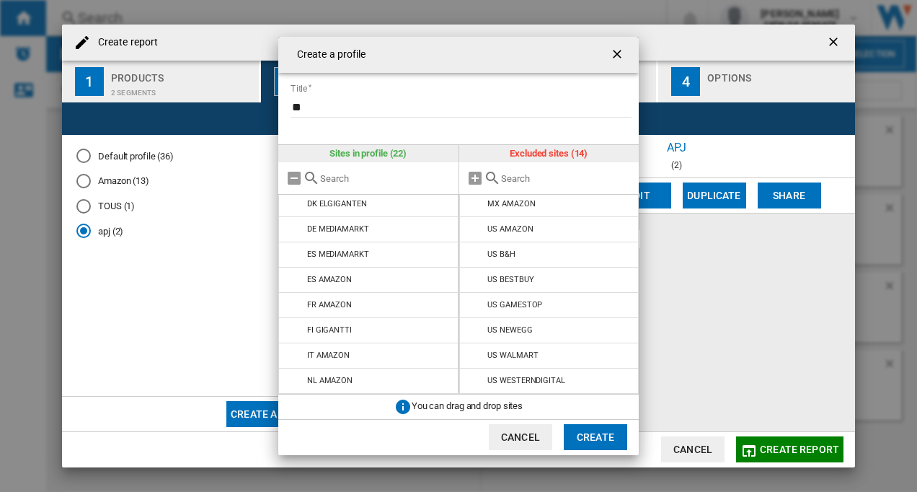
click at [601, 438] on button "Create" at bounding box center [595, 437] width 63 height 26
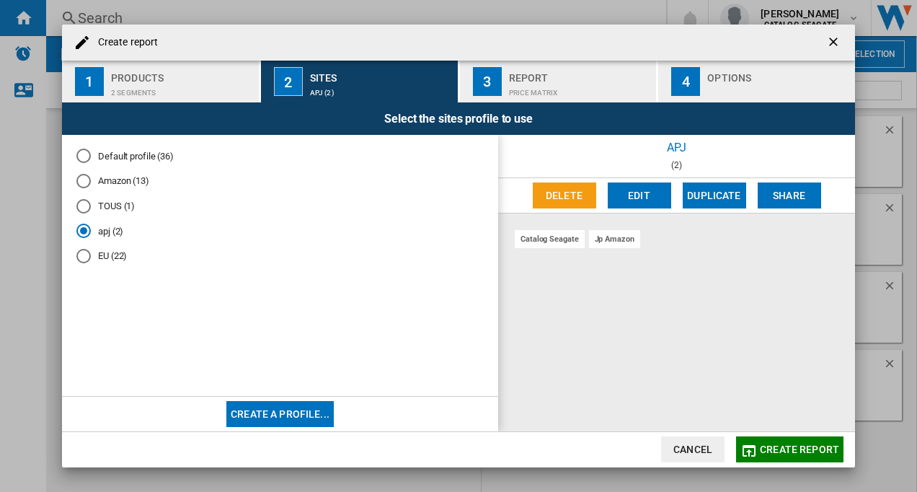
click at [265, 415] on button "Create a profile..." at bounding box center [279, 414] width 107 height 26
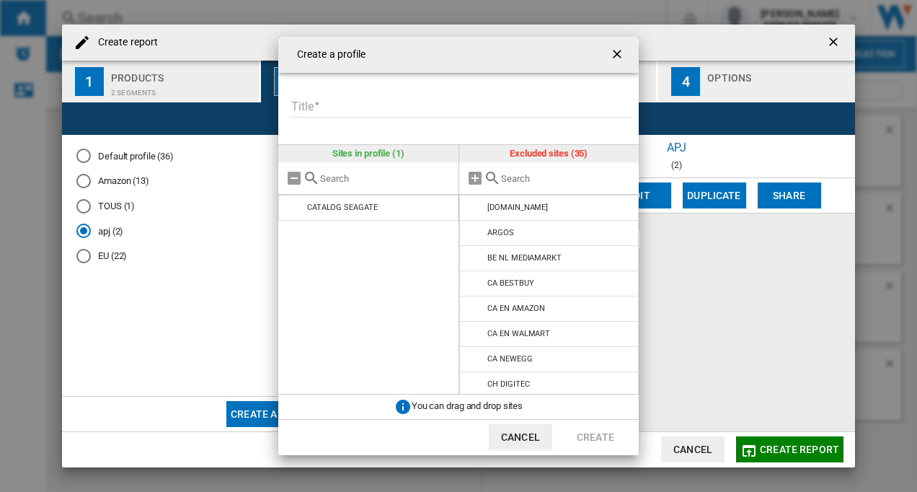
click at [348, 105] on input "Title" at bounding box center [461, 107] width 341 height 22
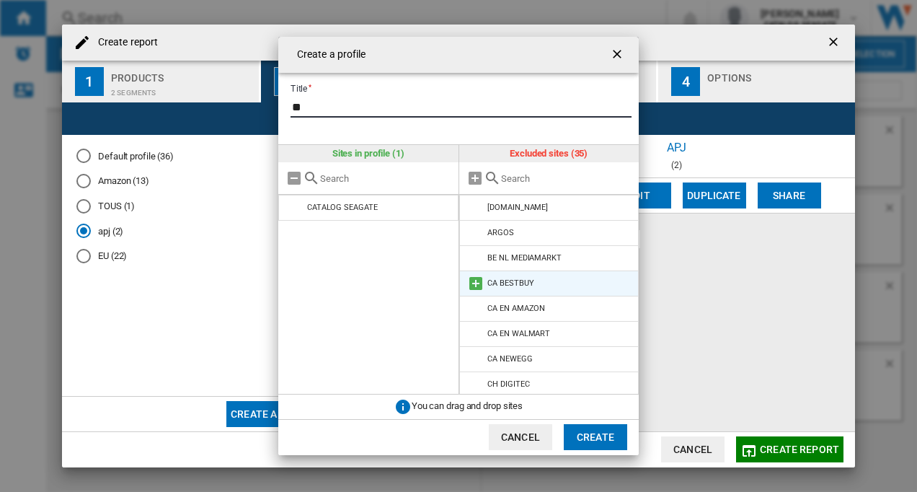
type input "**"
click at [476, 286] on md-icon "{{::title}} {{::getI18NText('BUTTONS.CANCEL')}} ..." at bounding box center [475, 283] width 17 height 17
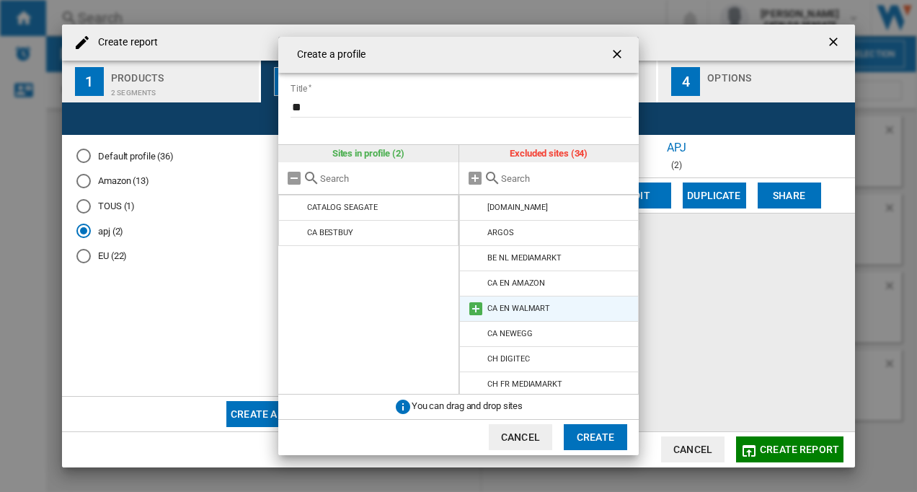
click at [476, 304] on md-icon "{{::title}} {{::getI18NText('BUTTONS.CANCEL')}} ..." at bounding box center [475, 308] width 17 height 17
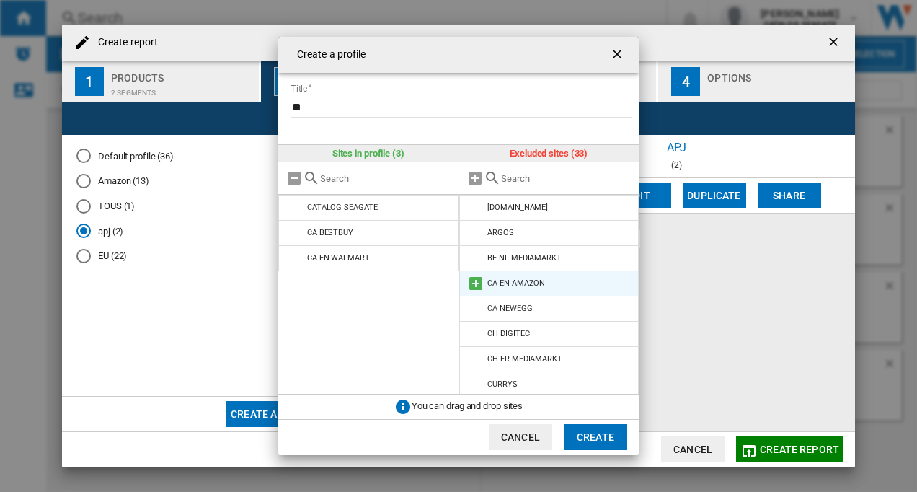
click at [476, 285] on md-icon "{{::title}} {{::getI18NText('BUTTONS.CANCEL')}} ..." at bounding box center [475, 283] width 17 height 17
click at [476, 283] on md-icon "{{::title}} {{::getI18NText('BUTTONS.CANCEL')}} ..." at bounding box center [475, 283] width 17 height 17
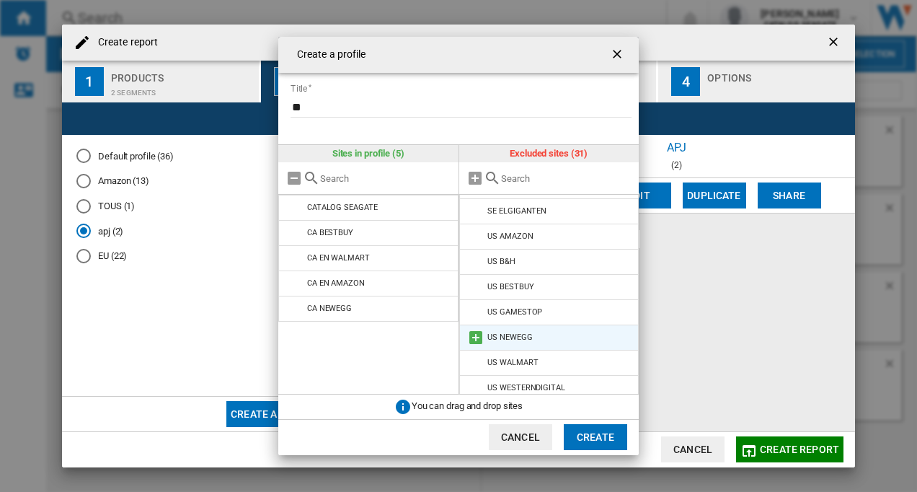
scroll to position [584, 0]
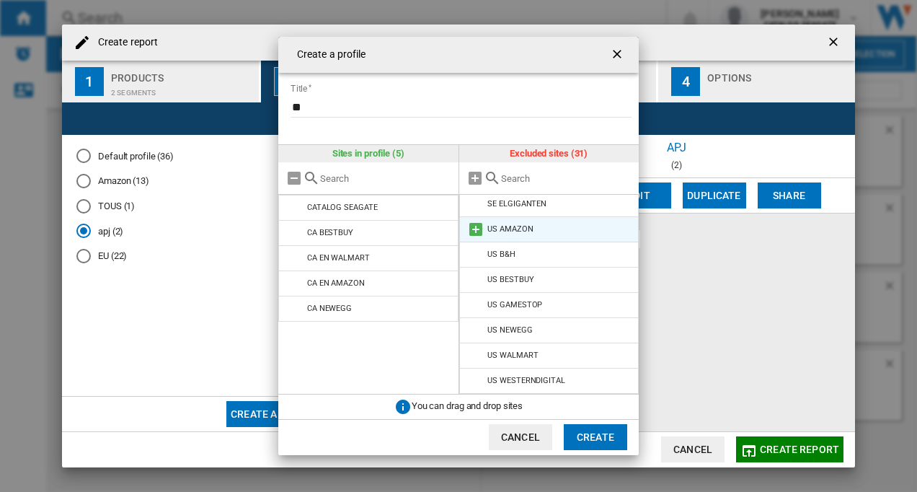
click at [477, 229] on md-icon "{{::title}} {{::getI18NText('BUTTONS.CANCEL')}} ..." at bounding box center [475, 229] width 17 height 17
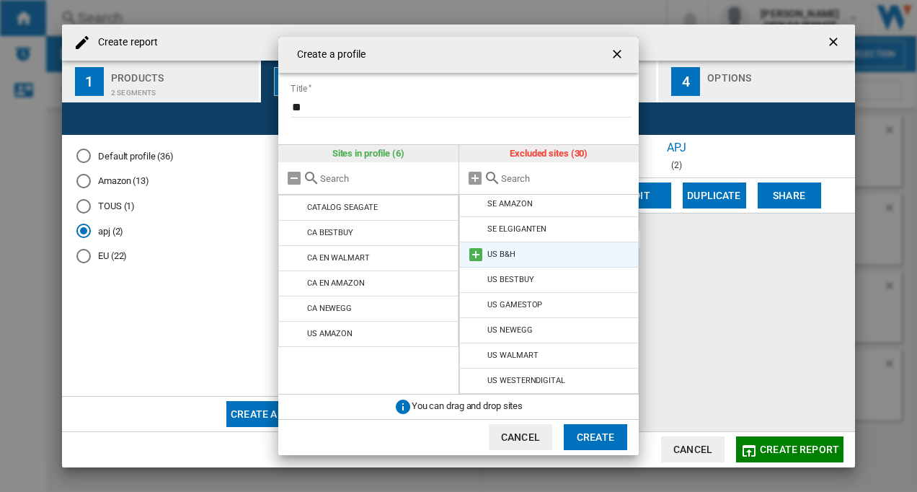
scroll to position [559, 0]
click at [477, 252] on md-icon "{{::title}} {{::getI18NText('BUTTONS.CANCEL')}} ..." at bounding box center [475, 254] width 17 height 17
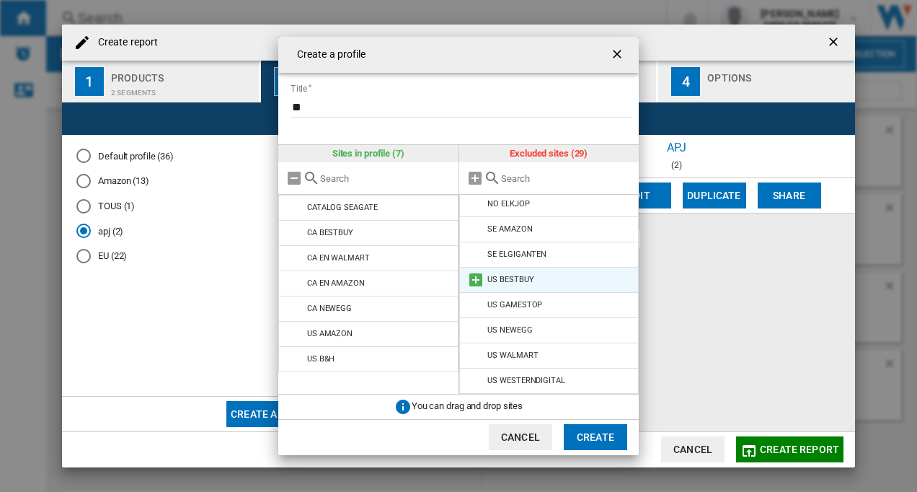
click at [477, 278] on md-icon "{{::title}} {{::getI18NText('BUTTONS.CANCEL')}} ..." at bounding box center [475, 279] width 17 height 17
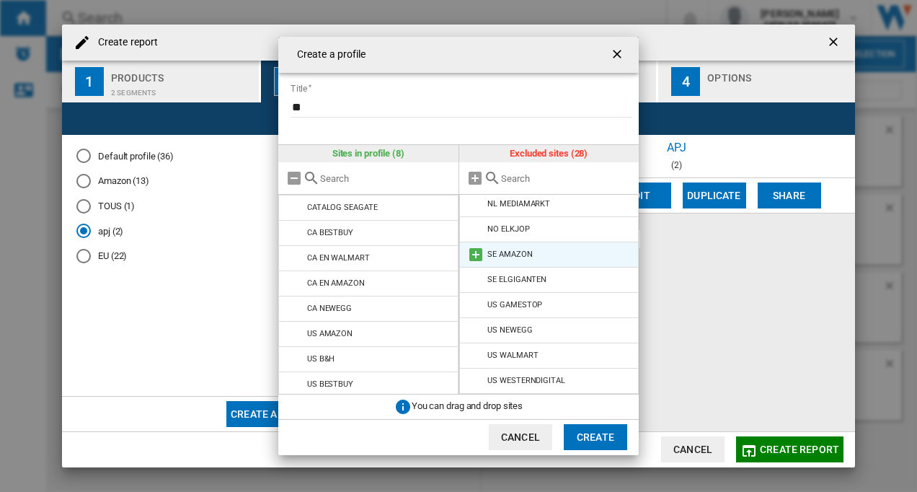
scroll to position [508, 0]
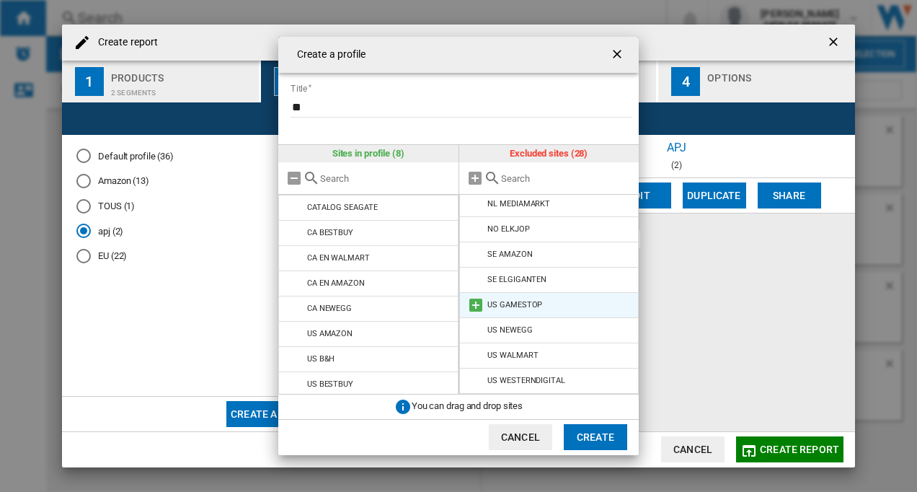
click at [475, 304] on md-icon "{{::title}} {{::getI18NText('BUTTONS.CANCEL')}} ..." at bounding box center [475, 304] width 17 height 17
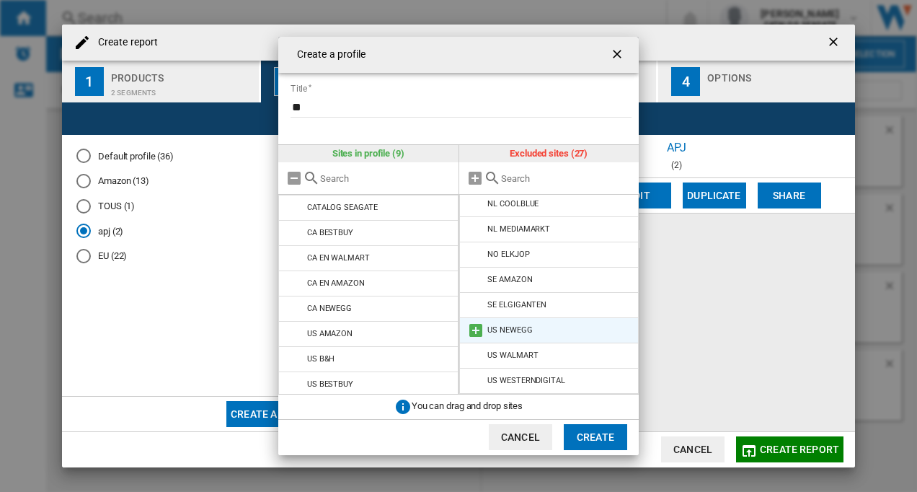
click at [474, 329] on md-icon "{{::title}} {{::getI18NText('BUTTONS.CANCEL')}} ..." at bounding box center [475, 330] width 17 height 17
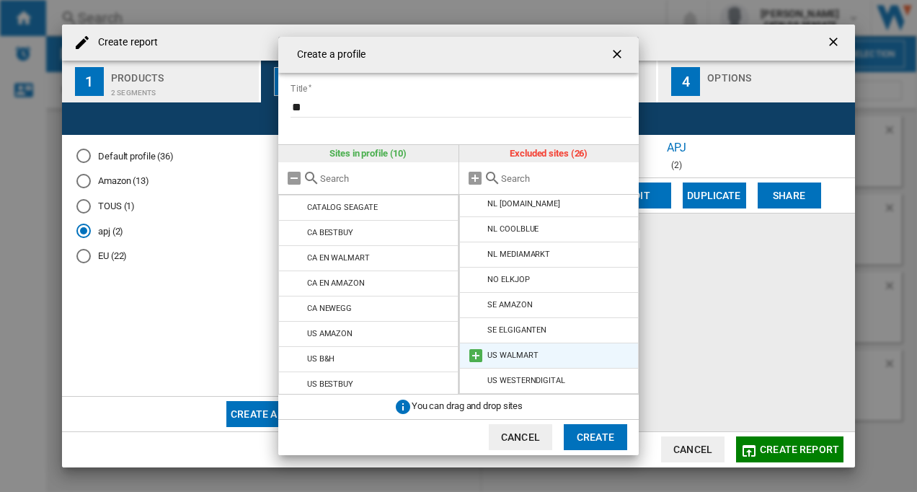
scroll to position [458, 0]
click at [480, 354] on md-icon "{{::title}} {{::getI18NText('BUTTONS.CANCEL')}} ..." at bounding box center [475, 355] width 17 height 17
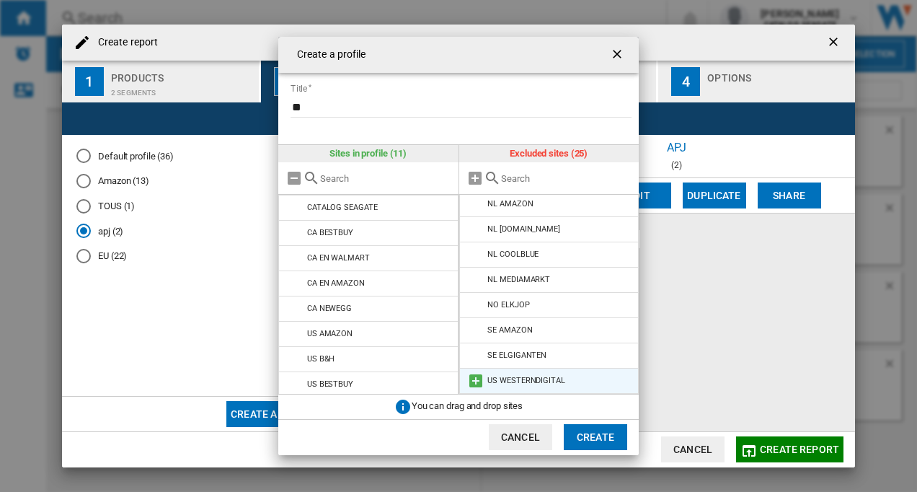
scroll to position [433, 0]
click at [477, 382] on md-icon "{{::title}} {{::getI18NText('BUTTONS.CANCEL')}} ..." at bounding box center [475, 380] width 17 height 17
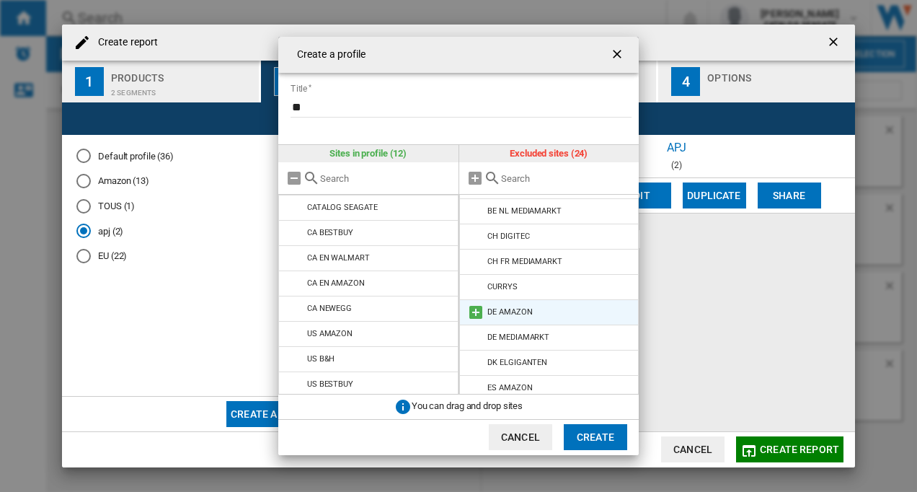
scroll to position [0, 0]
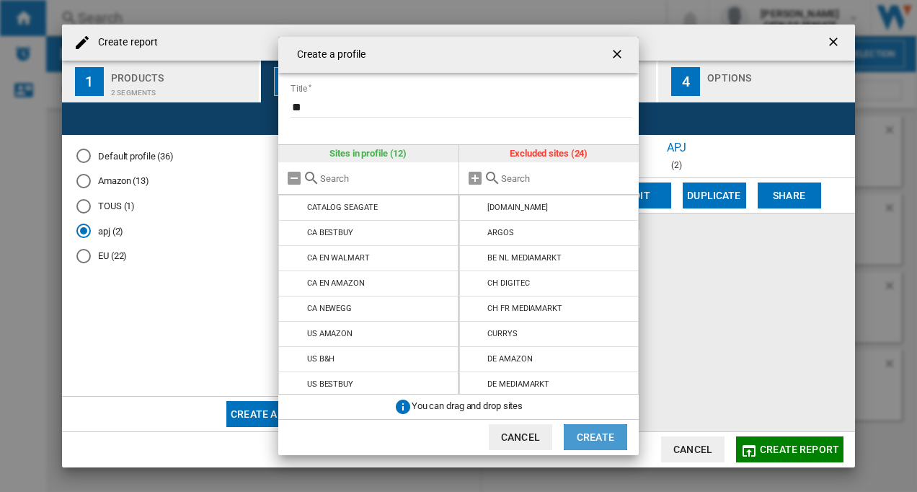
click at [596, 440] on button "Create" at bounding box center [595, 437] width 63 height 26
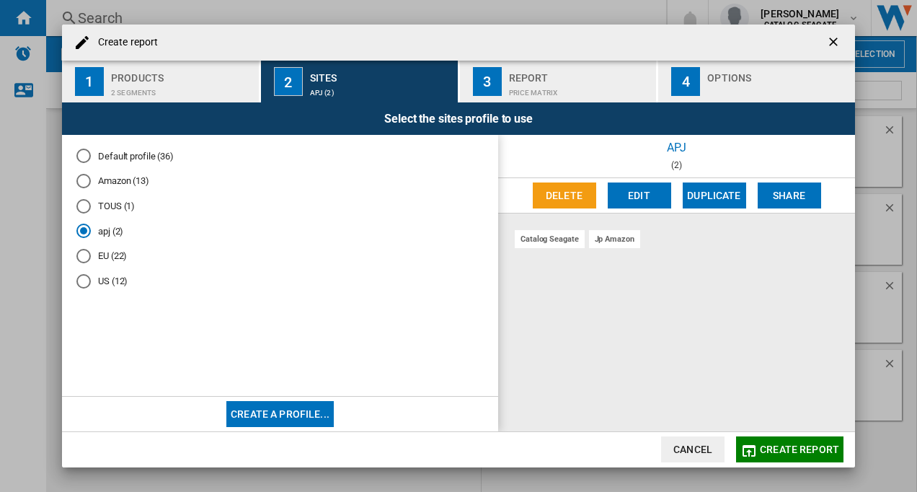
click at [287, 409] on button "Create a profile..." at bounding box center [279, 414] width 107 height 26
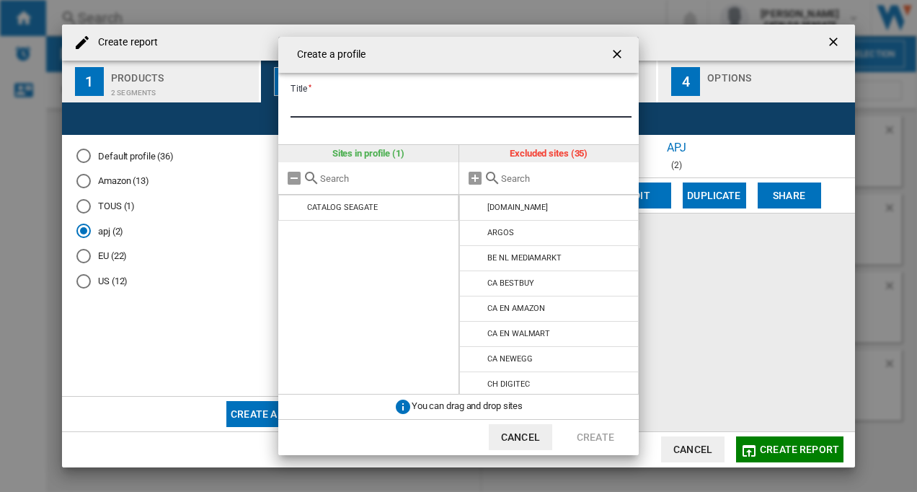
click at [345, 105] on input "Title" at bounding box center [461, 107] width 341 height 22
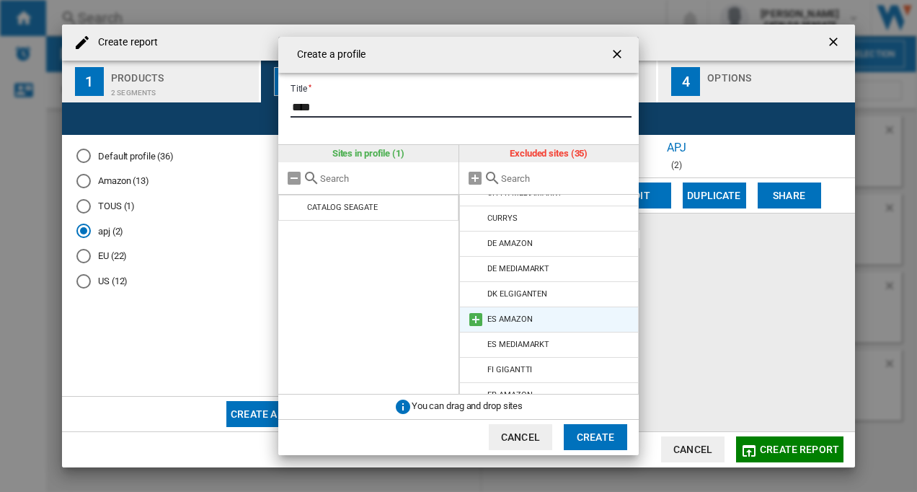
scroll to position [433, 0]
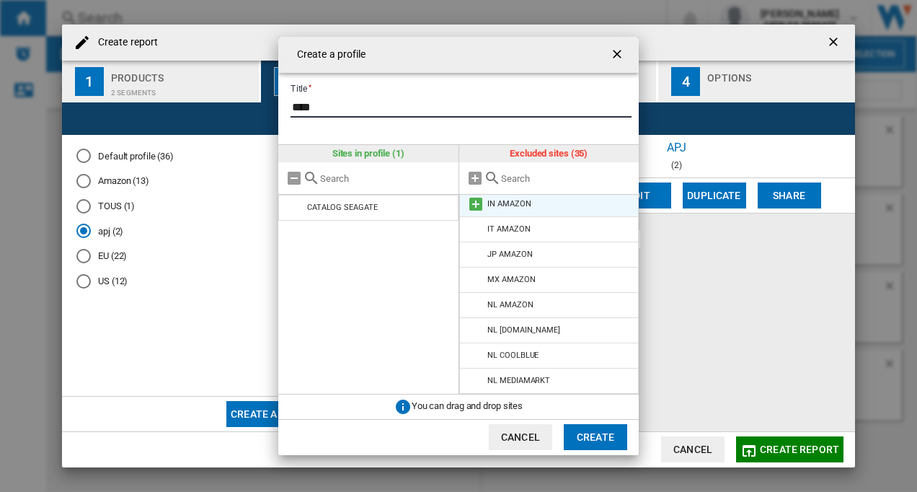
type input "****"
click at [476, 203] on md-icon "{{::title}} {{::getI18NText('BUTTONS.CANCEL')}} ..." at bounding box center [475, 203] width 17 height 17
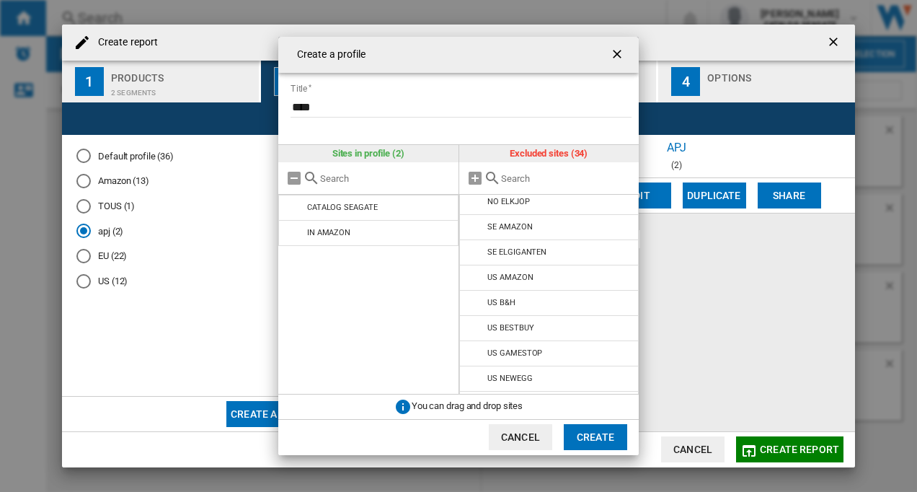
scroll to position [660, 0]
click at [594, 438] on button "Create" at bounding box center [595, 437] width 63 height 26
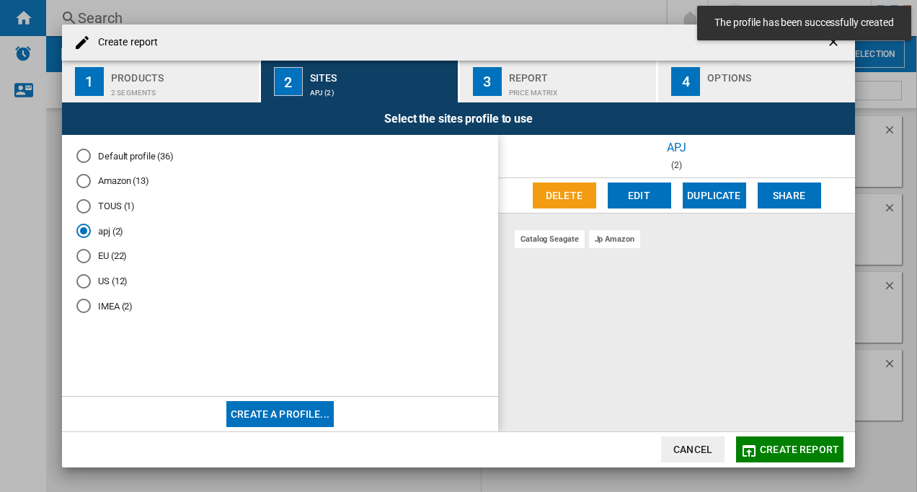
click at [112, 286] on md-radio-button "US (12)" at bounding box center [279, 281] width 407 height 14
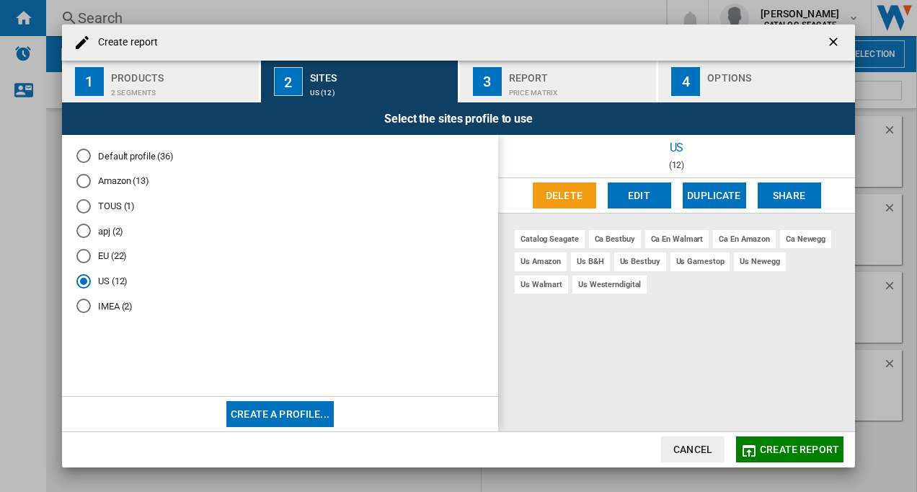
click at [638, 200] on button "Edit" at bounding box center [639, 195] width 63 height 26
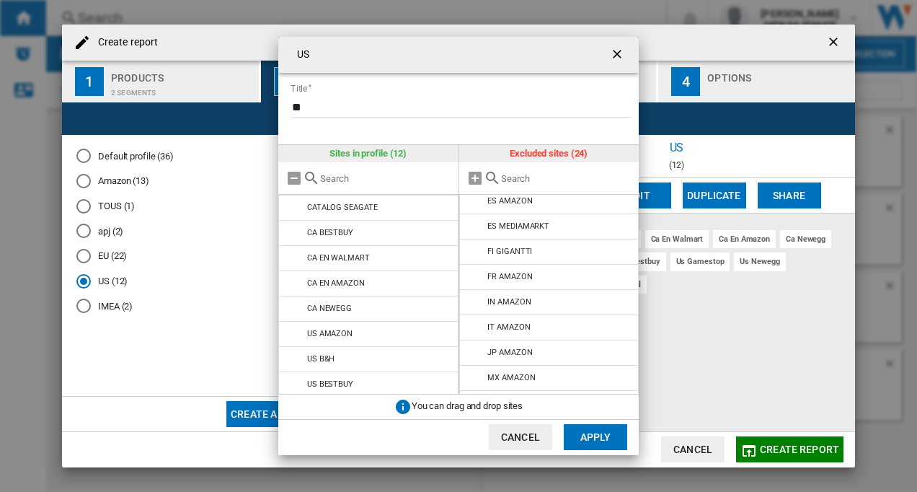
scroll to position [300, 0]
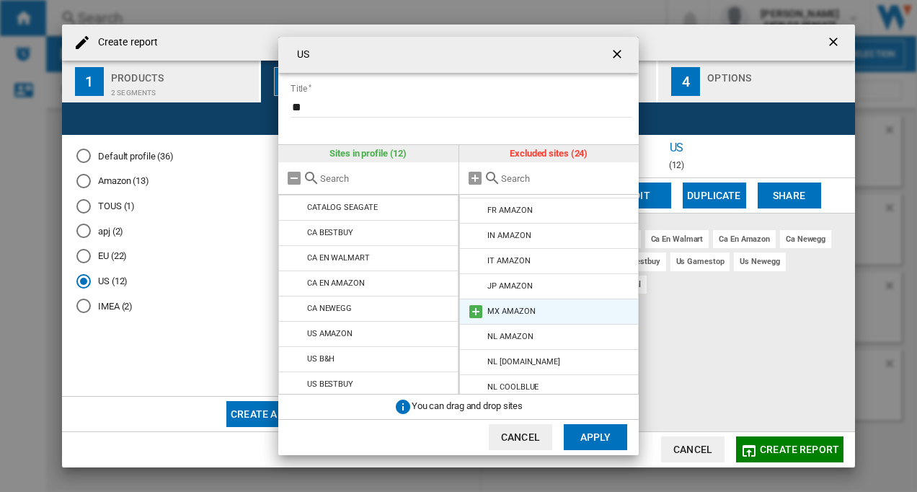
click at [499, 309] on div "MX AMAZON" at bounding box center [511, 310] width 48 height 9
click at [474, 312] on md-icon "{{::title}} {{::getI18NText('BUTTONS.CANCEL')}} ..." at bounding box center [475, 311] width 17 height 17
click at [597, 438] on button "Apply" at bounding box center [595, 437] width 63 height 26
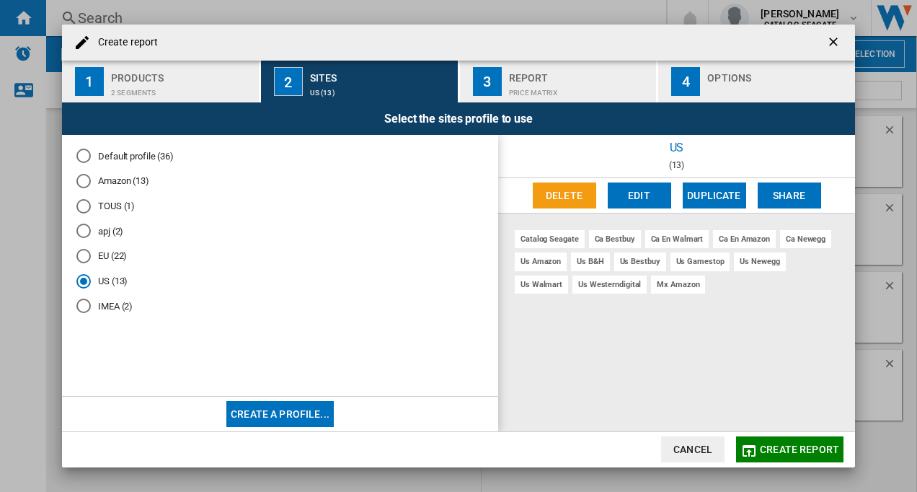
click at [114, 234] on md-radio-button "apj (2)" at bounding box center [279, 231] width 407 height 14
click at [106, 232] on md-radio-button "apj (2)" at bounding box center [279, 231] width 407 height 14
click at [632, 194] on button "Edit" at bounding box center [639, 195] width 63 height 26
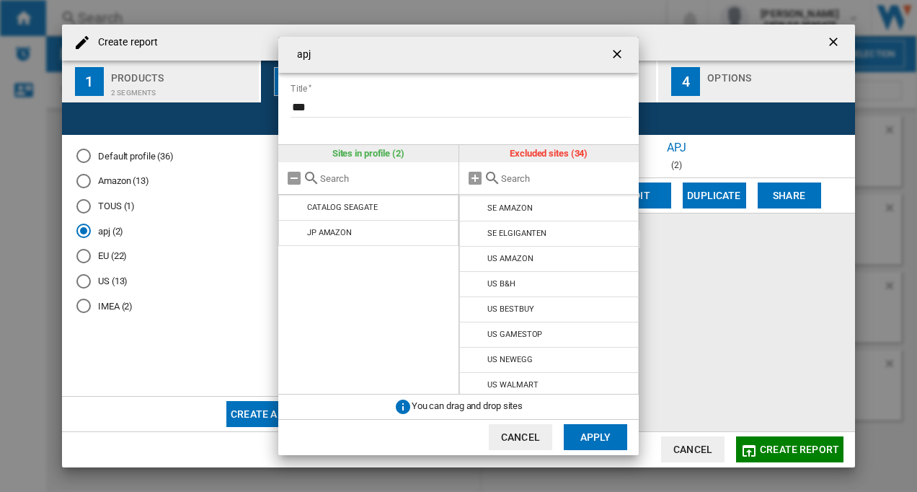
scroll to position [660, 0]
click at [189, 273] on div "apj Title *** Sites in profile (2) CATALOG SEAGATE JP AMAZON Excluded sites (34…" at bounding box center [458, 246] width 917 height 492
click at [107, 259] on div "apj Title *** Sites in profile (2) CATALOG SEAGATE JP AMAZON Excluded sites (34…" at bounding box center [458, 246] width 917 height 492
click at [87, 257] on div "apj Title *** Sites in profile (2) CATALOG SEAGATE JP AMAZON Excluded sites (34…" at bounding box center [458, 246] width 917 height 492
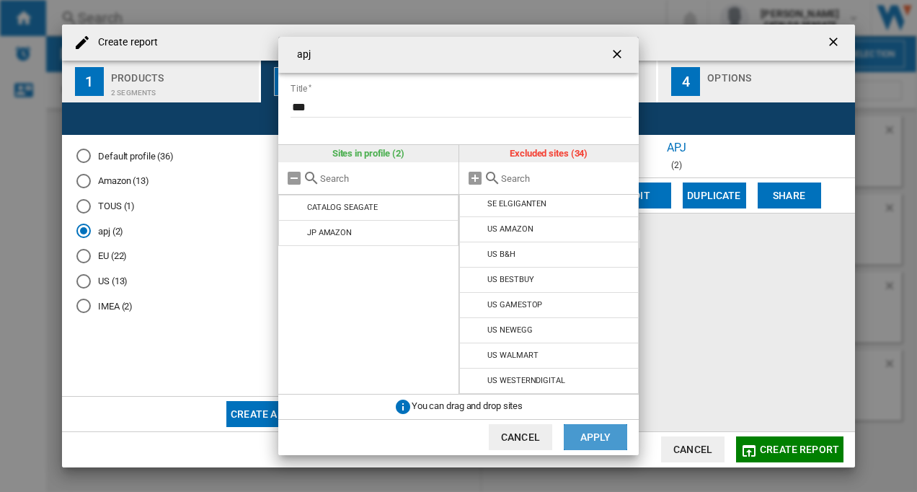
click at [603, 433] on button "Apply" at bounding box center [595, 437] width 63 height 26
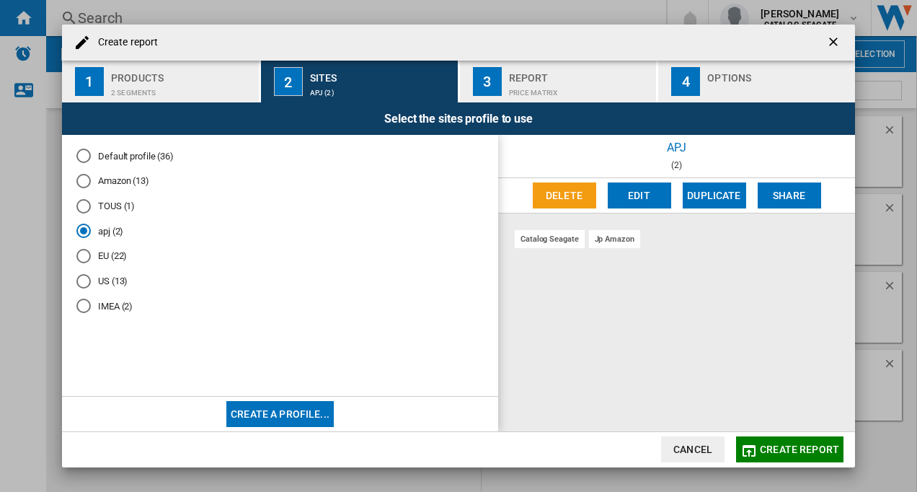
click at [110, 306] on md-radio-button "IMEA (2)" at bounding box center [279, 306] width 407 height 14
click at [108, 286] on md-radio-button "US (13)" at bounding box center [279, 281] width 407 height 14
click at [646, 198] on button "Edit" at bounding box center [639, 195] width 63 height 26
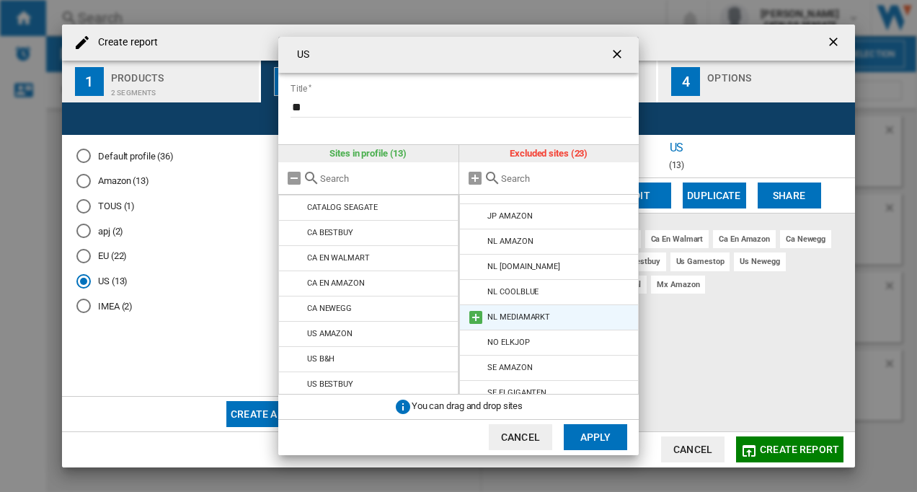
scroll to position [382, 0]
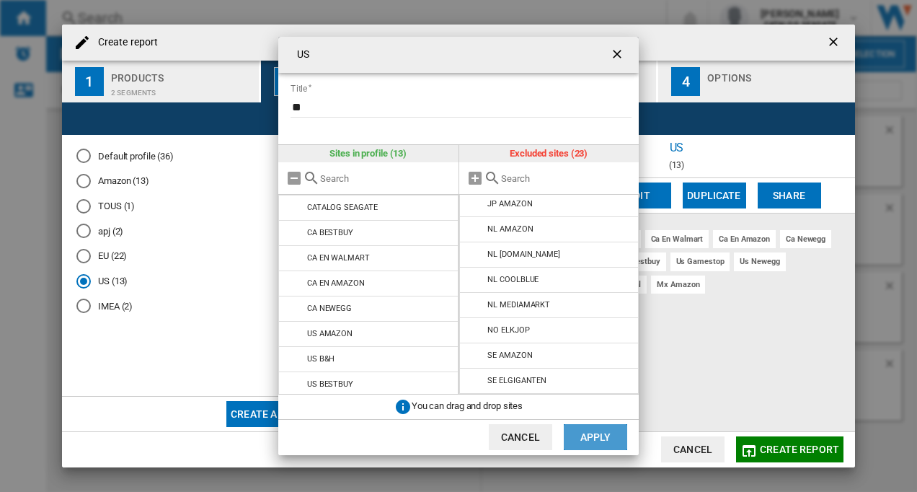
click at [604, 438] on button "Apply" at bounding box center [595, 437] width 63 height 26
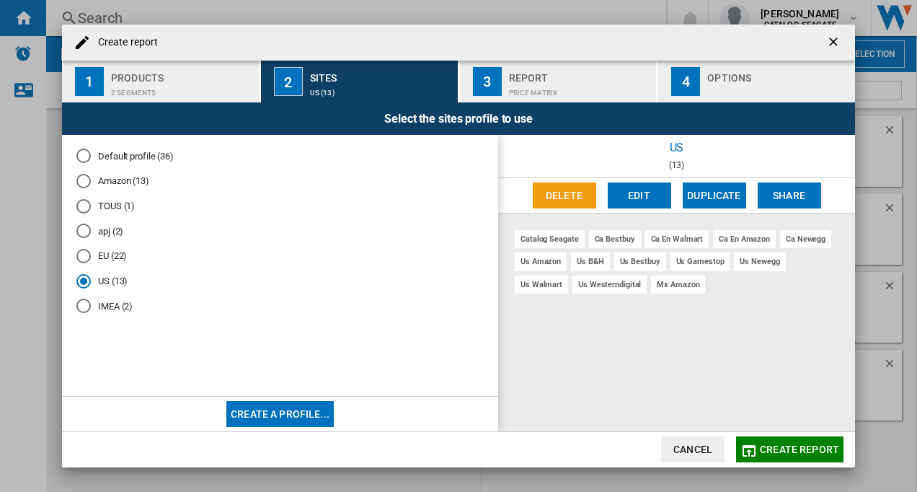
click at [110, 261] on md-radio-button "EU (22)" at bounding box center [279, 256] width 407 height 14
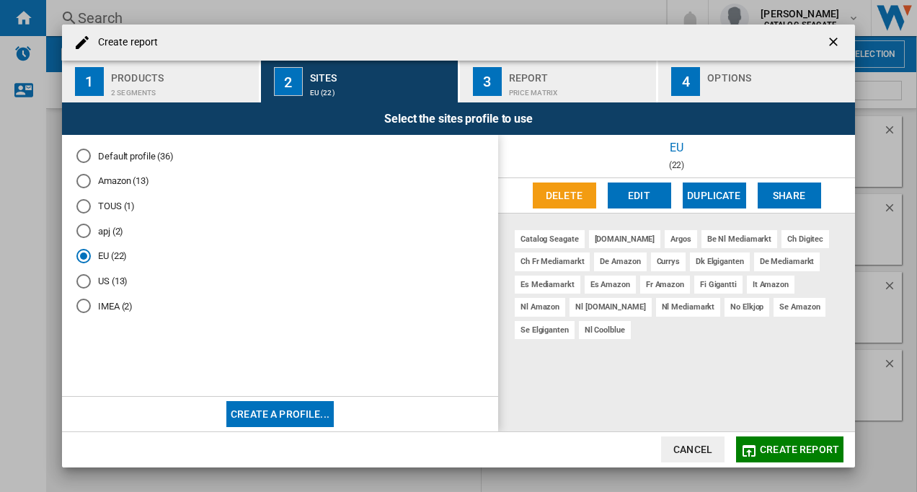
click at [635, 198] on button "Edit" at bounding box center [639, 195] width 63 height 26
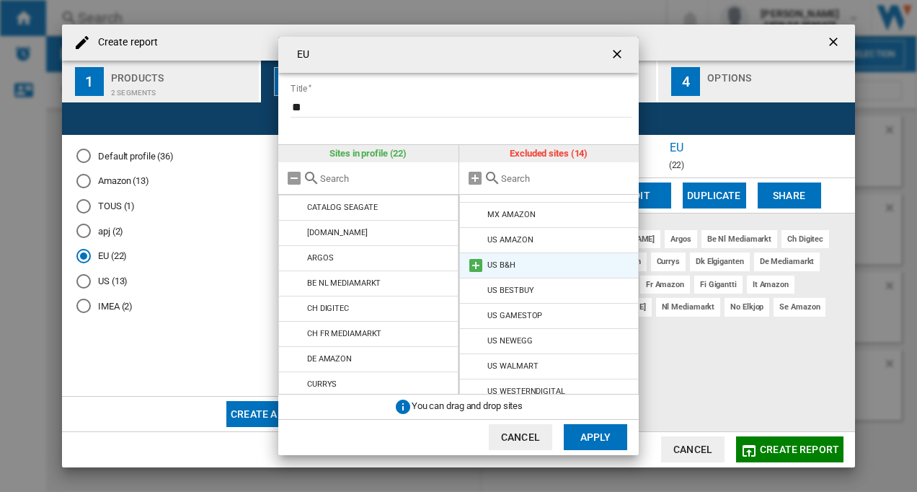
scroll to position [155, 0]
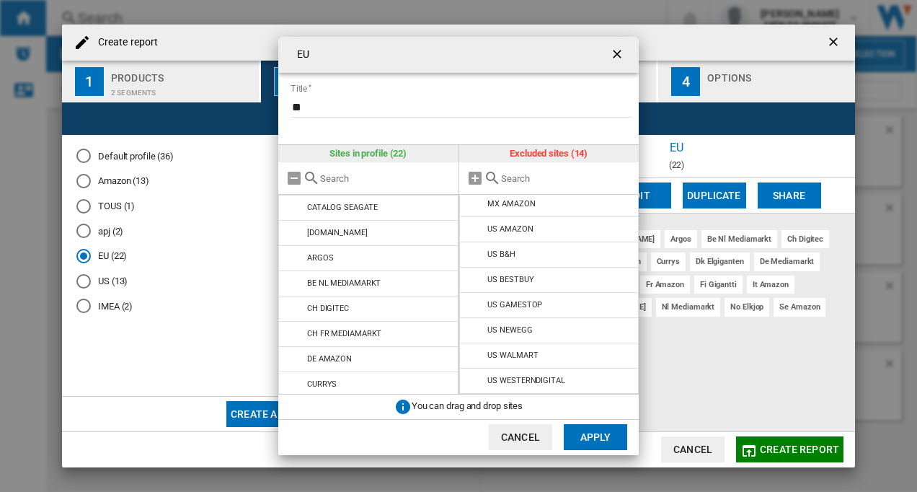
click at [203, 312] on div "EU Title ** Sites in profile (22) CATALOG SEAGATE AMAZON.CO.UK ARGOS BE NL MEDI…" at bounding box center [458, 246] width 917 height 492
click at [617, 55] on ng-md-icon "getI18NText('BUTTONS.CLOSE_DIALOG')" at bounding box center [618, 55] width 17 height 17
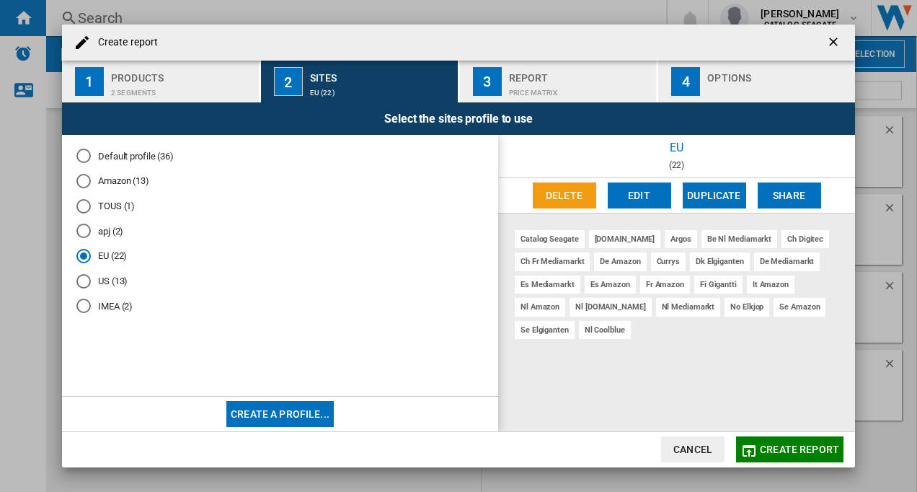
click at [760, 453] on button "Create report" at bounding box center [789, 449] width 107 height 26
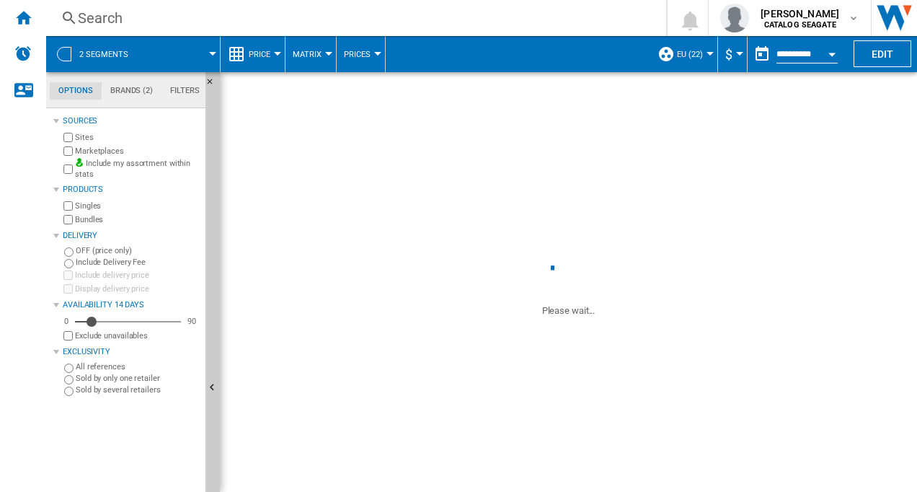
click at [704, 56] on button "EU (22)" at bounding box center [693, 54] width 33 height 36
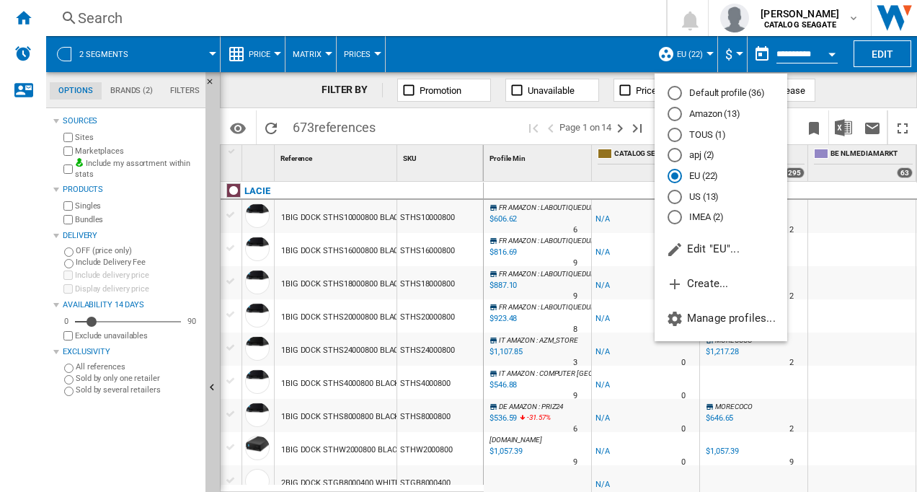
click at [273, 51] on md-backdrop at bounding box center [458, 246] width 917 height 492
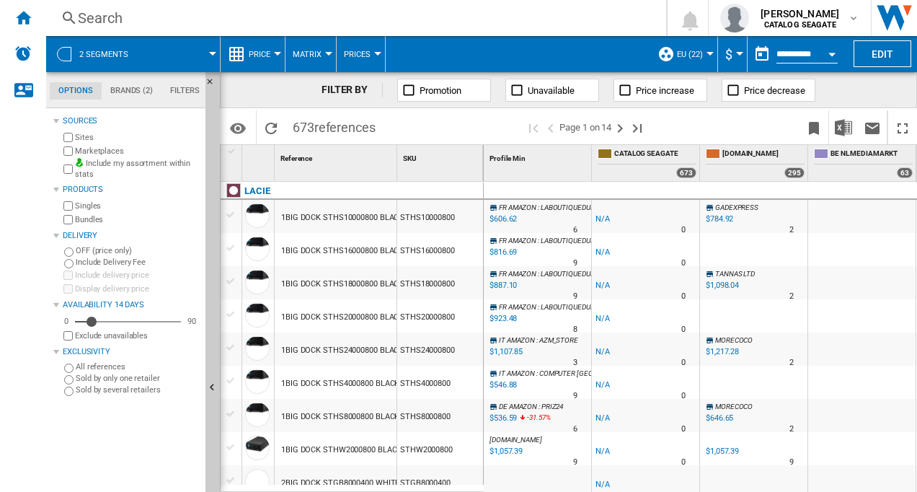
click at [275, 52] on div at bounding box center [277, 54] width 7 height 4
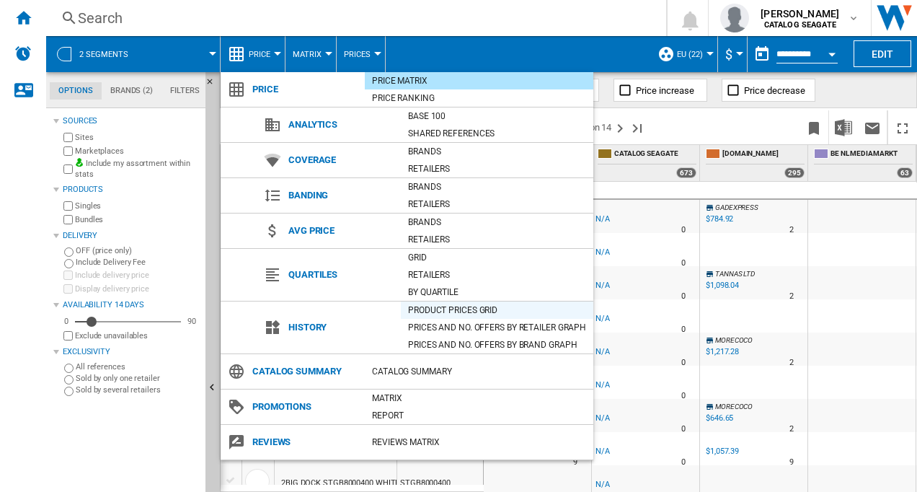
click at [450, 311] on div "Product prices grid" at bounding box center [497, 310] width 193 height 14
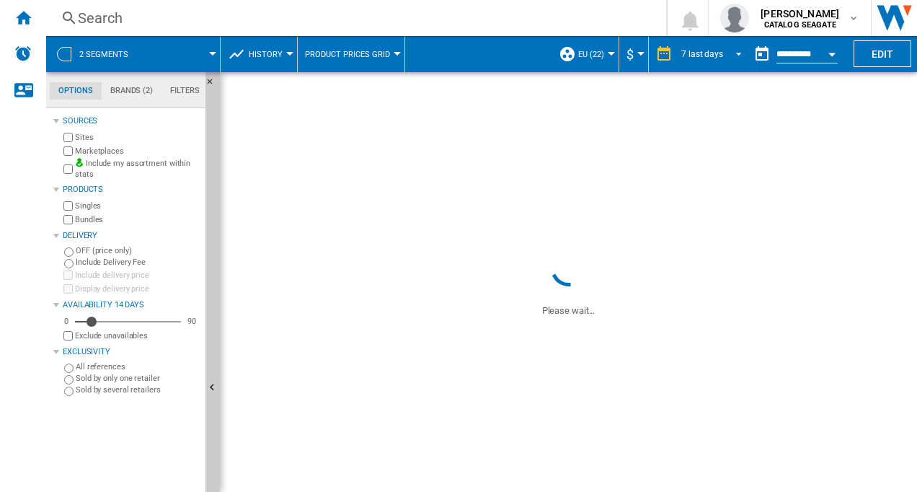
click at [733, 53] on span "REPORTS.WIZARD.STEPS.REPORT.STEPS.REPORT_OPTIONS.PERIOD: 7 last days" at bounding box center [734, 52] width 17 height 13
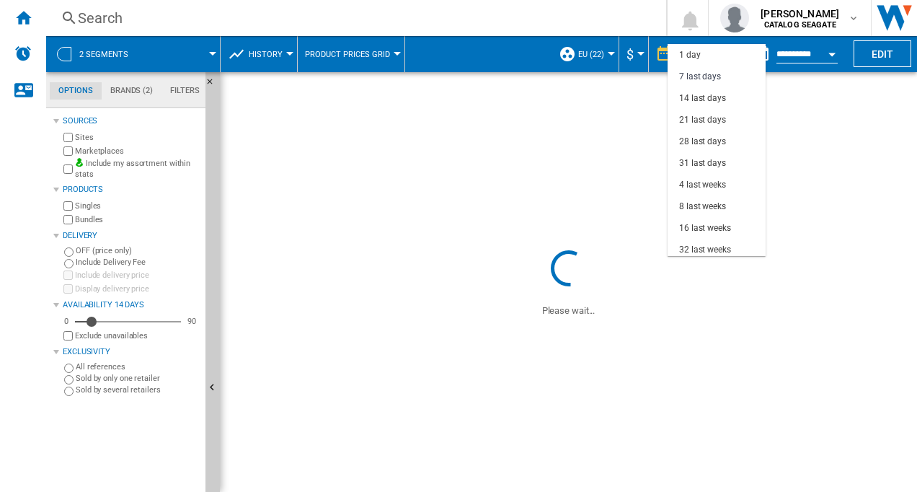
scroll to position [22, 0]
click at [706, 184] on div "8 last weeks" at bounding box center [702, 185] width 47 height 12
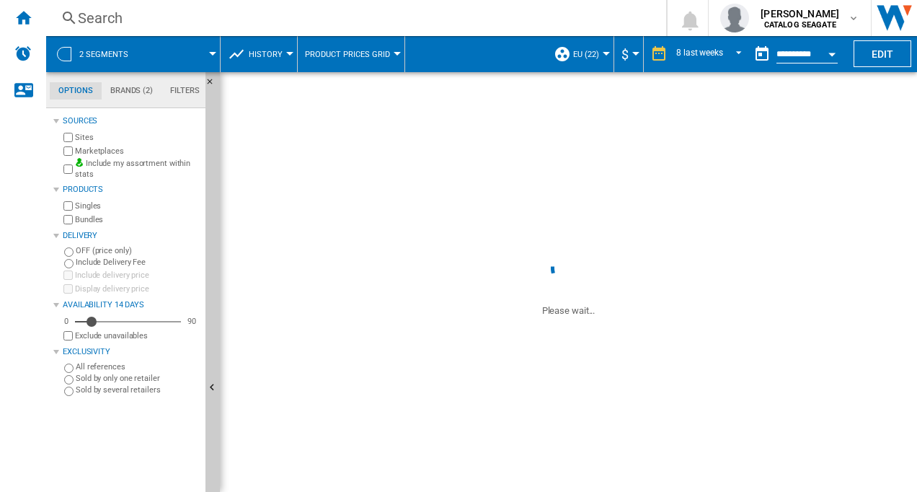
click at [635, 51] on md-menu "$ Argentin Peso Australian Dollar balboa Bolivia Bolíviano Bulgarian lev Canadi…" at bounding box center [629, 54] width 30 height 36
click at [632, 59] on button "$" at bounding box center [629, 54] width 14 height 36
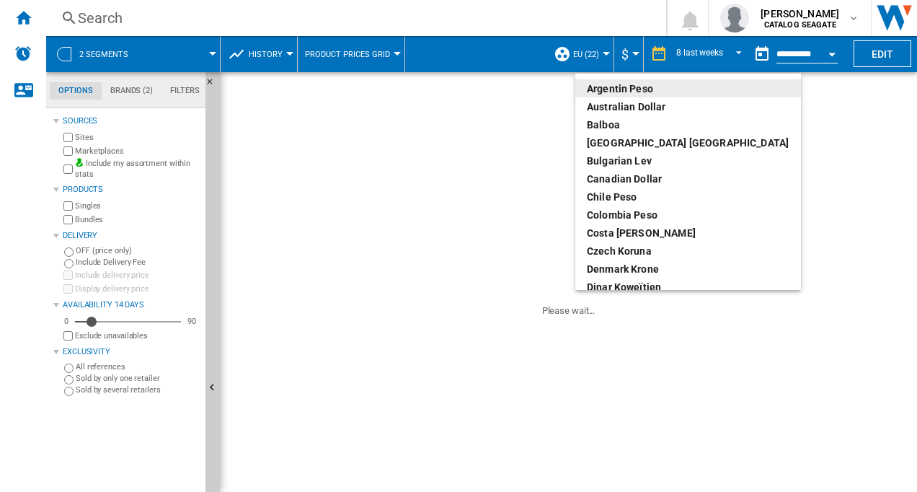
click at [818, 154] on md-backdrop at bounding box center [458, 246] width 917 height 492
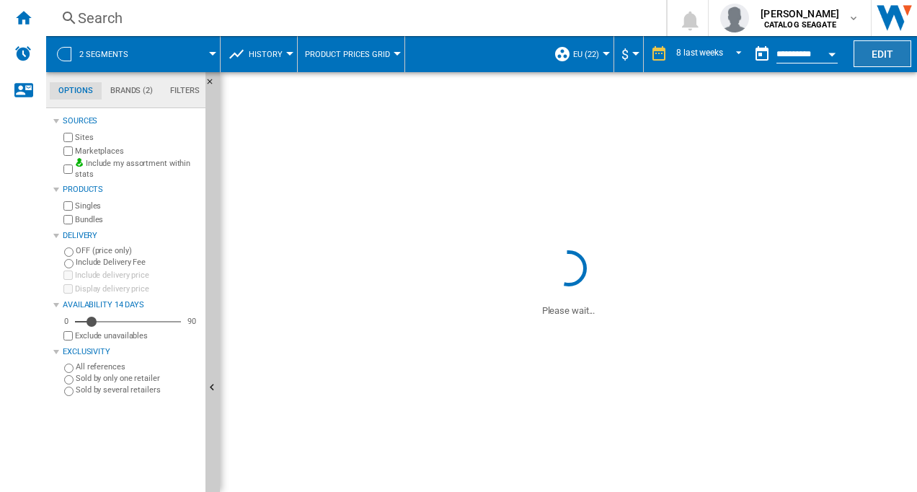
click at [880, 53] on button "Edit" at bounding box center [883, 53] width 58 height 27
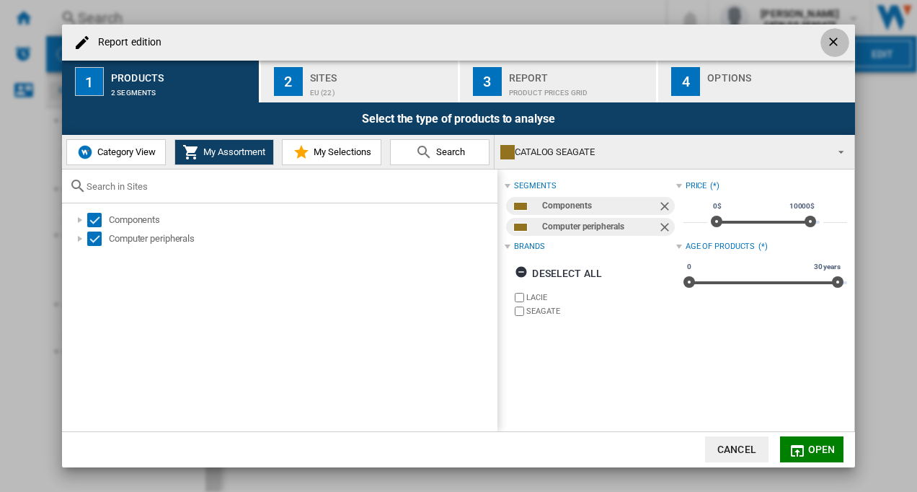
click at [836, 44] on ng-md-icon "getI18NText('BUTTONS.CLOSE_DIALOG')" at bounding box center [834, 43] width 17 height 17
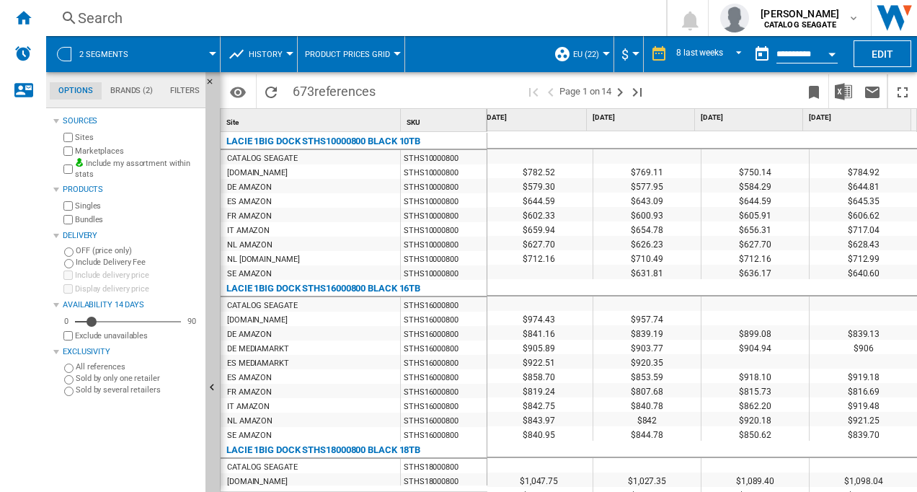
scroll to position [0, 551]
click at [839, 89] on img "Download in Excel" at bounding box center [843, 91] width 17 height 17
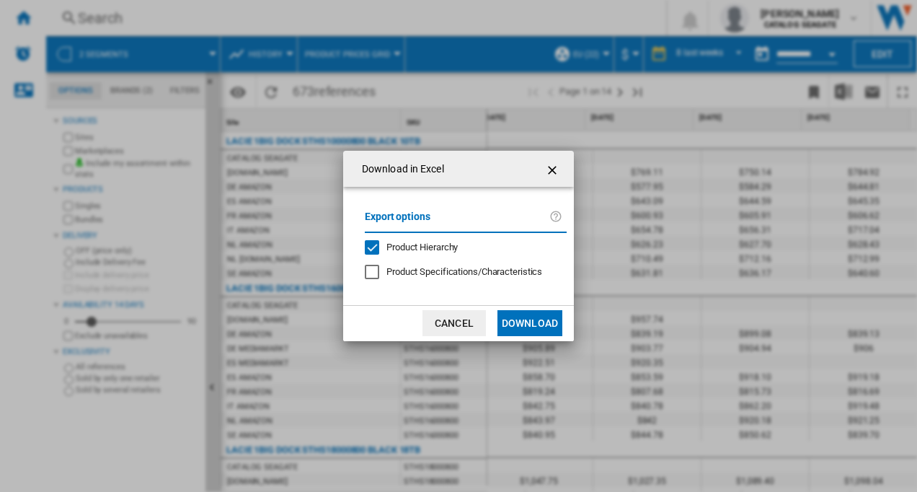
click at [529, 322] on button "Download" at bounding box center [530, 323] width 65 height 26
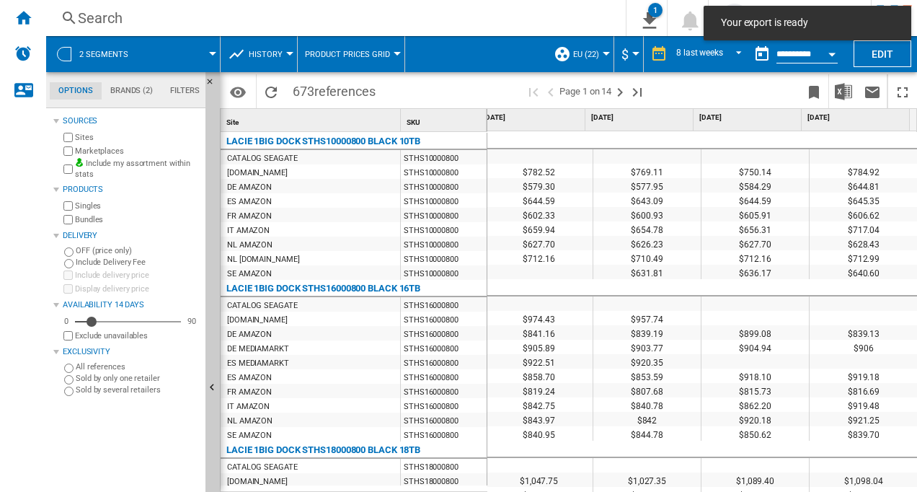
click at [796, 25] on span "Your export is ready" at bounding box center [808, 23] width 182 height 14
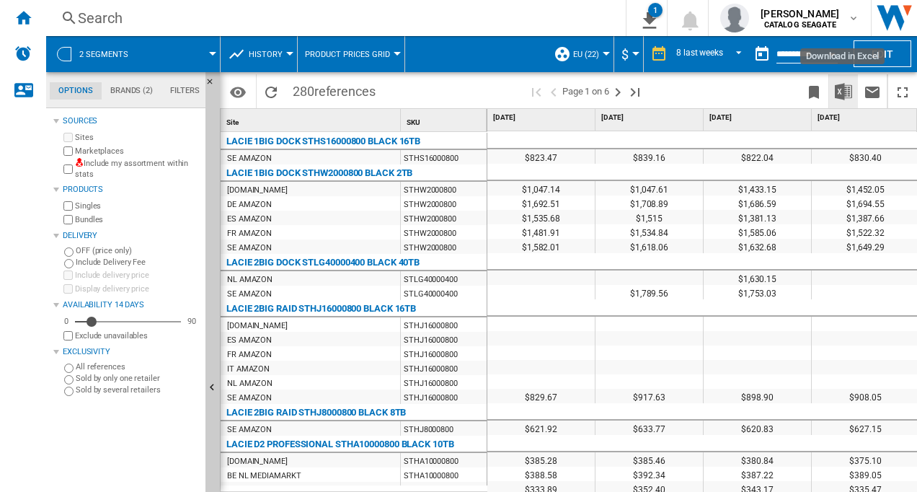
click at [838, 94] on img "Download in Excel" at bounding box center [843, 91] width 17 height 17
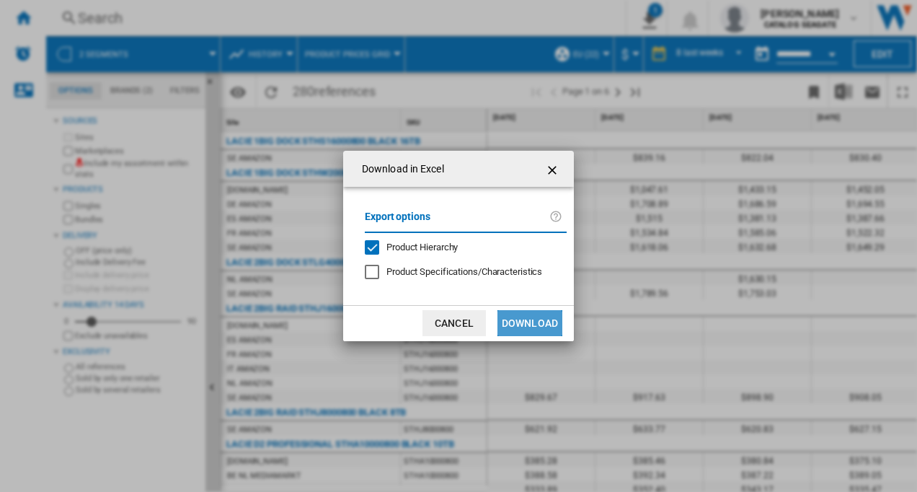
click at [523, 324] on button "Download" at bounding box center [530, 323] width 65 height 26
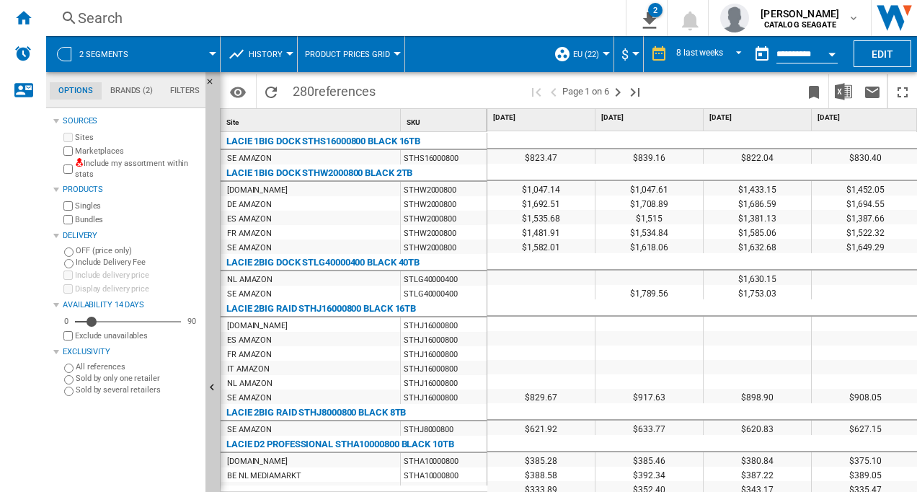
click at [632, 54] on div "Currency" at bounding box center [635, 54] width 7 height 4
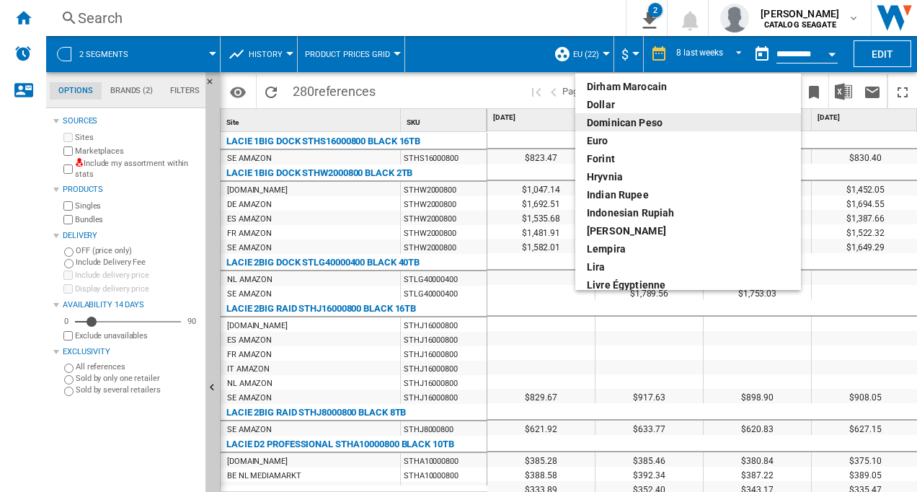
scroll to position [216, 0]
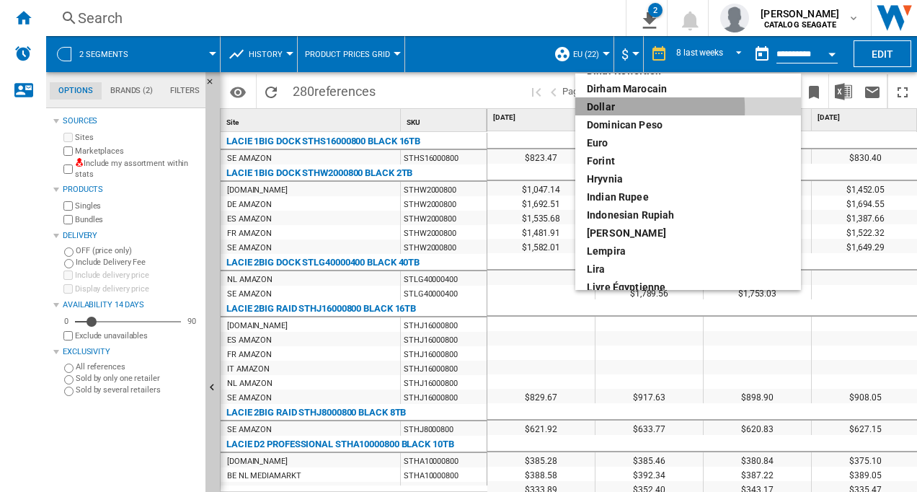
click at [607, 109] on div "dollar" at bounding box center [688, 107] width 203 height 14
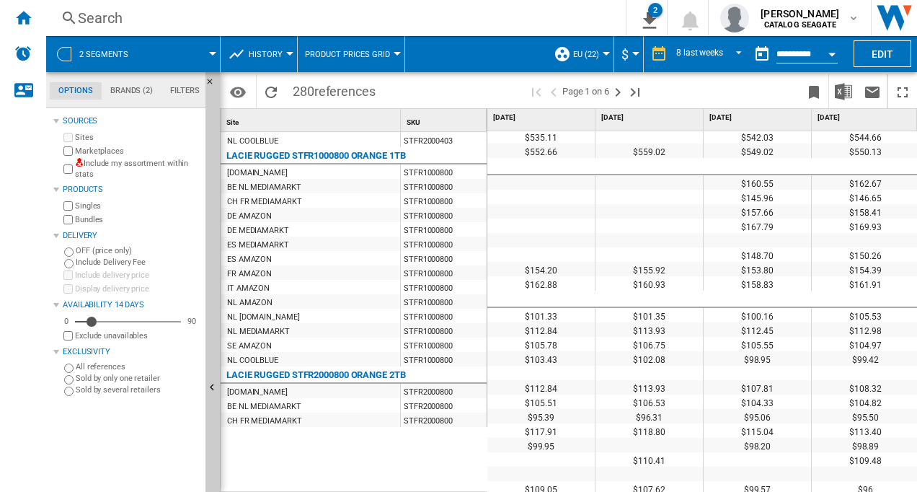
scroll to position [4531, 0]
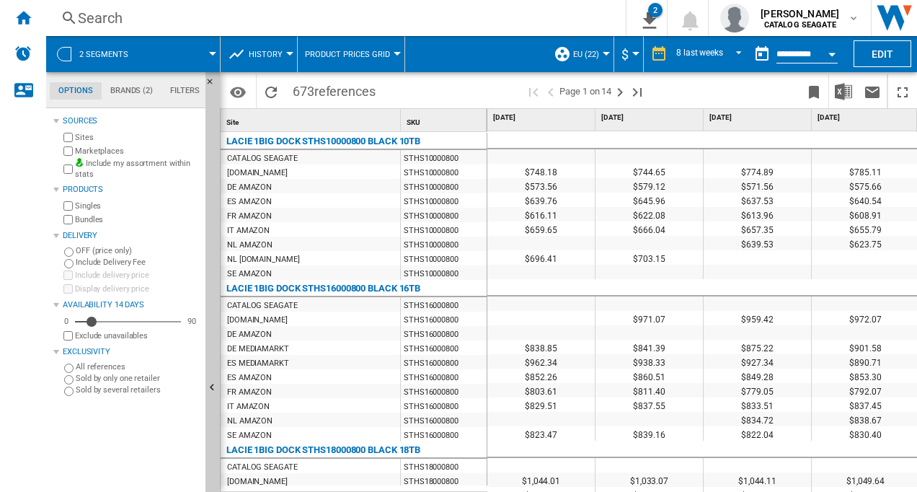
click at [210, 51] on span at bounding box center [181, 54] width 64 height 36
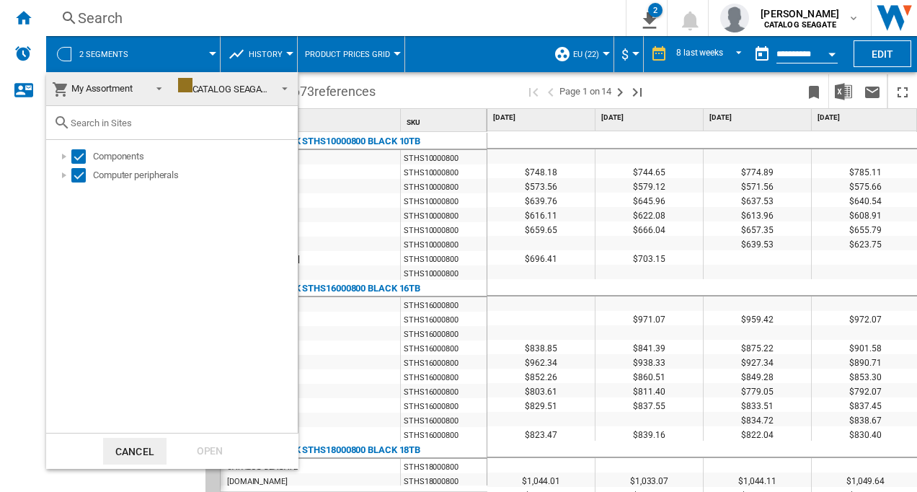
click at [280, 87] on span at bounding box center [281, 87] width 17 height 20
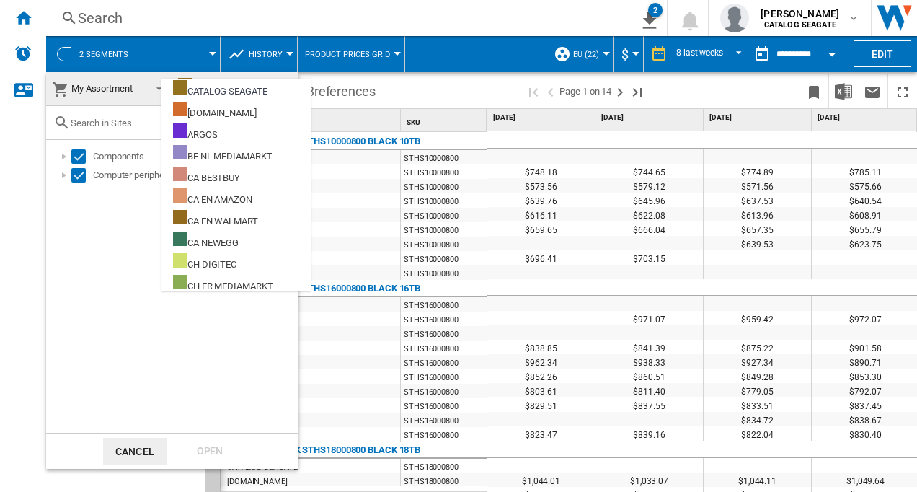
drag, startPoint x: 79, startPoint y: 267, endPoint x: 159, endPoint y: 124, distance: 163.3
click at [80, 266] on div "Components Computer peripherals" at bounding box center [172, 286] width 252 height 293
click at [149, 88] on span at bounding box center [154, 87] width 17 height 20
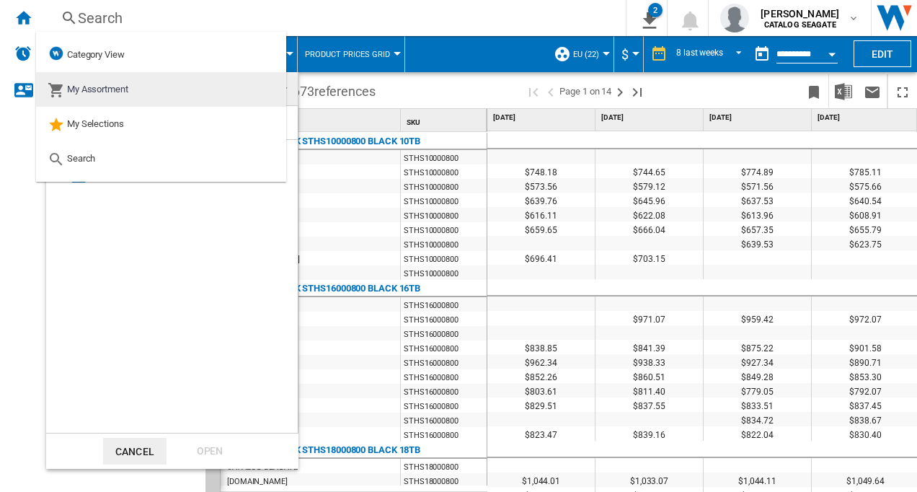
click at [156, 86] on md-option "My Assortment" at bounding box center [161, 89] width 250 height 35
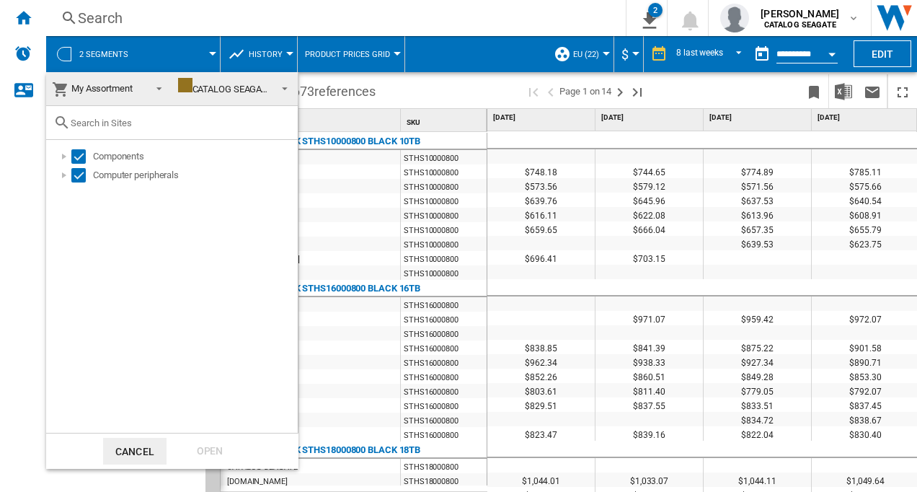
click at [159, 87] on span at bounding box center [154, 87] width 17 height 20
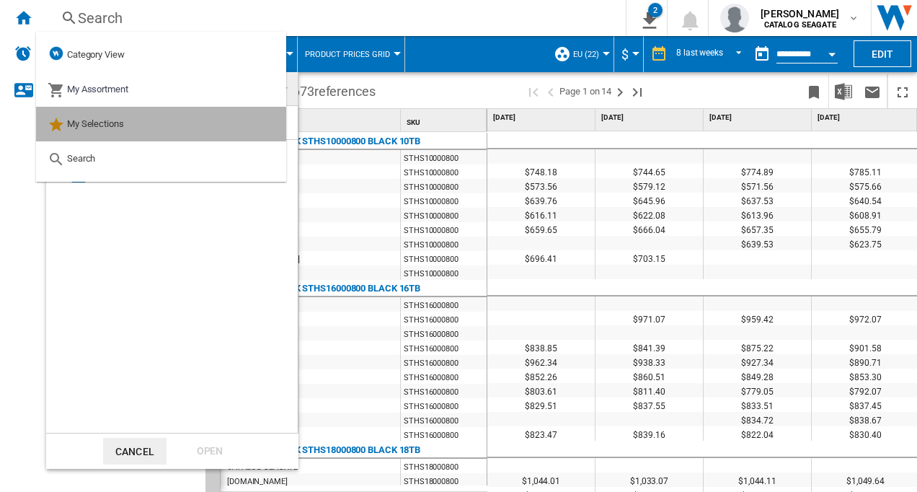
click at [107, 122] on span "My Selections" at bounding box center [95, 123] width 57 height 11
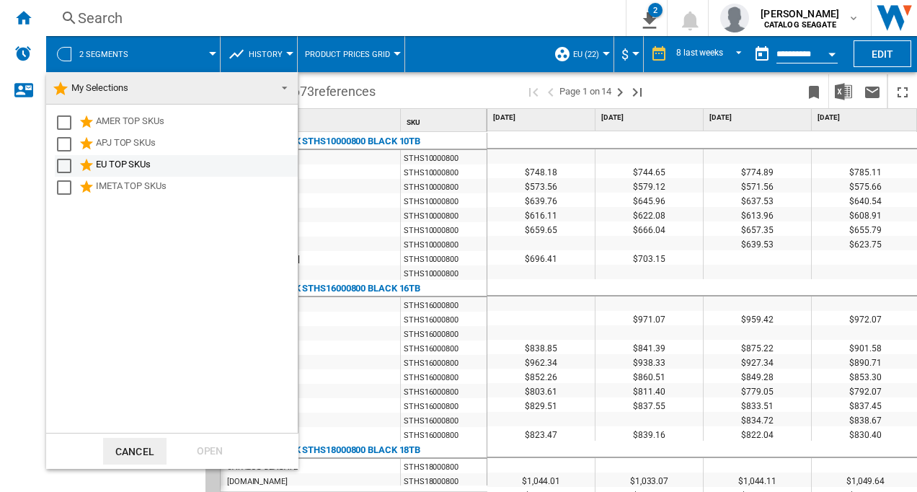
click at [65, 167] on div "Select" at bounding box center [64, 166] width 14 height 14
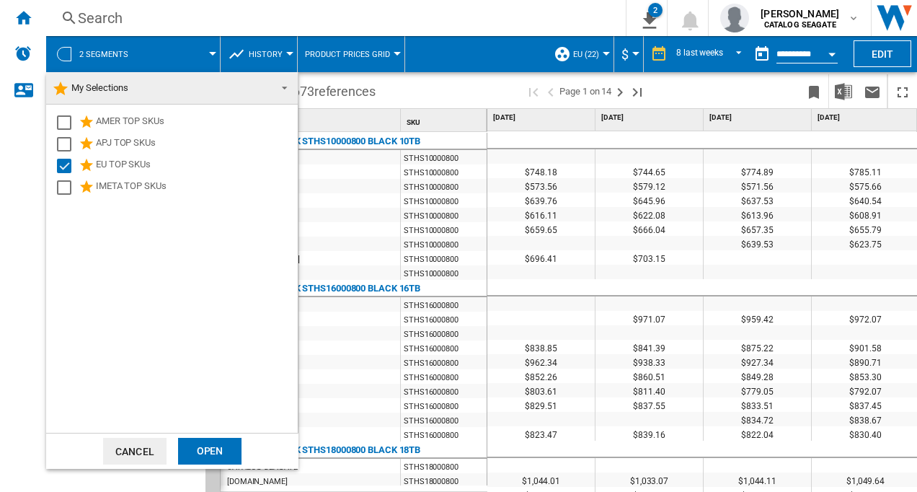
click at [197, 448] on div "Open" at bounding box center [209, 451] width 63 height 27
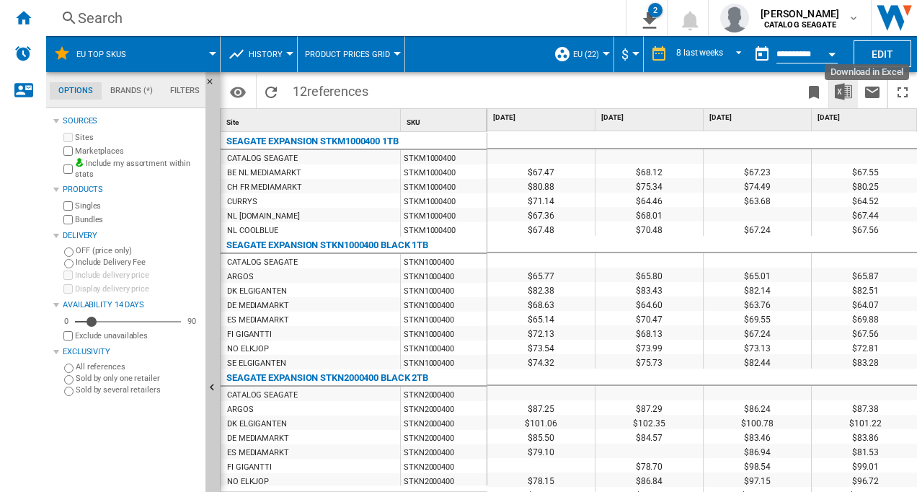
click at [845, 91] on img "Download in Excel" at bounding box center [843, 91] width 17 height 17
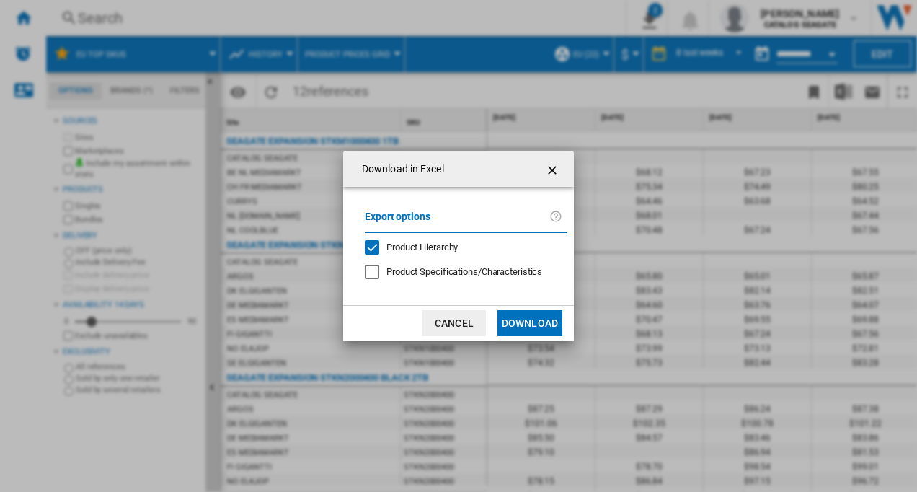
click at [542, 322] on button "Download" at bounding box center [530, 323] width 65 height 26
